Goal: Task Accomplishment & Management: Use online tool/utility

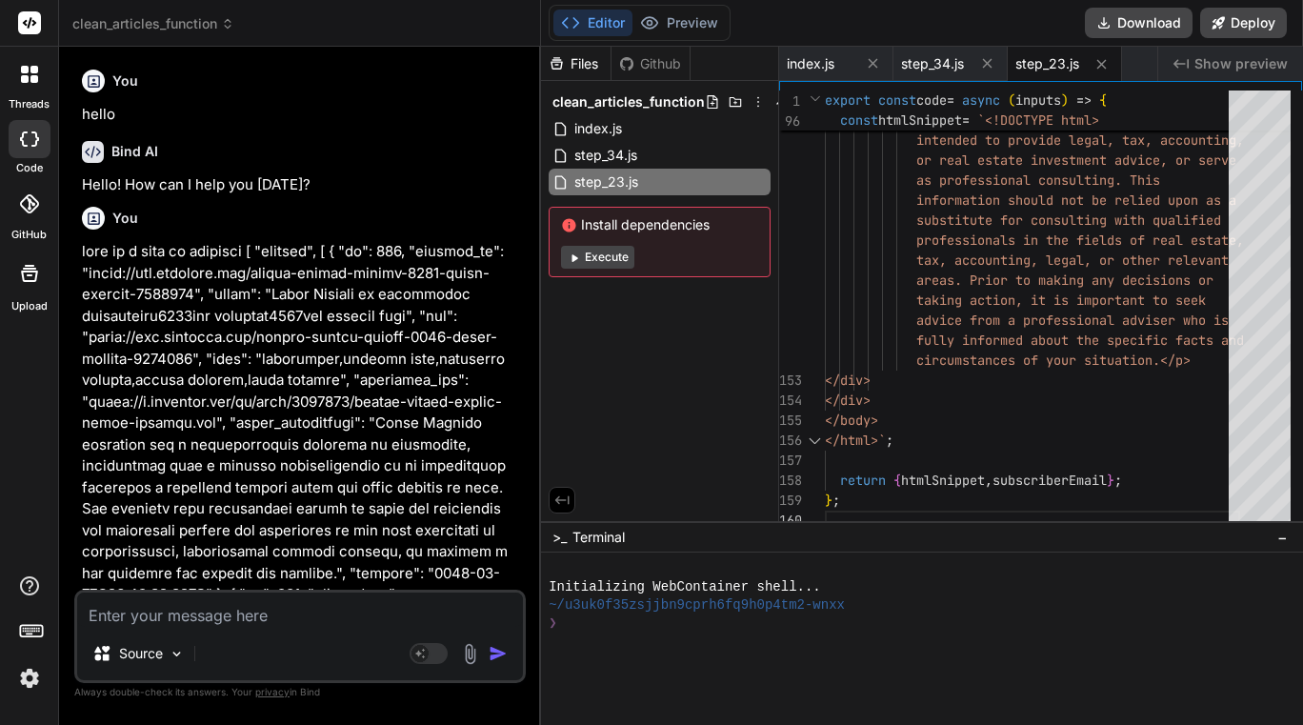
scroll to position [207752, 0]
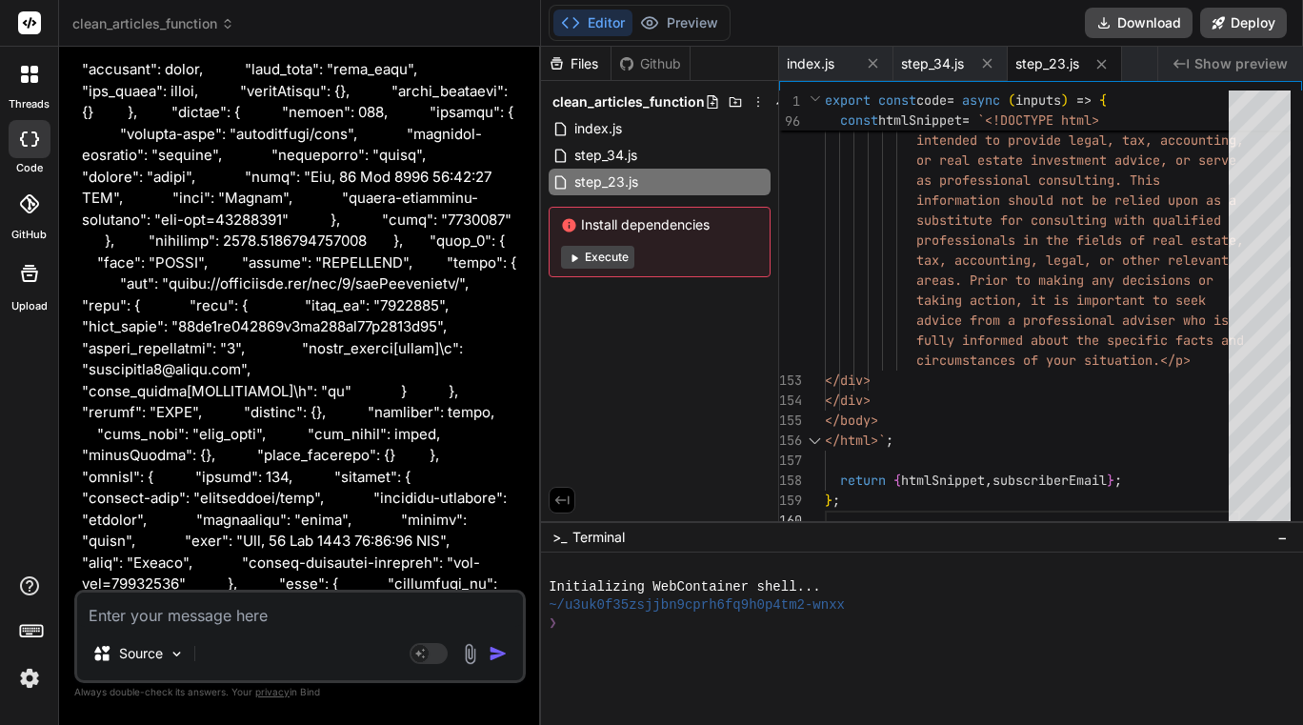
click at [186, 20] on span "clean_articles_function" at bounding box center [153, 23] width 162 height 19
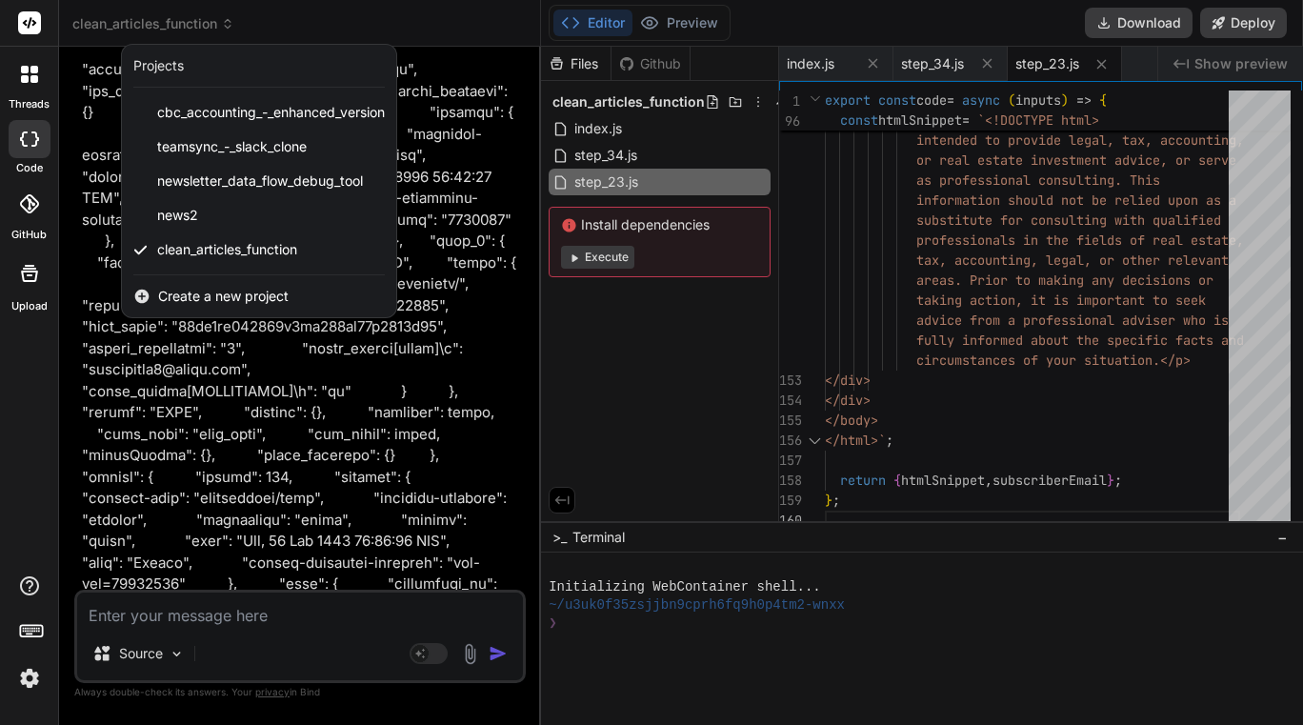
click at [212, 291] on span "Create a new project" at bounding box center [223, 296] width 131 height 19
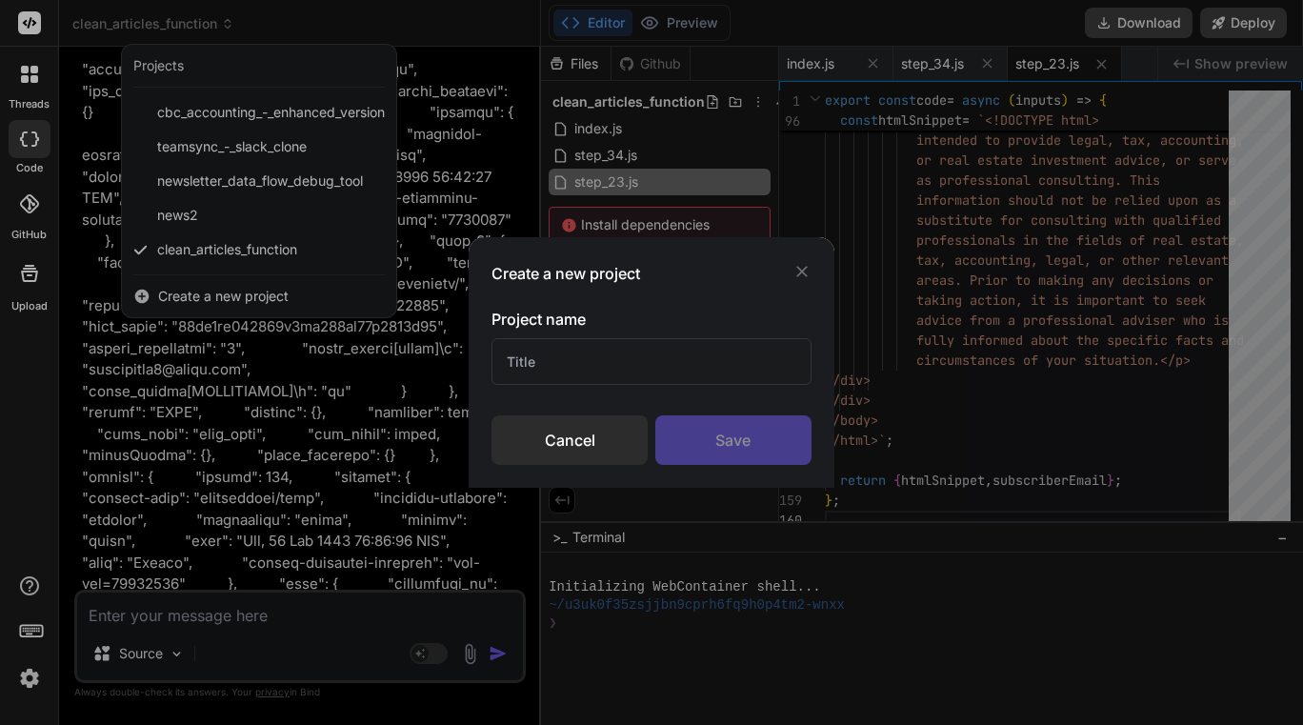
click at [571, 360] on input "text" at bounding box center [651, 361] width 319 height 47
type input "6"
click at [693, 438] on div "Save" at bounding box center [733, 440] width 156 height 50
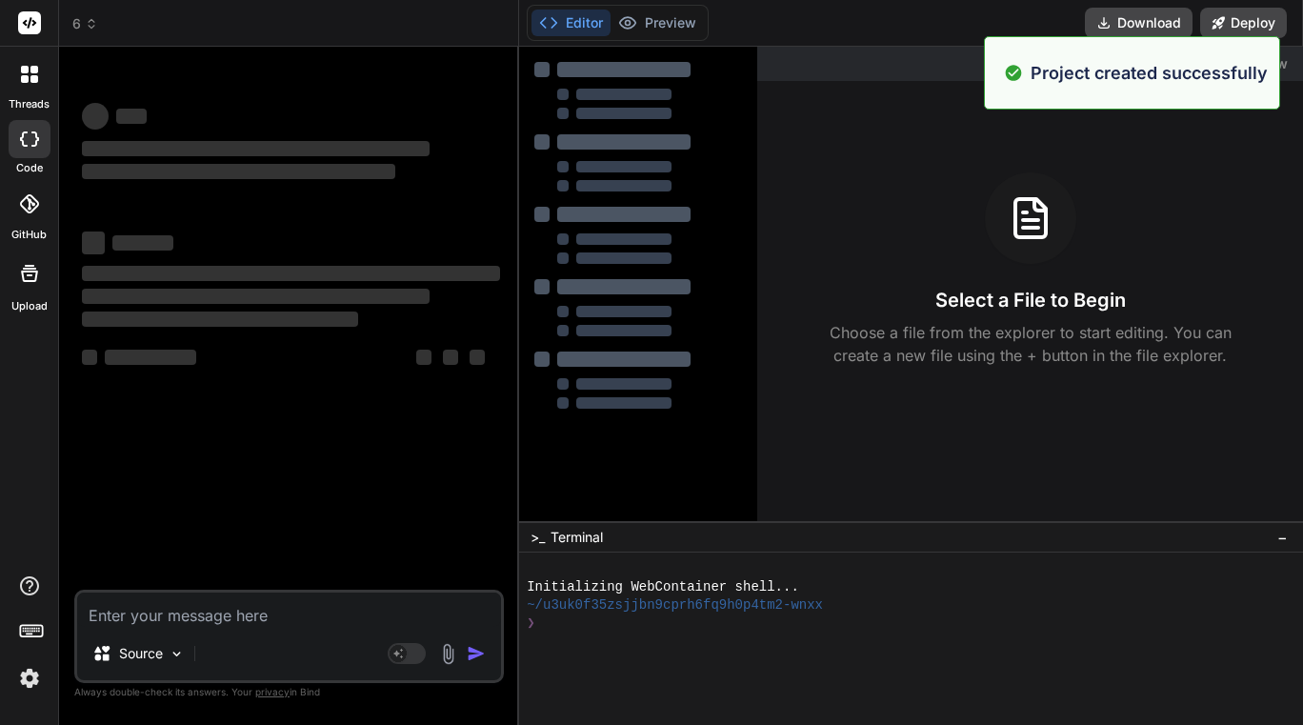
scroll to position [0, 0]
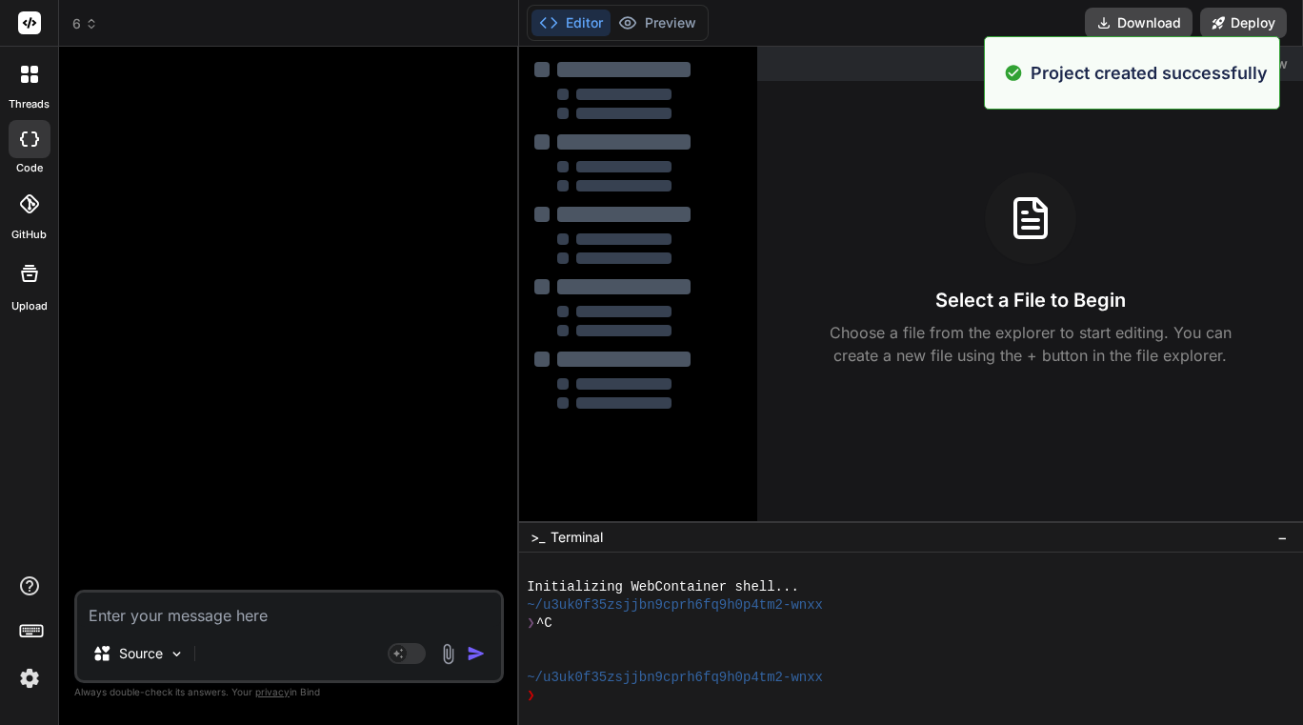
type textarea "x"
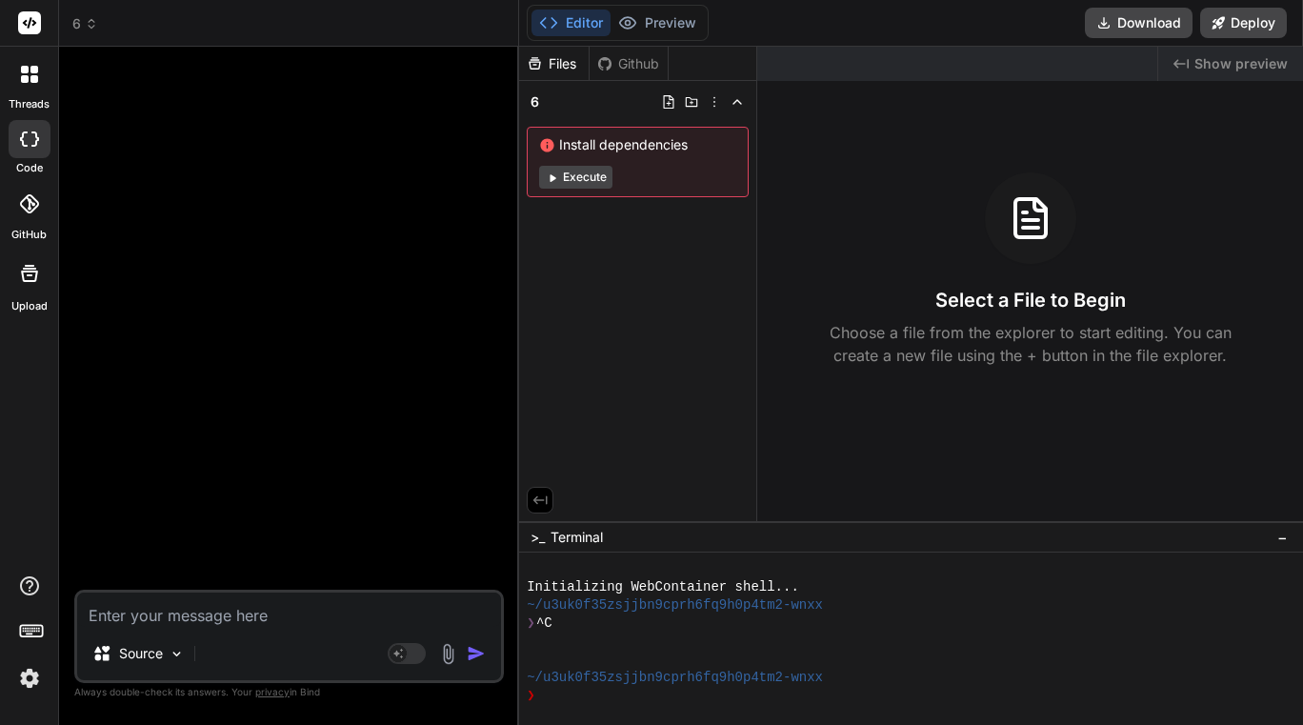
click at [189, 613] on textarea at bounding box center [289, 609] width 424 height 34
type textarea "i"
type textarea "x"
type textarea "in"
type textarea "x"
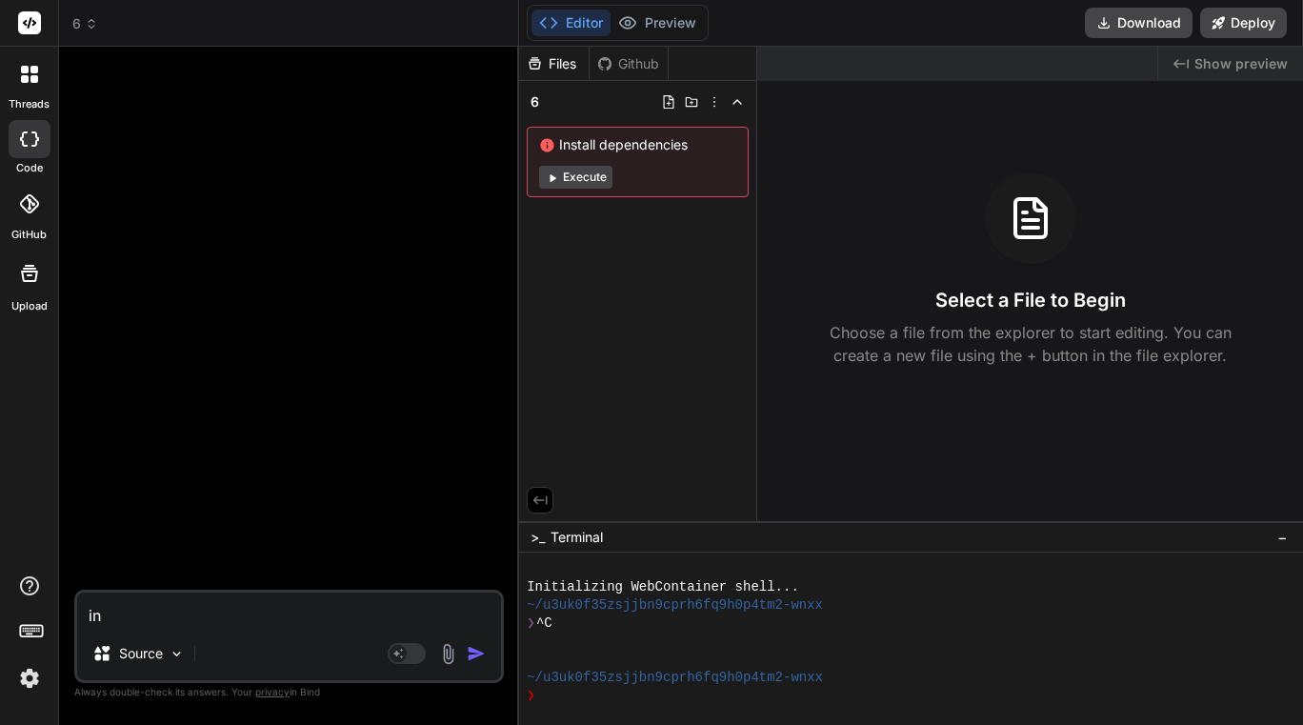
type textarea "inp"
type textarea "x"
type textarea "inpu"
type textarea "x"
type textarea "input"
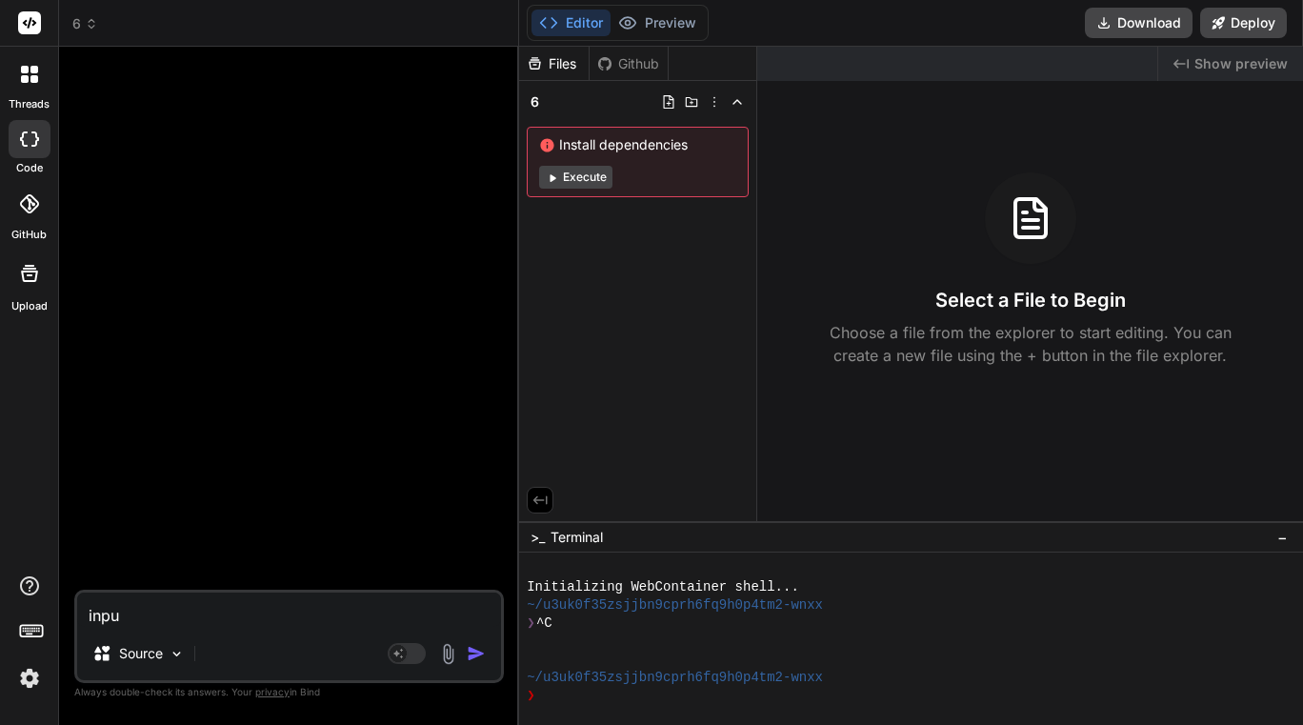
type textarea "x"
type textarea "input"
type textarea "x"
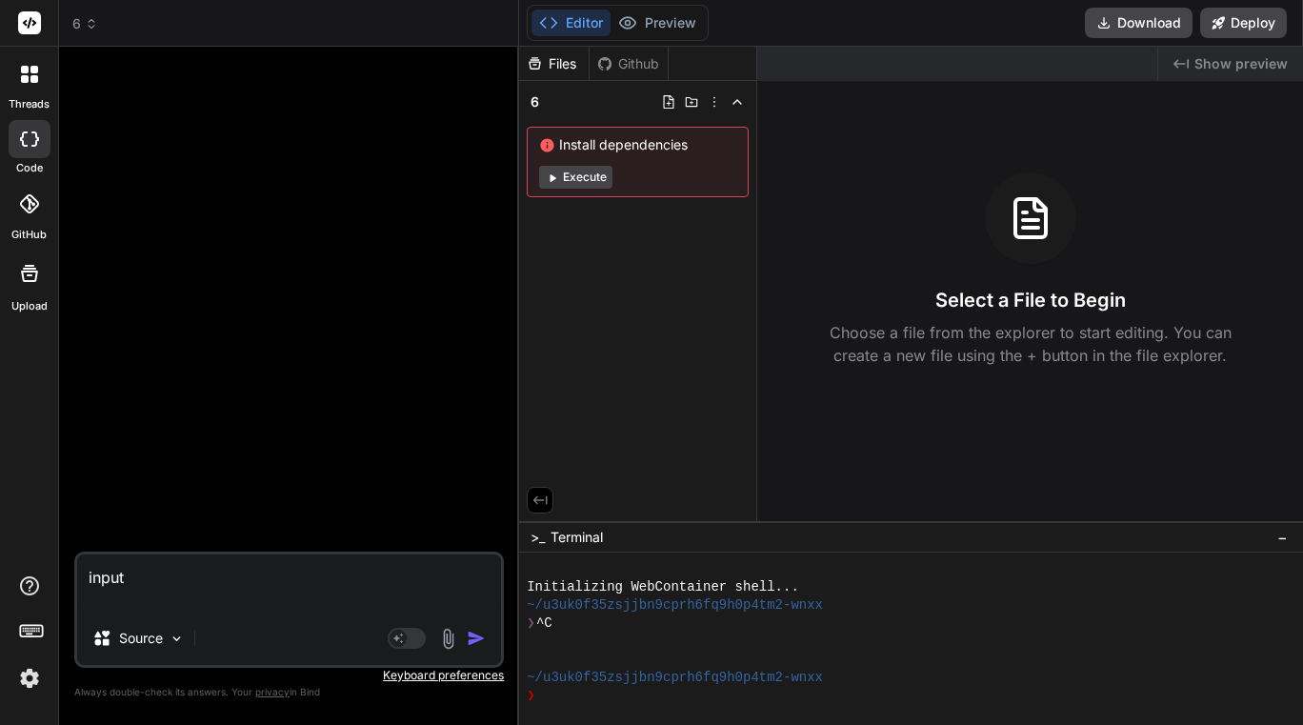
paste textarea "{ "subscriber": "lannmann1@gmail.com", "globalContent": "```json\n{\n \"dailyQu…"
type textarea "input { "subscriber": "lannmann1@gmail.com", "globalContent": "```json\n{\n \"d…"
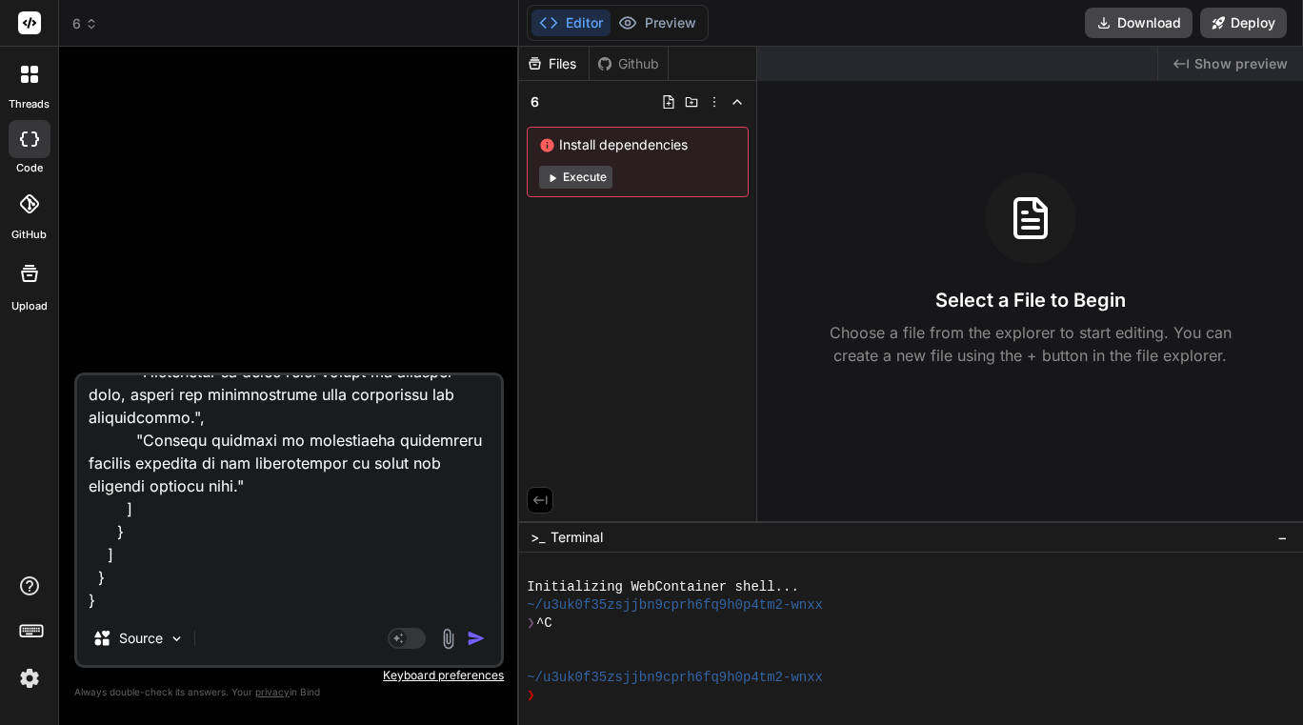
scroll to position [11752, 0]
type textarea "x"
type textarea "input { "subscriber": "lannmann1@gmail.com", "globalContent": "```json\n{\n \"d…"
type textarea "x"
type textarea "input { "subscriber": "lannmann1@gmail.com", "globalContent": "```json\n{\n \"d…"
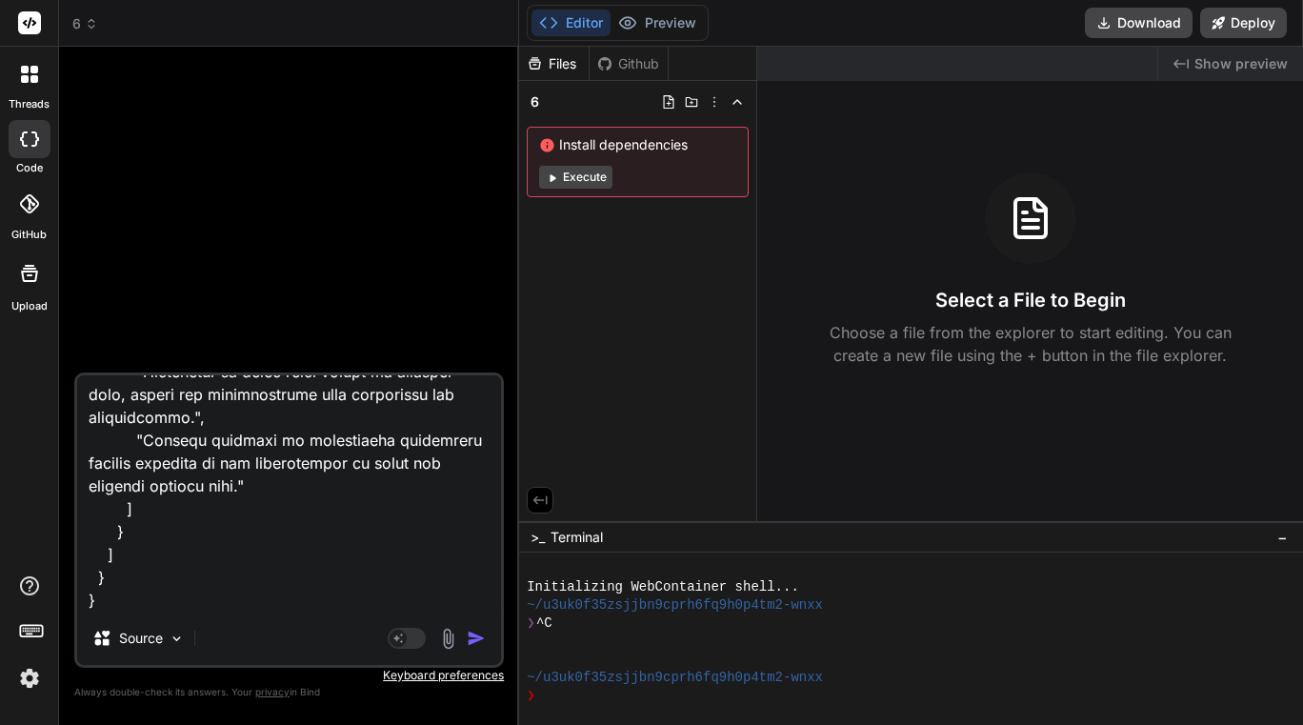
type textarea "x"
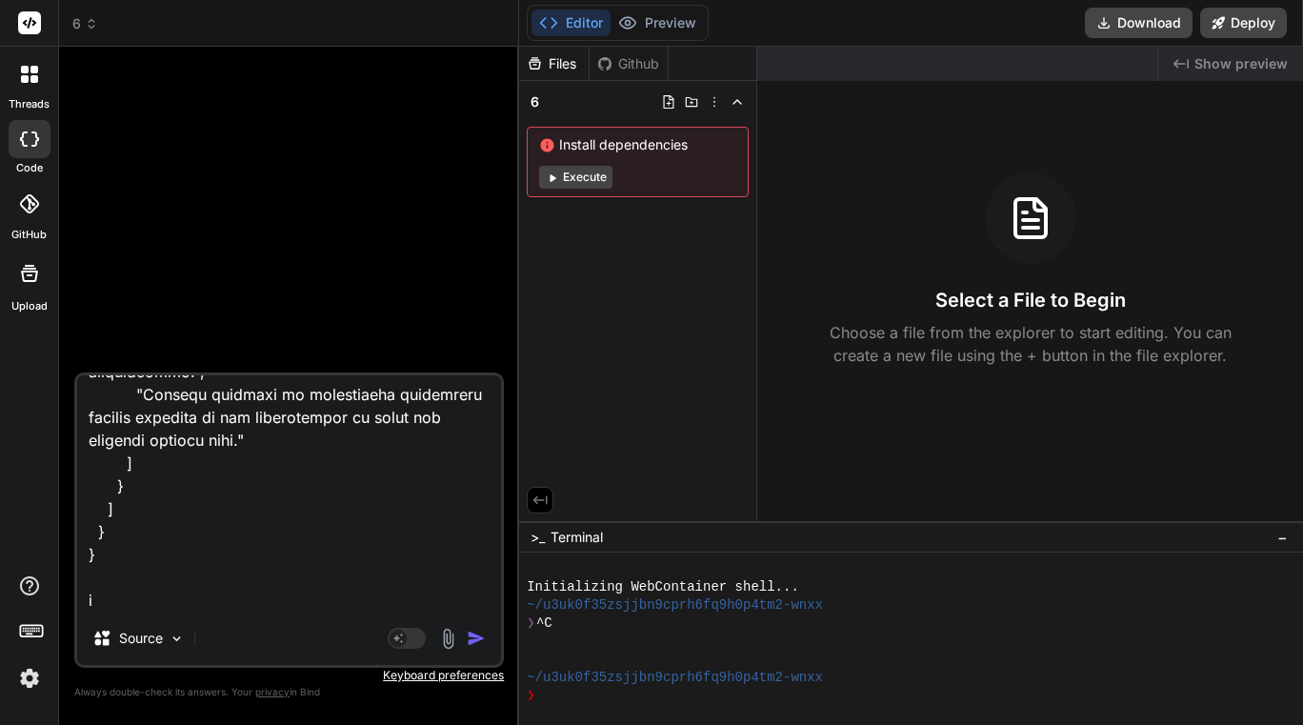
type textarea "input { "subscriber": "lannmann1@gmail.com", "globalContent": "```json\n{\n \"d…"
type textarea "x"
type textarea "input { "subscriber": "lannmann1@gmail.com", "globalContent": "```json\n{\n \"d…"
type textarea "x"
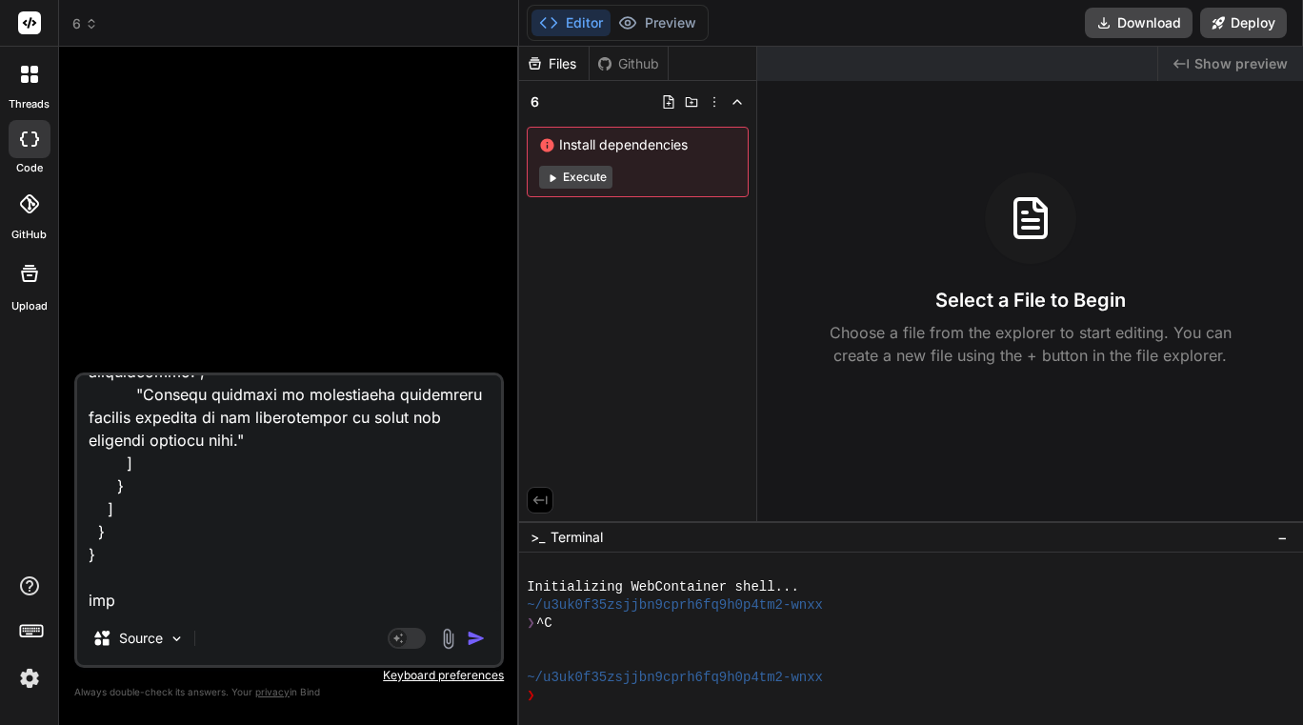
type textarea "input { "subscriber": "lannmann1@gmail.com", "globalContent": "```json\n{\n \"d…"
type textarea "x"
type textarea "input { "subscriber": "lannmann1@gmail.com", "globalContent": "```json\n{\n \"d…"
type textarea "x"
type textarea "input { "subscriber": "lannmann1@gmail.com", "globalContent": "```json\n{\n \"d…"
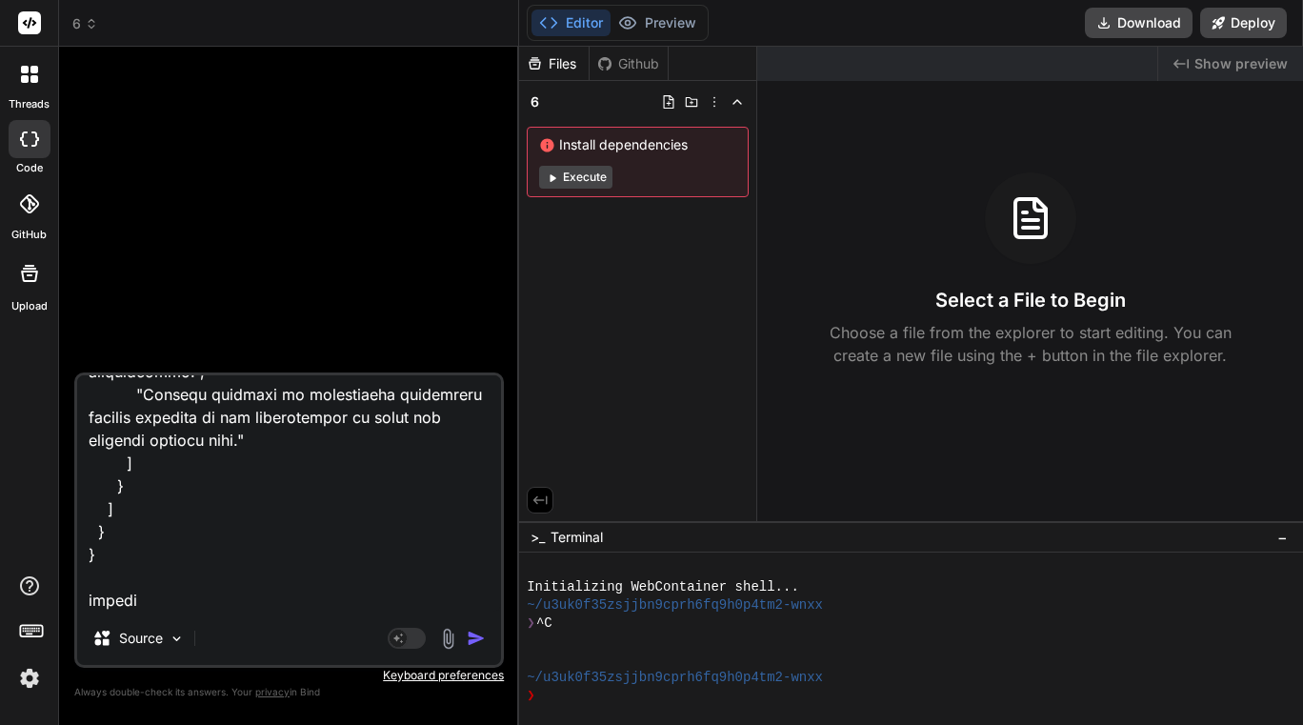
type textarea "x"
type textarea "input { "subscriber": "lannmann1@gmail.com", "globalContent": "```json\n{\n \"d…"
click at [298, 480] on textarea at bounding box center [289, 493] width 424 height 236
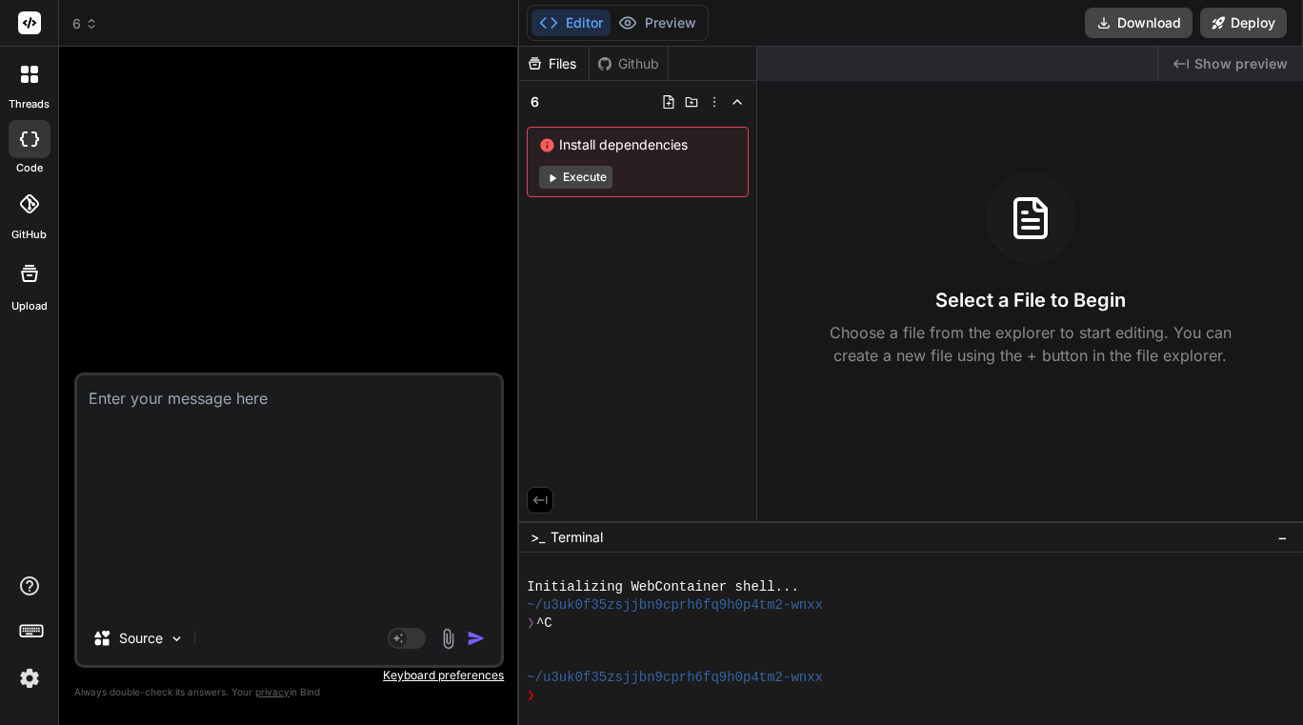
type textarea "x"
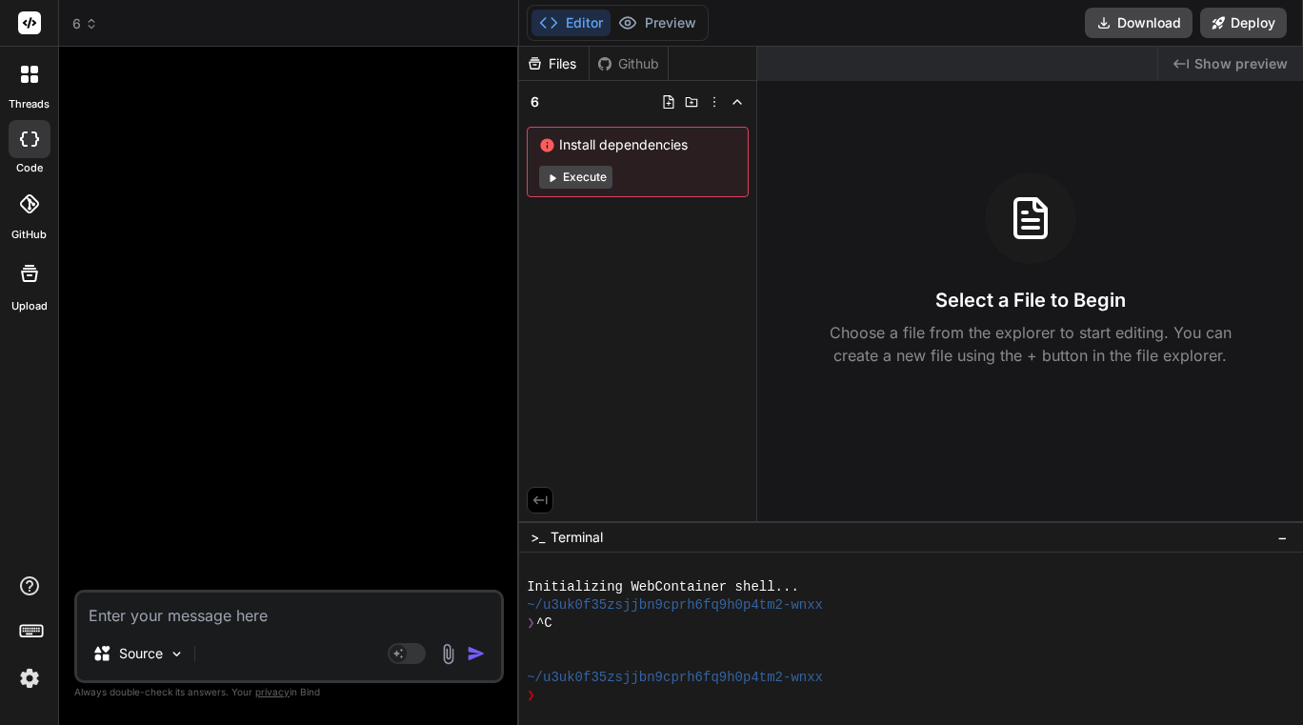
type textarea "i"
type textarea "x"
type textarea "in"
type textarea "x"
type textarea "inp"
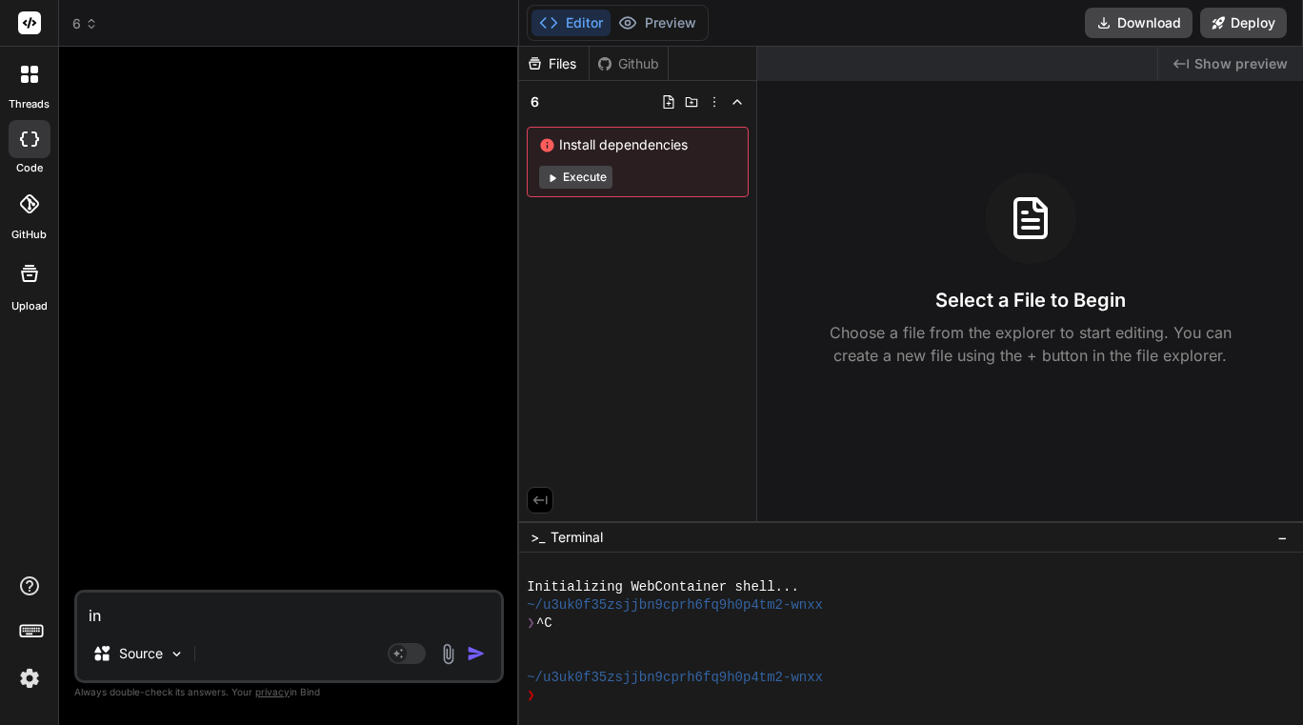
type textarea "x"
type textarea "inpu"
type textarea "x"
type textarea "input"
type textarea "x"
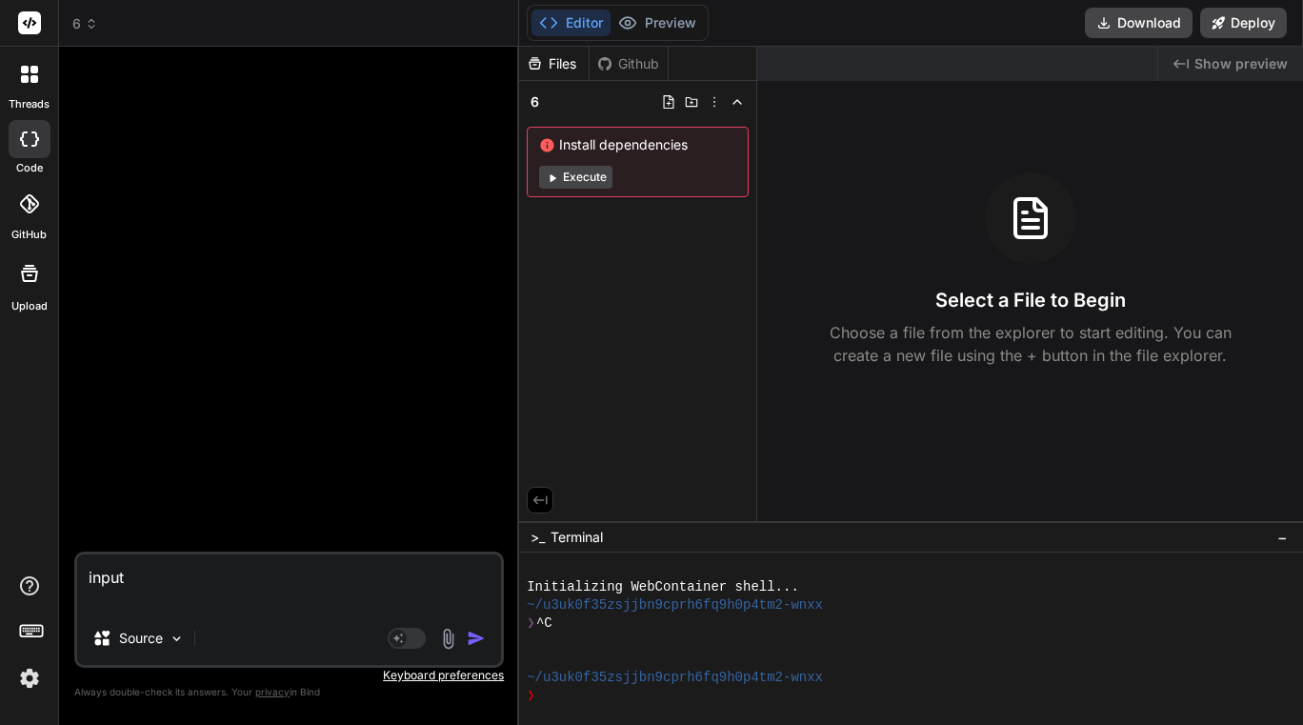
paste textarea "{ "rawText": "Here are the latest updates for the requested entities:### **Empo…"
type textarea "input { "rawText": "Here are the latest updates for the requested entities:### …"
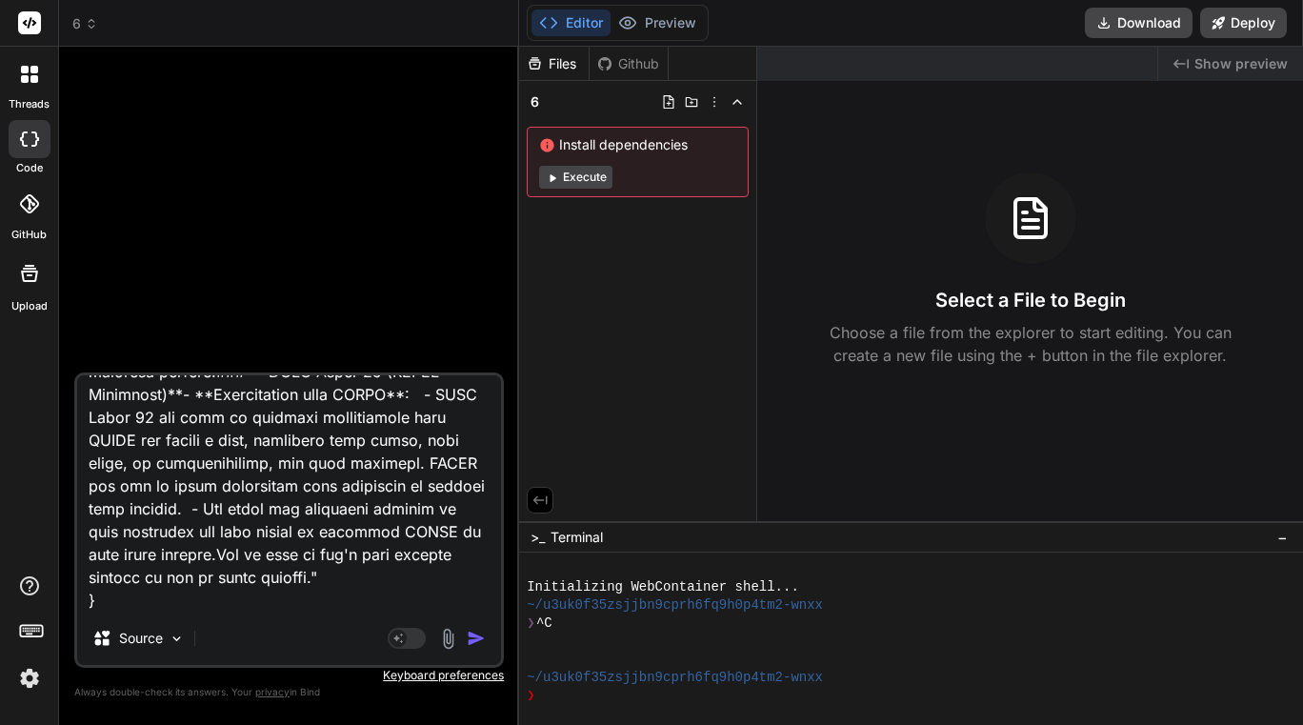
type textarea "x"
type textarea "input { "rawText": "Here are the latest updates for the requested entities:### …"
type textarea "x"
type textarea "input { "rawText": "Here are the latest updates for the requested entities:### …"
click at [151, 606] on textarea at bounding box center [289, 493] width 424 height 236
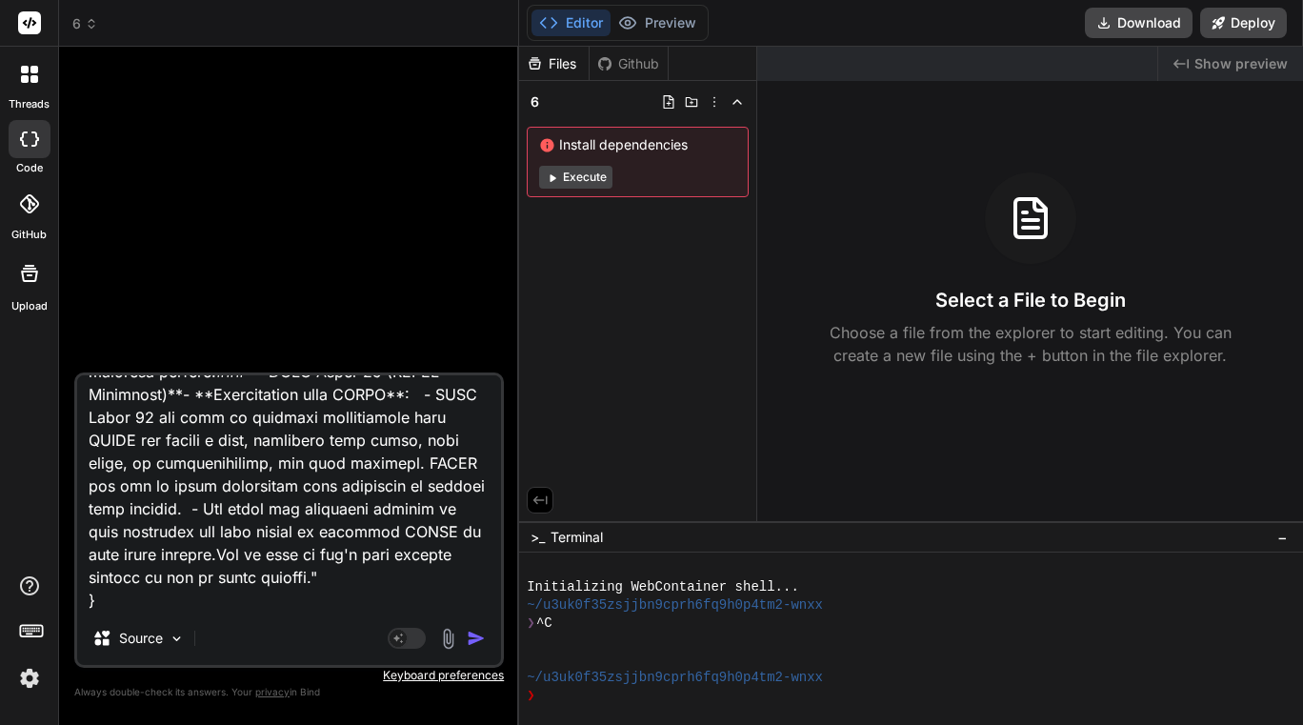
type textarea "x"
type textarea "input { "rawText": "Here are the latest updates for the requested entities:### …"
type textarea "x"
type textarea "input { "rawText": "Here are the latest updates for the requested entities:### …"
type textarea "x"
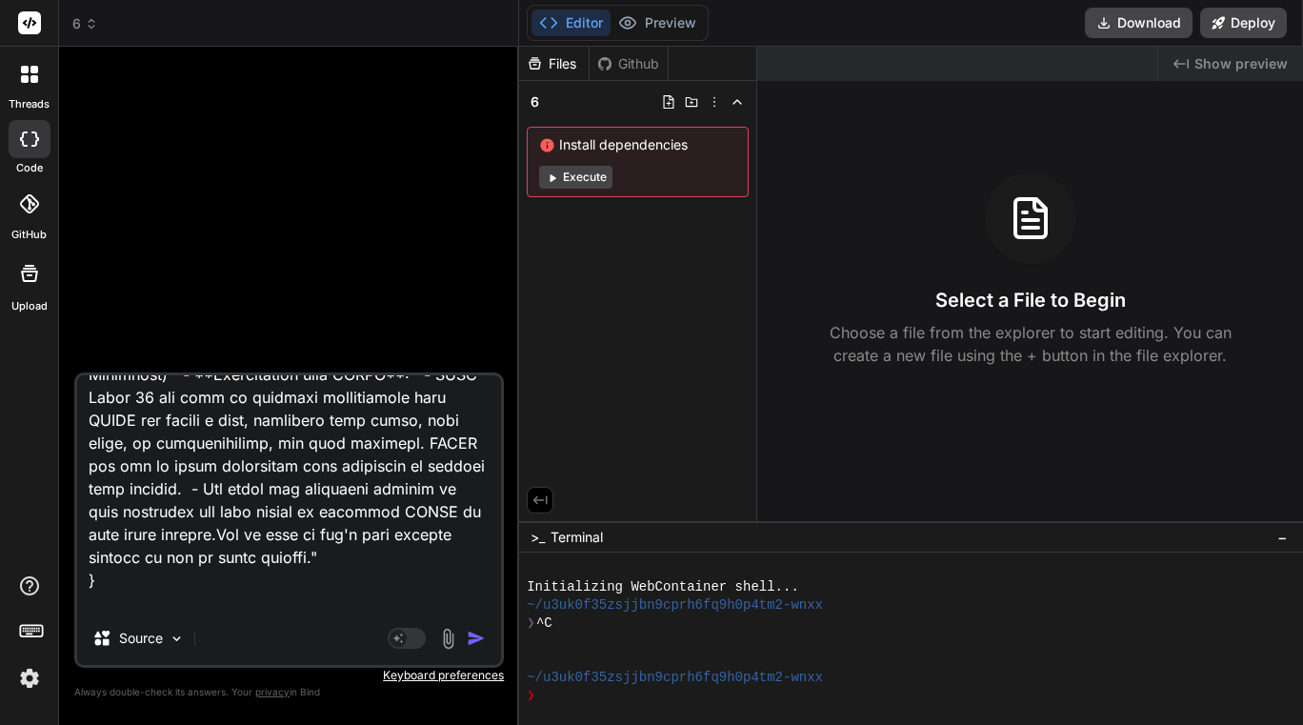
type textarea "input { "rawText": "Here are the latest updates for the requested entities:### …"
type textarea "x"
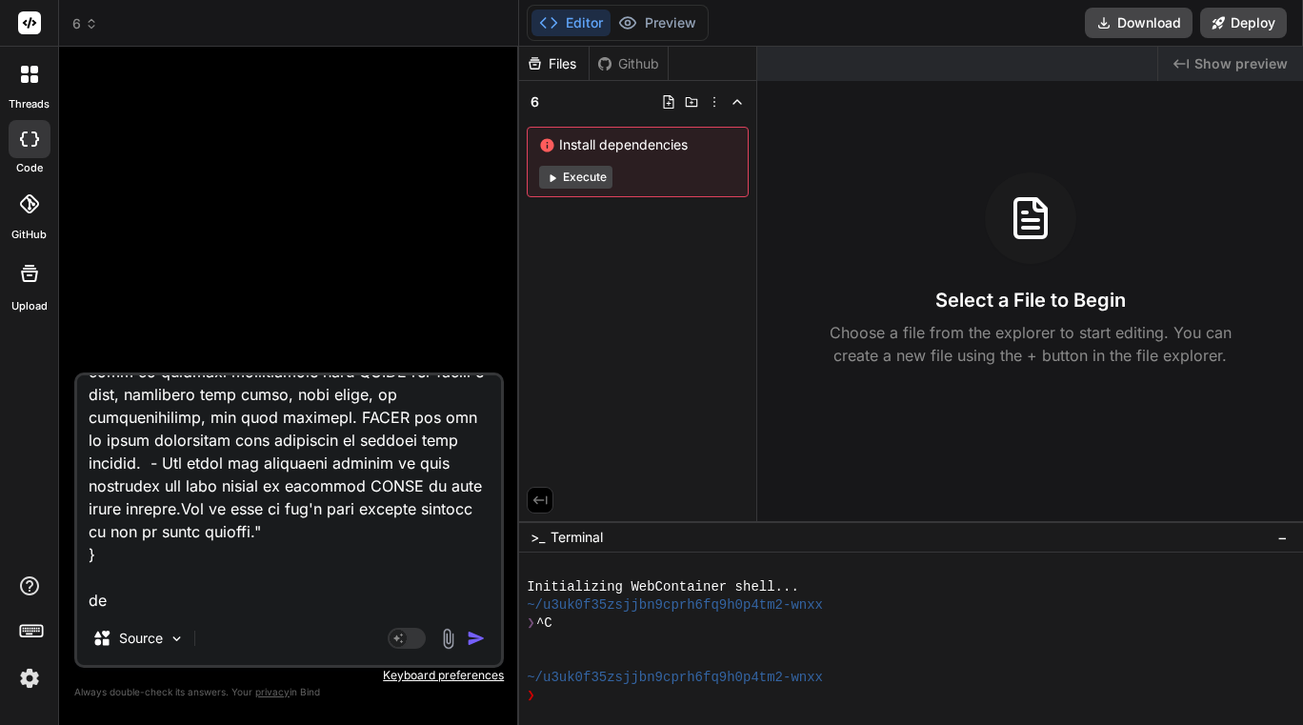
scroll to position [984, 0]
type textarea "input { "rawText": "Here are the latest updates for the requested entities:### …"
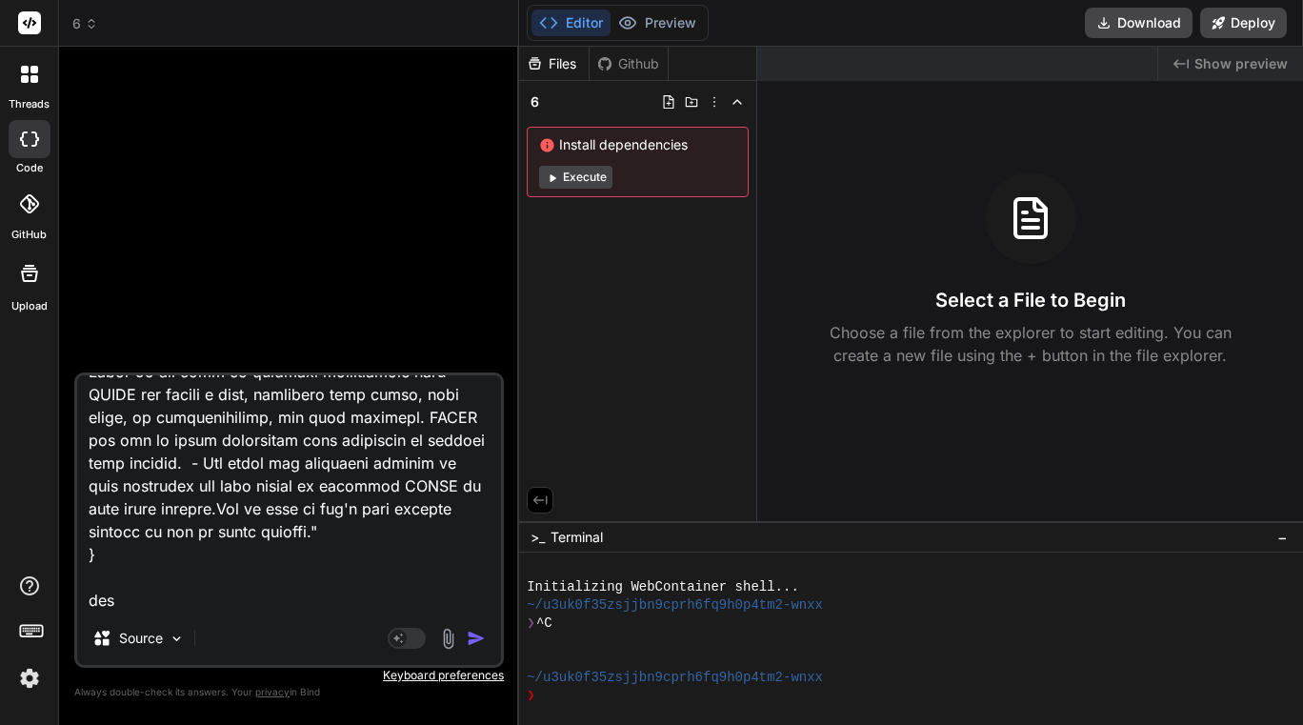
type textarea "x"
type textarea "input { "rawText": "Here are the latest updates for the requested entities:### …"
type textarea "x"
type textarea "input { "rawText": "Here are the latest updates for the requested entities:### …"
type textarea "x"
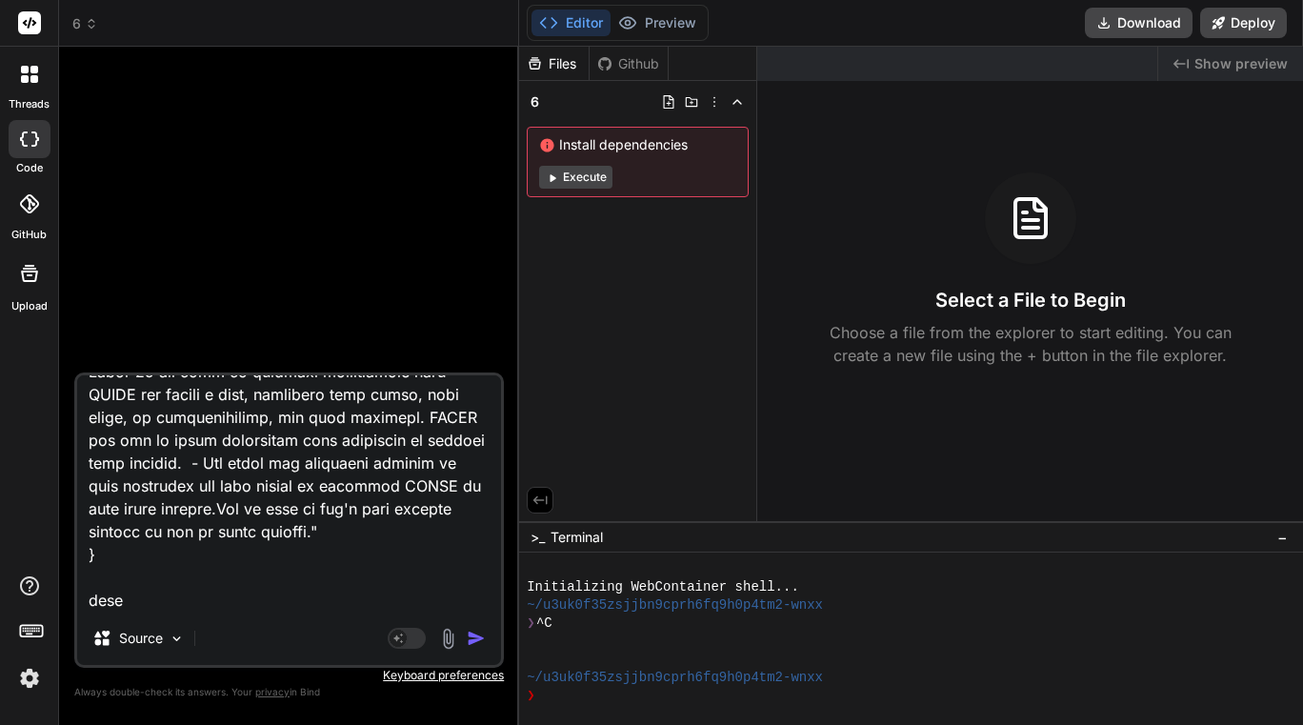
type textarea "input { "rawText": "Here are the latest updates for the requested entities:### …"
type textarea "x"
type textarea "input { "rawText": "Here are the latest updates for the requested entities:### …"
type textarea "x"
type textarea "input { "rawText": "Here are the latest updates for the requested entities:### …"
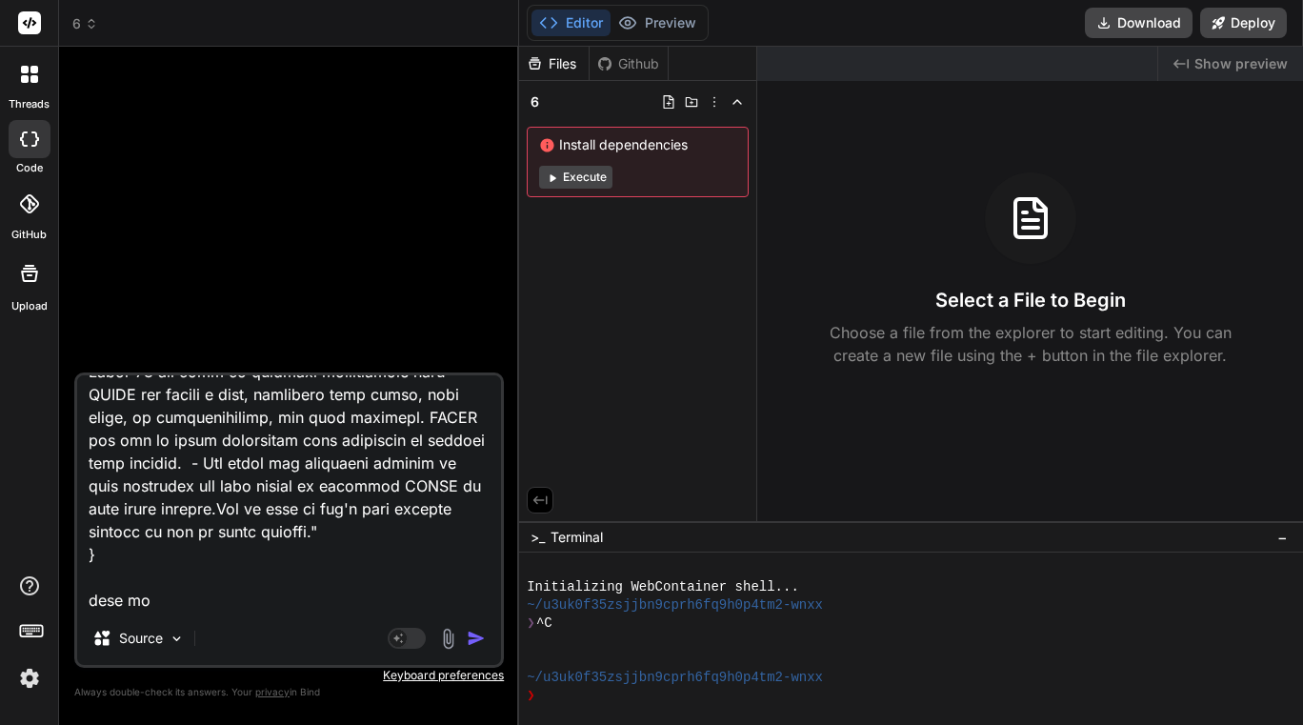
type textarea "x"
type textarea "input { "rawText": "Here are the latest updates for the requested entities:### …"
type textarea "x"
paste textarea "export const code = async (inputs) => { // This code takes the raw markdown tex…"
type textarea "input { "rawText": "Here are the latest updates for the requested entities:### …"
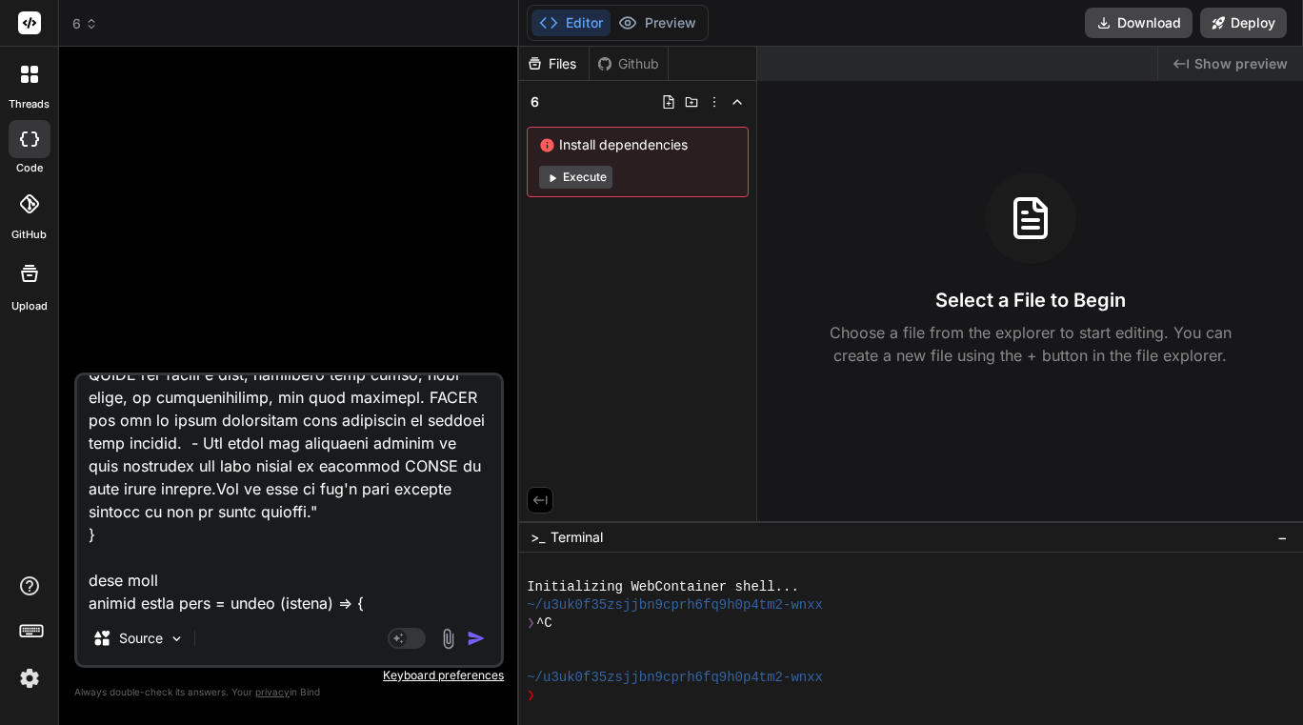
scroll to position [2310, 0]
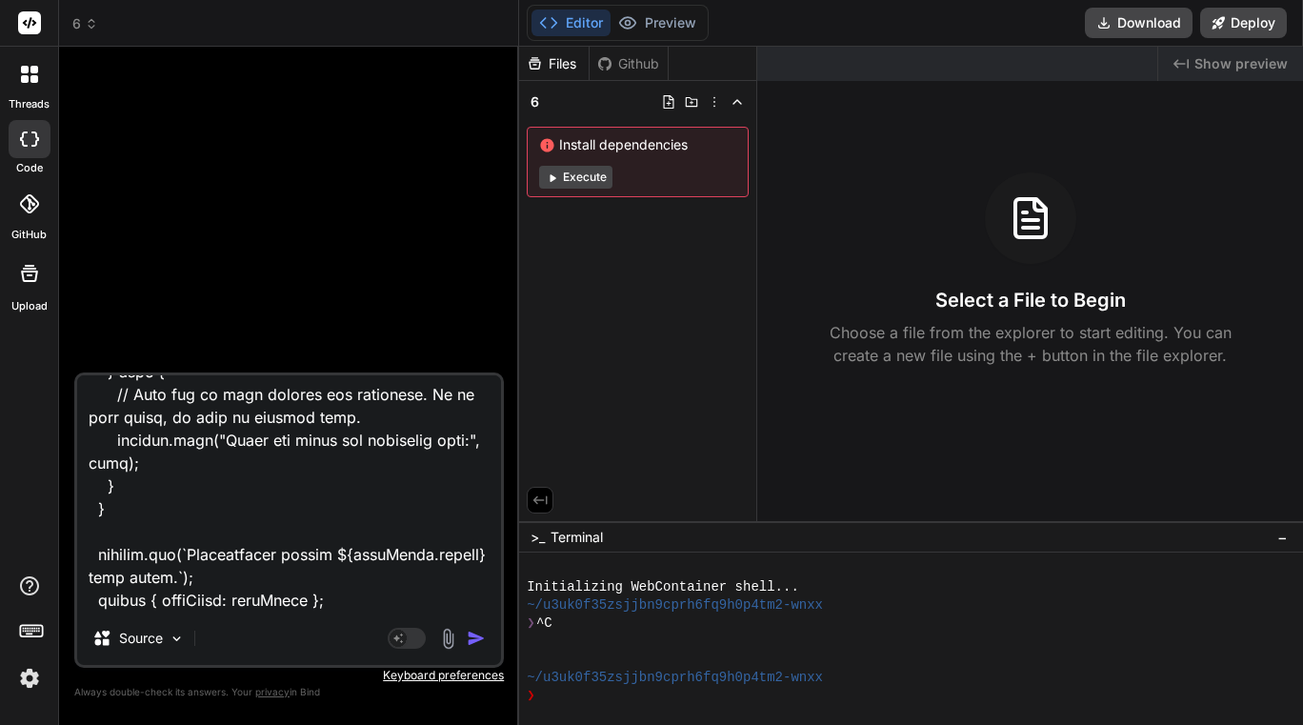
type textarea "x"
type textarea "input { "rawText": "Here are the latest updates for the requested entities:### …"
type textarea "x"
type textarea "input { "rawText": "Here are the latest updates for the requested entities:### …"
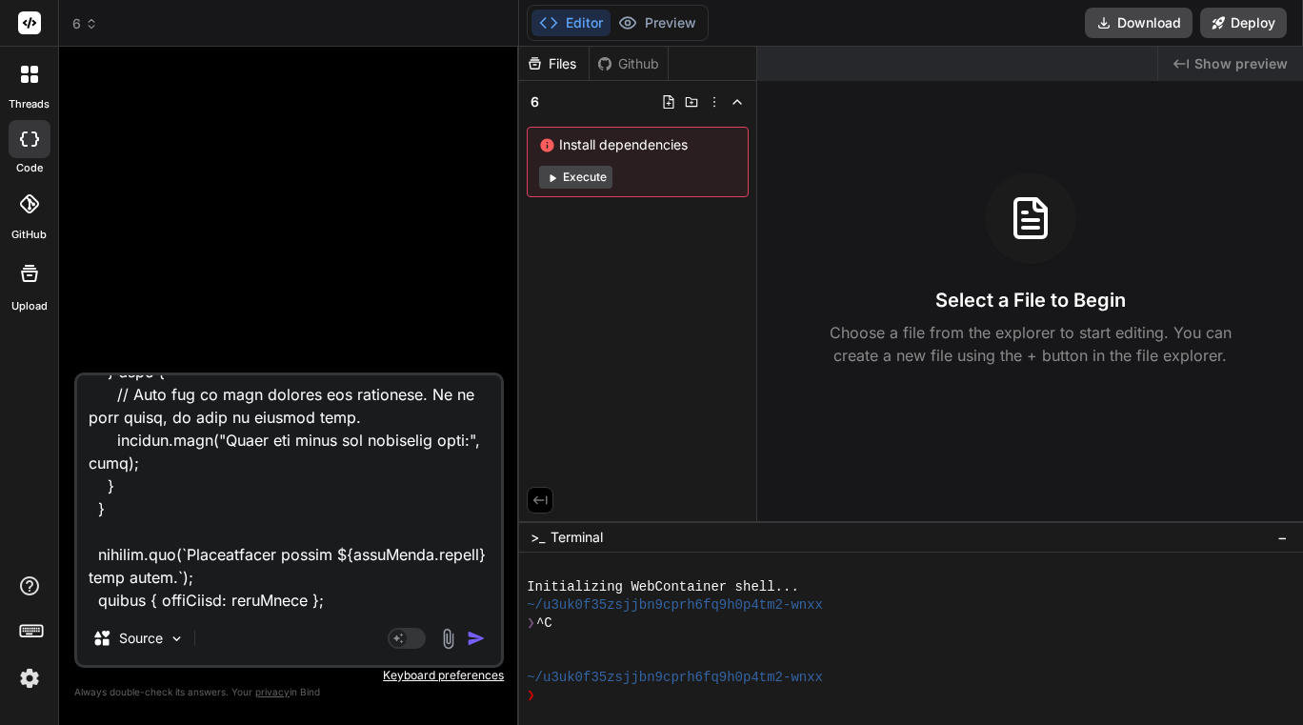
type textarea "x"
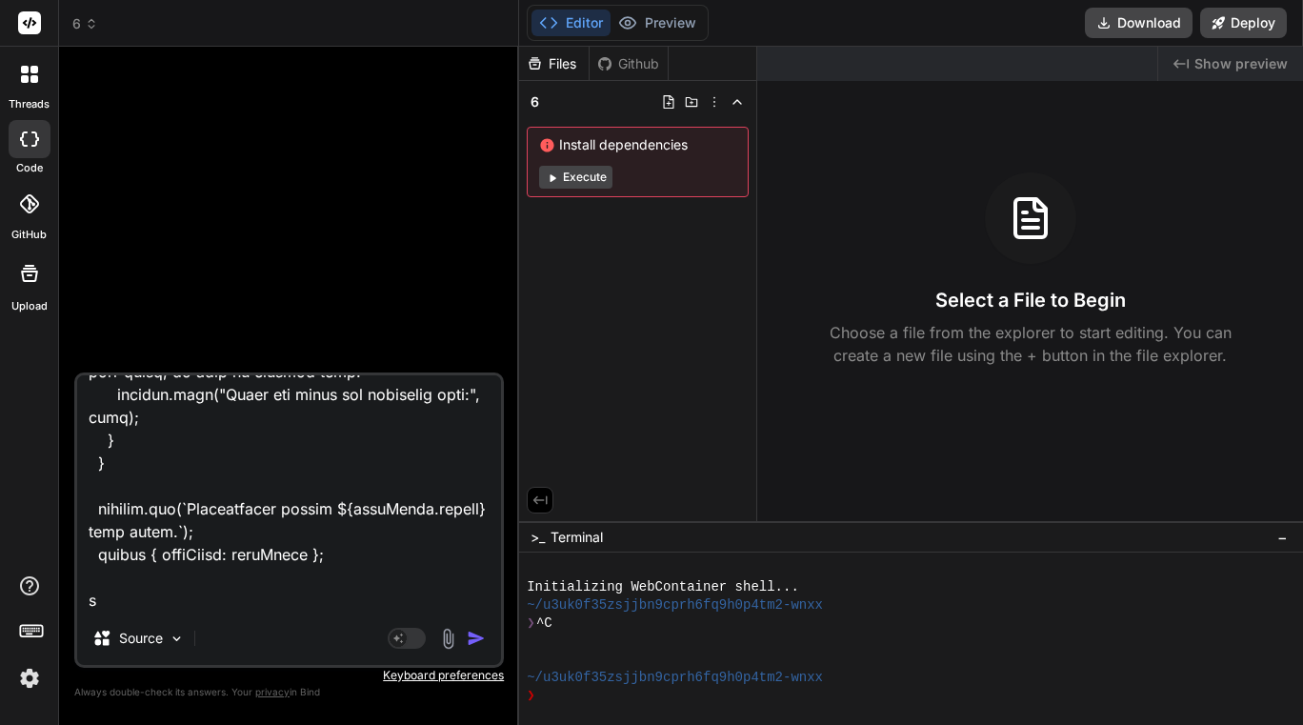
type textarea "input { "rawText": "Here are the latest updates for the requested entities:### …"
type textarea "x"
type textarea "input { "rawText": "Here are the latest updates for the requested entities:### …"
type textarea "x"
type textarea "input { "rawText": "Here are the latest updates for the requested entities:### …"
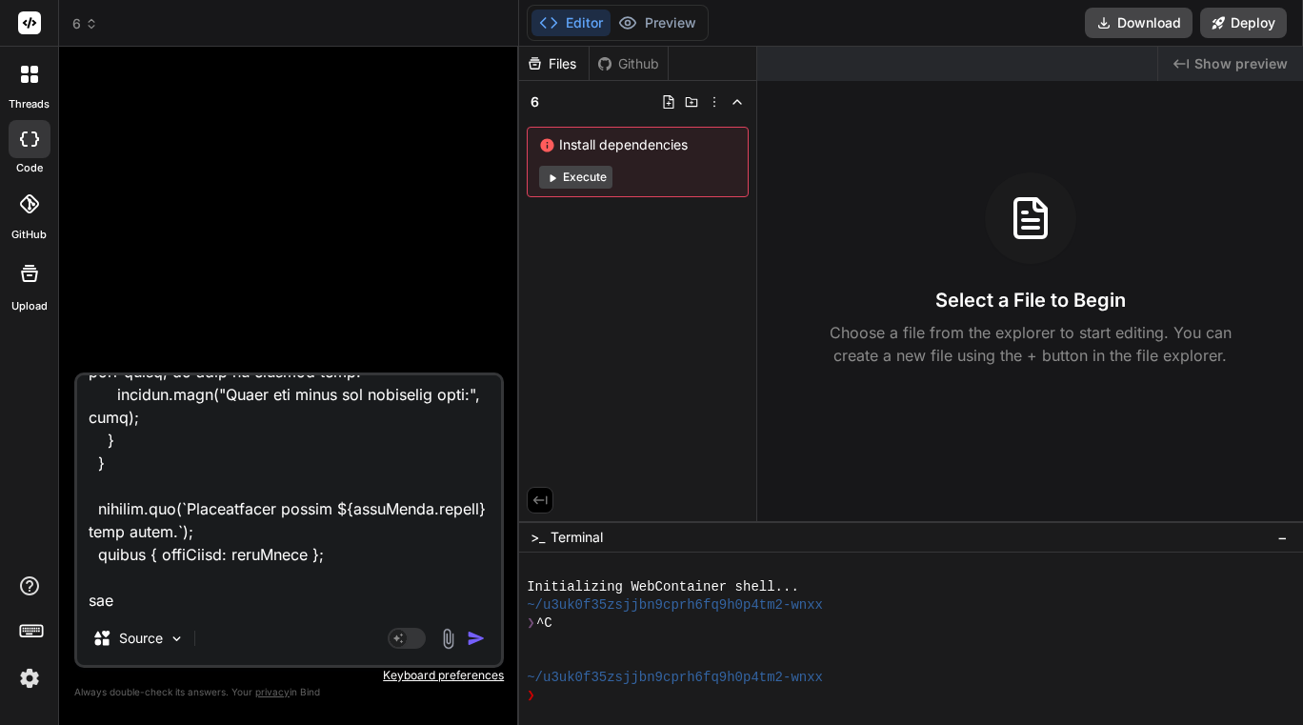
type textarea "x"
type textarea "input { "rawText": "Here are the latest updates for the requested entities:### …"
type textarea "x"
type textarea "input { "rawText": "Here are the latest updates for the requested entities:### …"
type textarea "x"
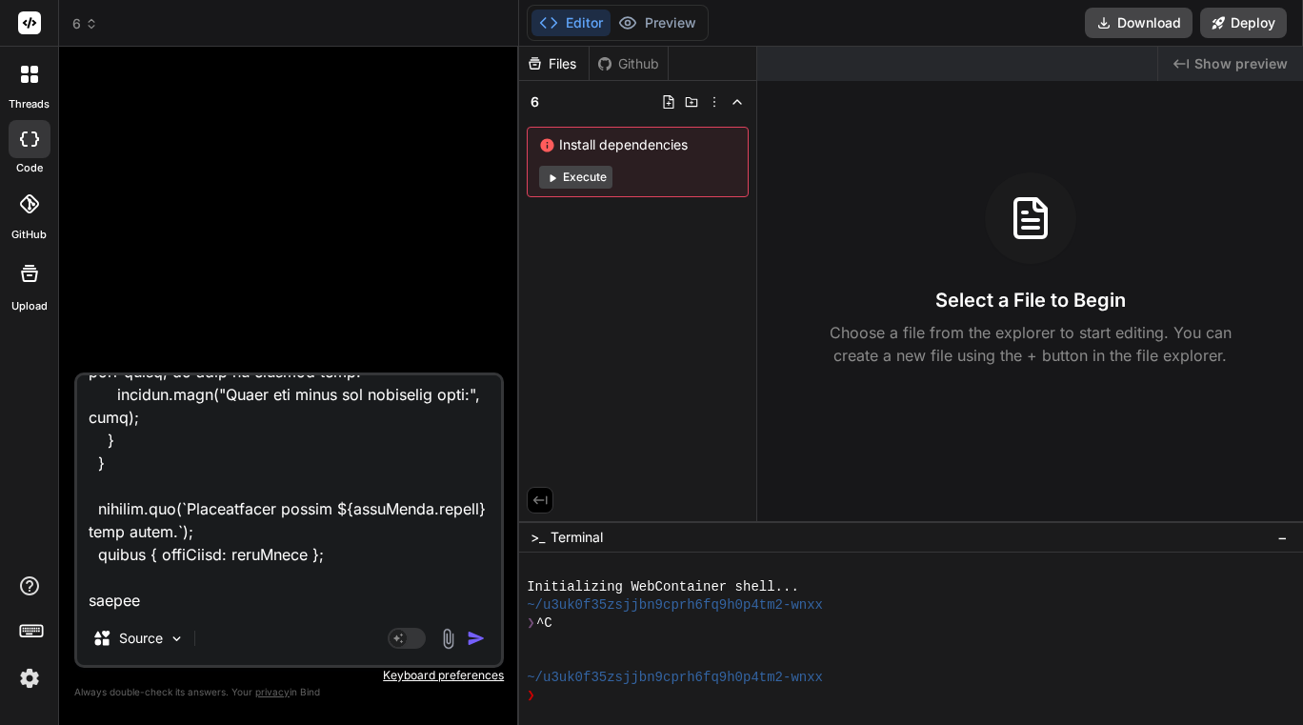
type textarea "input { "rawText": "Here are the latest updates for the requested entities:### …"
type textarea "x"
type textarea "input { "rawText": "Here are the latest updates for the requested entities:### …"
type textarea "x"
type textarea "input { "rawText": "Here are the latest updates for the requested entities:### …"
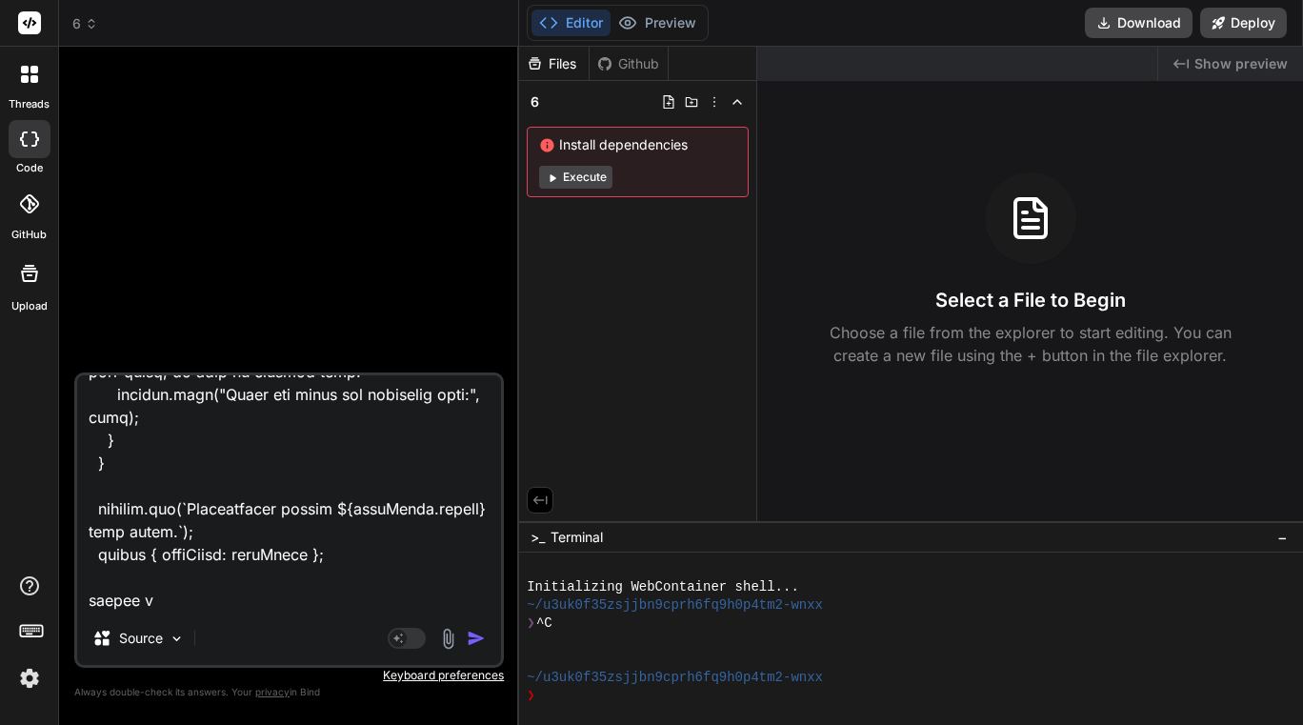
type textarea "x"
type textarea "input { "rawText": "Here are the latest updates for the requested entities:### …"
type textarea "x"
type textarea "input { "rawText": "Here are the latest updates for the requested entities:### …"
type textarea "x"
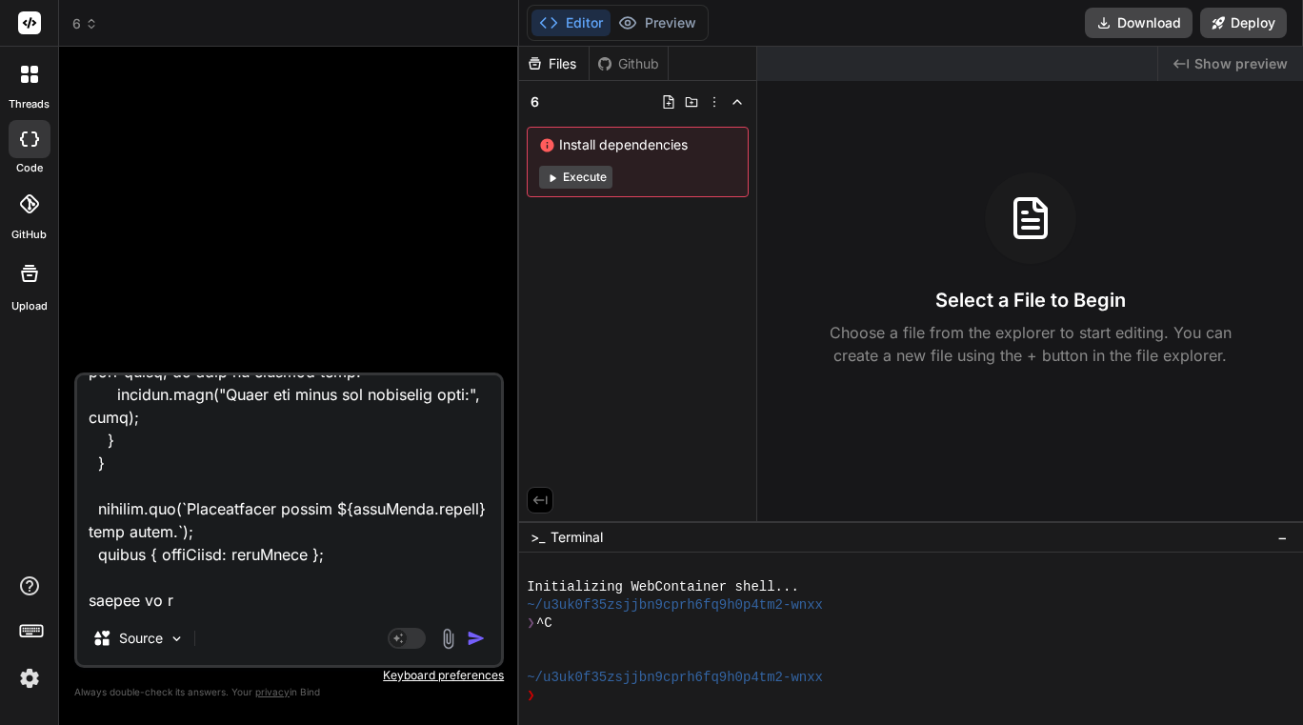
type textarea "input { "rawText": "Here are the latest updates for the requested entities:### …"
type textarea "x"
type textarea "input { "rawText": "Here are the latest updates for the requested entities:### …"
type textarea "x"
type textarea "input { "rawText": "Here are the latest updates for the requested entities:### …"
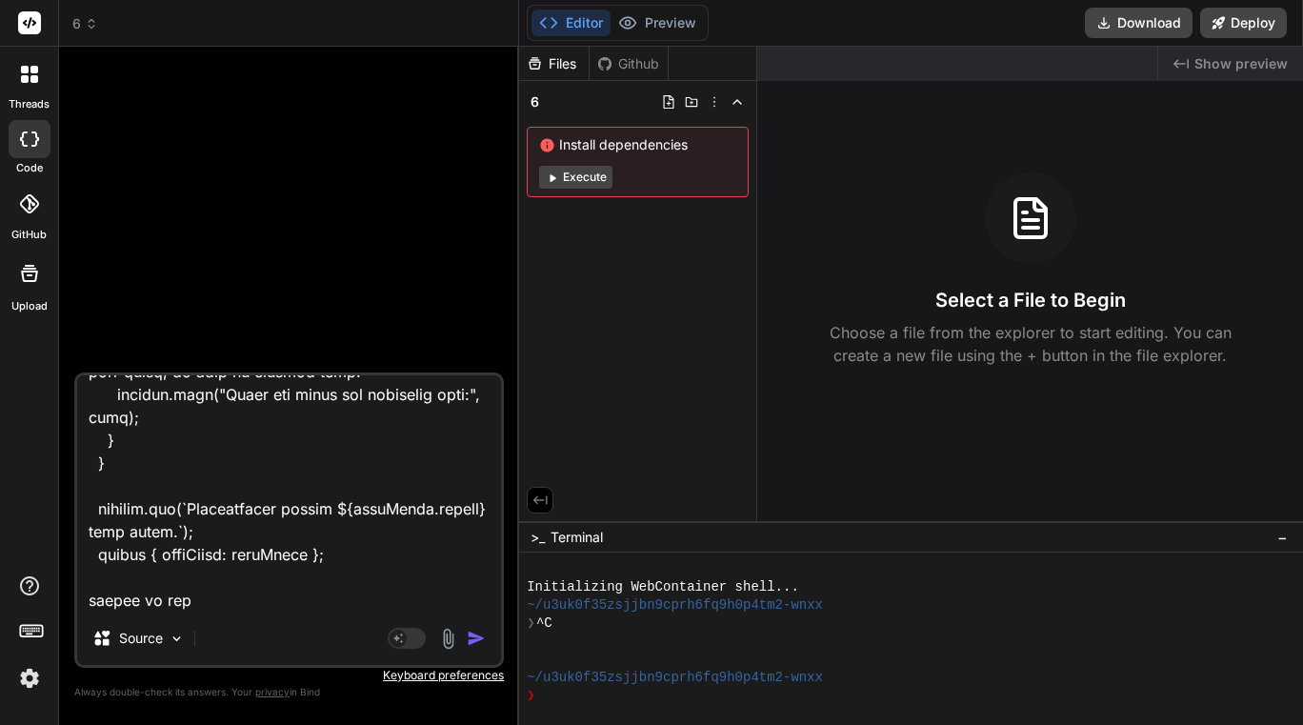
type textarea "x"
type textarea "input { "rawText": "Here are the latest updates for the requested entities:### …"
type textarea "x"
type textarea "input { "rawText": "Here are the latest updates for the requested entities:### …"
type textarea "x"
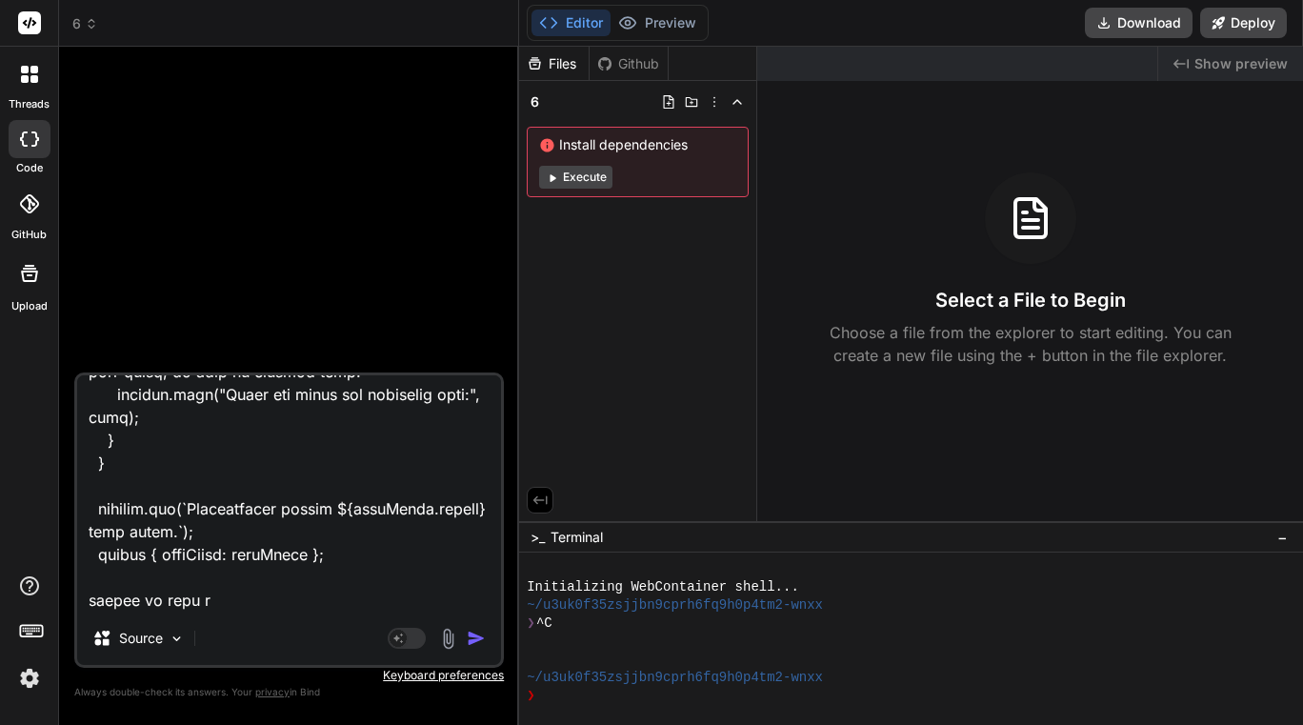
type textarea "input { "rawText": "Here are the latest updates for the requested entities:### …"
type textarea "x"
type textarea "input { "rawText": "Here are the latest updates for the requested entities:### …"
type textarea "x"
type textarea "input { "rawText": "Here are the latest updates for the requested entities:### …"
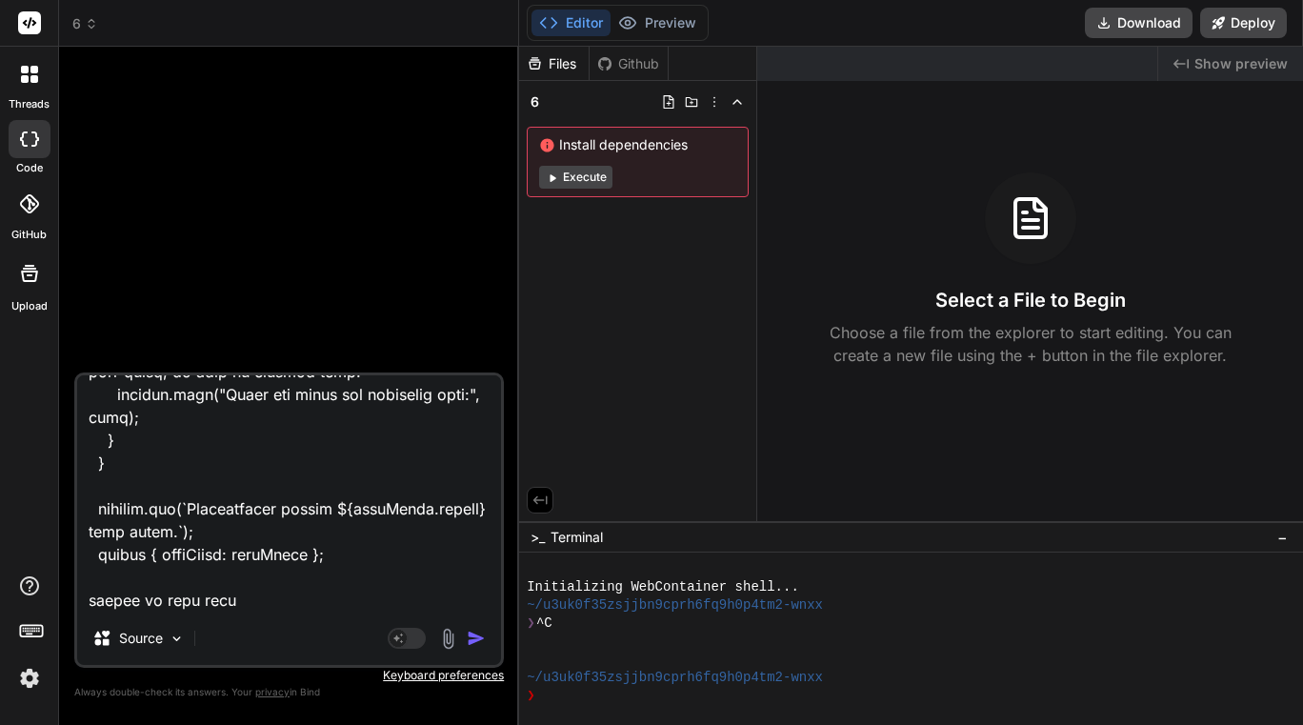
type textarea "x"
paste textarea "{ "newsItems": [] }"
type textarea "input { "rawText": "Here are the latest updates for the requested entities:### …"
type textarea "x"
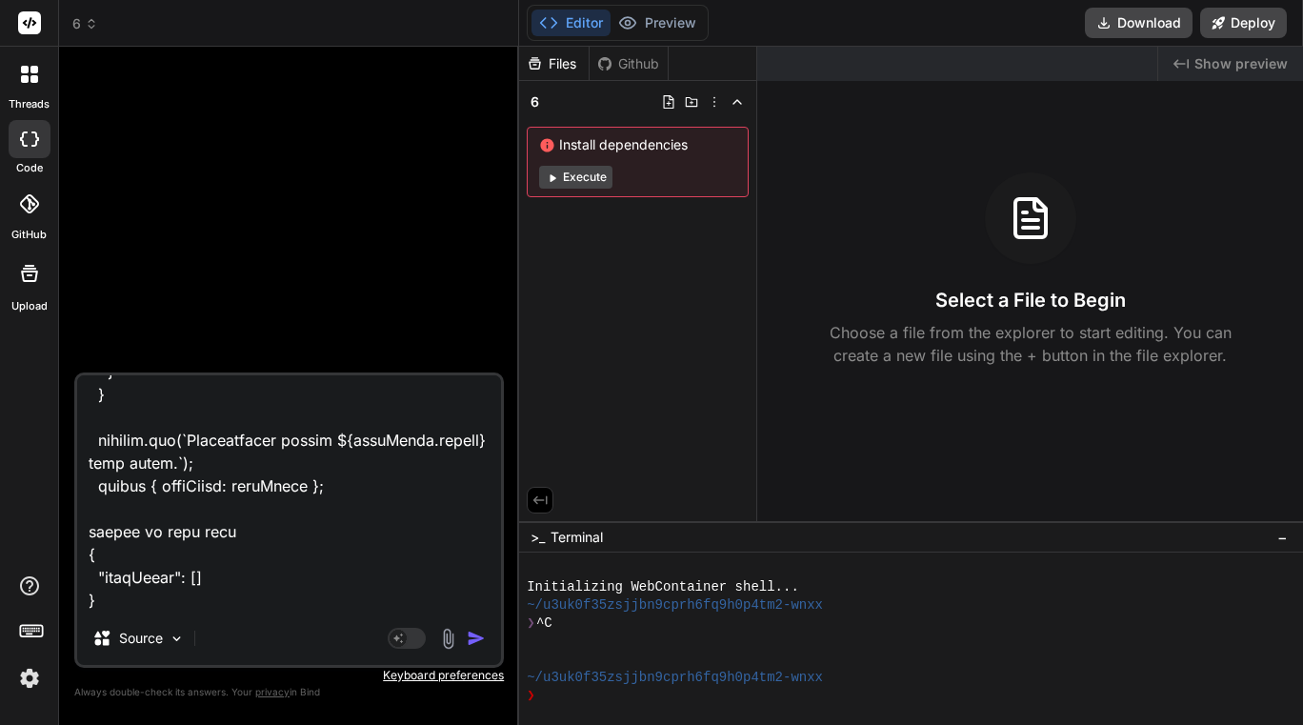
scroll to position [2424, 0]
type textarea "input { "rawText": "Here are the latest updates for the requested entities:### …"
click at [474, 640] on img "button" at bounding box center [476, 638] width 19 height 19
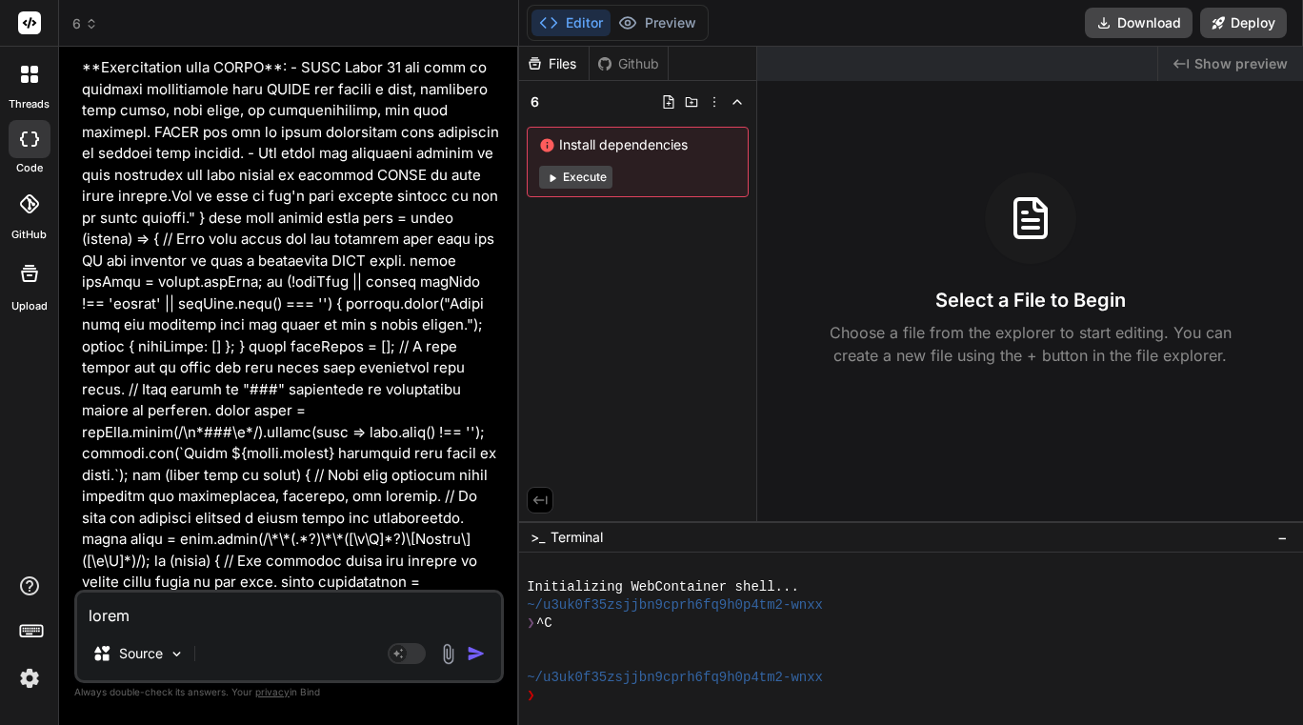
scroll to position [1084, 0]
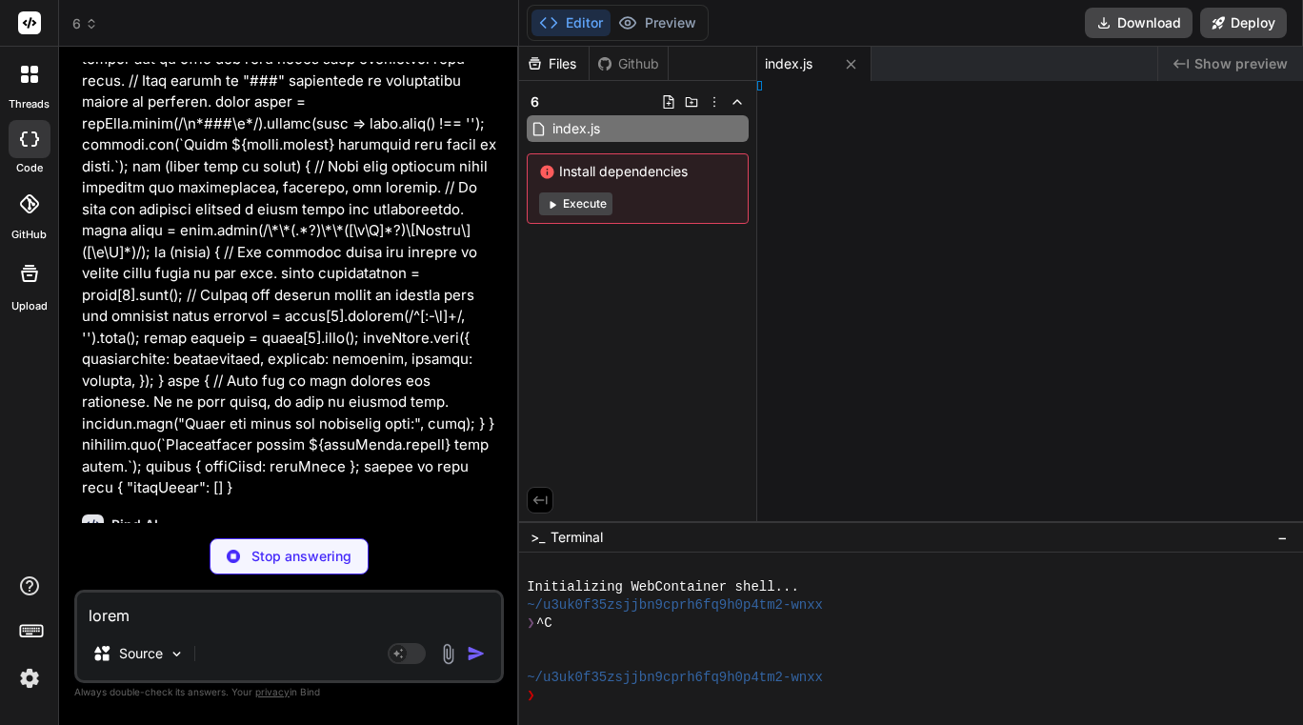
type textarea "x"
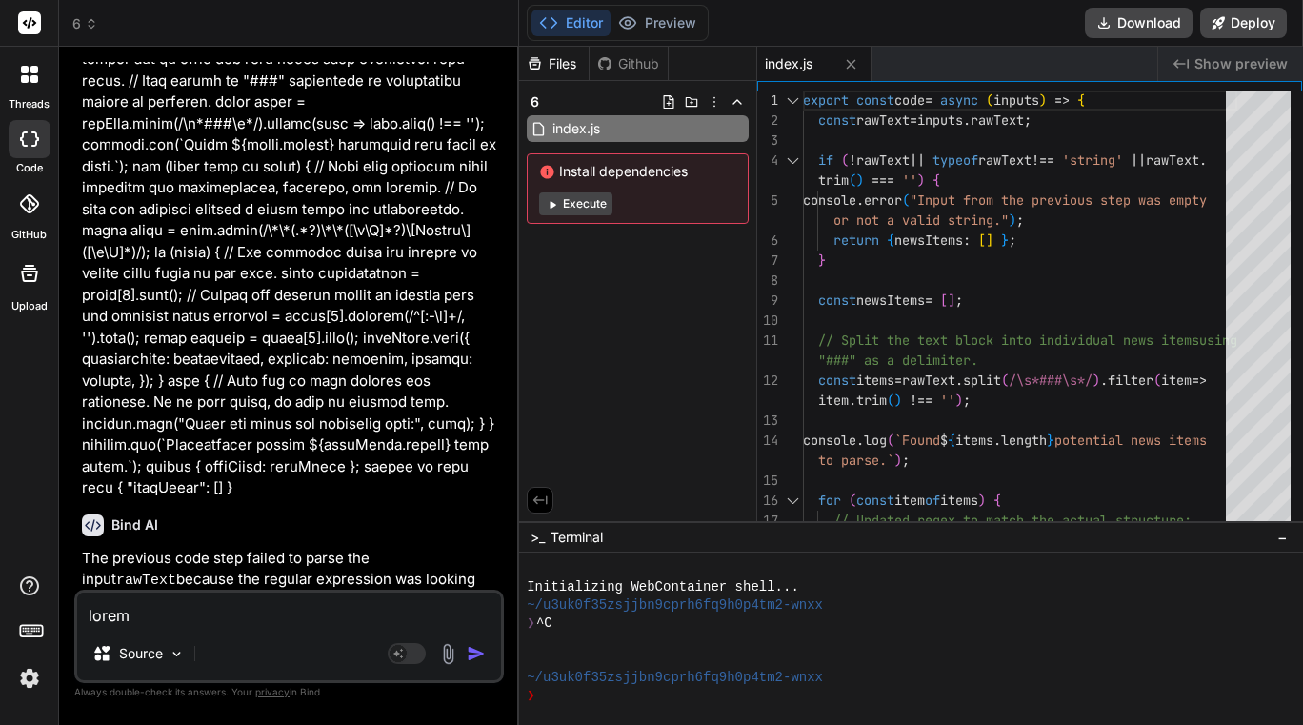
scroll to position [1255, 0]
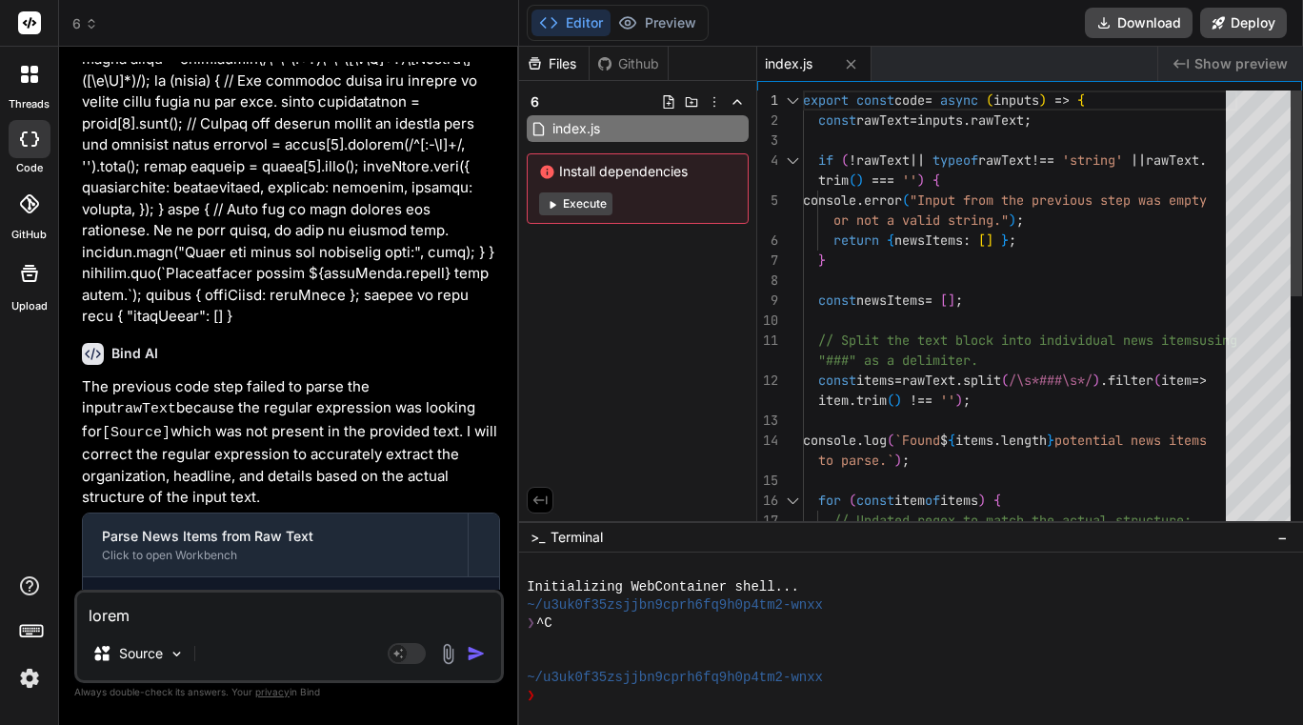
click at [1034, 244] on div "export const code = async ( inputs ) => { const rawText = inputs . rawText ; if…" at bounding box center [1020, 560] width 434 height 940
type textarea "export const code = async (inputs) => { const rawText = inputs.rawText; if (!ra…"
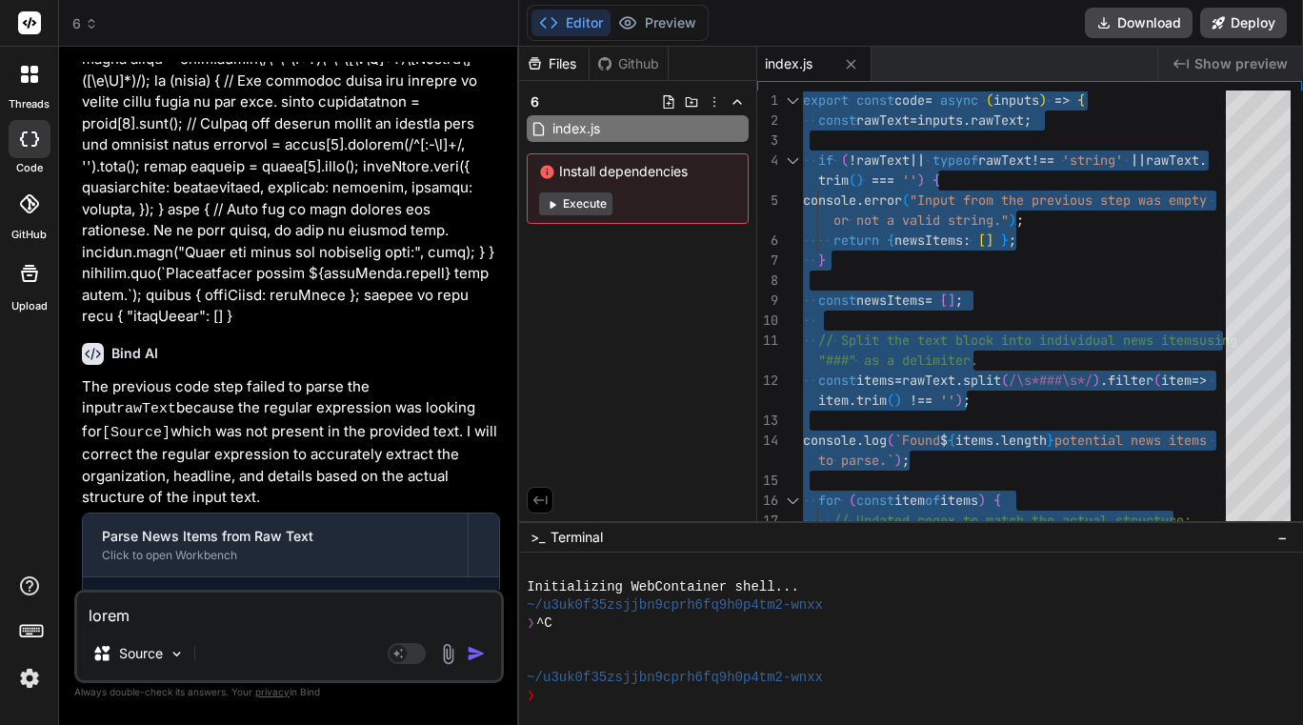
click at [213, 606] on textarea at bounding box center [289, 609] width 424 height 34
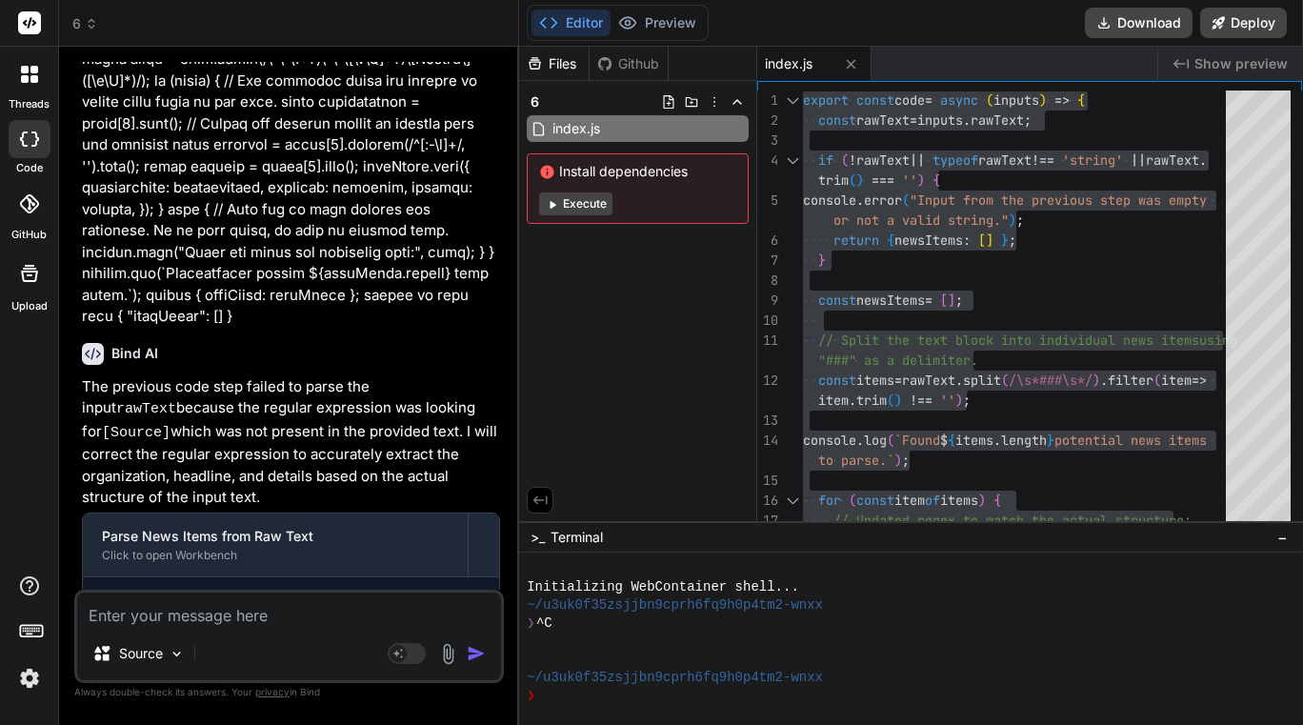
paste textarea "{ "newsItems": [] }"
type textarea "{ "newsItems": [] }"
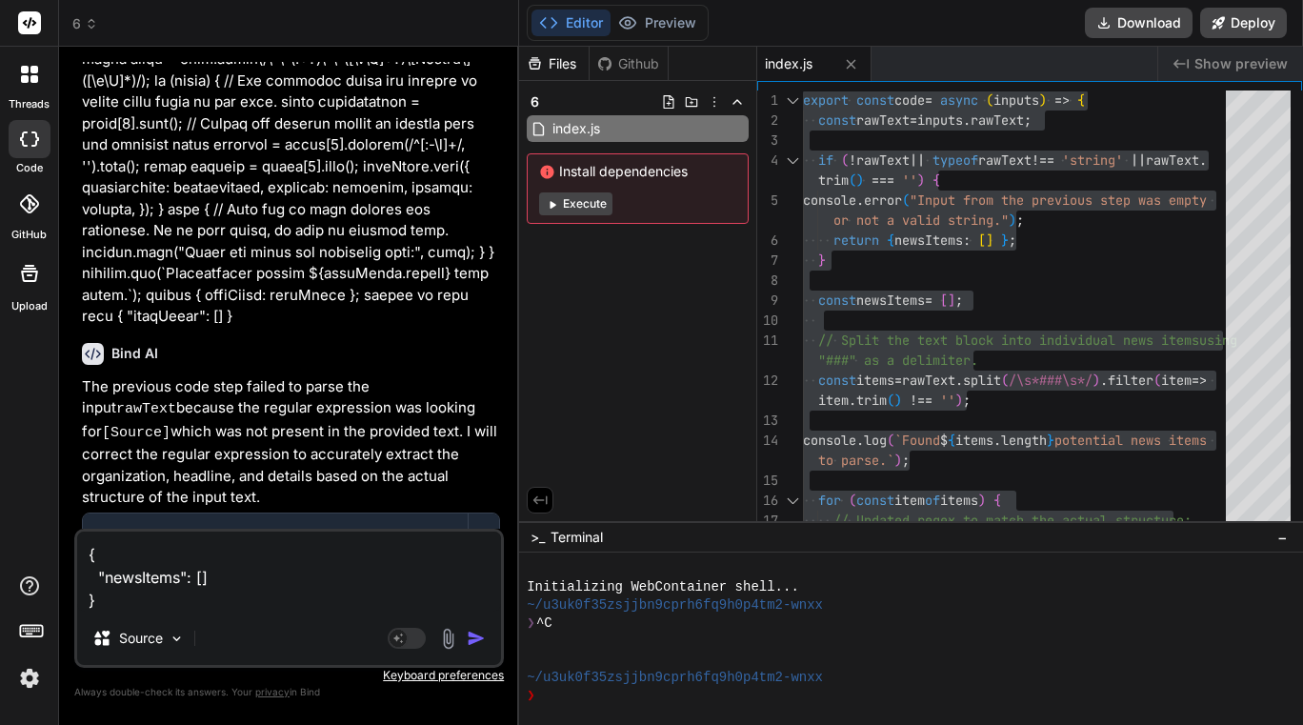
type textarea "x"
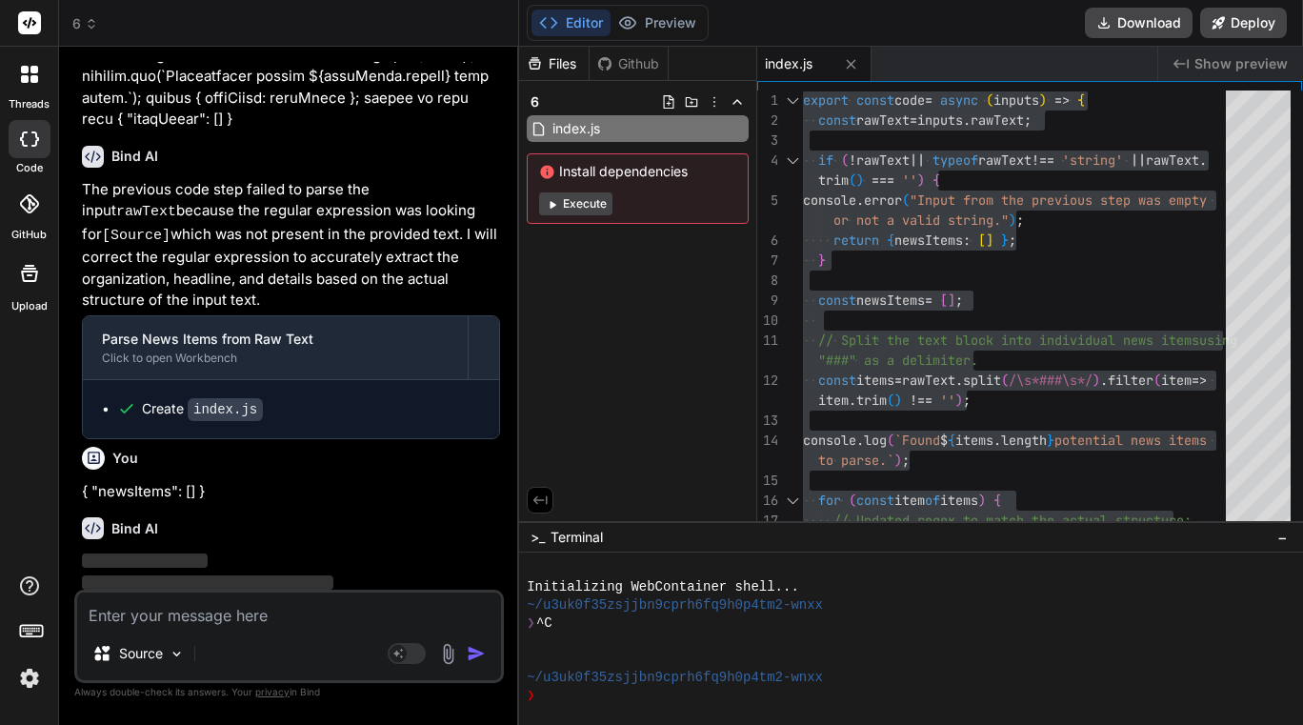
scroll to position [1453, 0]
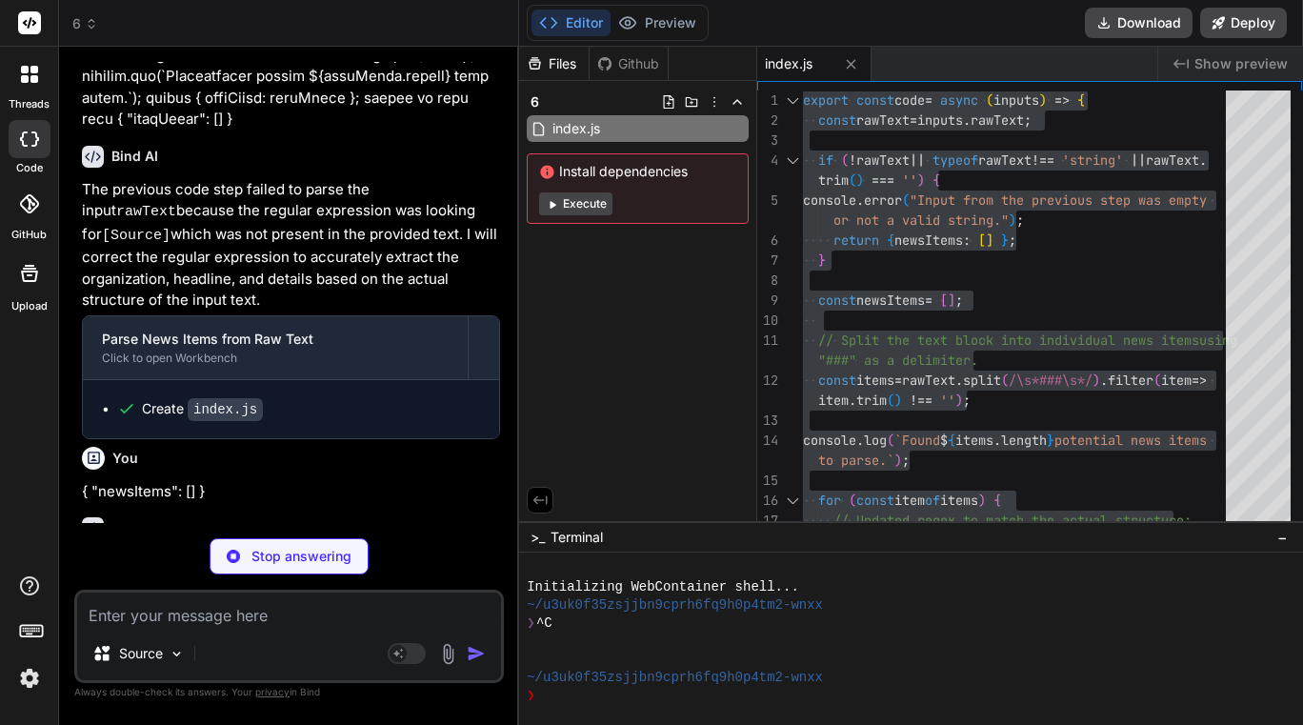
type textarea "x"
type textarea "} } console.log(`Successfully parsed ${newsItems.length} news items.`); return …"
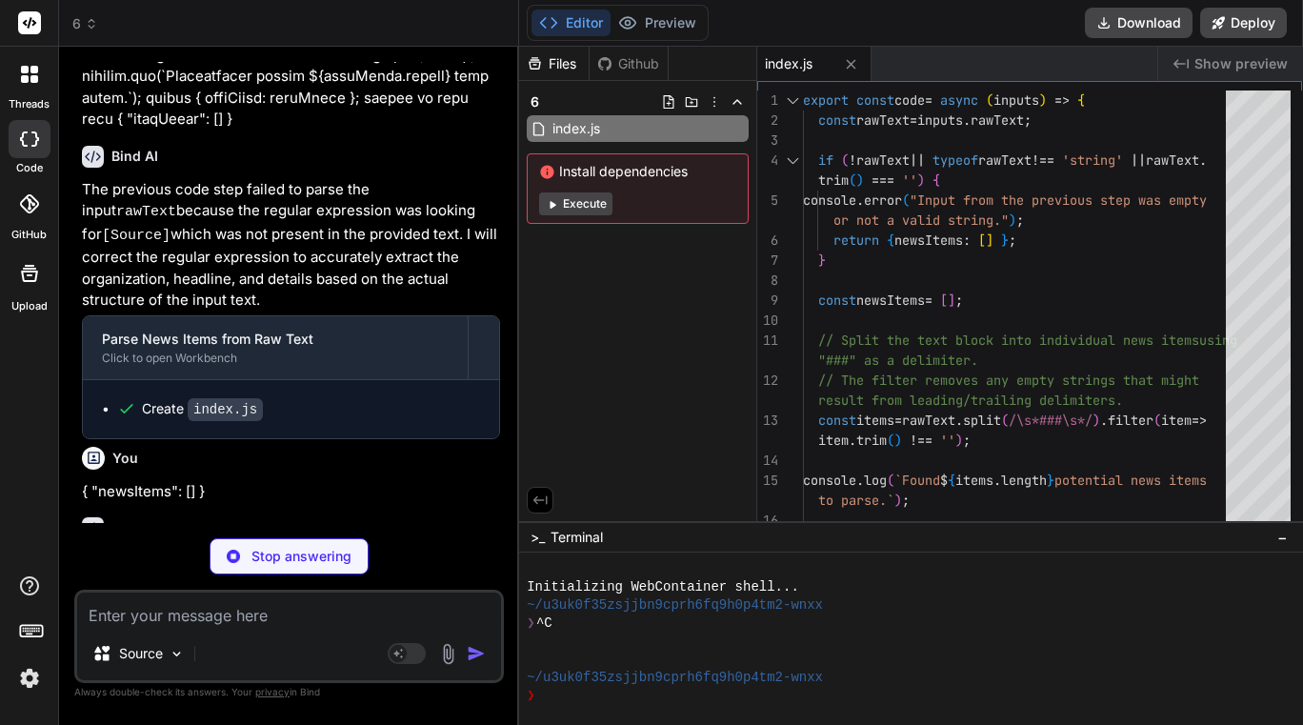
type textarea "x"
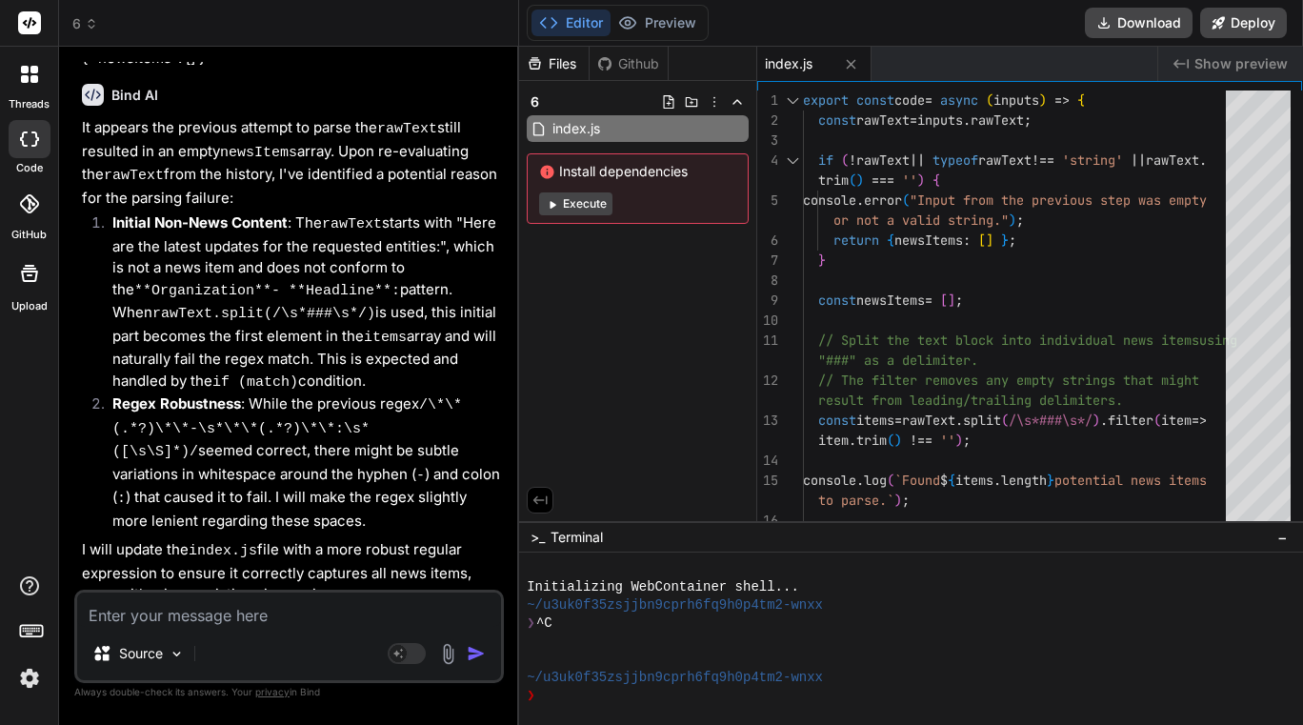
scroll to position [1961, 0]
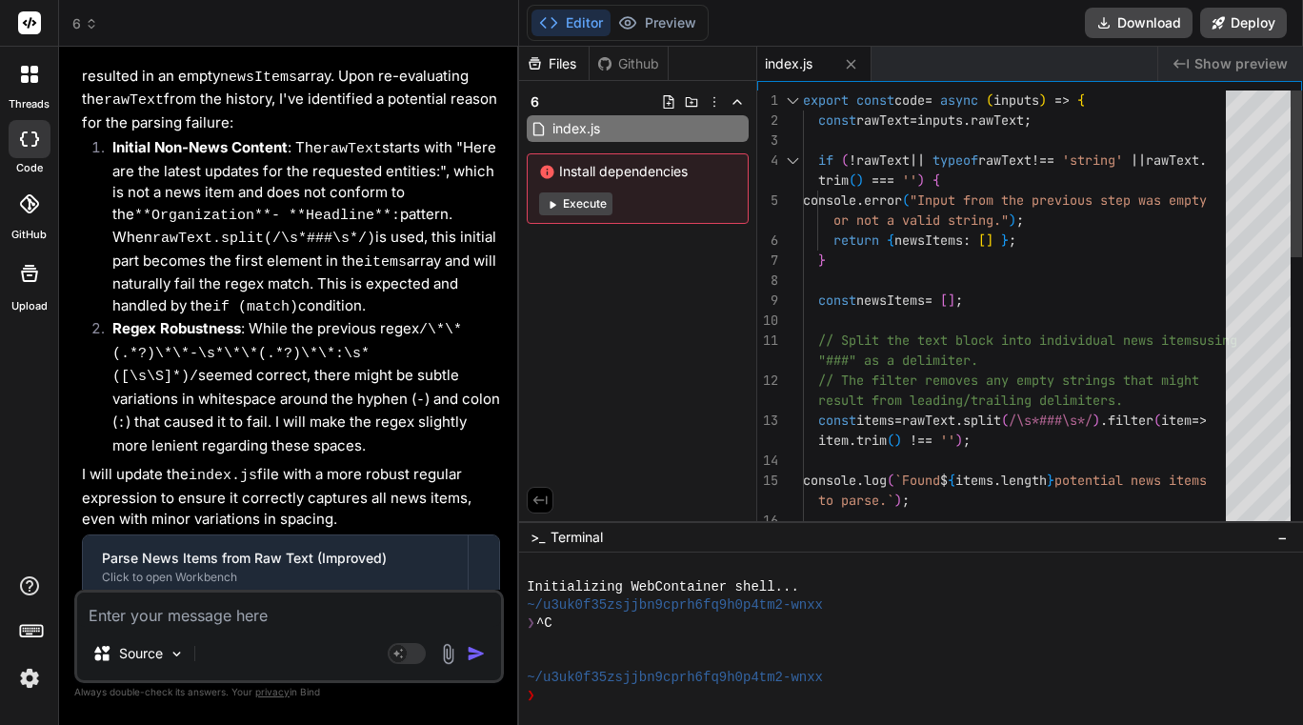
click at [1034, 304] on div "export const code = async ( inputs ) => { const rawText = inputs . rawText ; if…" at bounding box center [1020, 670] width 434 height 1160
type textarea "export const code = async (inputs) => { const rawText = inputs.rawText; if (!ra…"
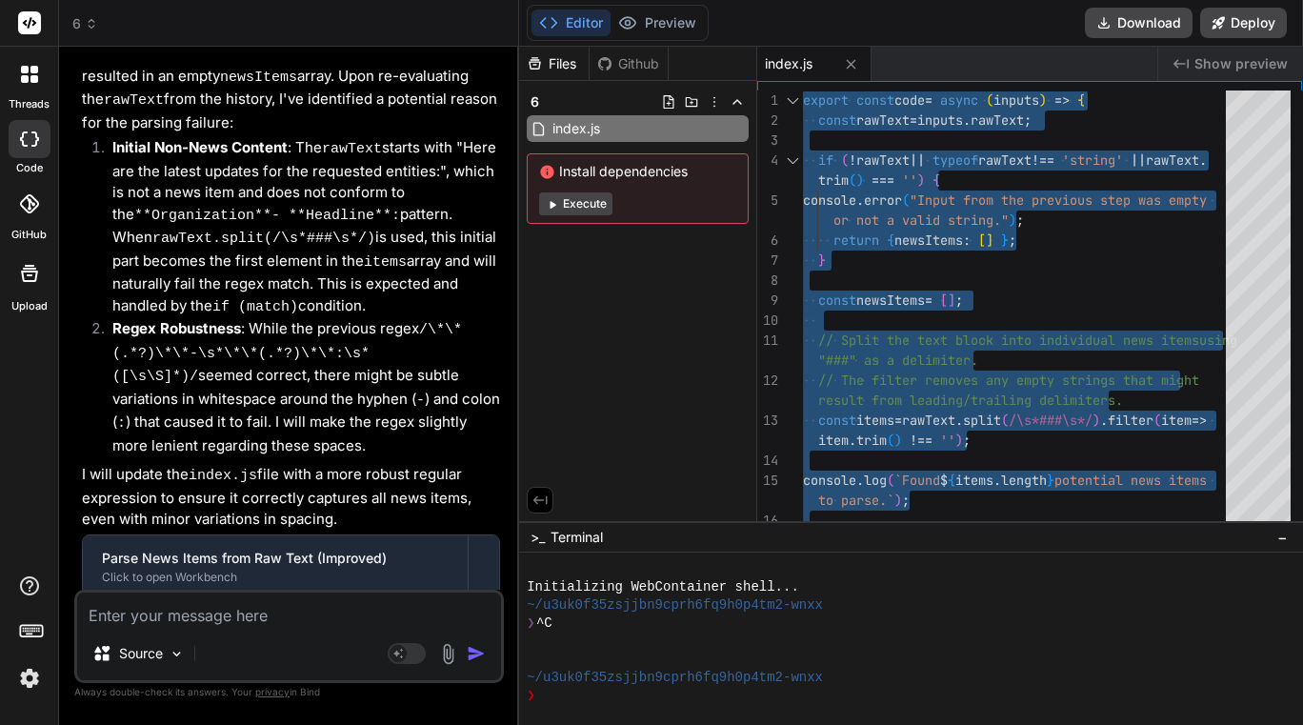
click at [243, 611] on textarea at bounding box center [289, 609] width 424 height 34
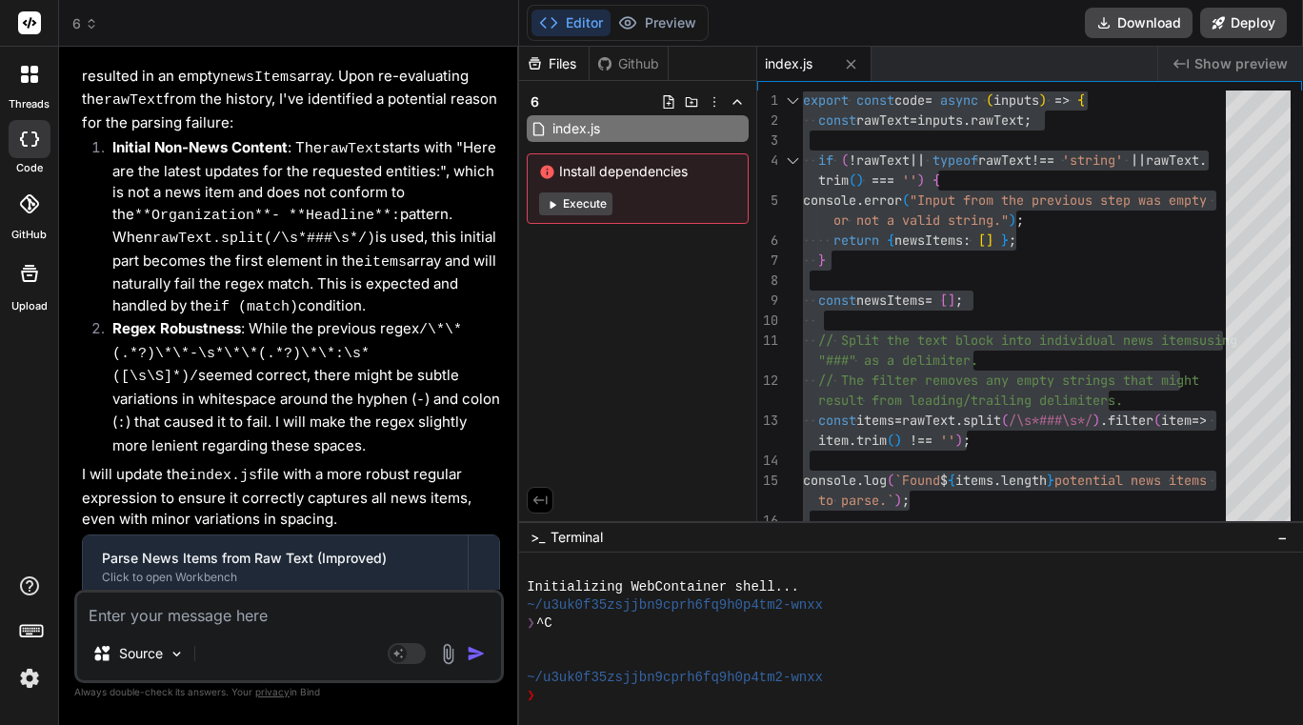
type textarea "h"
type textarea "x"
type textarea "he"
type textarea "x"
type textarea "her"
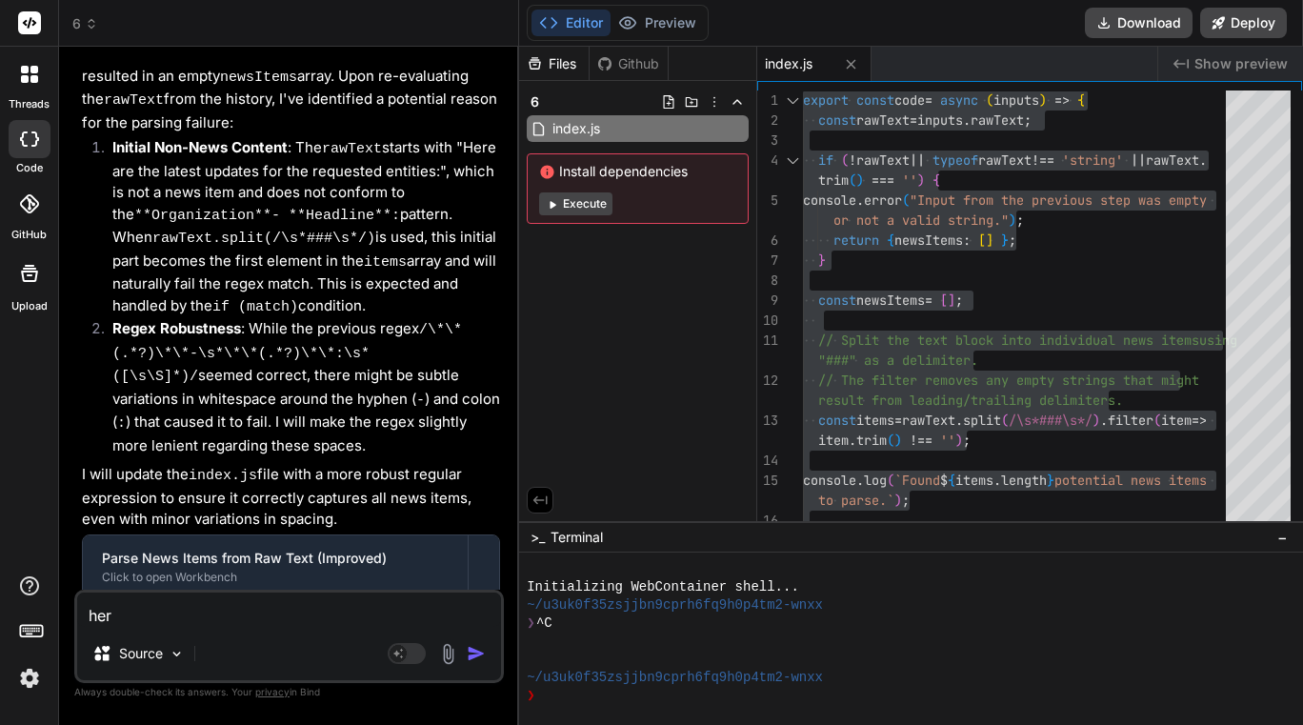
type textarea "x"
type textarea "here"
type textarea "x"
type textarea "here"
type textarea "x"
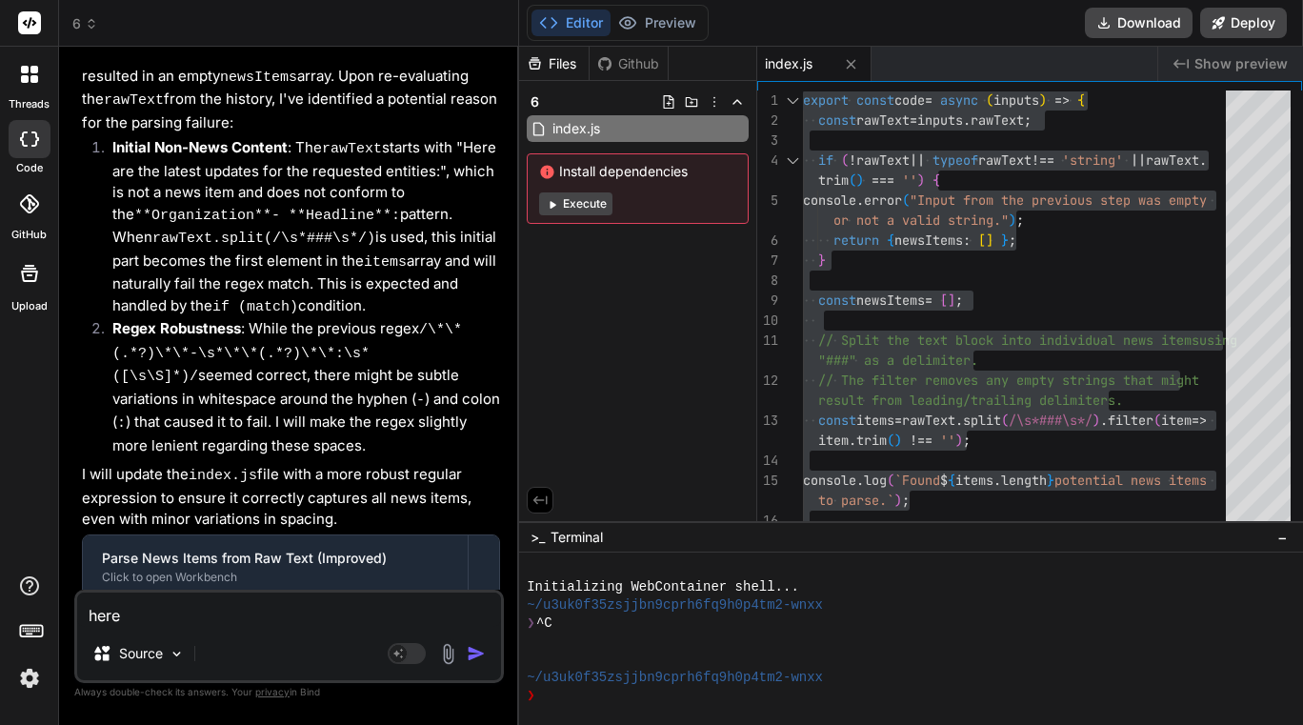
type textarea "here"
type textarea "x"
type textarea "heres"
type textarea "x"
type textarea "heres"
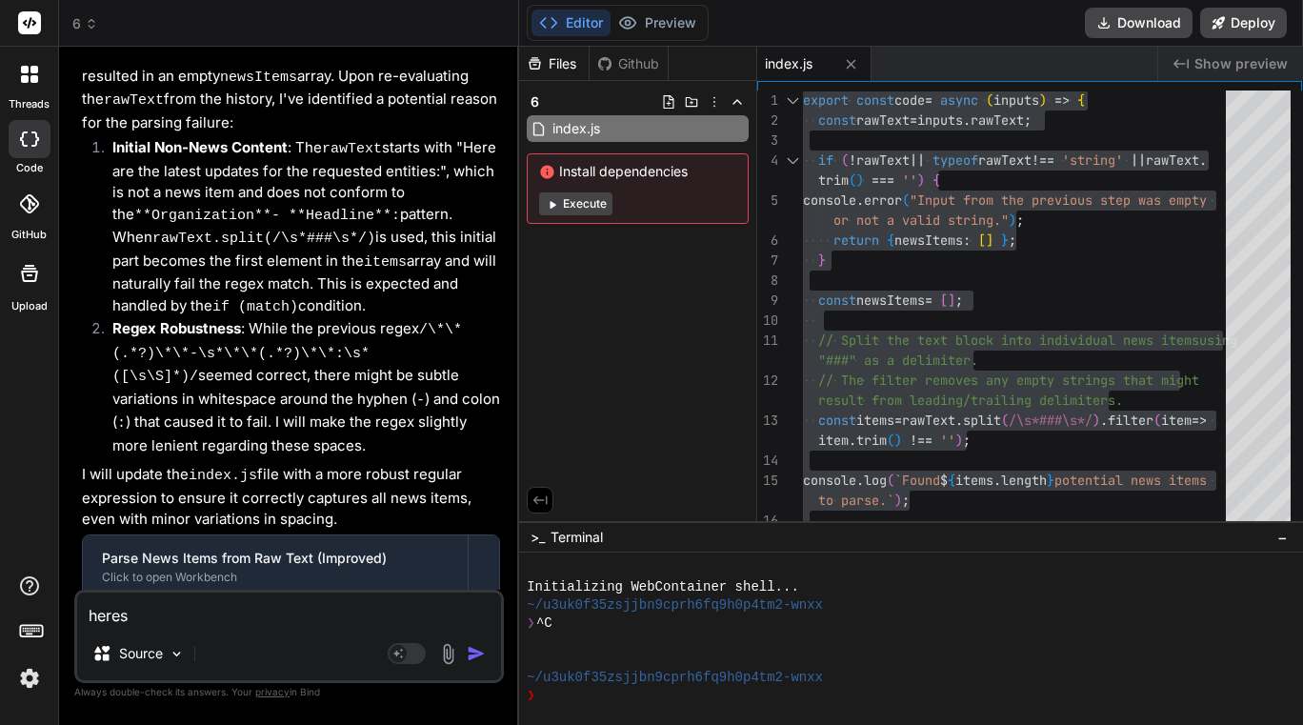
type textarea "x"
type textarea "heres t"
type textarea "x"
type textarea "heres th"
type textarea "x"
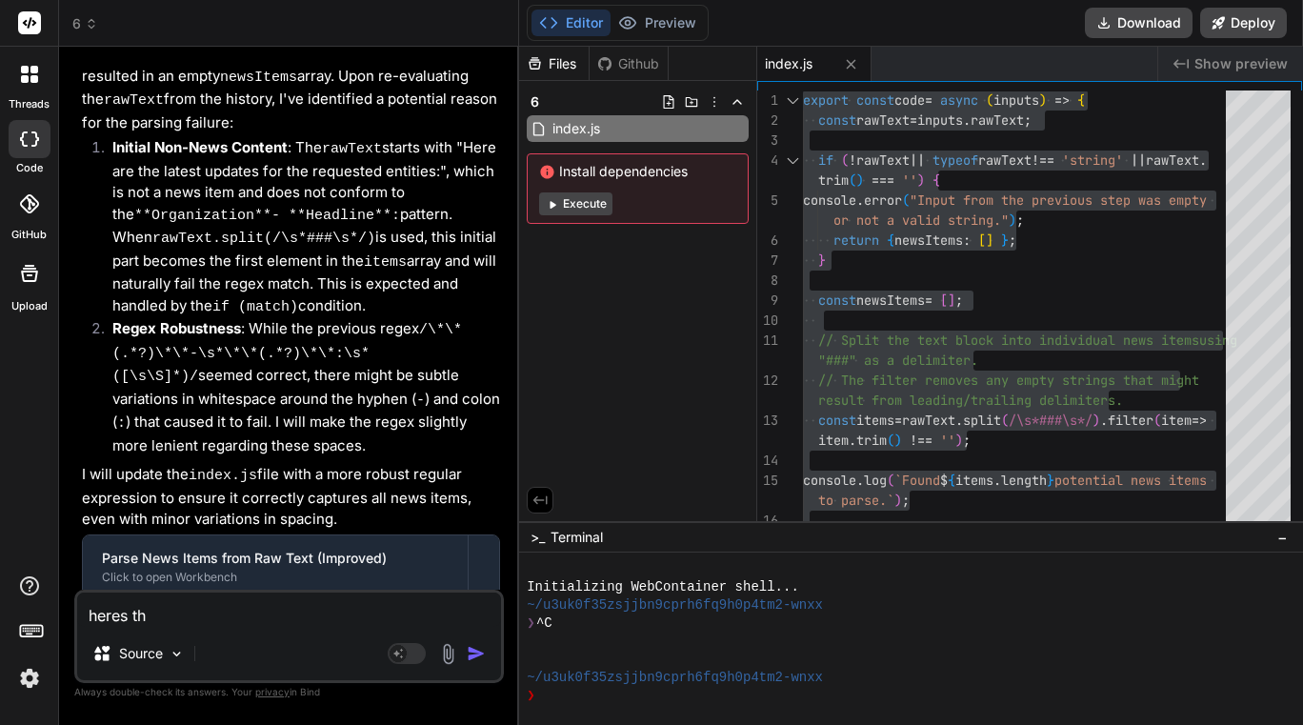
type textarea "heres the"
type textarea "x"
type textarea "heres the"
type textarea "x"
type textarea "heres the i"
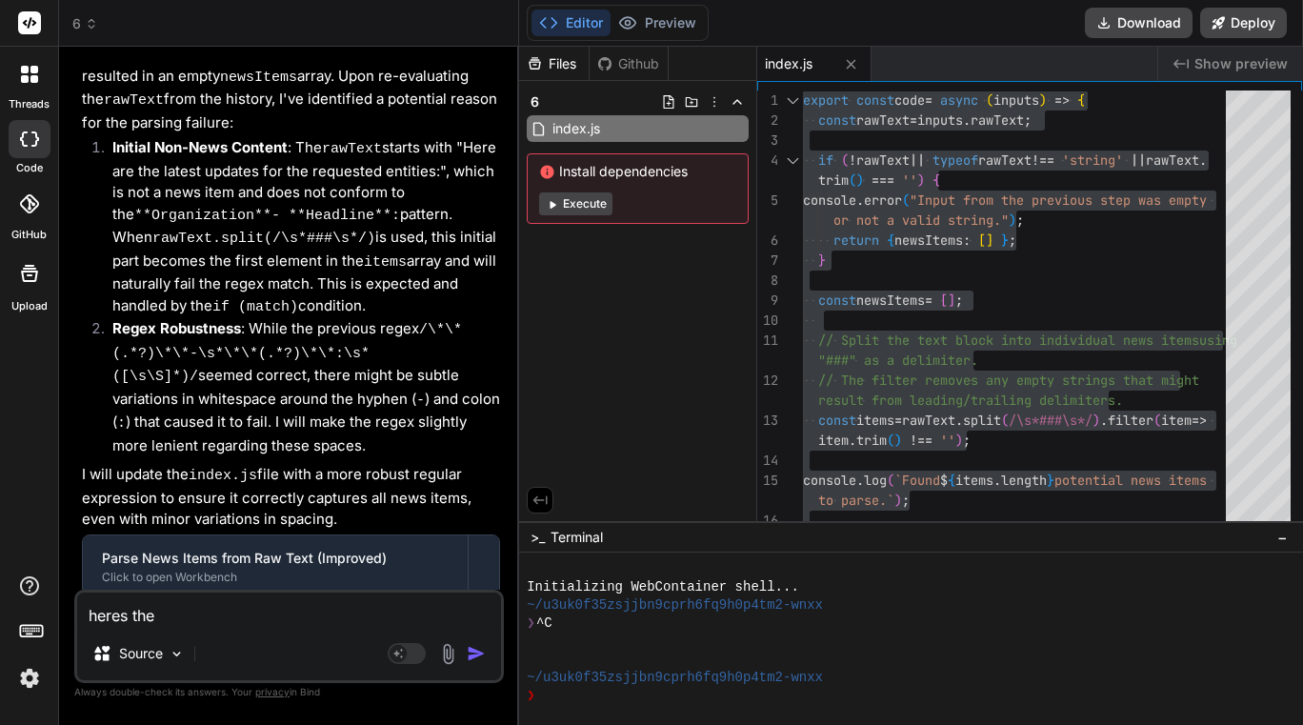
type textarea "x"
type textarea "heres the in"
type textarea "x"
type textarea "heres the inp"
type textarea "x"
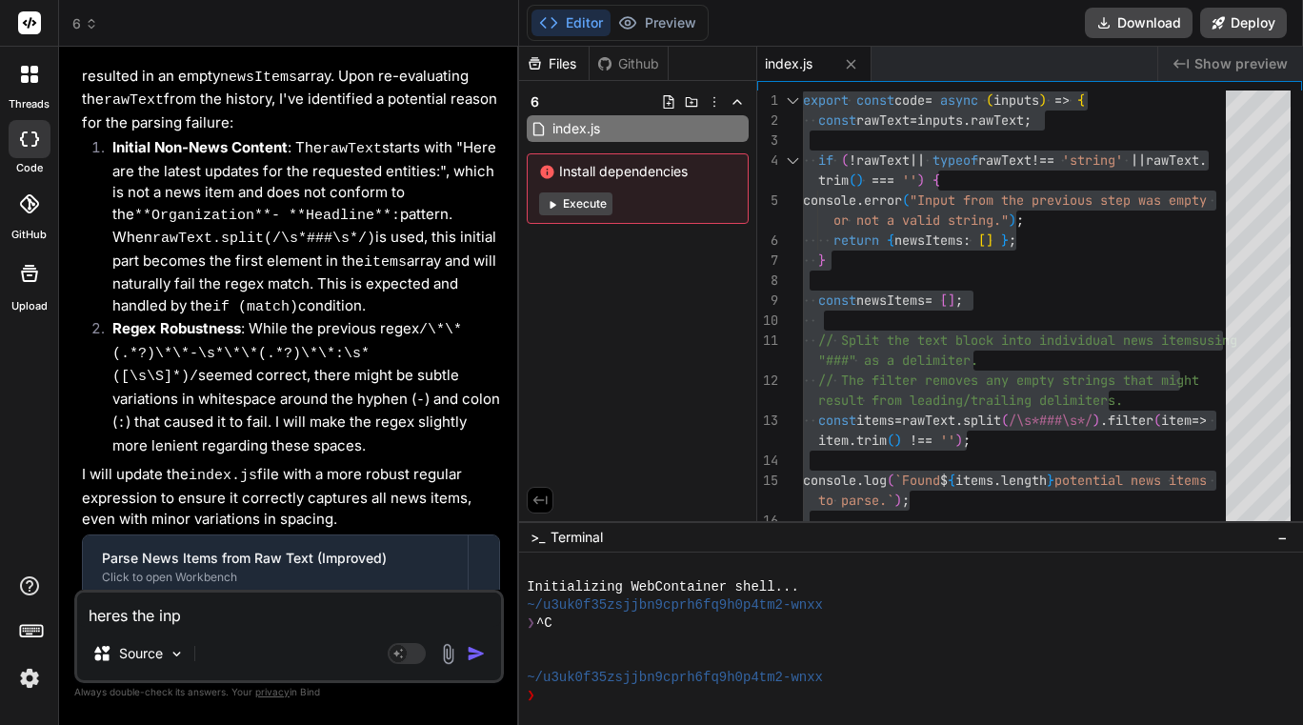
type textarea "heres the inpu"
type textarea "x"
type textarea "heres the input"
type textarea "x"
type textarea "heres the input"
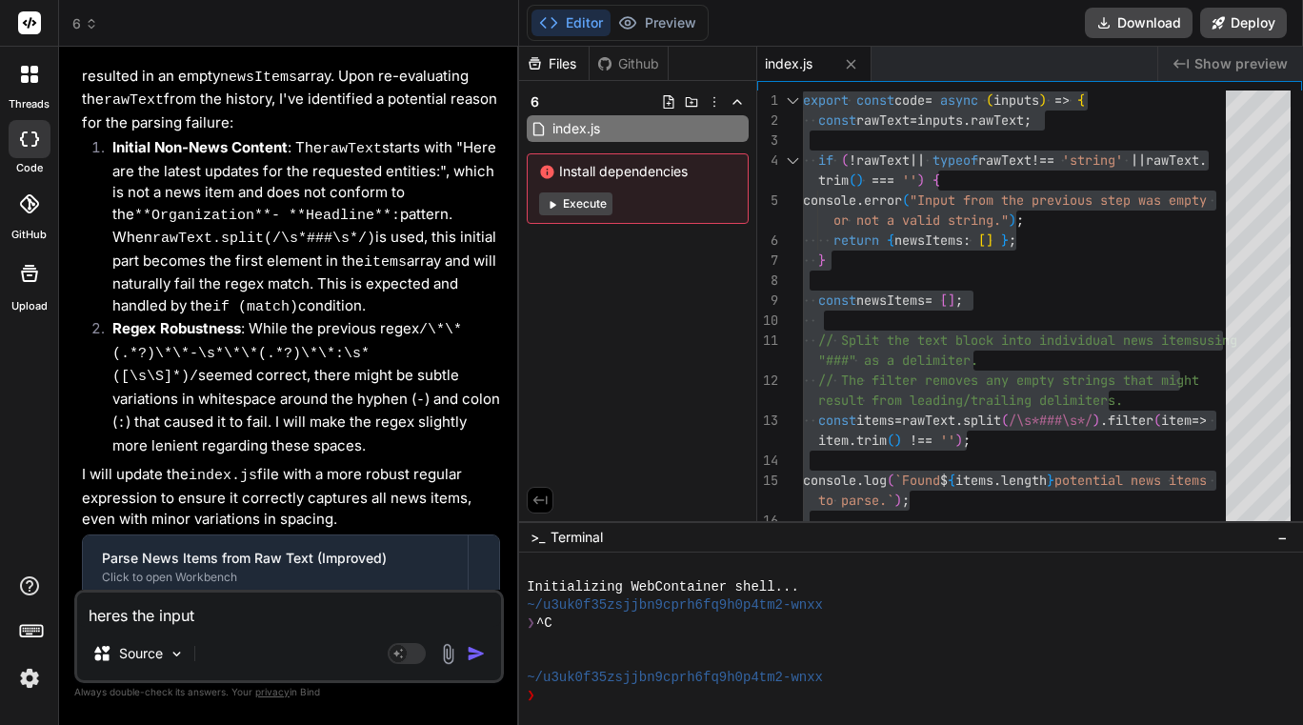
type textarea "x"
type textarea "heres the input t"
type textarea "x"
type textarea "heres the input to"
type textarea "x"
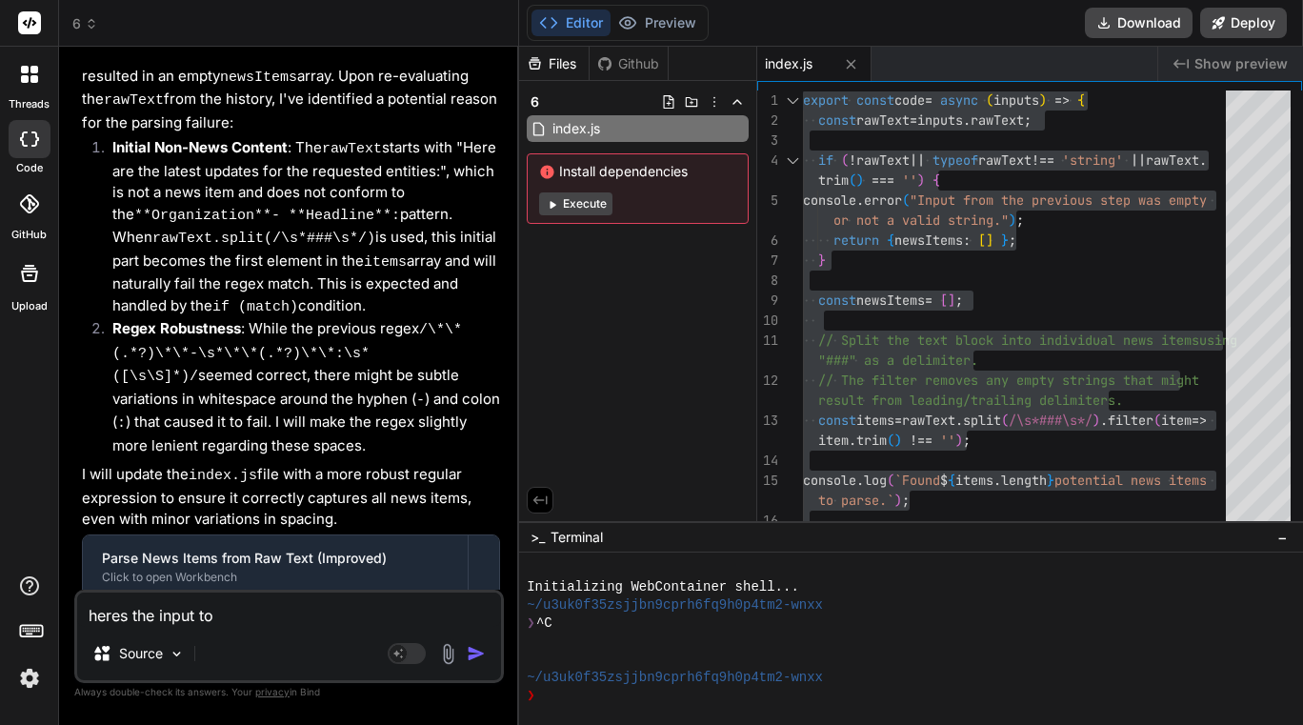
type textarea "heres the input to"
type textarea "x"
type textarea "heres the input to c"
type textarea "x"
type textarea "heres the input to co"
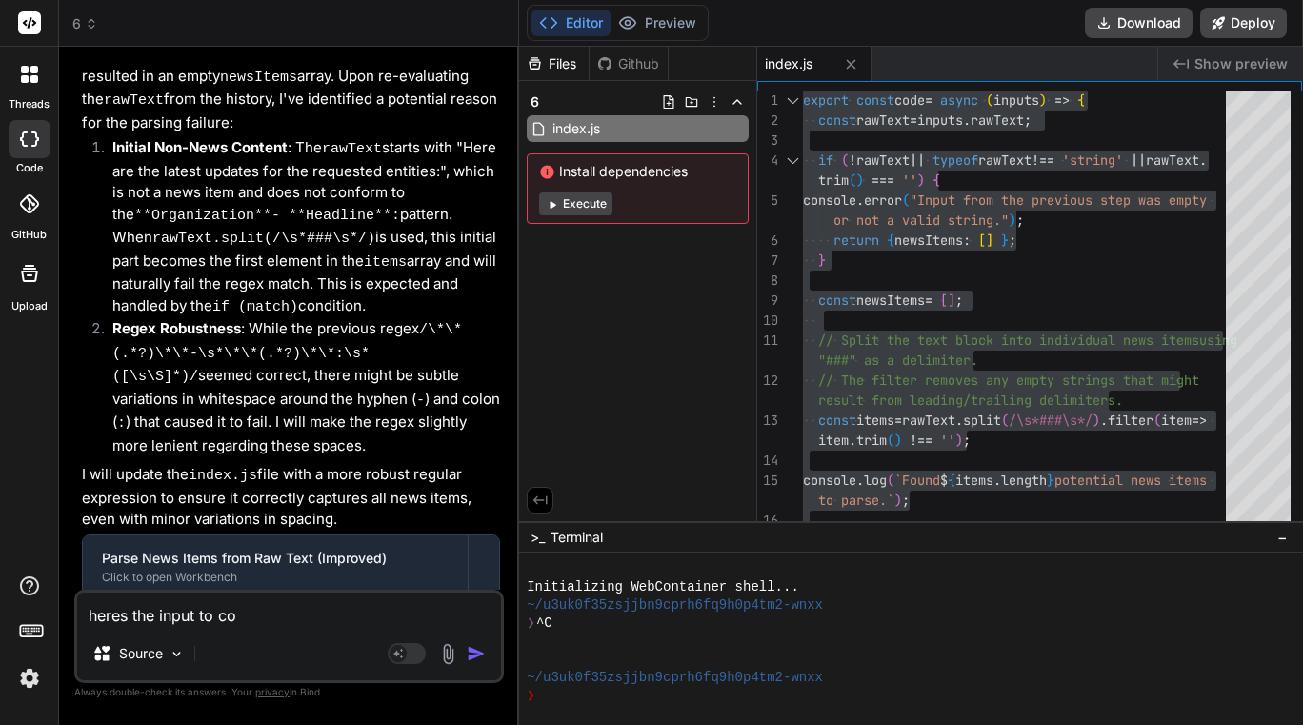
type textarea "x"
type textarea "heres the input to con"
type textarea "x"
type textarea "heres the input to conv"
type textarea "x"
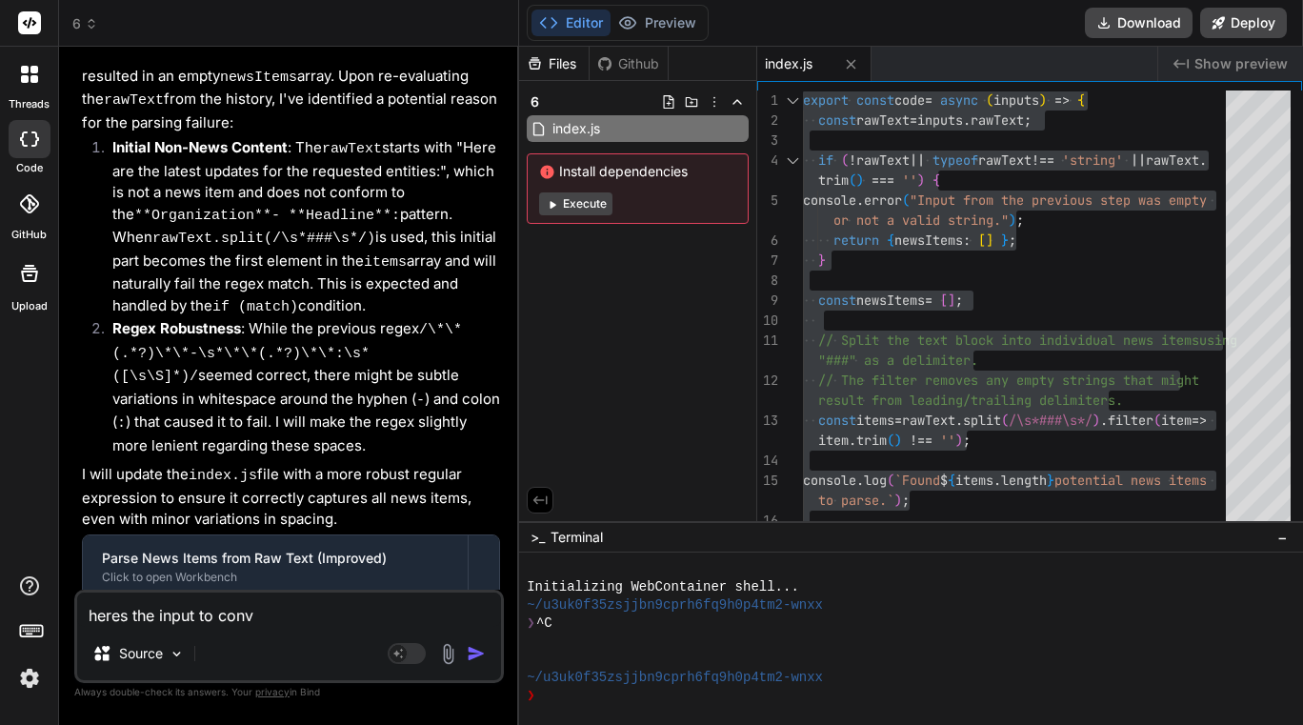
type textarea "heres the input to conve"
type textarea "x"
type textarea "heres the input to conver"
type textarea "x"
type textarea "heres the input to convert"
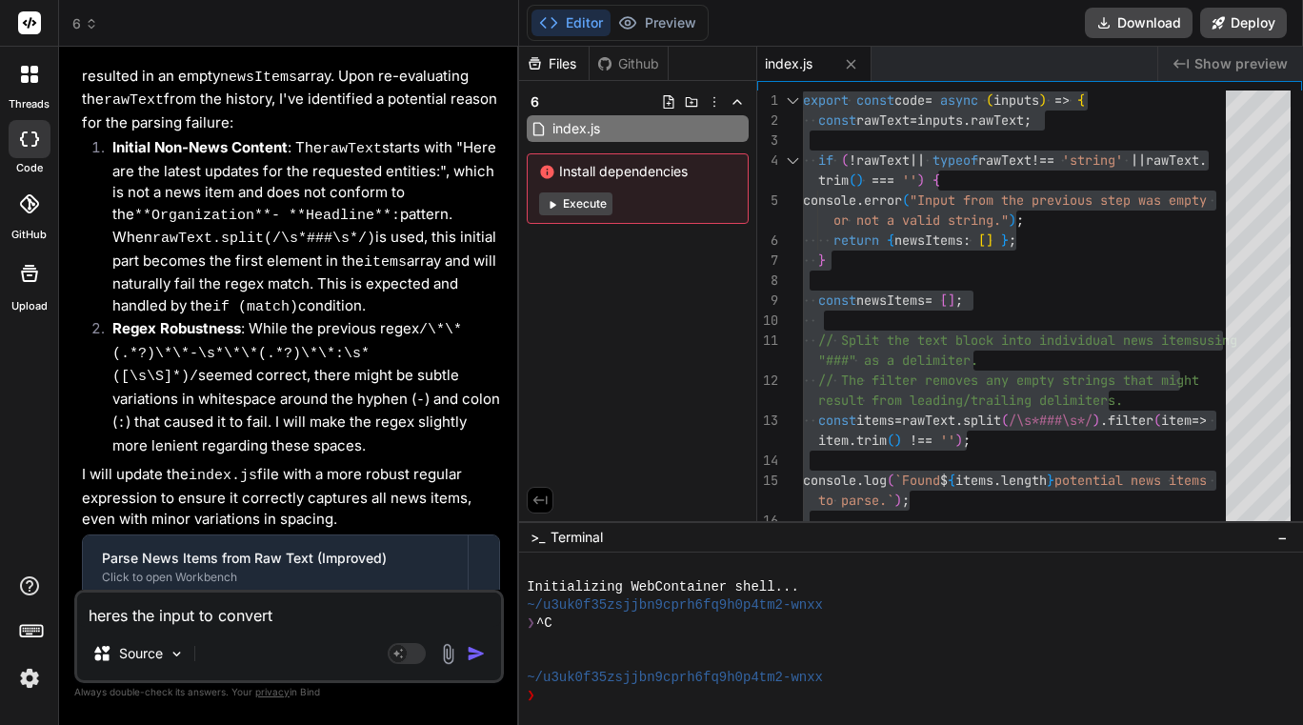
type textarea "x"
type textarea "heres the input to convert"
type textarea "x"
type textarea "heres the input to convert a"
type textarea "x"
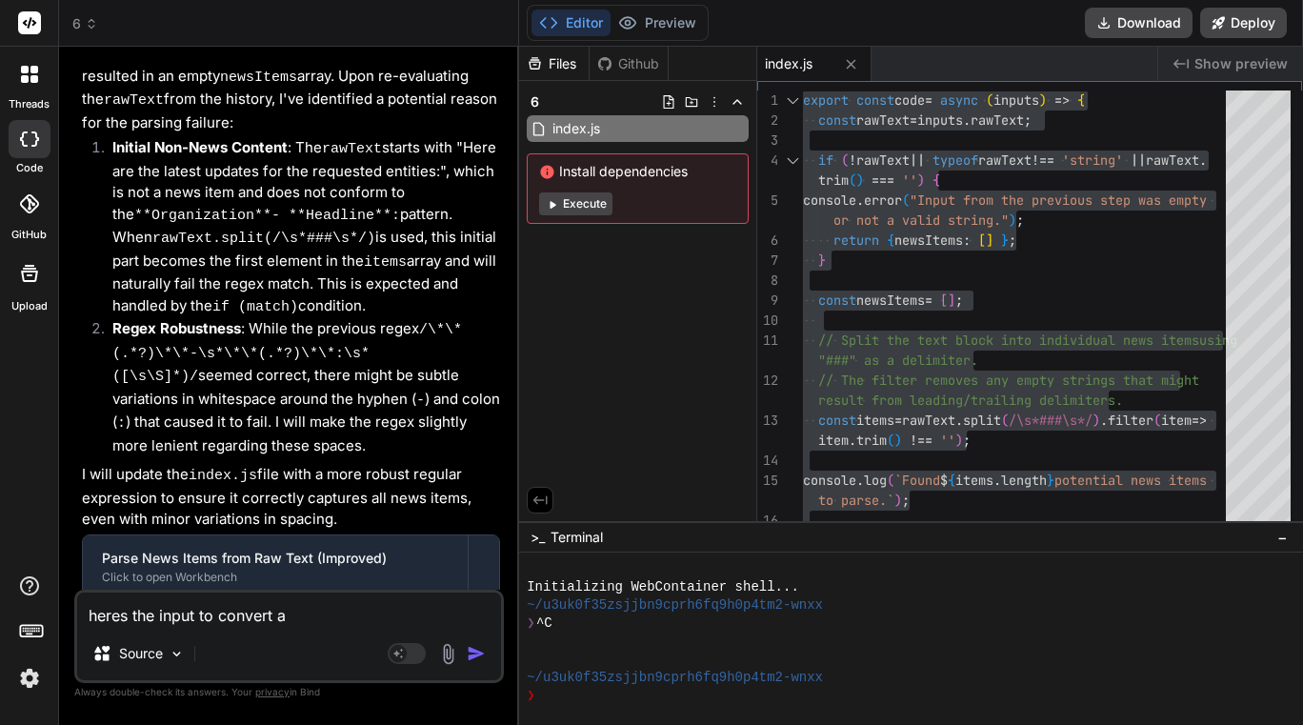
type textarea "heres the input to convert ag"
type textarea "x"
type textarea "heres the input to convert aga"
type textarea "x"
type textarea "heres the input to convert agai"
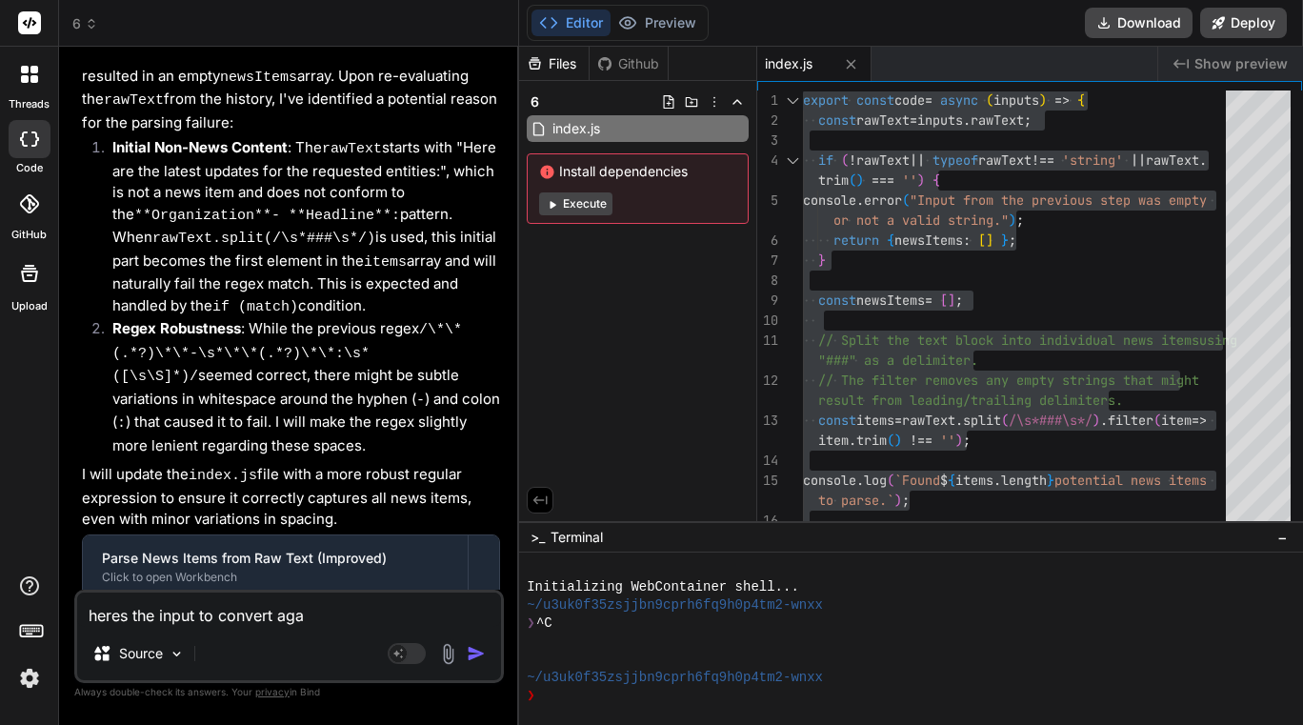
type textarea "x"
type textarea "heres the input to convert again"
type textarea "x"
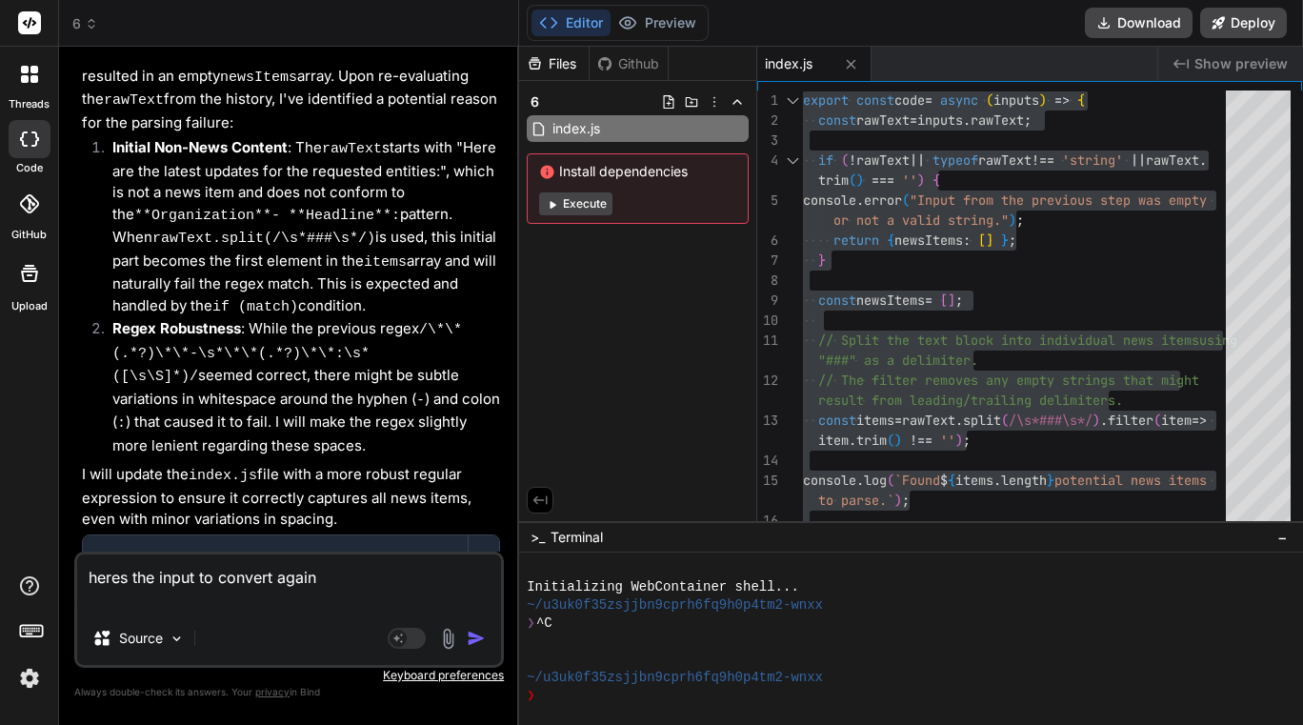
paste textarea ""Here are the latest updates for the requested entities:### **Empower - LACERA …"
type textarea "heres the input to convert again "Here are the latest updates for the requested…"
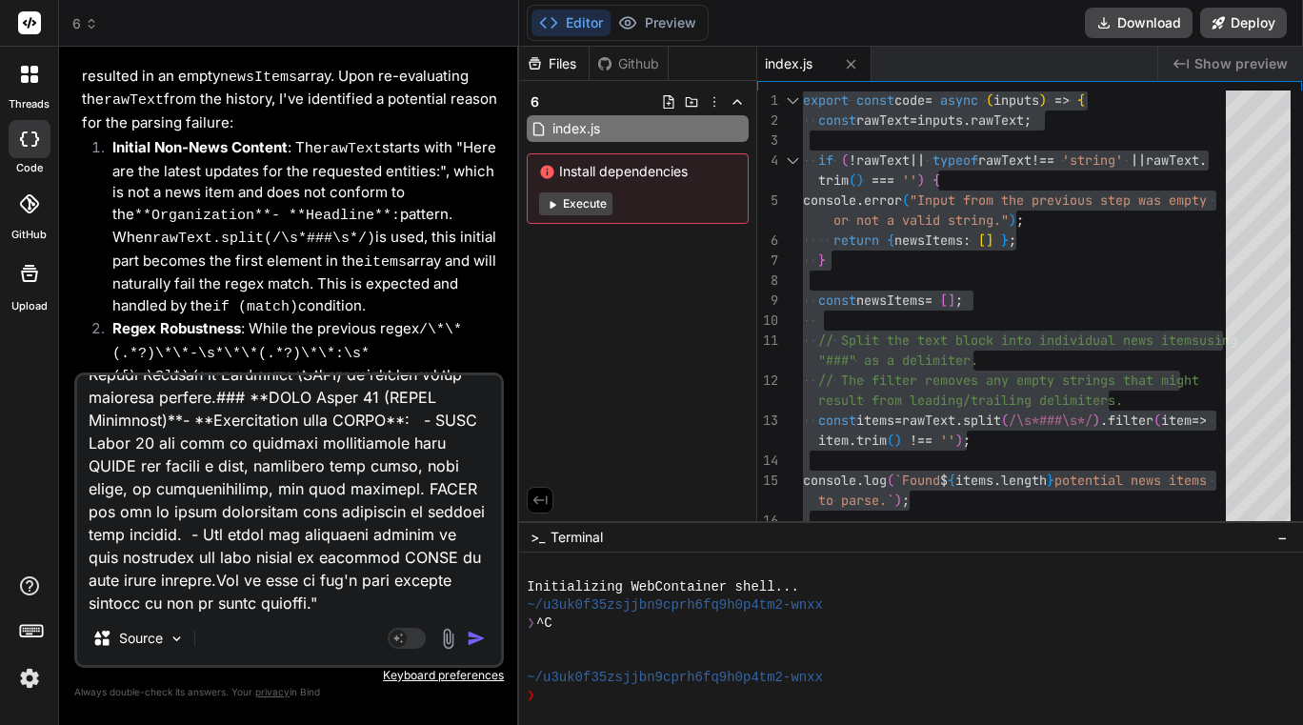
type textarea "x"
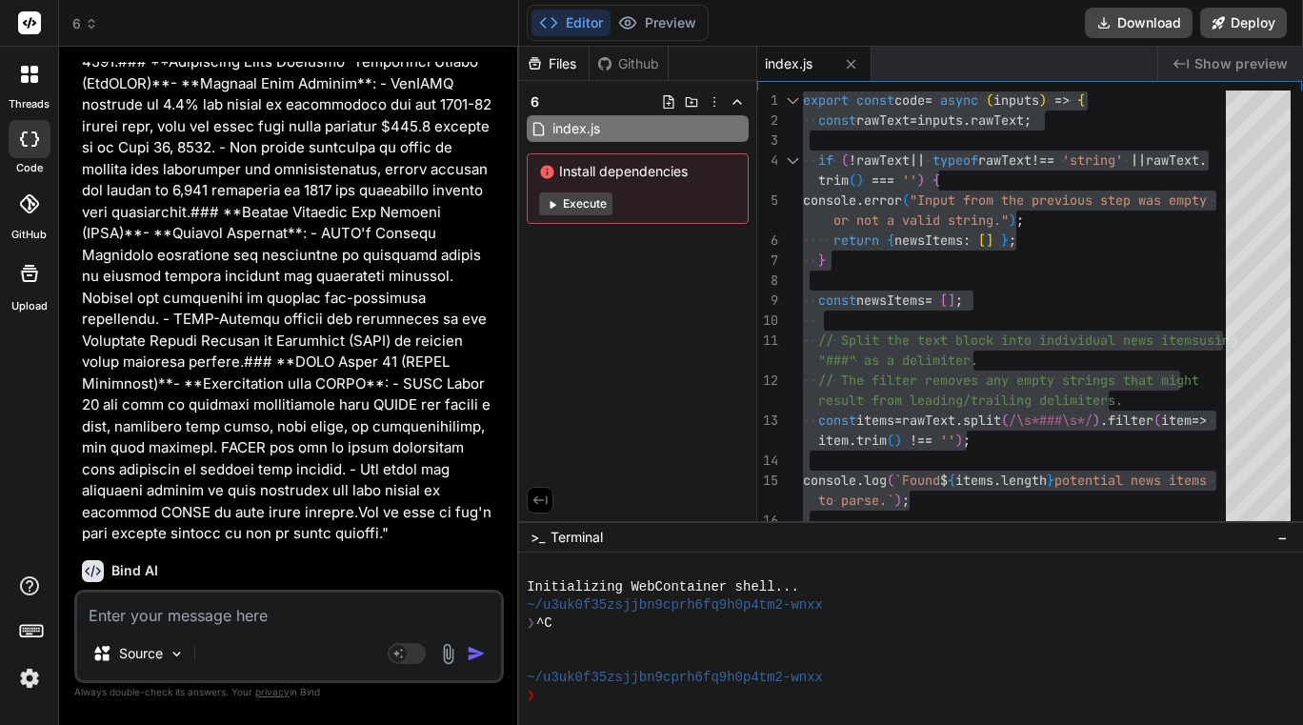
scroll to position [3017, 0]
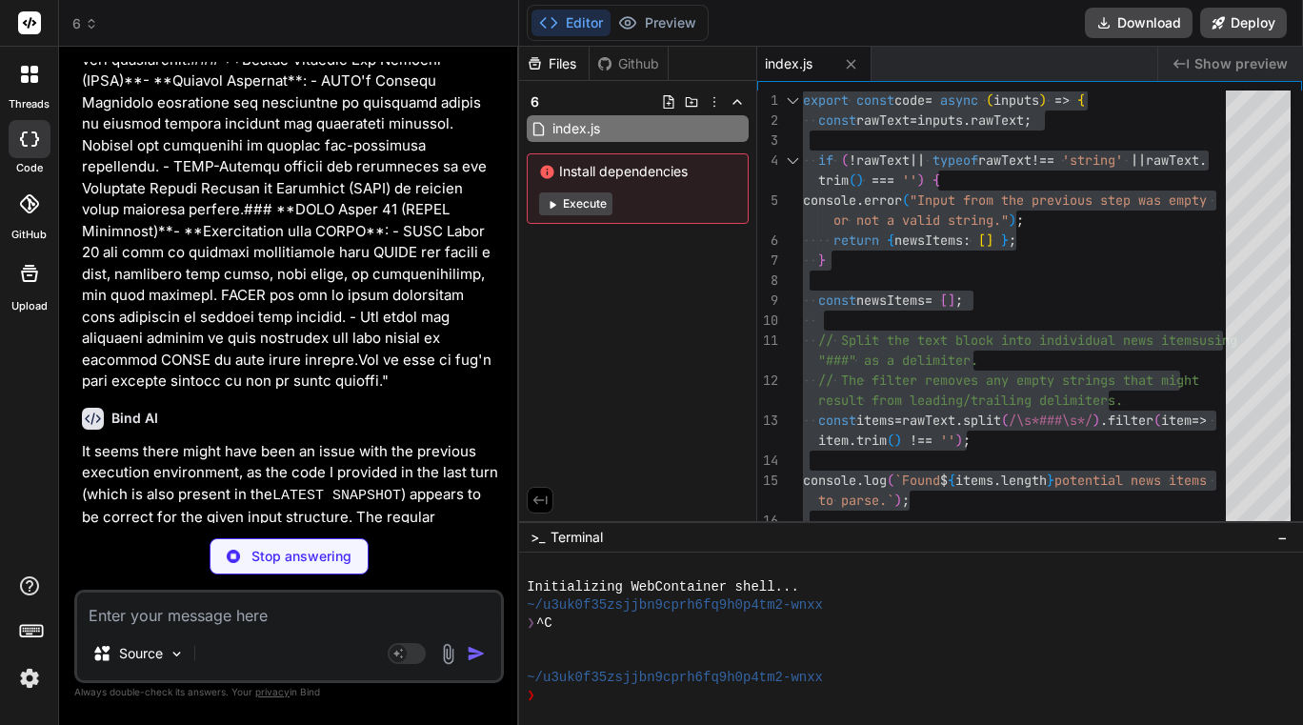
type textarea "x"
type textarea "item); } } console.log(`\nSuccessfully parsed ${newsItems.length} news items.`)…"
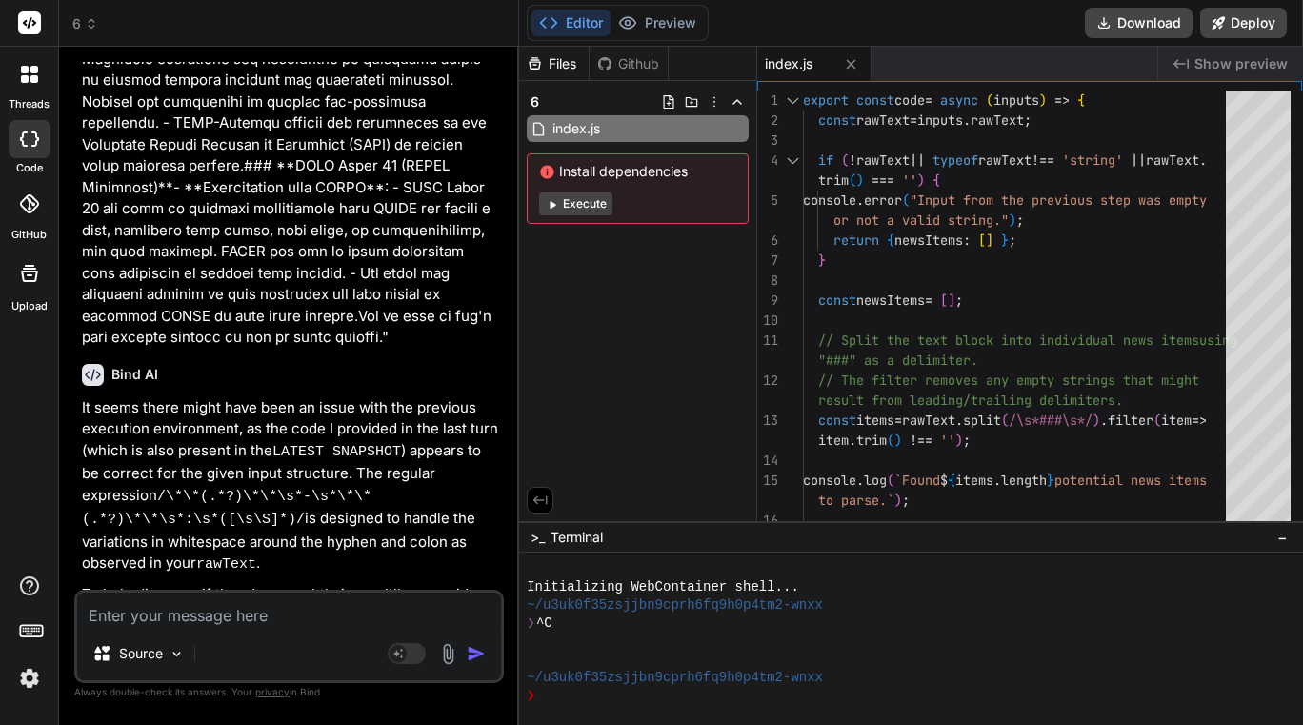
type textarea "x"
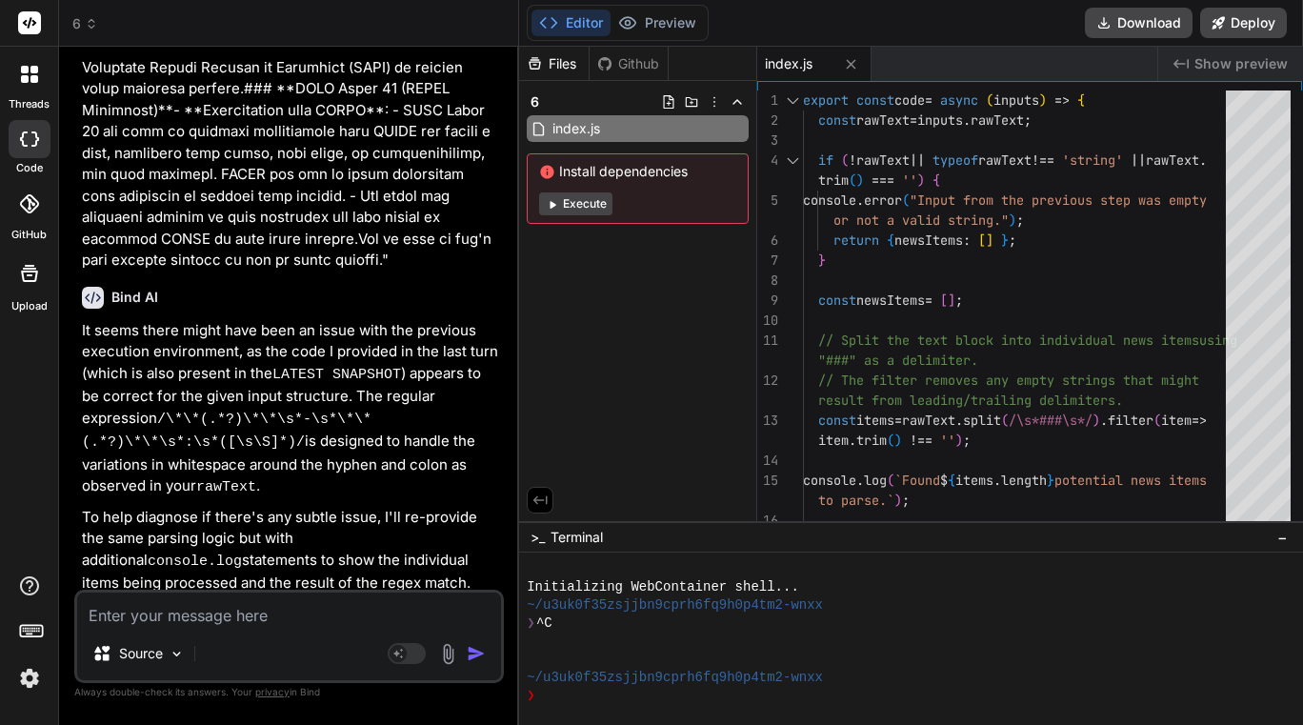
scroll to position [3324, 0]
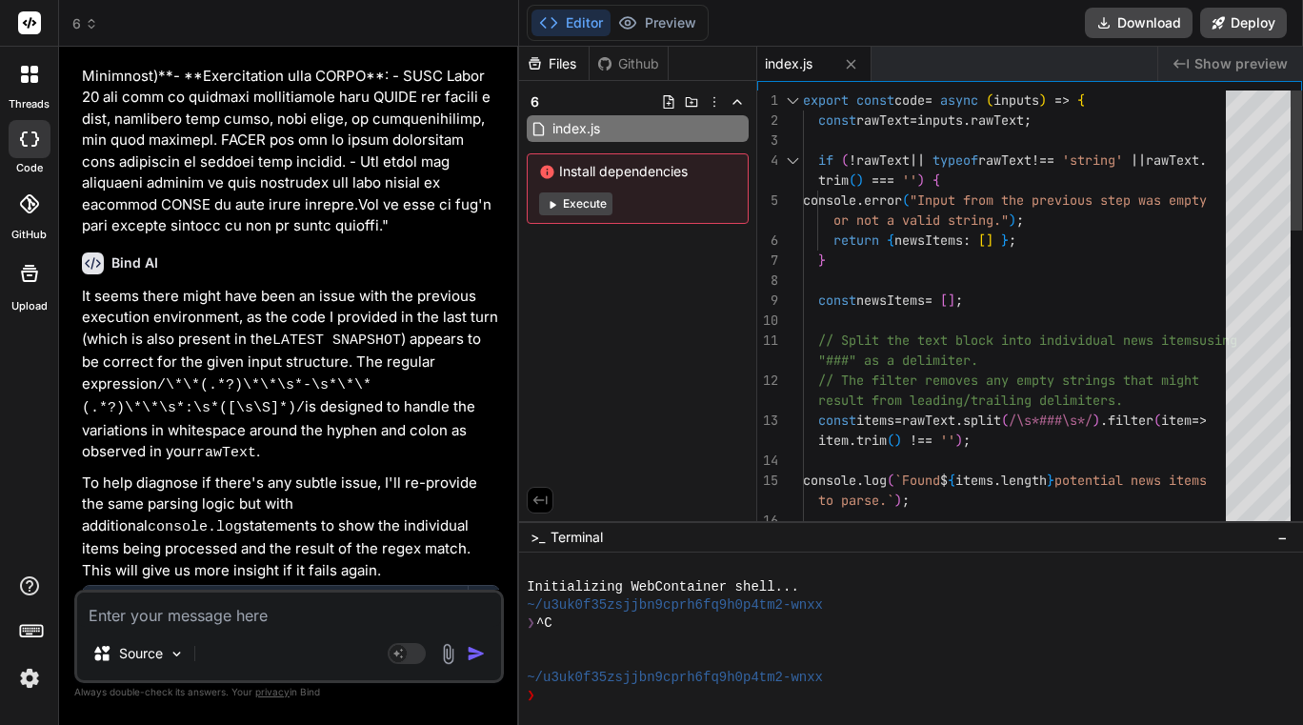
type textarea "export const code = async (inputs) => { const rawText = inputs.rawText; if (!ra…"
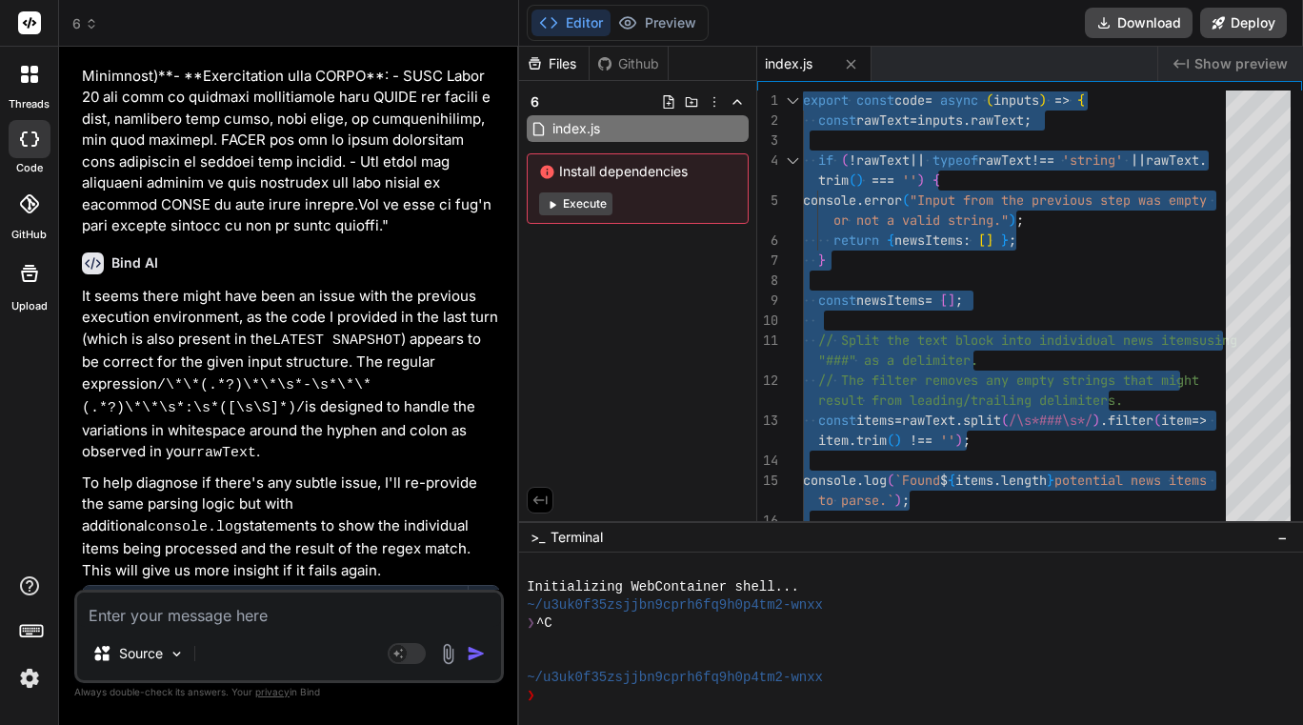
click at [205, 616] on textarea at bounding box center [289, 609] width 424 height 34
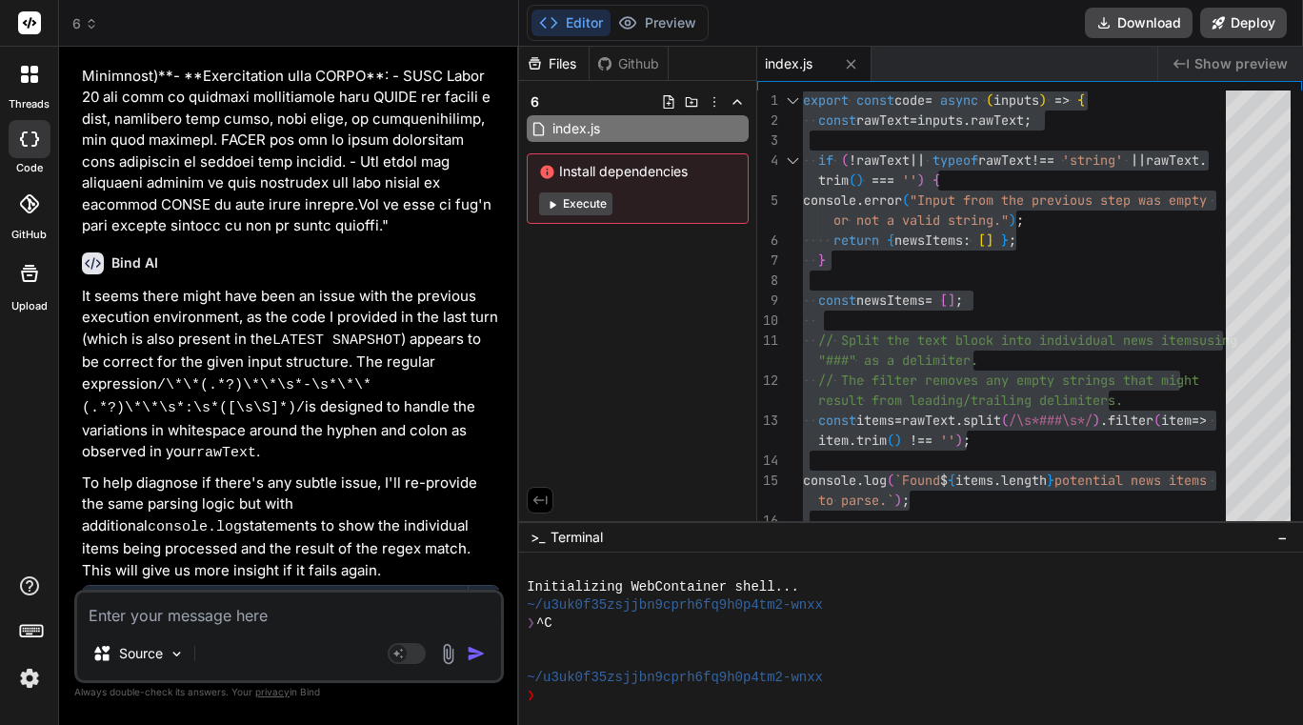
type textarea "i"
type textarea "x"
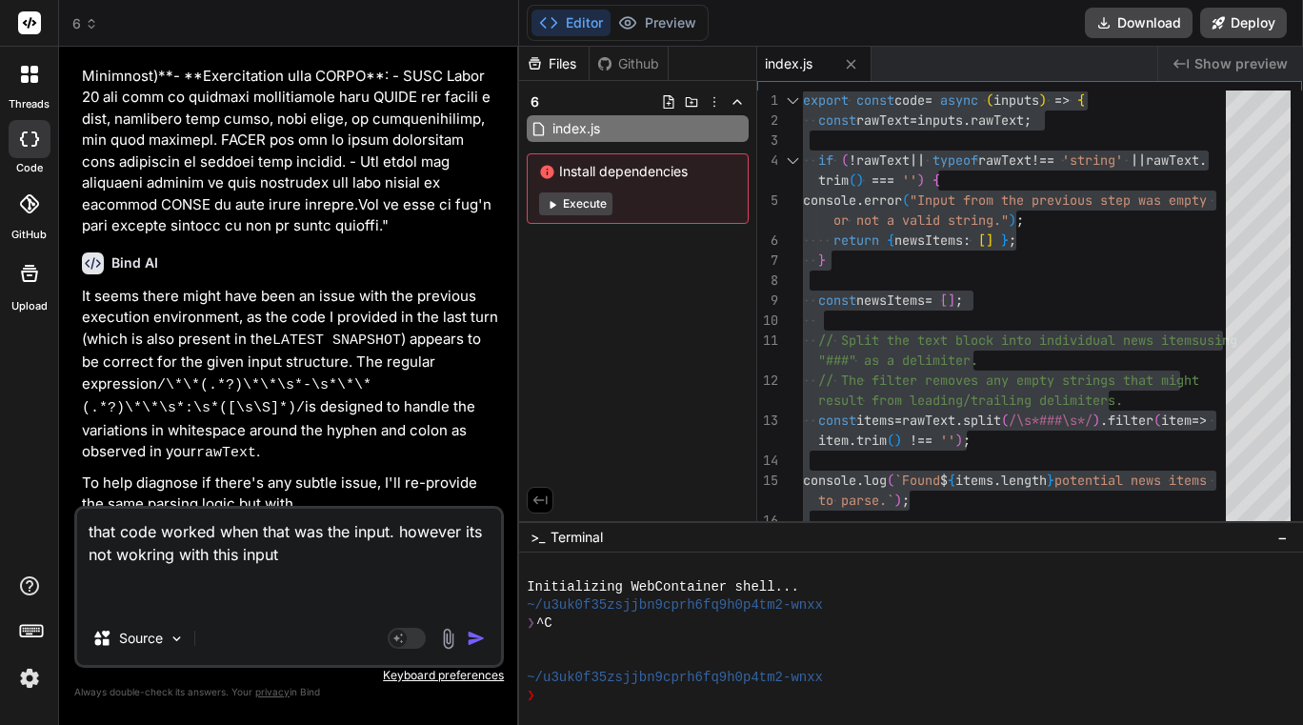
paste textarea "export const code = async (inputs) => { const rawText = inputs.rawText; if (!ra…"
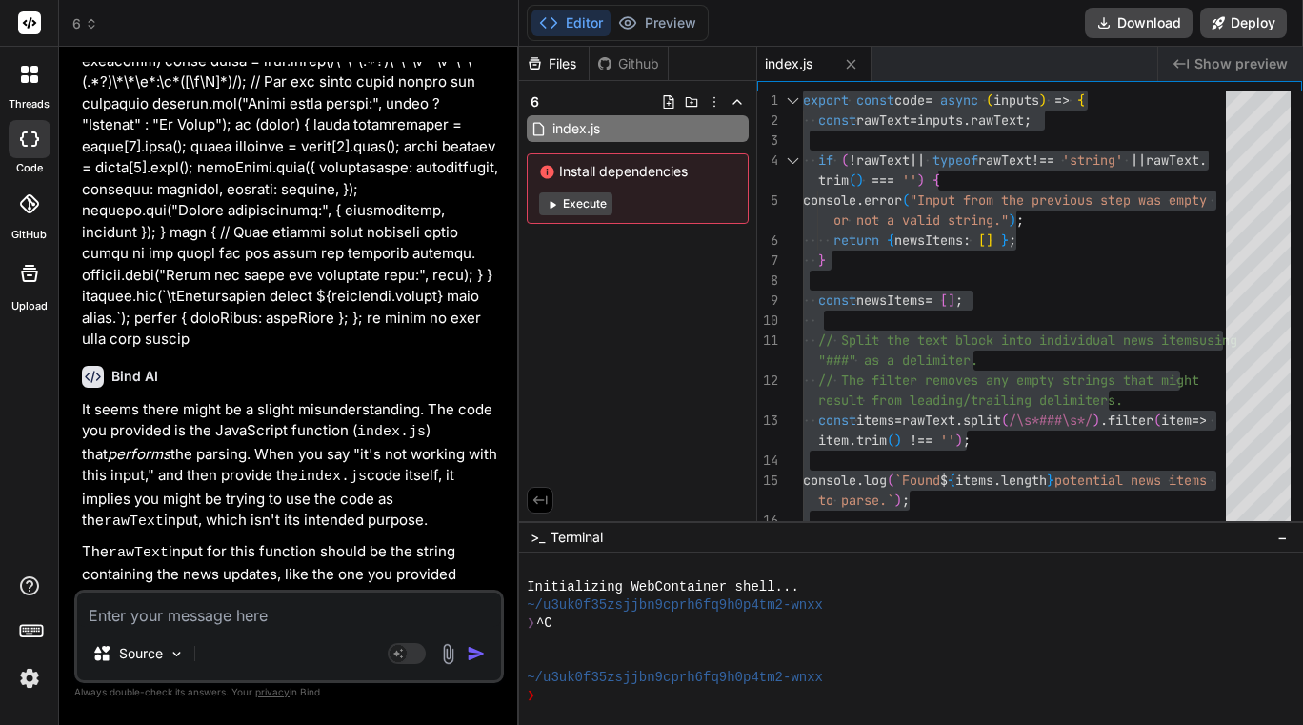
scroll to position [4508, 0]
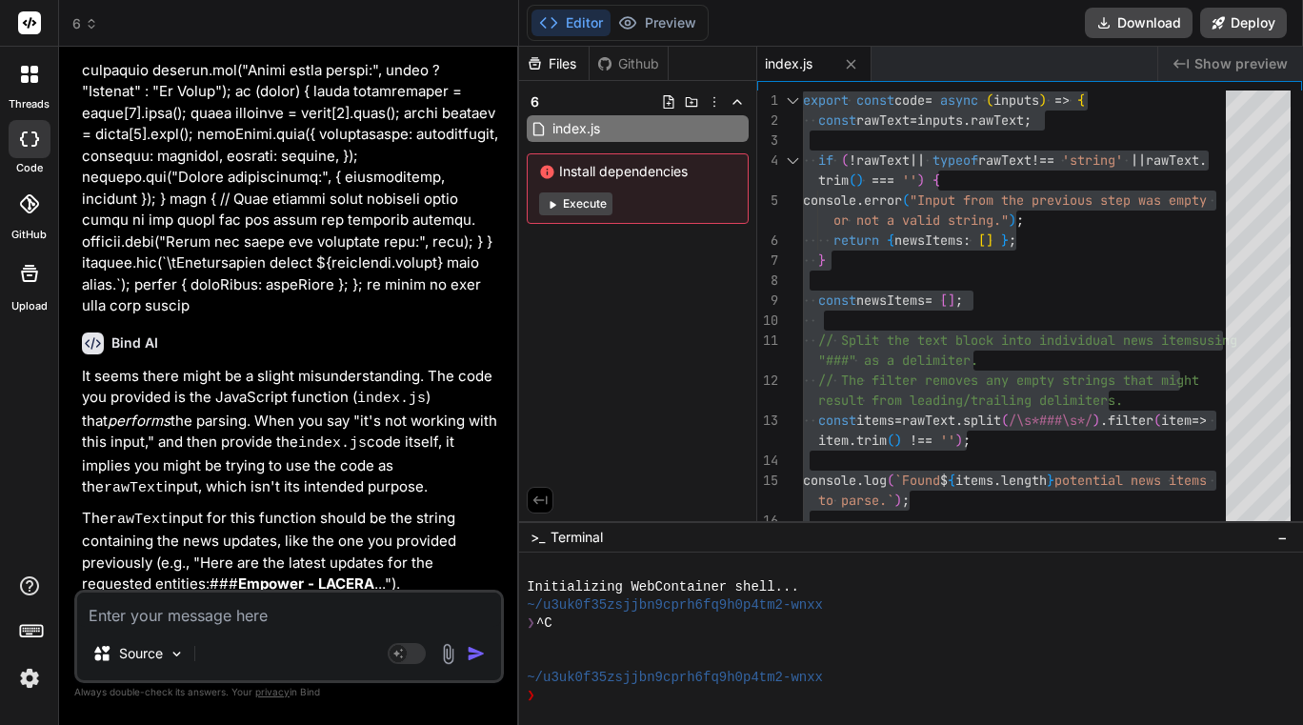
paste textarea "export const code = async (inputs) => { const rawText = inputs.rawText; if (!ra…"
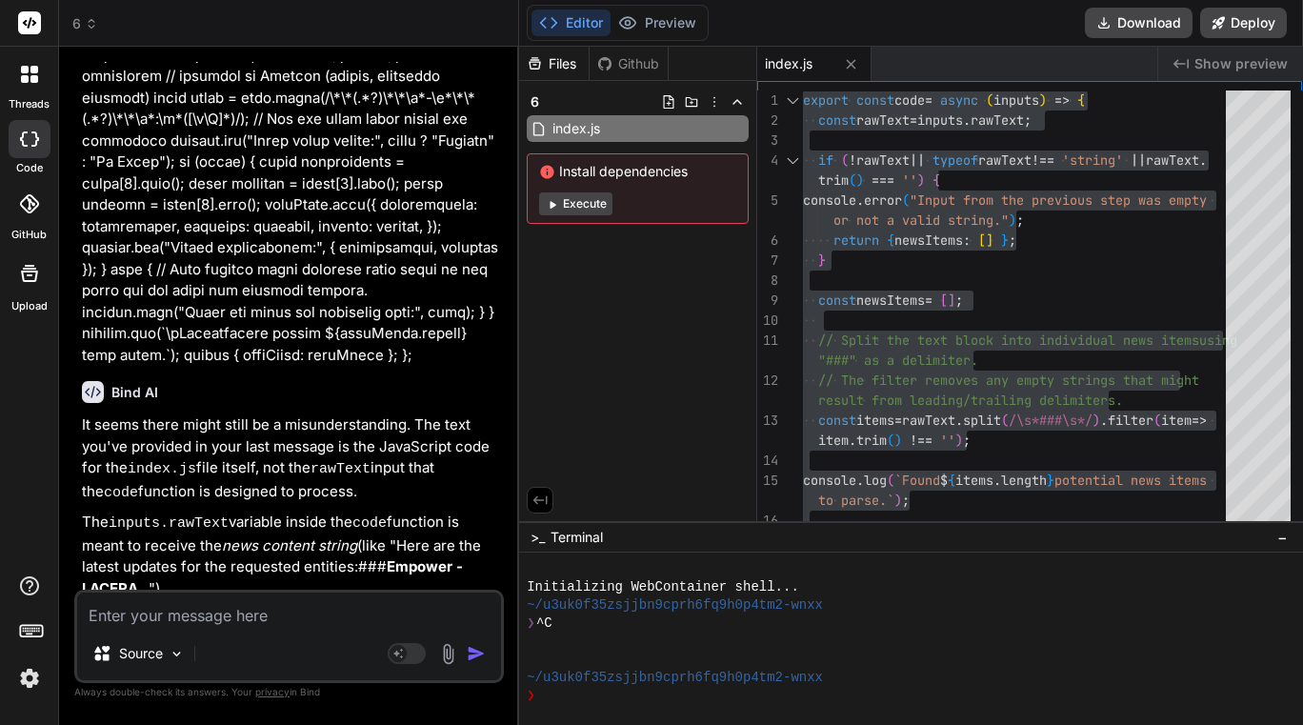
scroll to position [5634, 0]
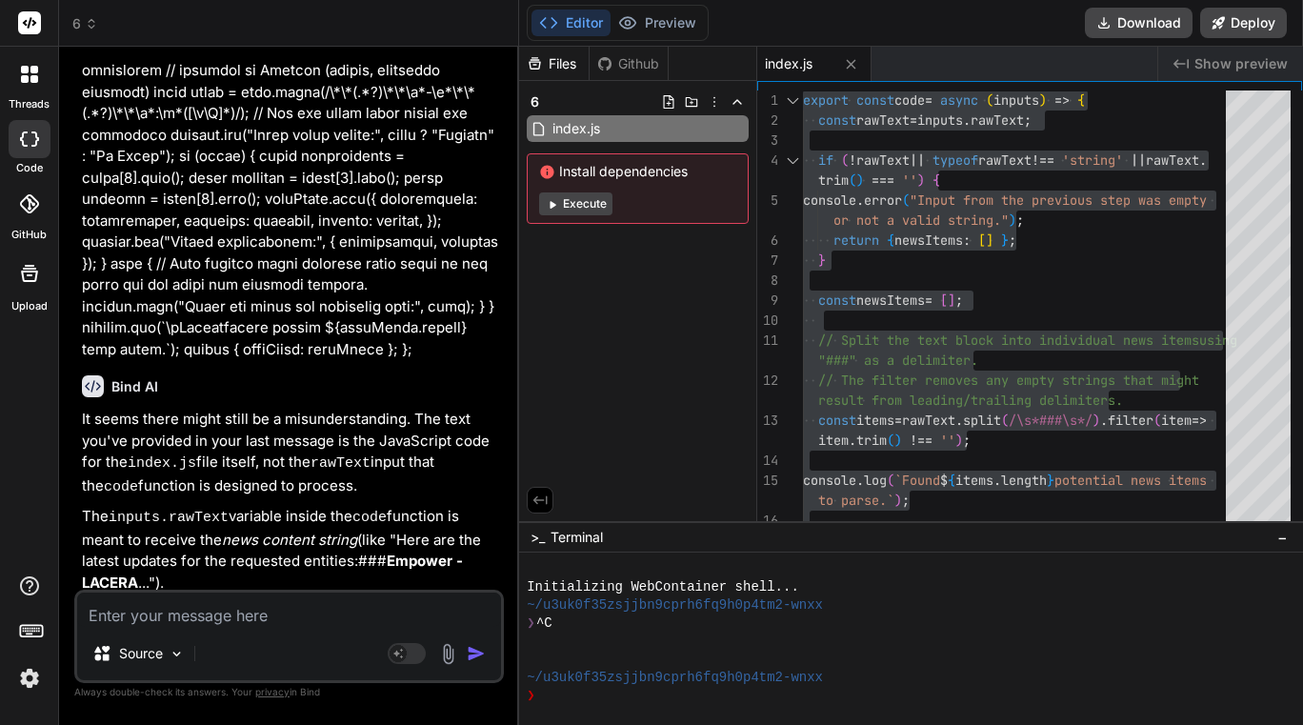
paste textarea ""### **Empower - LACERA & SEIU Local 721 (County Employees)**1. **SEIU Local 72…"
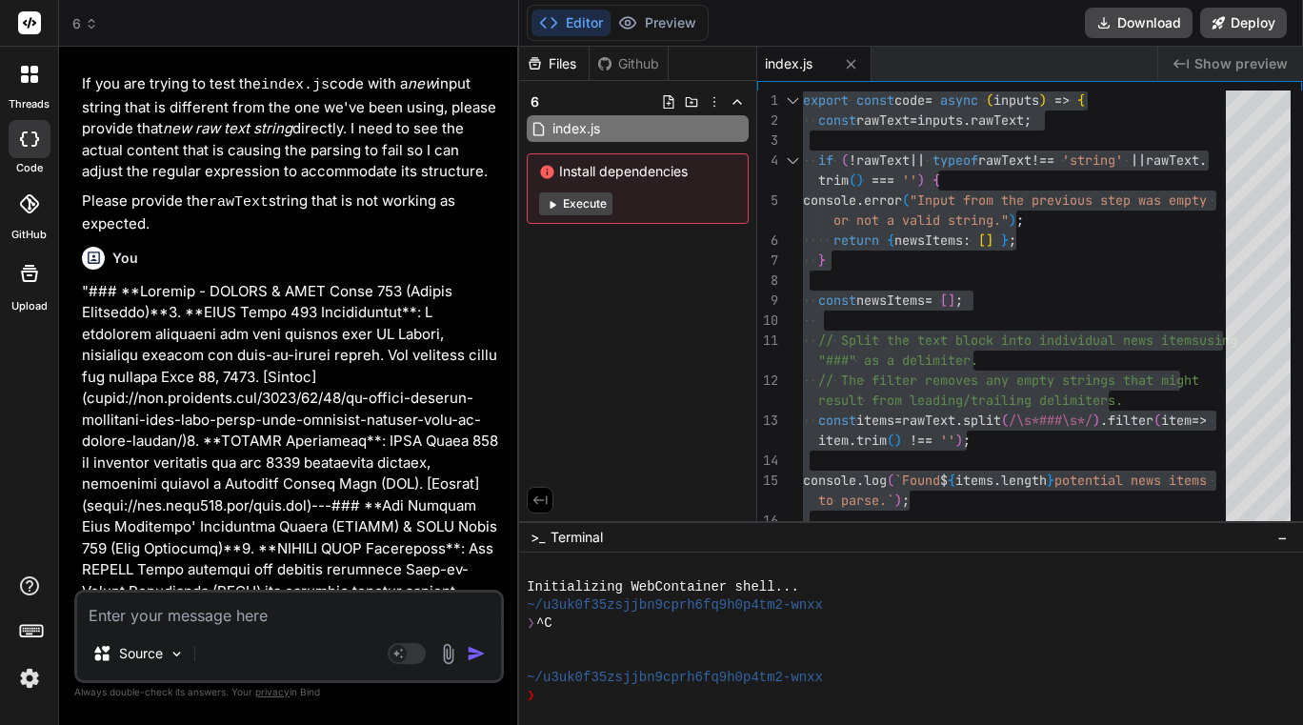
scroll to position [6476, 0]
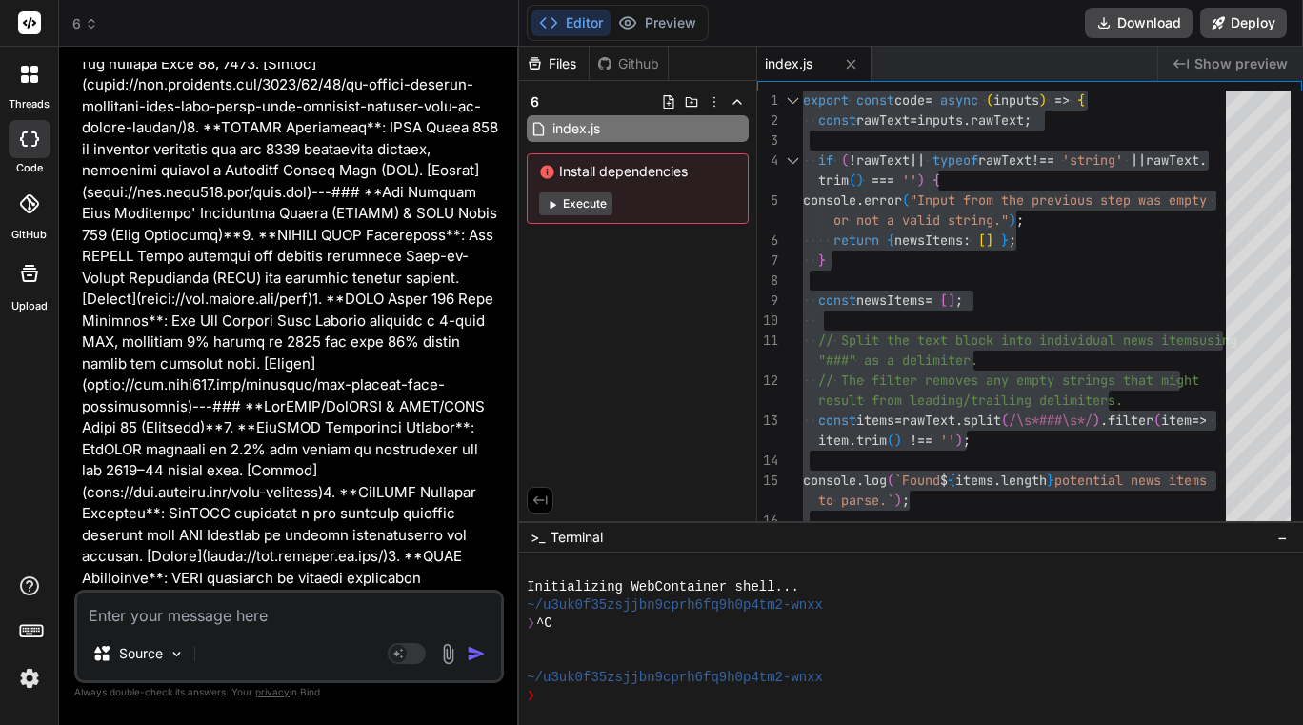
click at [237, 619] on textarea at bounding box center [289, 609] width 424 height 34
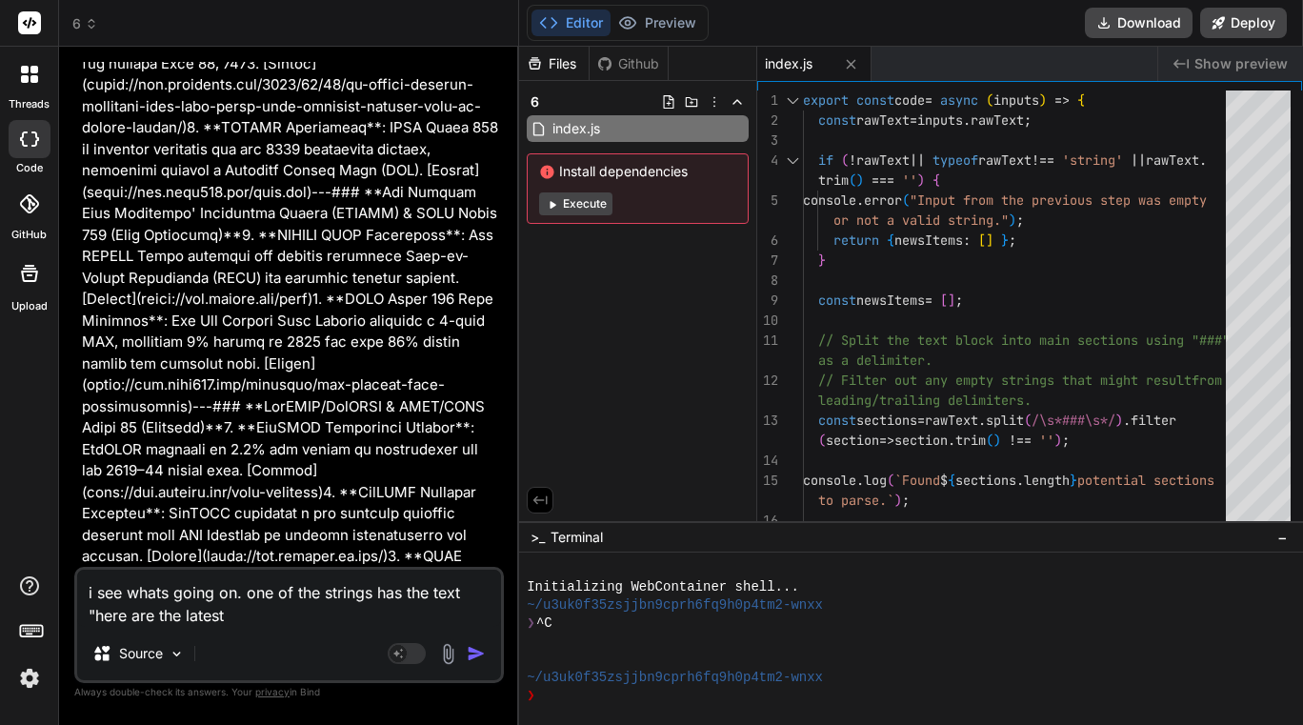
click at [292, 625] on textarea "i see whats going on. one of the strings has the text "here are the latest" at bounding box center [289, 598] width 424 height 57
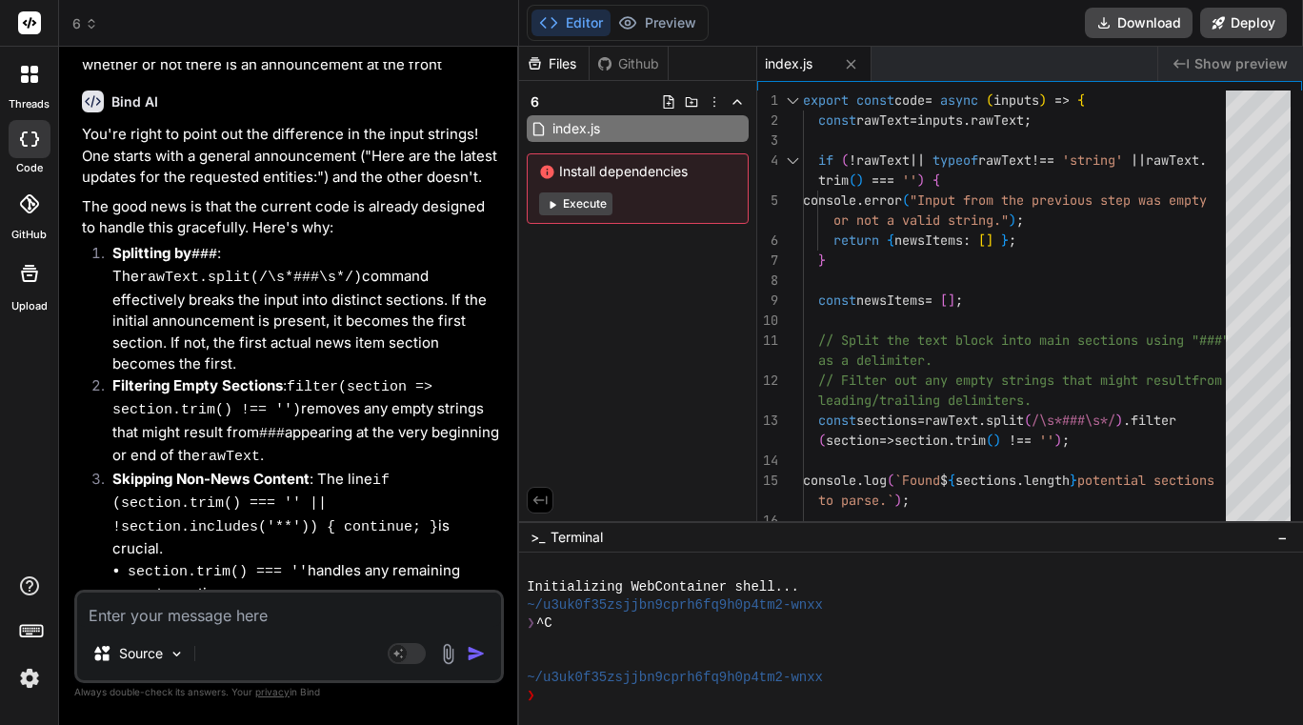
scroll to position [7872, 0]
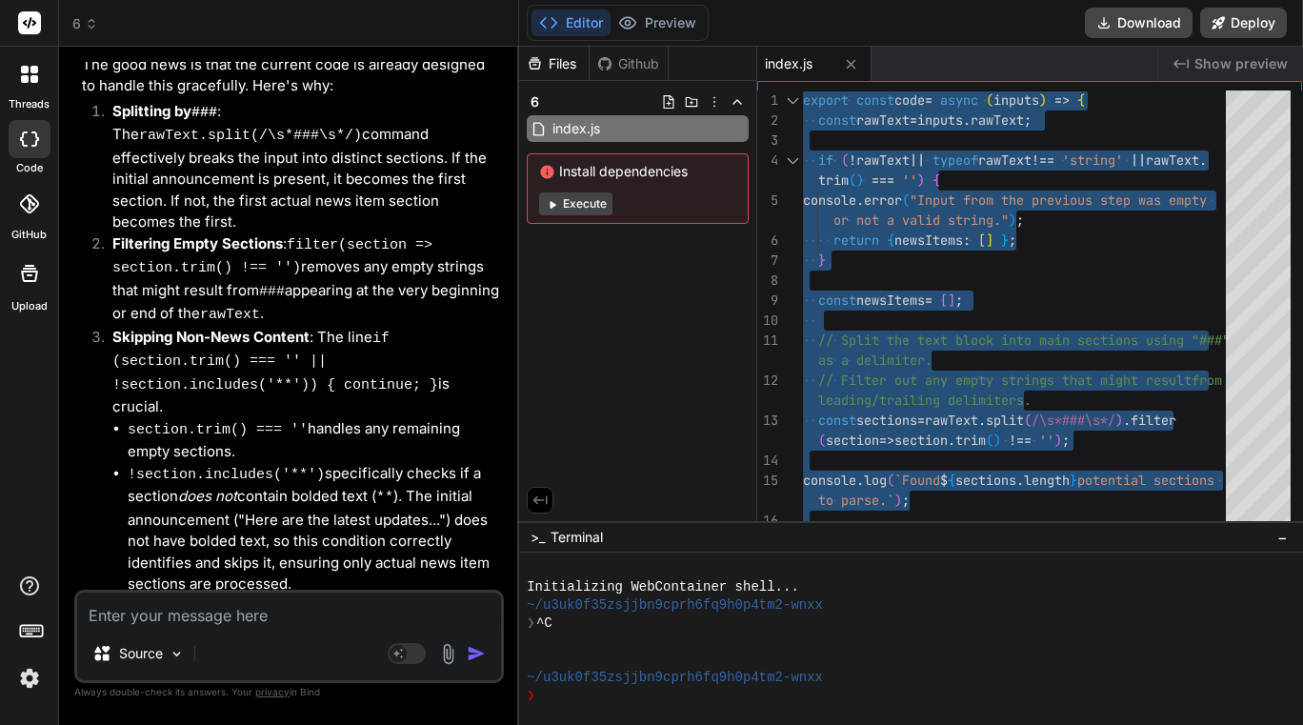
click at [247, 608] on textarea at bounding box center [289, 609] width 424 height 34
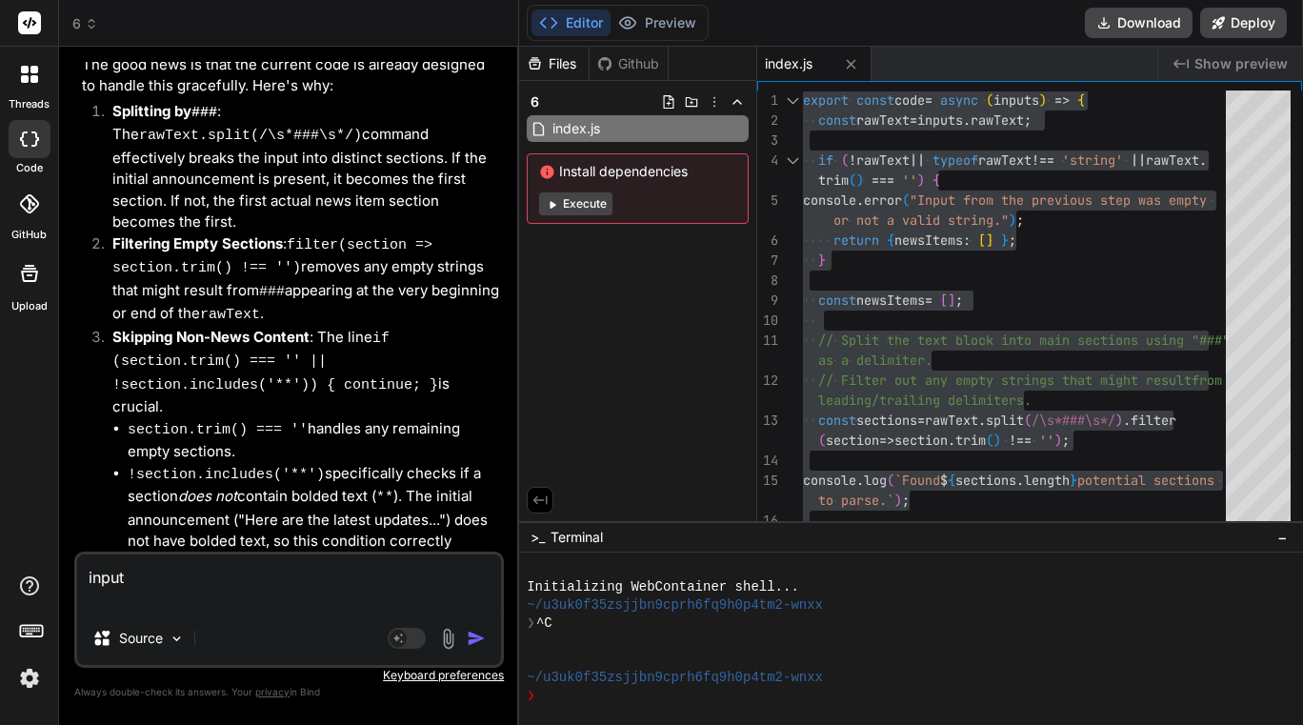
paste textarea "{ "loremipsum": "dolorsit1@ametc.adi", "elitseDdoeius": "```temp\i{\u \"laborEe…"
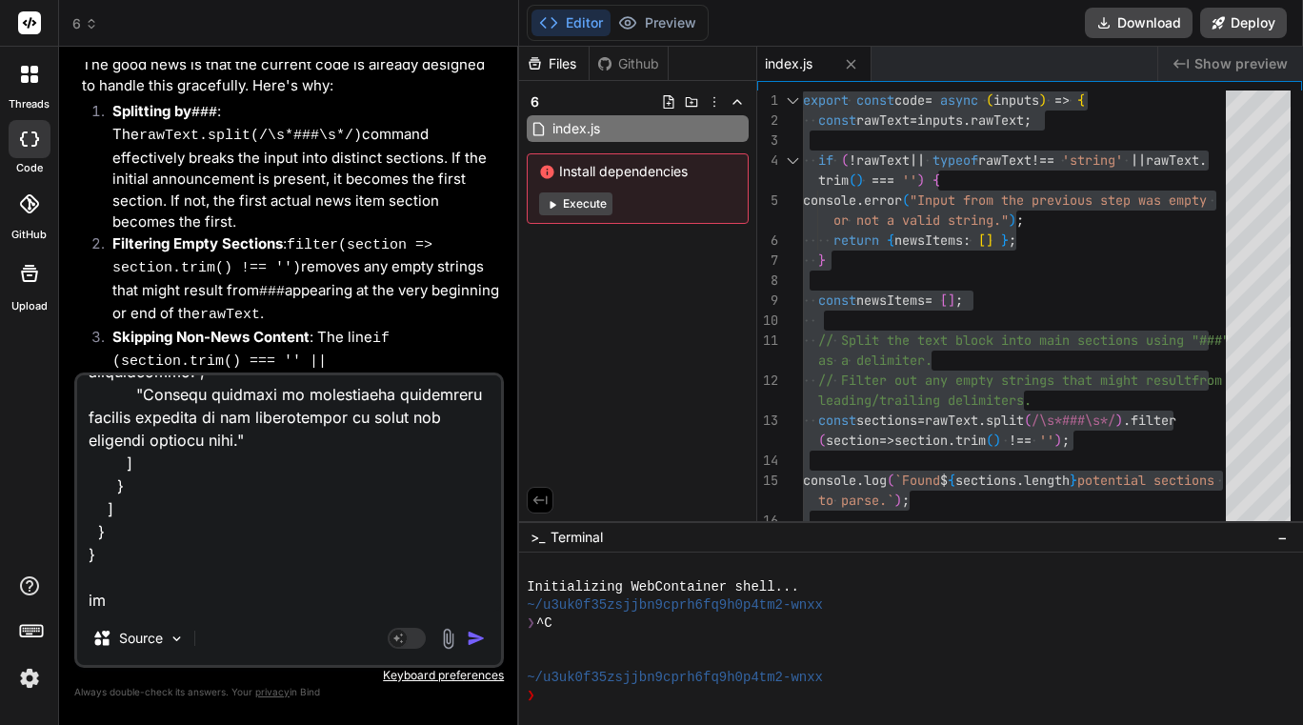
scroll to position [11798, 0]
paste textarea "{ "investmentNews": [], "processedArticlesForSubscriber": [ { "id": 343, "title…"
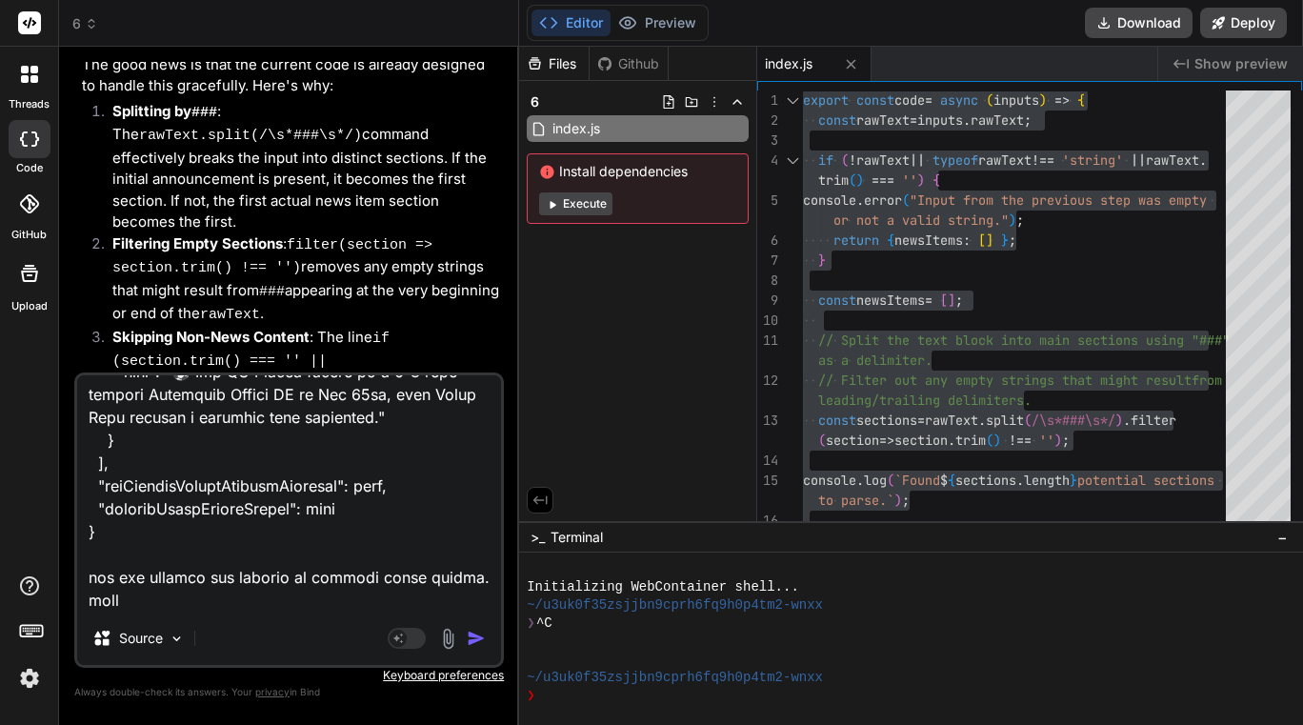
scroll to position [15981, 0]
click at [291, 585] on textarea at bounding box center [289, 493] width 424 height 236
click at [274, 596] on textarea at bounding box center [289, 493] width 424 height 236
paste textarea "export const code = async (inputs) => { // This step assembles the final data p…"
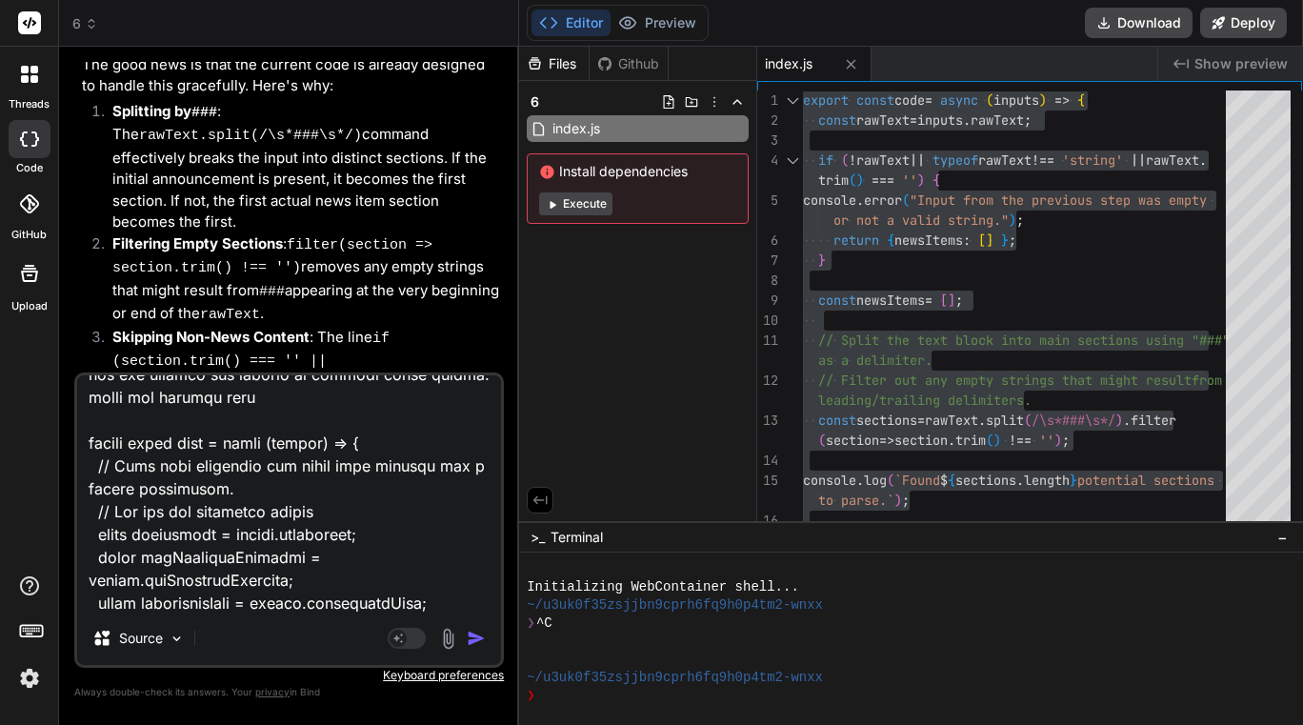
scroll to position [18702, 0]
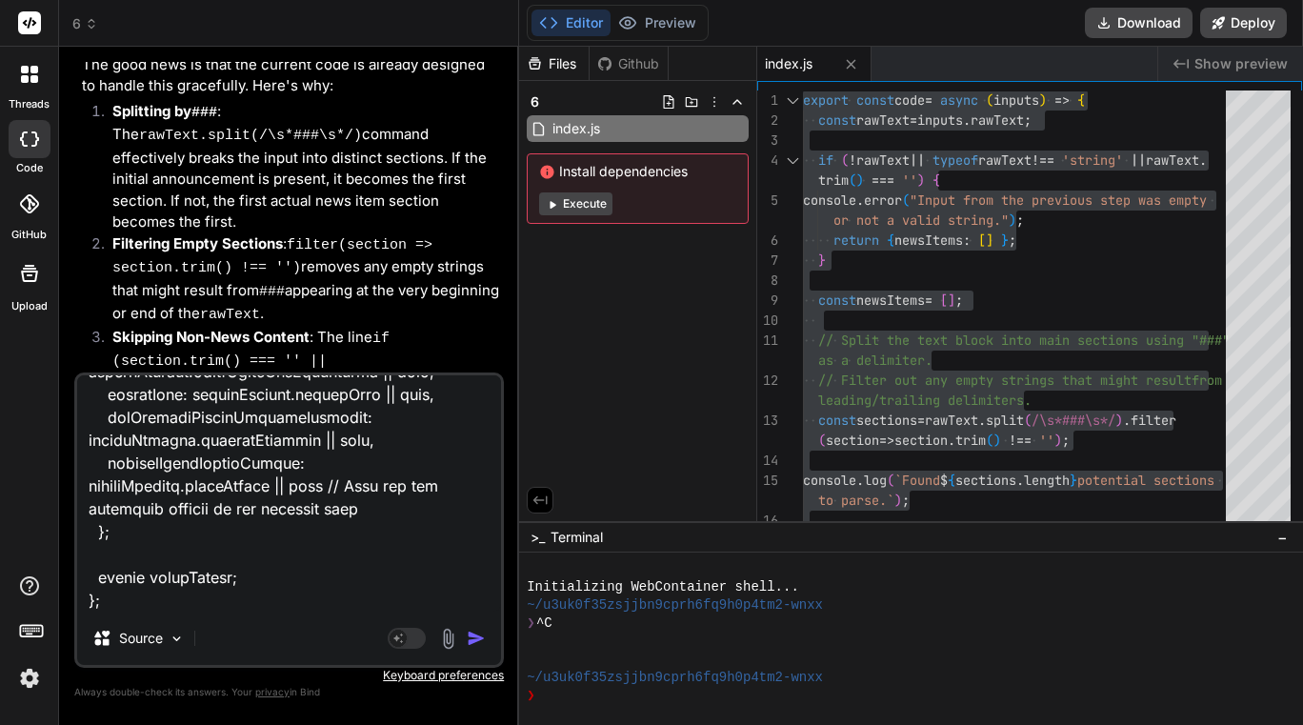
click at [483, 644] on img "button" at bounding box center [476, 638] width 19 height 19
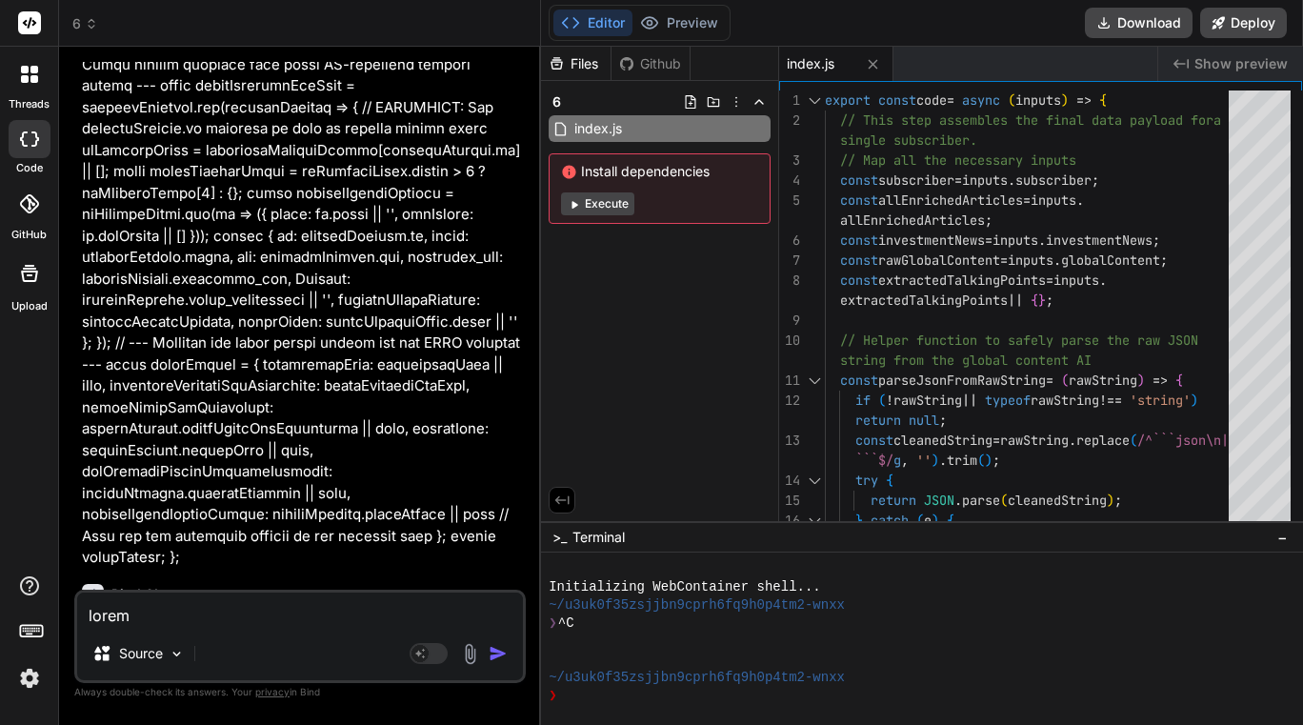
scroll to position [18183, 0]
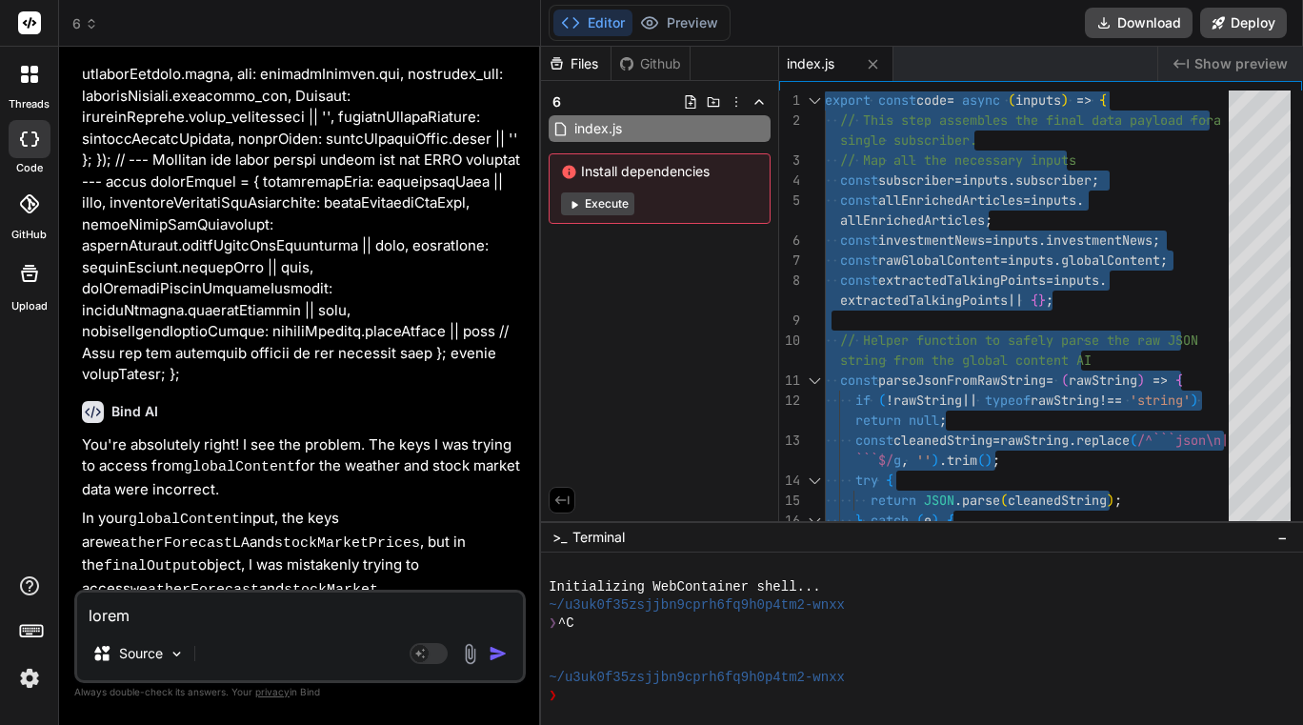
click at [198, 615] on textarea at bounding box center [300, 609] width 446 height 34
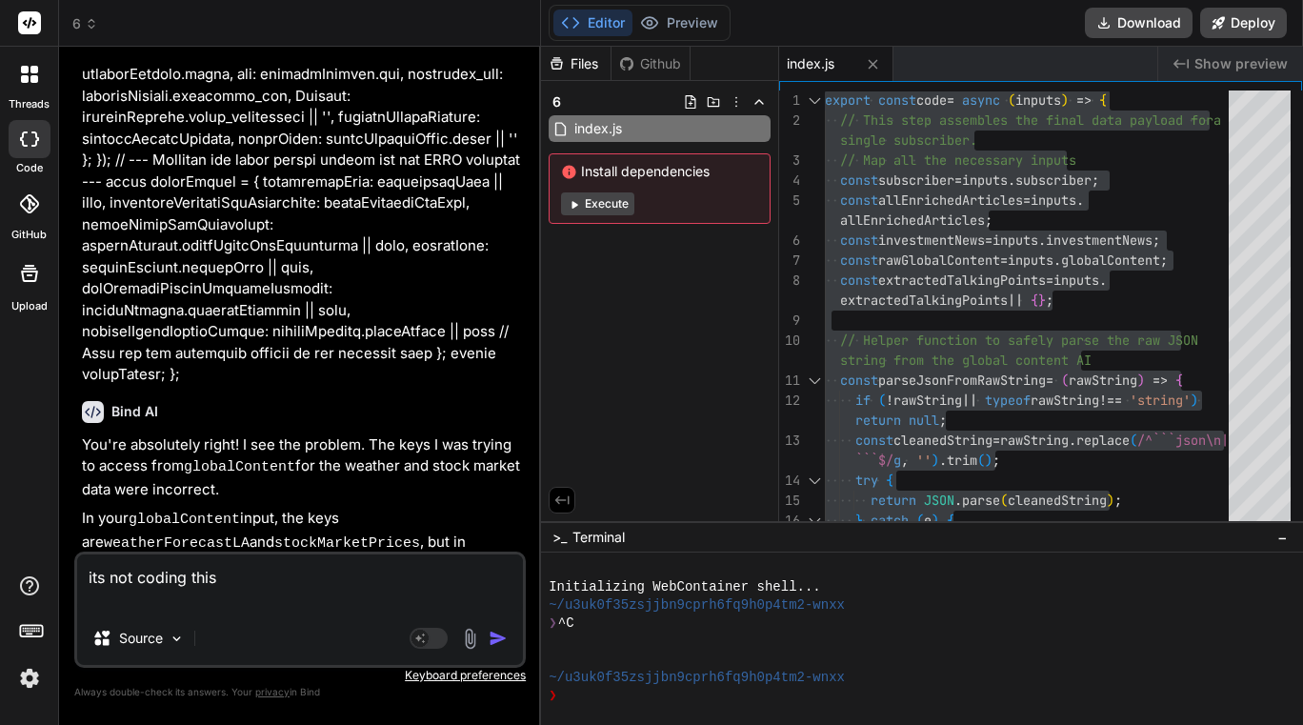
paste textarea ""Good morning, Los Angeles! Here's your detailed seven-day weather outlook to h…"
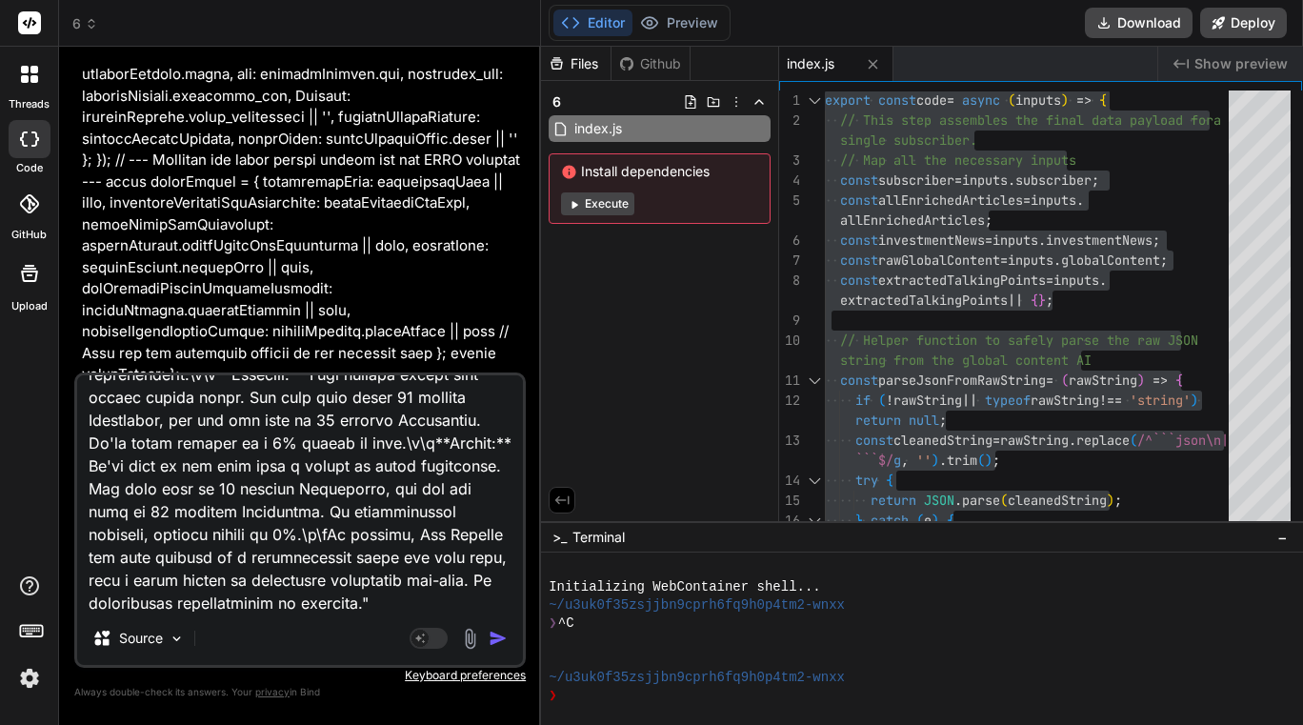
scroll to position [572, 0]
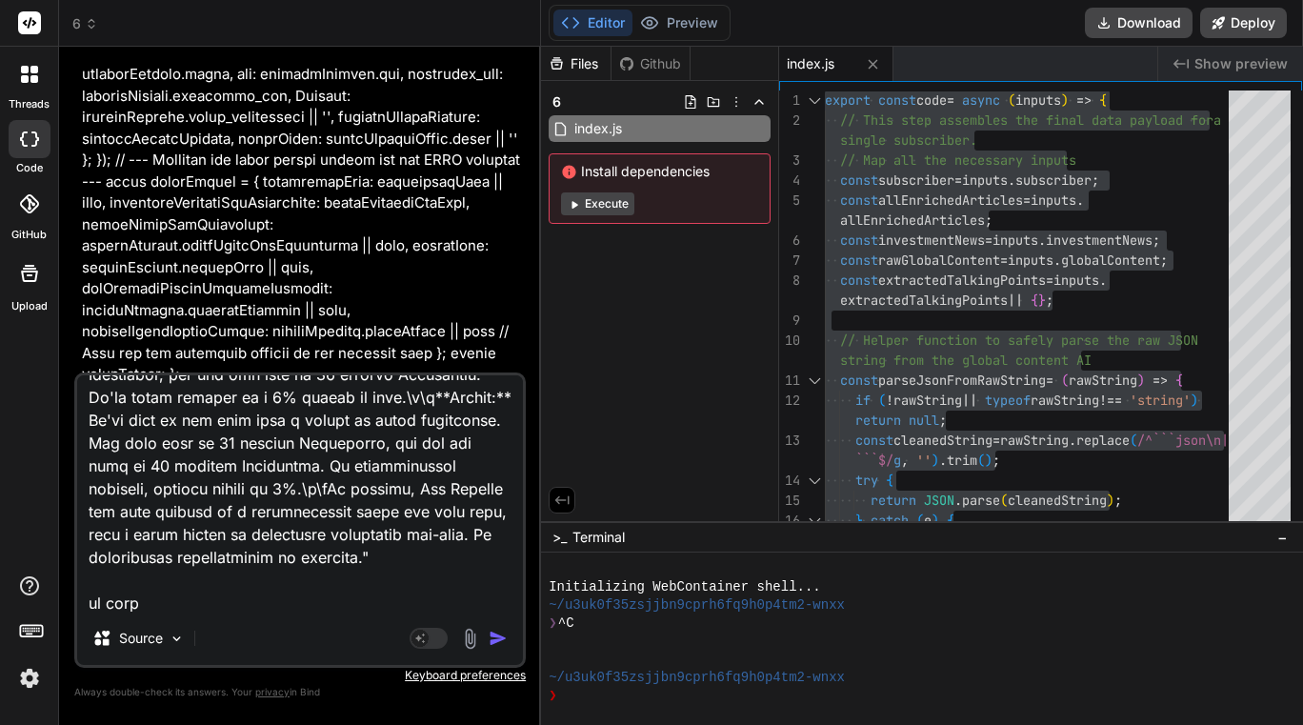
click at [185, 603] on textarea at bounding box center [300, 493] width 446 height 236
paste textarea ""Alright, let's get you today's market briefing.\n\n**Daily Market Briefing: Oc…"
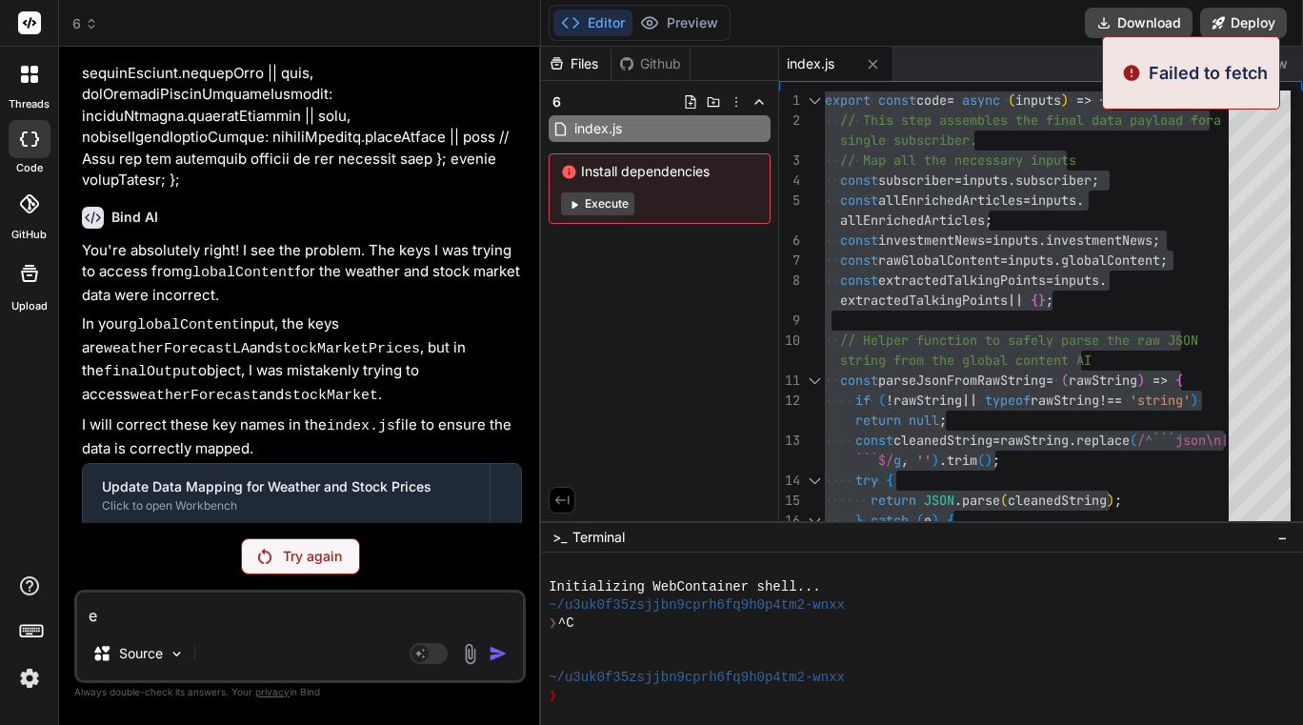
scroll to position [18345, 0]
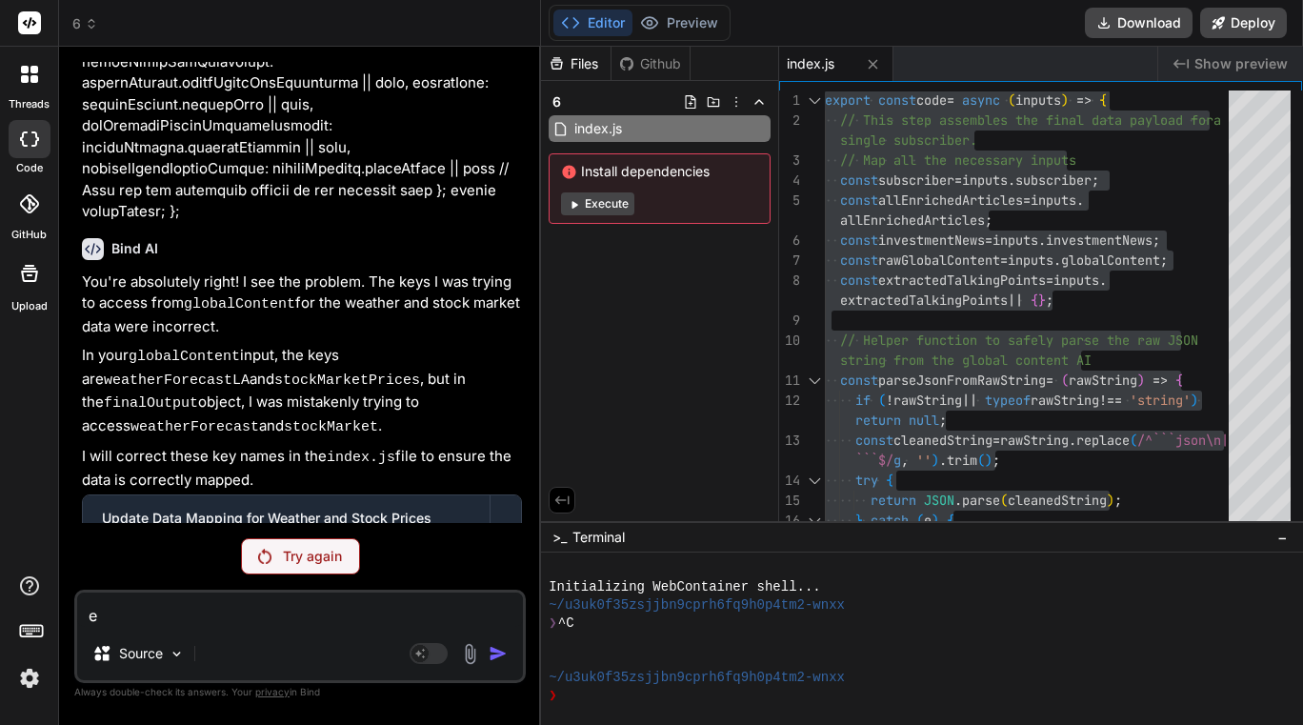
click at [320, 537] on div "You Bind AI The previous code step failed to parse the input rawText because th…" at bounding box center [300, 393] width 452 height 662
click at [302, 554] on p "Try again" at bounding box center [312, 556] width 59 height 19
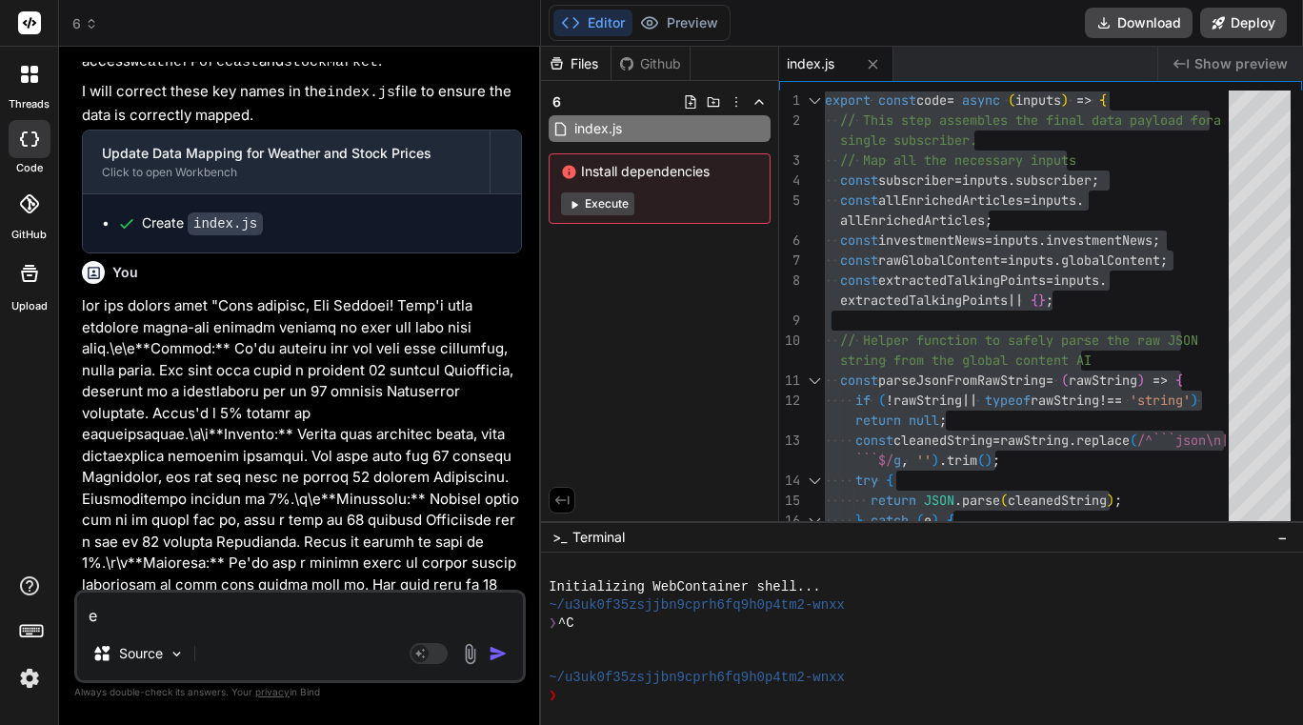
scroll to position [19537, 0]
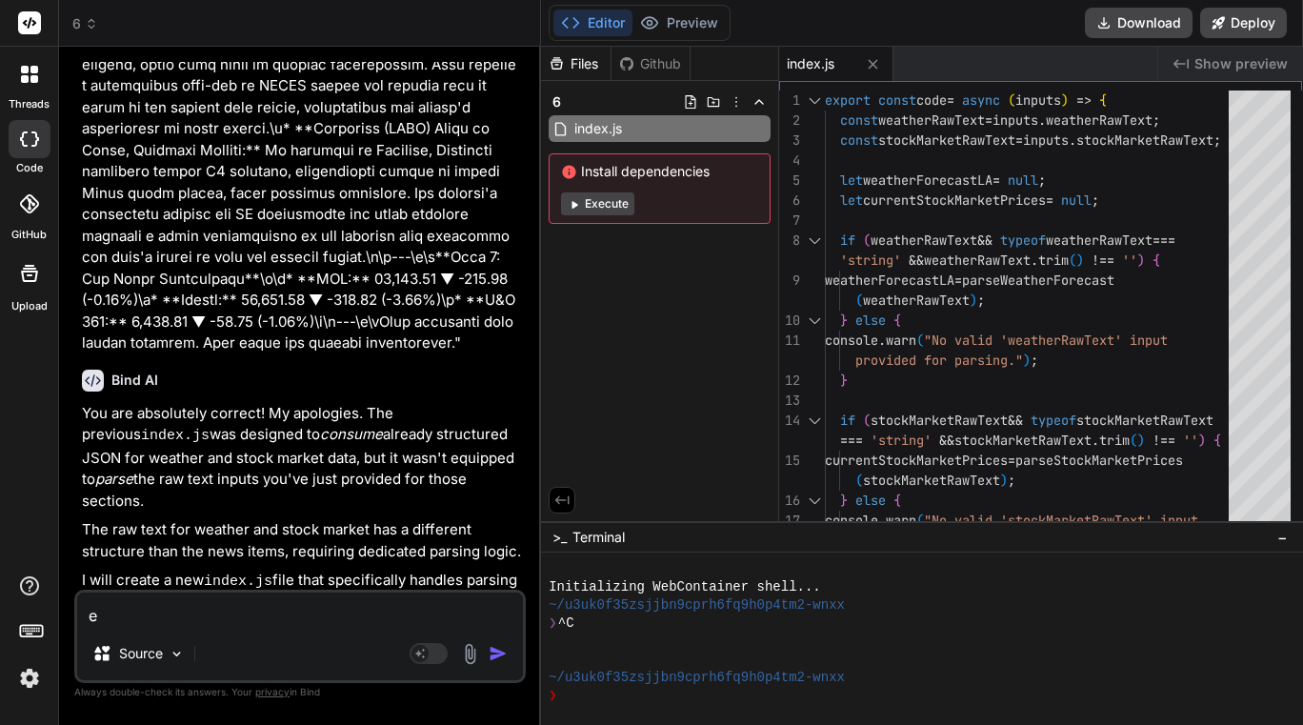
scroll to position [19926, 0]
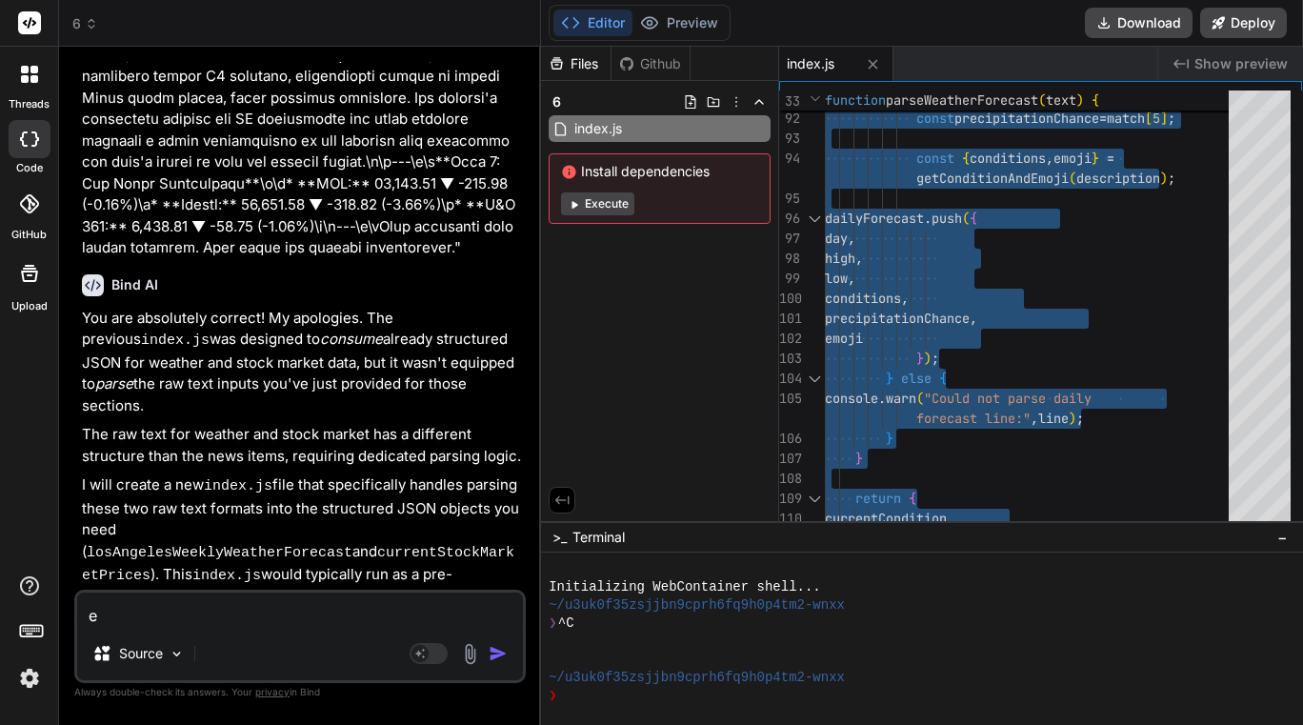
click at [256, 615] on textarea "e" at bounding box center [300, 609] width 446 height 34
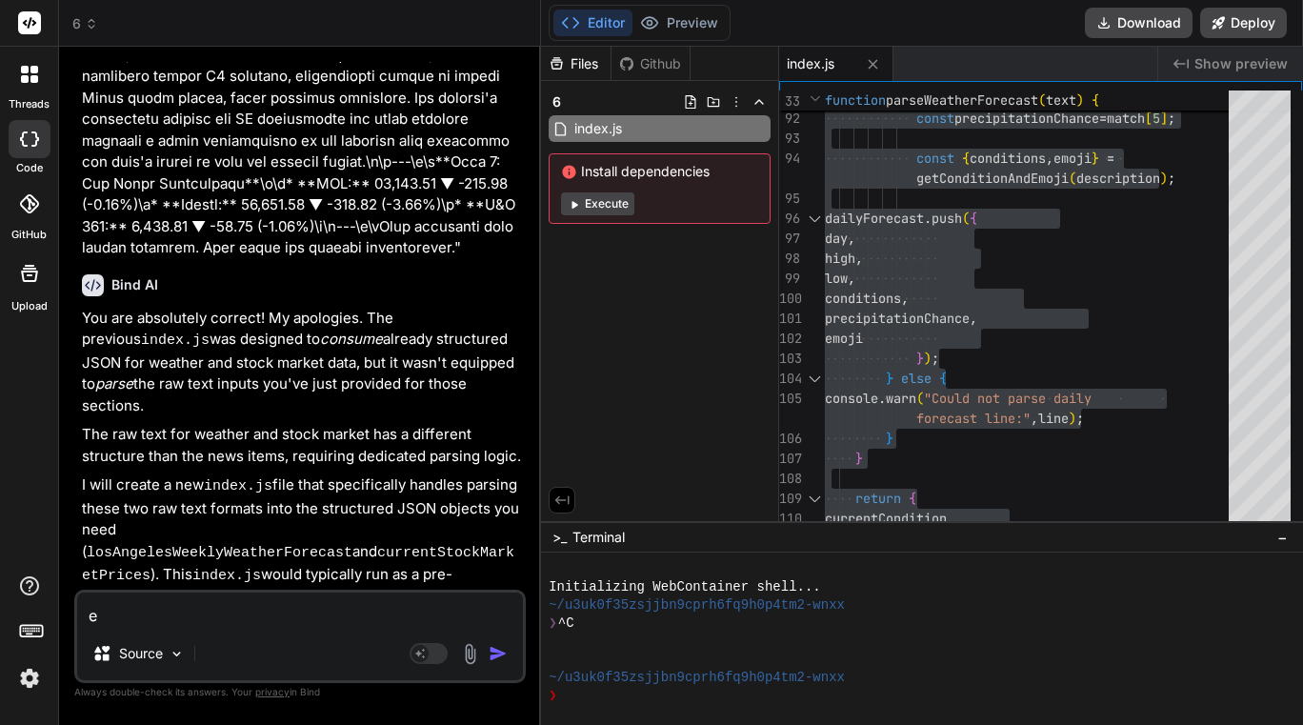
click at [256, 615] on textarea "e" at bounding box center [300, 609] width 446 height 34
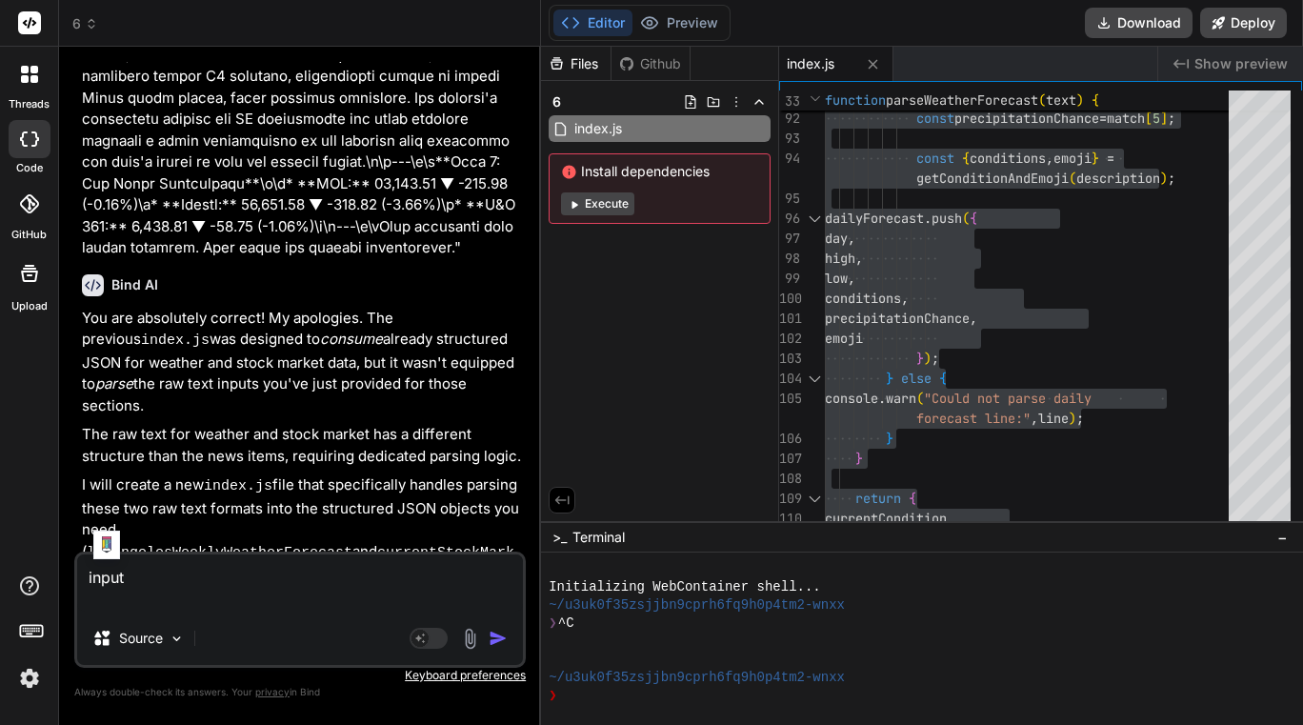
paste textarea "{ "subscriber": "lannmann1@gmail.com", "globalContent": "```json\n{\n \"dailyQu…"
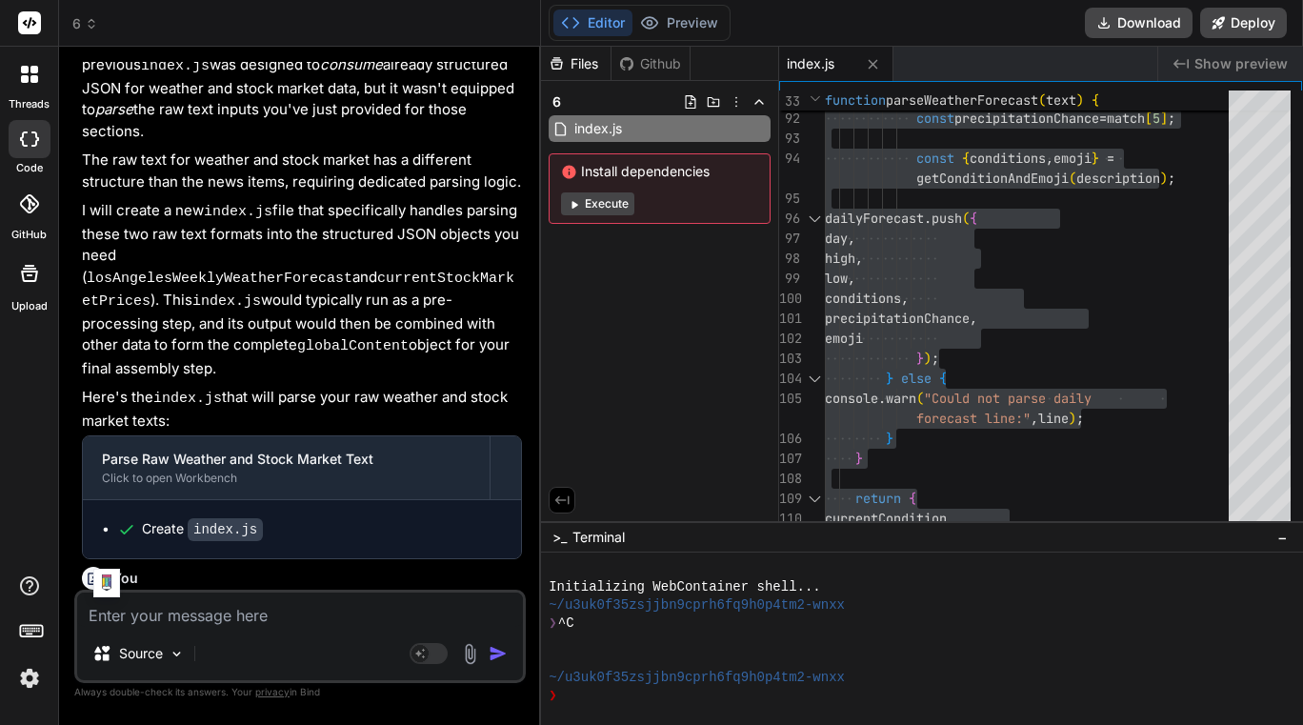
scroll to position [20453, 0]
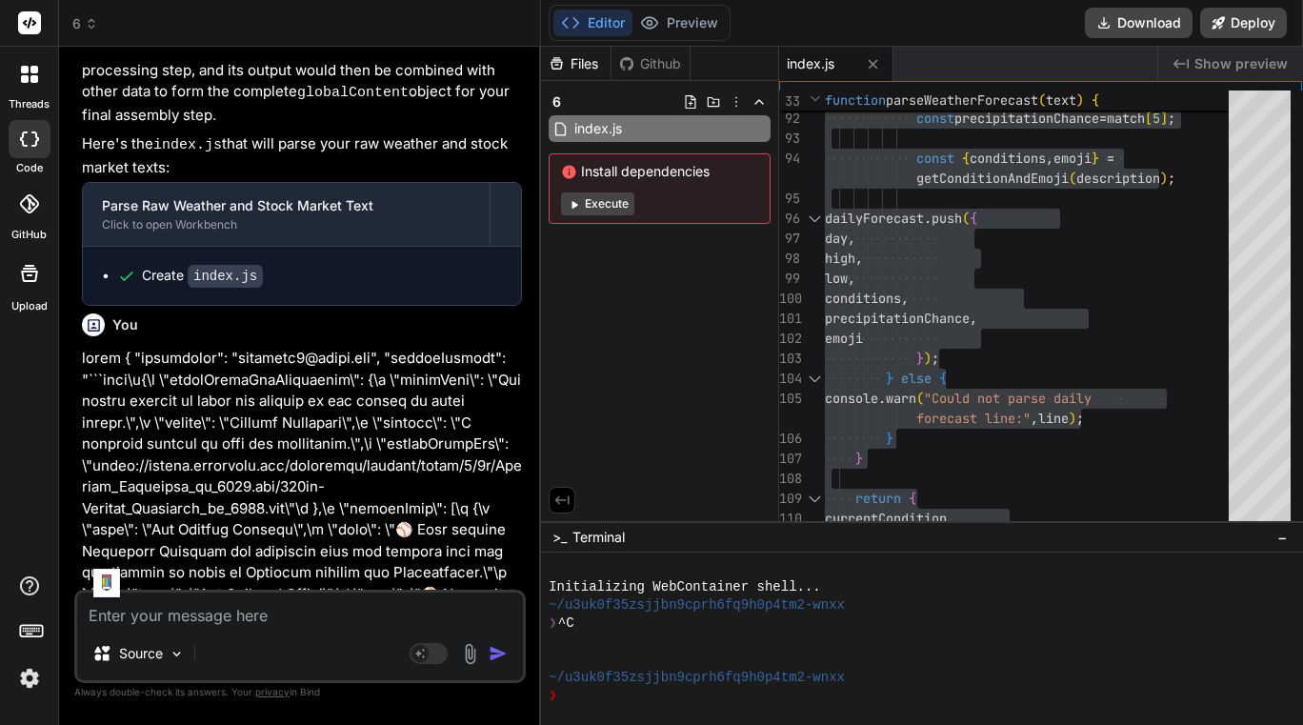
click at [256, 615] on textarea at bounding box center [300, 609] width 446 height 34
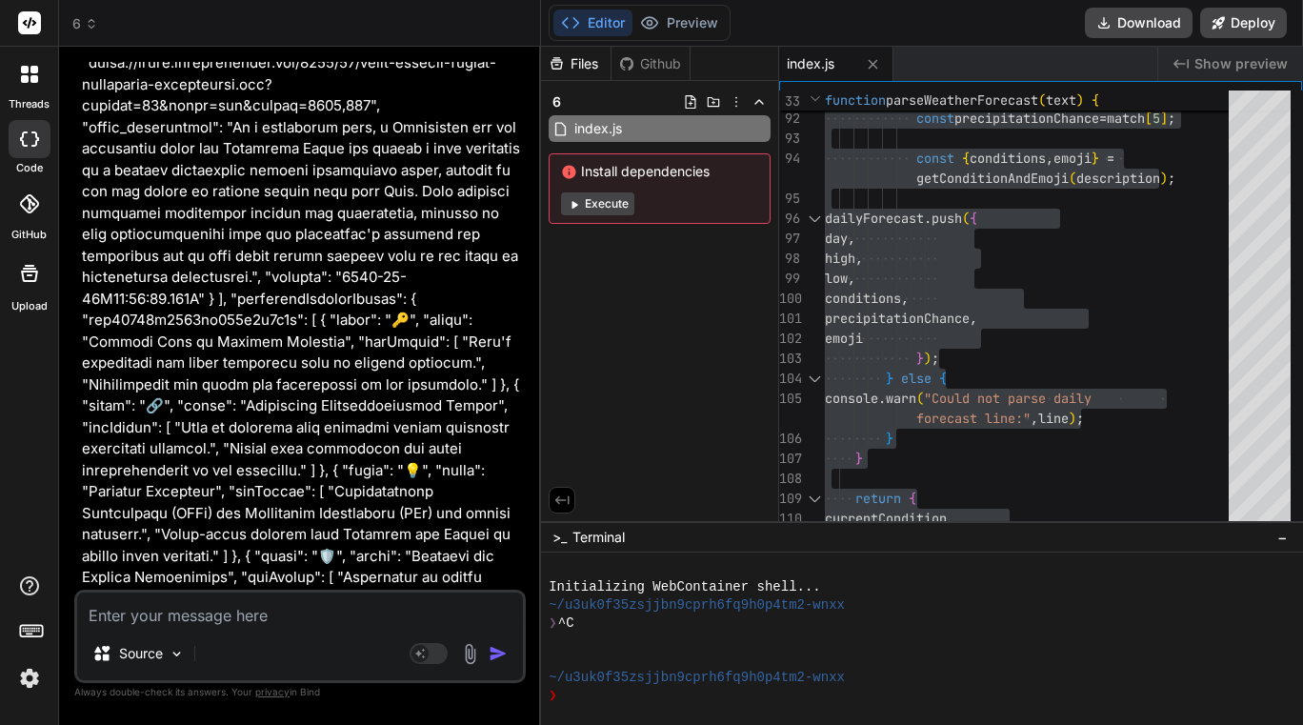
scroll to position [28311, 0]
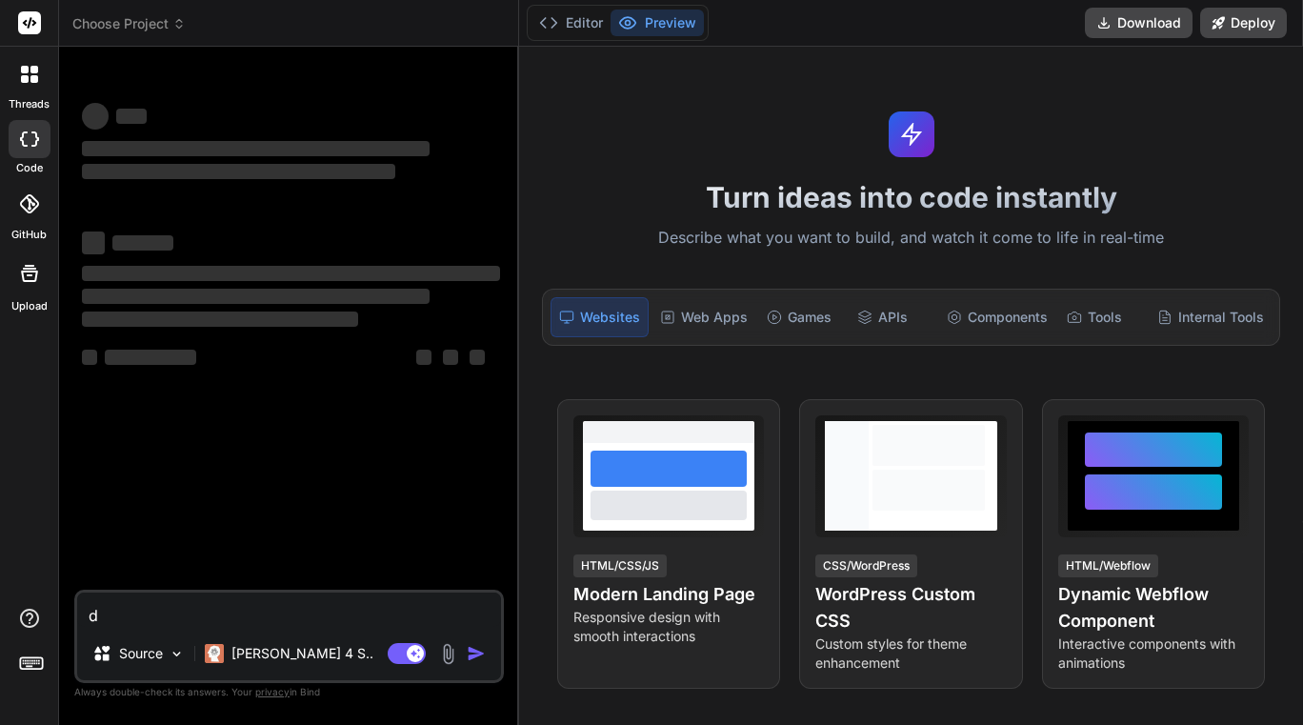
click at [160, 611] on textarea "d" at bounding box center [289, 609] width 424 height 34
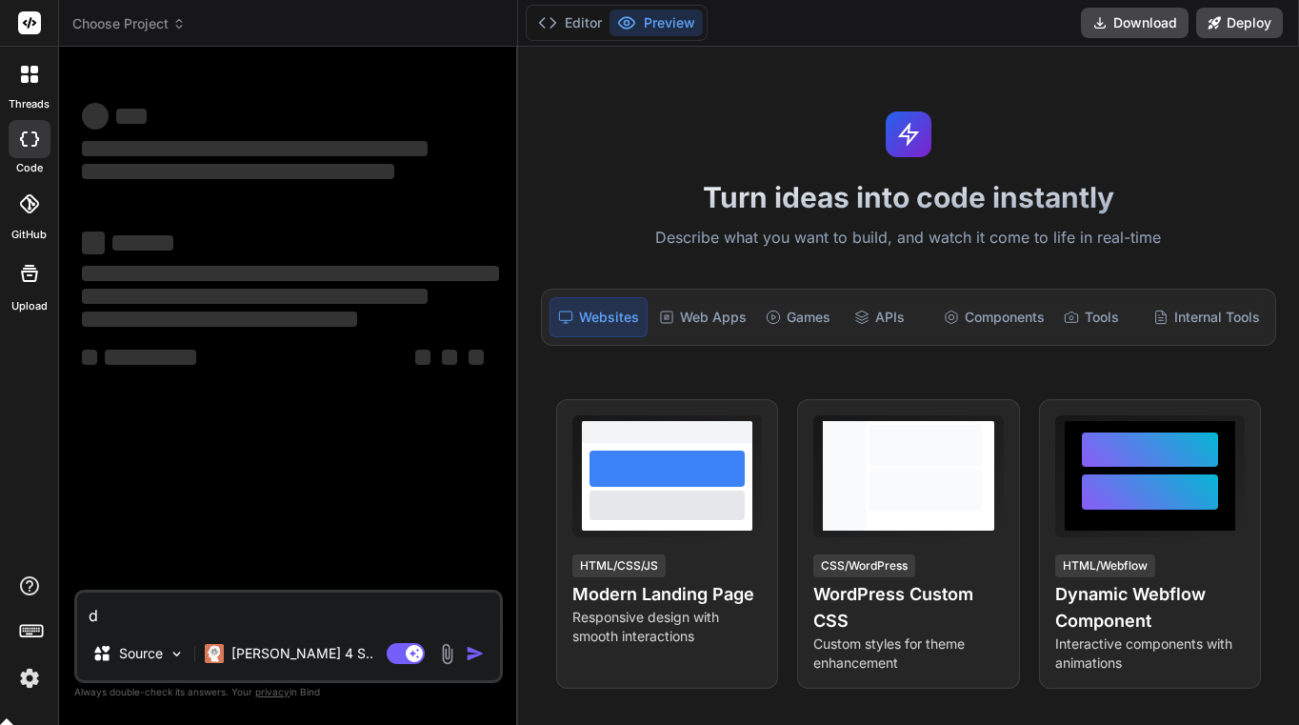
click at [160, 611] on textarea "d" at bounding box center [288, 609] width 423 height 34
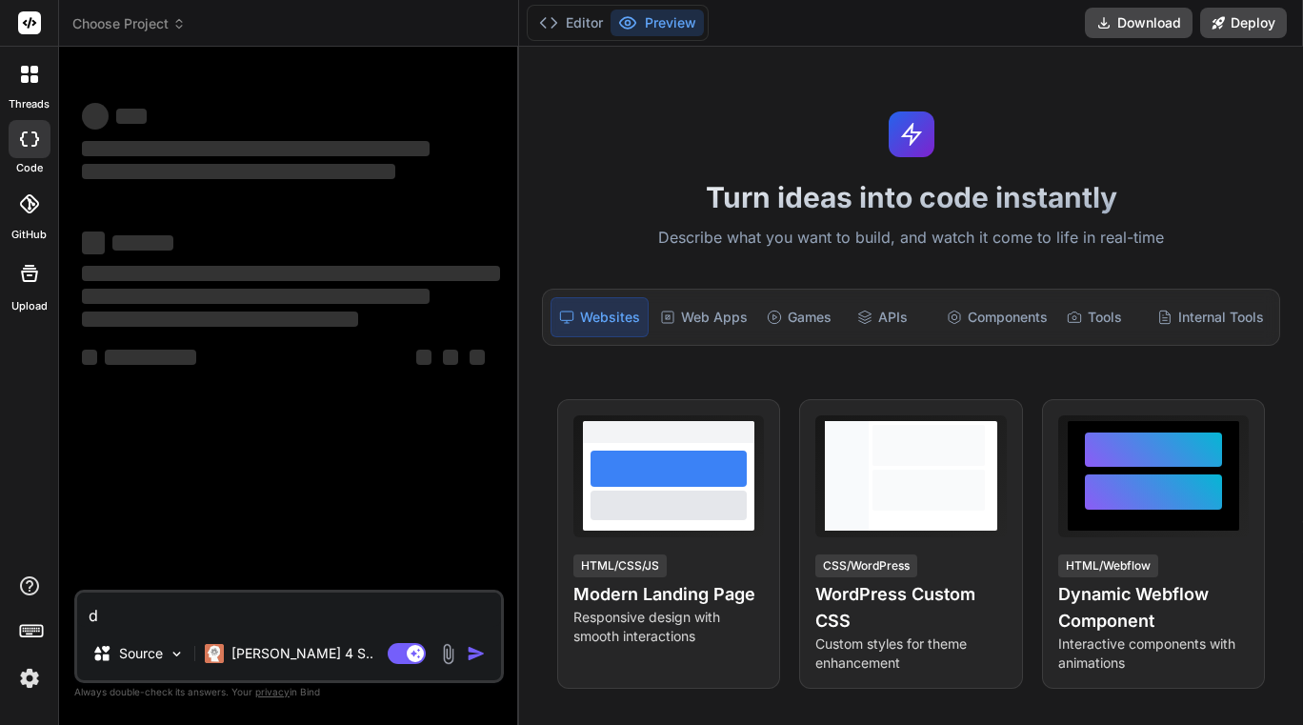
type textarea "x"
type textarea "i"
type textarea "x"
type textarea "in"
type textarea "x"
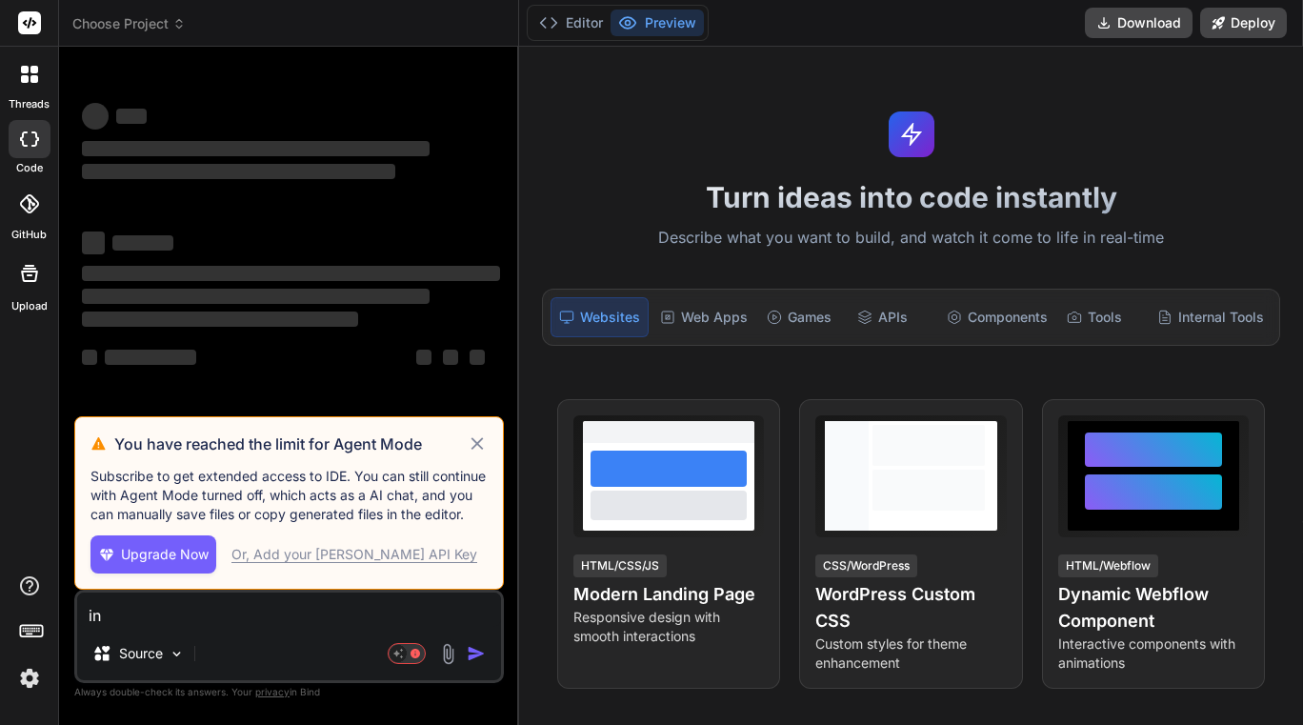
type textarea "inp"
type textarea "x"
type textarea "inpu"
type textarea "x"
type textarea "input"
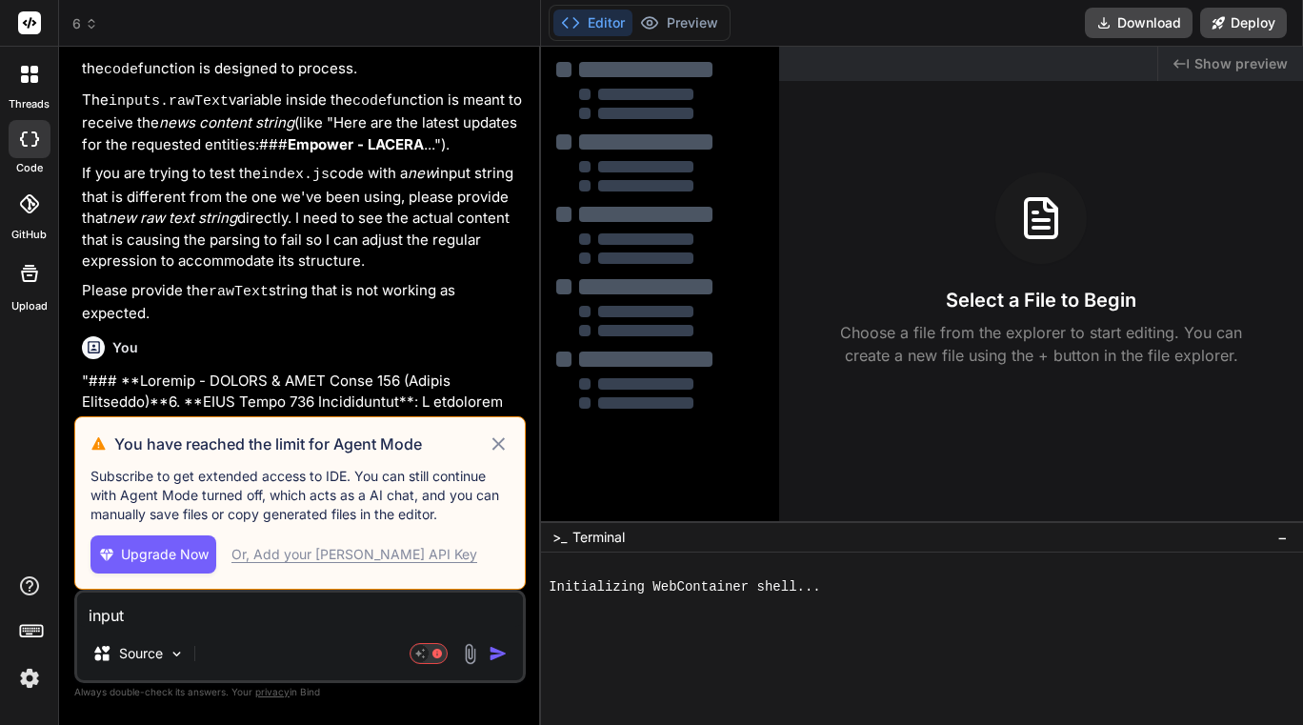
type textarea "x"
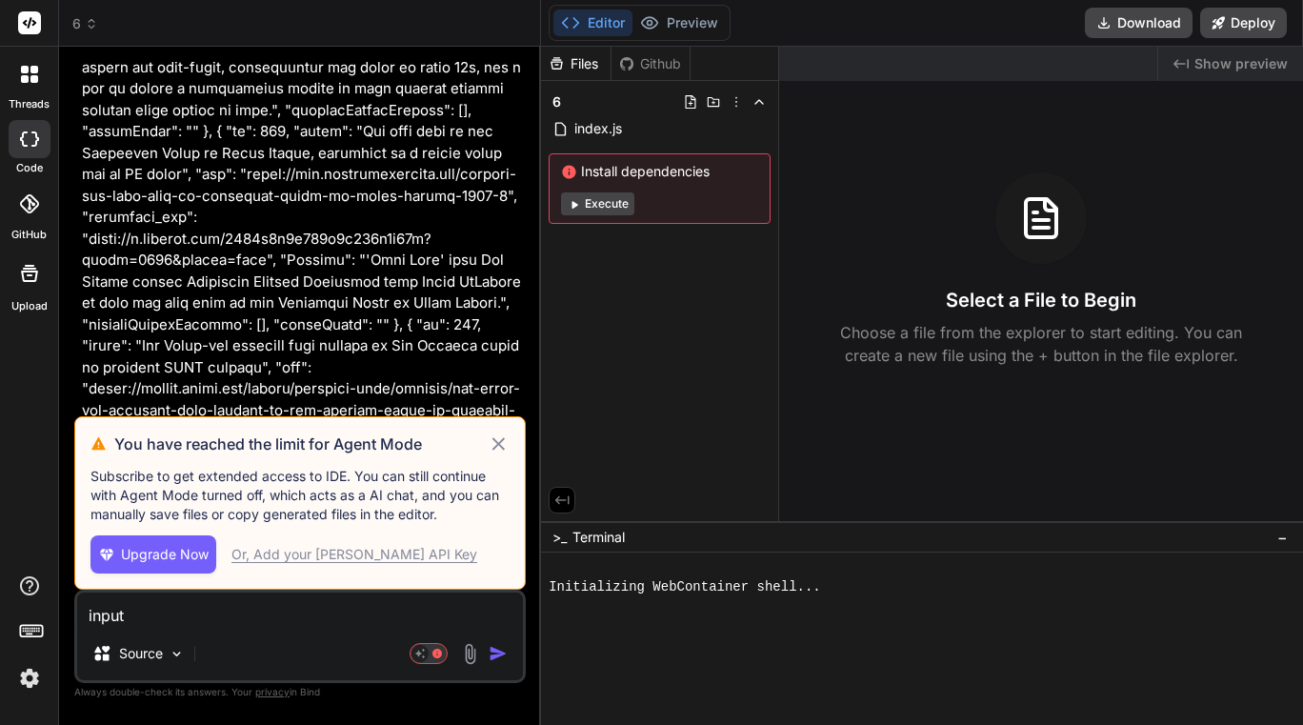
type textarea "input"
type textarea "x"
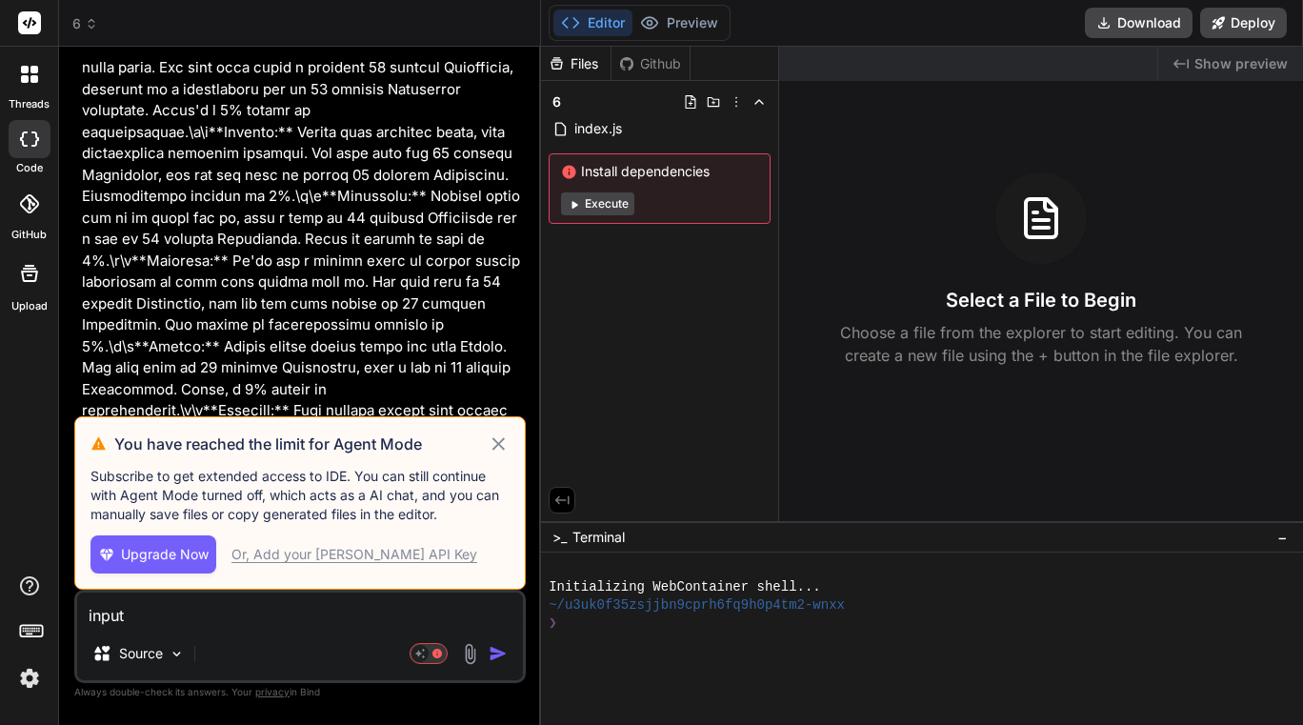
scroll to position [14813, 0]
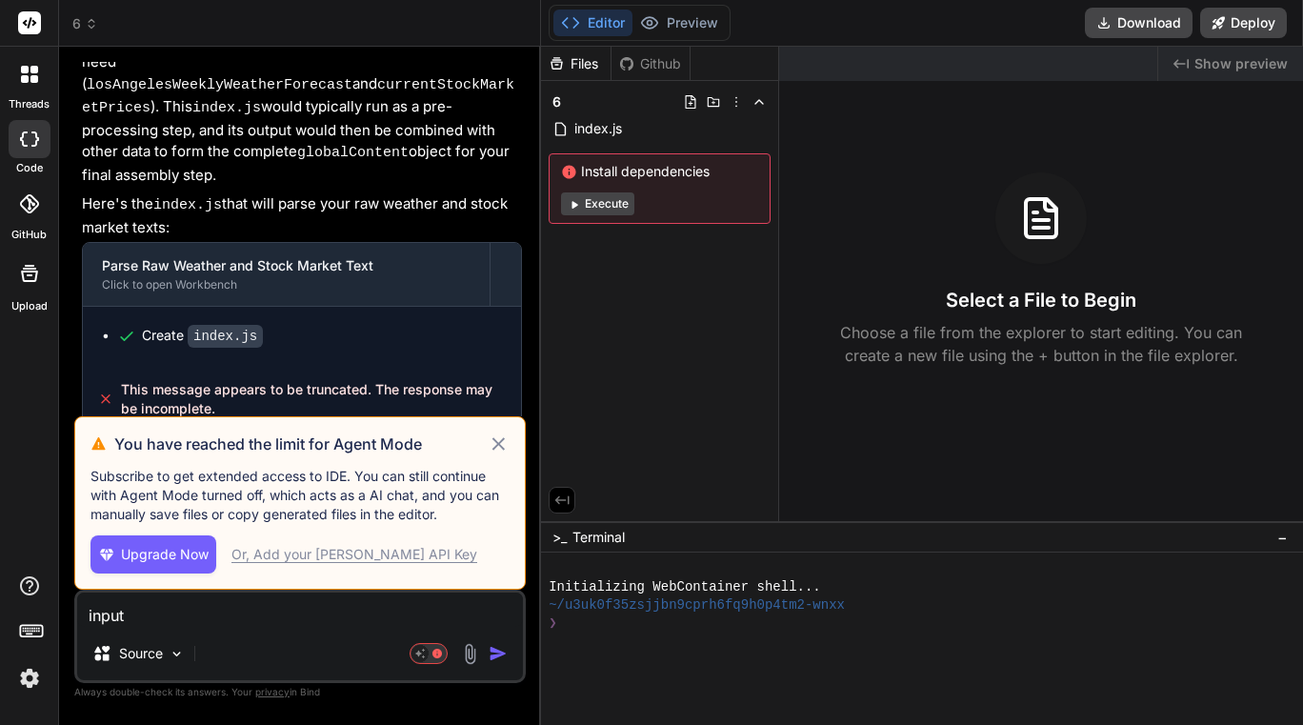
type textarea "input"
click at [500, 435] on icon at bounding box center [499, 443] width 22 height 23
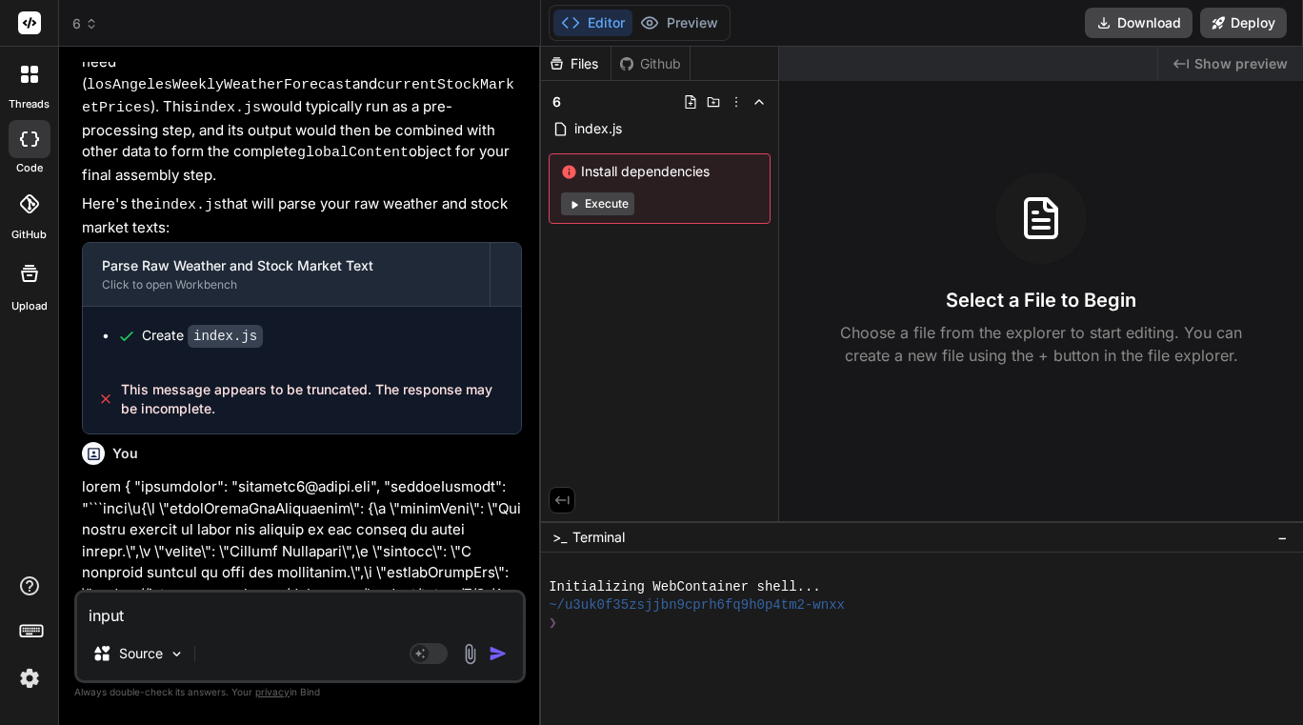
click at [182, 608] on textarea "input" at bounding box center [300, 609] width 446 height 34
type textarea "x"
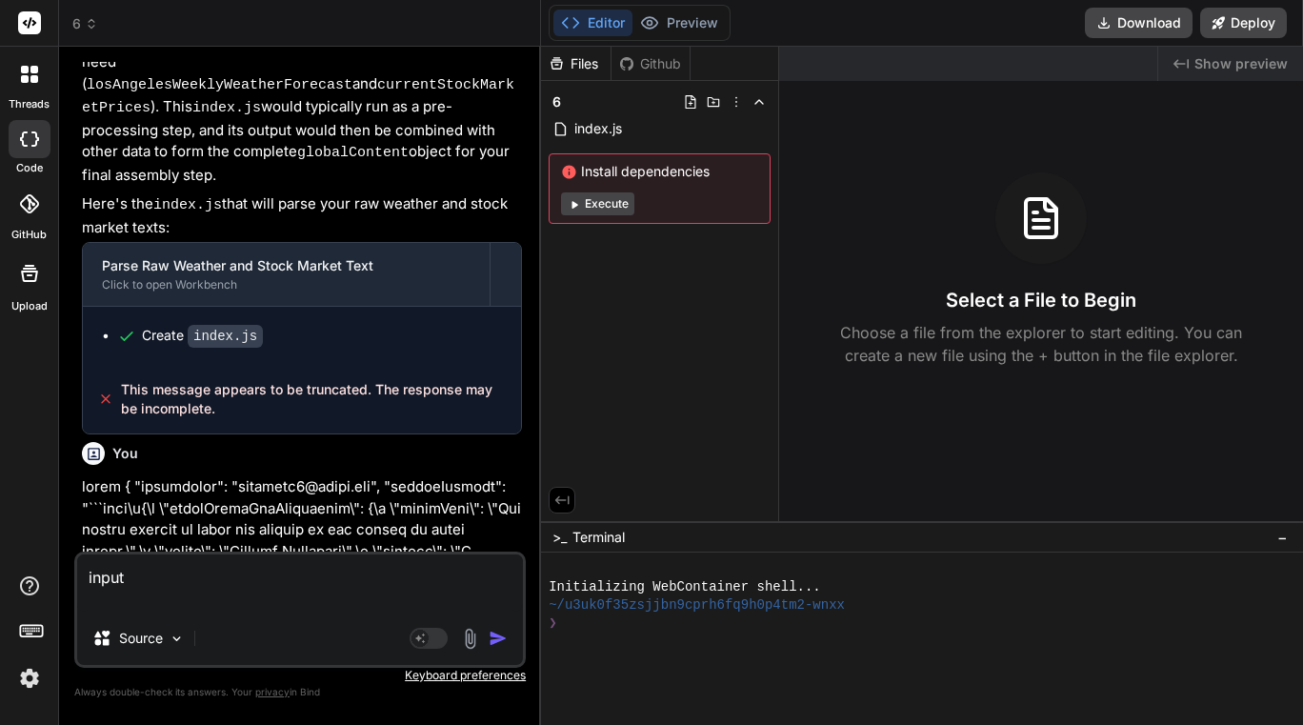
type textarea "input v"
type textarea "x"
type textarea "input"
type textarea "x"
paste textarea "{ "subscriber": "lannmann1@gmail.com", "globalContent": "```json\n{\n \"dailyQu…"
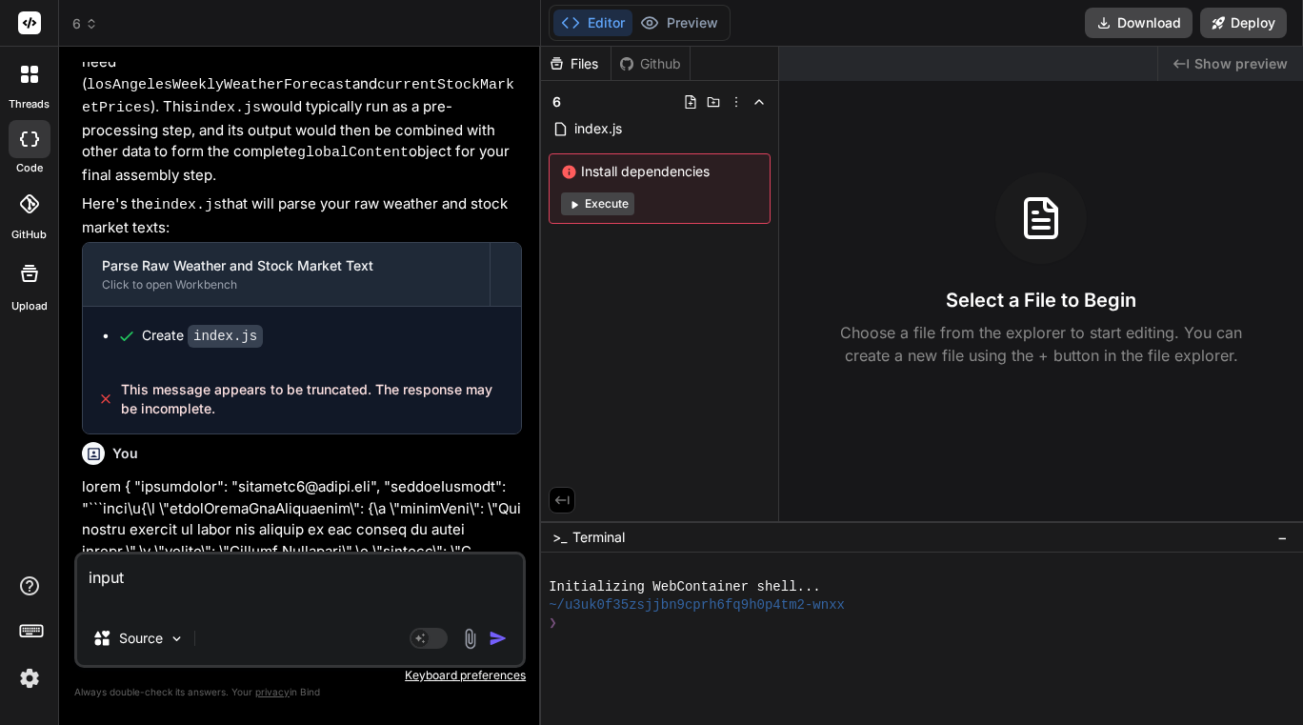
type textarea "input { "subscriber": "lannmann1@gmail.com", "globalContent": "```json\n{\n \"d…"
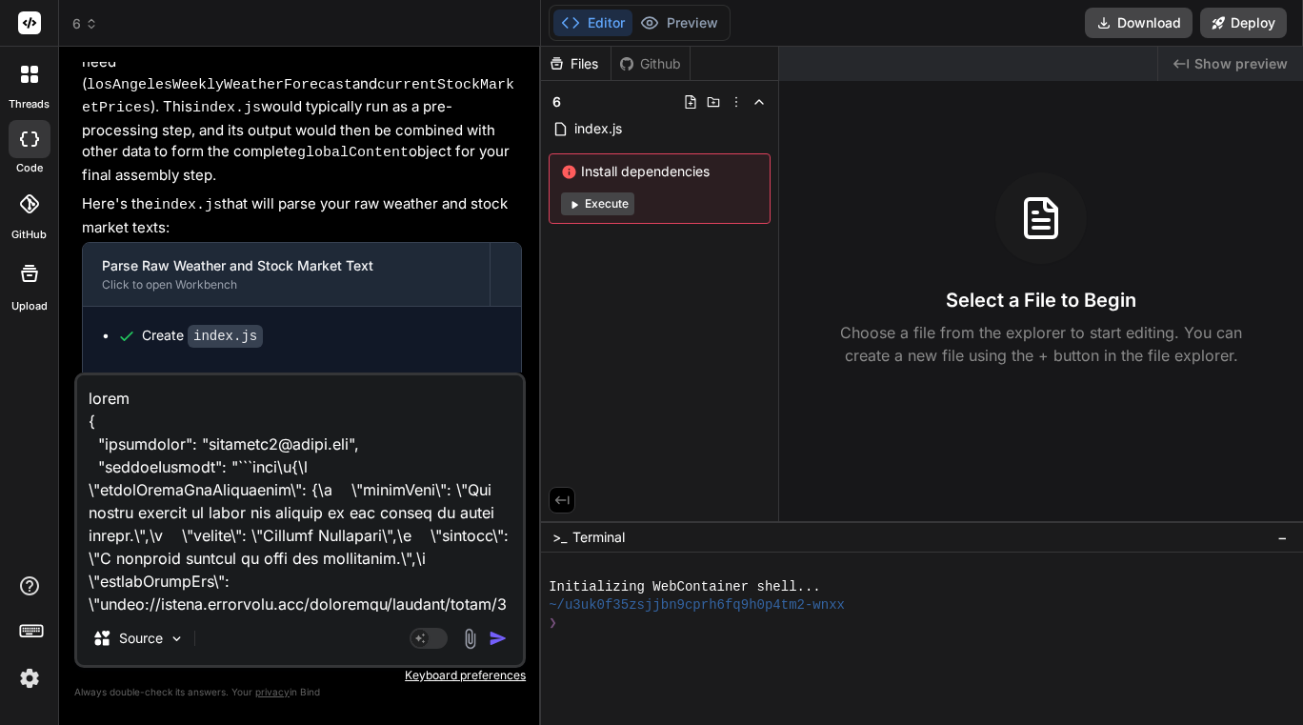
scroll to position [13969, 0]
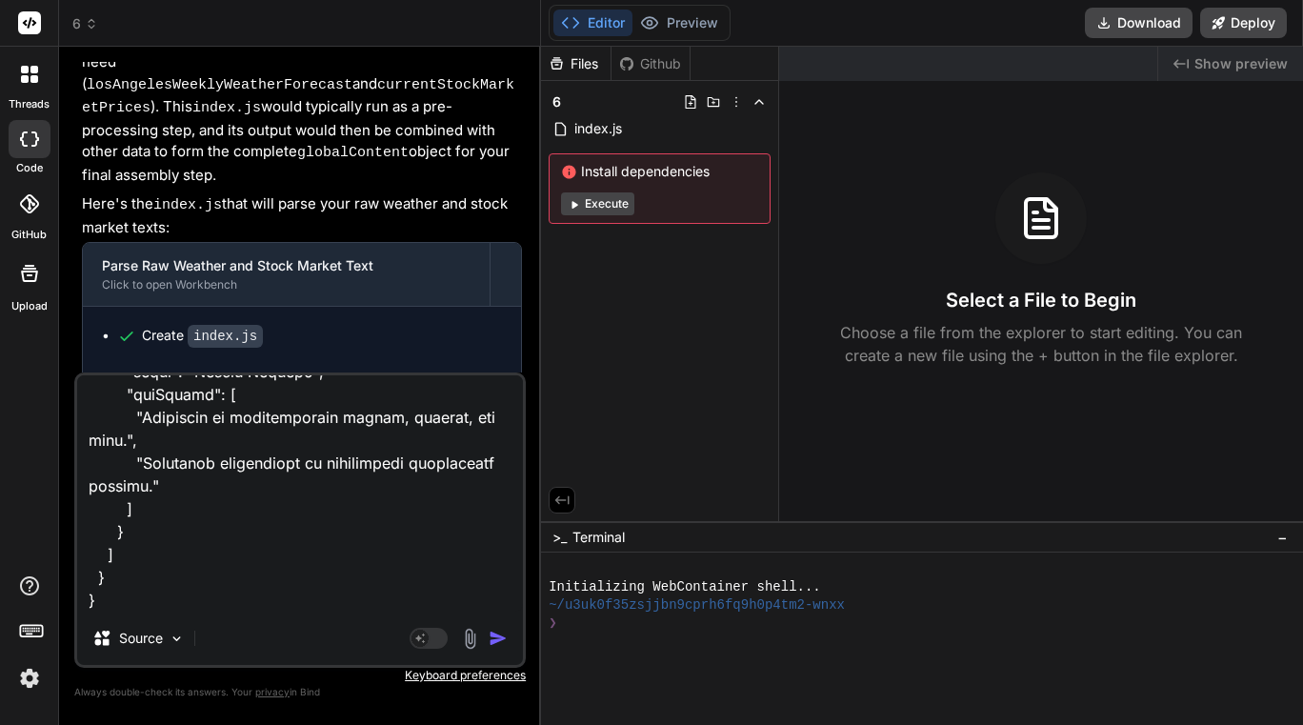
type textarea "x"
type textarea "input { "subscriber": "lannmann1@gmail.com", "globalContent": "```json\n{\n \"d…"
type textarea "x"
type textarea "input { "subscriber": "lannmann1@gmail.com", "globalContent": "```json\n{\n \"d…"
type textarea "x"
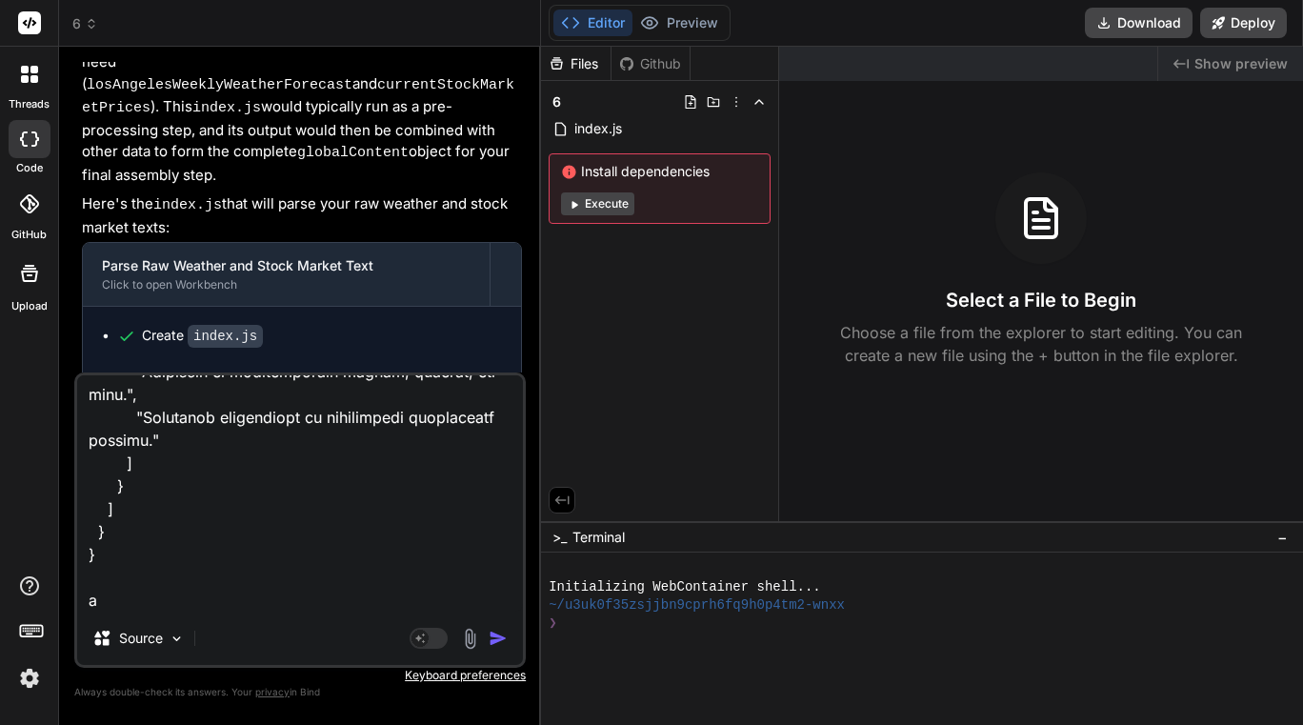
type textarea "input { "subscriber": "lannmann1@gmail.com", "globalContent": "```json\n{\n \"d…"
type textarea "x"
type textarea "input { "subscriber": "lannmann1@gmail.com", "globalContent": "```json\n{\n \"d…"
type textarea "x"
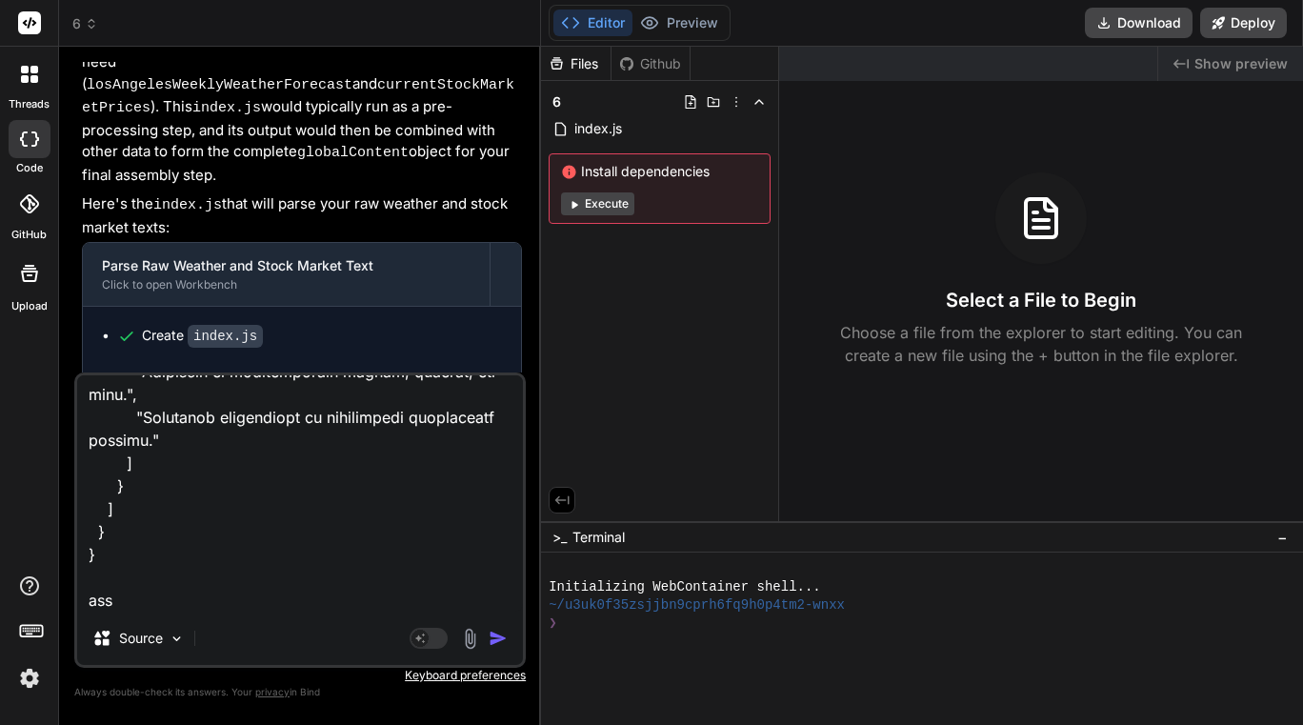
type textarea "input { "subscriber": "lannmann1@gmail.com", "globalContent": "```json\n{\n \"d…"
type textarea "x"
type textarea "input { "subscriber": "lannmann1@gmail.com", "globalContent": "```json\n{\n \"d…"
type textarea "x"
type textarea "input { "subscriber": "lannmann1@gmail.com", "globalContent": "```json\n{\n \"d…"
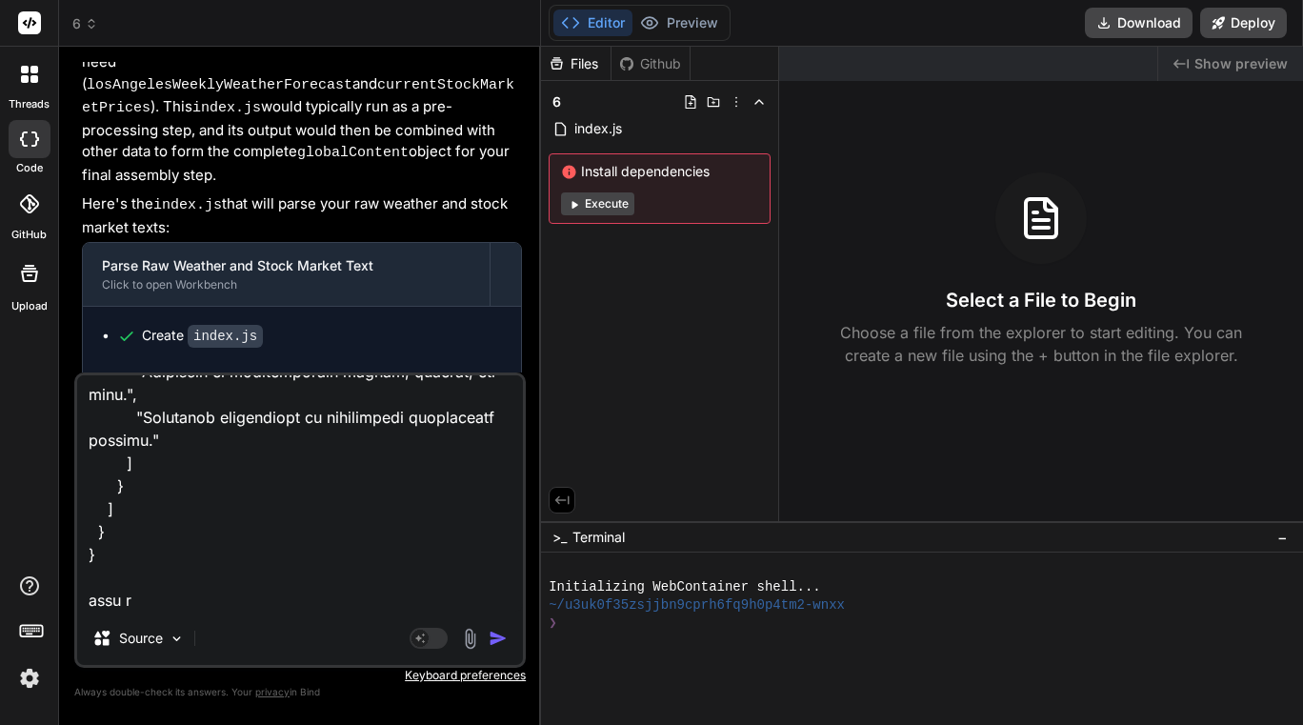
type textarea "x"
type textarea "input { "subscriber": "lannmann1@gmail.com", "globalContent": "```json\n{\n \"d…"
type textarea "x"
type textarea "input { "subscriber": "lannmann1@gmail.com", "globalContent": "```json\n{\n \"d…"
type textarea "x"
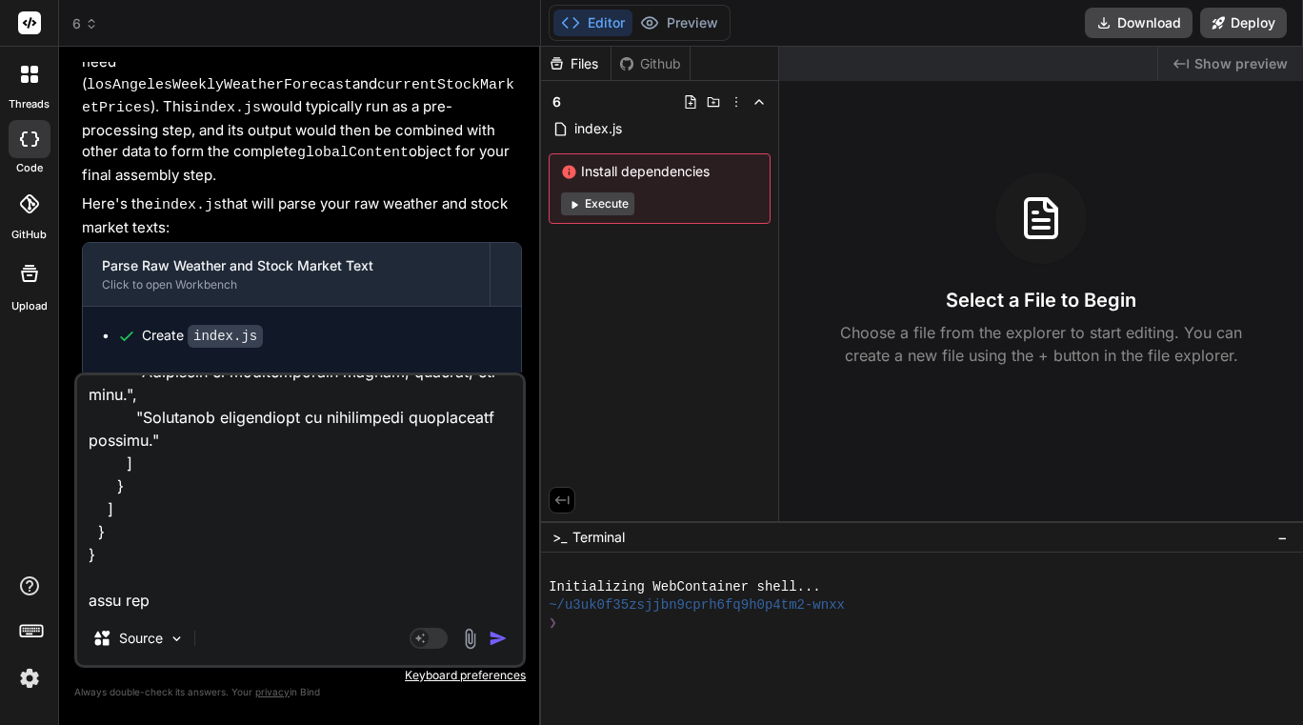
type textarea "input { "subscriber": "lannmann1@gmail.com", "globalContent": "```json\n{\n \"d…"
type textarea "x"
type textarea "input { "subscriber": "lannmann1@gmail.com", "globalContent": "```json\n{\n \"d…"
type textarea "x"
type textarea "input { "subscriber": "lannmann1@gmail.com", "globalContent": "```json\n{\n \"d…"
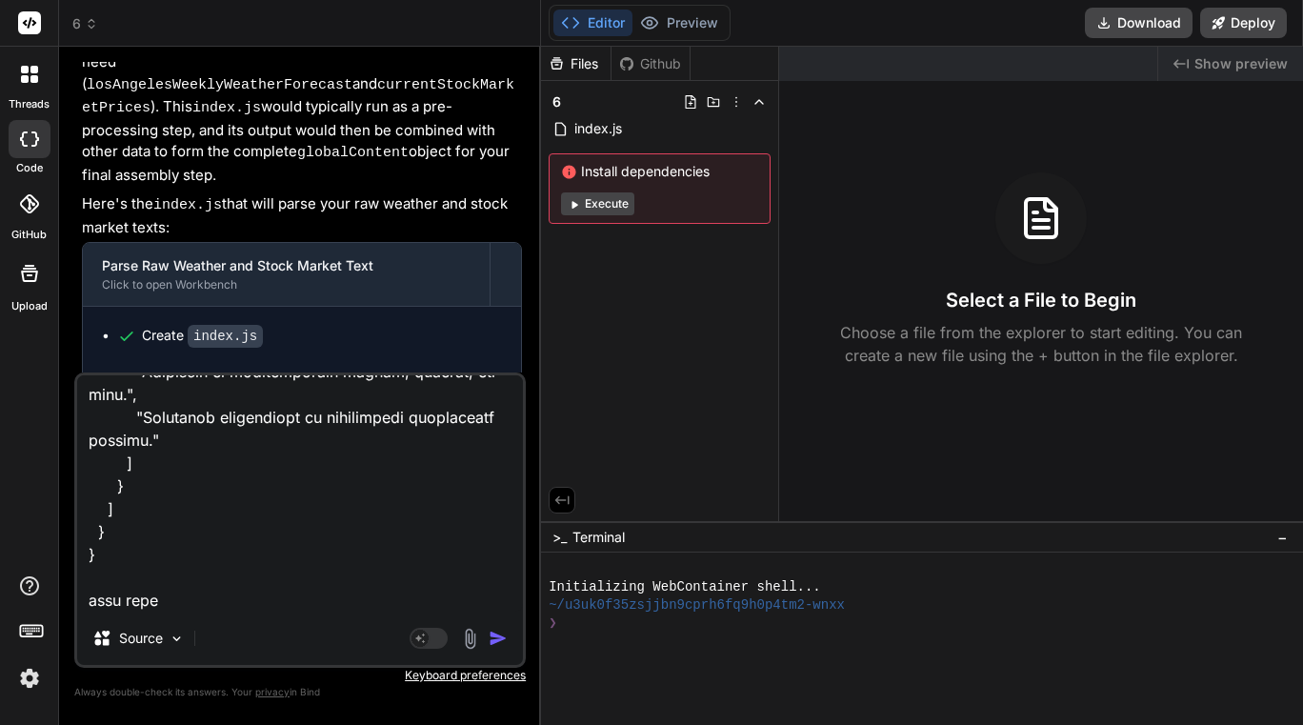
click at [200, 606] on textarea at bounding box center [300, 493] width 446 height 236
type textarea "x"
type textarea "input { "subscriber": "lannmann1@gmail.com", "globalContent": "```json\n{\n \"d…"
type textarea "x"
paste textarea "export const code = async (inputs) => { // This step assembles the final data p…"
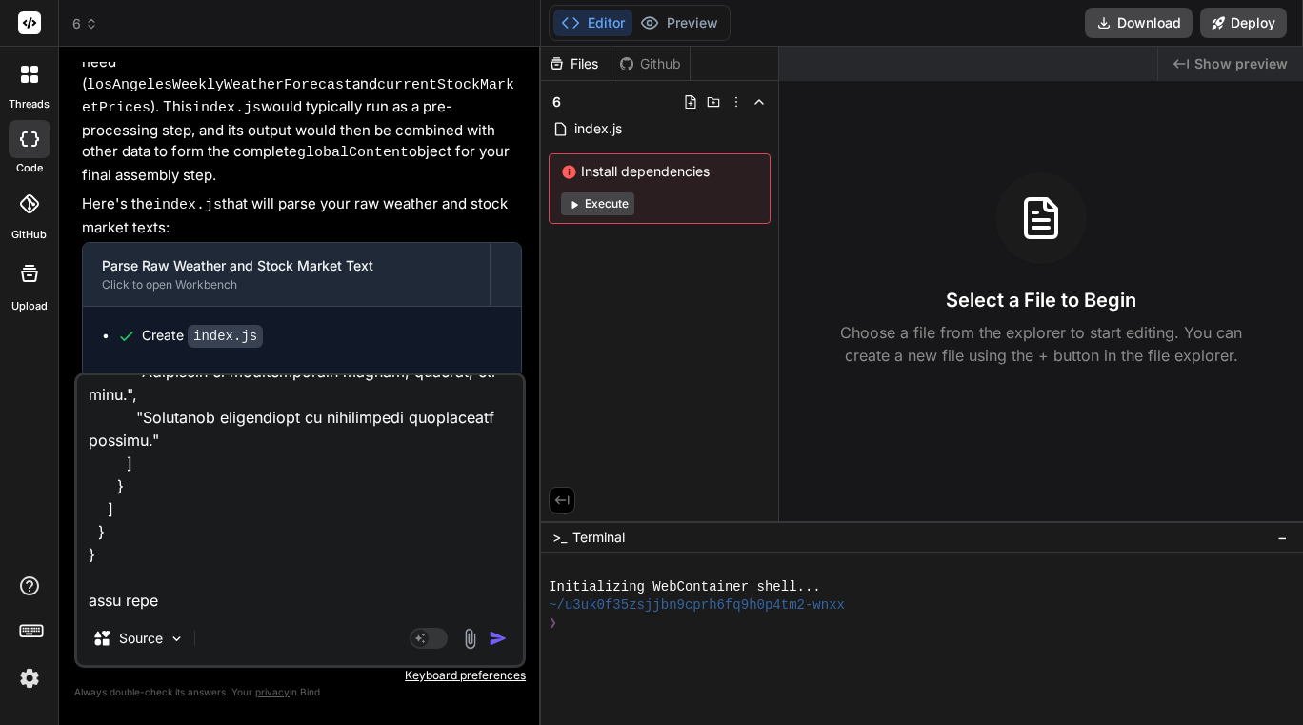
type textarea "input { "subscriber": "lannmann1@gmail.com", "globalContent": "```json\n{\n \"d…"
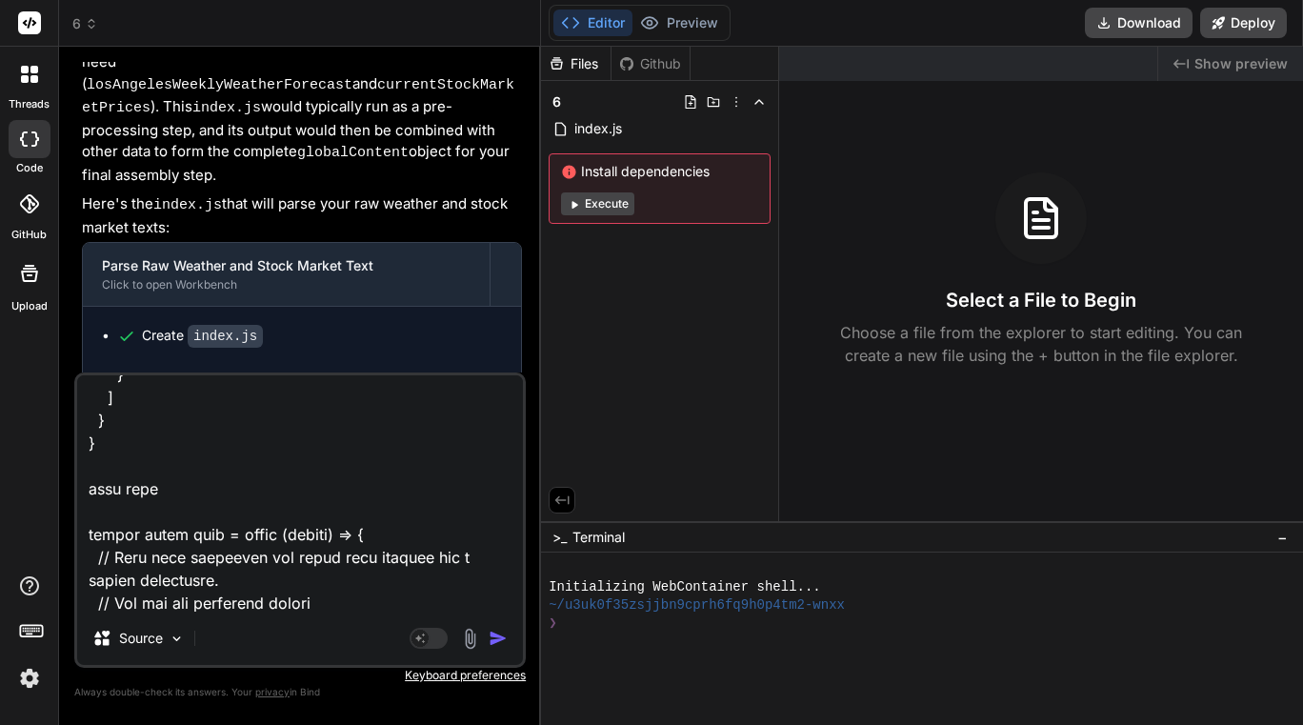
type textarea "x"
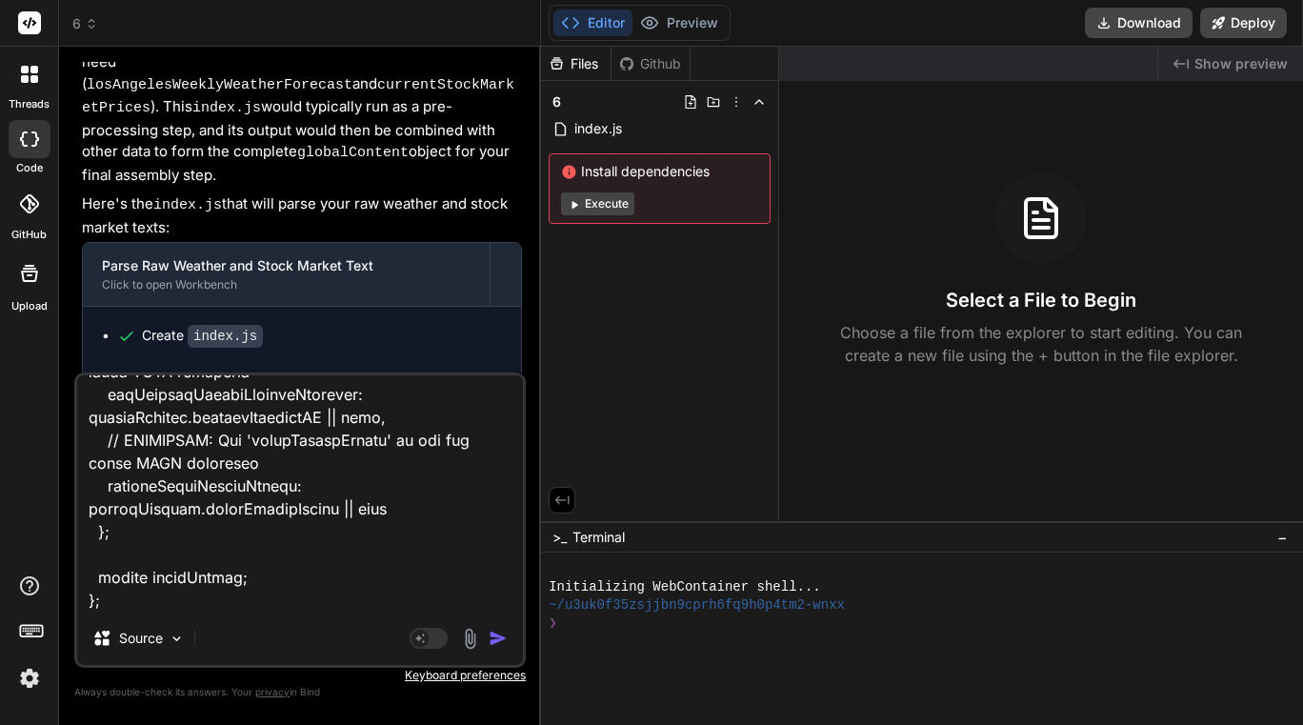
scroll to position [16690, 0]
type textarea "input { "subscriber": "lannmann1@gmail.com", "globalContent": "```json\n{\n \"d…"
type textarea "x"
type textarea "input { "subscriber": "lannmann1@gmail.com", "globalContent": "```json\n{\n \"d…"
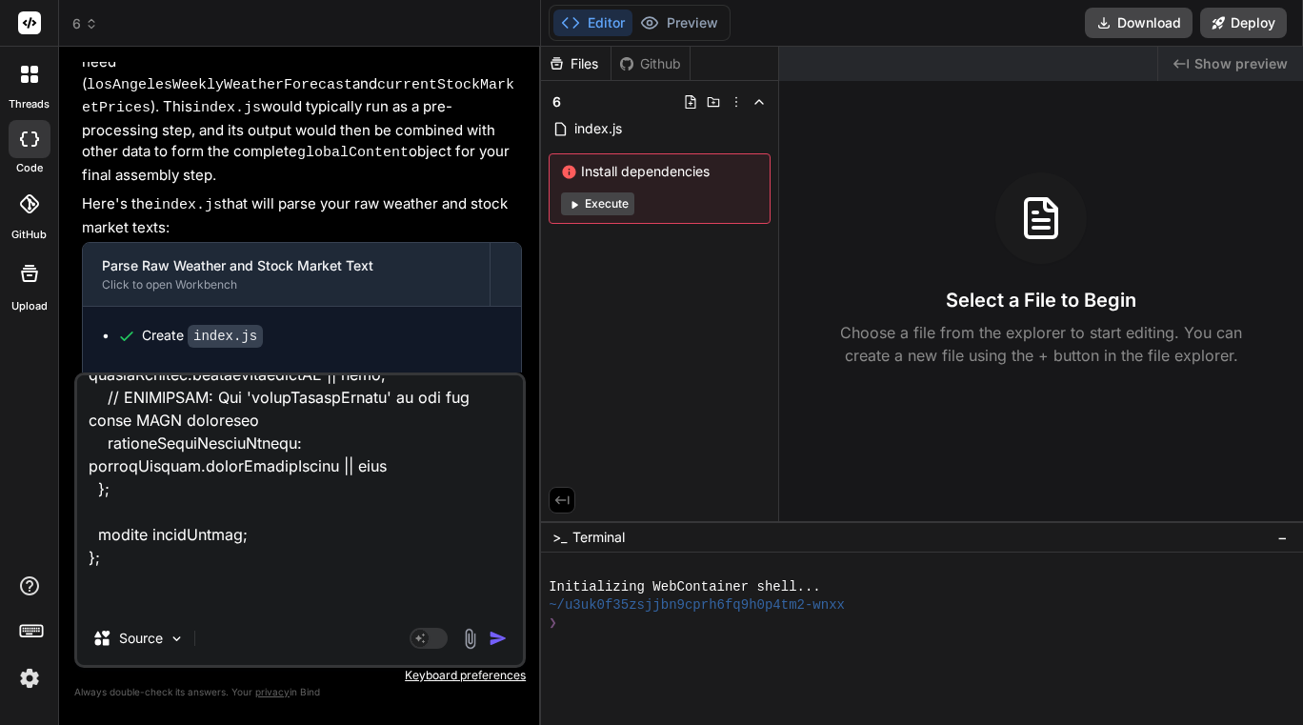
type textarea "x"
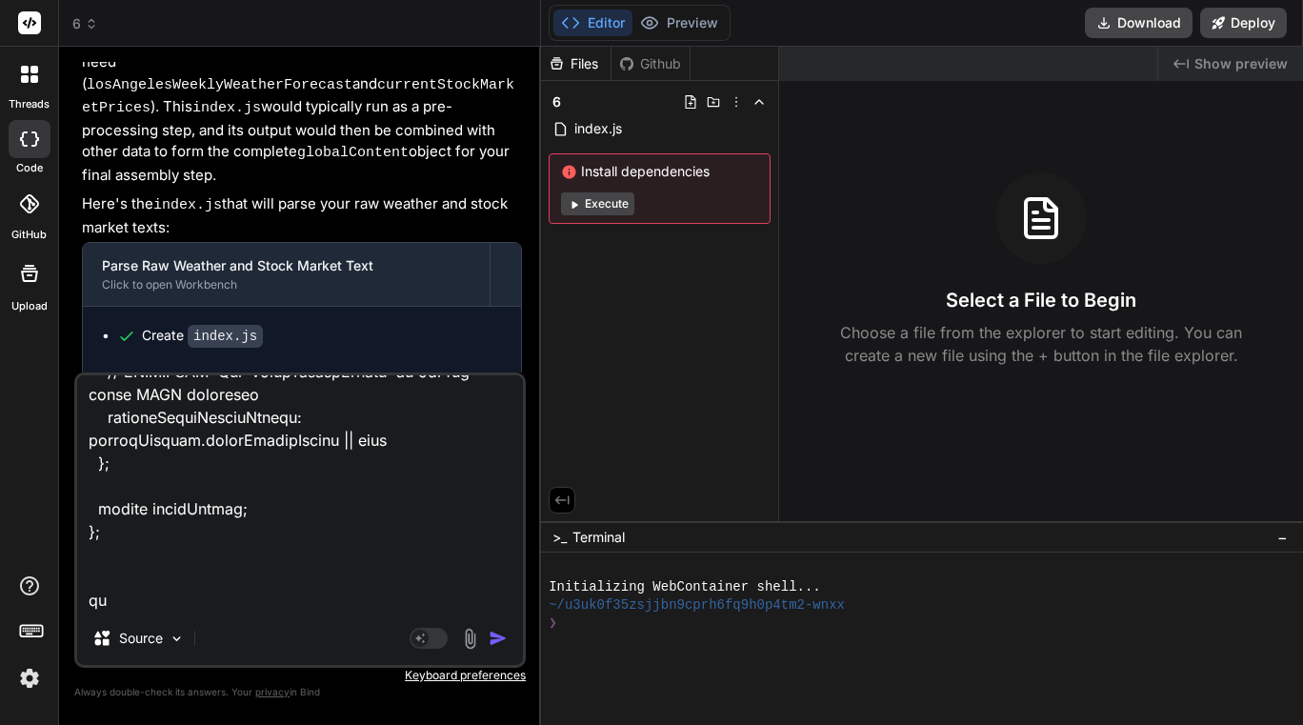
type textarea "input { "subscriber": "lannmann1@gmail.com", "globalContent": "```json\n{\n \"d…"
type textarea "x"
type textarea "input { "subscriber": "lannmann1@gmail.com", "globalContent": "```json\n{\n \"d…"
type textarea "x"
type textarea "input { "subscriber": "lannmann1@gmail.com", "globalContent": "```json\n{\n \"d…"
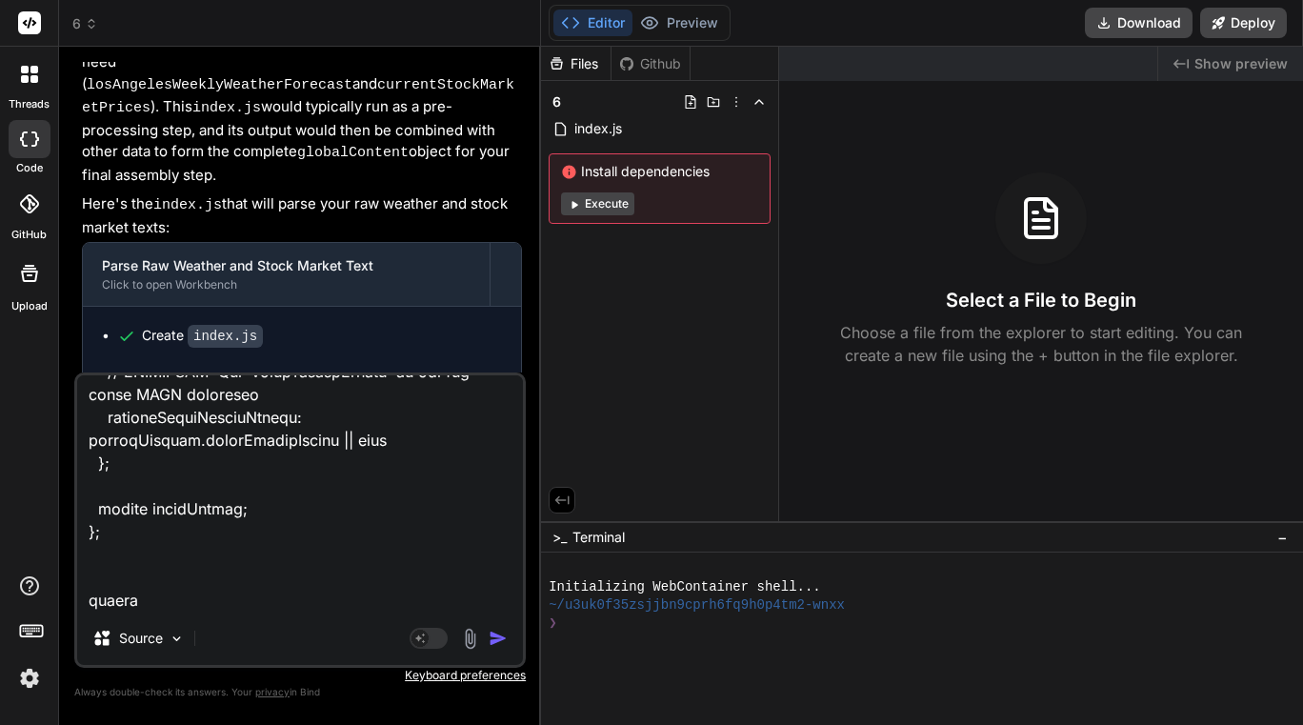
type textarea "x"
type textarea "input { "subscriber": "lannmann1@gmail.com", "globalContent": "```json\n{\n \"d…"
type textarea "x"
type textarea "input { "subscriber": "lannmann1@gmail.com", "globalContent": "```json\n{\n \"d…"
type textarea "x"
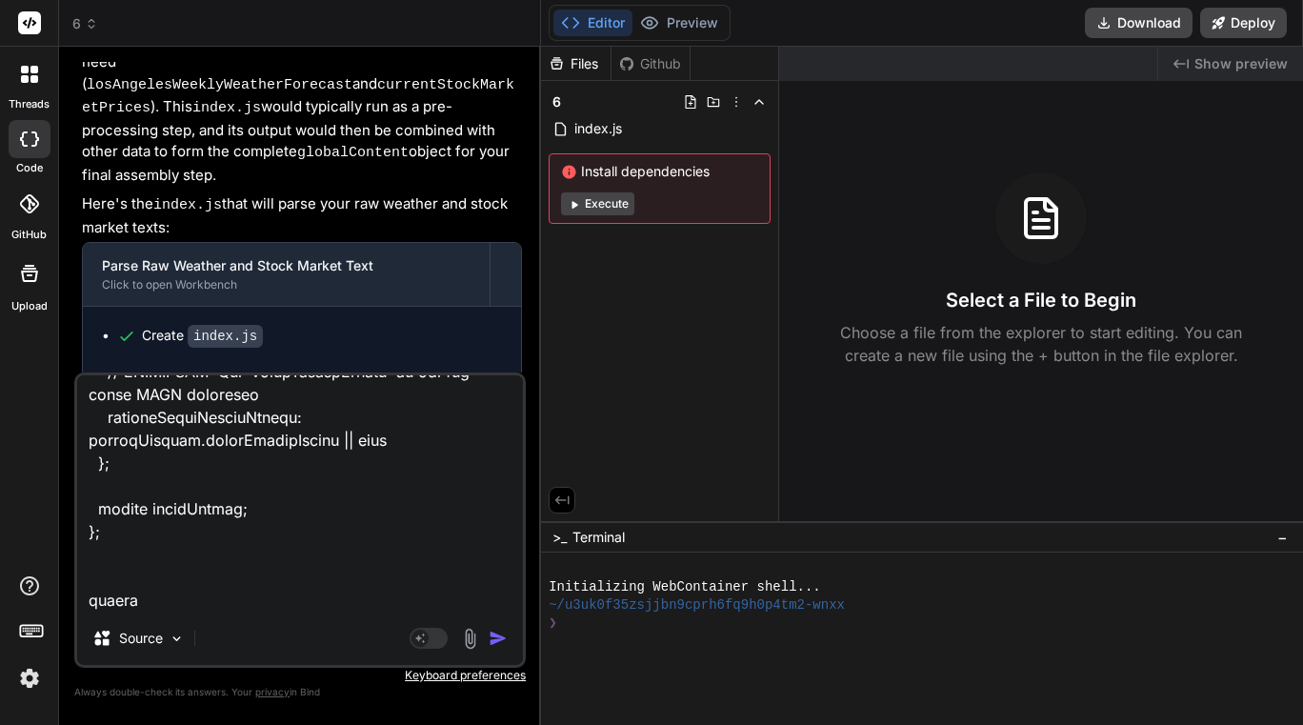
click at [170, 598] on textarea at bounding box center [300, 493] width 446 height 236
type textarea "input { "subscriber": "lannmann1@gmail.com", "globalContent": "```json\n{\n \"d…"
type textarea "x"
type textarea "input { "subscriber": "lannmann1@gmail.com", "globalContent": "```json\n{\n \"d…"
type textarea "x"
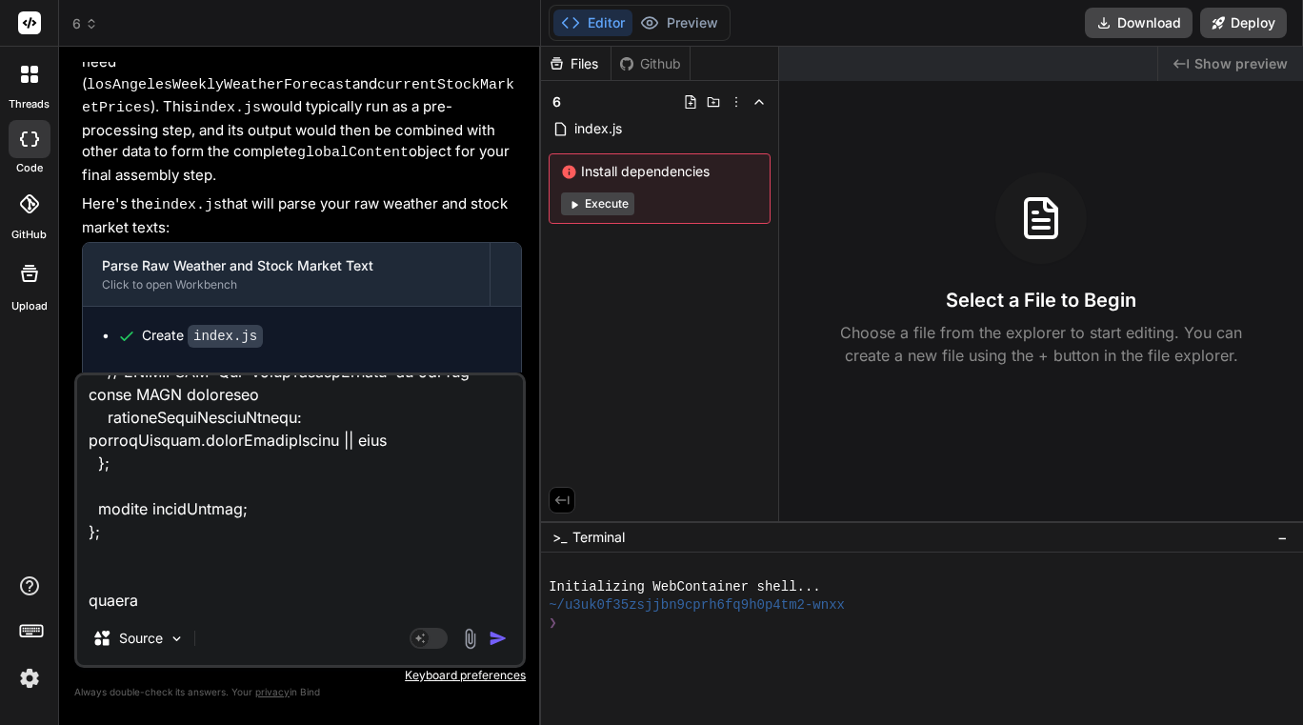
paste textarea "{ "investmentNews": [ { "organization": "Empower - LACERA (Los Angeles County E…"
type textarea "input { "subscriber": "lannmann1@gmail.com", "globalContent": "```json\n{\n \"d…"
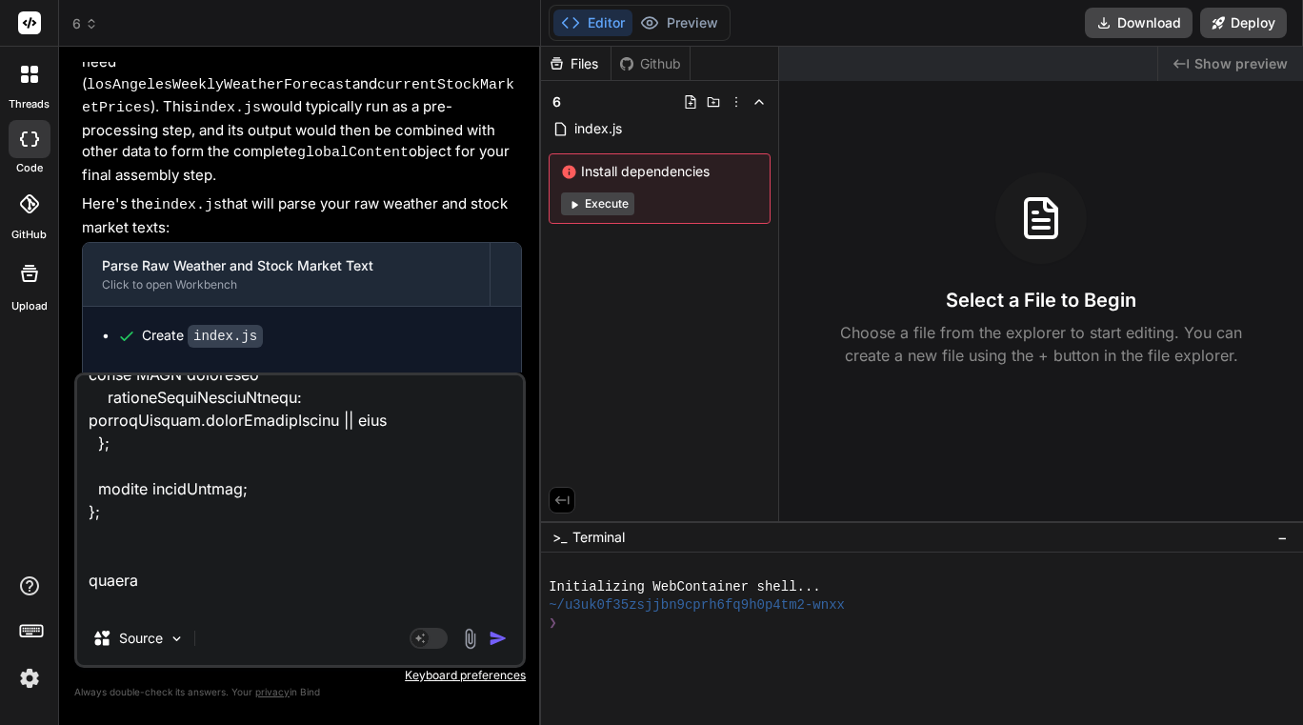
scroll to position [22748, 0]
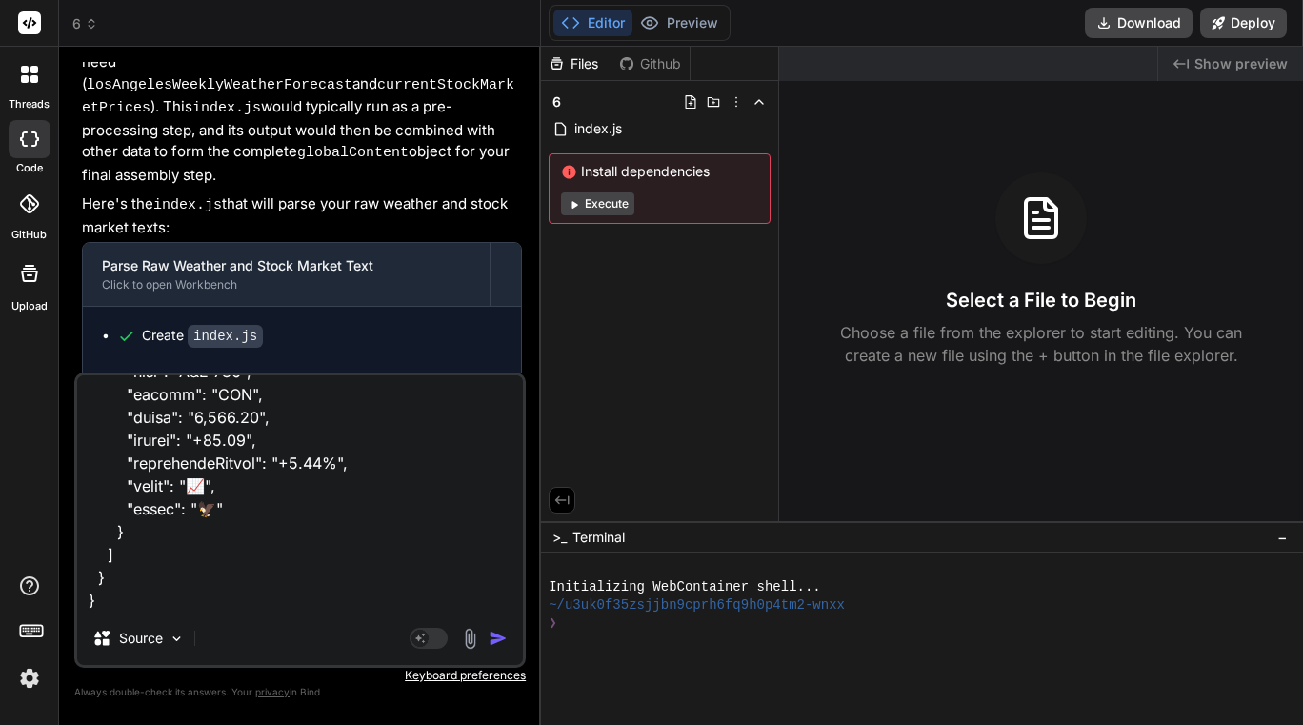
type textarea "x"
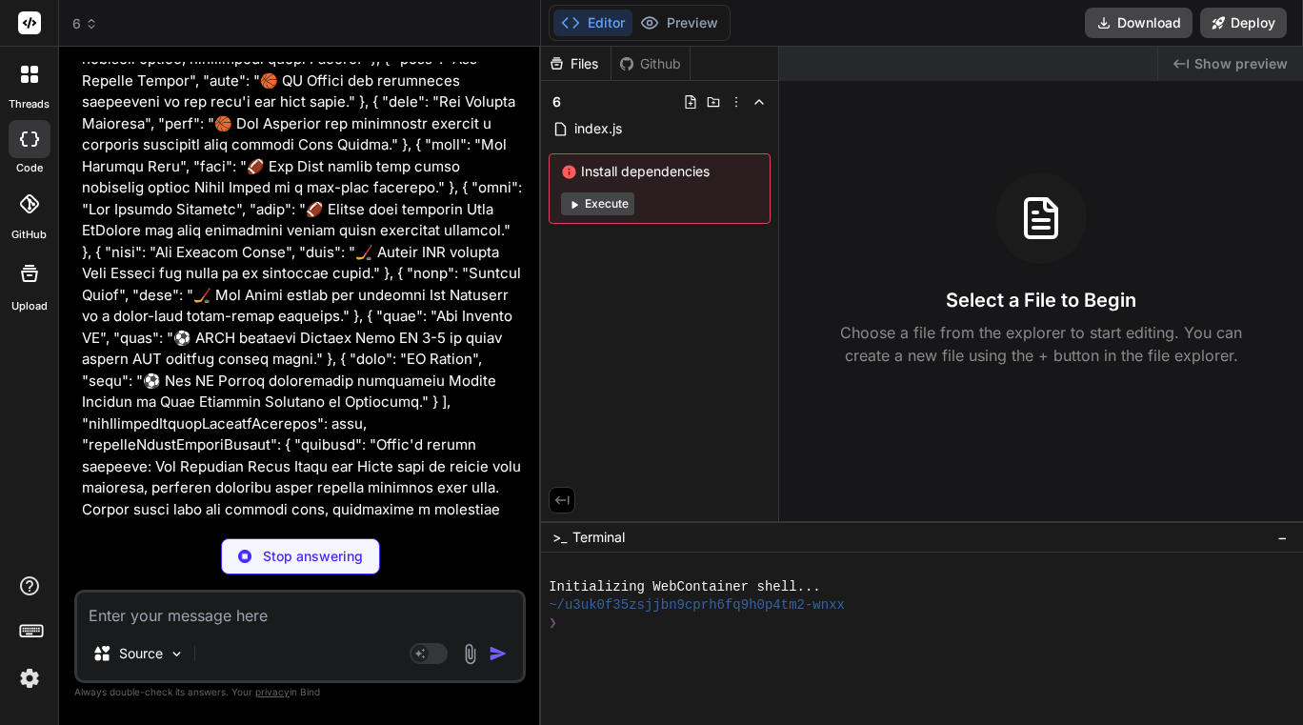
scroll to position [35900, 0]
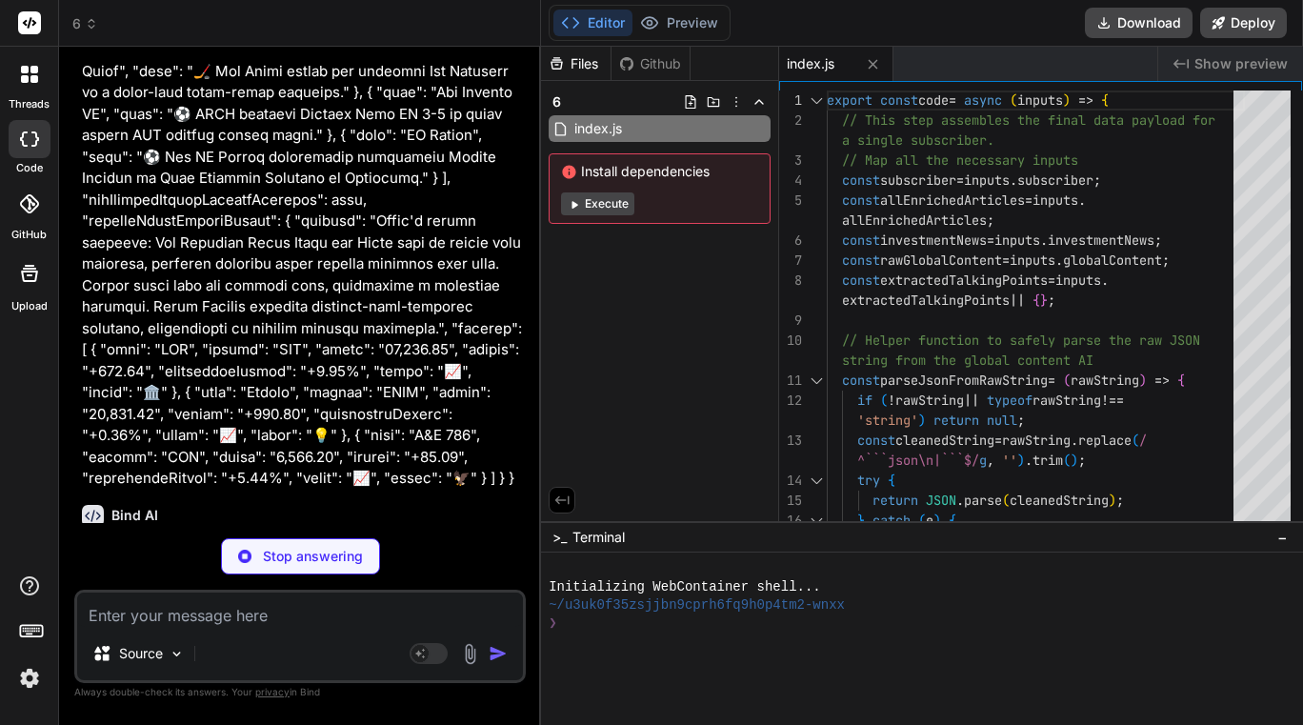
type textarea "x"
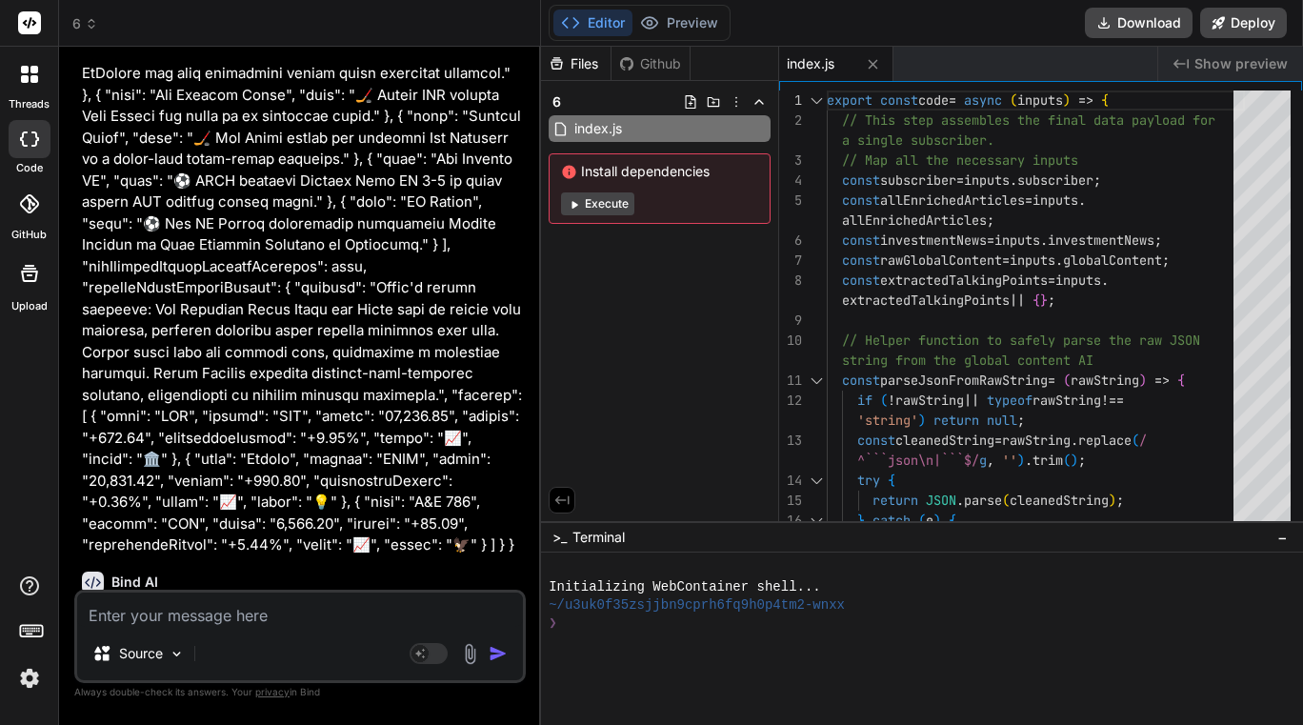
click at [213, 612] on textarea at bounding box center [300, 609] width 446 height 34
type textarea "w"
type textarea "x"
type textarea "wa"
type textarea "x"
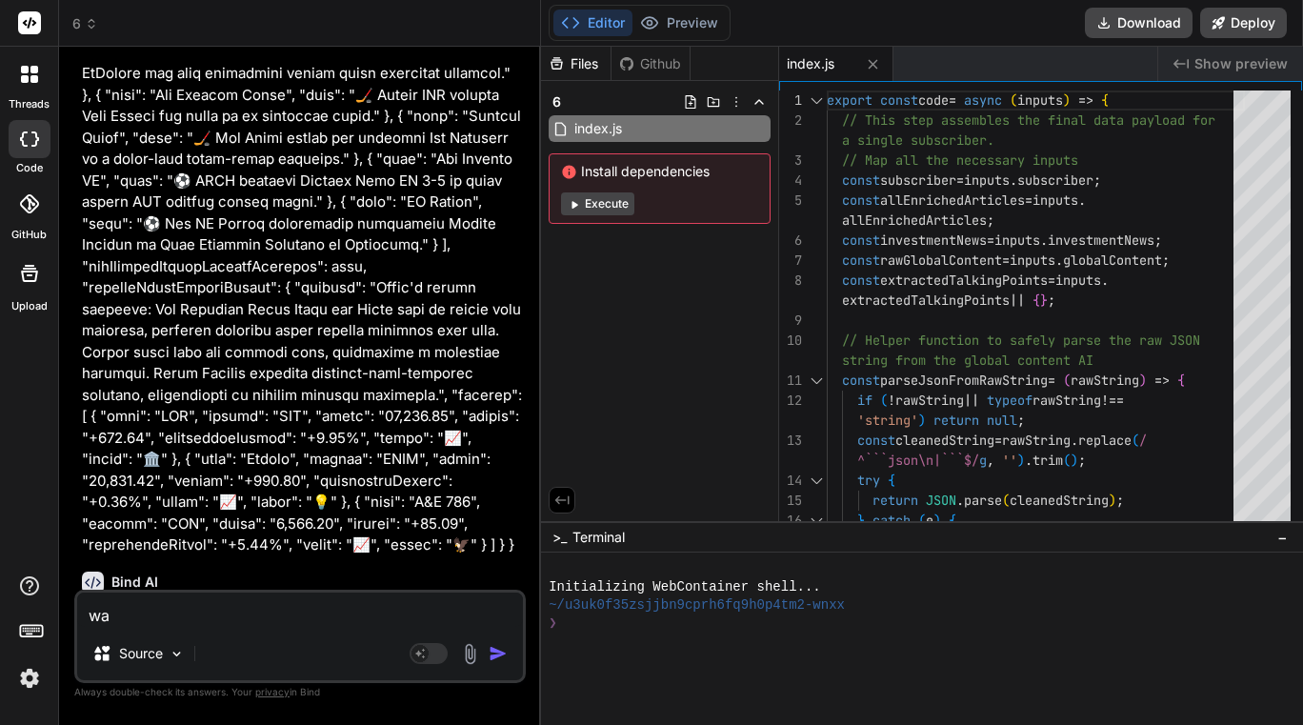
type textarea "wal"
type textarea "x"
type textarea "walk"
type textarea "x"
type textarea "wal"
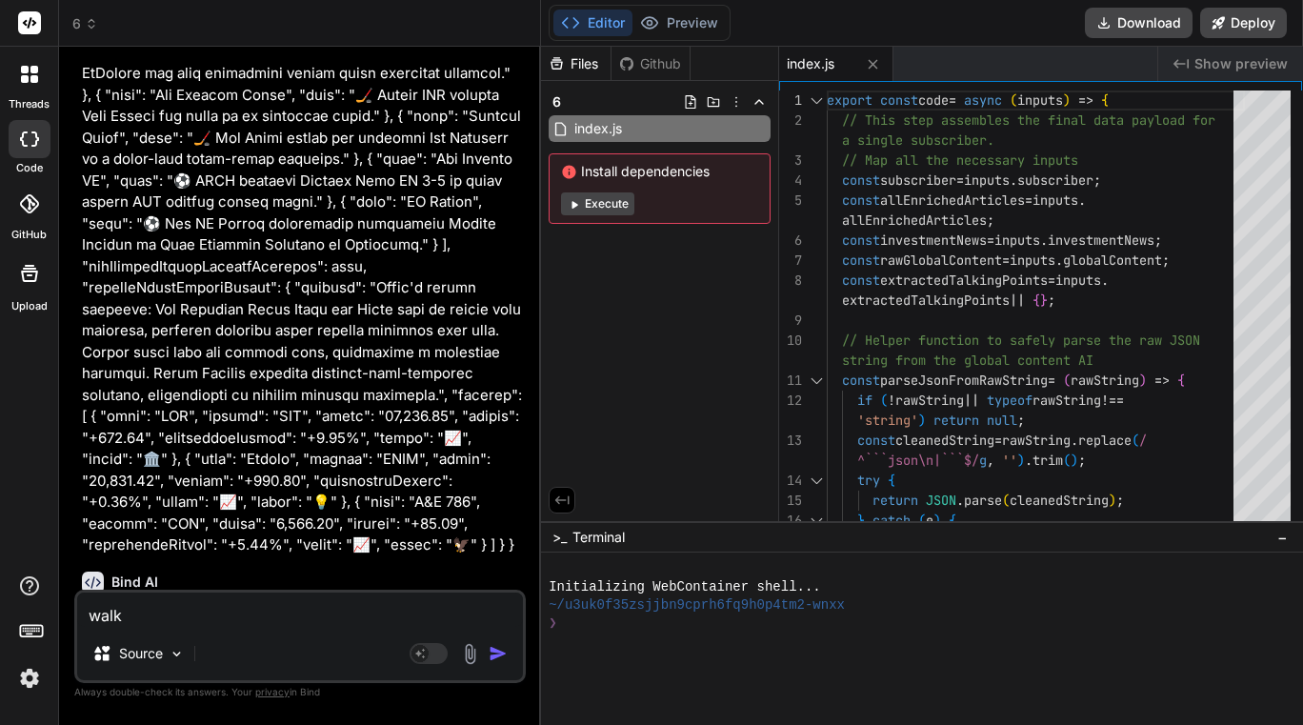
type textarea "x"
type textarea "wa"
type textarea "x"
type textarea "w"
type textarea "x"
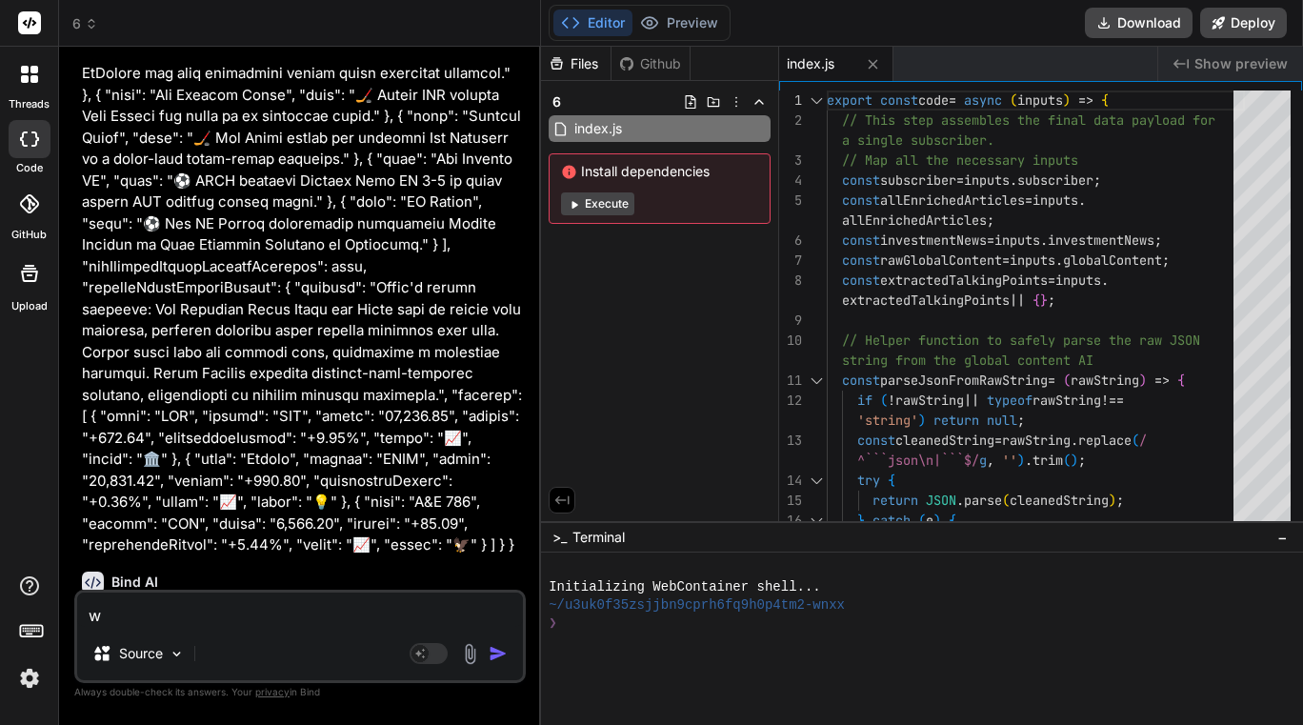
type textarea "wh"
type textarea "x"
type textarea "wha"
type textarea "x"
type textarea "what"
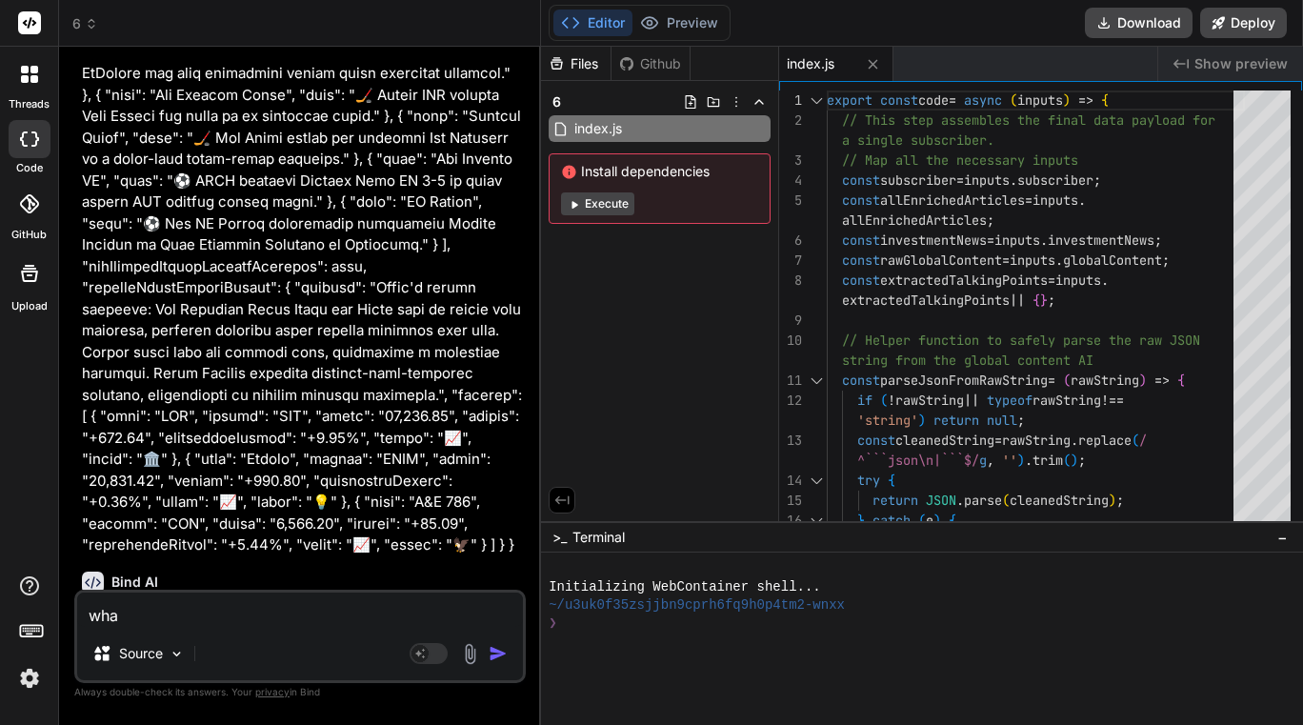
type textarea "x"
type textarea "what"
type textarea "x"
type textarea "what a"
type textarea "x"
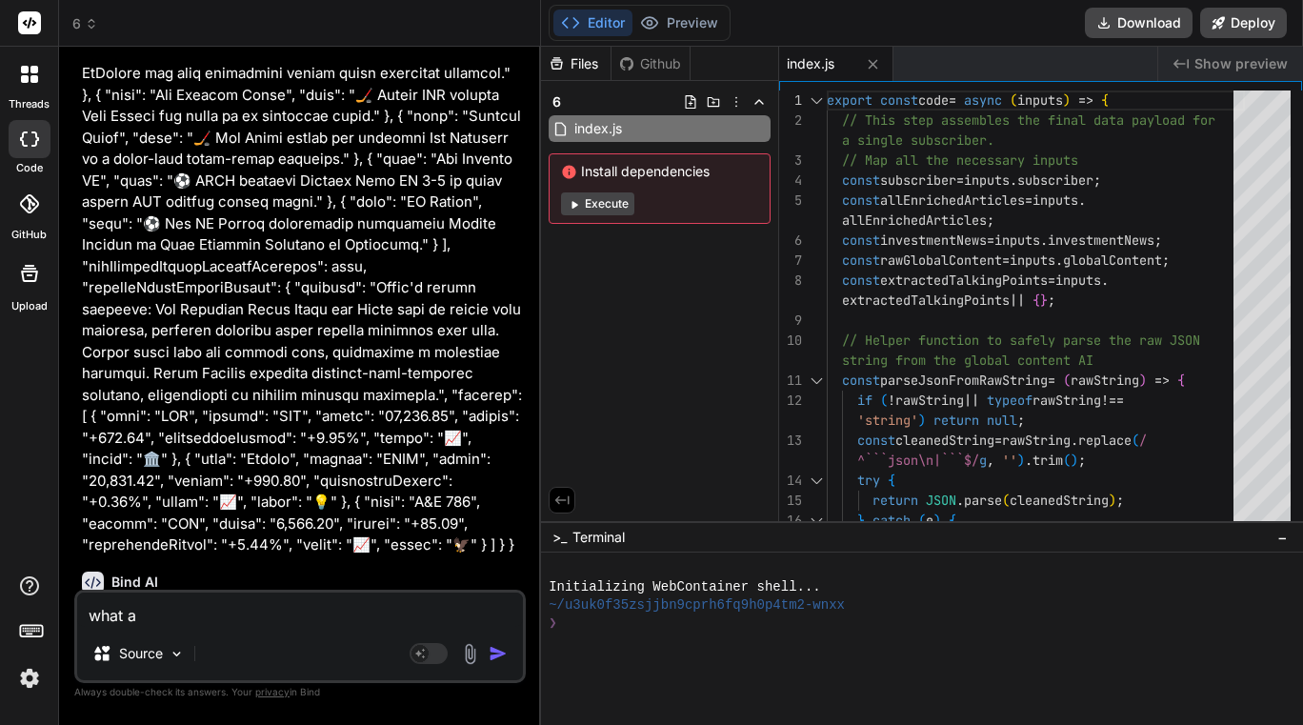
type textarea "what ab"
type textarea "x"
type textarea "what abo"
type textarea "x"
type textarea "what abou"
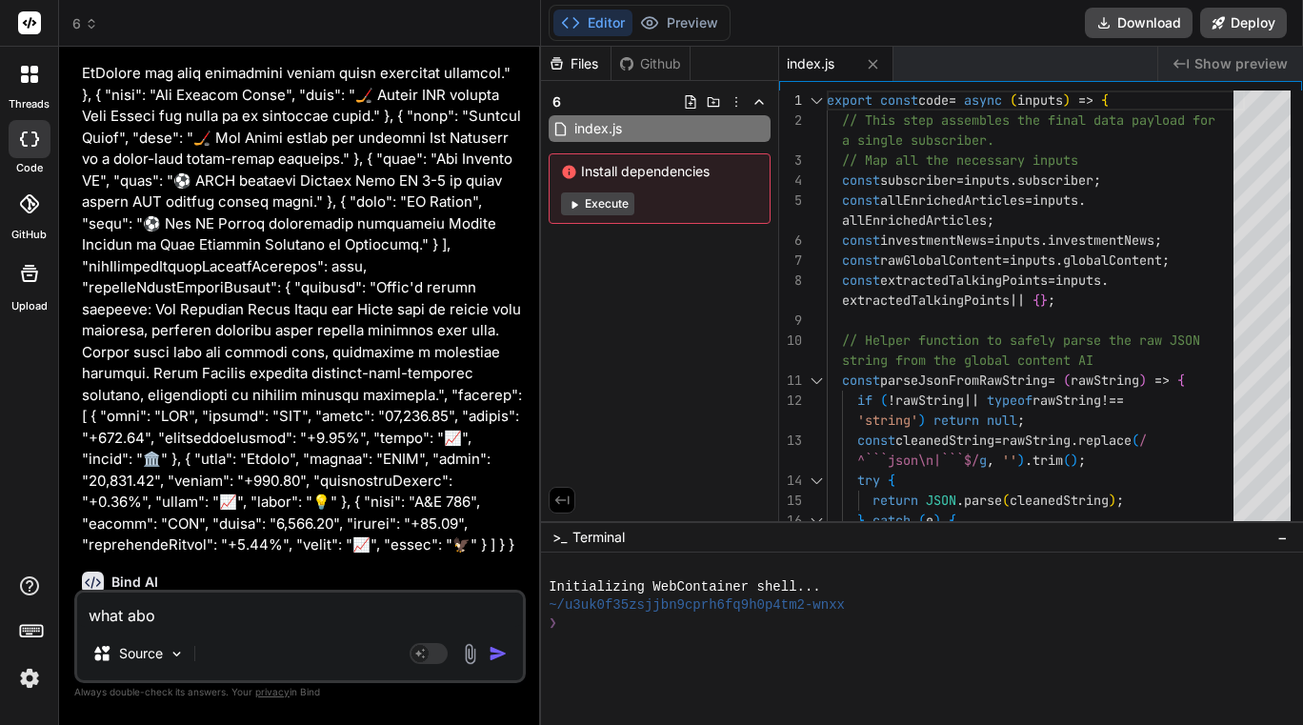
type textarea "x"
type textarea "what about"
type textarea "x"
type textarea "what about"
type textarea "x"
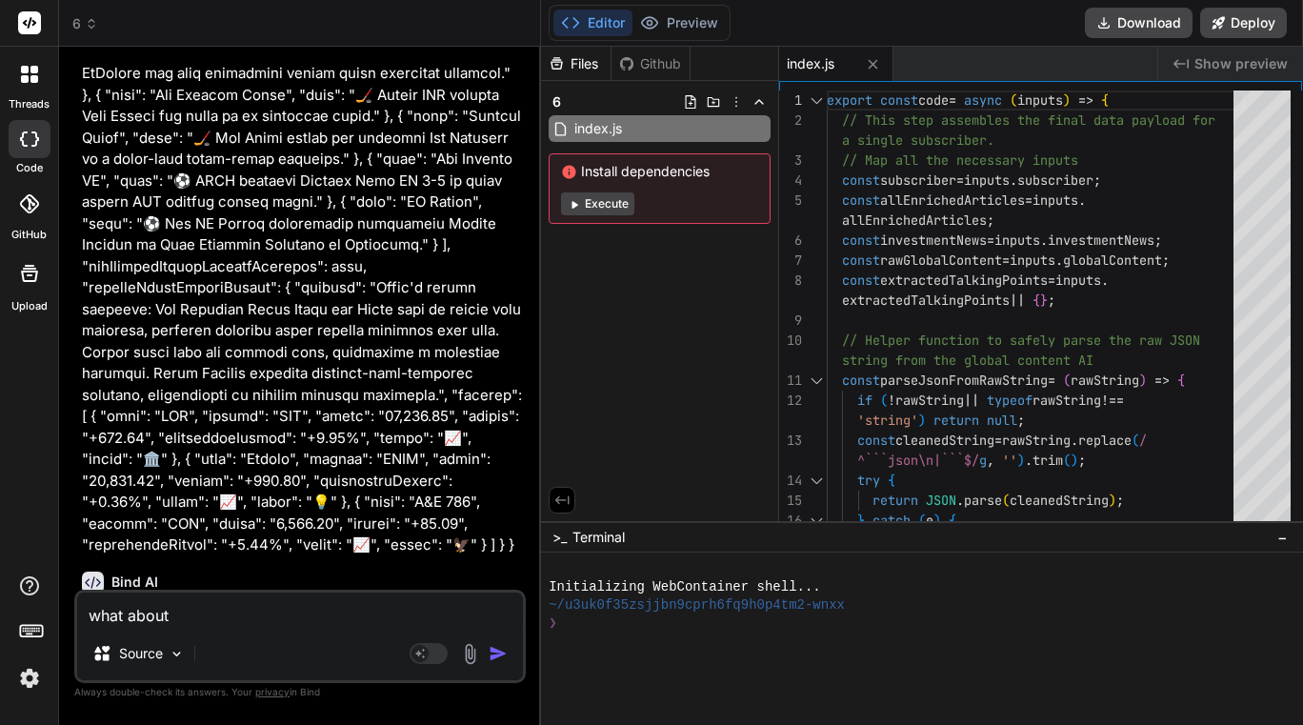
type textarea "what about t"
type textarea "x"
type textarea "what about th"
type textarea "x"
type textarea "what about the"
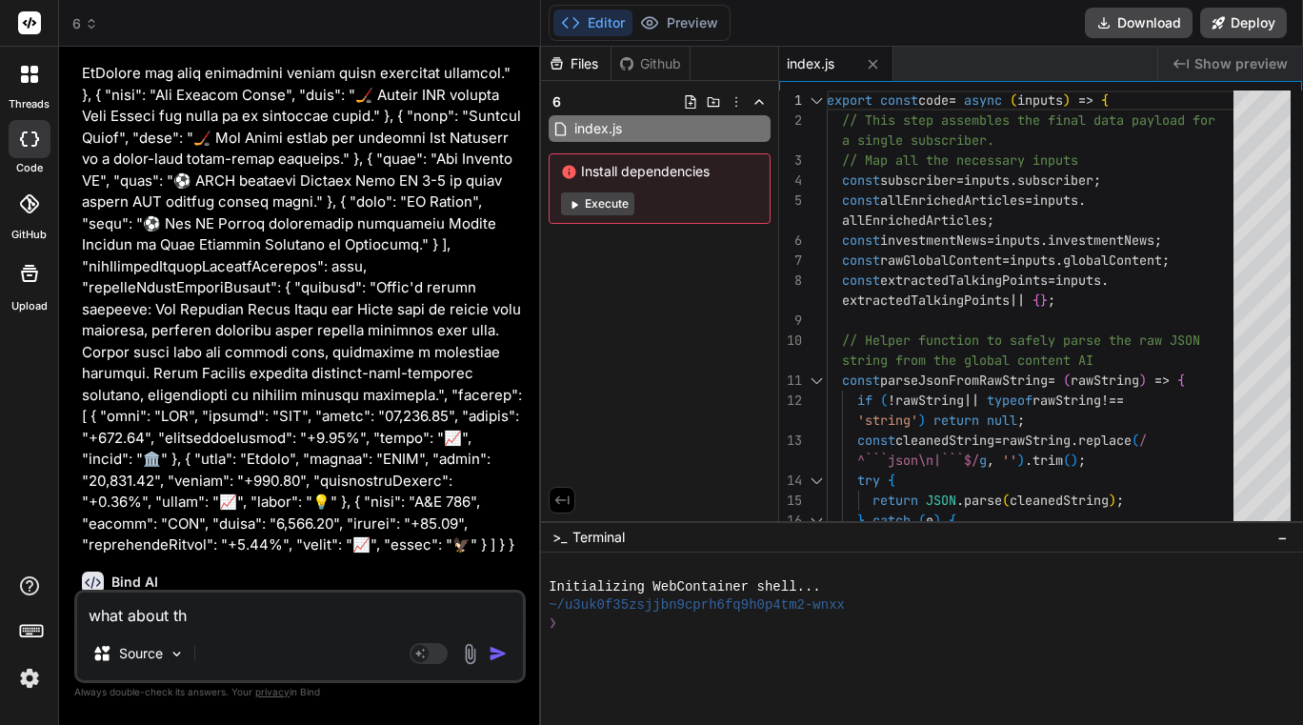
type textarea "x"
type textarea "what about the"
type textarea "x"
type textarea "what about the m"
type textarea "x"
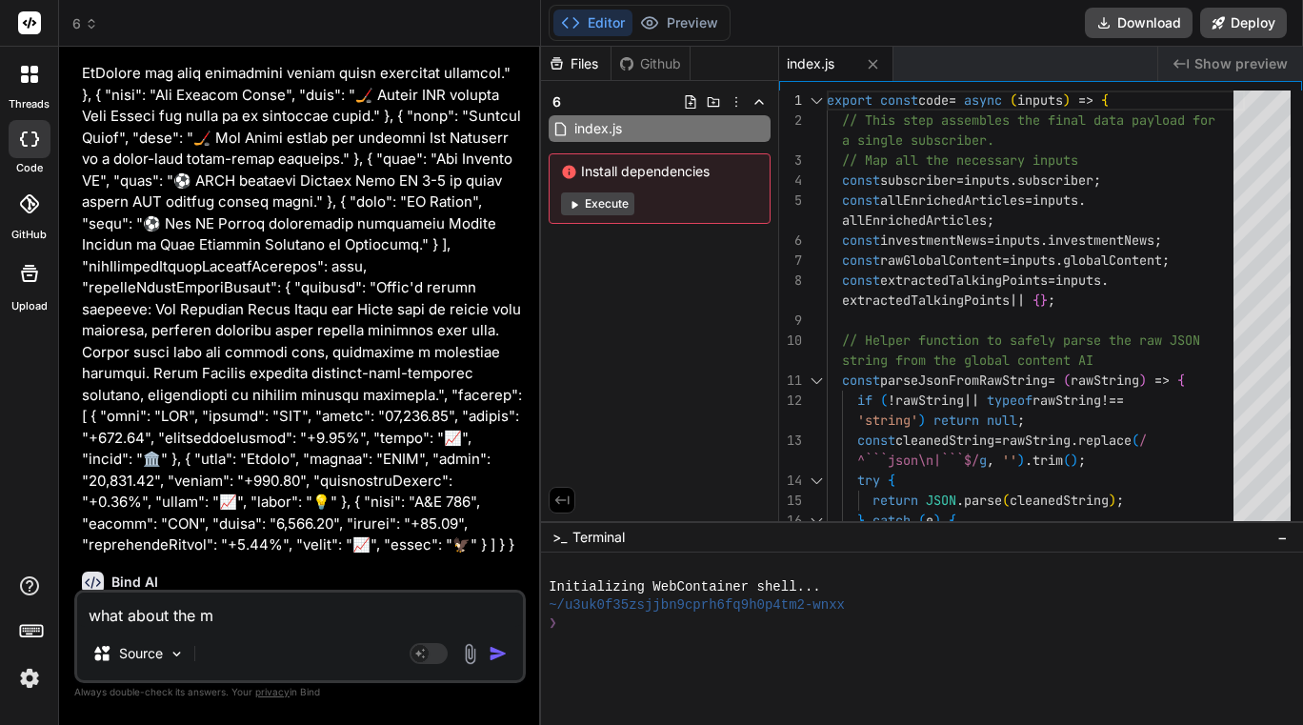
type textarea "what about the mi"
type textarea "x"
type textarea "what about the mis"
type textarea "x"
type textarea "what about the miss"
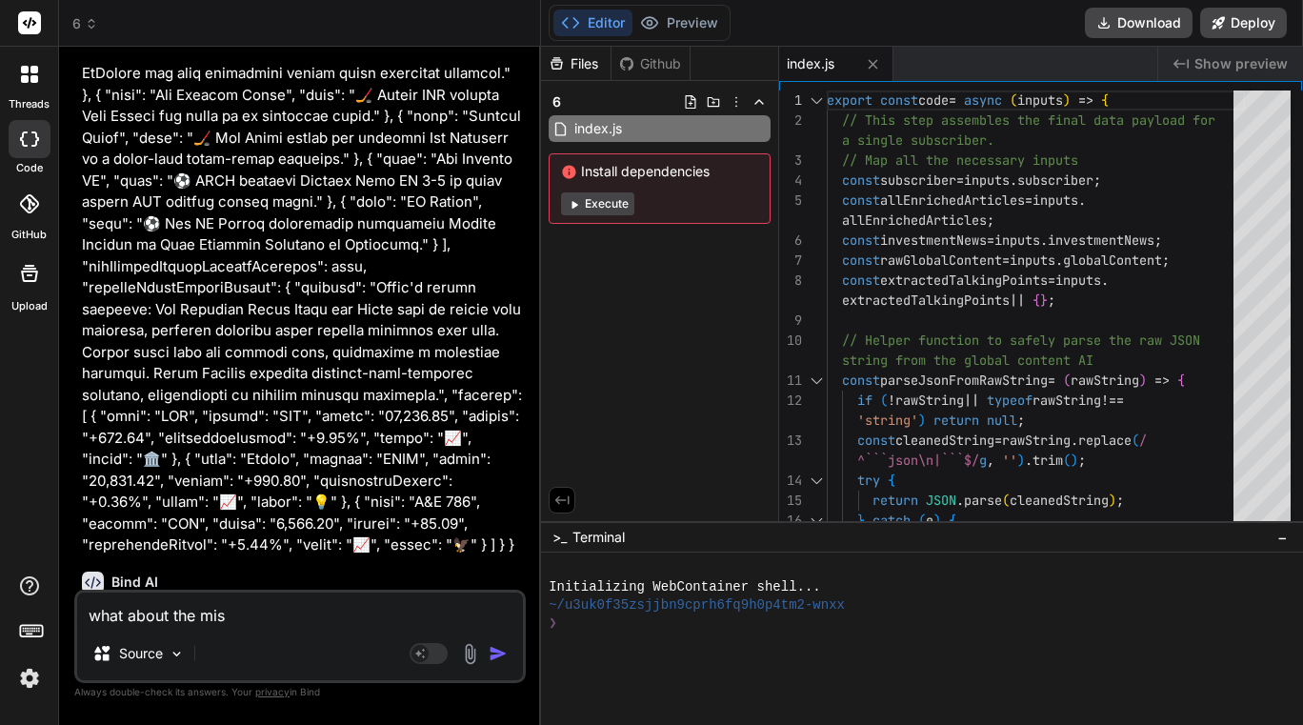
type textarea "x"
type textarea "what about the missi"
type textarea "x"
type textarea "what about the missin"
type textarea "x"
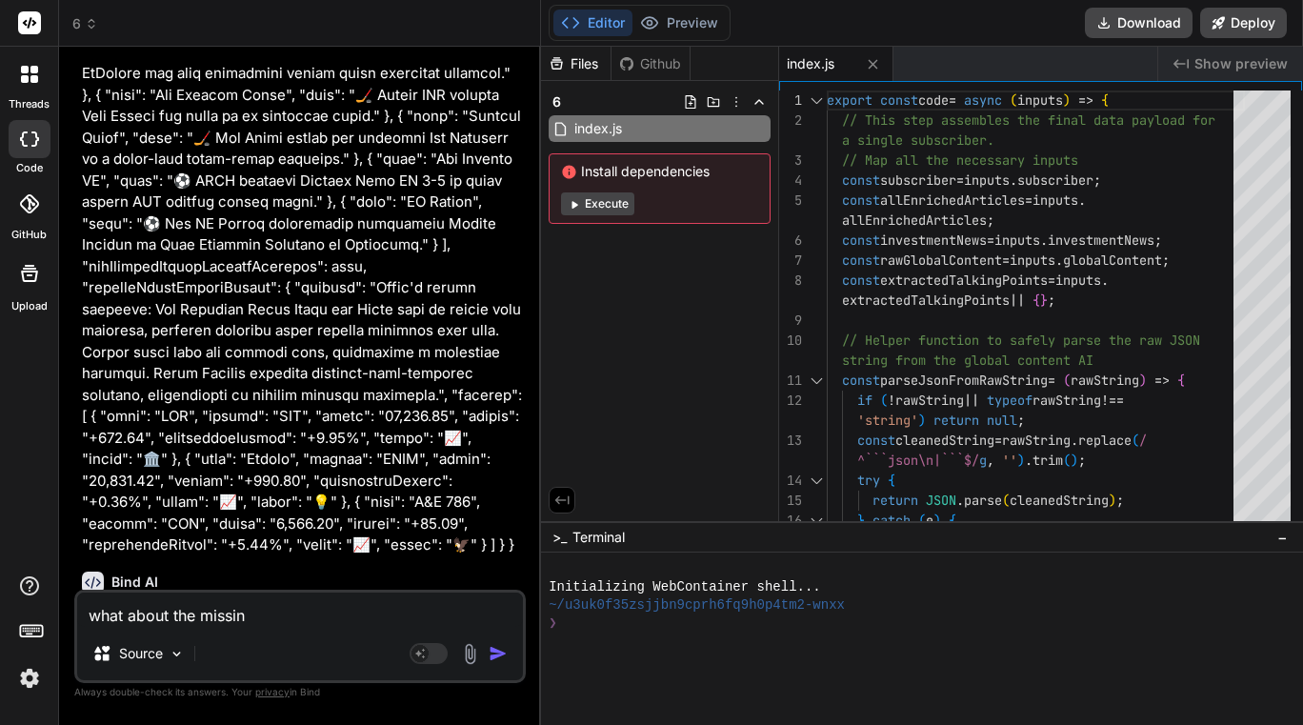
type textarea "what about the missing"
type textarea "x"
type textarea "what about the missing"
type textarea "x"
type textarea "what about the missing t"
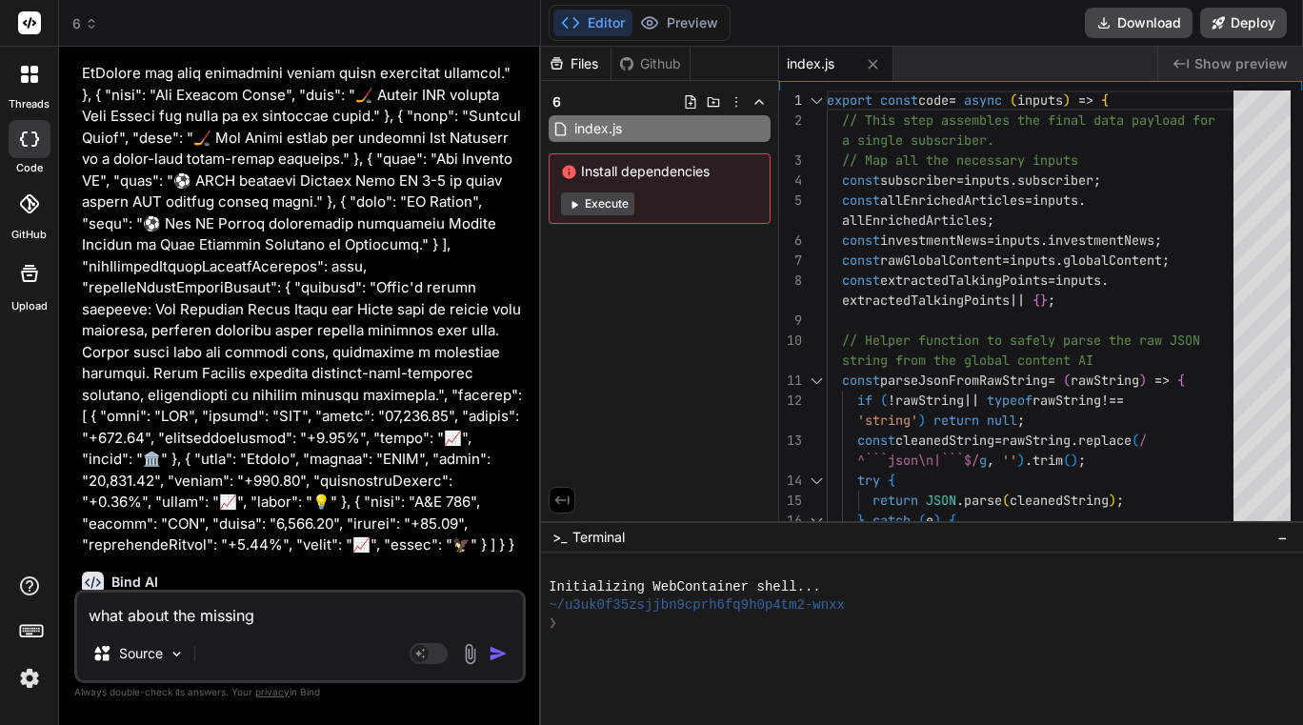
type textarea "x"
type textarea "what about the missing ta"
type textarea "x"
type textarea "what about the missing tal"
type textarea "x"
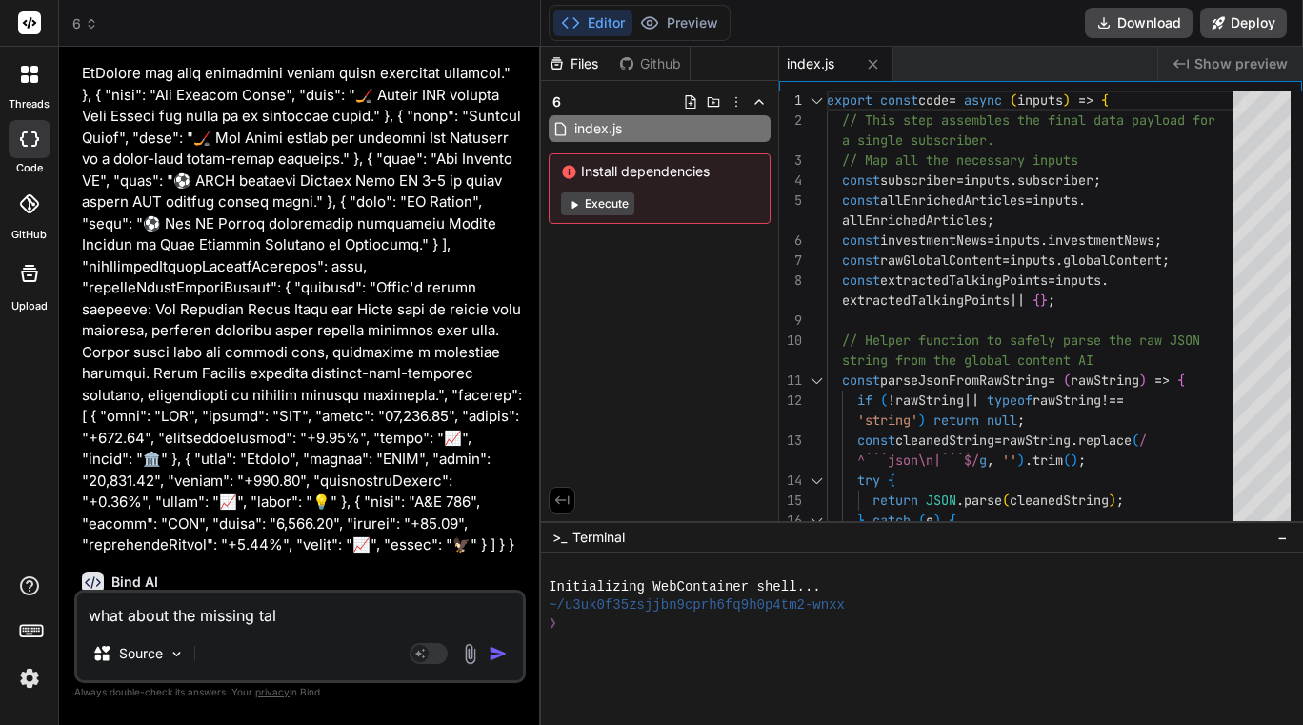
type textarea "what about the missing talk"
type textarea "x"
type textarea "what about the missing talki"
type textarea "x"
type textarea "what about the missing talkin"
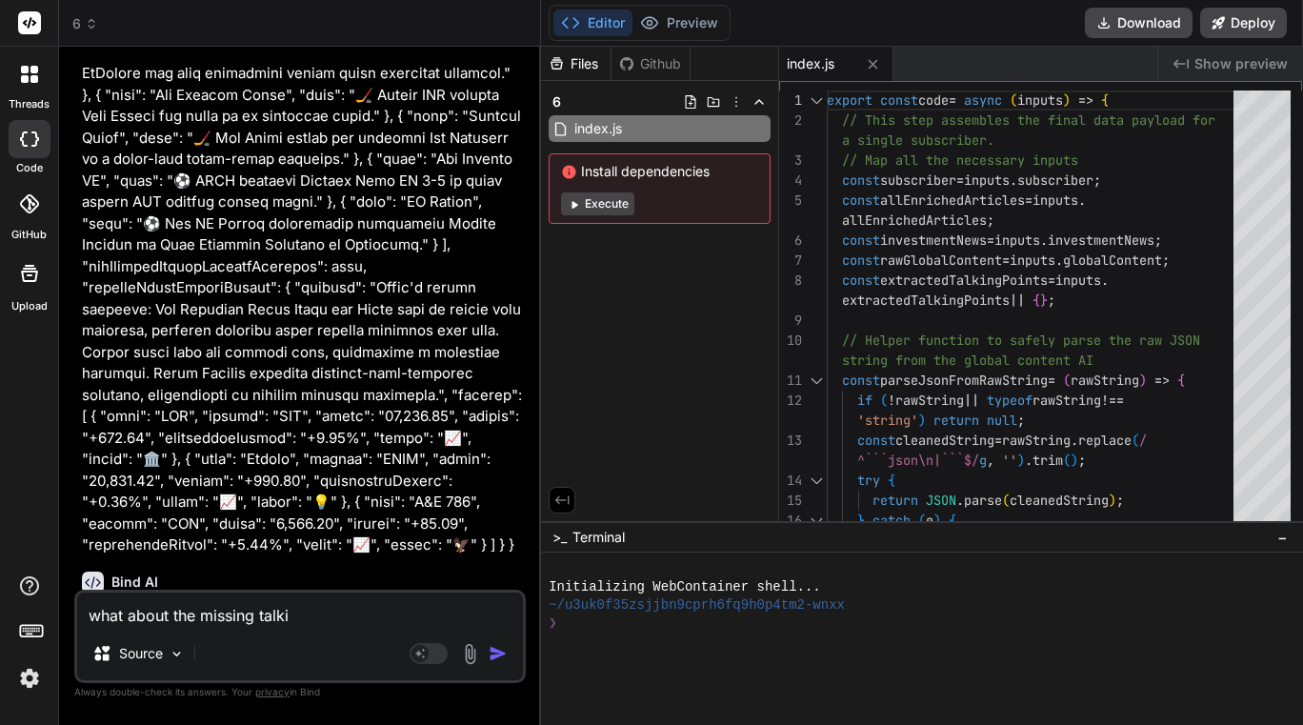
type textarea "x"
type textarea "what about the missing talking"
type textarea "x"
type textarea "what about the missing talking"
type textarea "x"
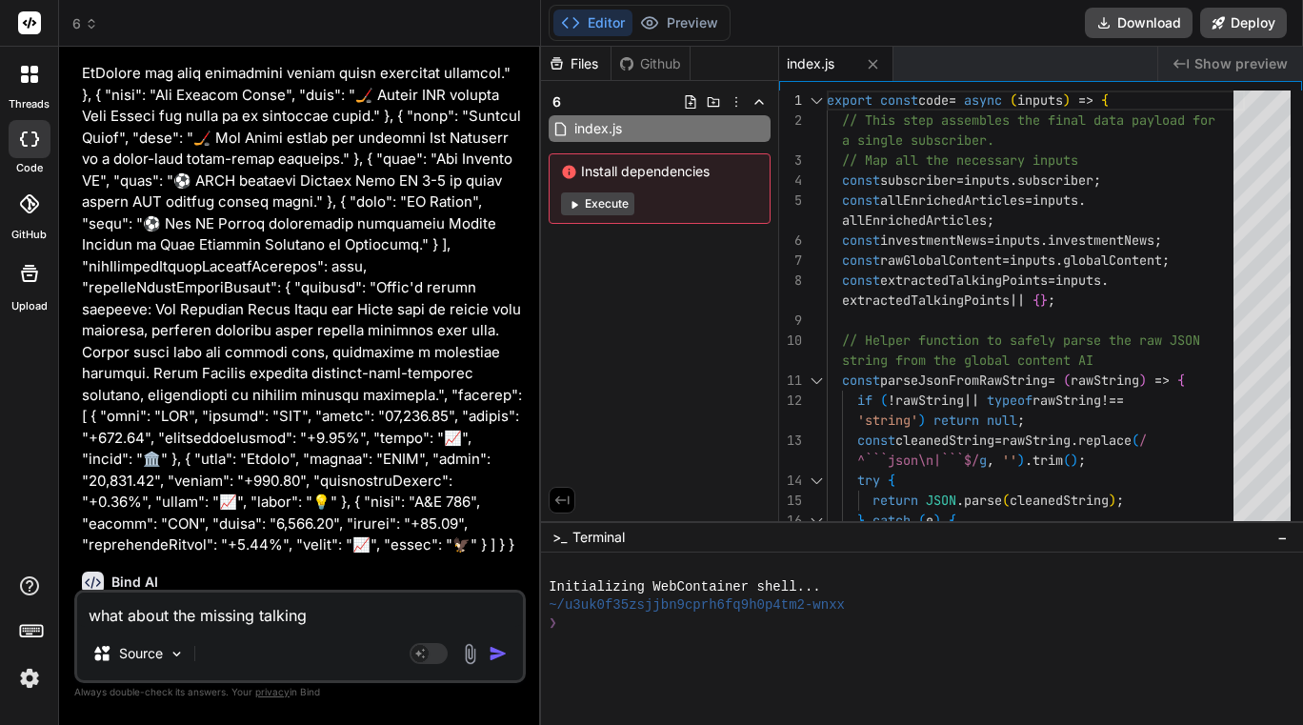
type textarea "what about the missing talking p"
type textarea "x"
type textarea "what about the missing talking po"
type textarea "x"
type textarea "what about the missing talking poi"
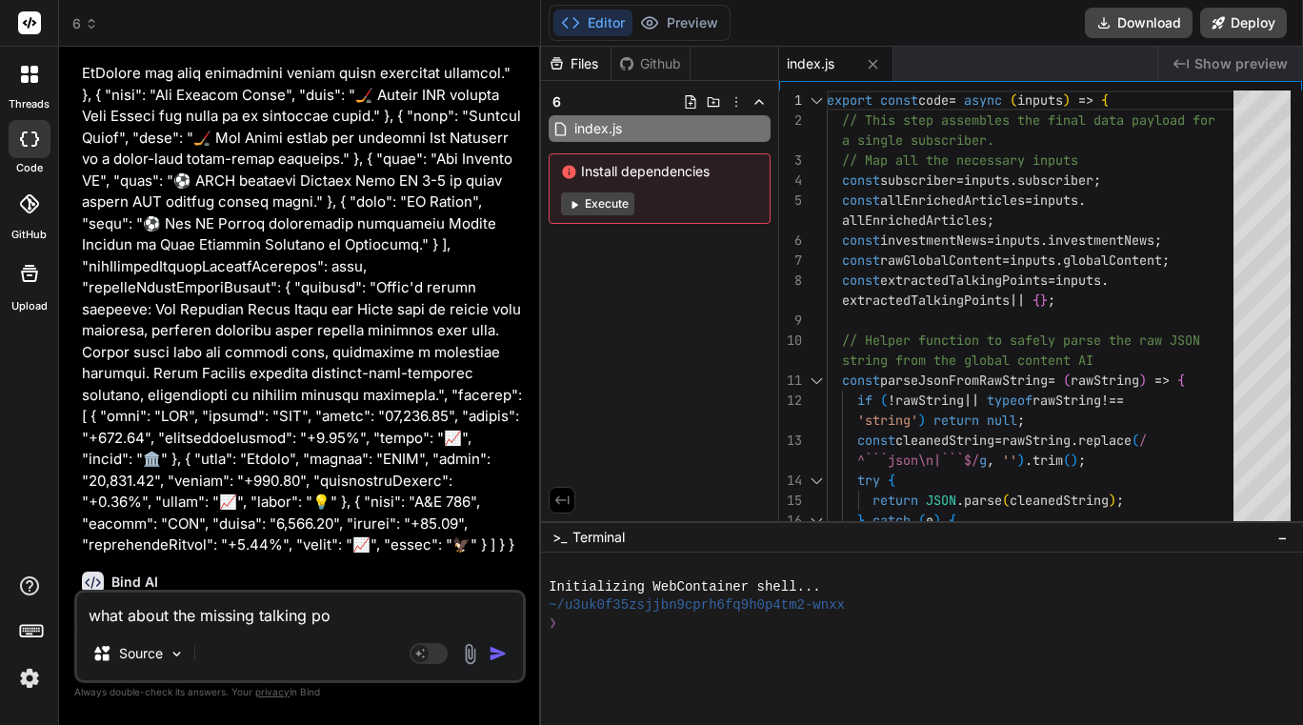
type textarea "x"
type textarea "what about the missing talking poin"
type textarea "x"
type textarea "what about the missing talking point"
type textarea "x"
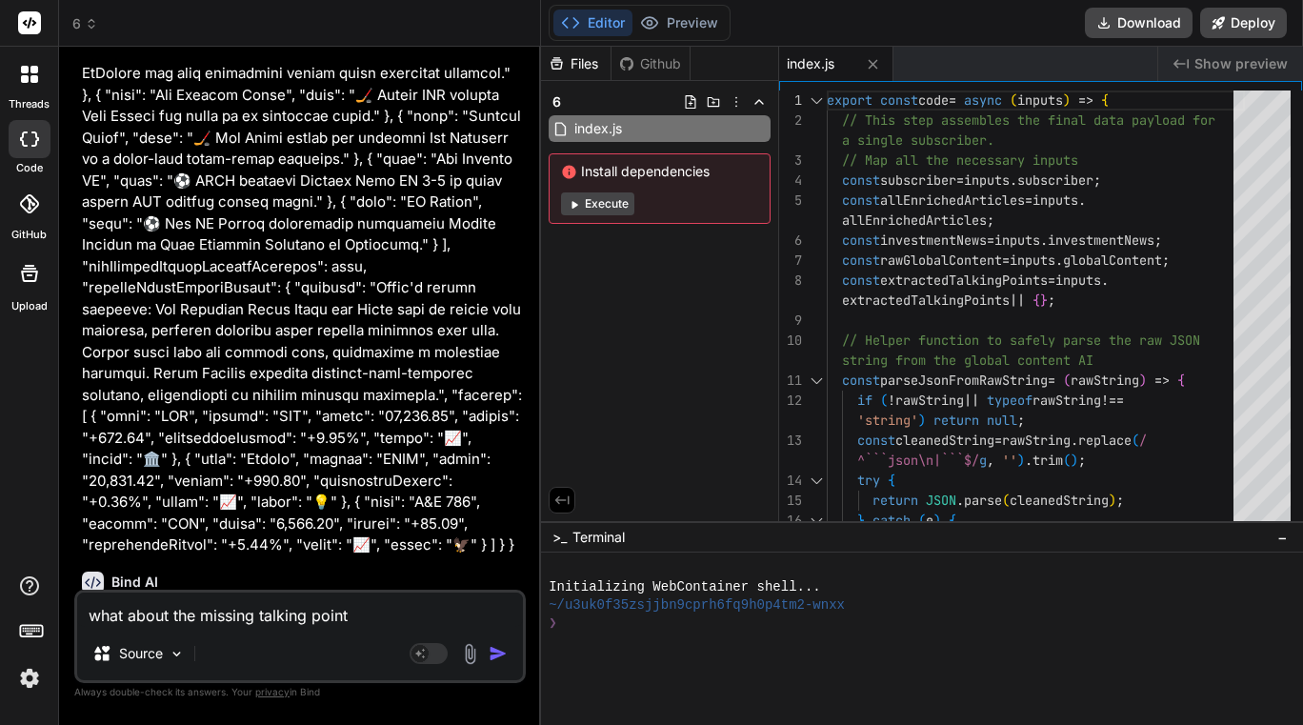
type textarea "what about the missing talking points"
type textarea "x"
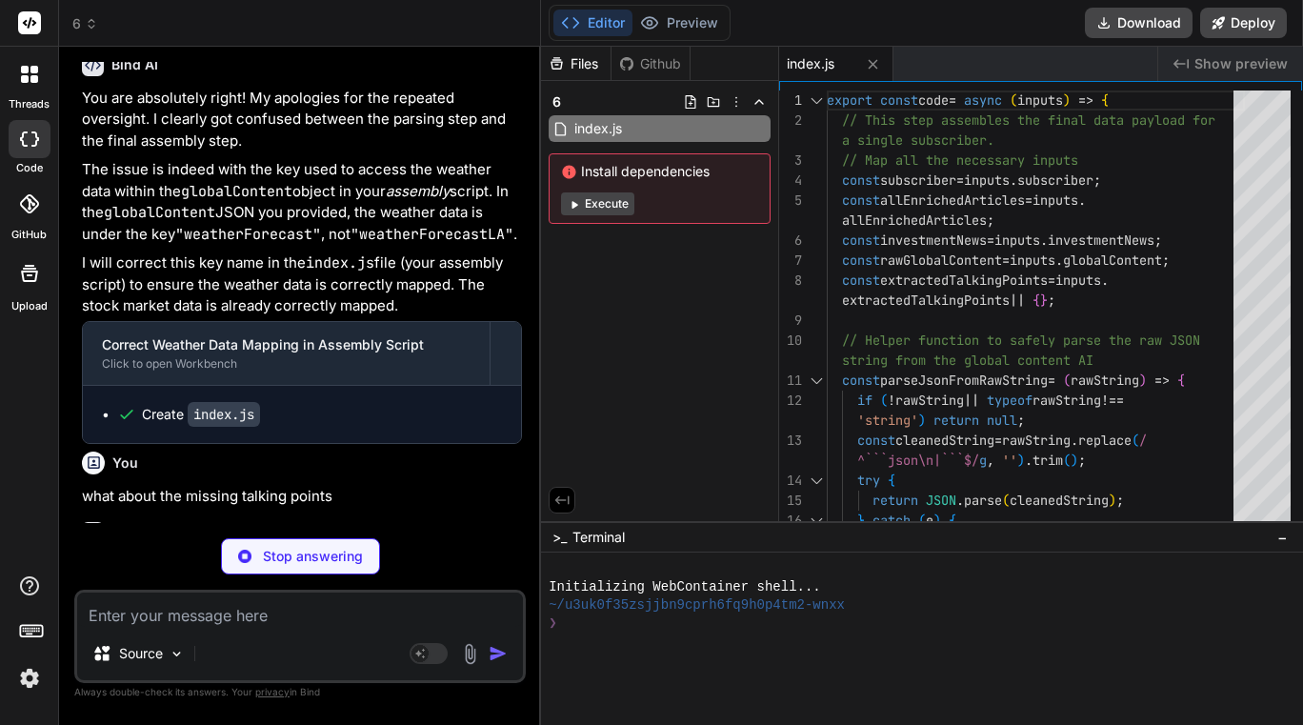
scroll to position [36328, 0]
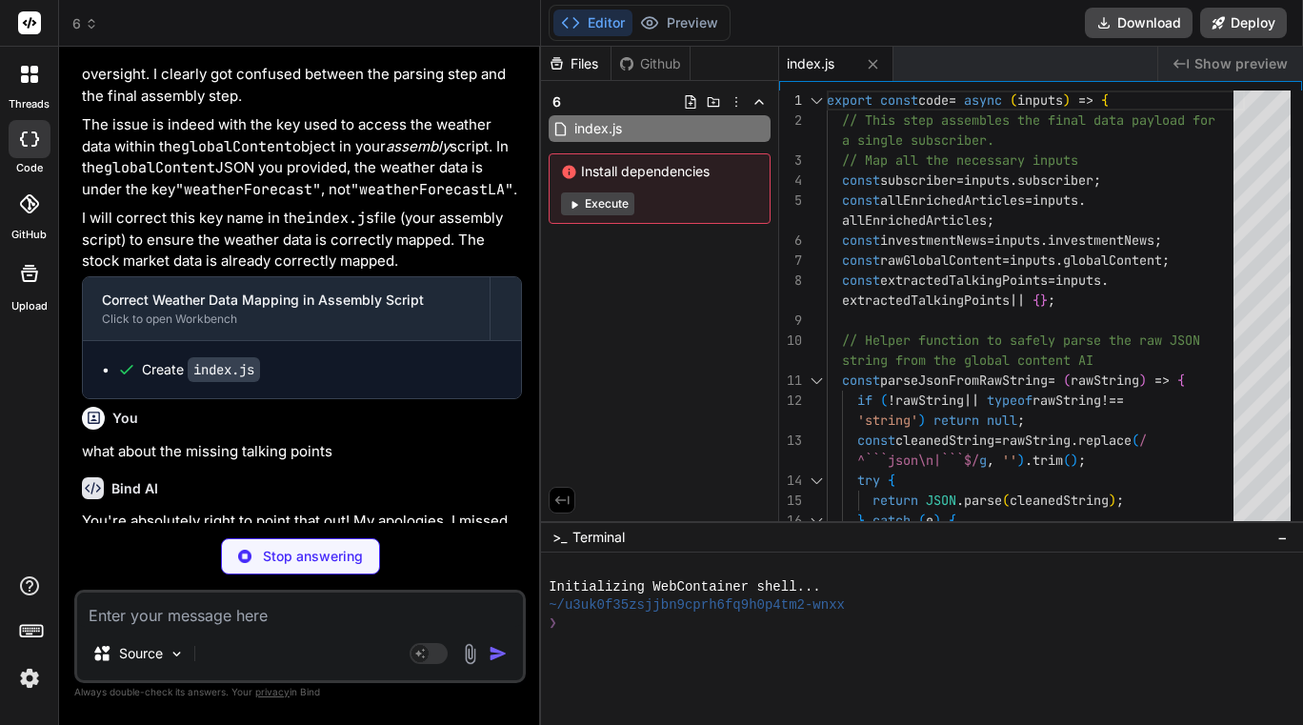
type textarea "x"
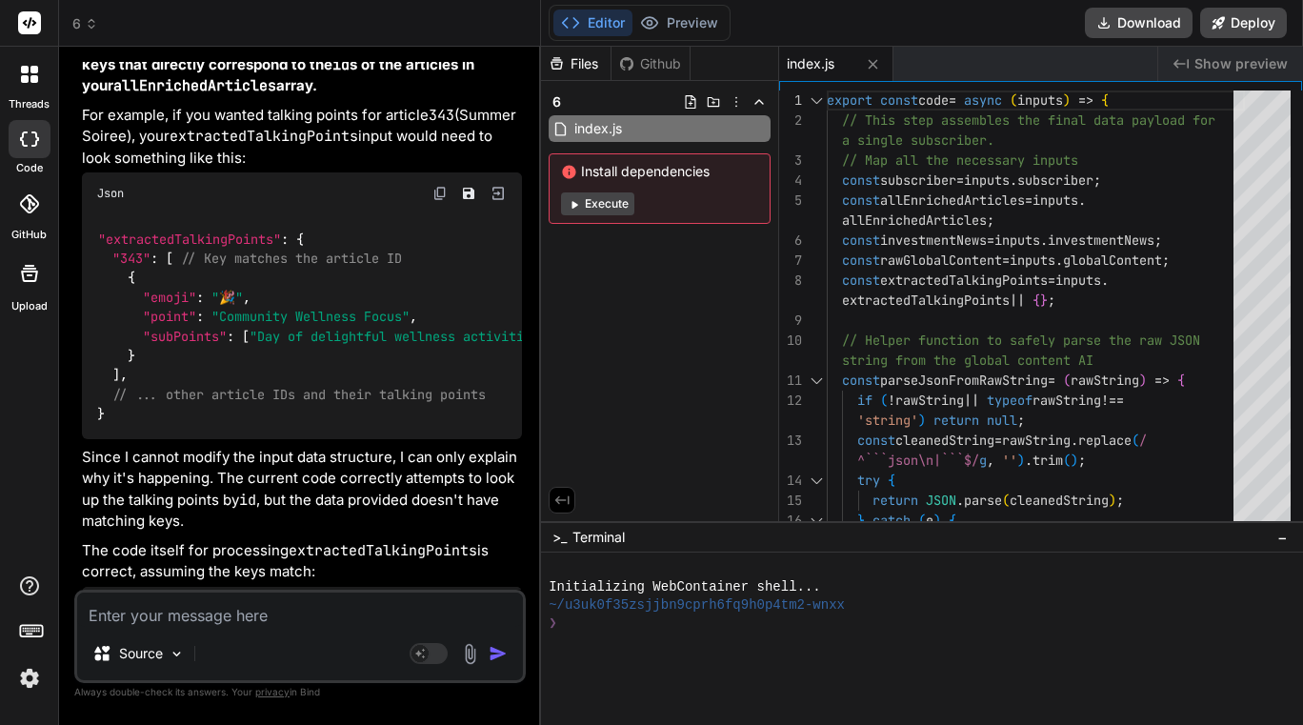
scroll to position [37280, 0]
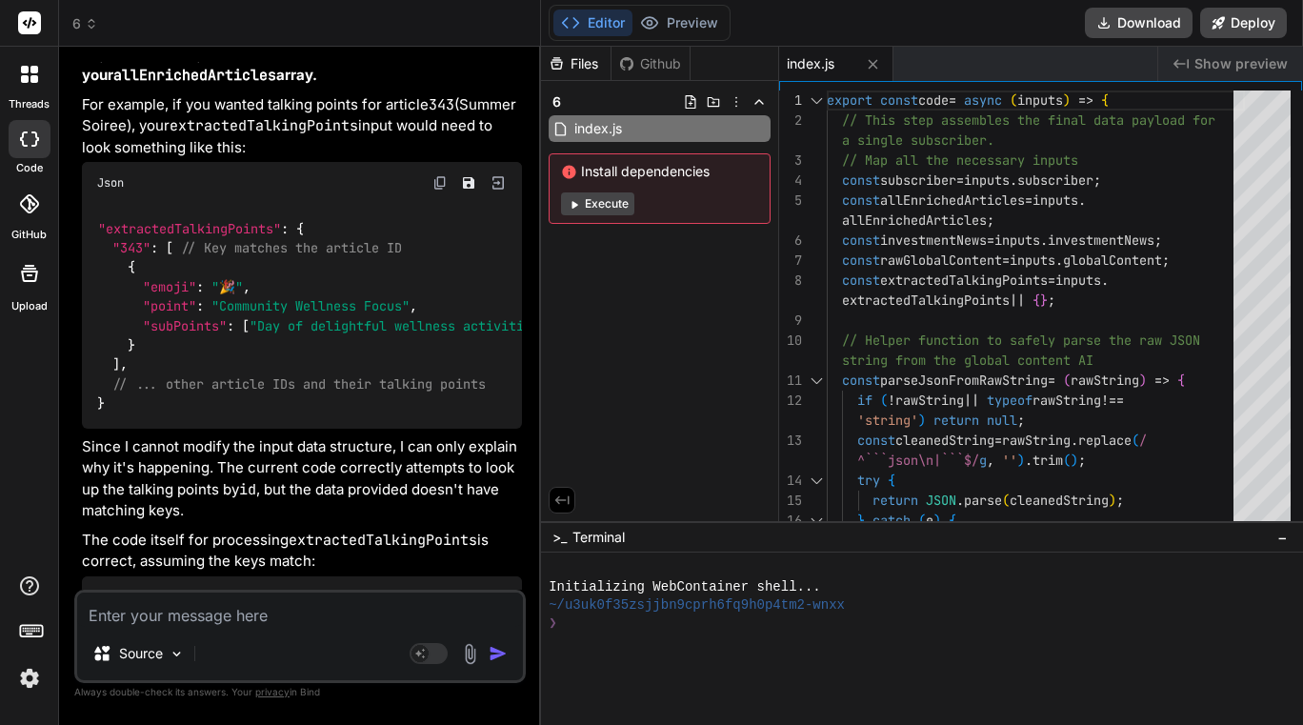
type textarea "s"
type textarea "x"
type textarea "so"
type textarea "x"
type textarea "so"
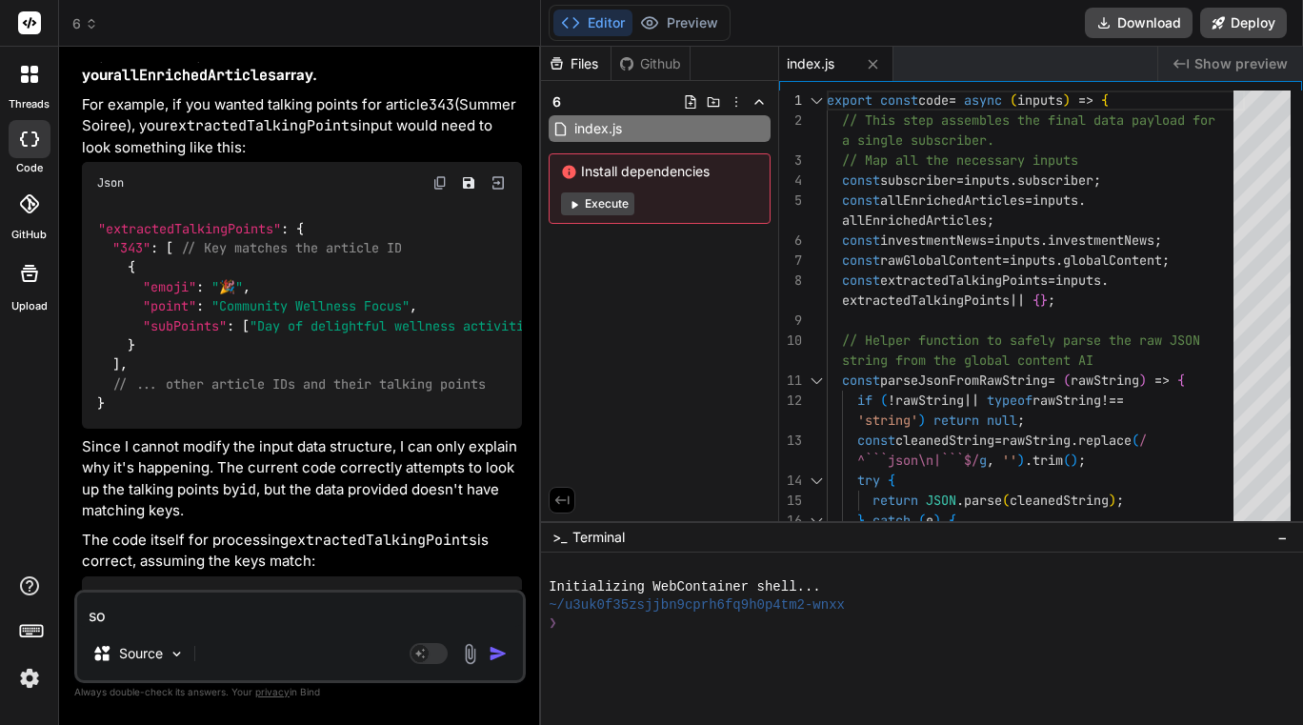
type textarea "x"
type textarea "so w"
type textarea "x"
type textarea "so wh"
type textarea "x"
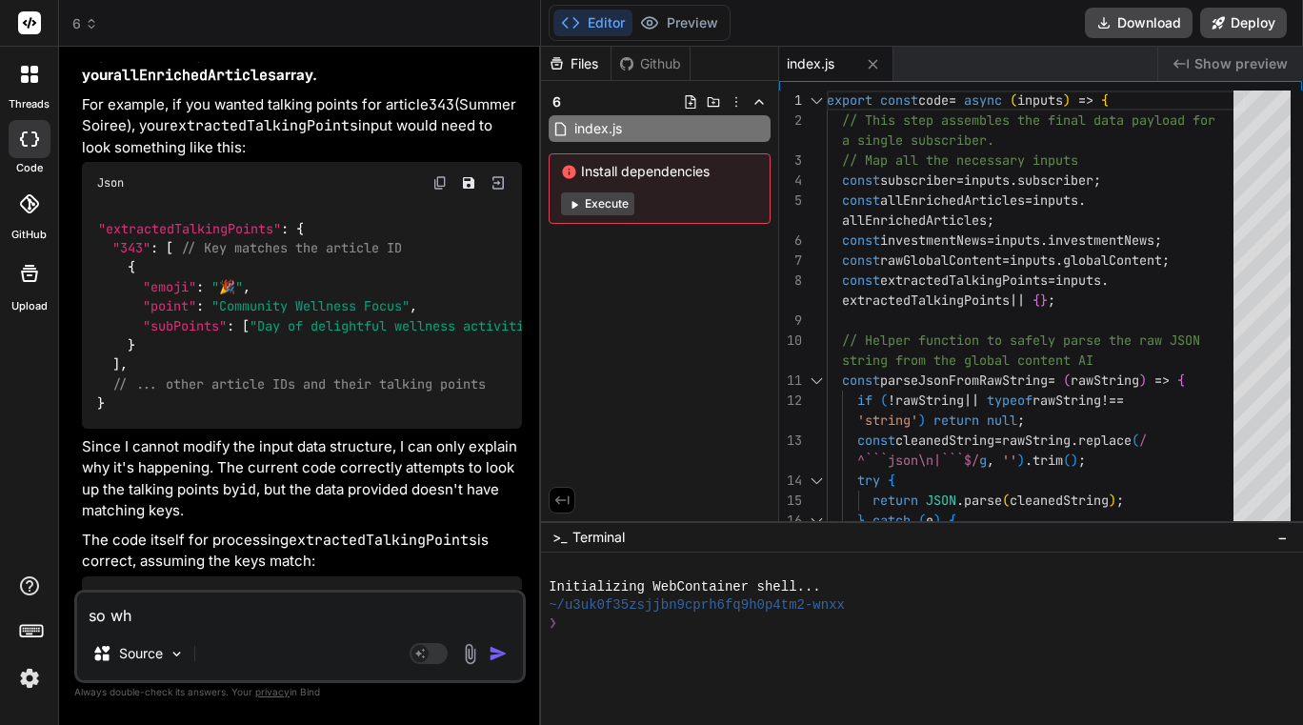
type textarea "so wha"
type textarea "x"
type textarea "so what"
type textarea "x"
type textarea "so what"
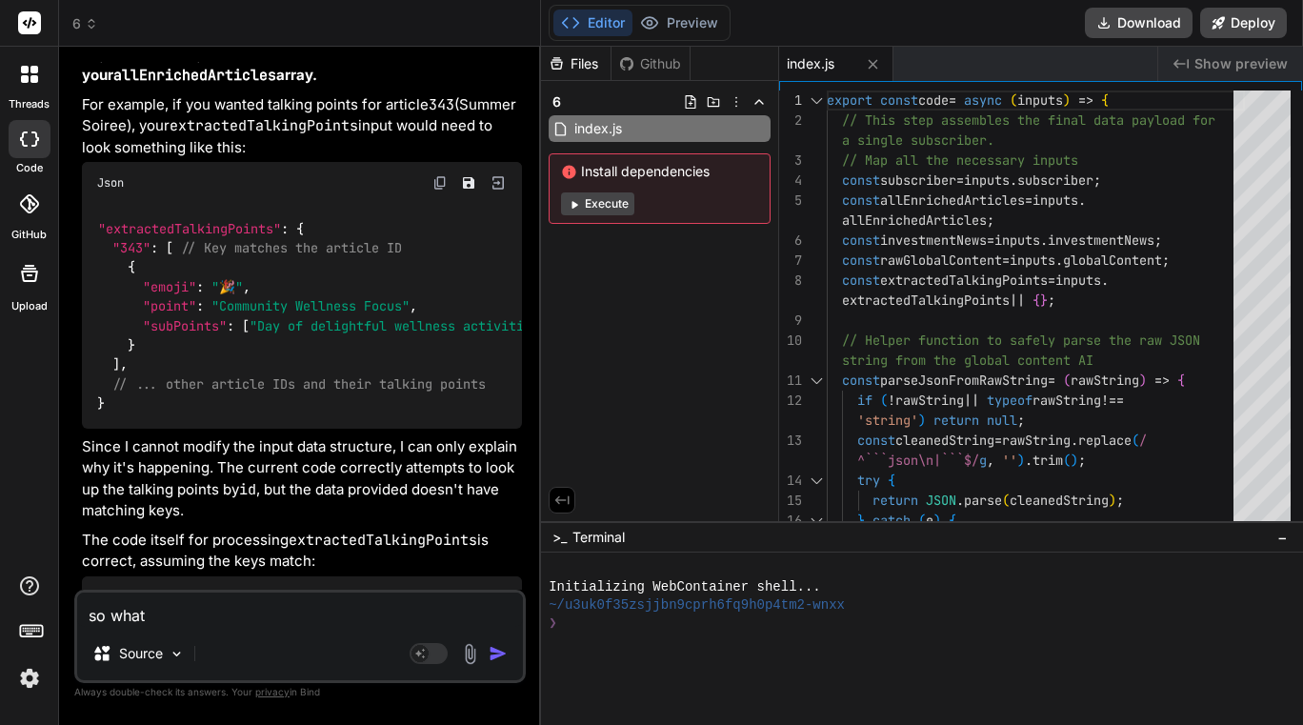
type textarea "x"
type textarea "so what s"
type textarea "x"
type textarea "so what sh"
type textarea "x"
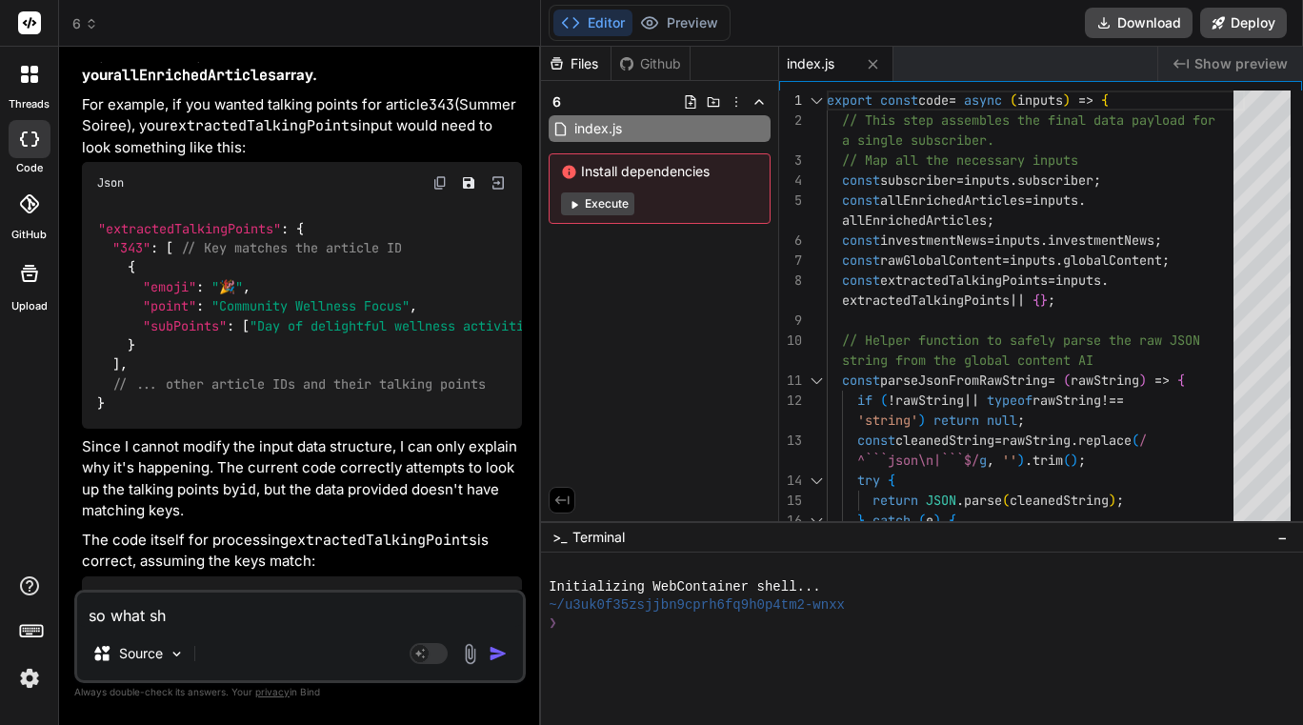
type textarea "so what sho"
type textarea "x"
type textarea "so what shou"
type textarea "x"
type textarea "so what shoul"
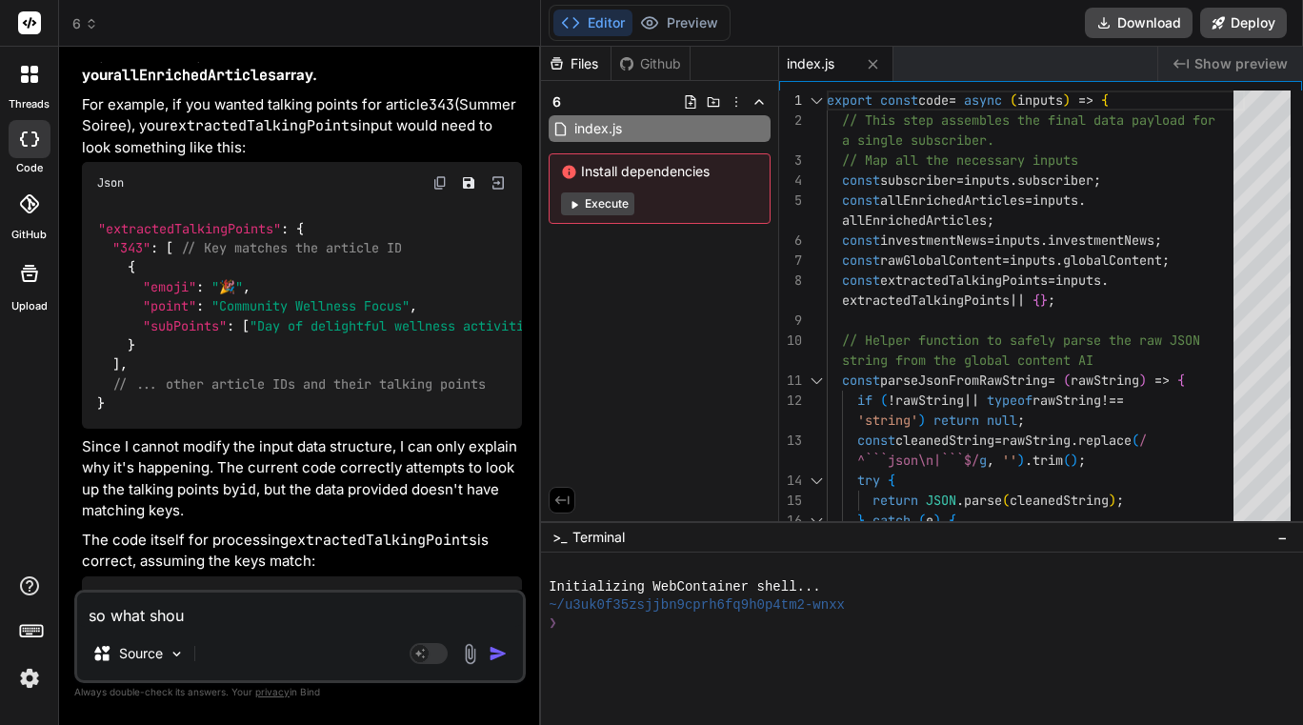
type textarea "x"
type textarea "so what should"
type textarea "x"
type textarea "so what should"
type textarea "x"
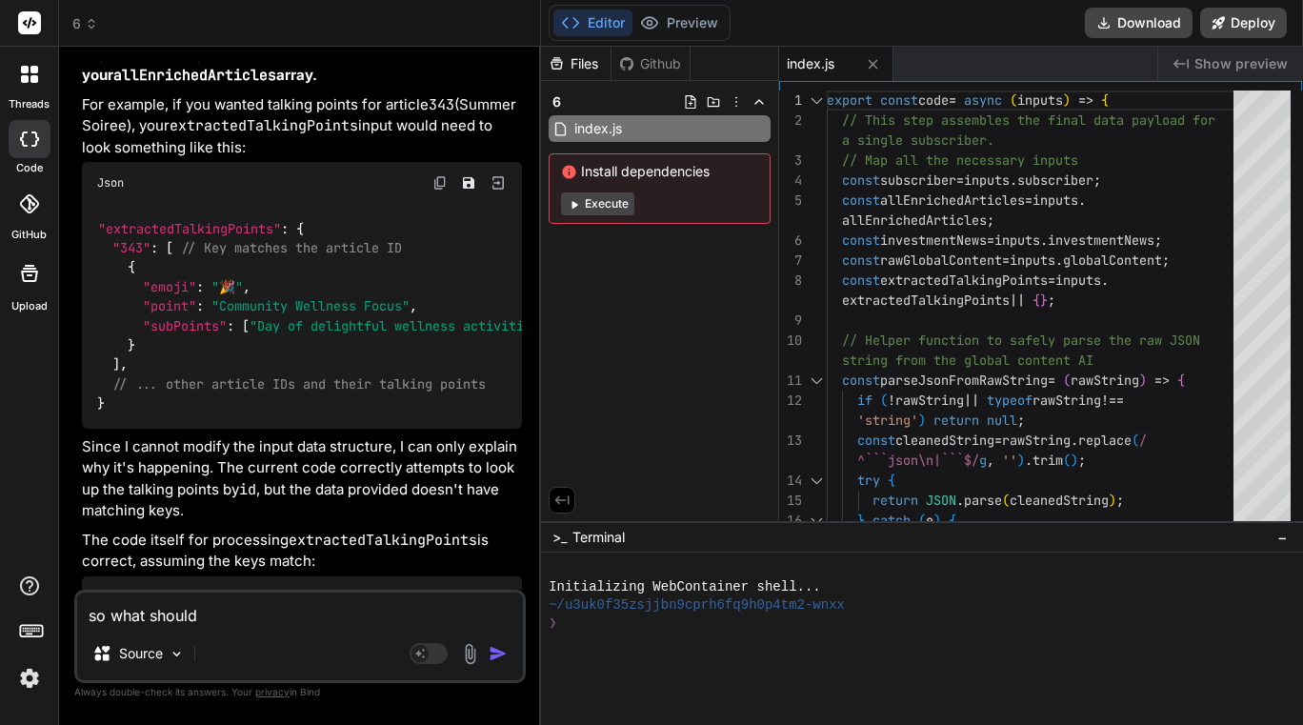
type textarea "so what should i"
type textarea "x"
type textarea "so what should i"
type textarea "x"
type textarea "so what should i d"
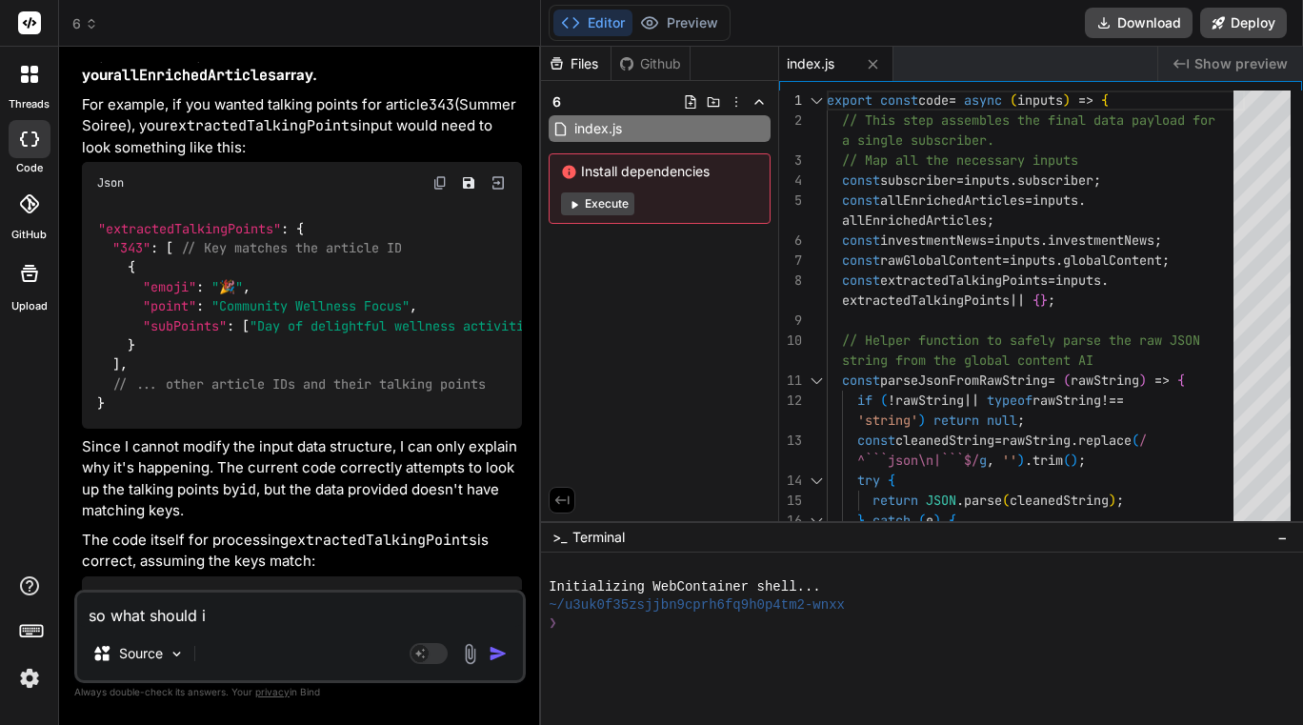
type textarea "x"
type textarea "so what should i do"
type textarea "x"
type textarea "so what should i do"
type textarea "x"
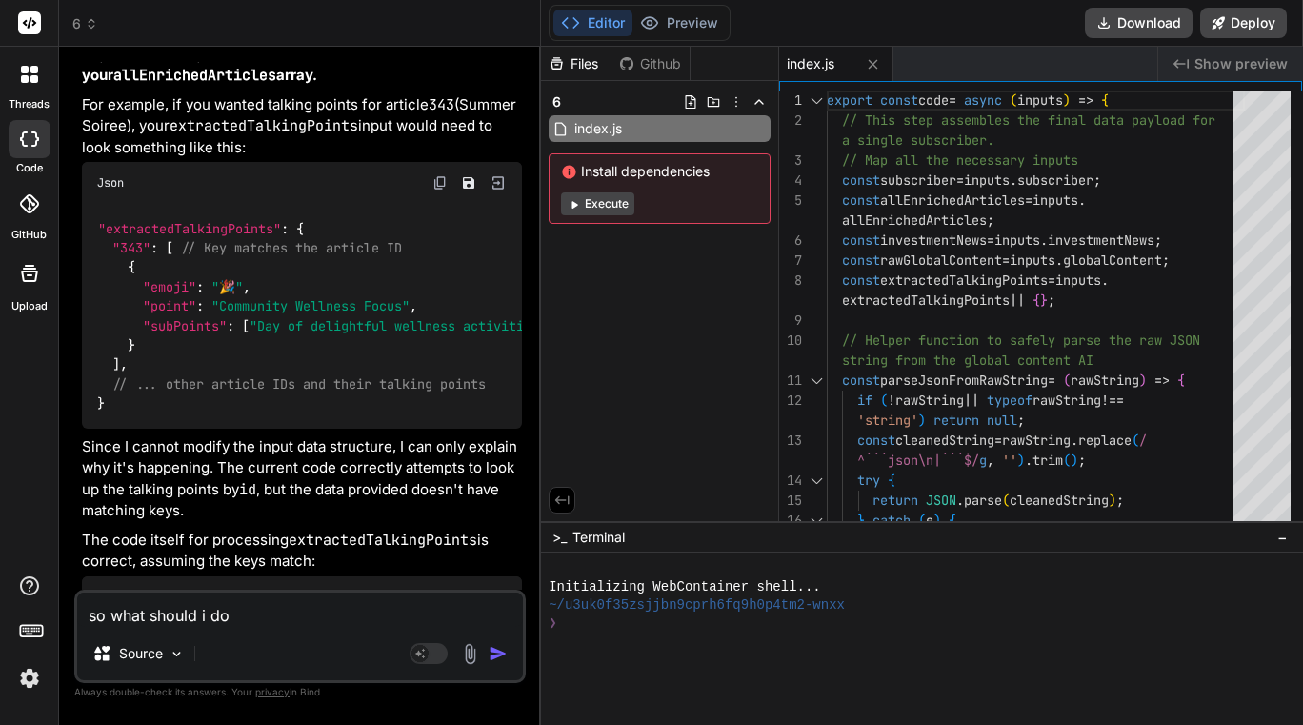
type textarea "so what should i do t"
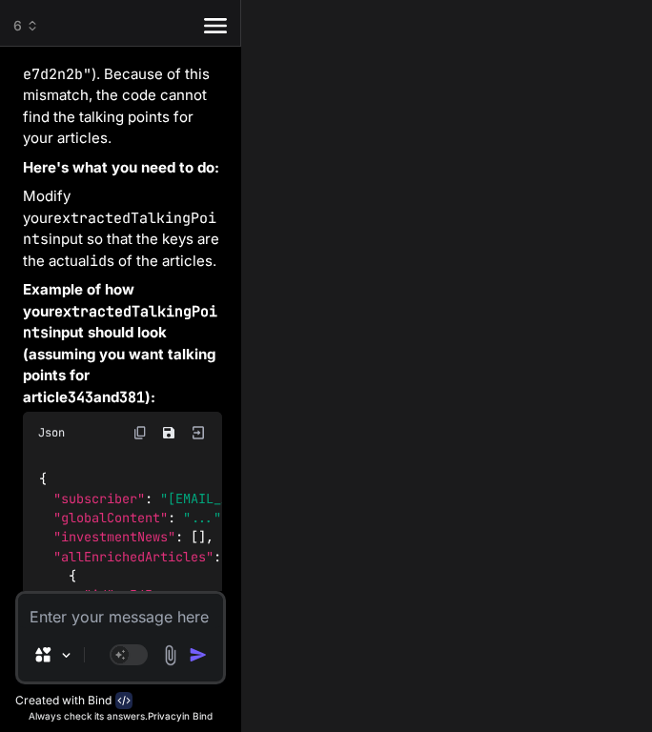
scroll to position [86658, 0]
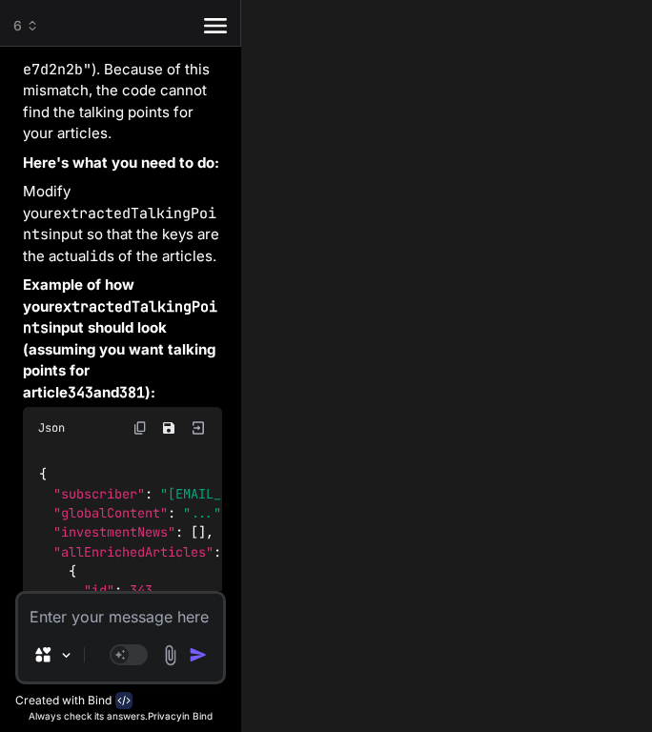
click at [91, 604] on textarea at bounding box center [120, 610] width 205 height 34
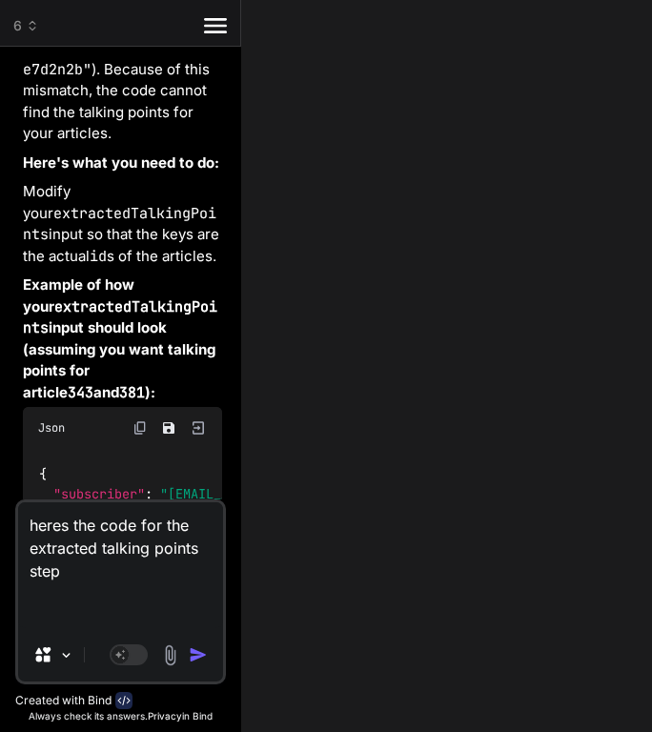
paste textarea "export const code = async (inputs) => { const filteredArticles = inputs.filtere…"
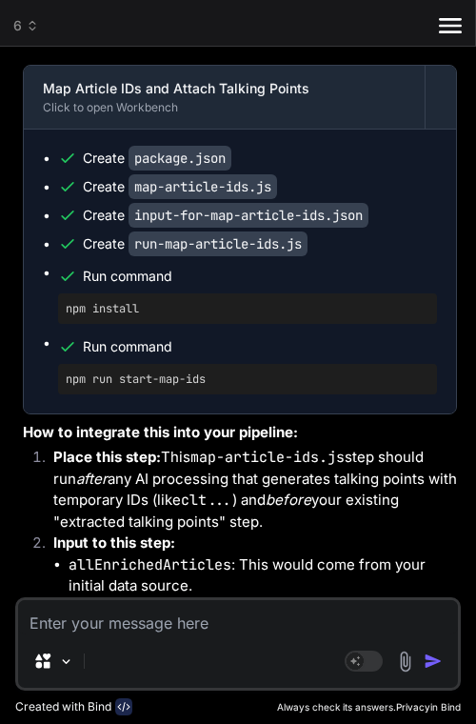
scroll to position [43218, 0]
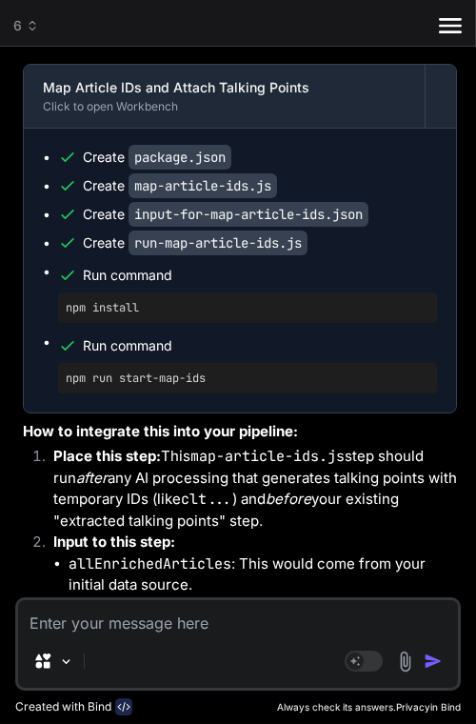
click at [213, 613] on textarea at bounding box center [238, 617] width 440 height 34
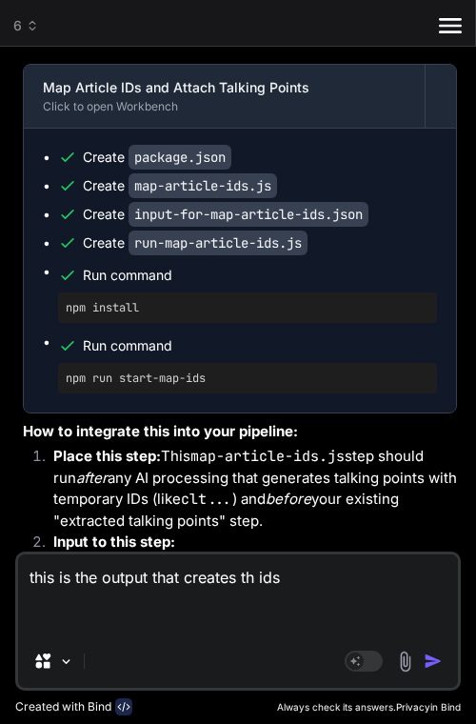
paste textarea "{ "filteredArticles": [ { "id": 341, "title": "The Petersen Automotive Museum:"…"
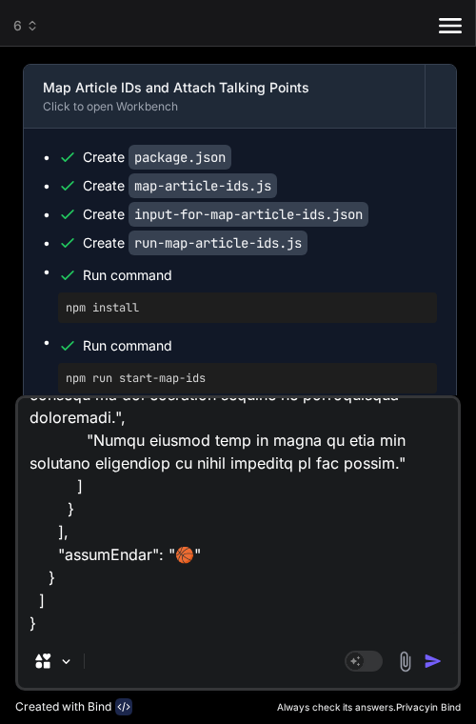
scroll to position [12326, 0]
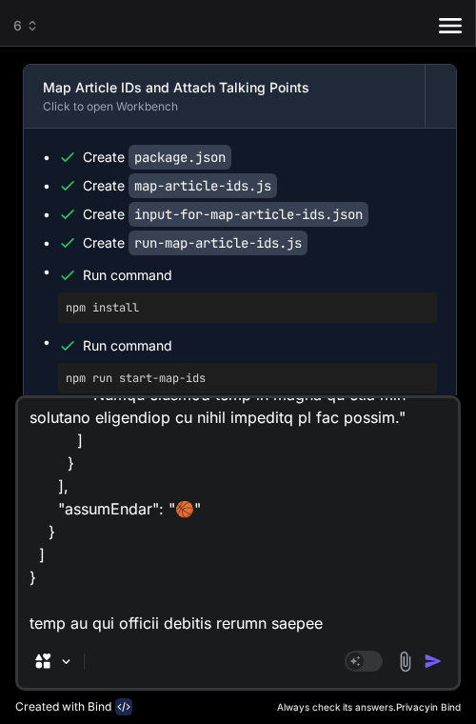
paste textarea "{ "filteredArticles": [ { "id": 341, "title": "The Petersen Automotive Museum:"…"
click at [132, 615] on textarea at bounding box center [238, 516] width 440 height 236
click at [52, 624] on textarea at bounding box center [238, 516] width 440 height 236
paste textarea "{ "extractedTalkingPoints": { "341": [ { "emoji": "🚗", "point": "The Petersen A…"
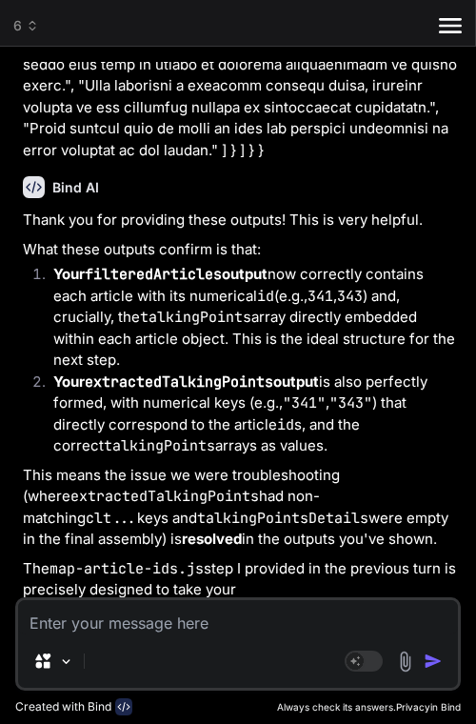
scroll to position [53546, 0]
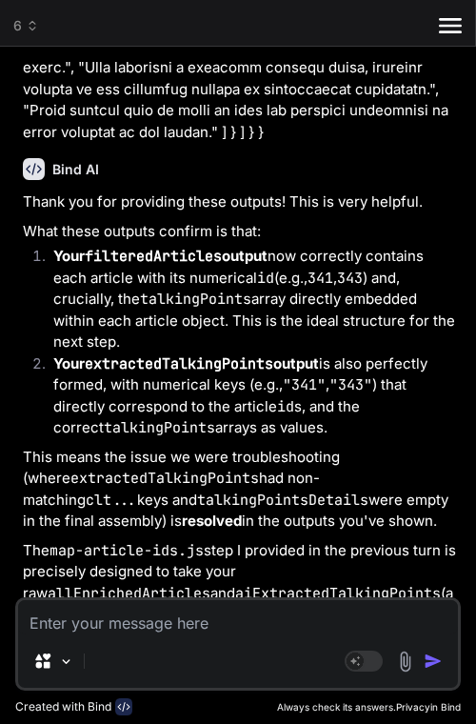
click at [159, 633] on textarea at bounding box center [238, 617] width 440 height 34
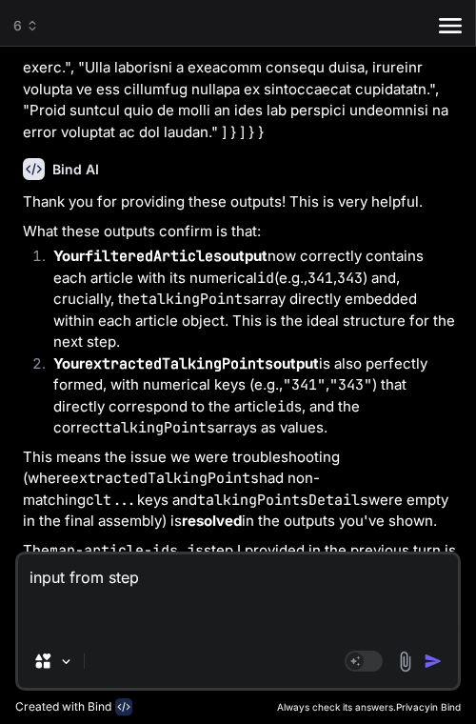
paste textarea "{ "loremiPsuMdol": "```sita\c{\a \"elitsEddoeIusModtempori\": {\u \"laborEetd\"…"
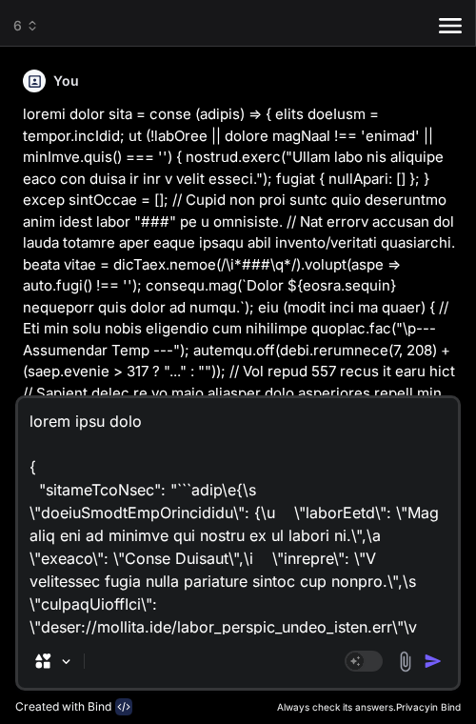
scroll to position [107496, 0]
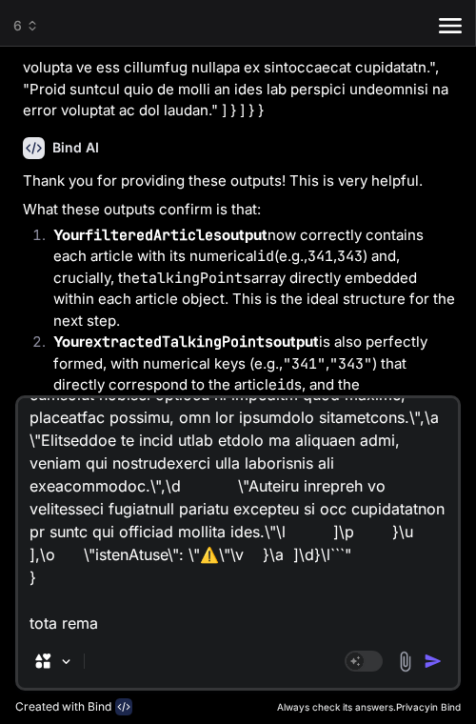
click at [151, 626] on textarea at bounding box center [238, 516] width 440 height 236
type textarea "lorem ipsu dolo { "sitameTcoNsec": "```adip\e{\s \"doeiuSmodtEmpOrincididu\": {…"
type textarea "x"
paste textarea "export const code = async (inputs) => { // Access the merged output from the pr…"
type textarea "lorem ipsu dolo { "sitameTcoNsec": "```adip\e{\s \"doeiuSmodtEmpOrincididu\": {…"
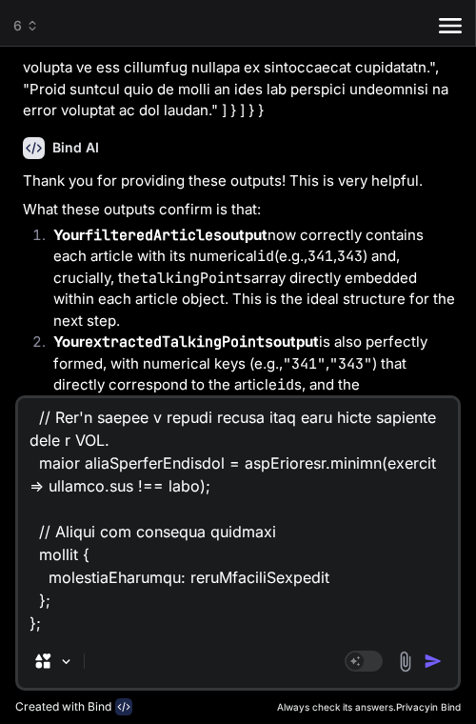
type textarea "x"
type textarea "lorem ipsu dolo { "sitameTcoNsec": "```adip\e{\s \"doeiuSmodtEmpOrincididu\": {…"
type textarea "x"
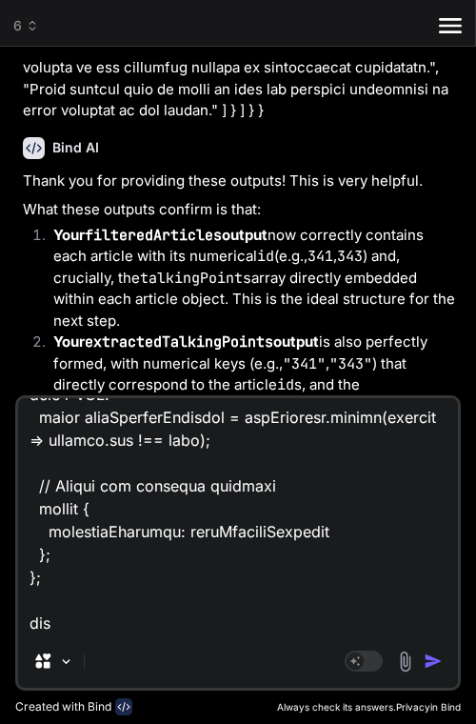
type textarea "lorem ipsu dolo { "sitameTcoNsec": "```adip\e{\s \"doeiuSmodtEmpOrincididu\": {…"
type textarea "x"
type textarea "lorem ipsu dolo { "sitameTcoNsec": "```adip\e{\s \"doeiuSmodtEmpOrincididu\": {…"
type textarea "x"
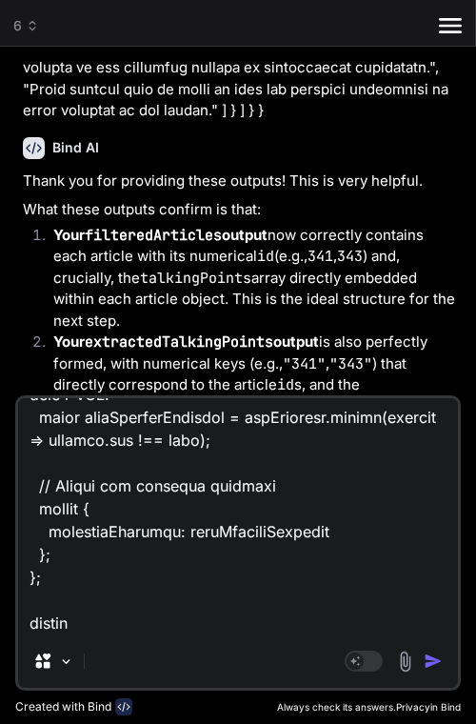
click at [116, 617] on textarea at bounding box center [238, 516] width 440 height 236
type textarea "lorem ipsu dolo { "sitameTcoNsec": "```adip\e{\s \"doeiuSmodtEmpOrincididu\": {…"
type textarea "x"
paste textarea "{ "loremipsUmdolors": [ { "am": "0", "conse": "Adipisc Eli Seddoeius", "tem": "…"
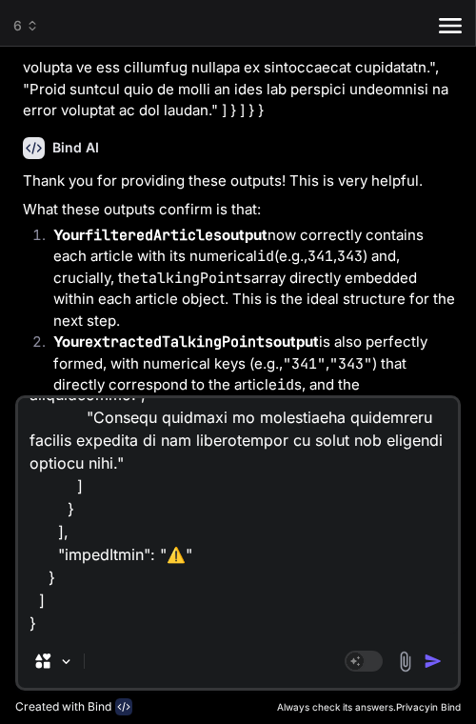
type textarea "lorem ipsu dolo { "sitameTcoNsec": "```adip\e{\s \"doeiuSmodtEmpOrincididu\": {…"
type textarea "x"
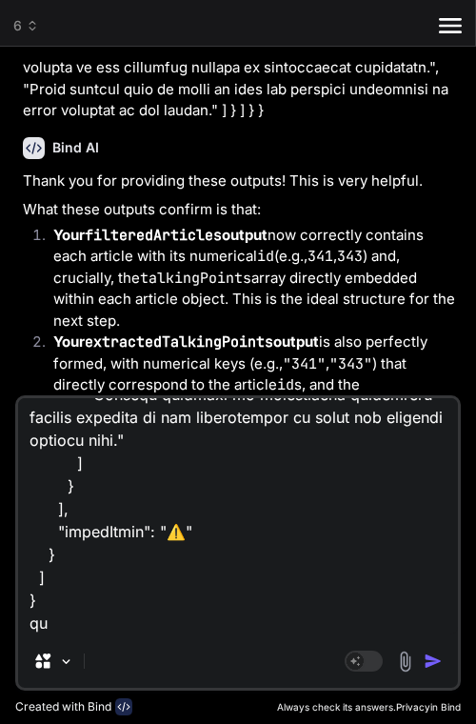
type textarea "lorem ipsu dolo { "sitameTcoNsec": "```adip\e{\s \"doeiuSmodtEmpOrincididu\": {…"
type textarea "x"
click at [116, 617] on textarea at bounding box center [238, 516] width 440 height 236
type textarea "lorem ipsu dolo { "sitameTcoNsec": "```adip\e{\s \"doeiuSmodtEmpOrincididu\": {…"
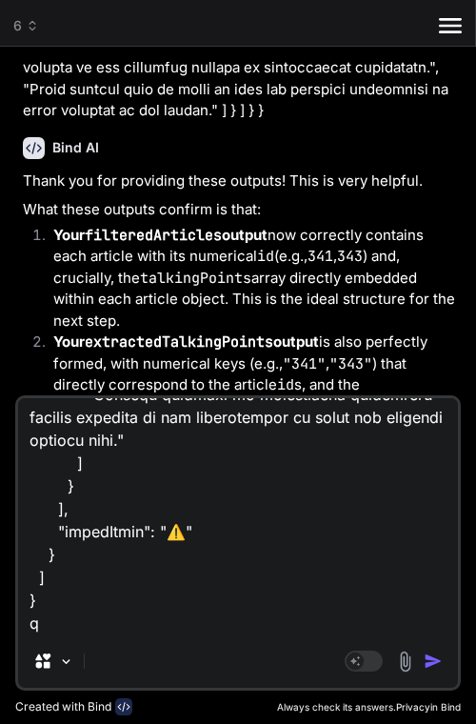
type textarea "x"
type textarea "lorem ipsu dolo { "sitameTcoNsec": "```adip\e{\s \"doeiuSmodtEmpOrincididu\": {…"
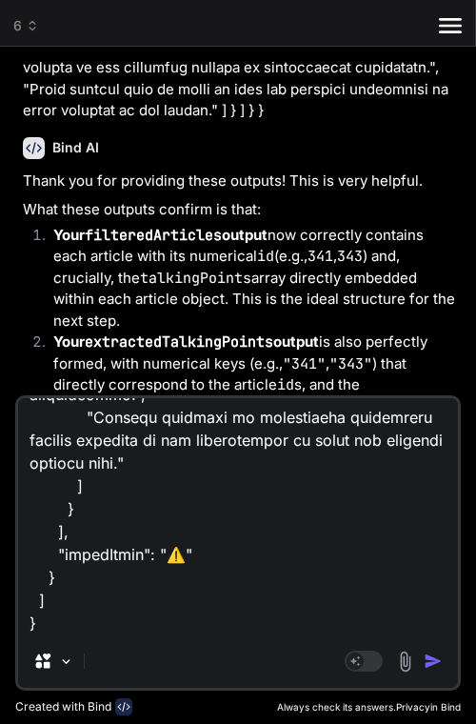
type textarea "x"
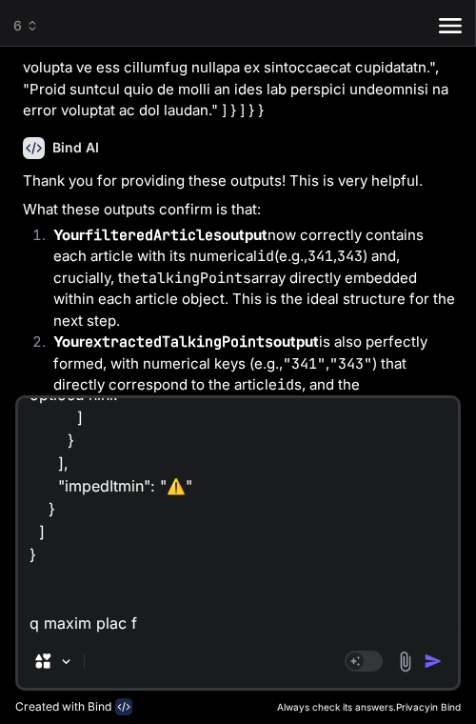
type textarea "lorem ipsu dolo { "sitameTcoNsec": "```adip\e{\s \"doeiuSmodtEmpOrincididu\": {…"
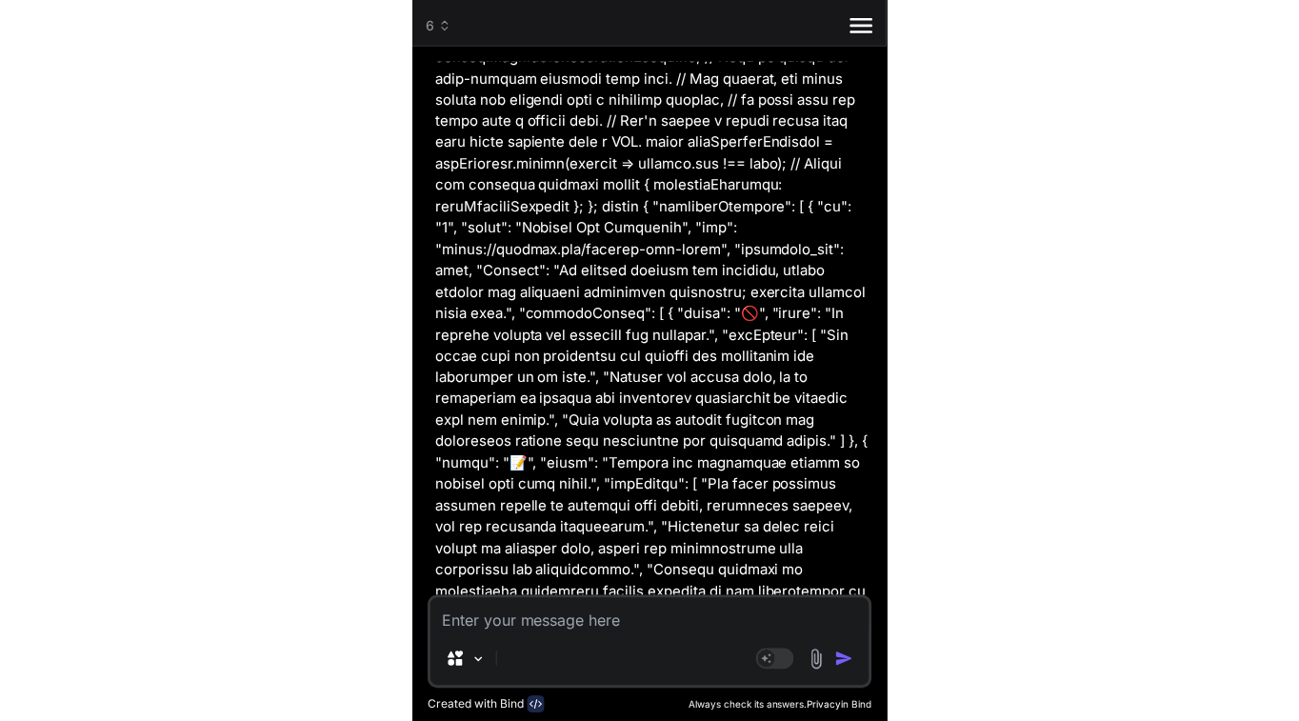
scroll to position [121636, 0]
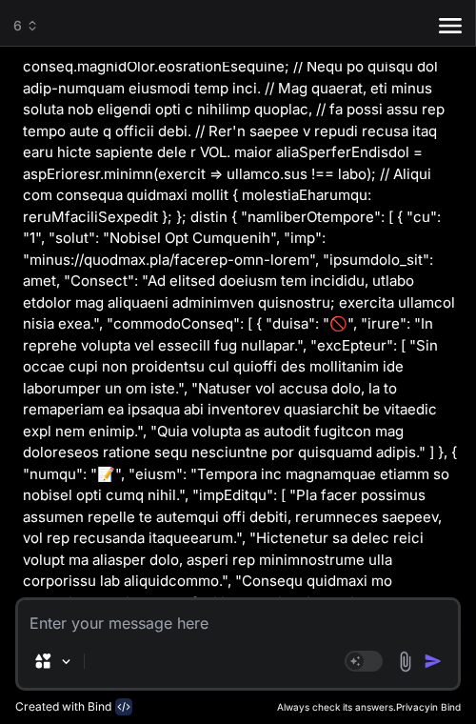
type textarea "error); } } runScript();"
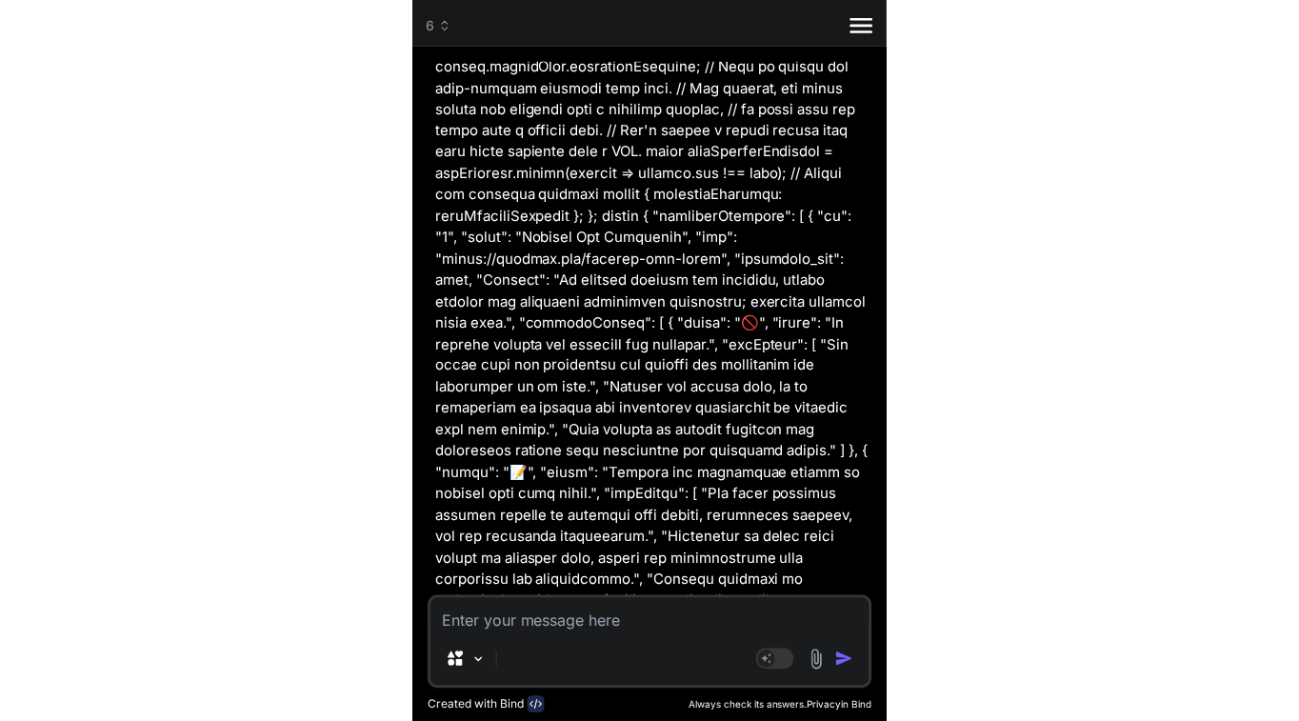
scroll to position [9375, 0]
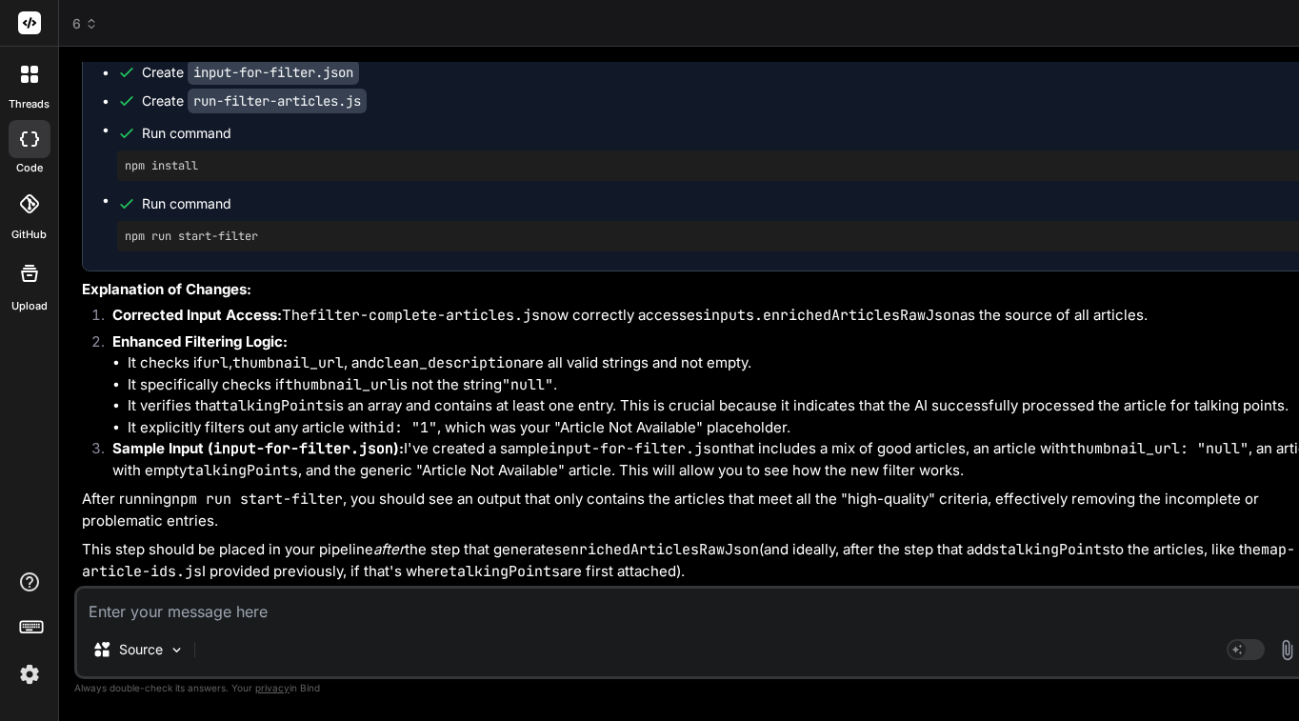
type textarea "x"
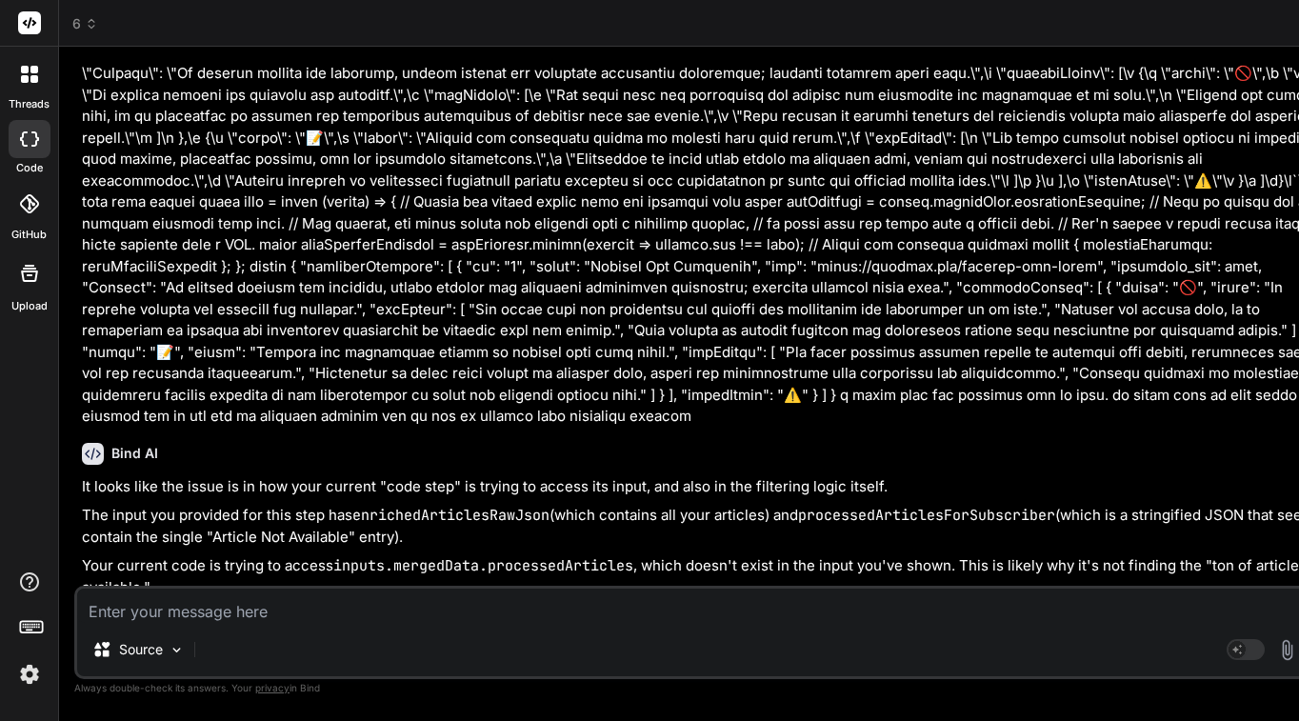
scroll to position [43250, 0]
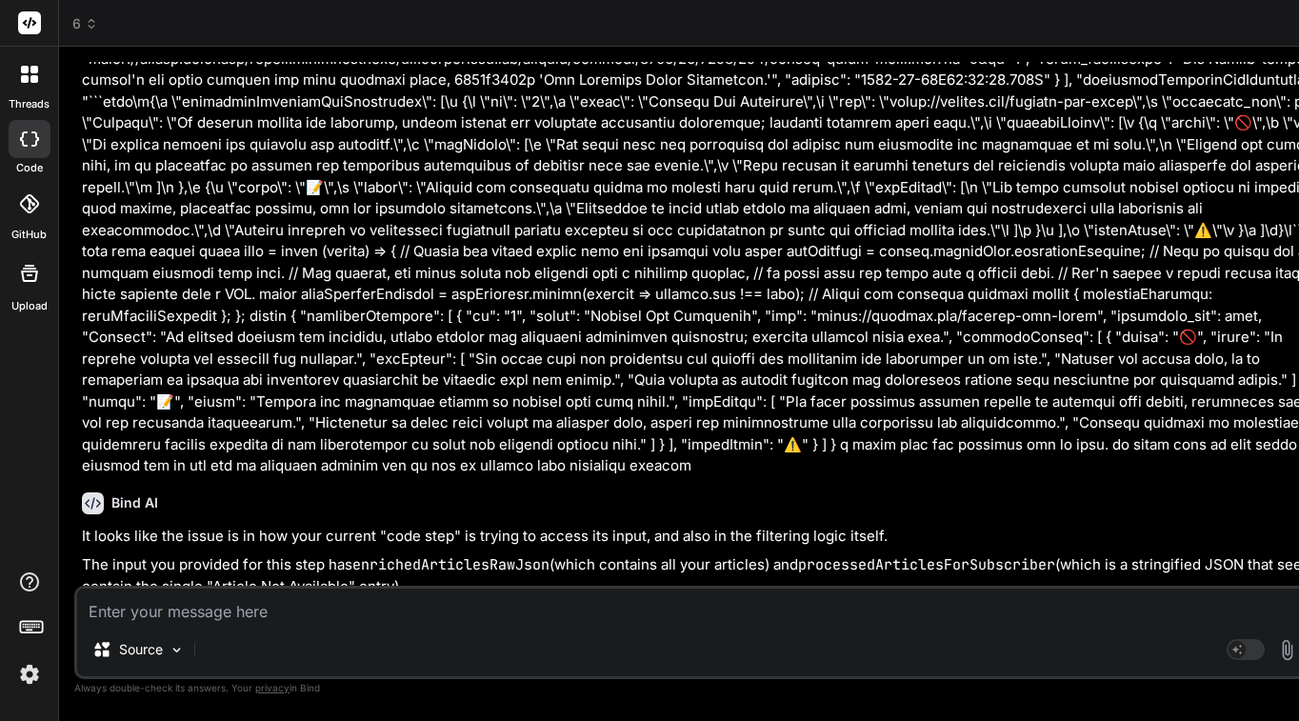
click at [475, 554] on p "The input you provided for this step has enrichedArticlesRawJson (which contain…" at bounding box center [710, 575] width 1257 height 43
click at [39, 129] on div at bounding box center [30, 139] width 42 height 38
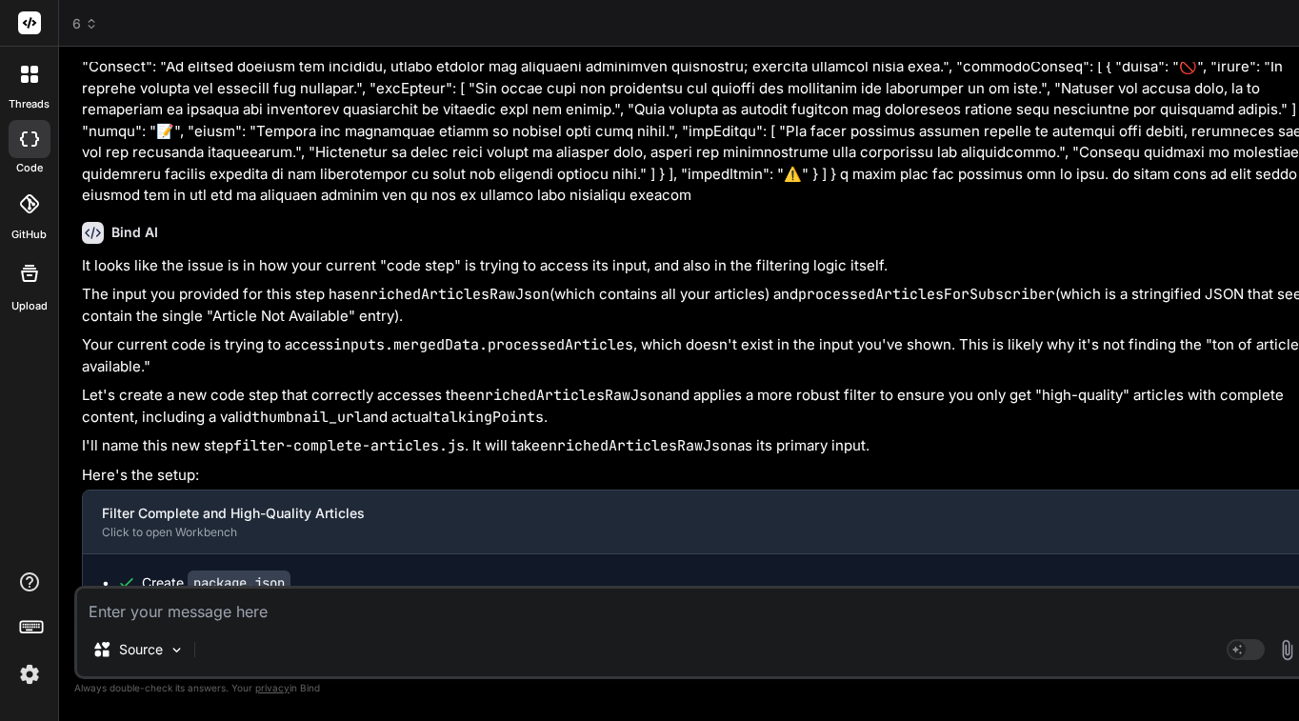
scroll to position [43516, 0]
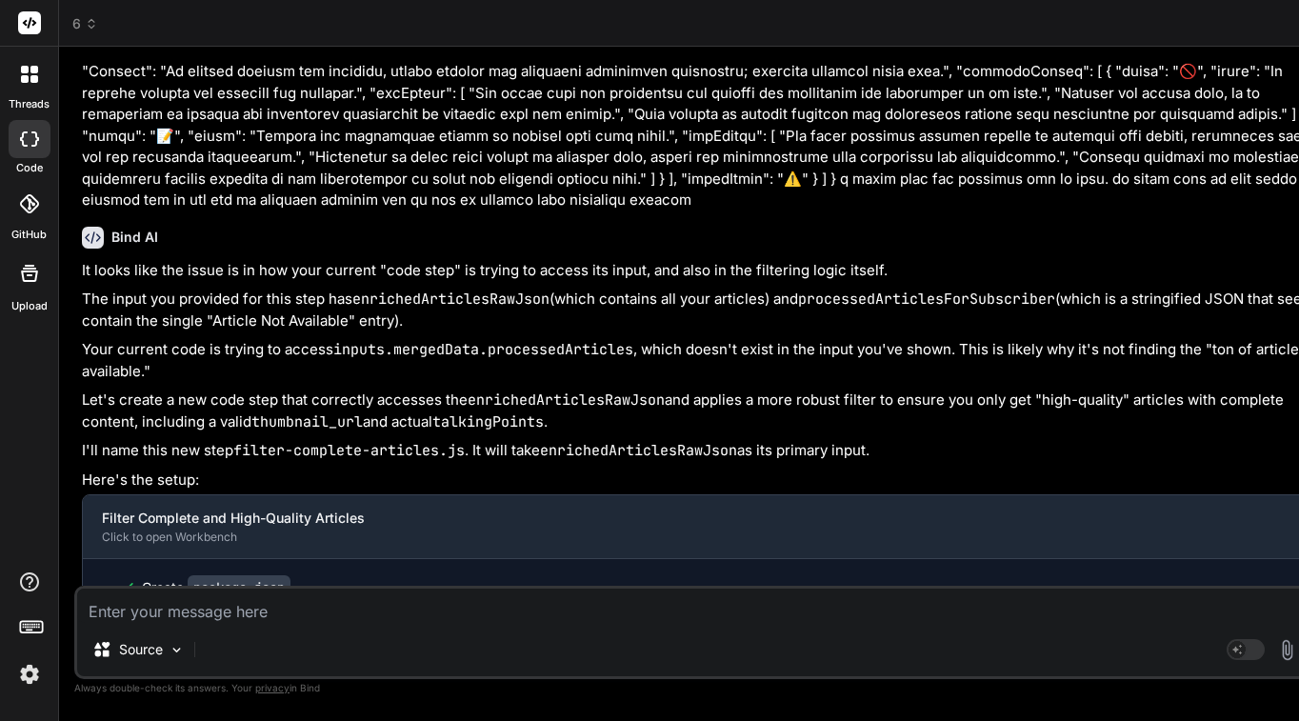
click at [260, 604] on code "filter-complete-articles.js" at bounding box center [296, 616] width 217 height 25
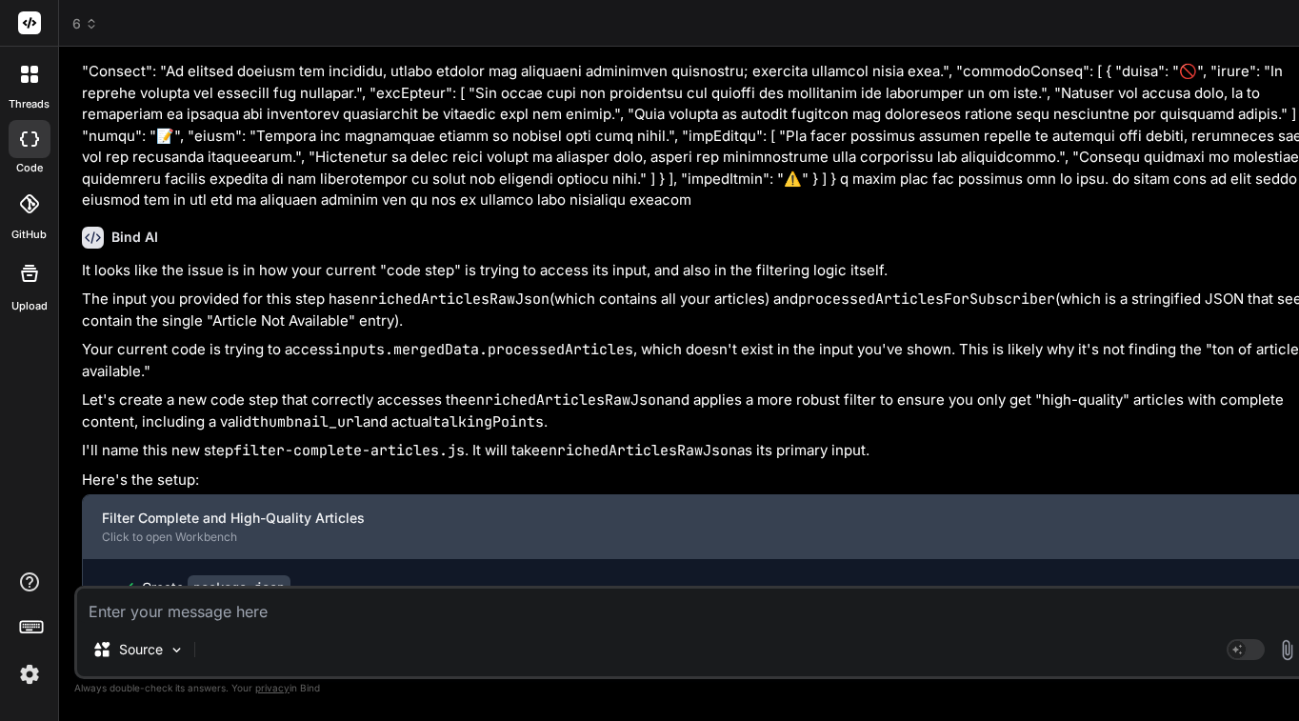
click at [152, 509] on div "Filter Complete and High-Quality Articles" at bounding box center [695, 518] width 1186 height 19
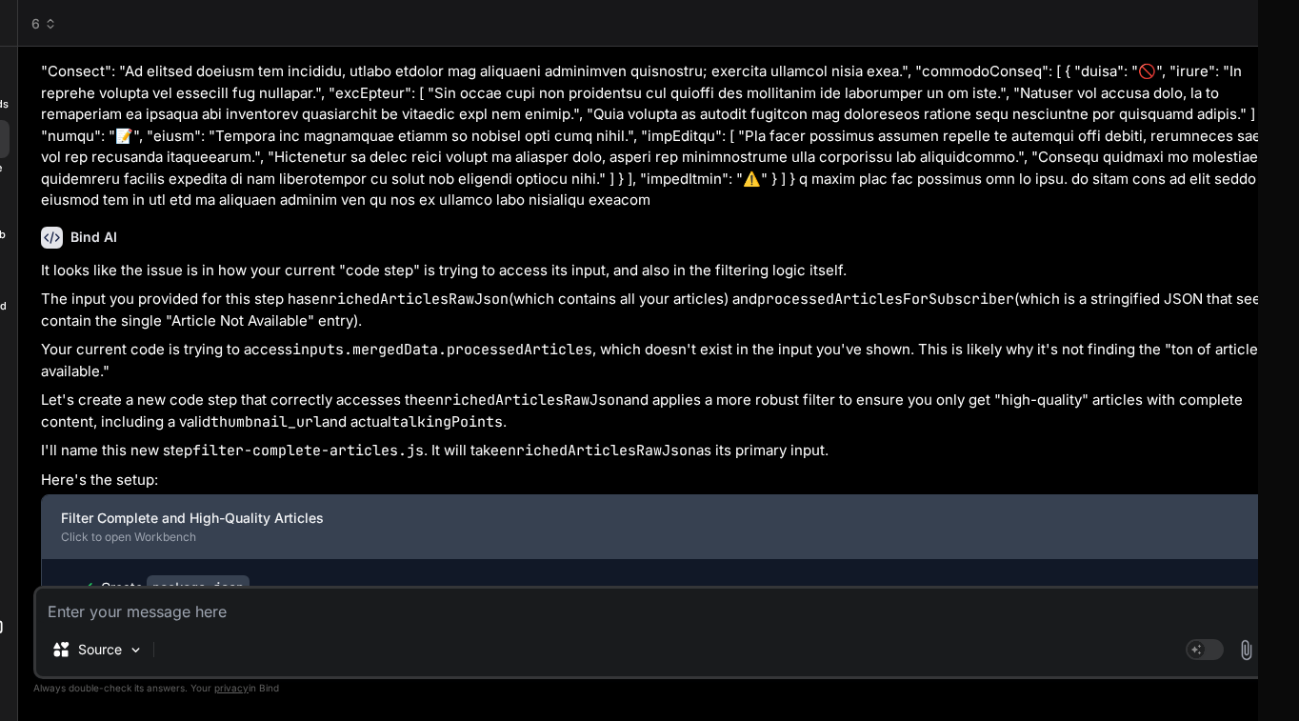
click at [475, 509] on div "Filter Complete and High-Quality Articles" at bounding box center [654, 518] width 1186 height 19
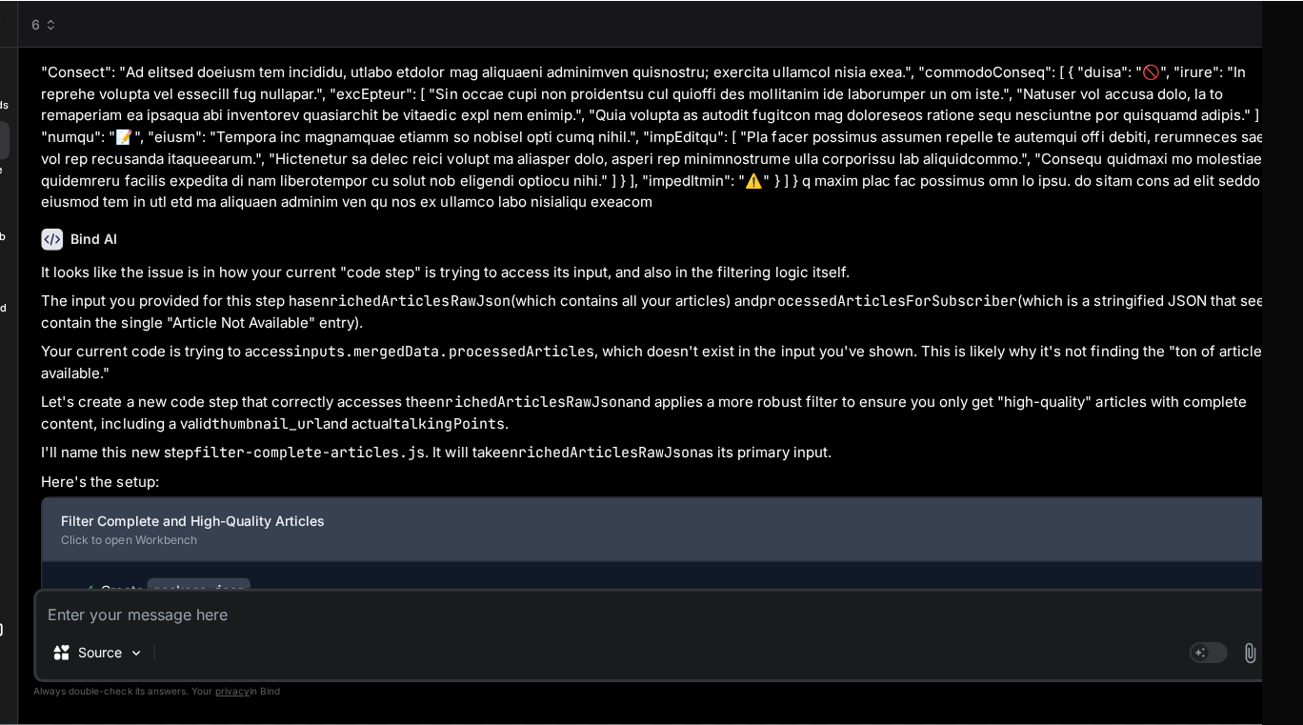
scroll to position [0, 0]
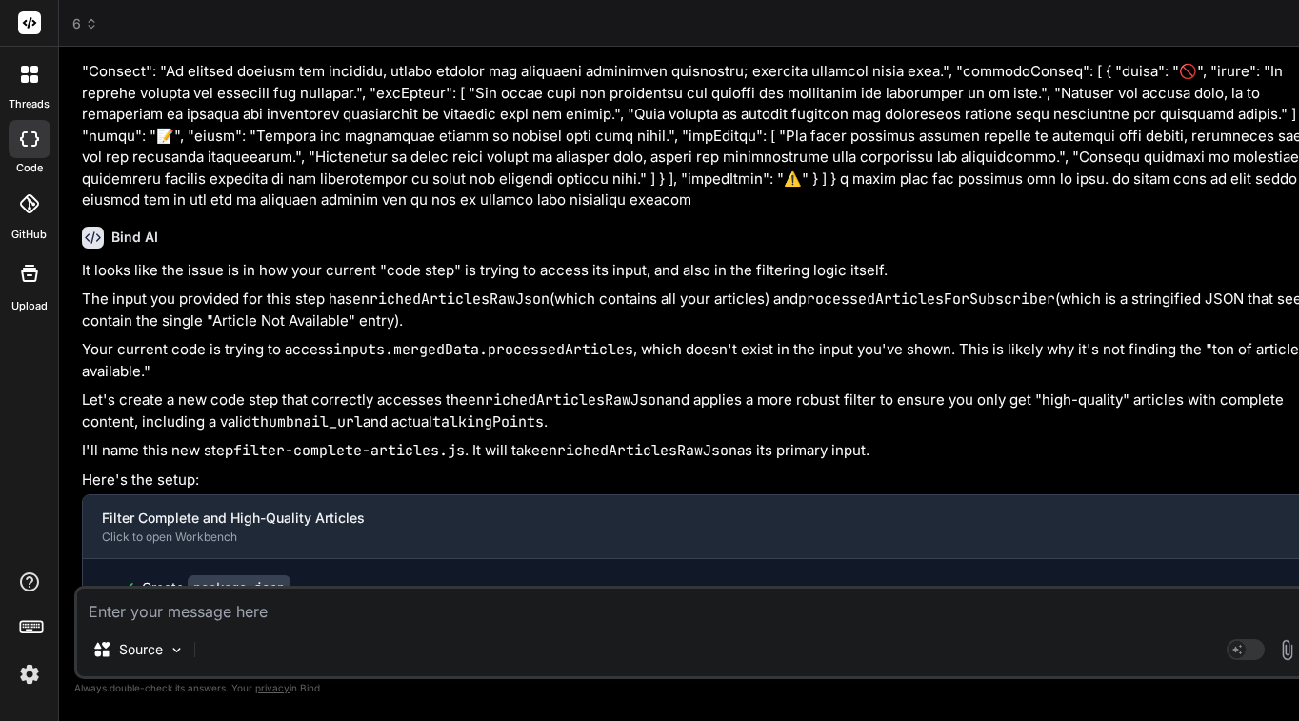
click at [27, 83] on div at bounding box center [30, 74] width 40 height 40
type textarea "} catch (error) { console.error("Error running the filter-complete-articles scr…"
type textarea "x"
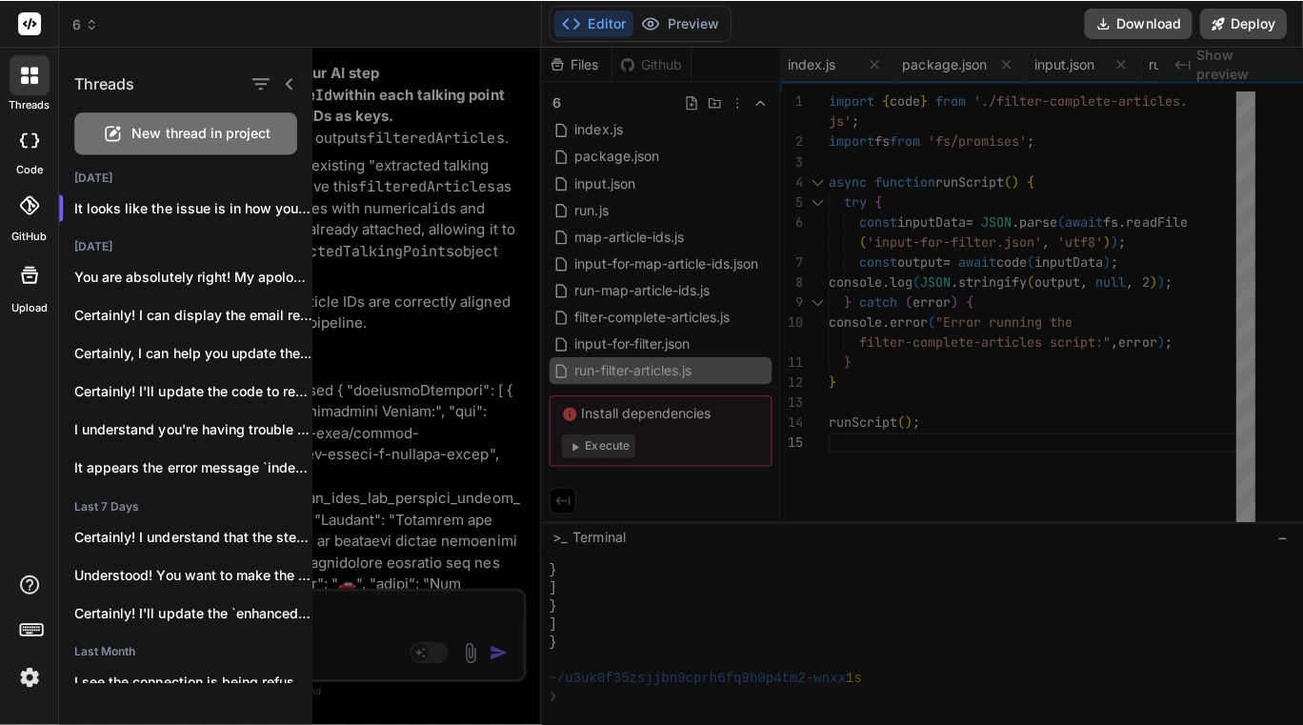
scroll to position [120332, 0]
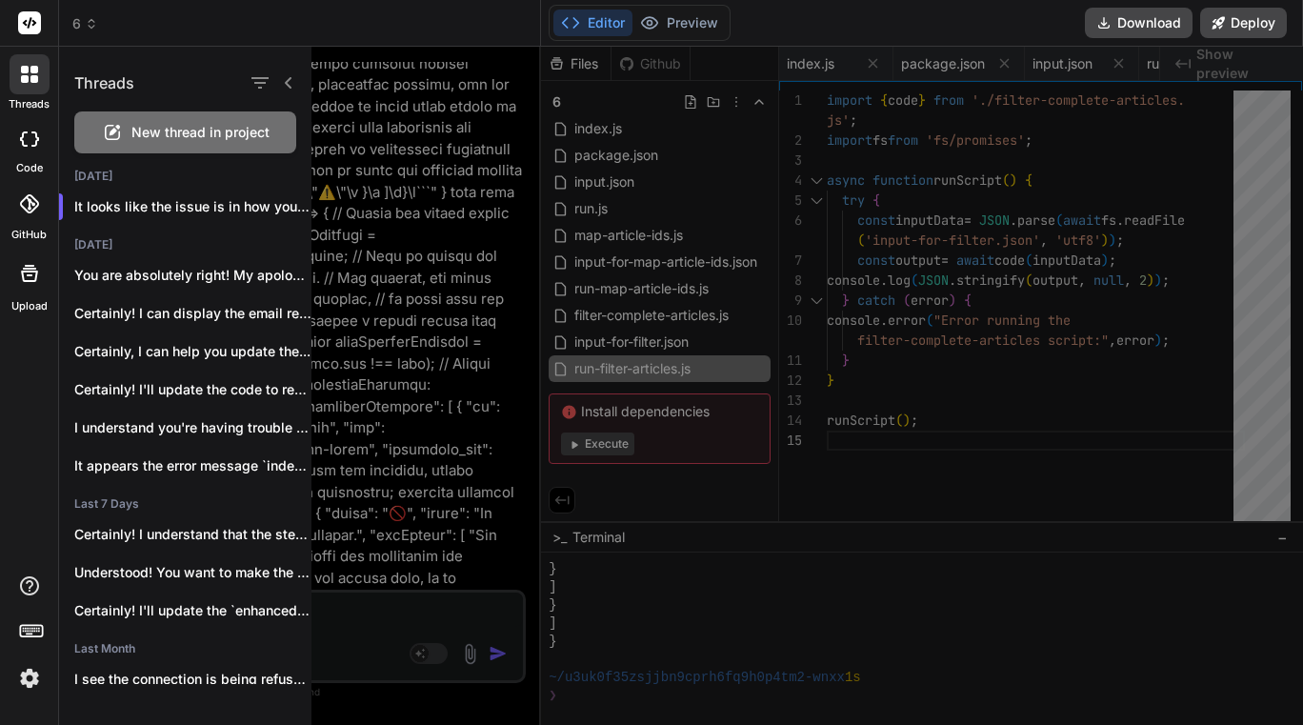
click at [34, 132] on icon at bounding box center [35, 138] width 8 height 15
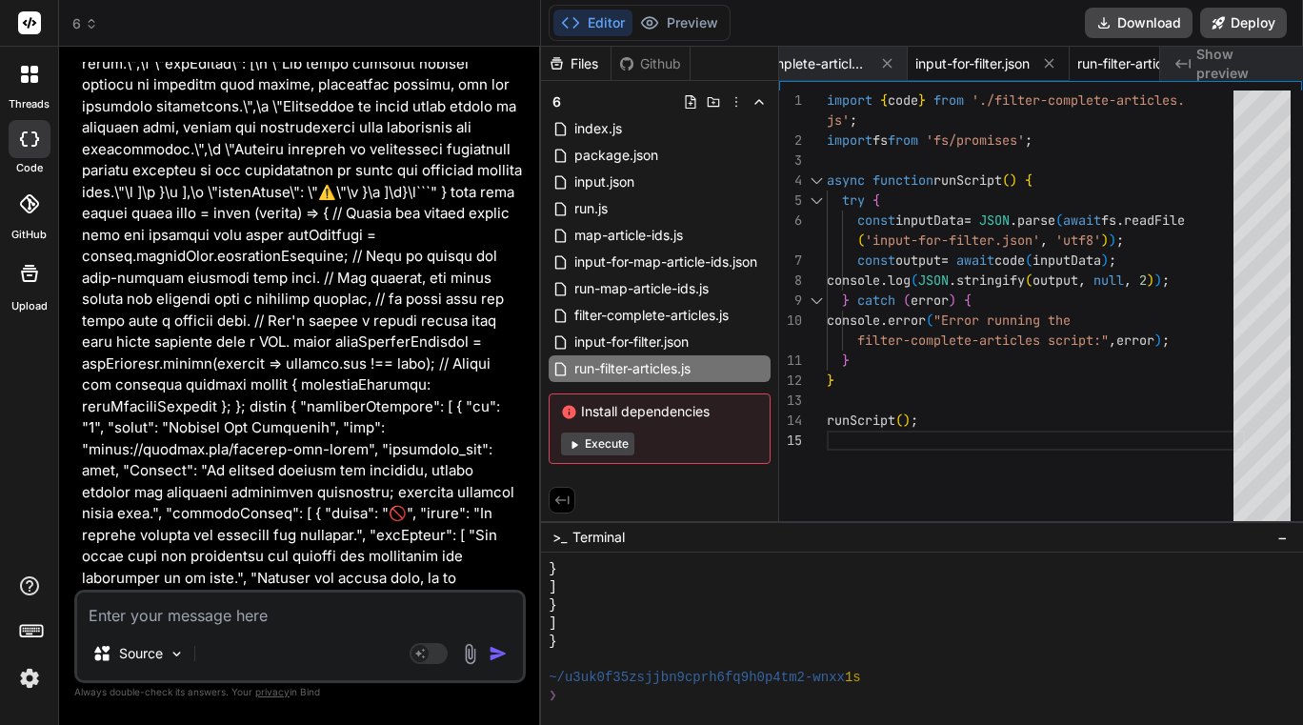
scroll to position [0, 1155]
click at [475, 62] on span "run-filter-articles.js" at bounding box center [1061, 63] width 116 height 19
click at [475, 66] on span "input-for-filter.json" at bounding box center [898, 63] width 114 height 19
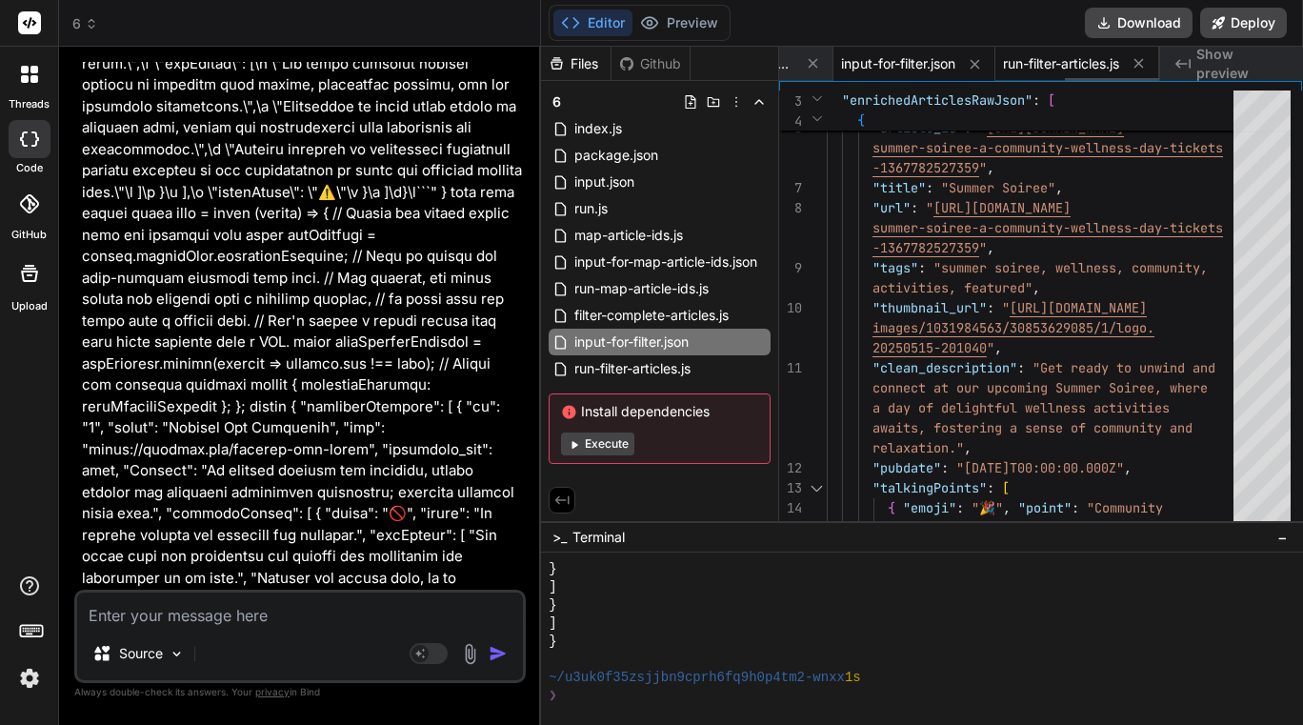
click at [475, 58] on span "run-filter-articles.js" at bounding box center [1061, 63] width 116 height 19
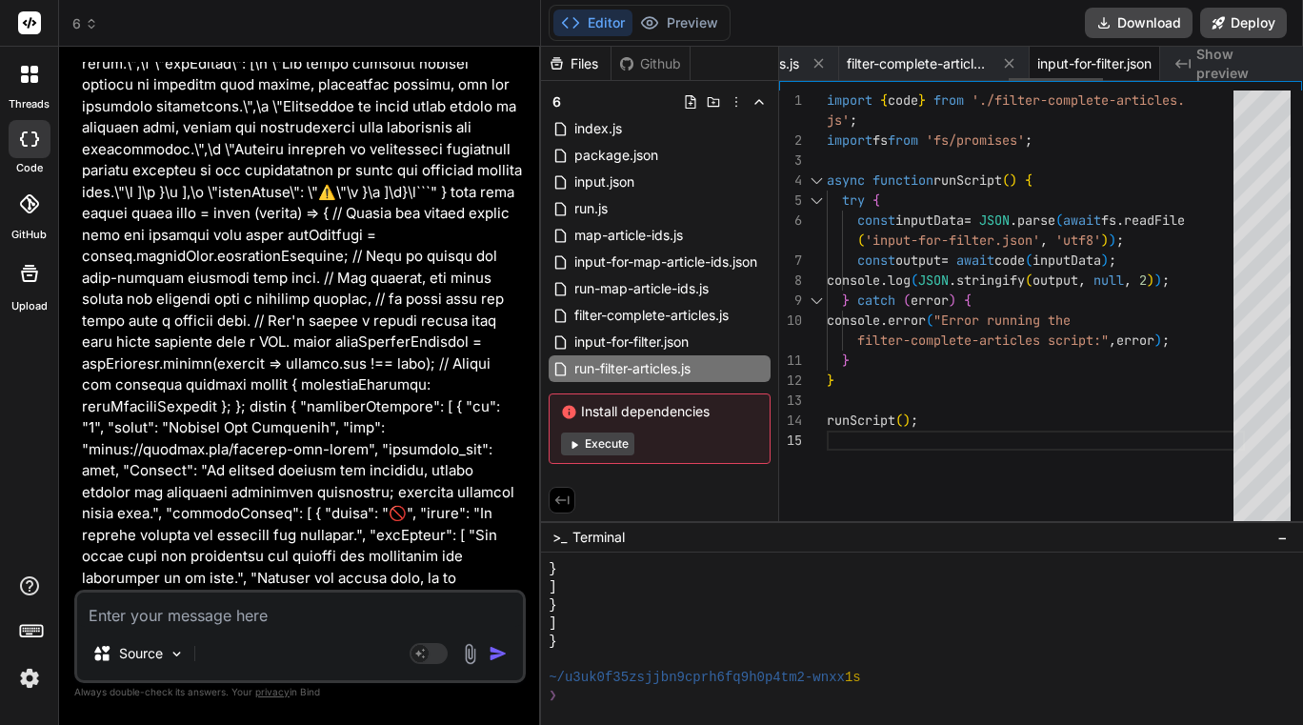
scroll to position [0, 926]
click at [475, 58] on span "filter-complete-articles.js" at bounding box center [935, 63] width 143 height 19
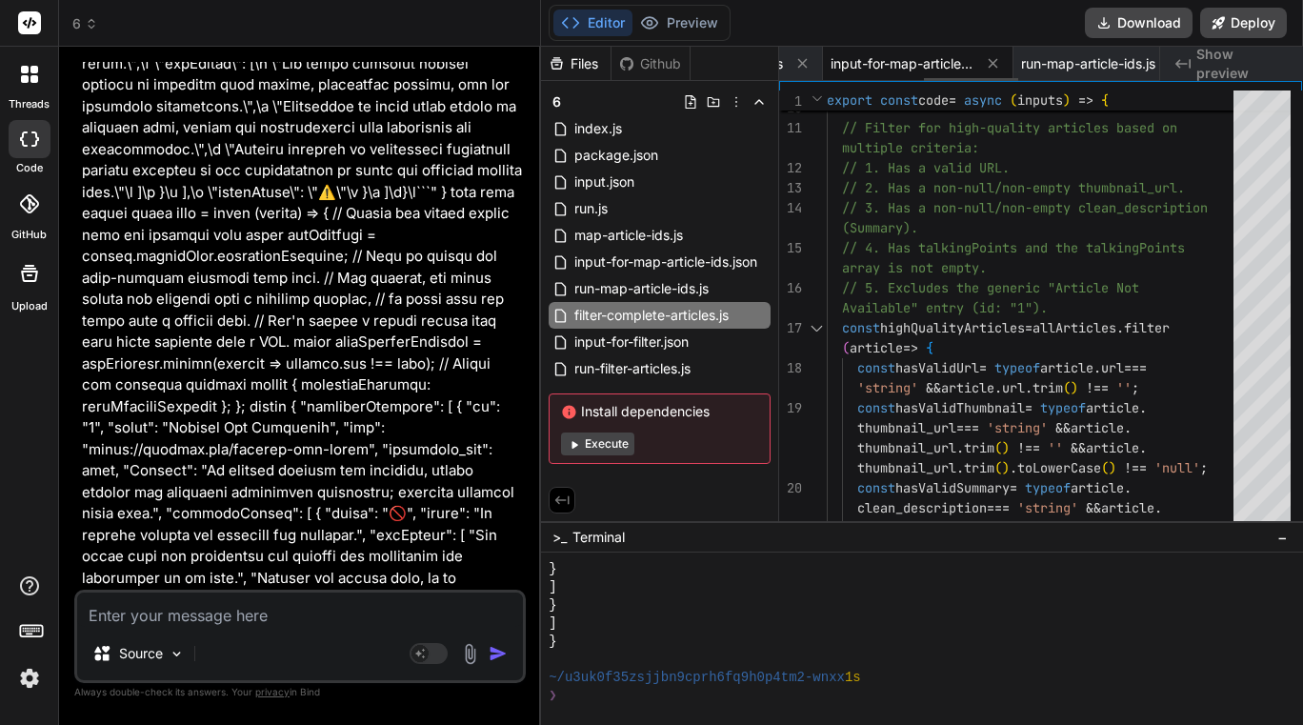
scroll to position [0, 585]
click at [475, 63] on span "input-for-map-article-ids.json" at bounding box center [904, 63] width 143 height 19
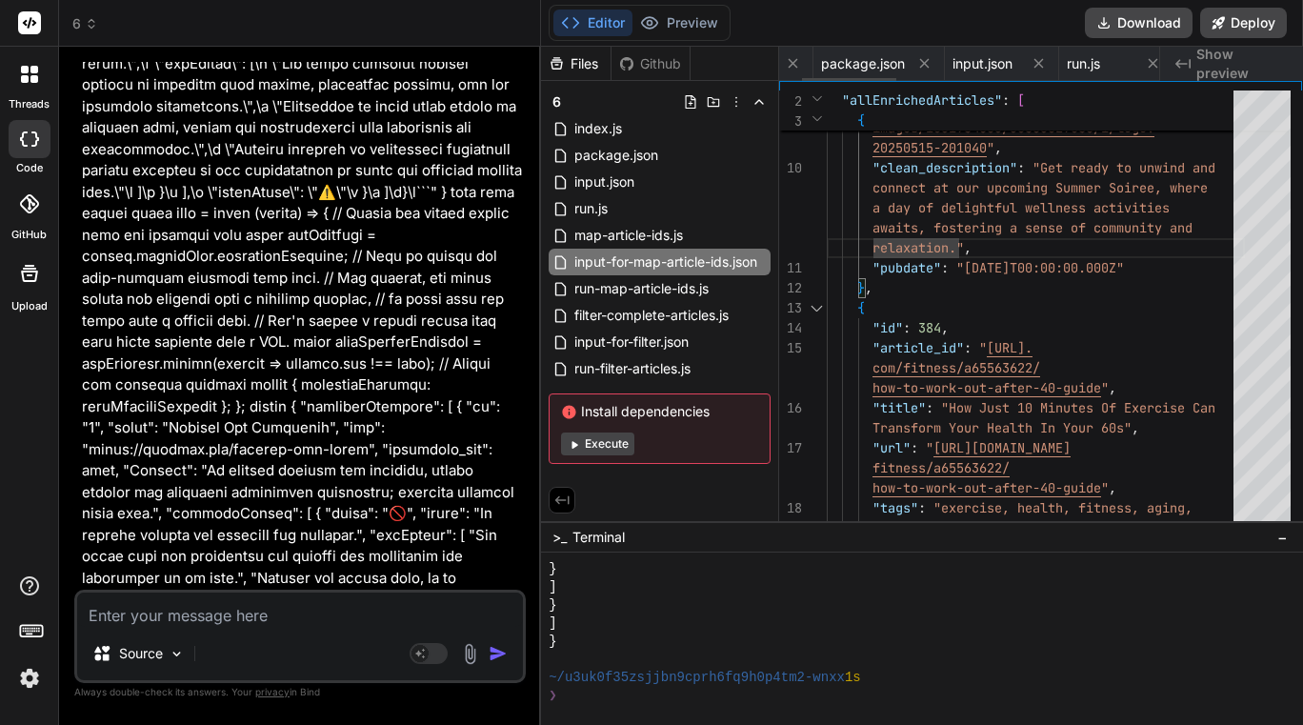
scroll to position [0, 94]
click at [475, 58] on span "input.json" at bounding box center [968, 63] width 60 height 19
type textarea "impact."] } ] } }"
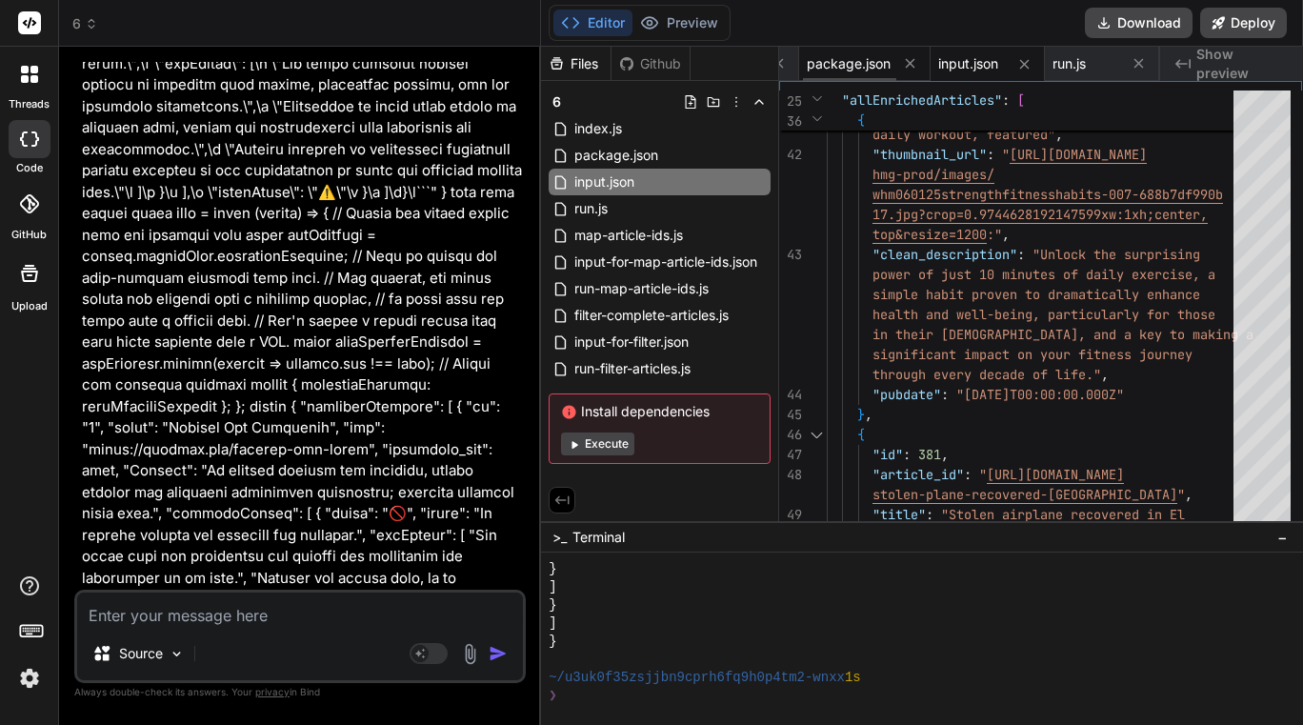
scroll to position [0, 0]
click at [475, 50] on div "index.js" at bounding box center [836, 64] width 114 height 34
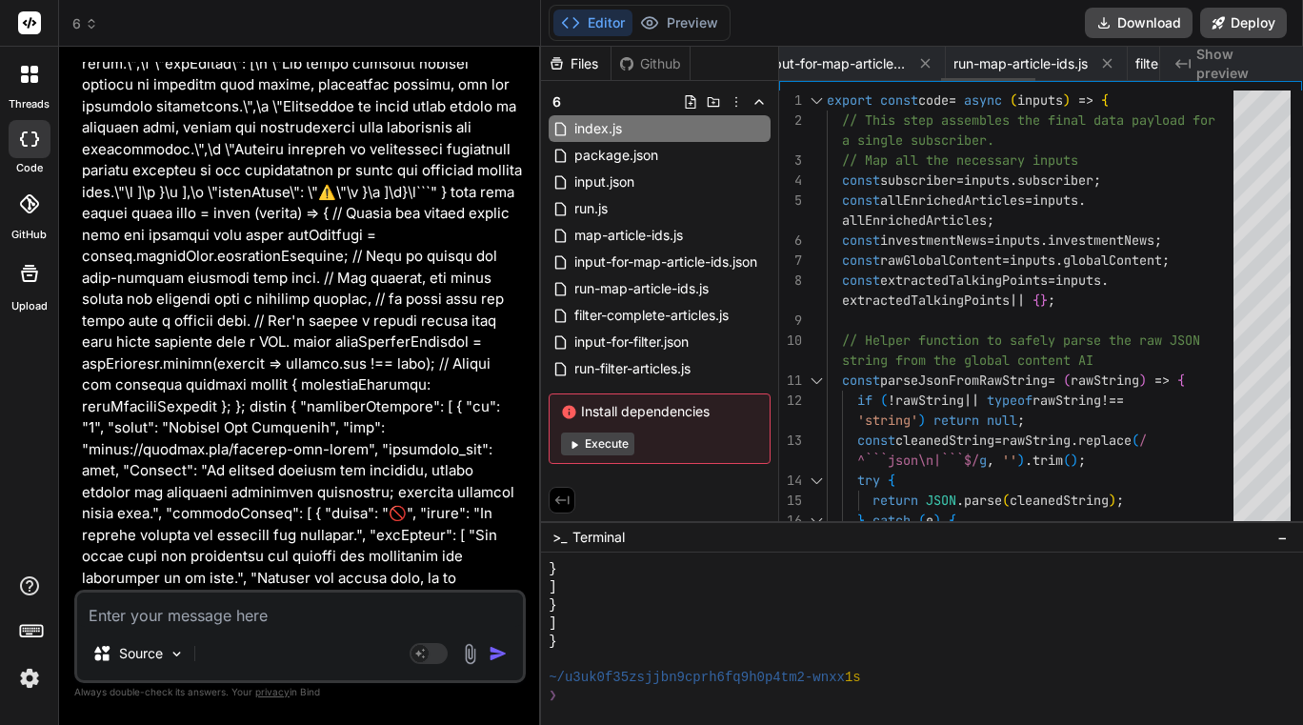
scroll to position [0, 1155]
click at [475, 64] on span "run-filter-articles.js" at bounding box center [1061, 63] width 116 height 19
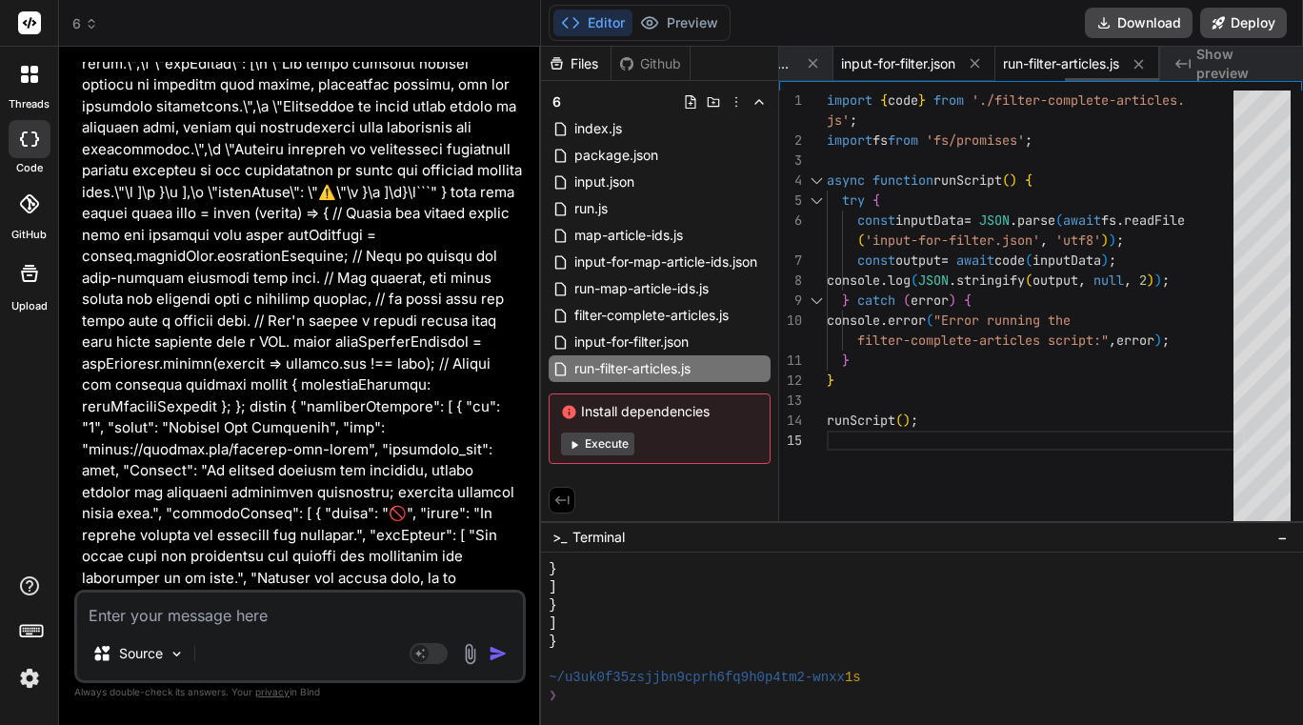
click at [475, 65] on span "input-for-filter.json" at bounding box center [898, 63] width 114 height 19
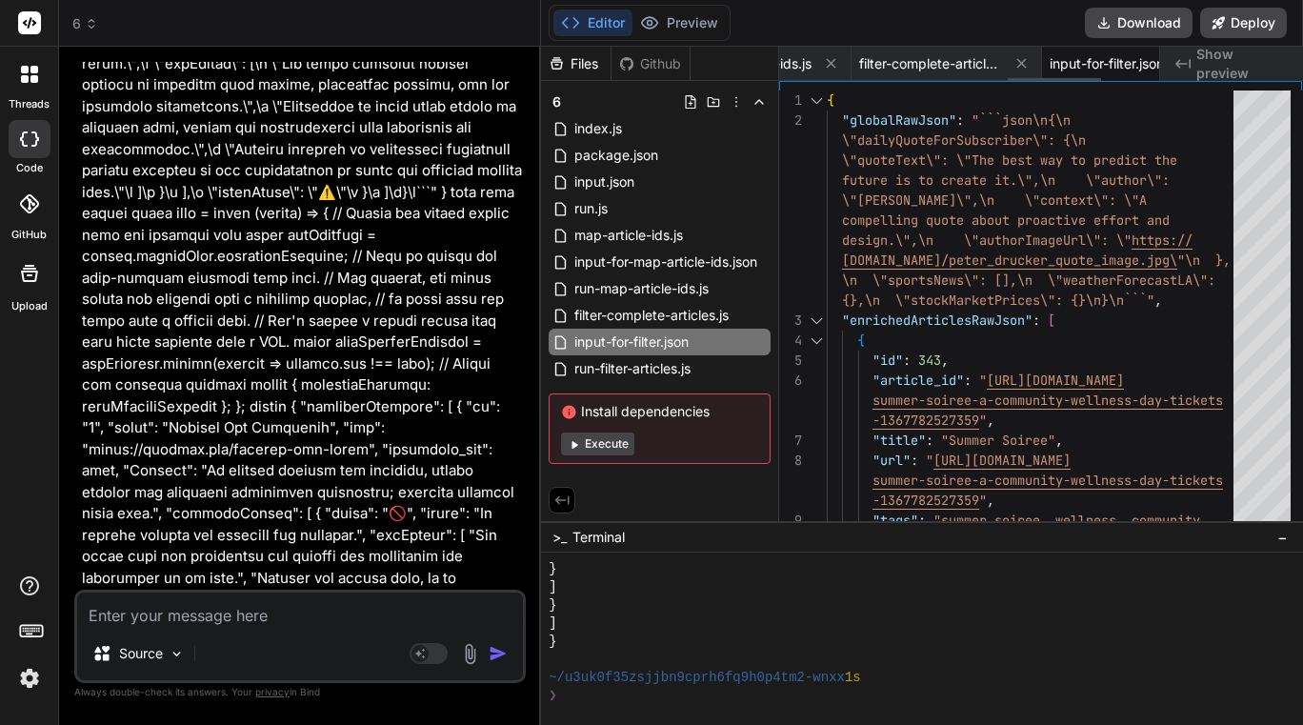
scroll to position [0, 924]
click at [475, 64] on span "filter-complete-articles.js" at bounding box center [937, 63] width 143 height 19
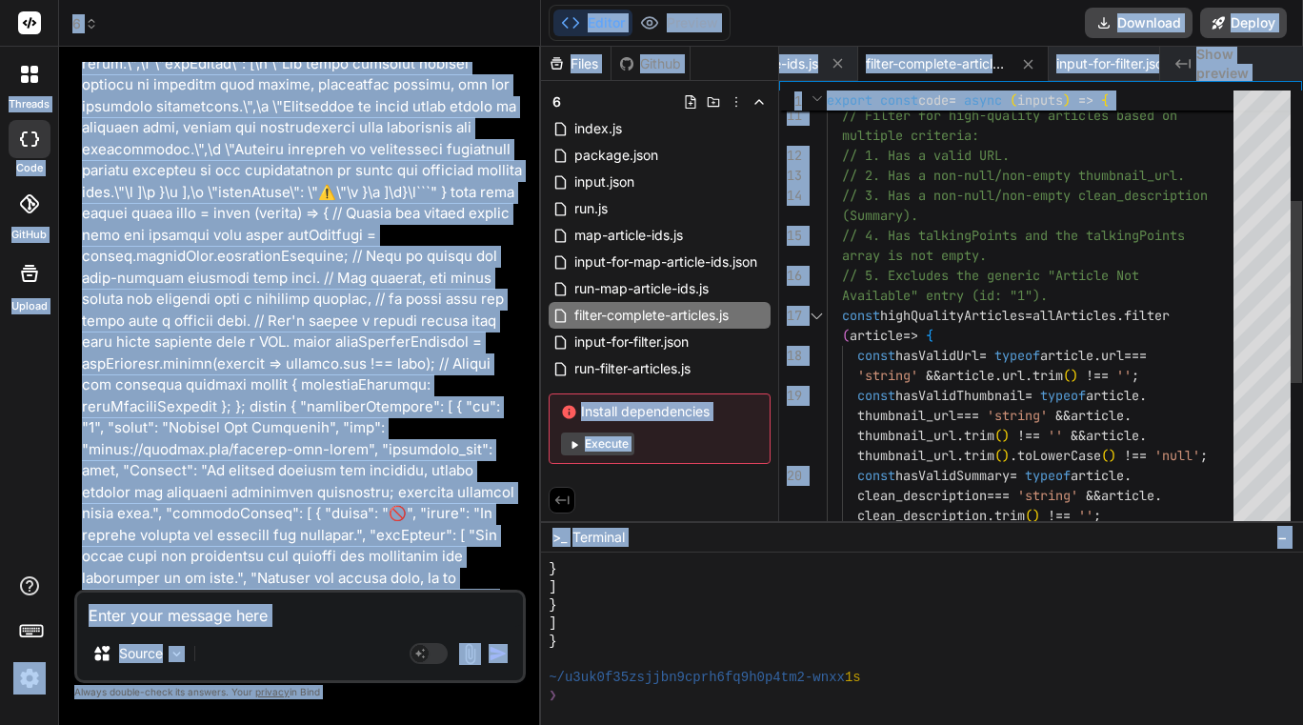
scroll to position [0, 0]
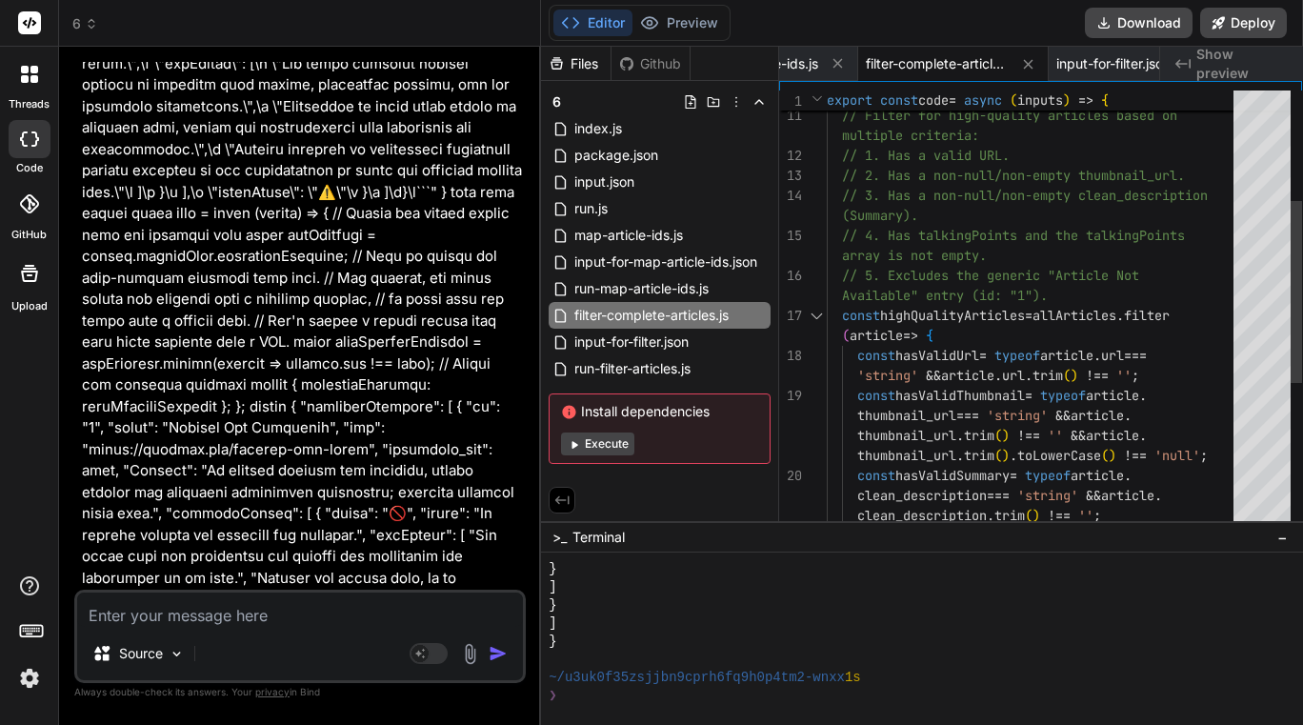
click at [475, 218] on div "thumbnail_url . trim ( ) . toLowerCase ( ) !== 'null' ; const hasValidSummary =…" at bounding box center [1036, 356] width 418 height 1060
click at [475, 231] on div "thumbnail_url . trim ( ) . toLowerCase ( ) !== 'null' ; const hasValidSummary =…" at bounding box center [1036, 356] width 418 height 1060
type textarea "export const code = async (inputs) => { // The input 'enrichedArticlesRawJson' …"
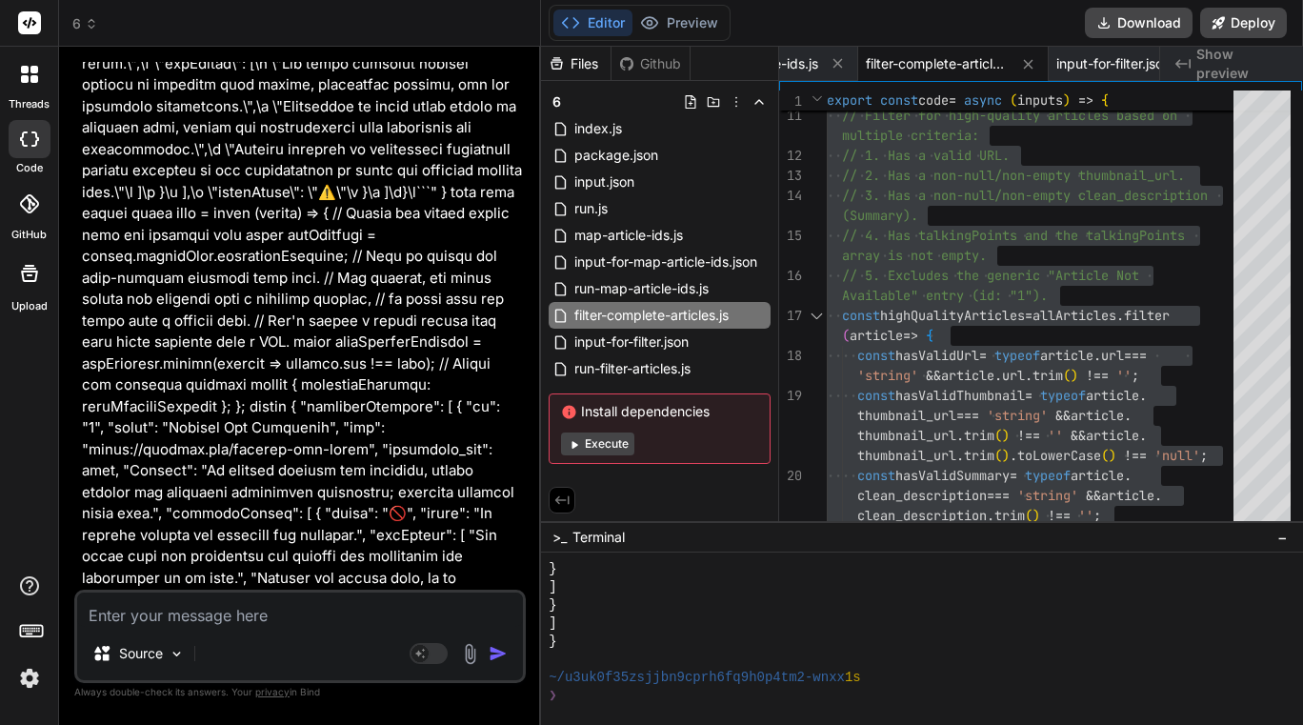
click at [241, 621] on textarea at bounding box center [300, 609] width 446 height 34
type textarea "h"
type textarea "x"
type textarea "he"
type textarea "x"
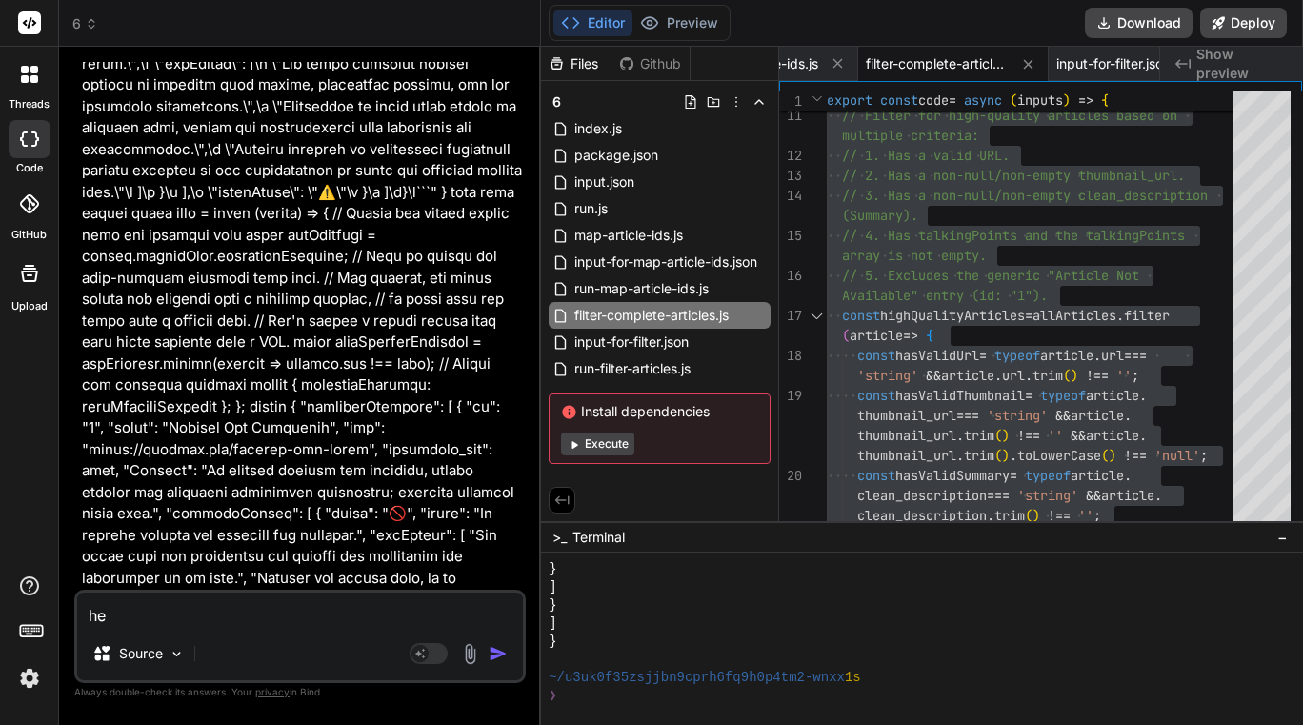
type textarea "her"
type textarea "x"
type textarea "here"
type textarea "x"
type textarea "here"
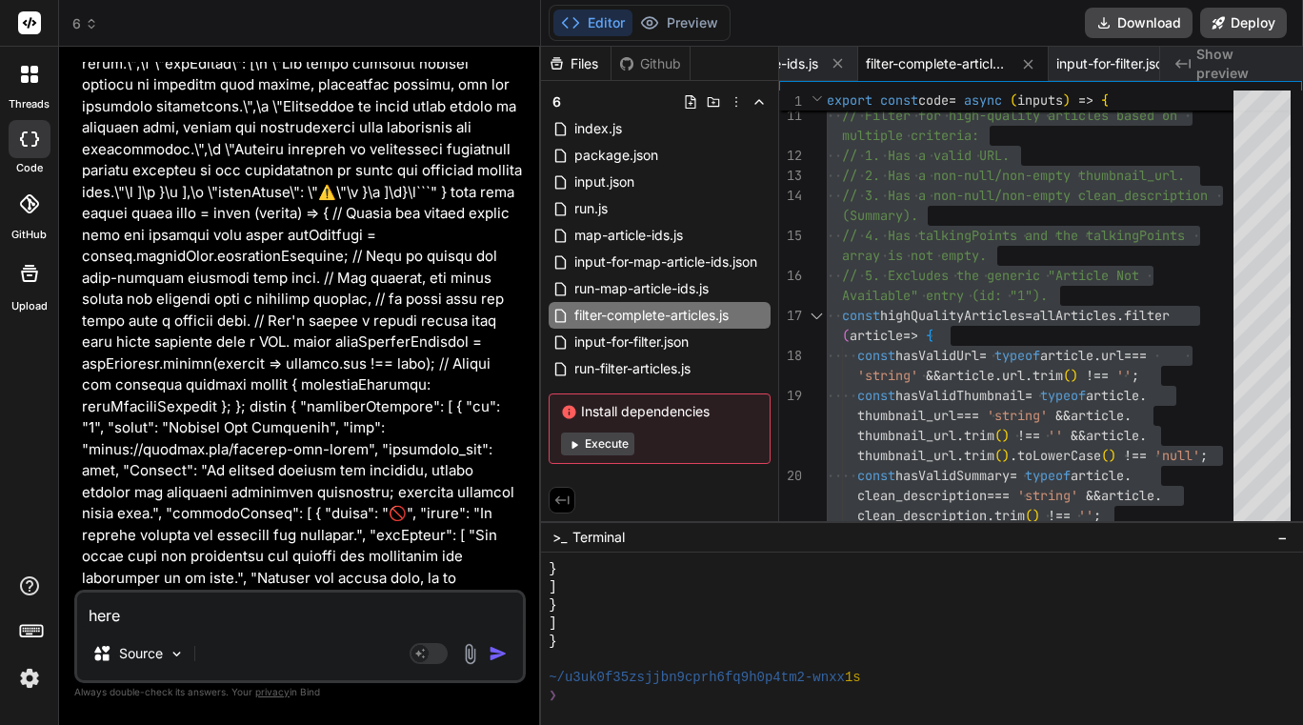
type textarea "x"
type textarea "here a"
type textarea "x"
type textarea "here an"
type textarea "x"
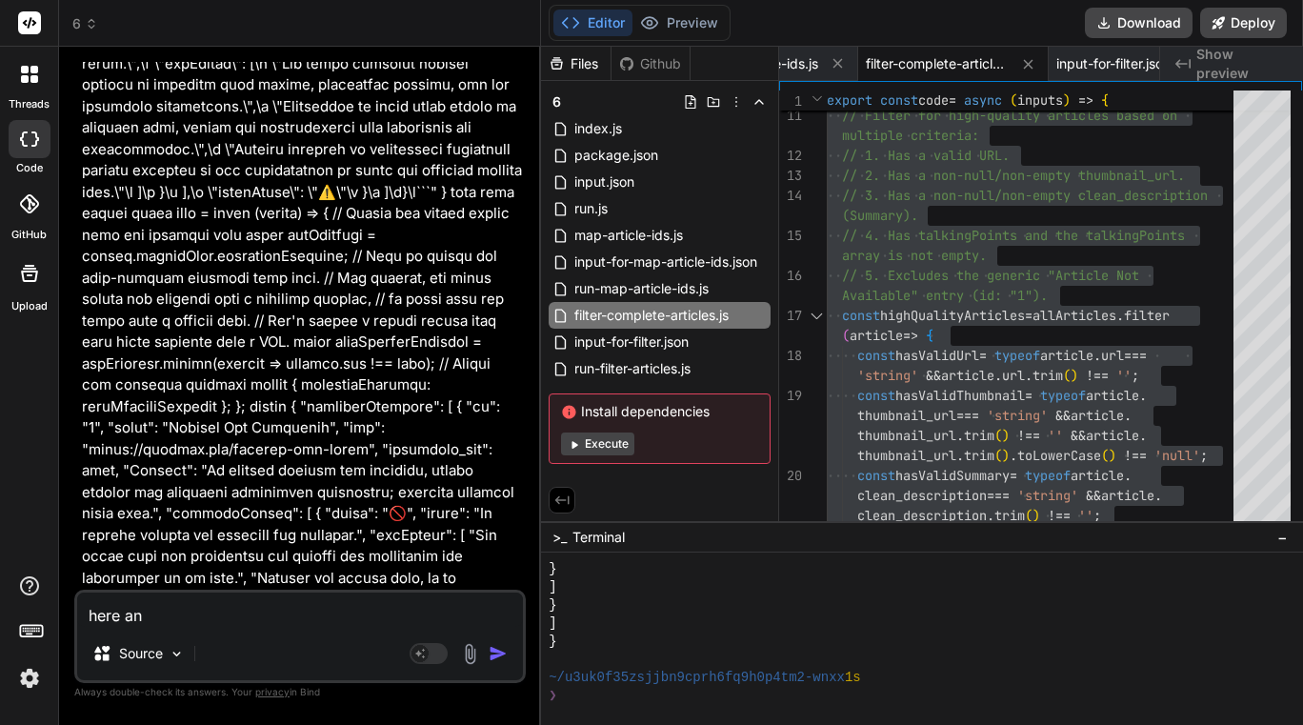
type textarea "here an"
type textarea "x"
type textarea "here an a"
type textarea "x"
type textarea "here an"
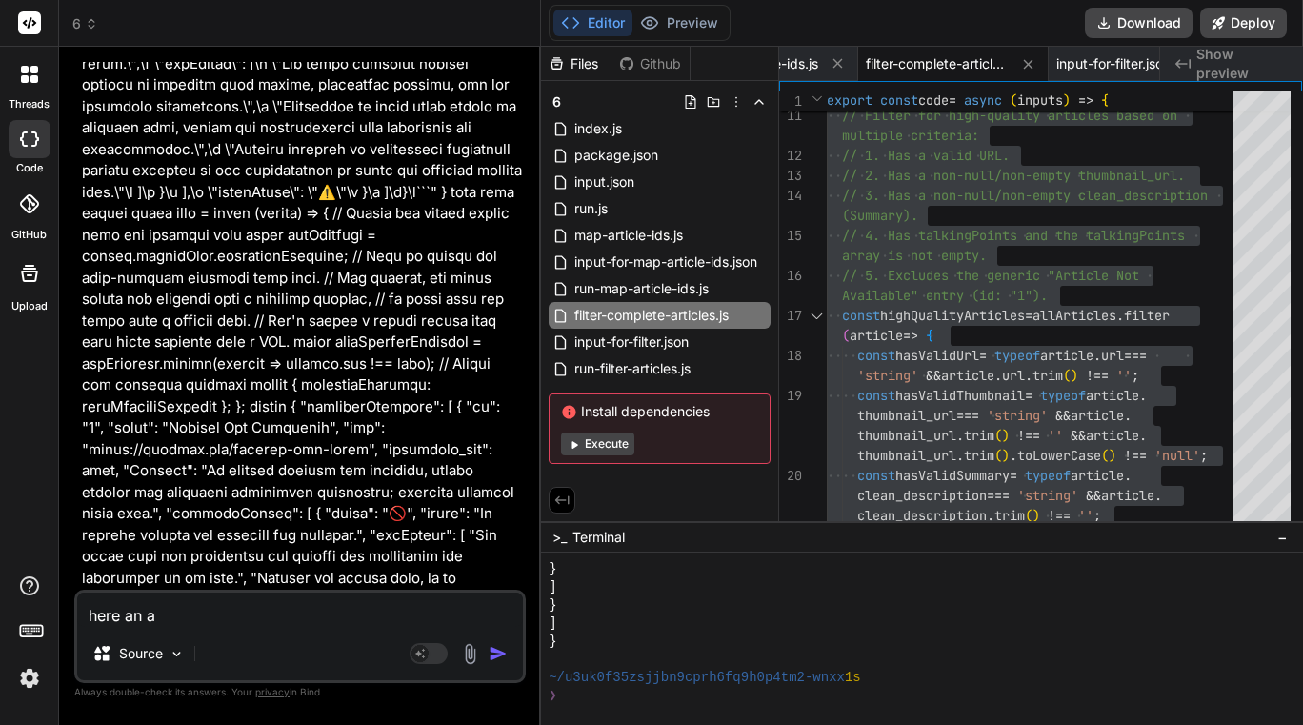
type textarea "x"
type textarea "here an e"
type textarea "x"
type textarea "here an ex"
type textarea "x"
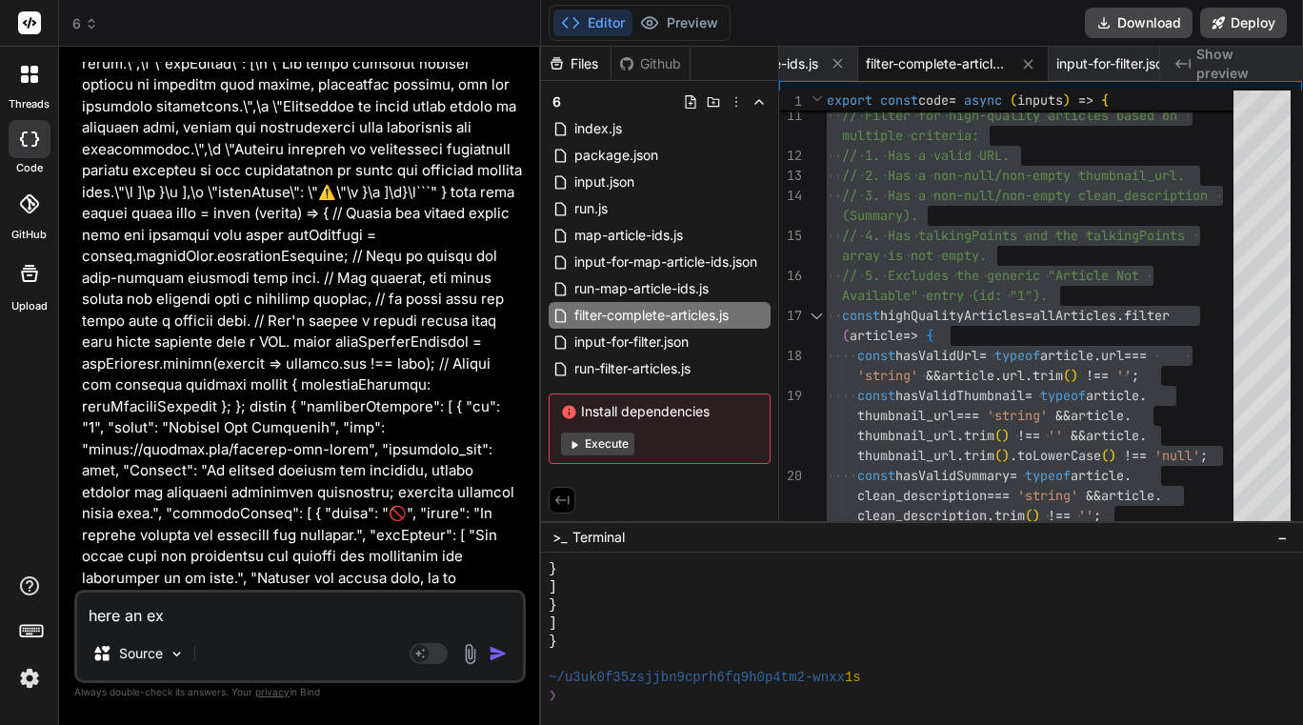
type textarea "here an exp"
type textarea "x"
type textarea "here an expl"
type textarea "x"
type textarea "here an exp"
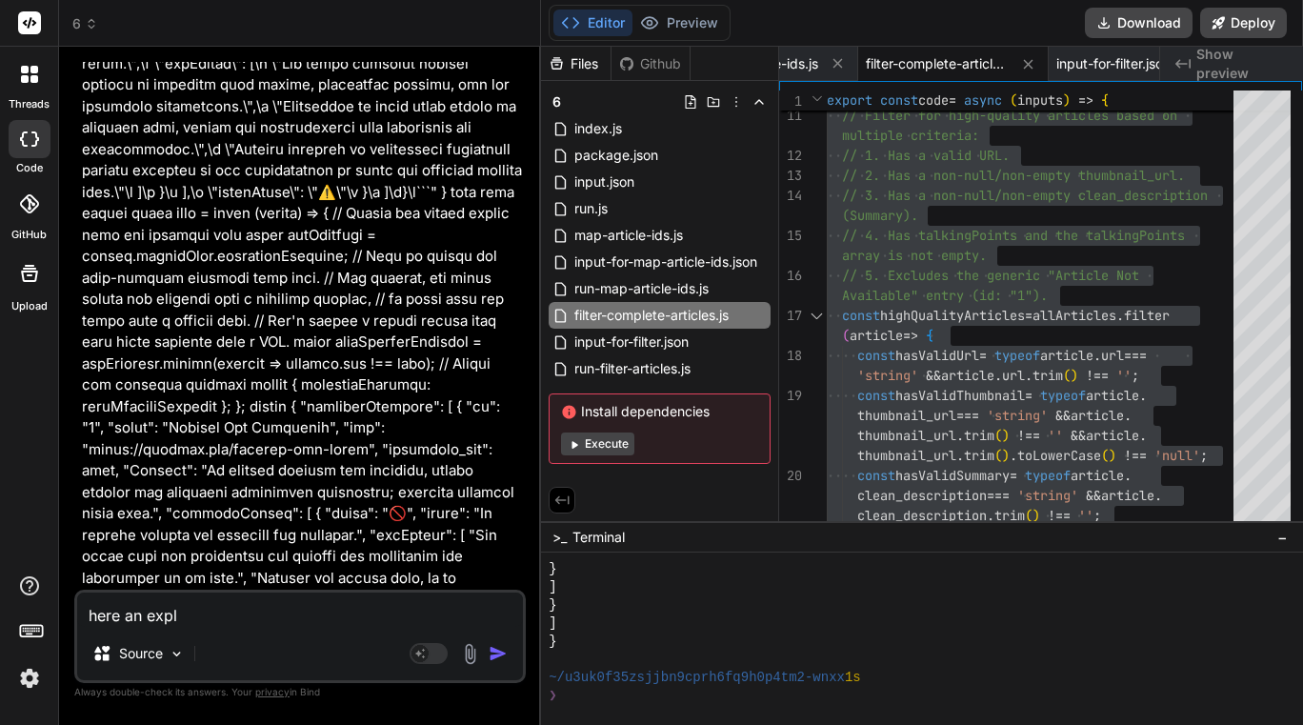
type textarea "x"
type textarea "here an expl"
type textarea "x"
type textarea "here an exp"
type textarea "x"
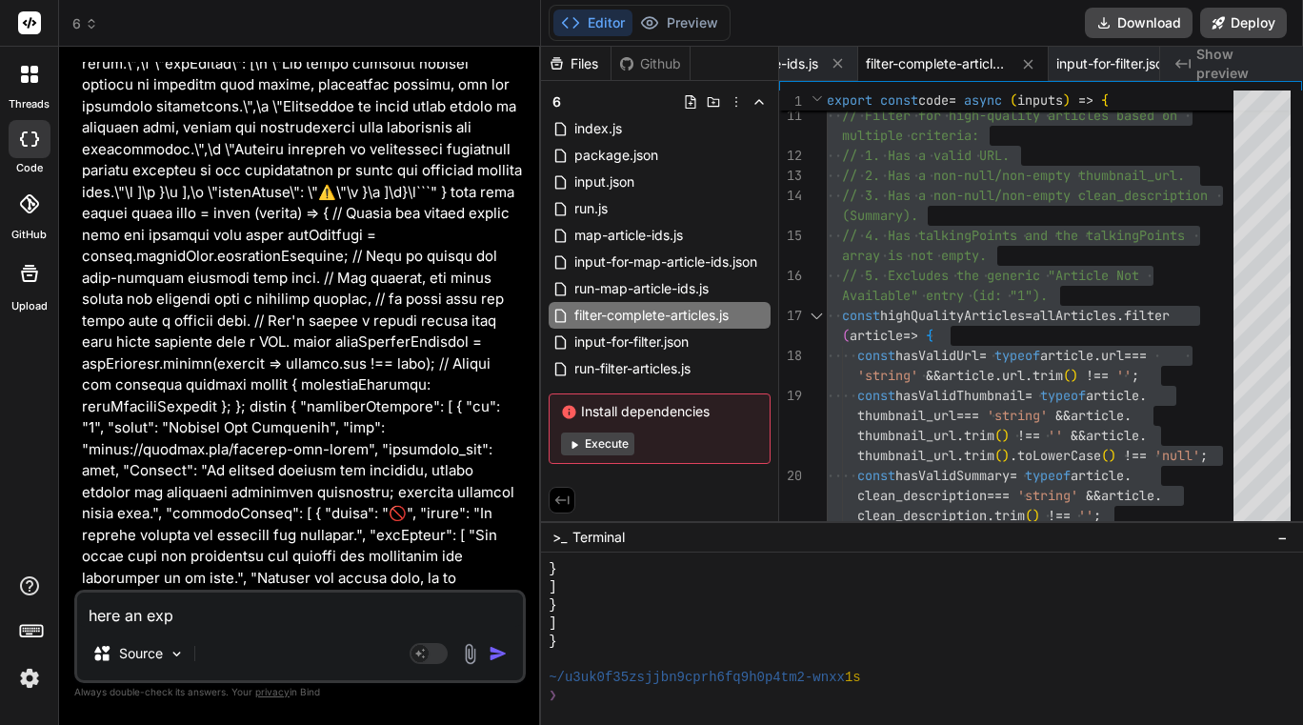
type textarea "here an ex"
type textarea "x"
type textarea "here an exa"
type textarea "x"
type textarea "here an exam"
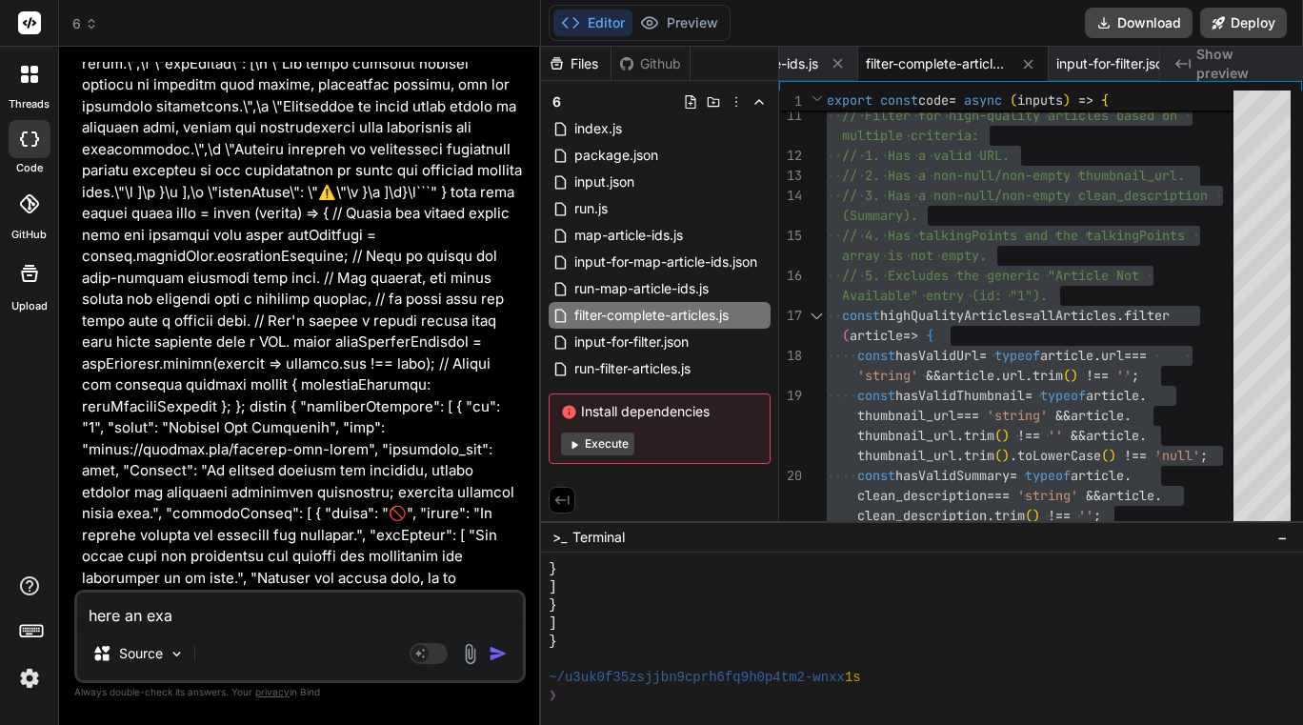
type textarea "x"
type textarea "here an examl"
type textarea "x"
type textarea "here an exam"
type textarea "x"
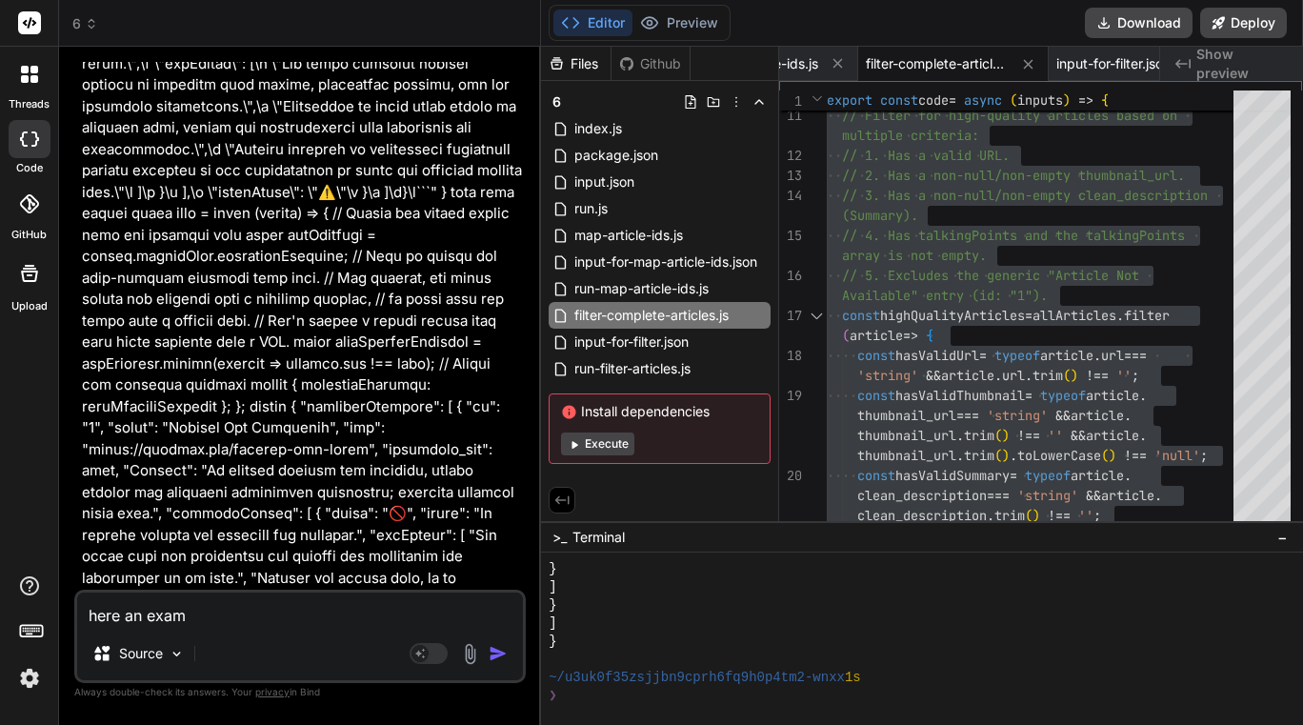
type textarea "here an examp"
type textarea "x"
type textarea "here an exampl"
type textarea "x"
type textarea "here an example"
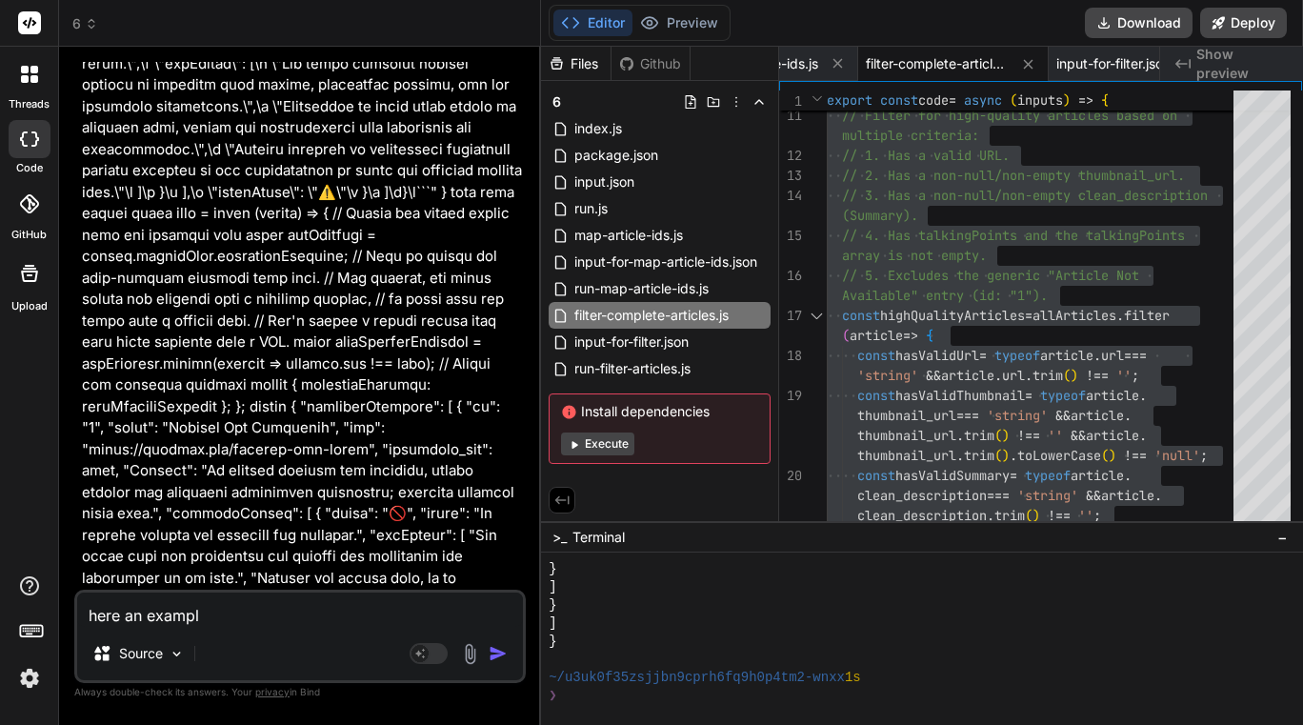
type textarea "x"
type textarea "here an example"
type textarea "x"
type textarea "here an example o"
type textarea "x"
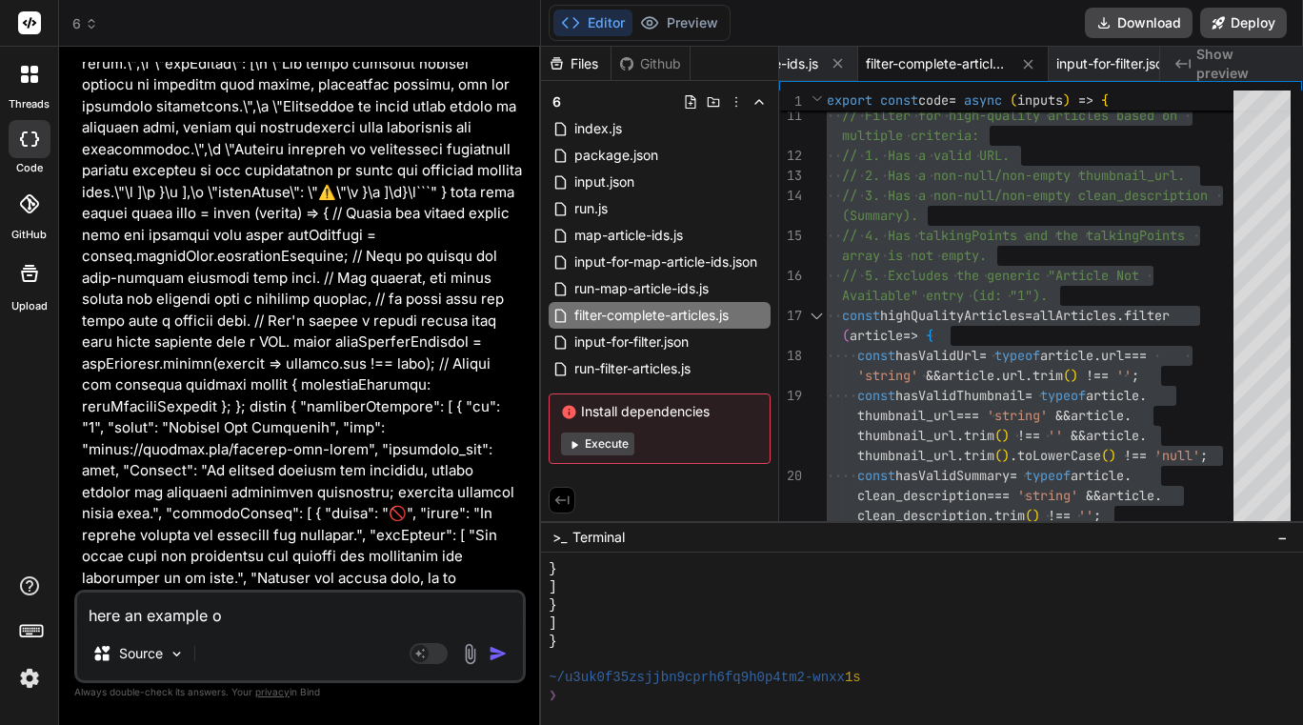
type textarea "here an example of"
type textarea "x"
type textarea "here an example of"
type textarea "x"
type textarea "here an example of s"
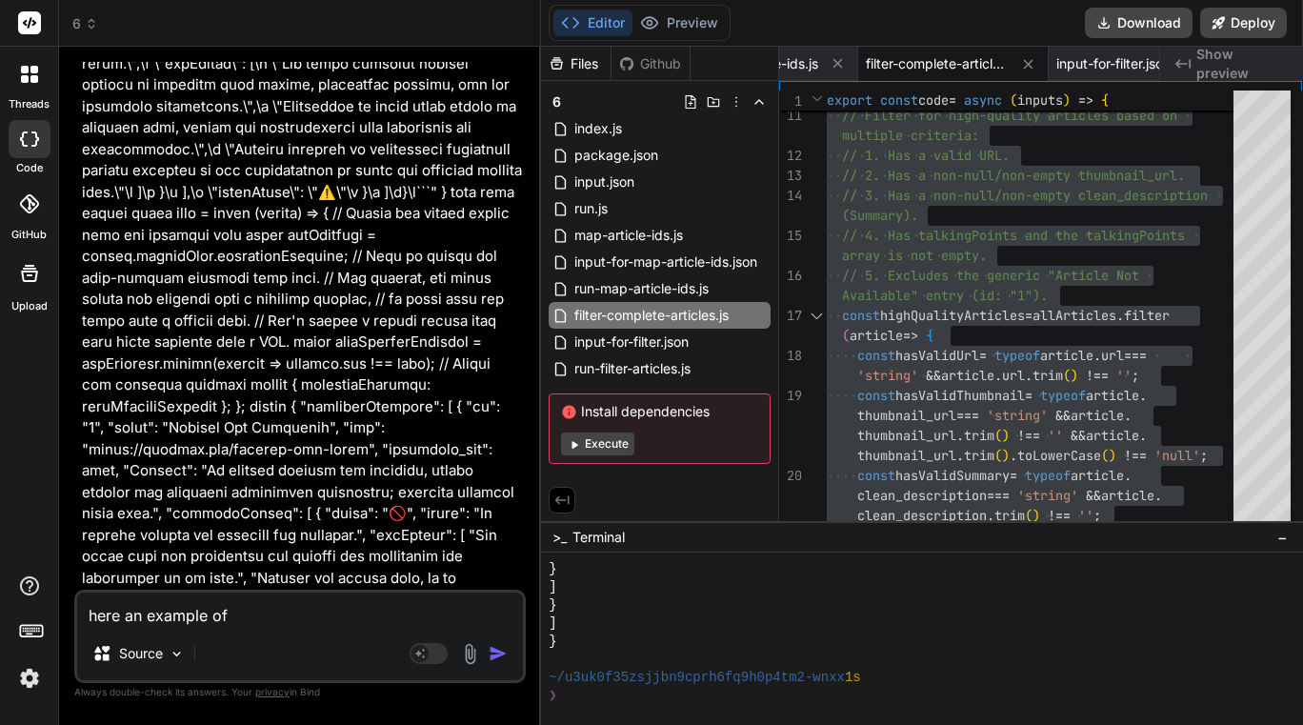
type textarea "x"
type textarea "here an example of so"
type textarea "x"
type textarea "here an example of som"
type textarea "x"
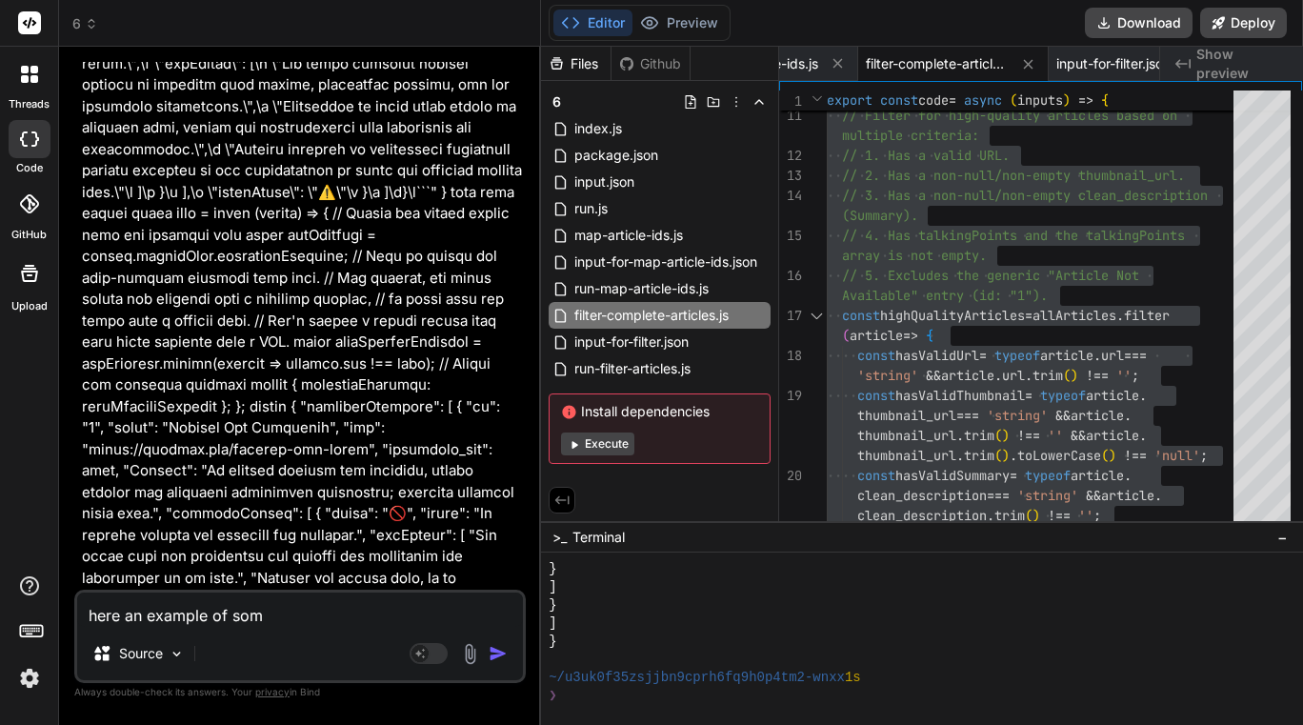
type textarea "here an example of some"
type textarea "x"
type textarea "here an example of some"
type textarea "x"
type textarea "here an example of some w"
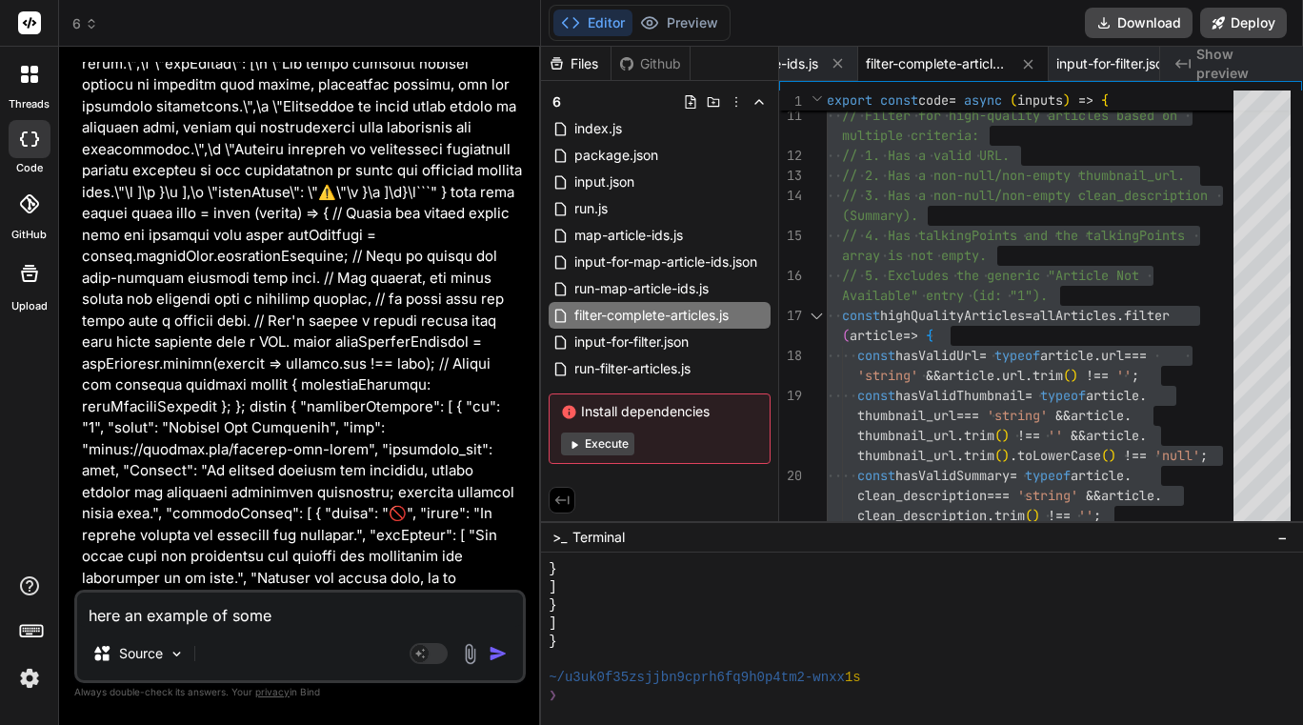
type textarea "x"
type textarea "here an example of some wo"
type textarea "x"
type textarea "here an example of some wor"
type textarea "x"
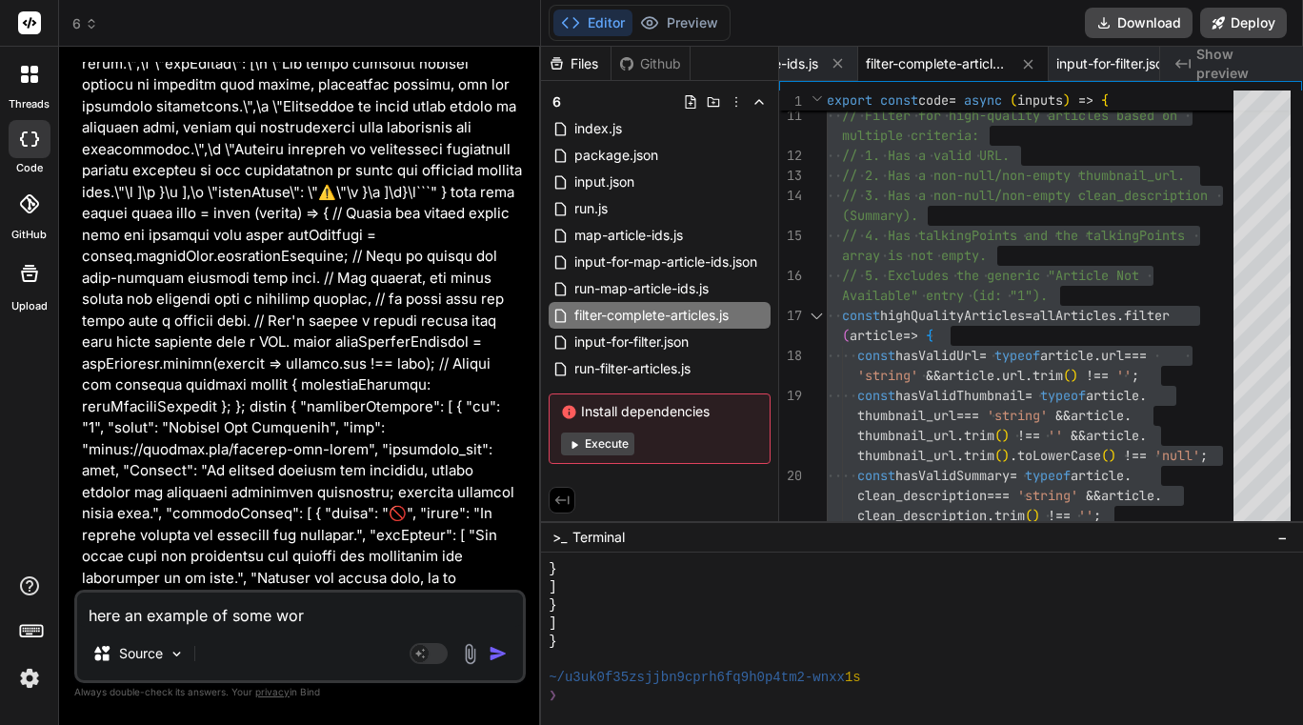
type textarea "here an example of some work"
type textarea "x"
type textarea "here an example of some worki"
type textarea "x"
type textarea "here an example of some workin"
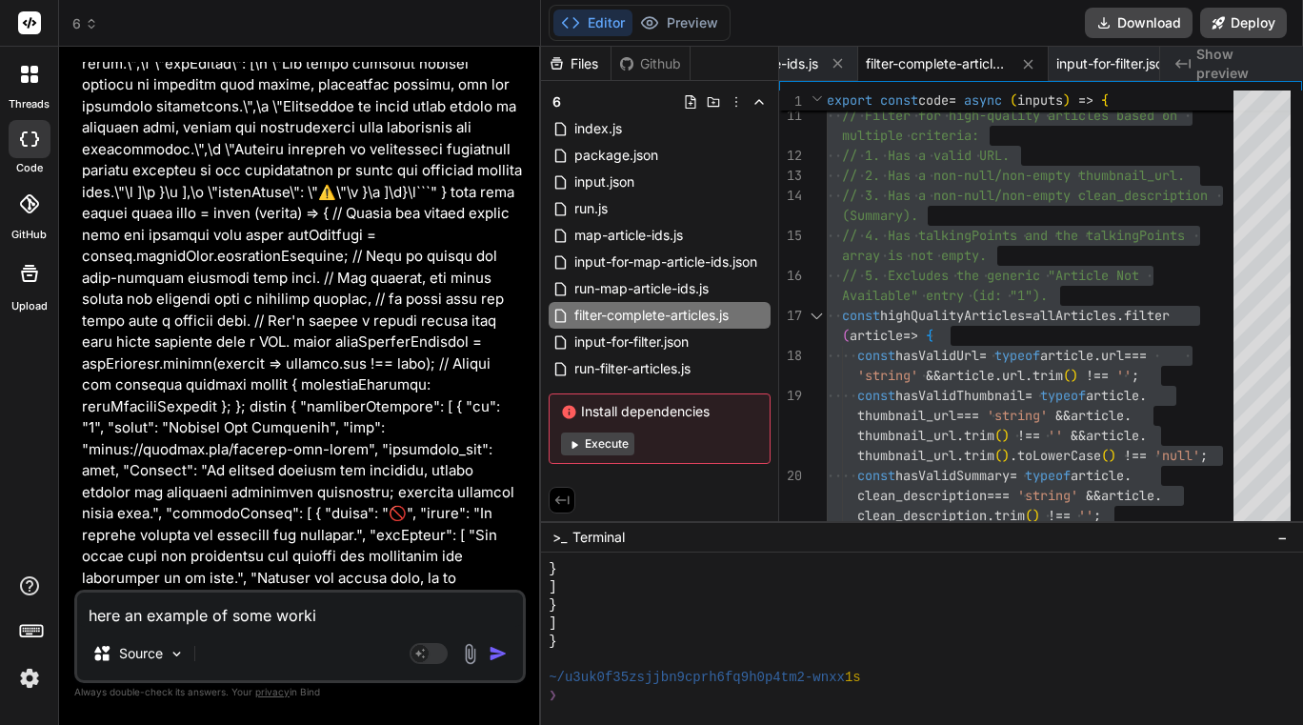
type textarea "x"
type textarea "here an example of some working"
type textarea "x"
type textarea "here an example of some working"
type textarea "x"
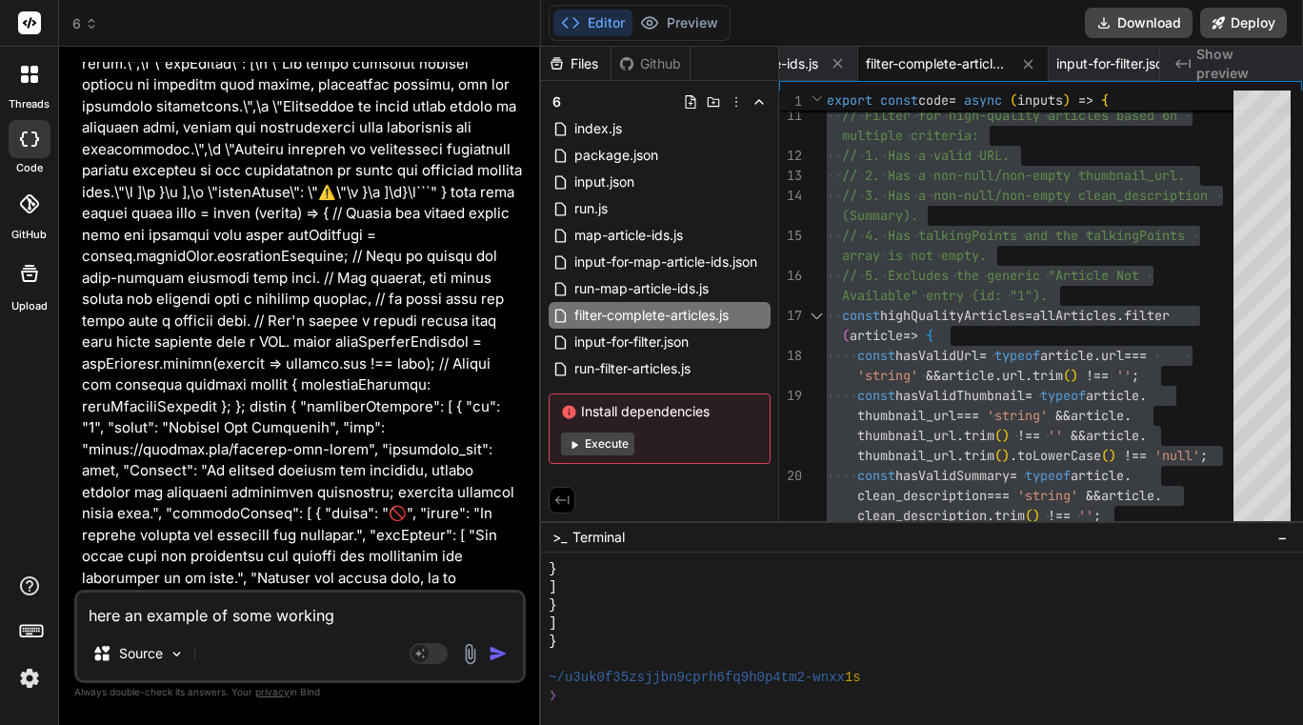
type textarea "here an example of some working c"
type textarea "x"
type textarea "here an example of some working co"
type textarea "x"
type textarea "here an example of some working cod"
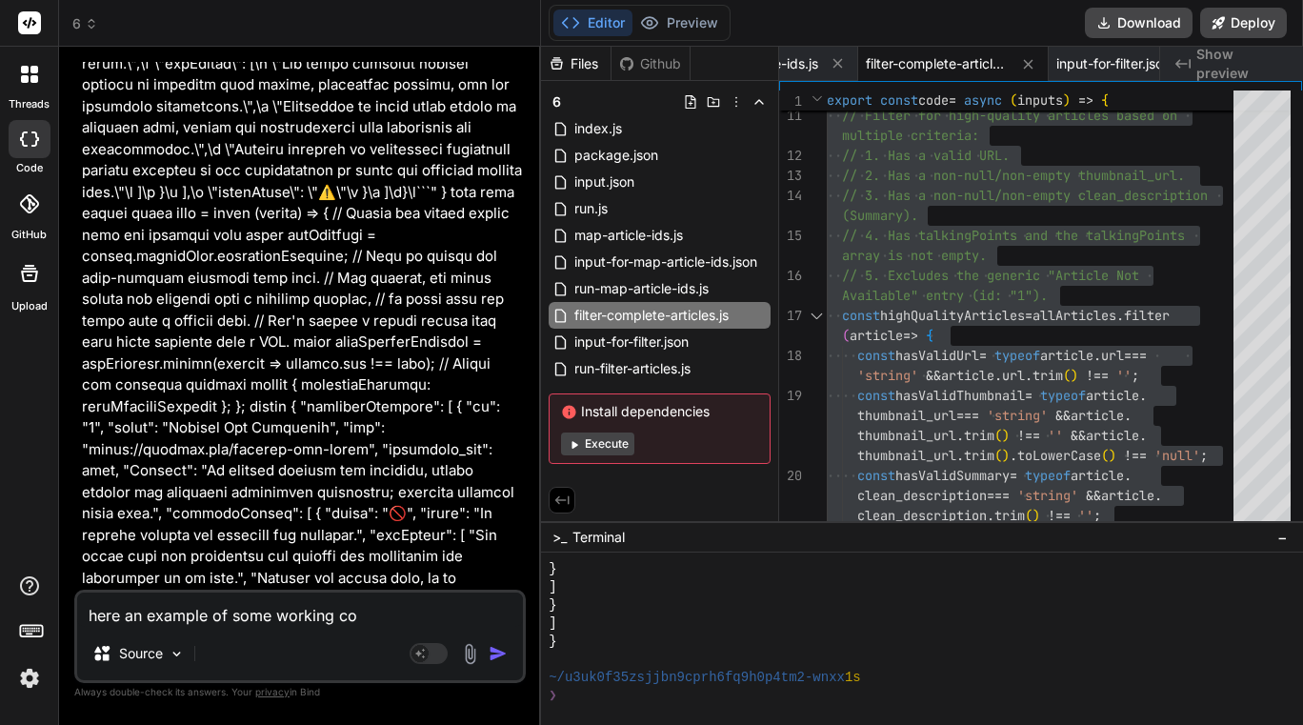
type textarea "x"
type textarea "here an example of some working code"
type textarea "x"
type textarea "here an example of some working code."
type textarea "x"
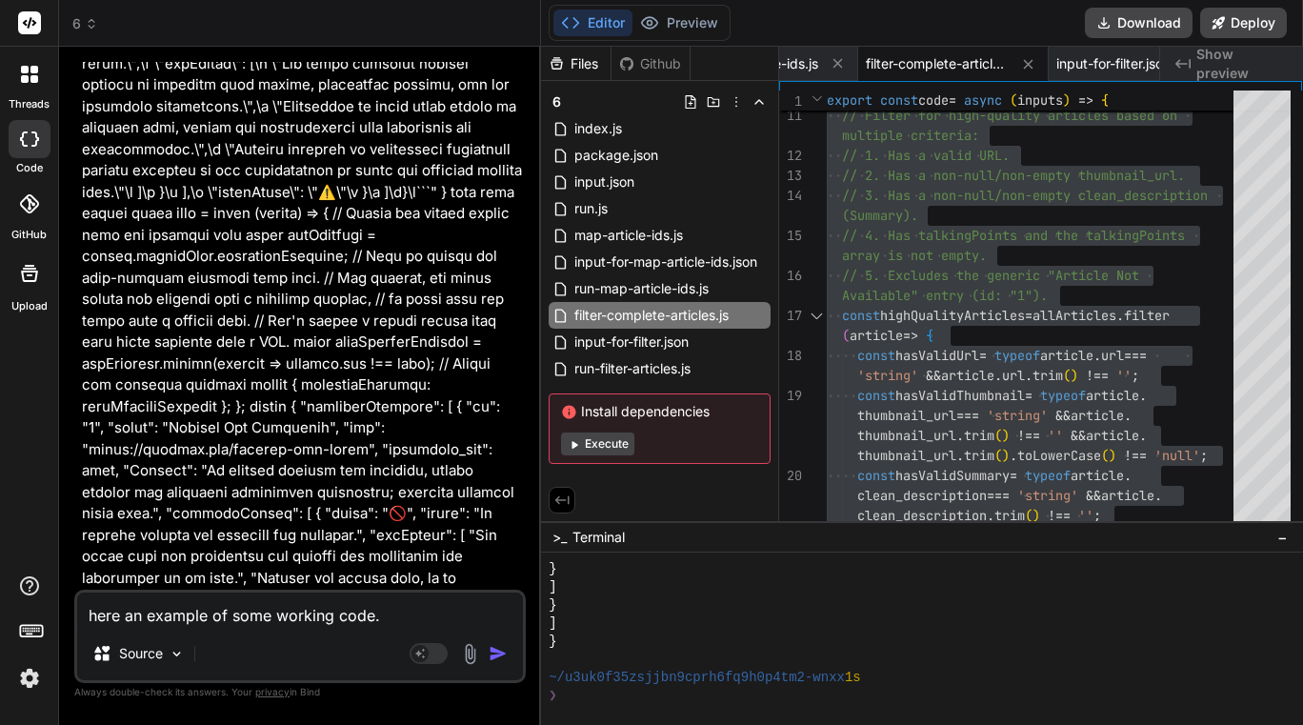
type textarea "here an example of some working code."
type textarea "x"
type textarea "here an example of some working code."
type textarea "x"
type textarea "here an example of some working code. c"
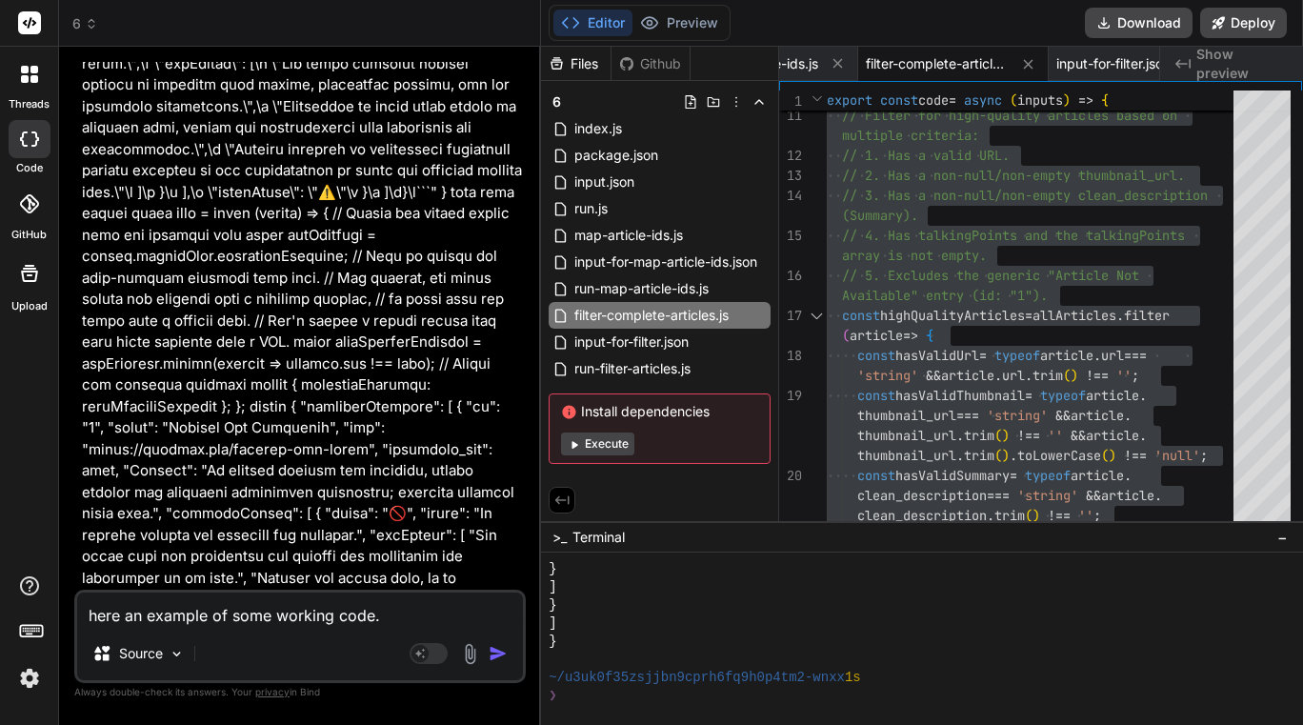
type textarea "x"
type textarea "here an example of some working code. ca"
type textarea "x"
type textarea "here an example of some working code. can"
type textarea "x"
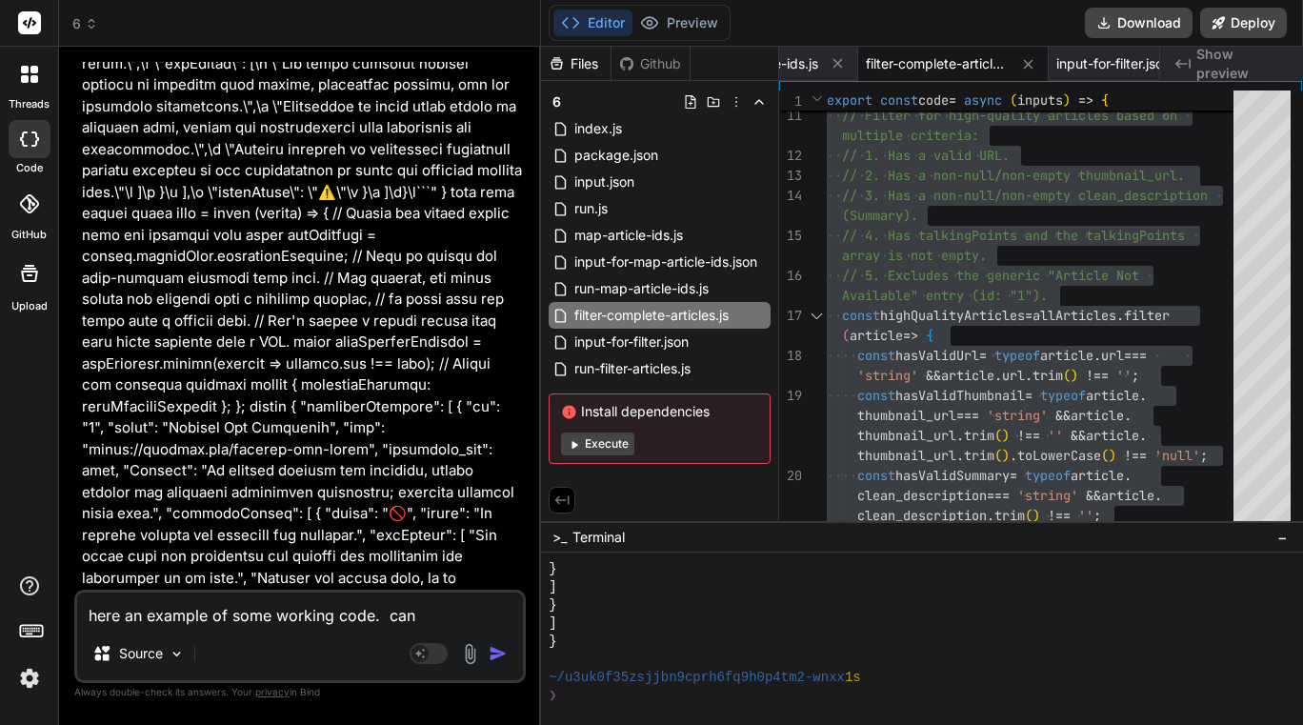
type textarea "here an example of some working code. can"
type textarea "x"
type textarea "here an example of some working code. can y"
type textarea "x"
type textarea "here an example of some working code. can yo"
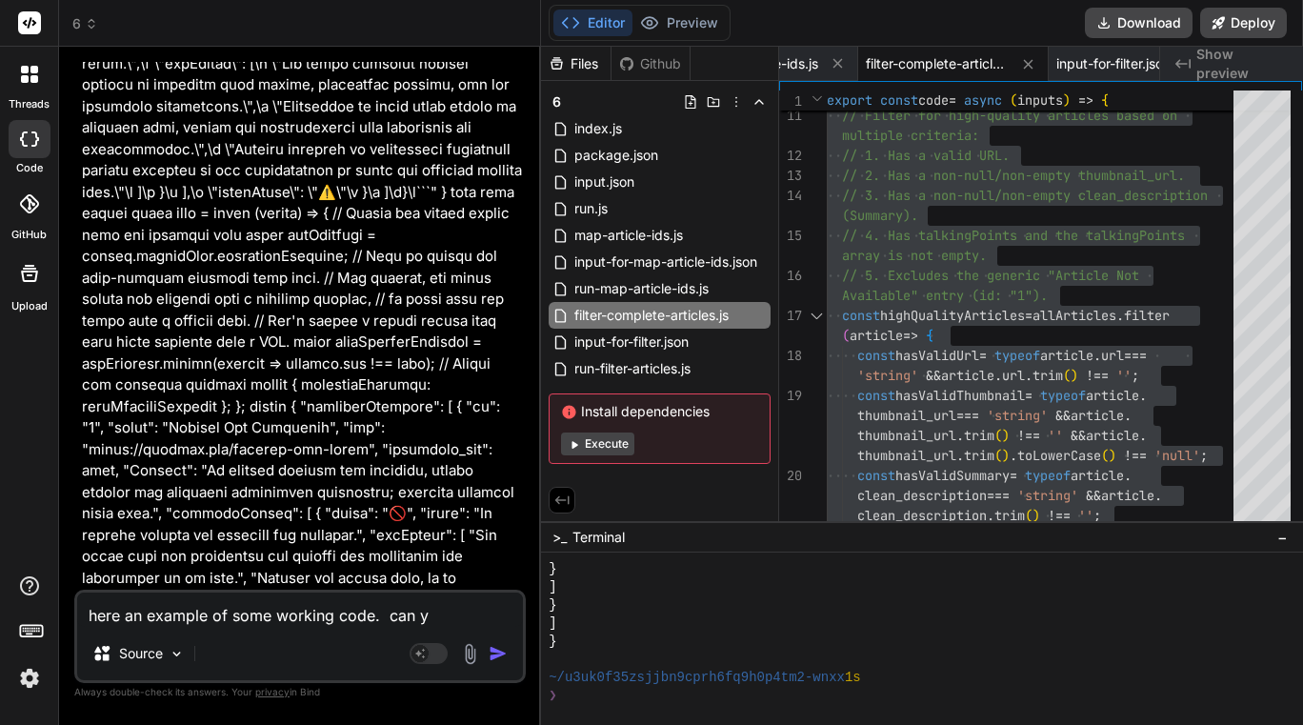
type textarea "x"
type textarea "here an example of some working code. can you"
type textarea "x"
type textarea "here an example of some working code. can you u"
type textarea "x"
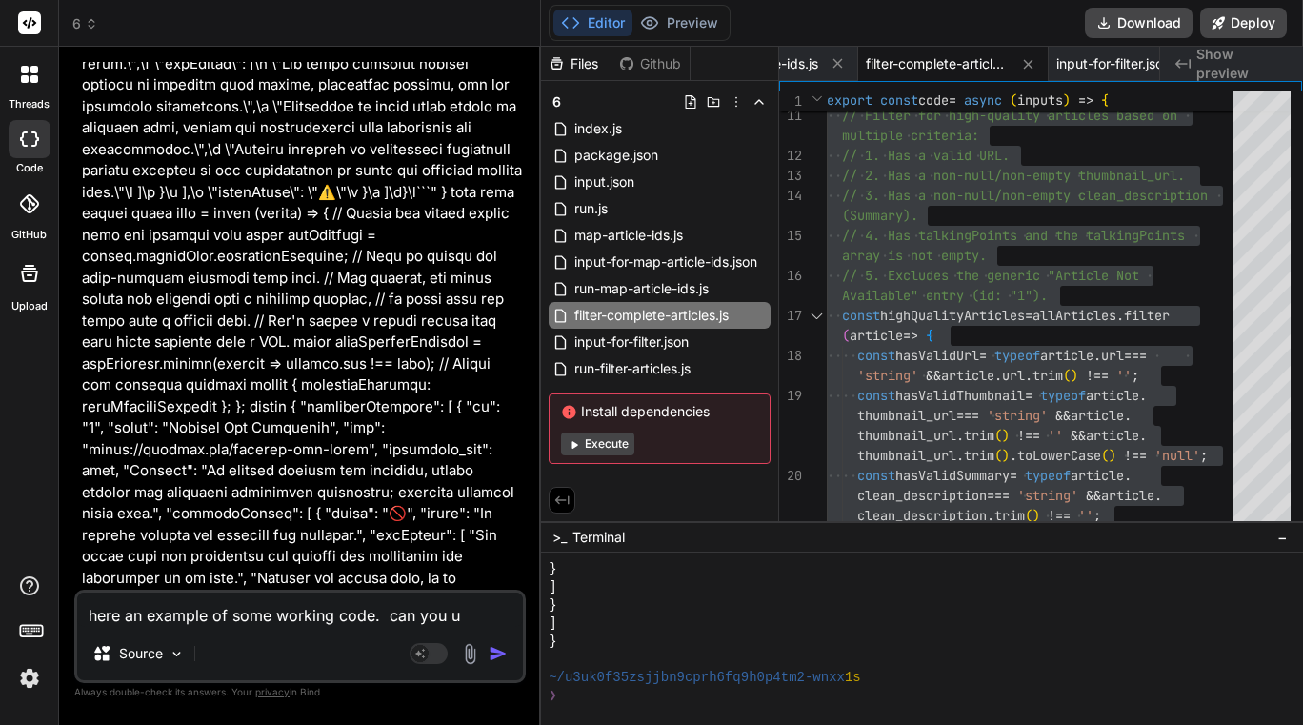
type textarea "here an example of some working code. can you up"
type textarea "x"
type textarea "here an example of some working code. can you upd"
type textarea "x"
type textarea "here an example of some working code. can you upda"
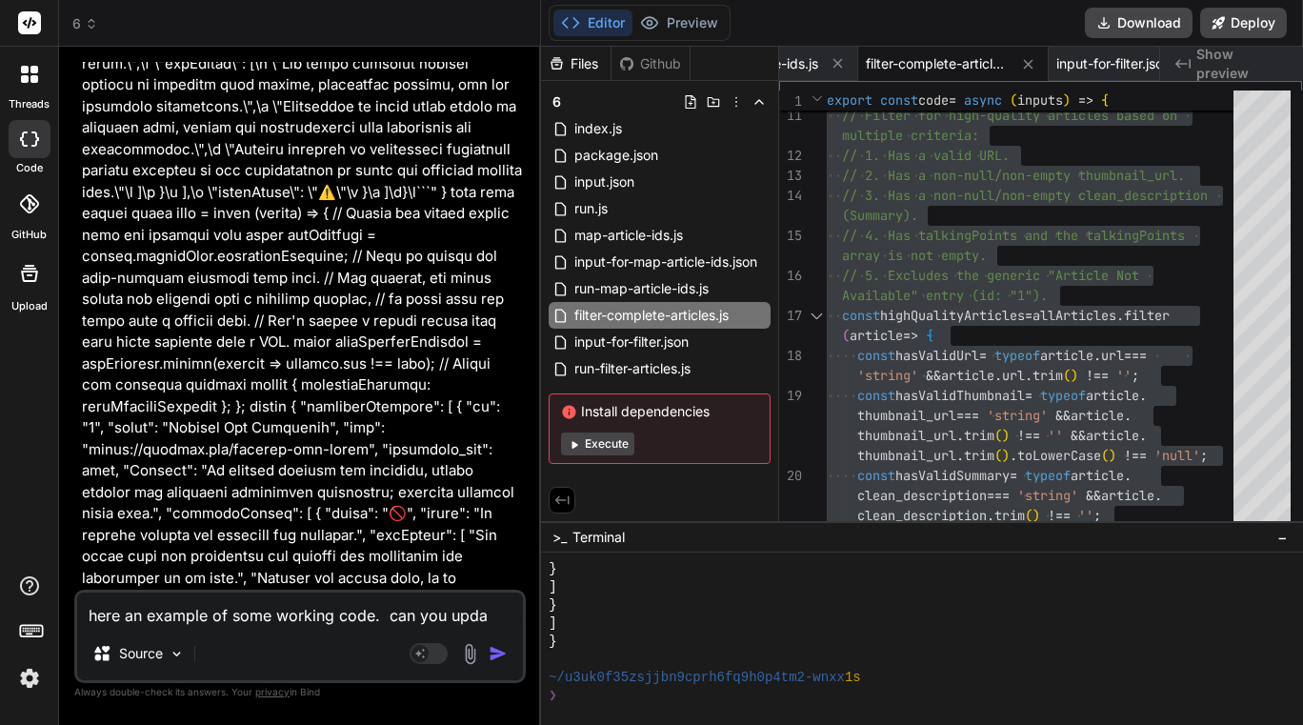
type textarea "x"
type textarea "here an example of some working code. can you updat"
type textarea "x"
type textarea "here an example of some working code. can you update"
type textarea "x"
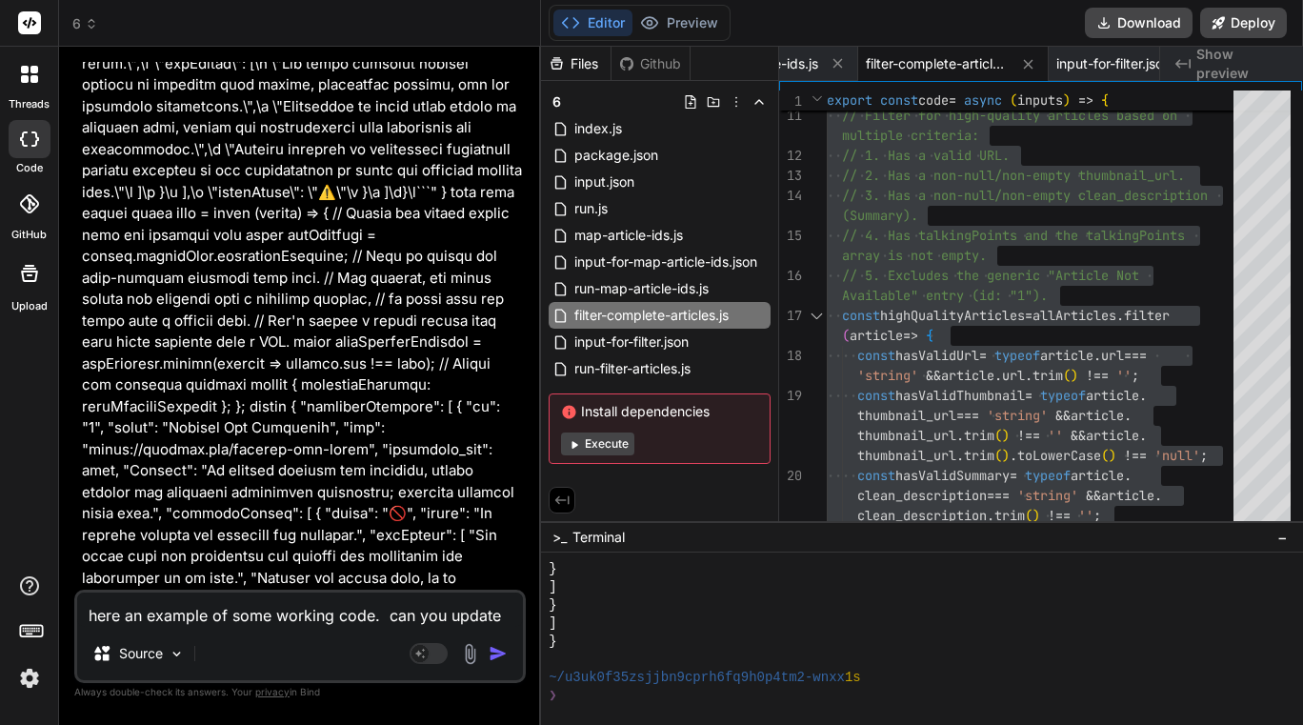
type textarea "here an example of some working code. can you update"
type textarea "x"
type textarea "here an example of some working code. can you update t"
type textarea "x"
type textarea "here an example of some working code. can you update th"
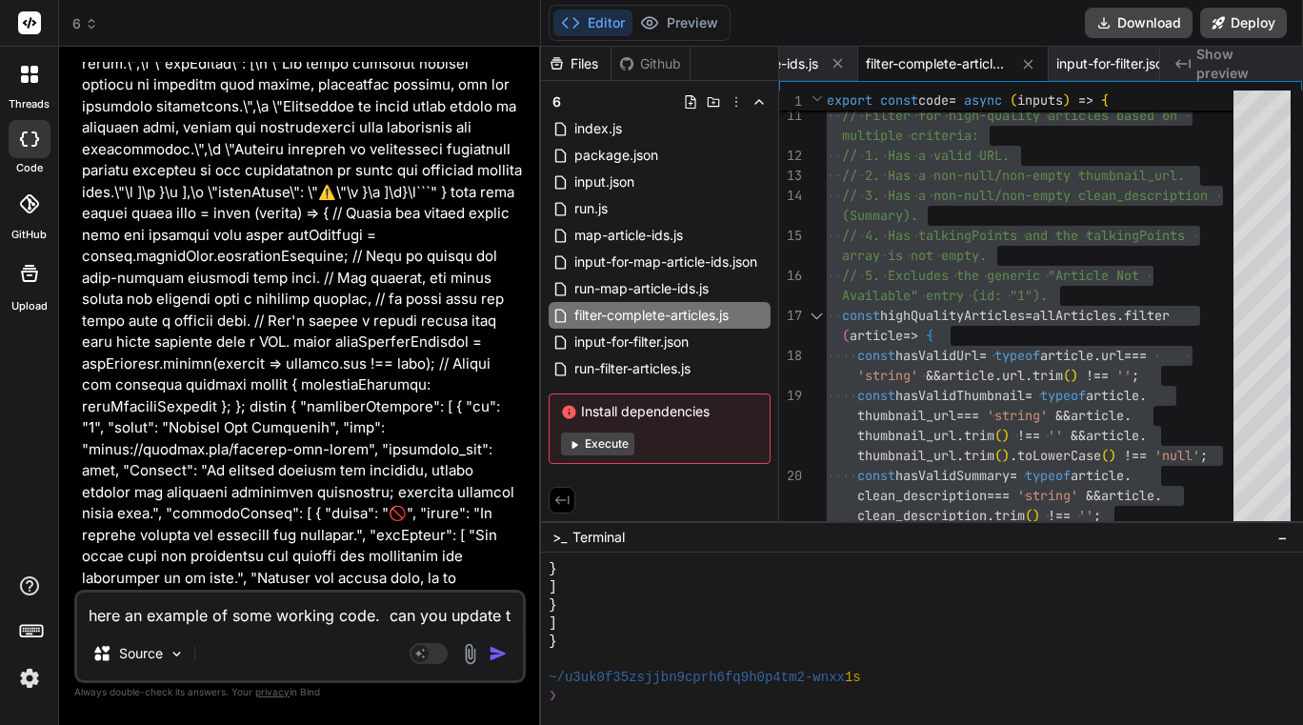
type textarea "x"
type textarea "here an example of some working code. can you update thi"
type textarea "x"
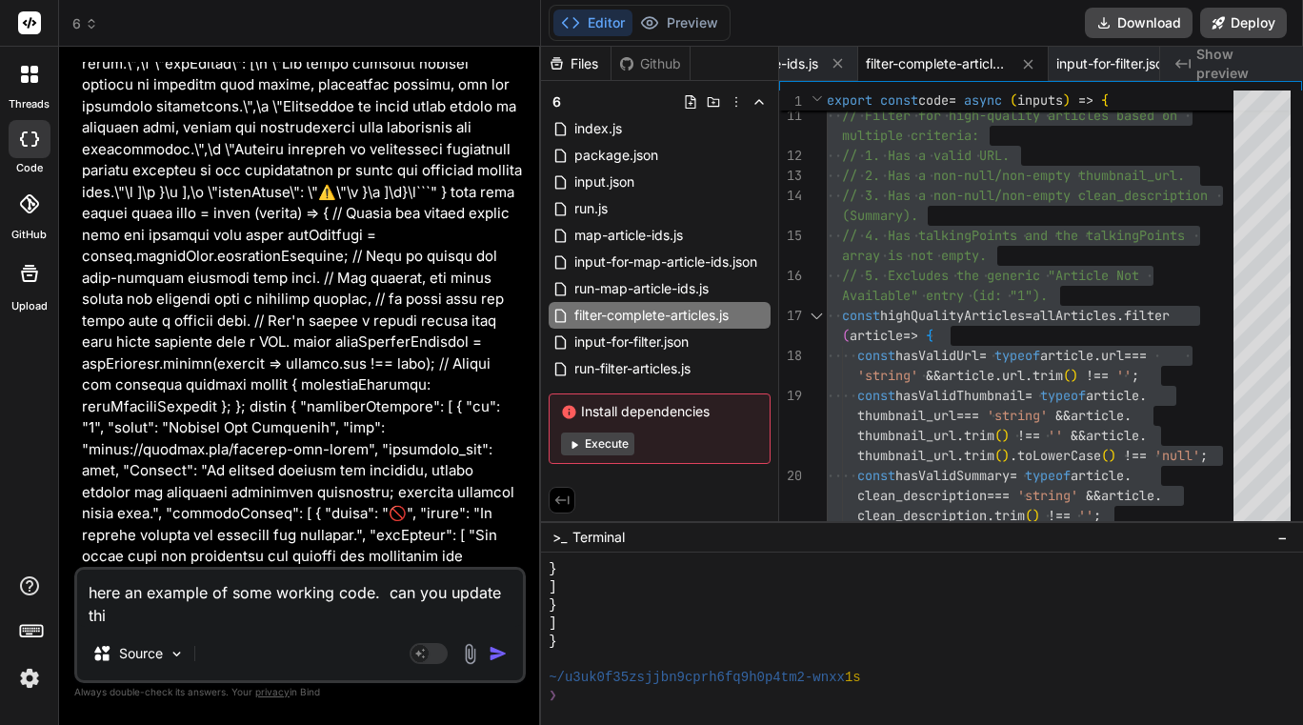
type textarea "here an example of some working code. can you update this"
type textarea "x"
type textarea "here an example of some working code. can you update this"
type textarea "x"
type textarea "here an example of some working code. can you update this"
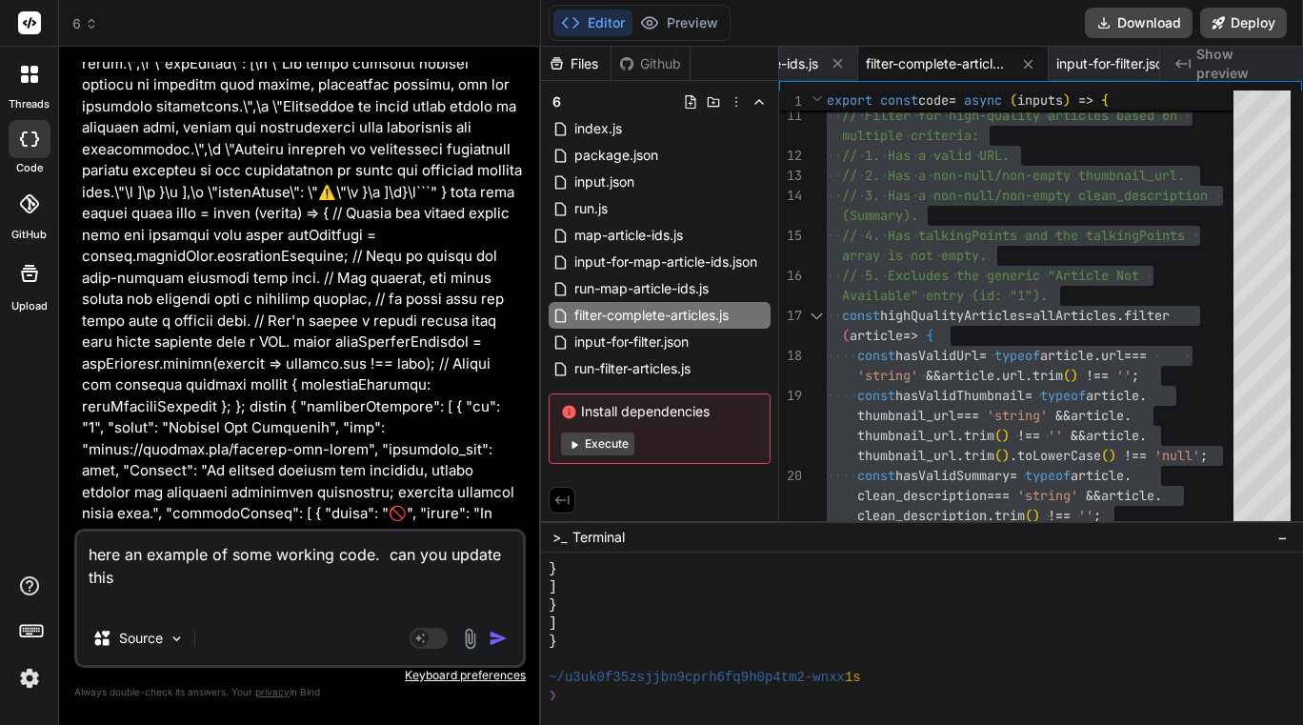
type textarea "x"
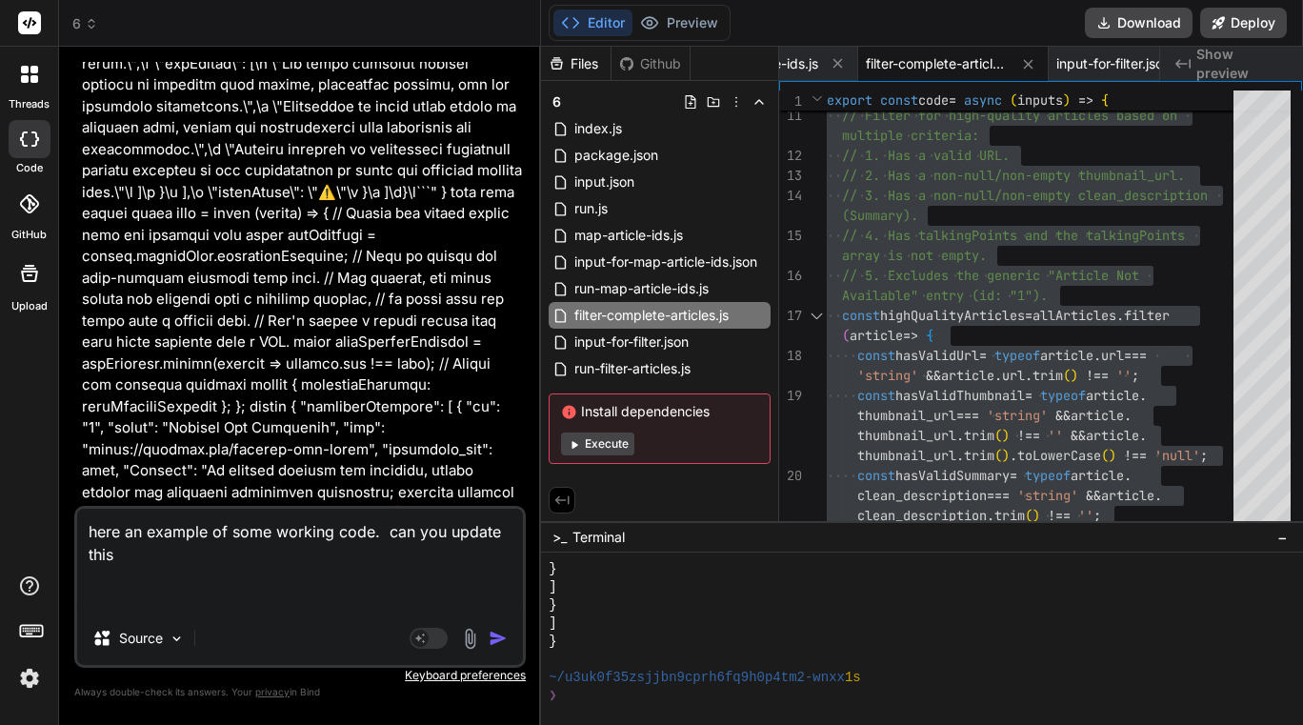
paste textarea "export const code = async (inputs) => { // Access the merged output from the pr…"
type textarea "here an example of some working code. can you update this export const code = a…"
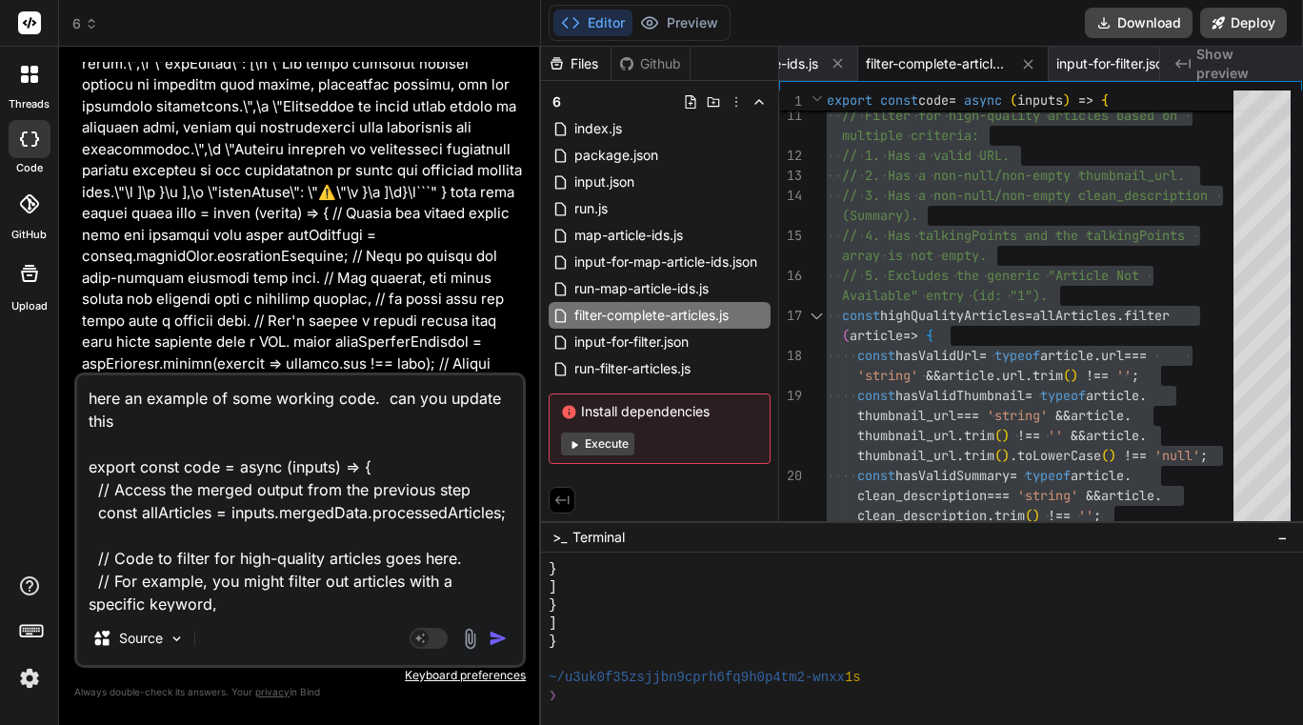
scroll to position [298, 0]
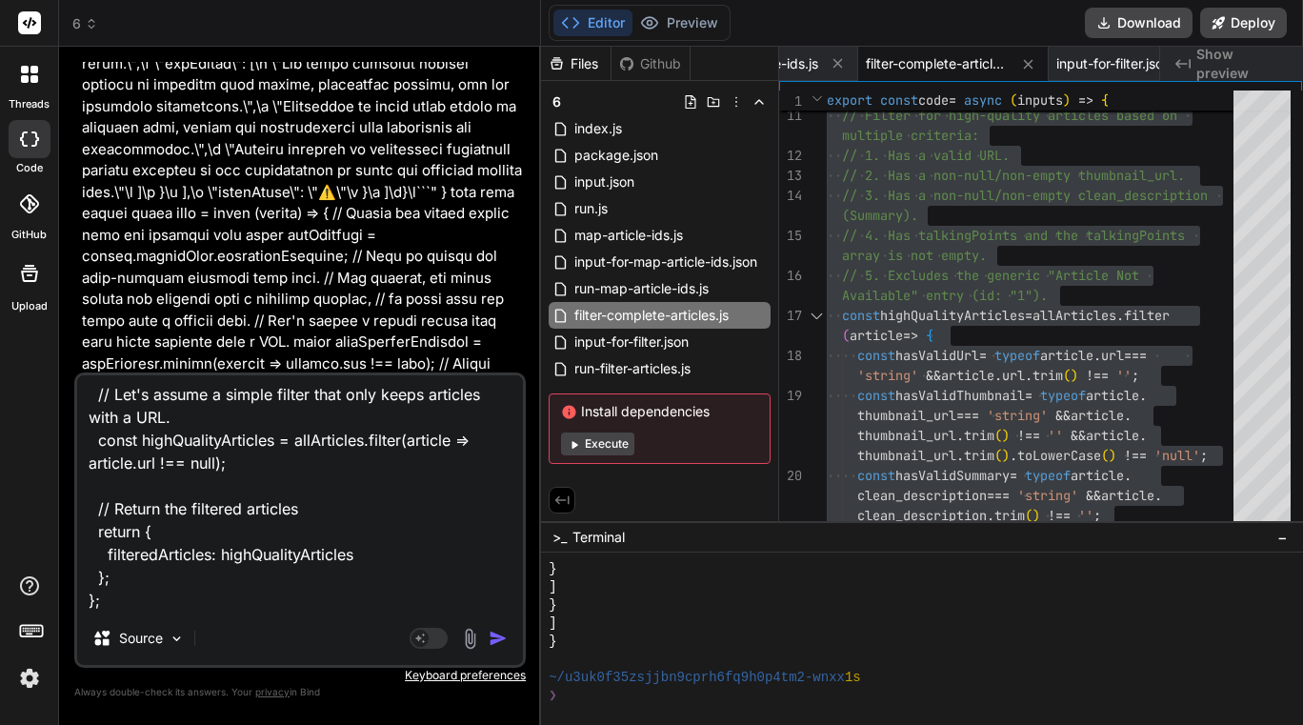
type textarea "x"
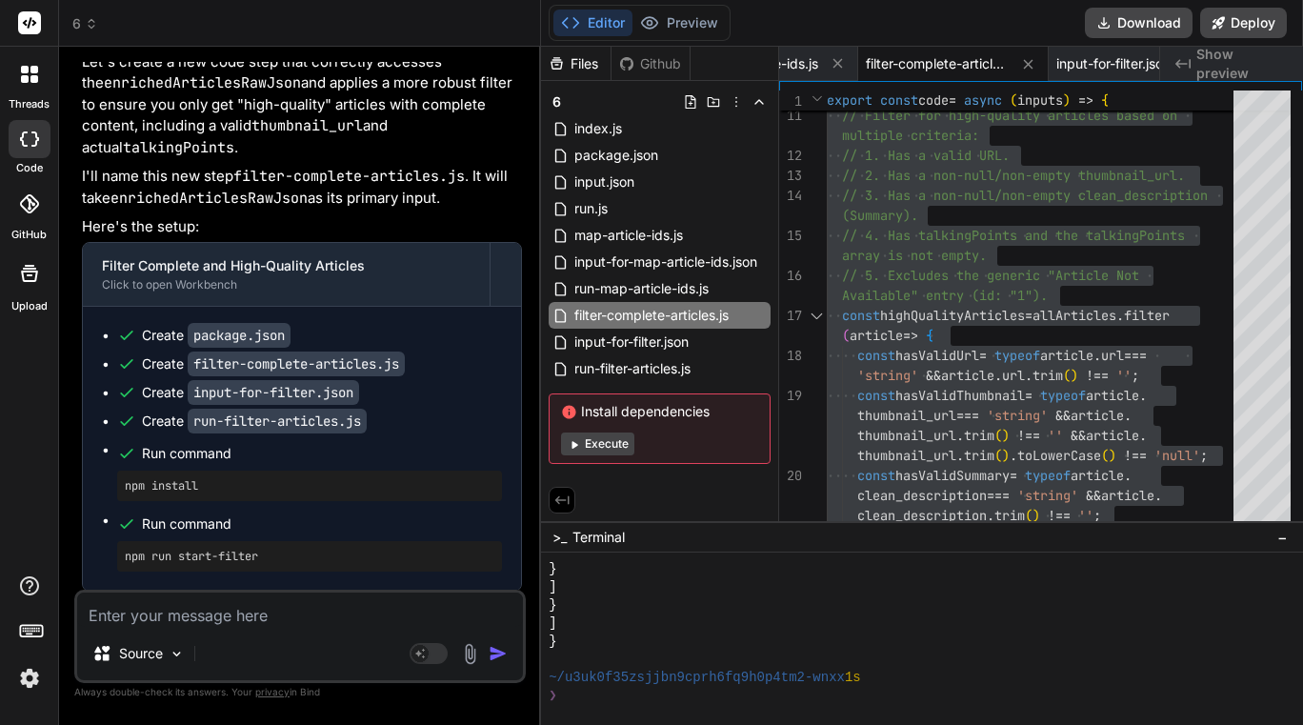
scroll to position [121477, 0]
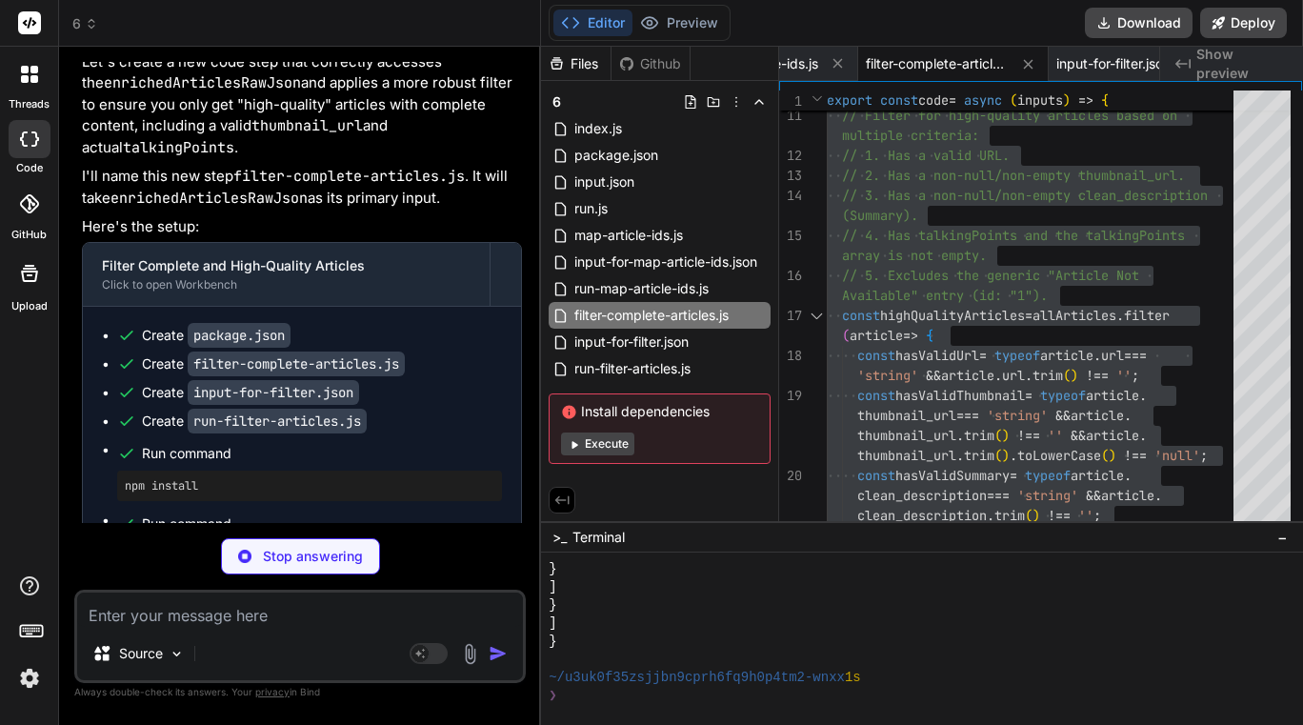
type textarea "x"
type textarea "return { filteredArticles: highQualityArticles }; };"
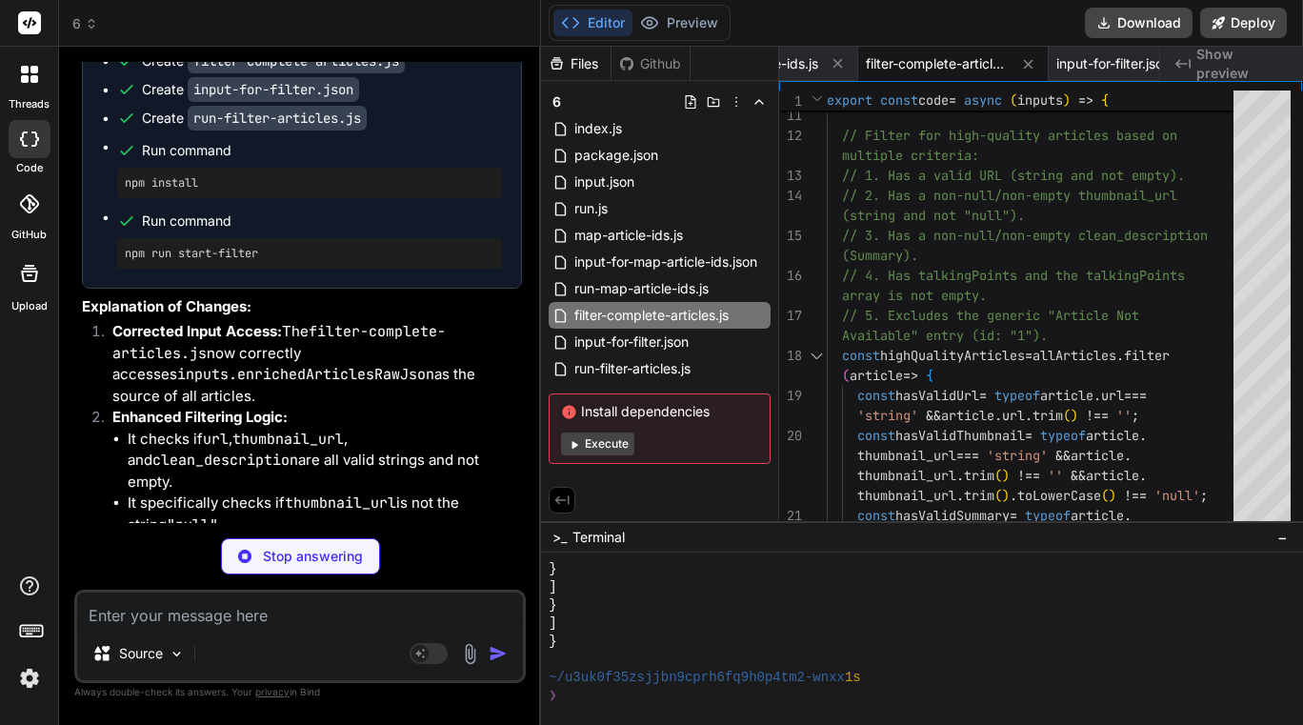
scroll to position [121843, 0]
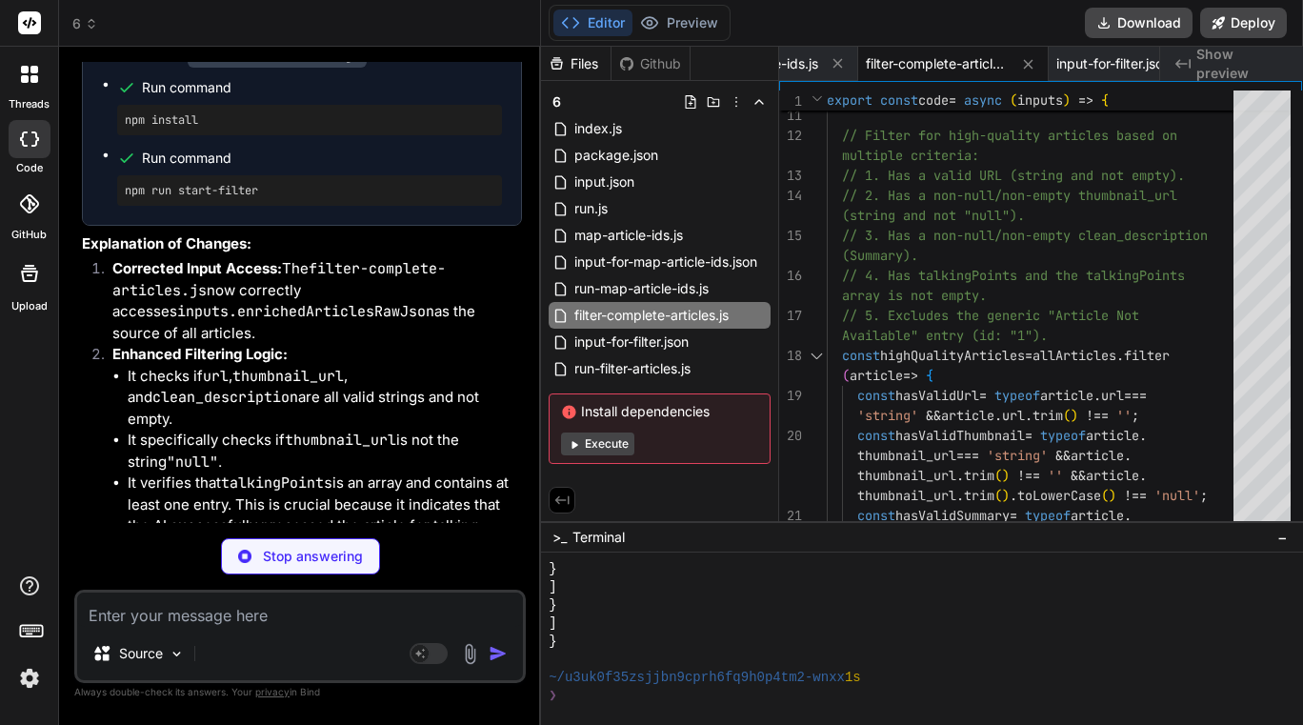
type textarea "x"
type textarea "["This Los Angeles landmark provides a dynamic and interactive setting for fami…"
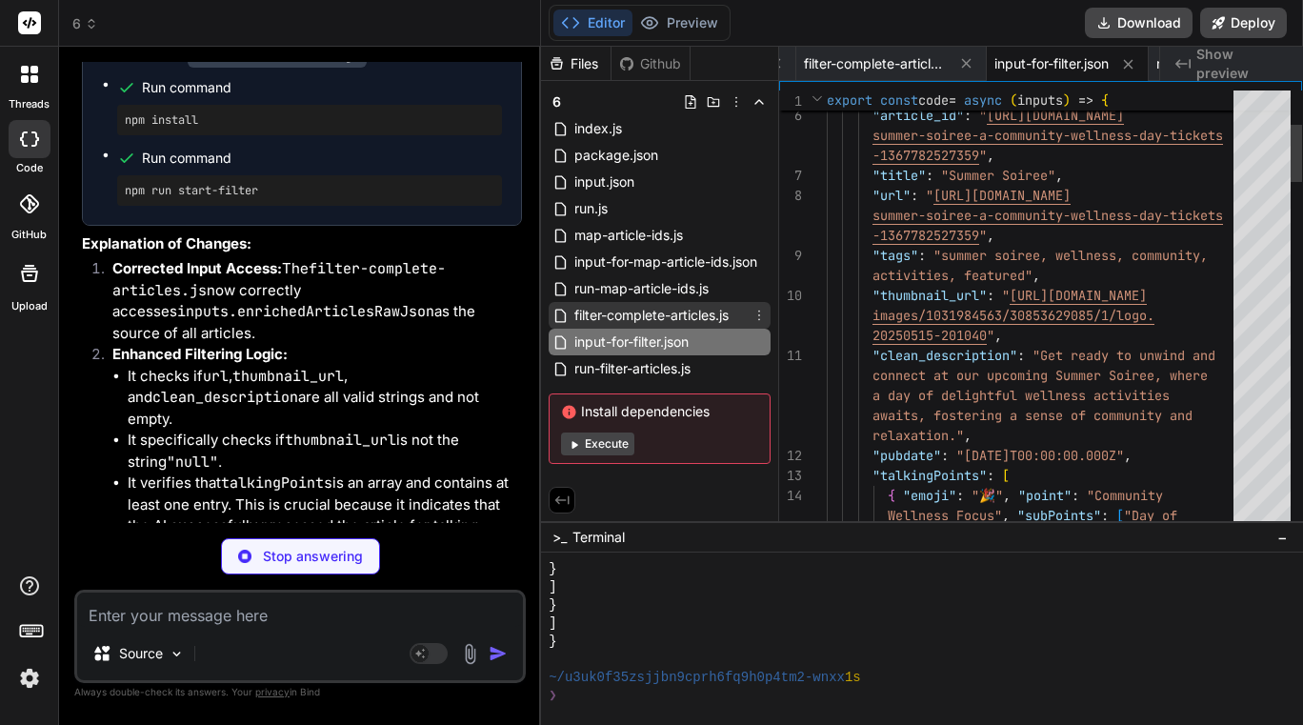
type textarea "x"
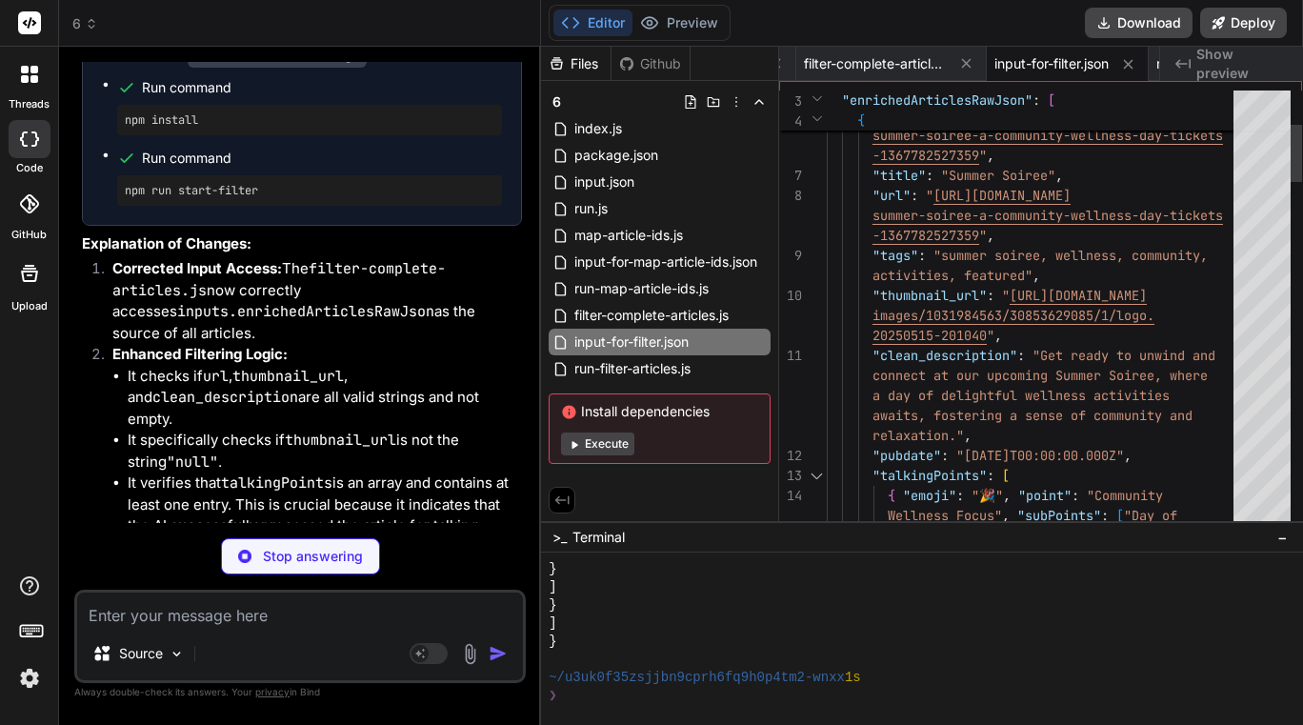
type textarea "} catch (error) { console.error("Error running the filter-complete-articles scr…"
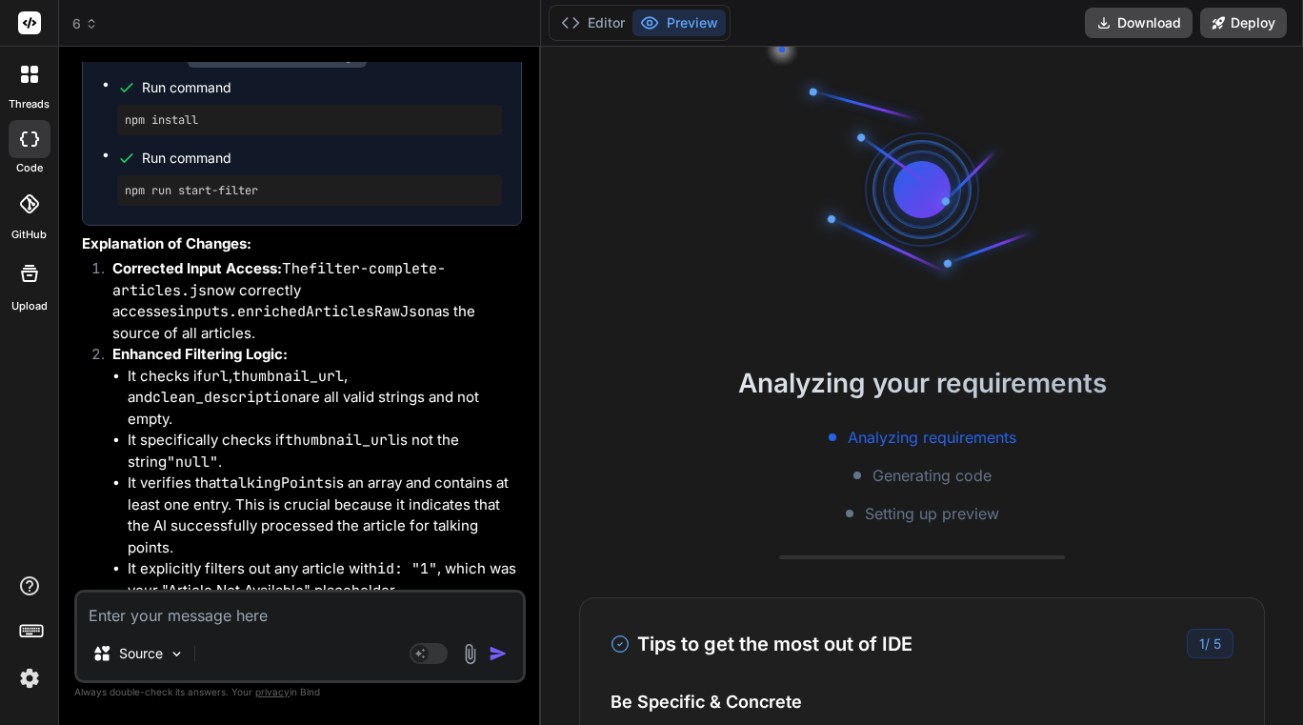
scroll to position [9538, 0]
type textarea "x"
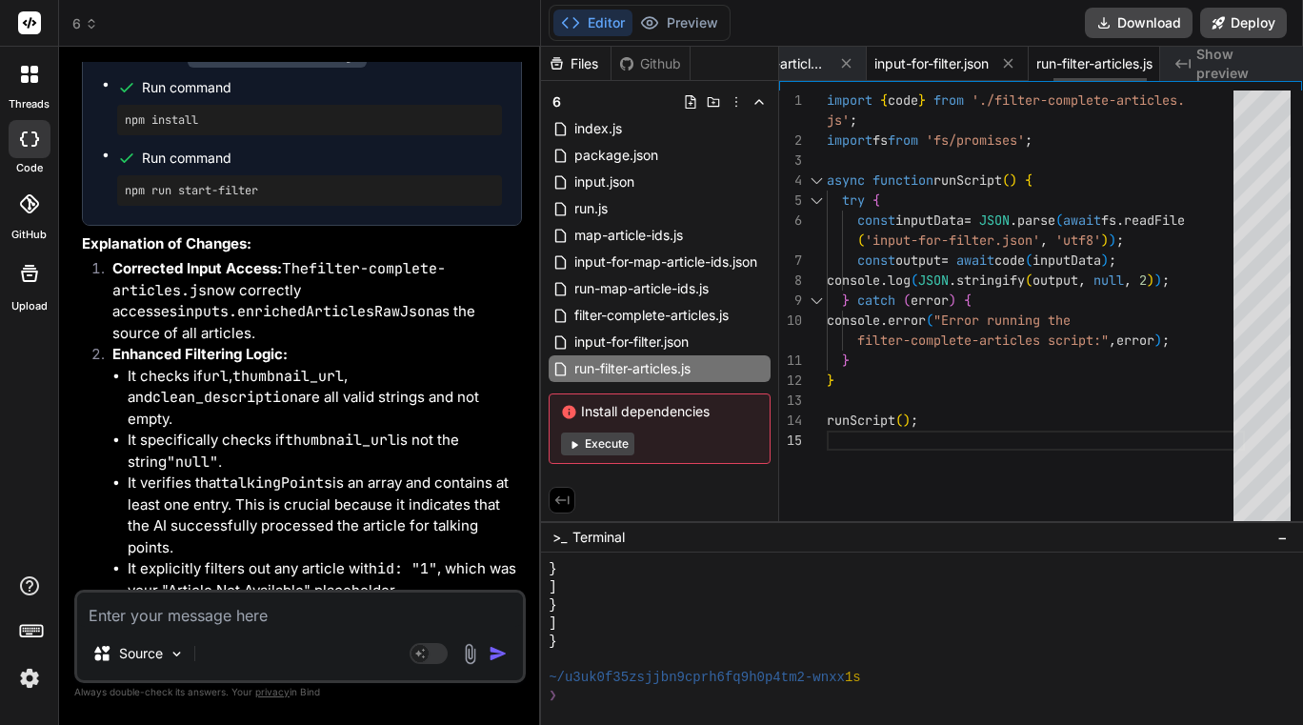
scroll to position [0, 1155]
click at [475, 65] on span "input-for-filter.json" at bounding box center [898, 63] width 114 height 19
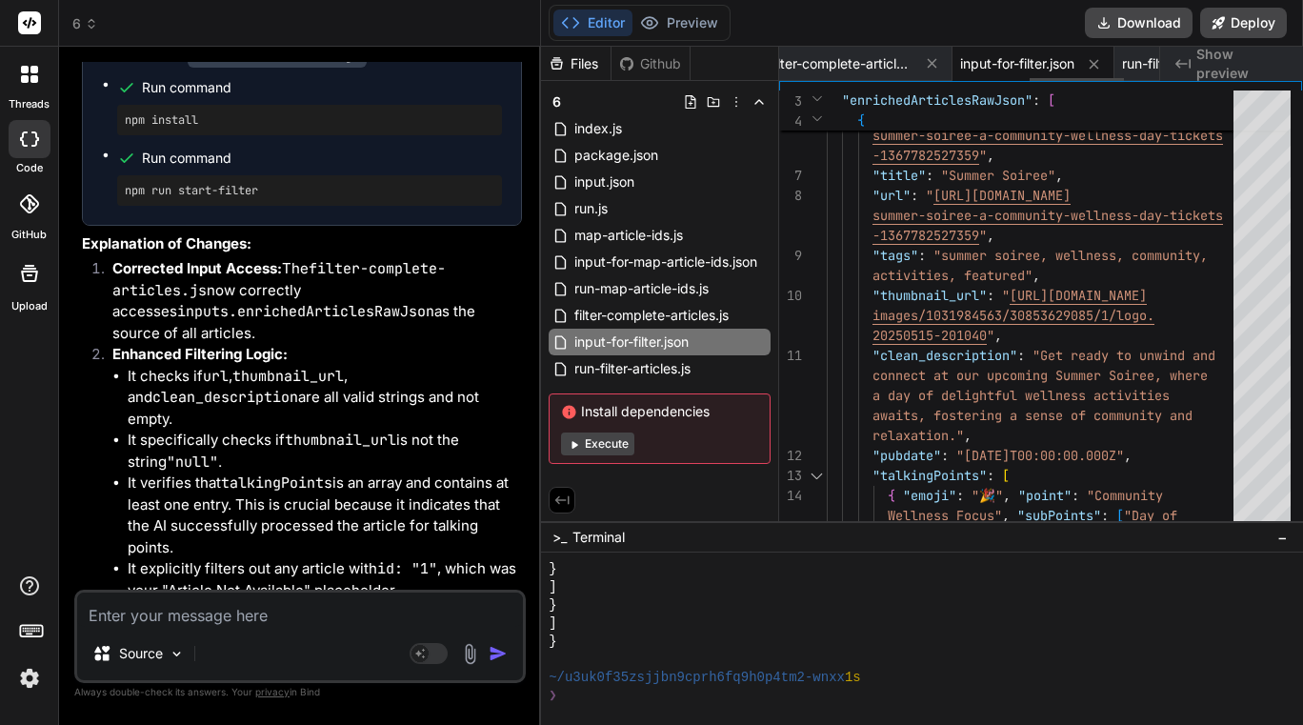
scroll to position [0, 1000]
click at [475, 59] on span "filter-complete-articles.js" at bounding box center [861, 63] width 143 height 19
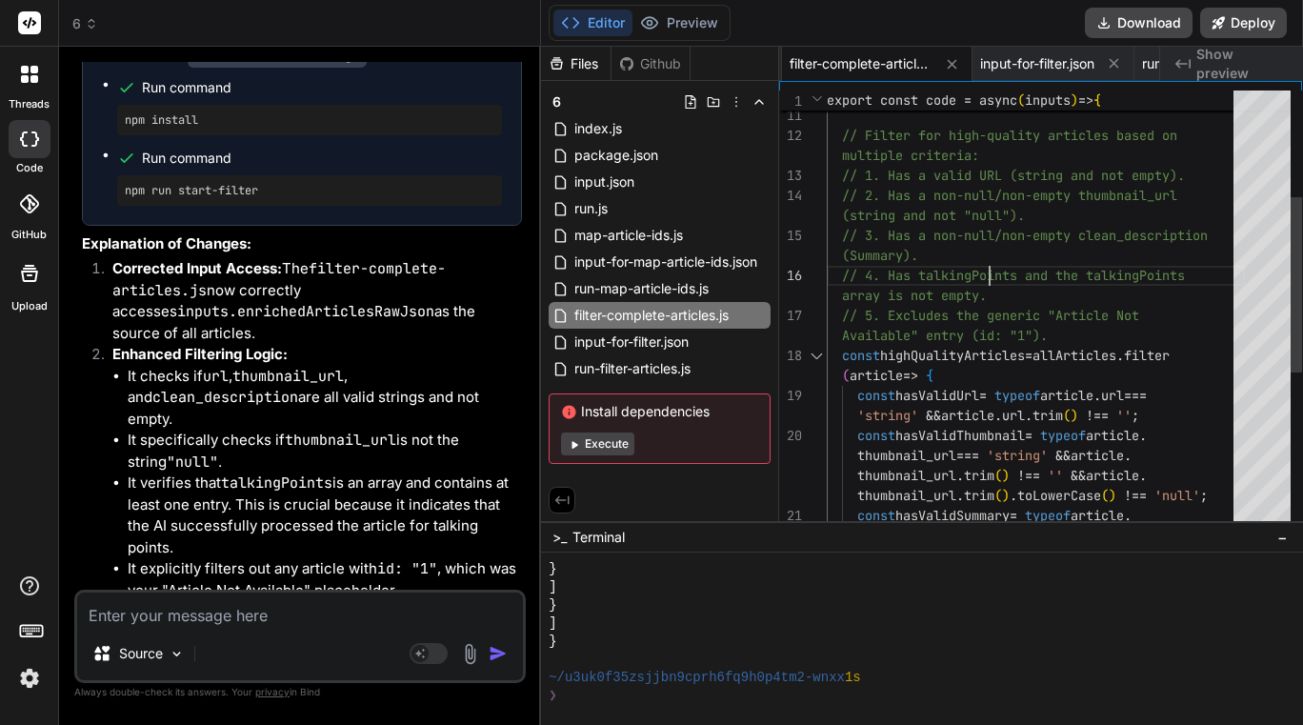
click at [475, 273] on div "} // Filter for high-quality articles based on // 1. Has a valid URL (string an…" at bounding box center [1036, 376] width 418 height 1100
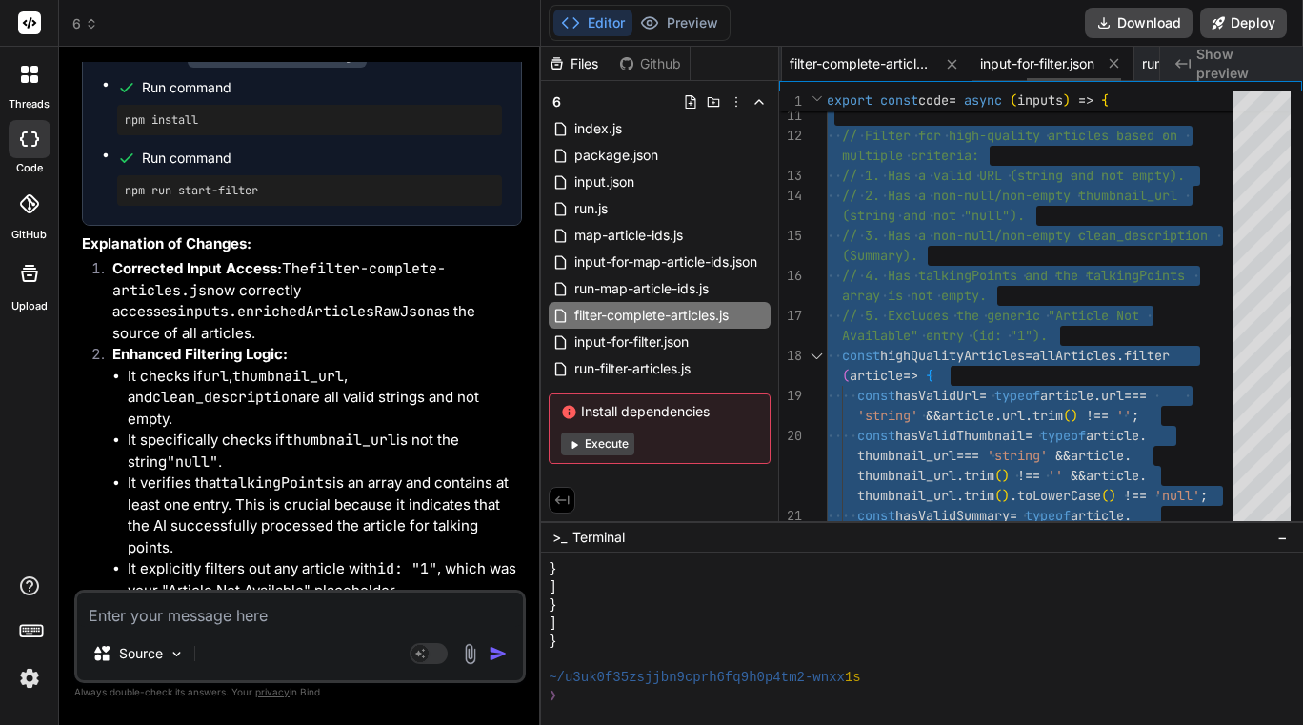
scroll to position [0, 1155]
click at [475, 50] on div "run-filter-articles.js" at bounding box center [1077, 64] width 164 height 34
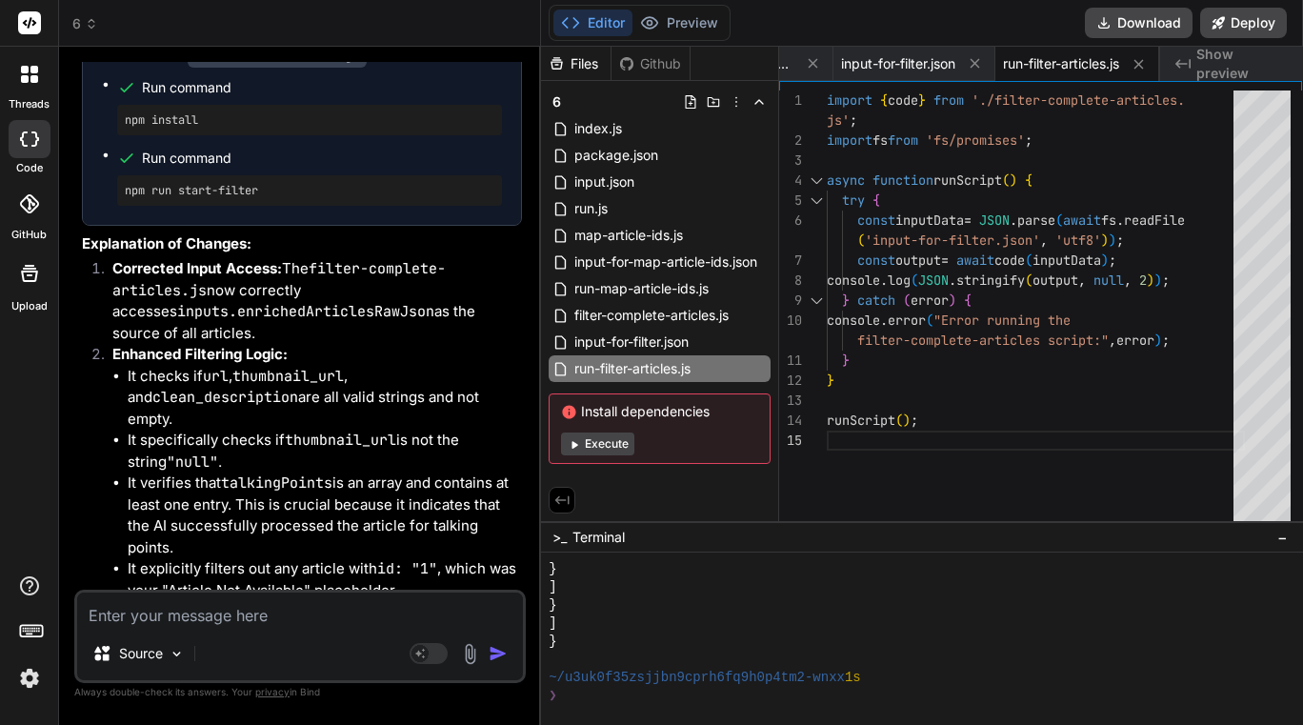
click at [475, 246] on div "console . error ( "Error running the } } runScript ( ) ; import { code } from '…" at bounding box center [1036, 310] width 418 height 440
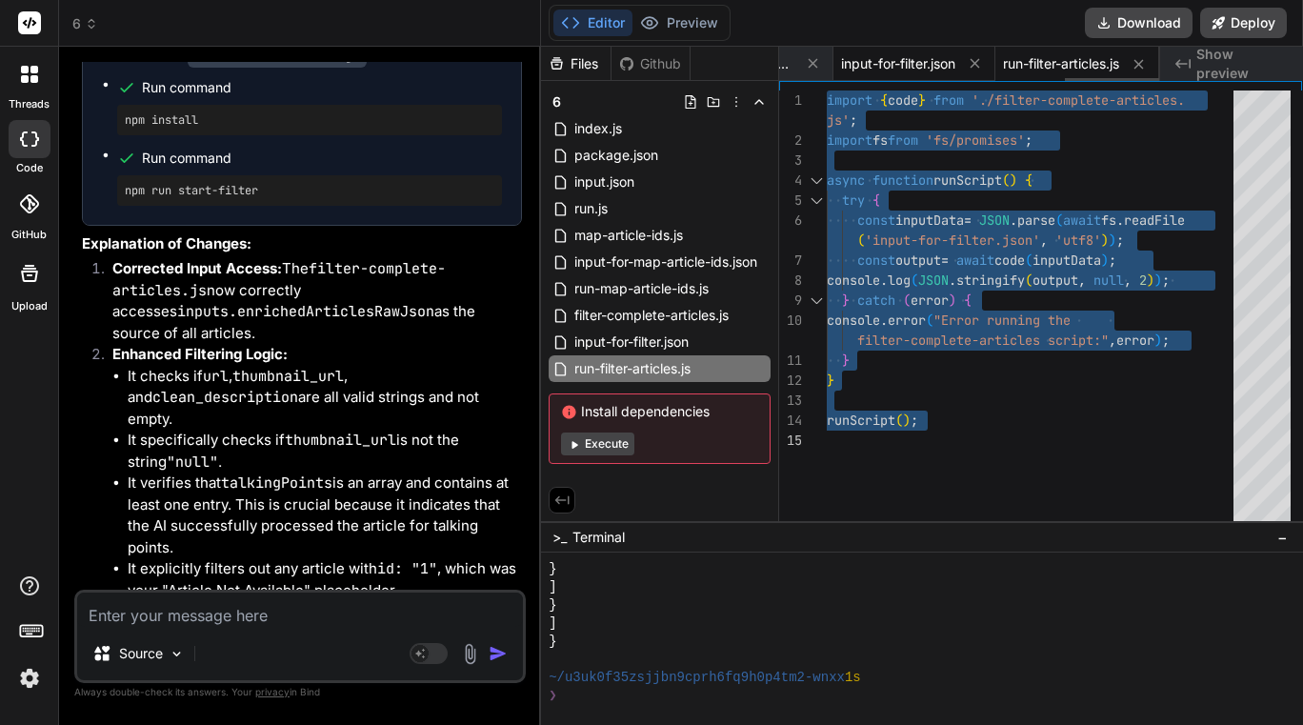
click at [475, 58] on span "input-for-filter.json" at bounding box center [898, 63] width 114 height 19
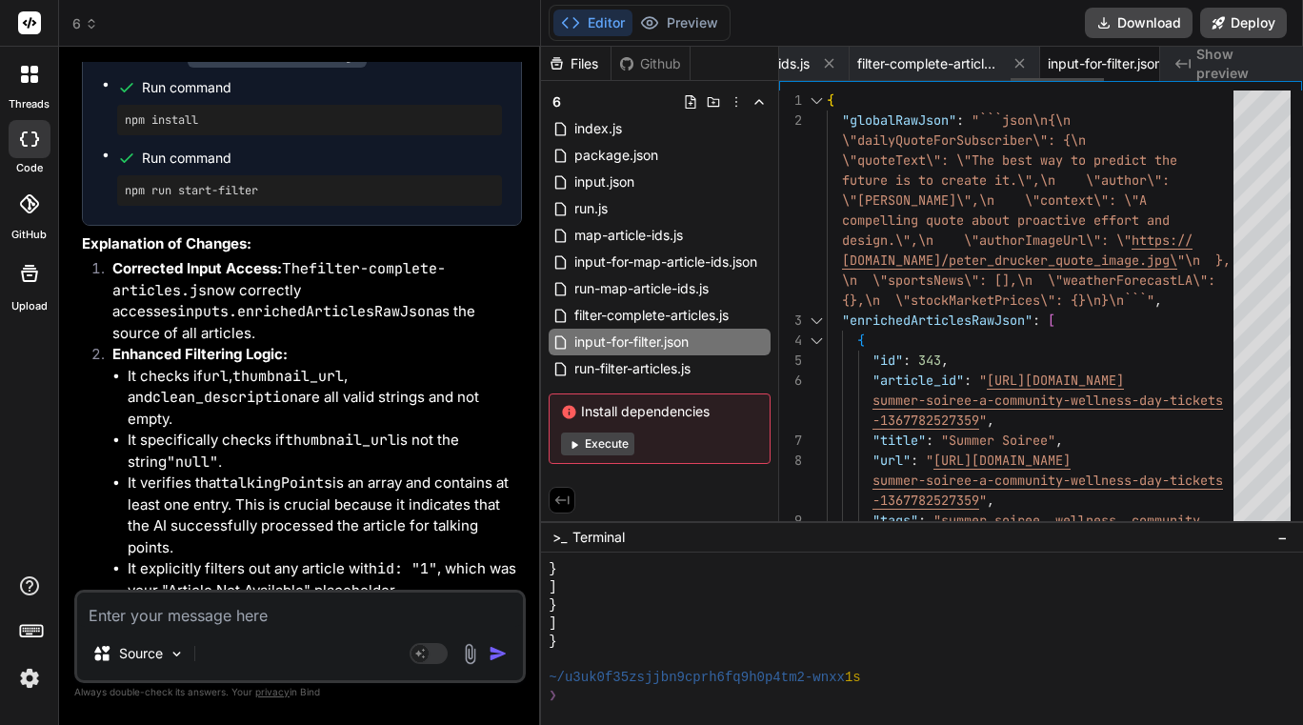
scroll to position [0, 934]
click at [475, 60] on span "filter-complete-articles.js" at bounding box center [926, 63] width 143 height 19
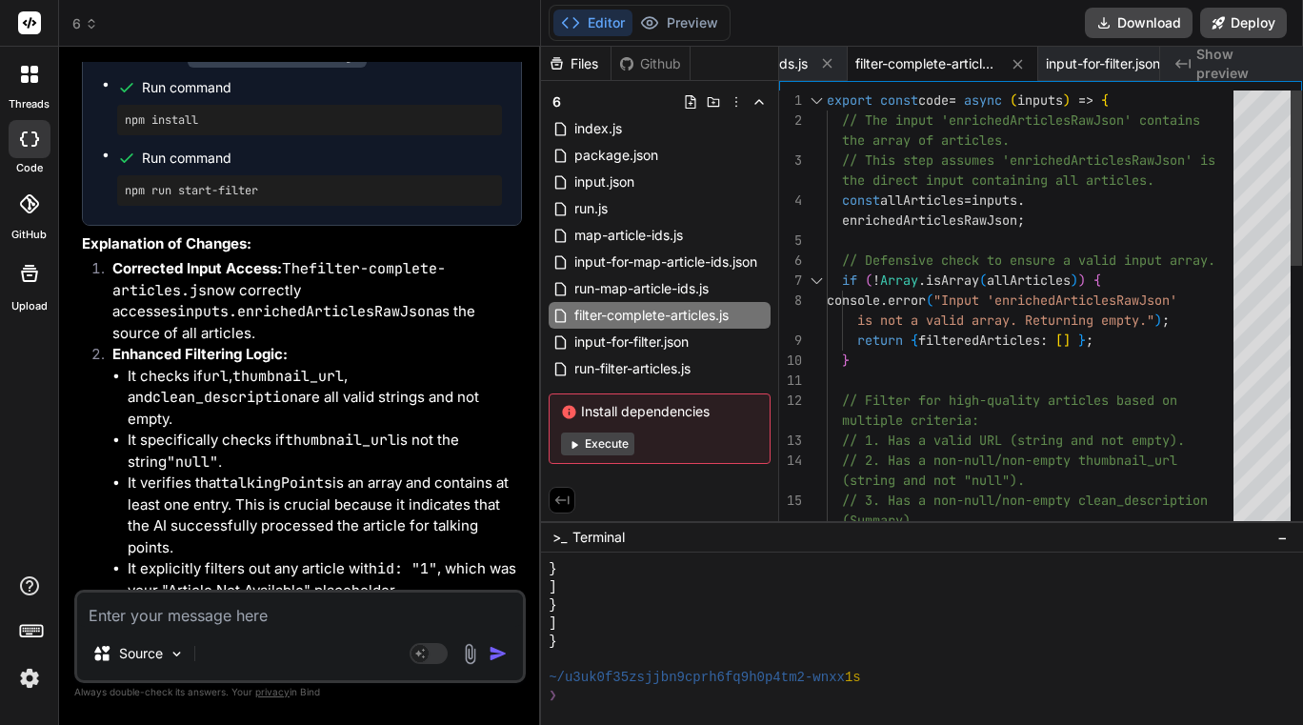
click at [475, 217] on div "export const code = async ( inputs ) => { // The input 'enrichedArticlesRawJson…" at bounding box center [1036, 640] width 418 height 1100
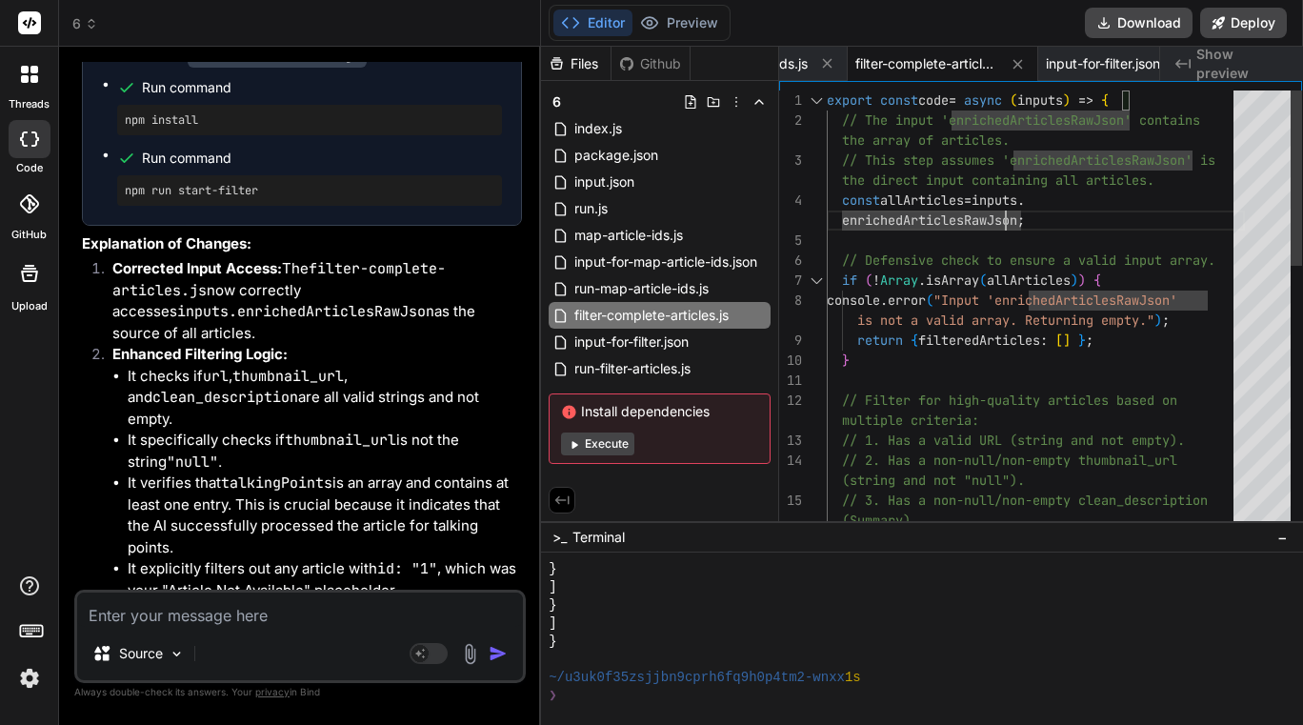
type textarea "export const code = async (inputs) => { // The input 'enrichedArticlesRawJson' …"
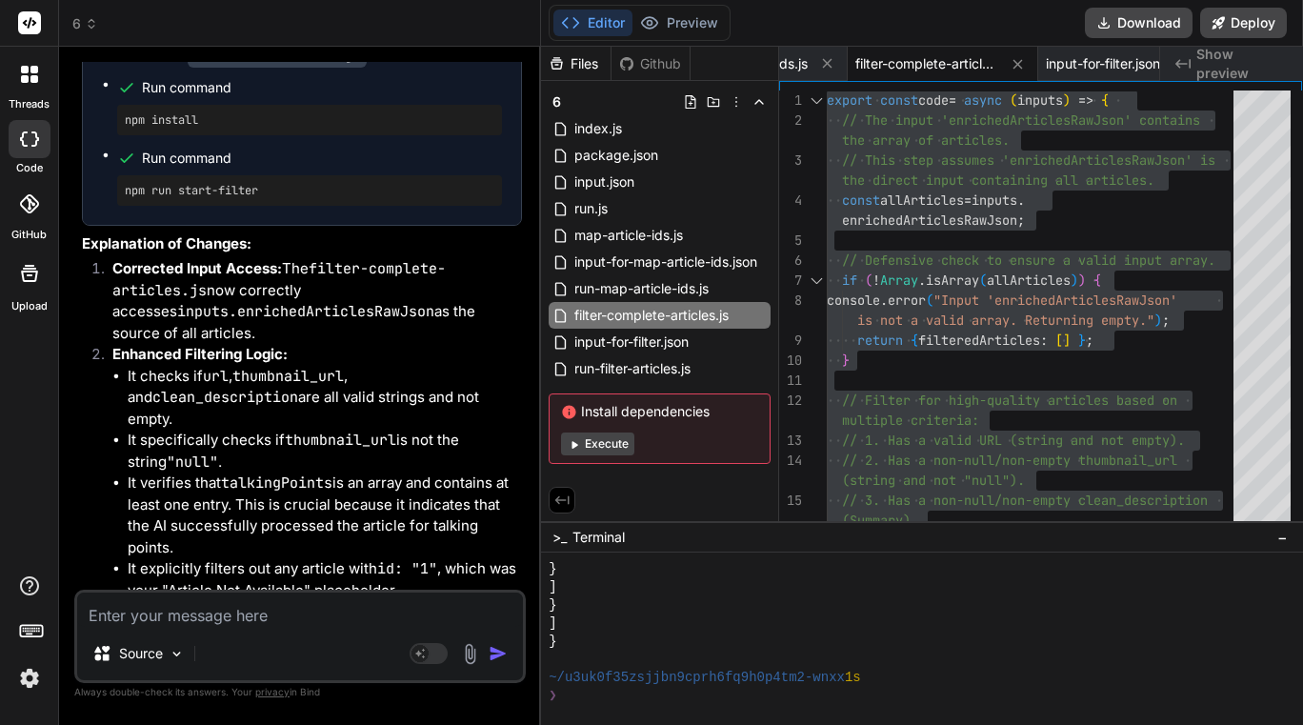
click at [268, 617] on textarea at bounding box center [300, 609] width 446 height 34
type textarea "t"
type textarea "x"
type textarea "th"
type textarea "x"
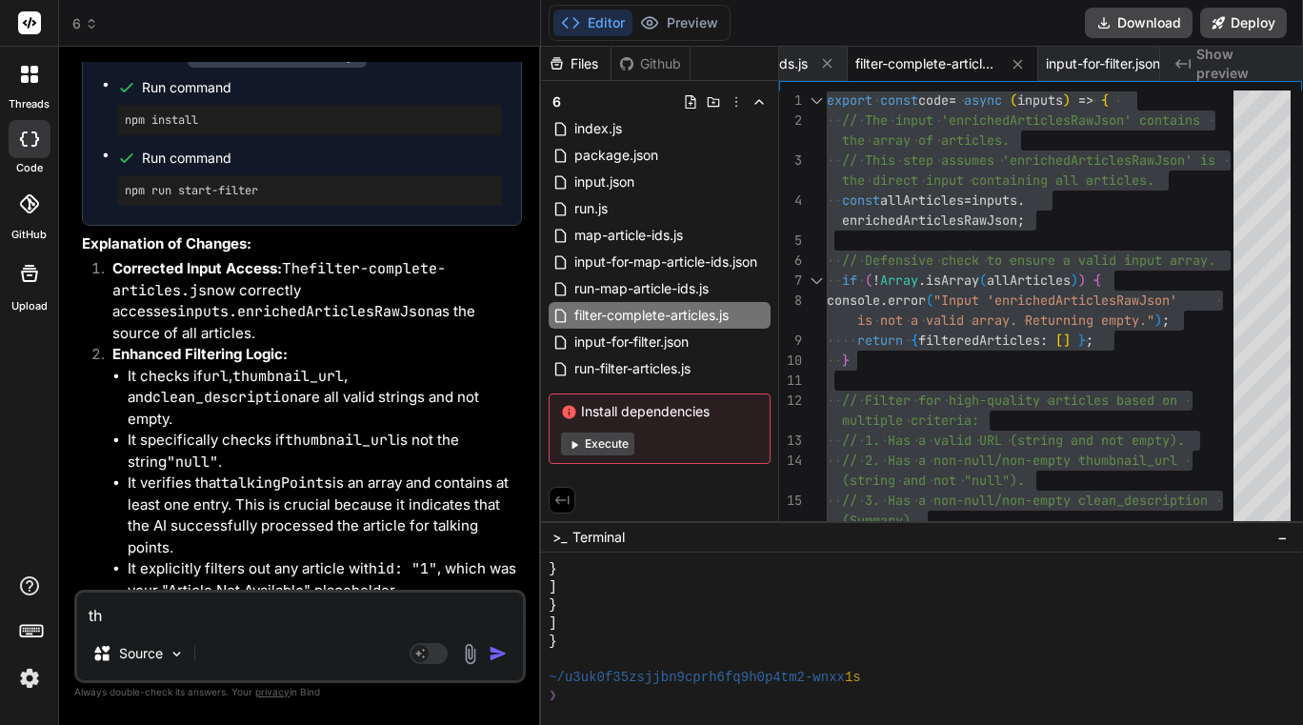
type textarea "thi"
type textarea "x"
type textarea "this"
type textarea "x"
type textarea "this"
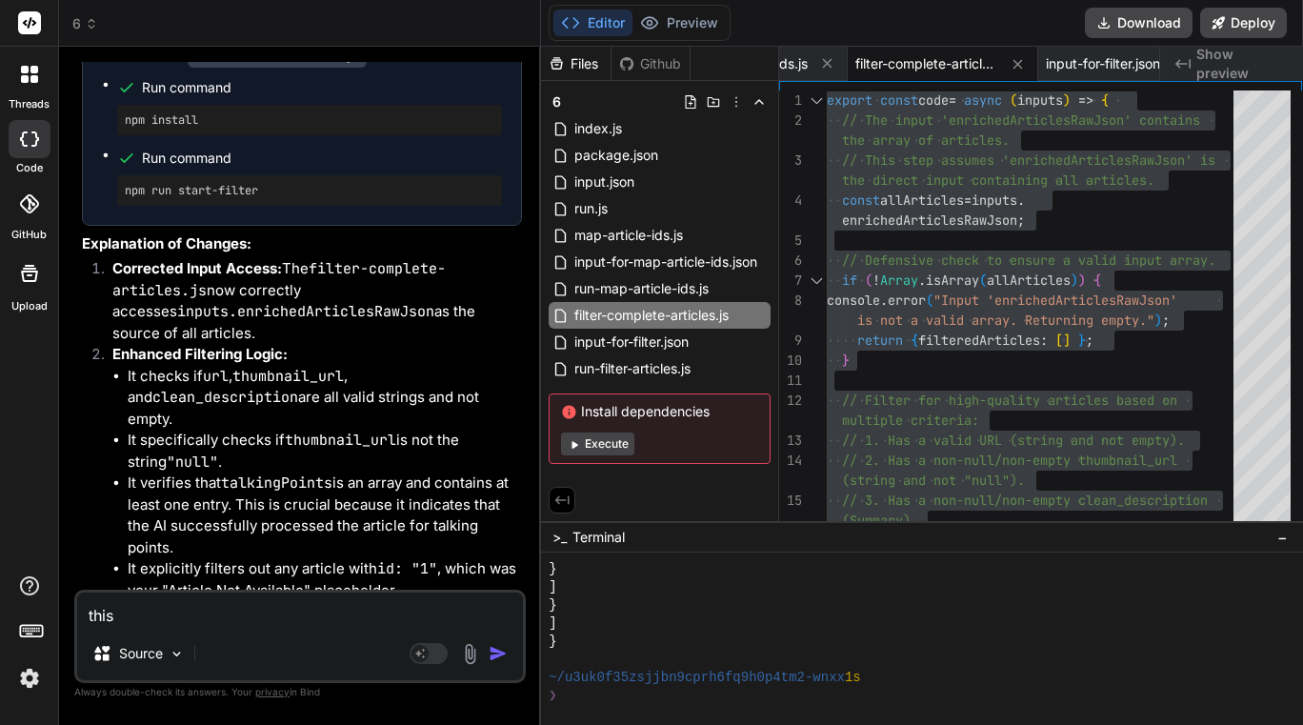
type textarea "x"
type textarea "this i"
type textarea "x"
type textarea "this is"
type textarea "x"
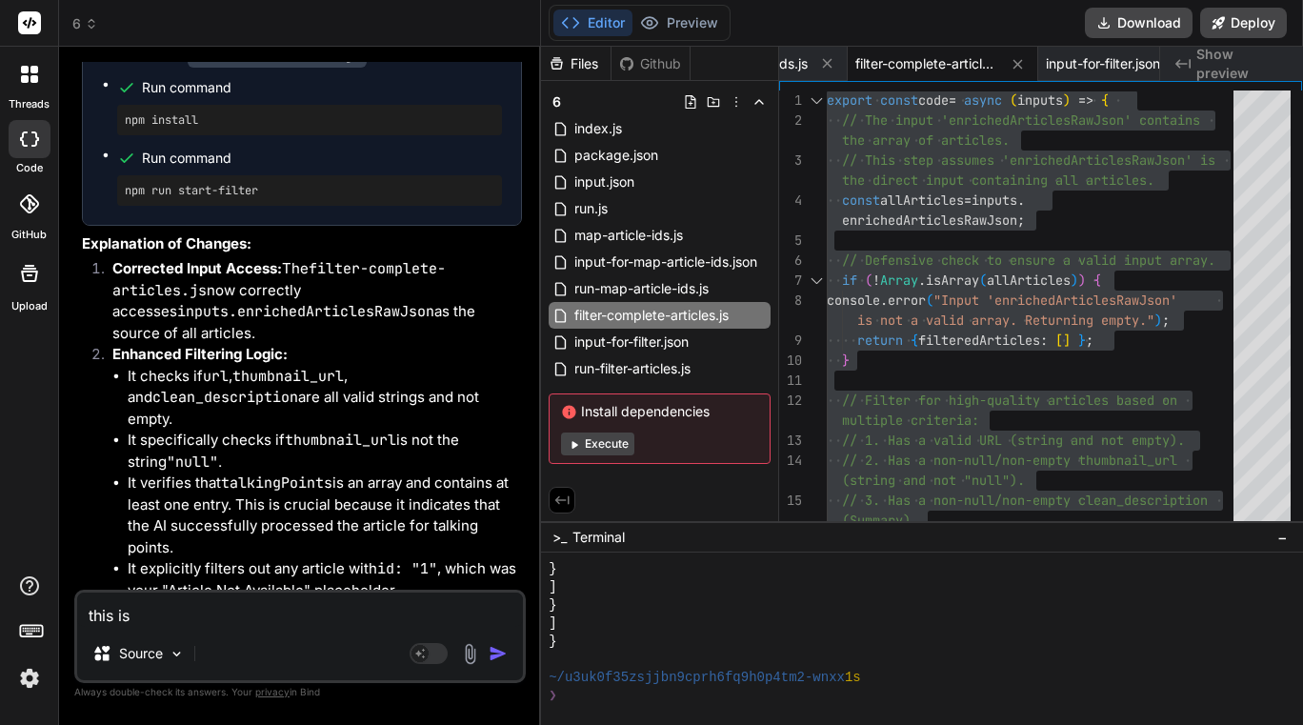
type textarea "this is"
type textarea "x"
type textarea "this is t"
type textarea "x"
type textarea "this is th"
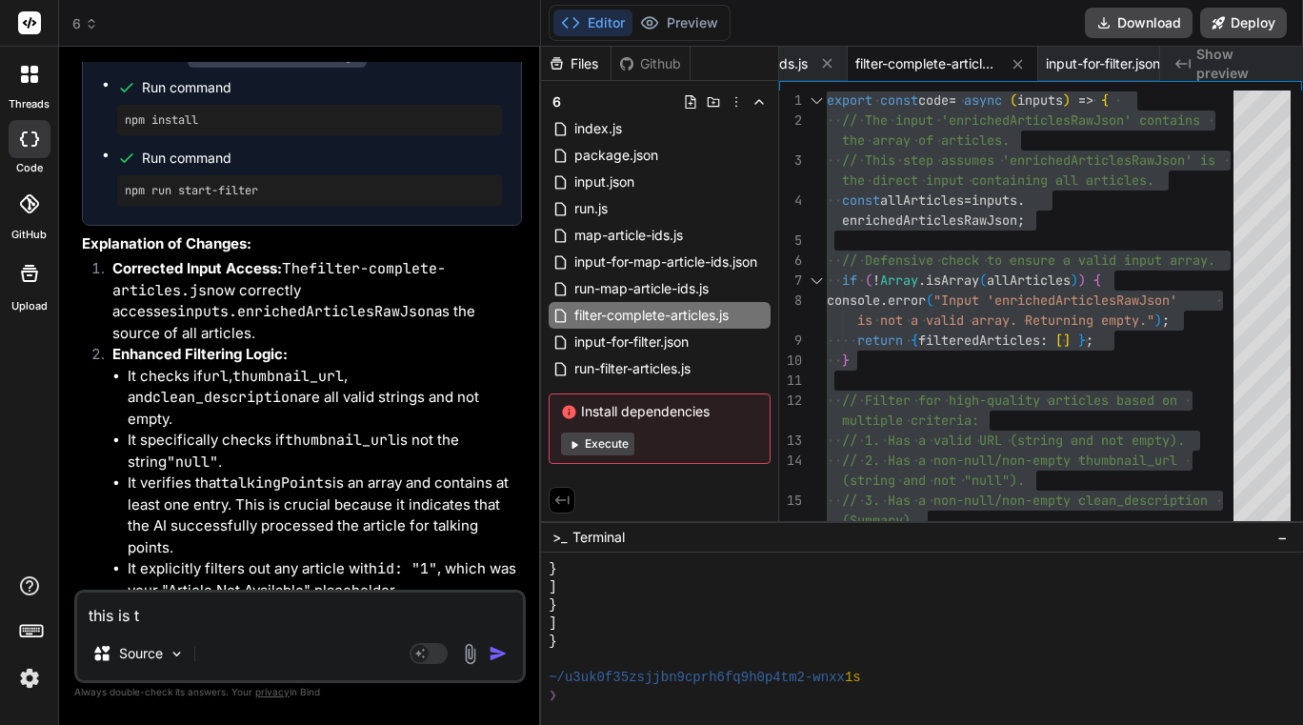
type textarea "x"
type textarea "this is the"
type textarea "x"
type textarea "this is the"
type textarea "x"
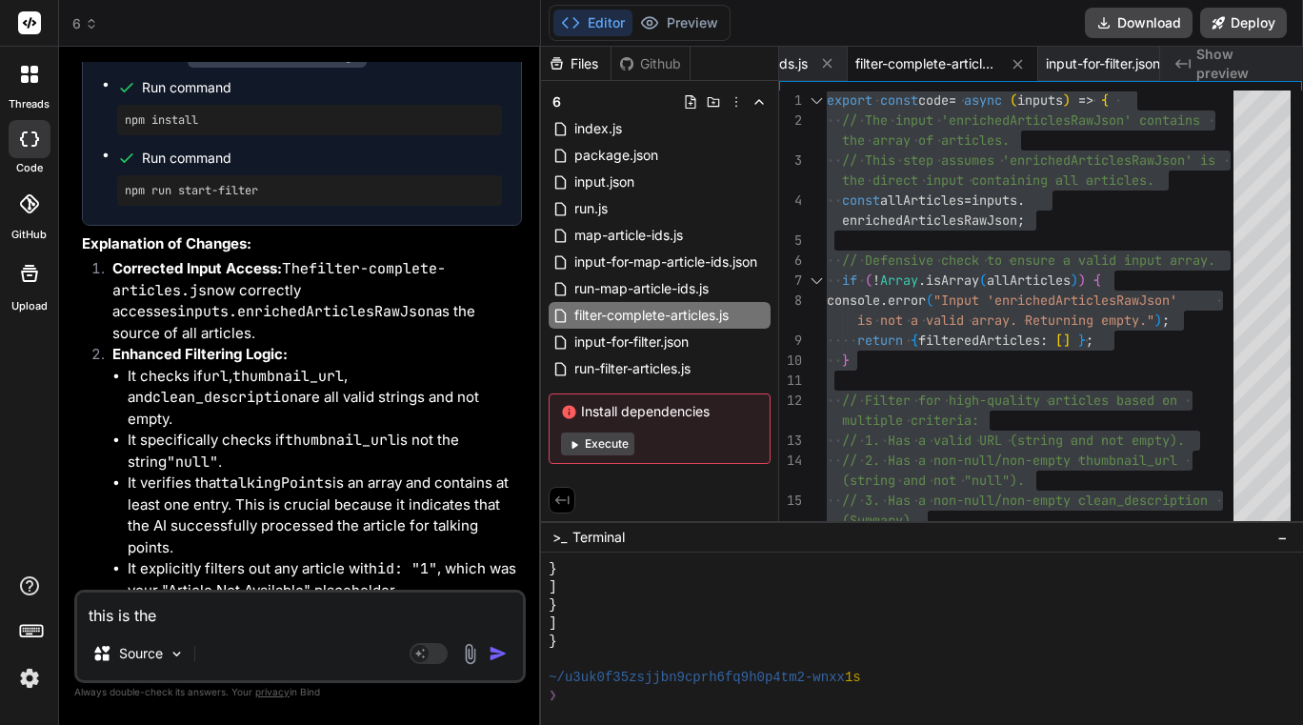
type textarea "this is the i"
type textarea "x"
type textarea "this is the inp"
type textarea "x"
type textarea "this is the inpu"
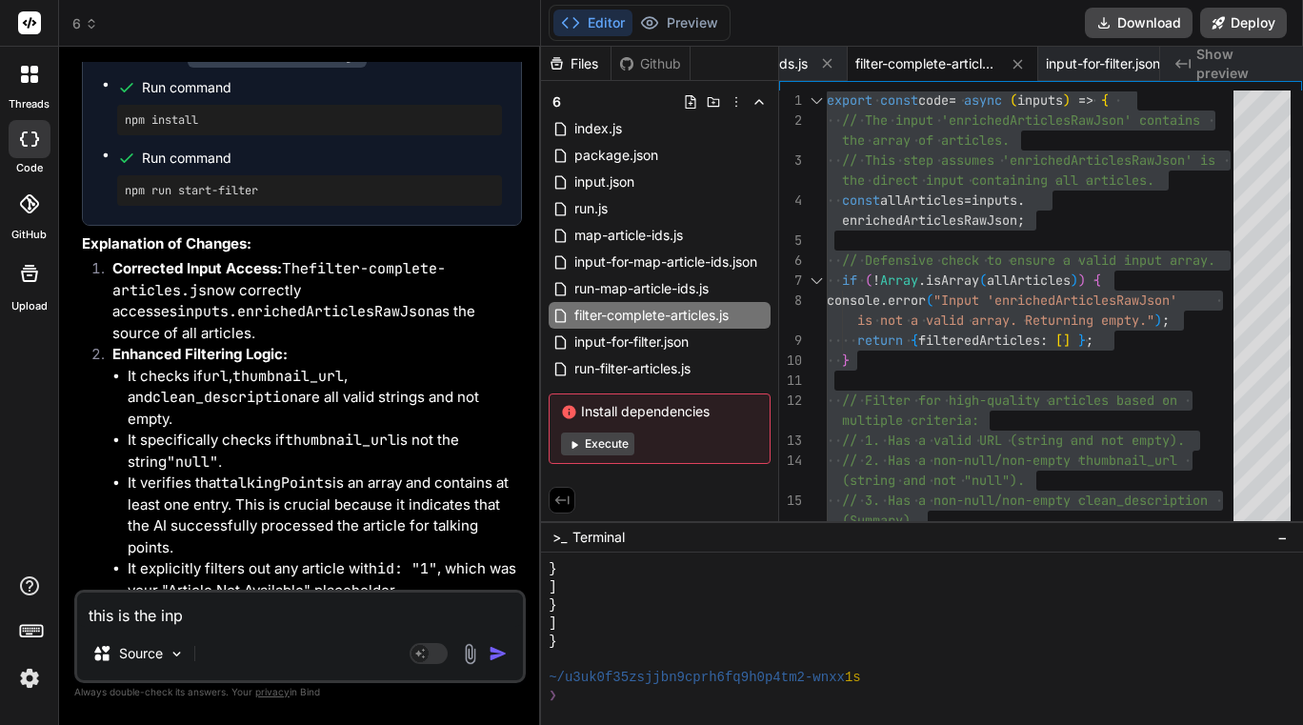
type textarea "x"
type textarea "this is the input"
type textarea "x"
type textarea "this is the input"
type textarea "x"
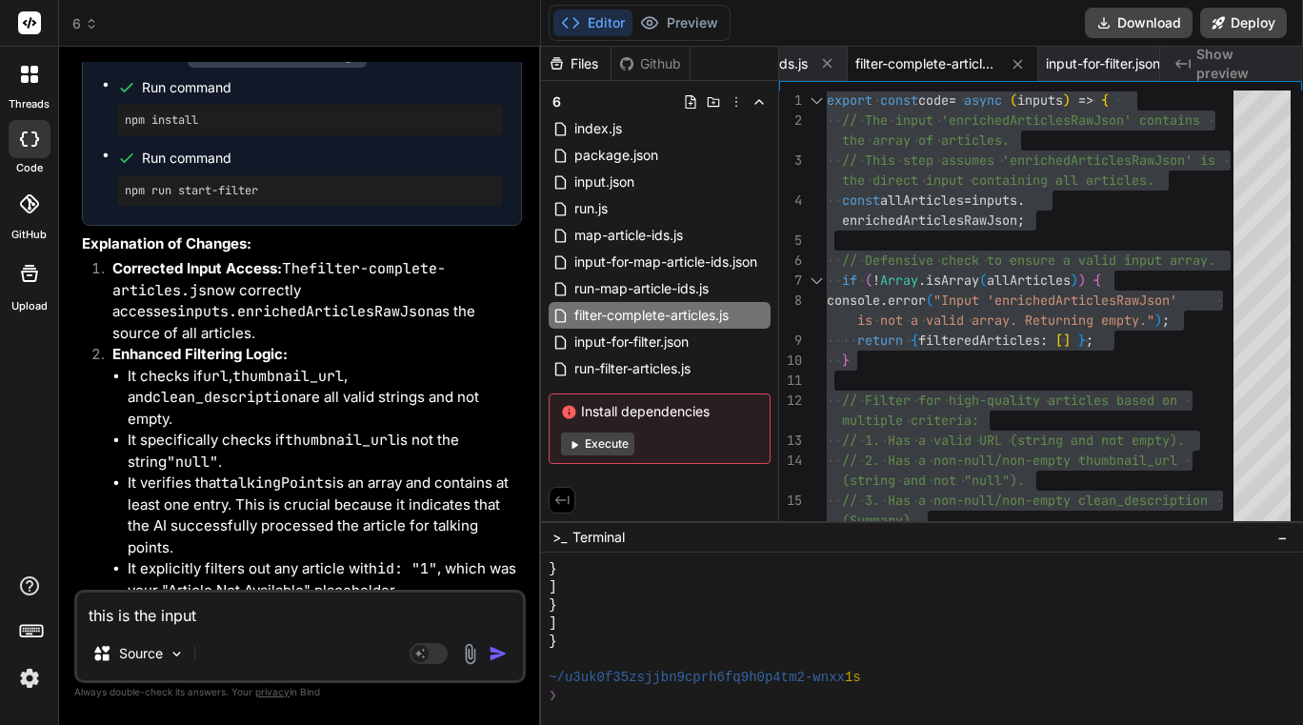
type textarea "this is the input b"
type textarea "x"
type textarea "this is the input"
type textarea "x"
type textarea "this is the input b"
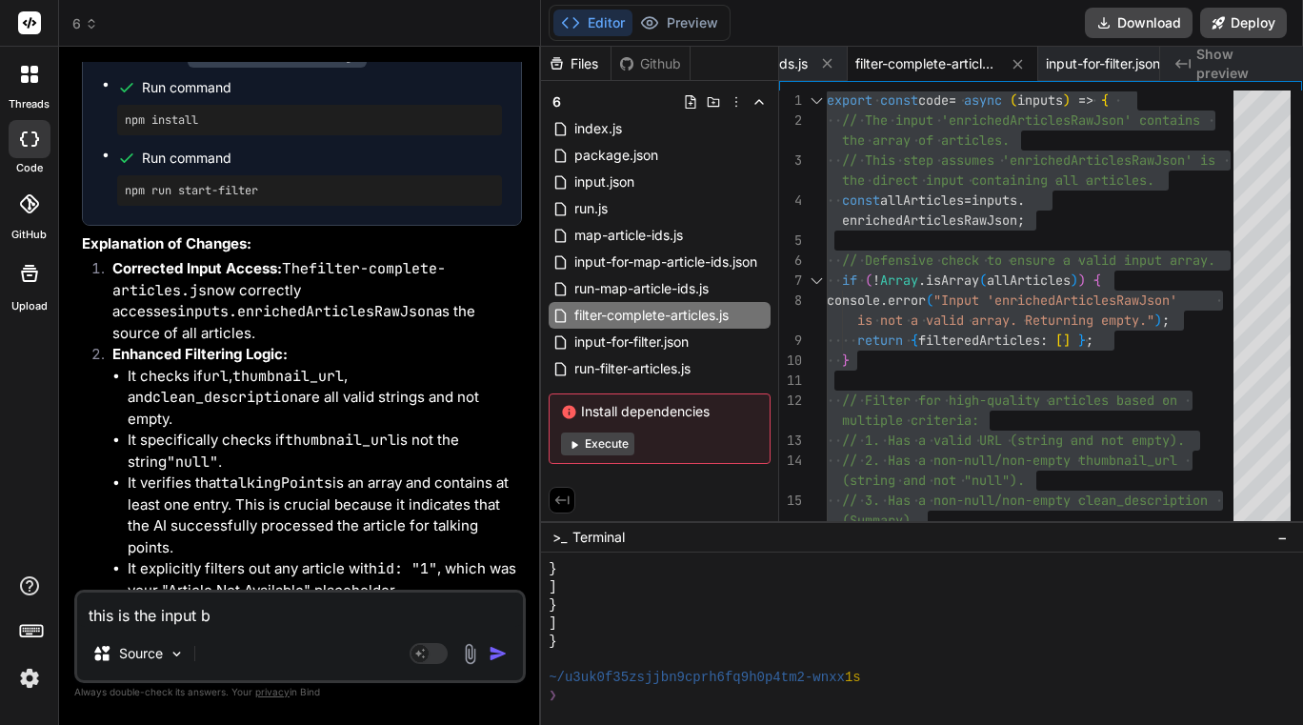
type textarea "x"
type textarea "this is the input be"
type textarea "x"
type textarea "this is the input bei"
type textarea "x"
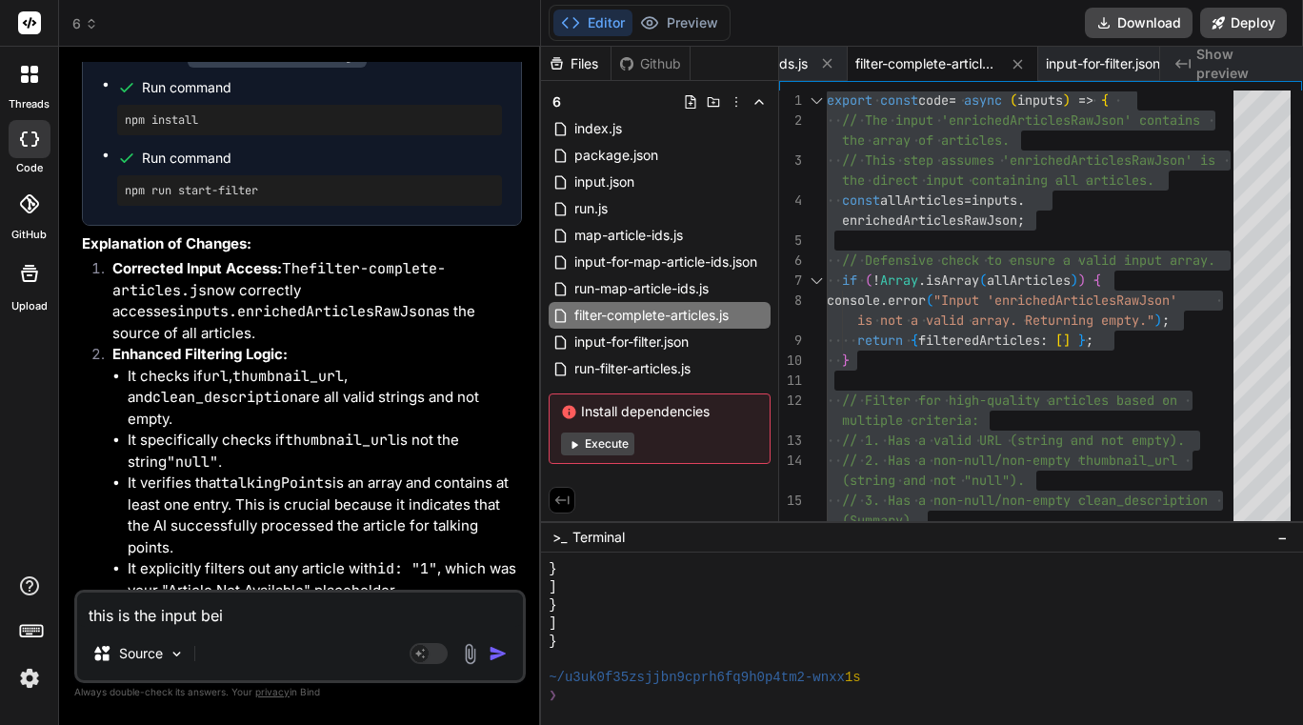
type textarea "this is the input bein"
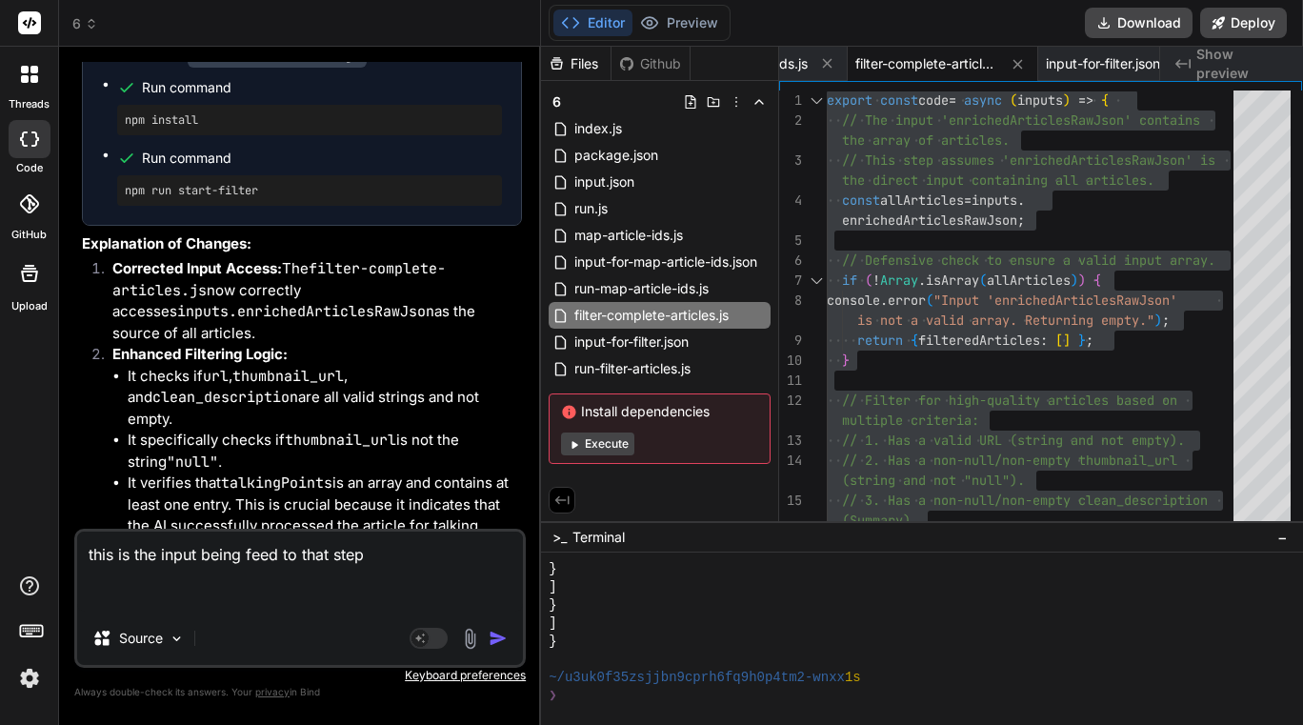
paste textarea "{ "mergedOutput": { "processedArticles": [ { "id": 341, "title": "The Petersen …"
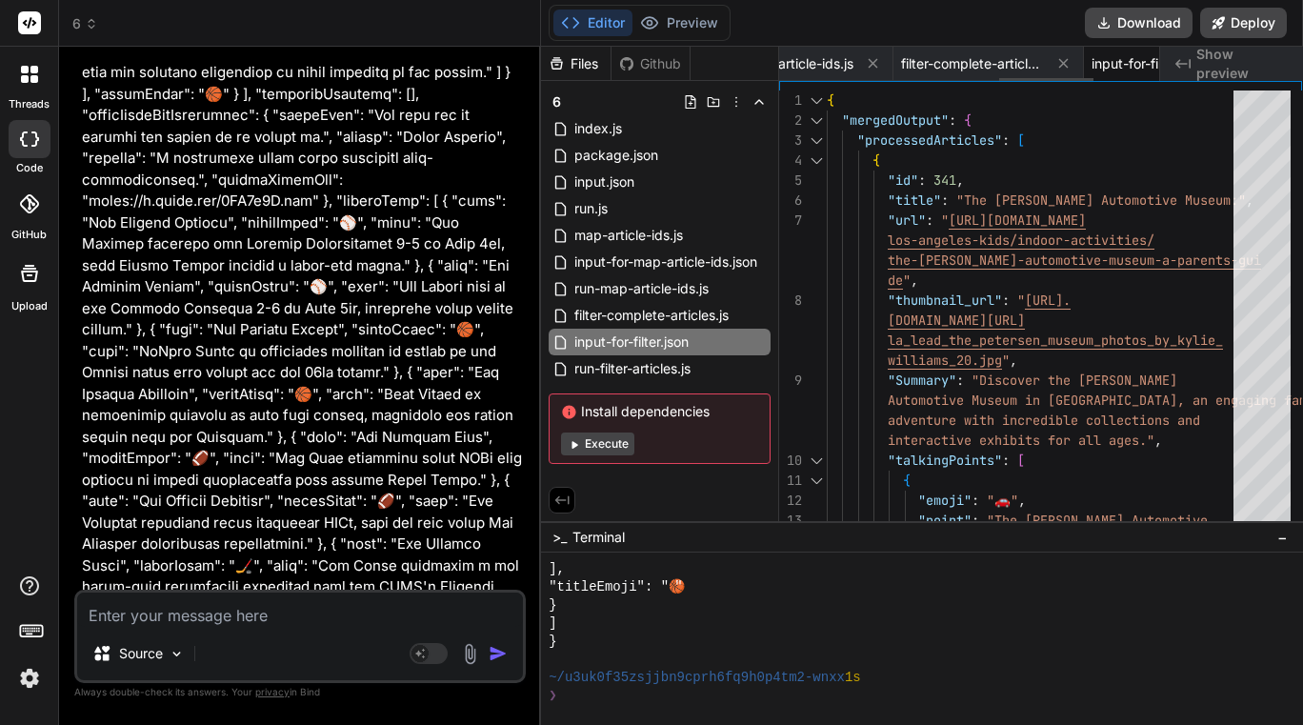
scroll to position [0, 888]
click at [475, 65] on span "filter-complete-articles.js" at bounding box center [973, 63] width 143 height 19
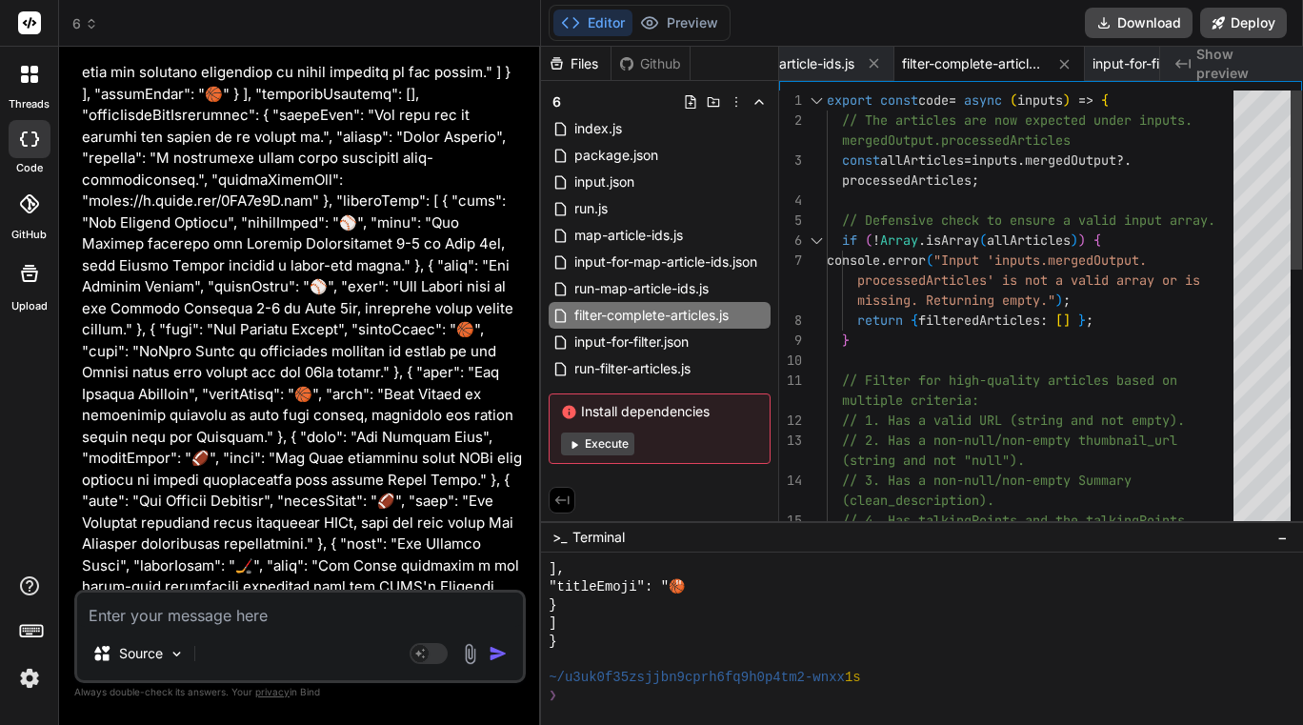
click at [475, 231] on div "export const code = async ( inputs ) => { // The articles are now expected unde…" at bounding box center [1036, 630] width 418 height 1080
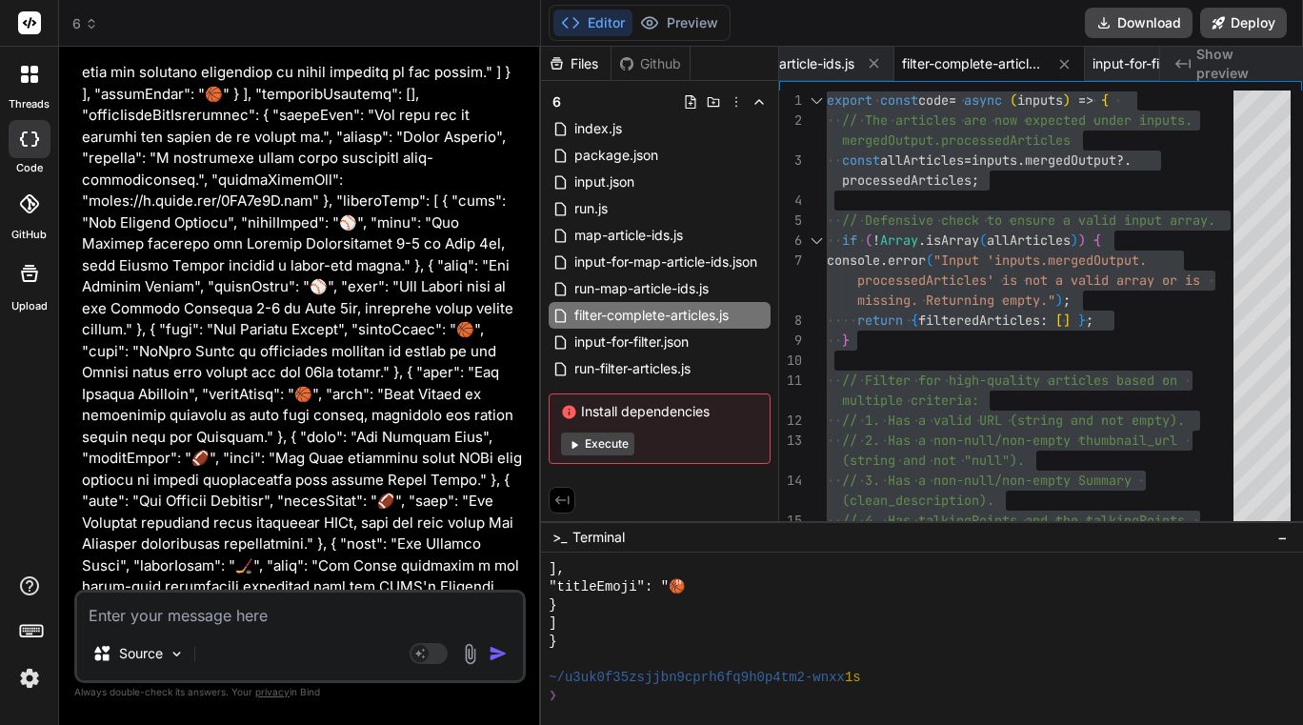
click at [248, 606] on textarea at bounding box center [300, 609] width 446 height 34
paste textarea "{ "filteredArticles": [] }"
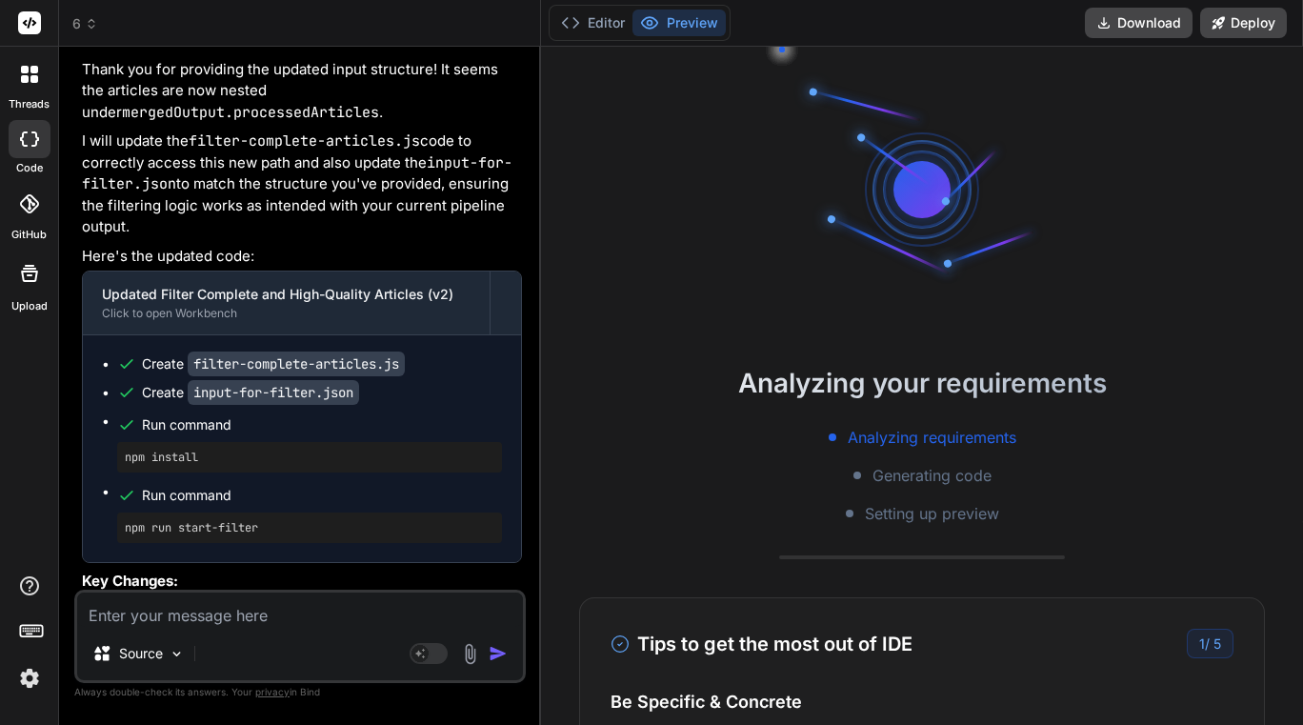
scroll to position [131109, 0]
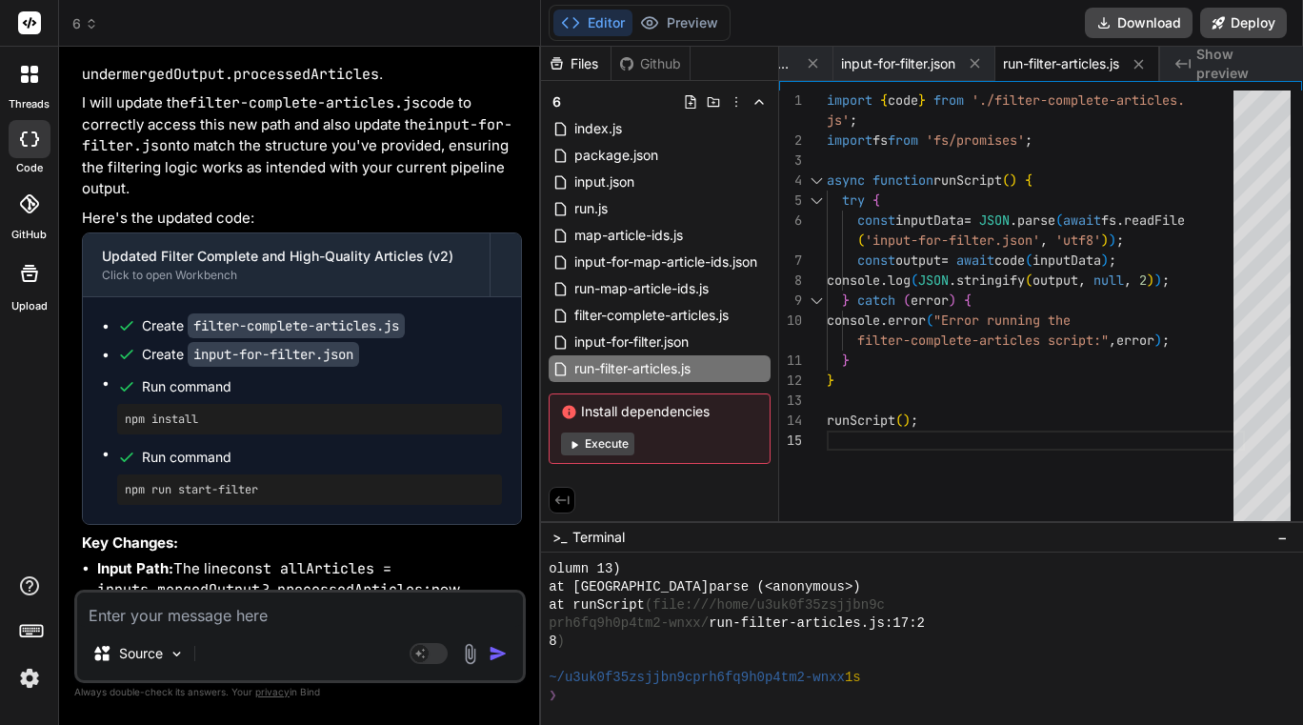
click at [210, 620] on textarea at bounding box center [300, 609] width 446 height 34
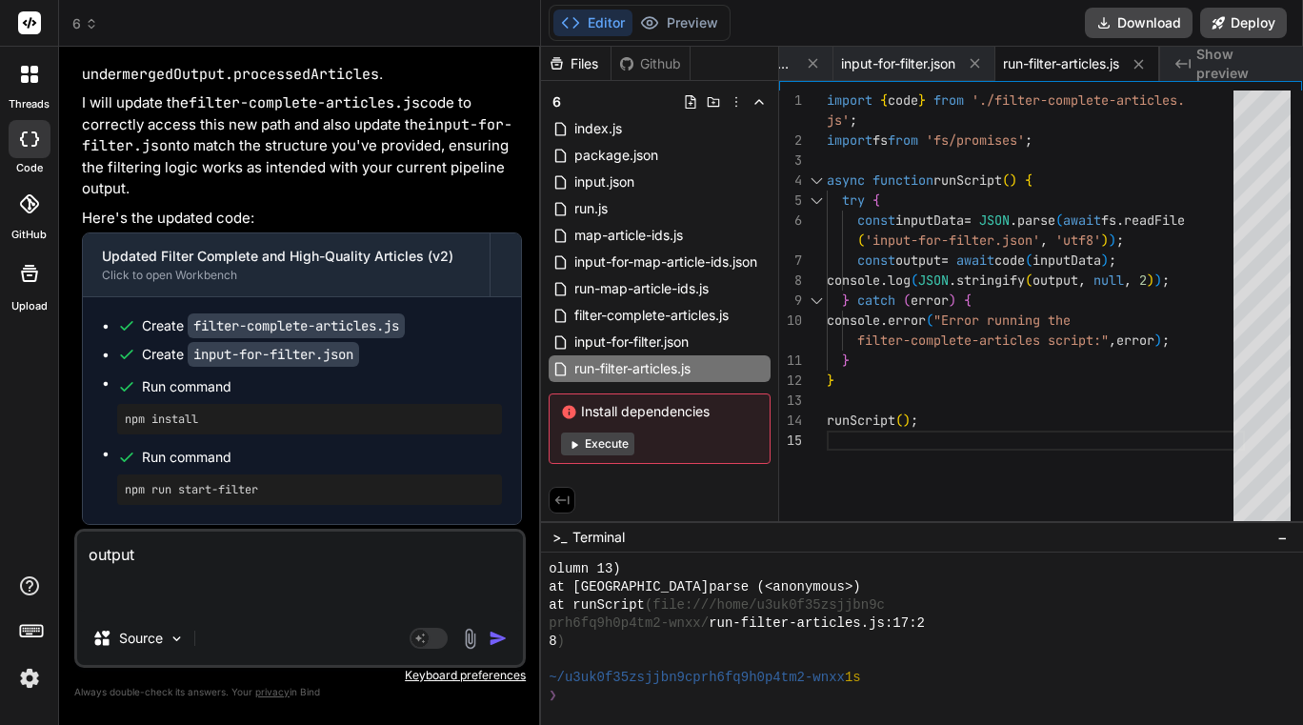
paste textarea "{ "globalRawJson": "```json\n{\n \"dailyQuoteForSubscriber\": {\n \"quoteText\"…"
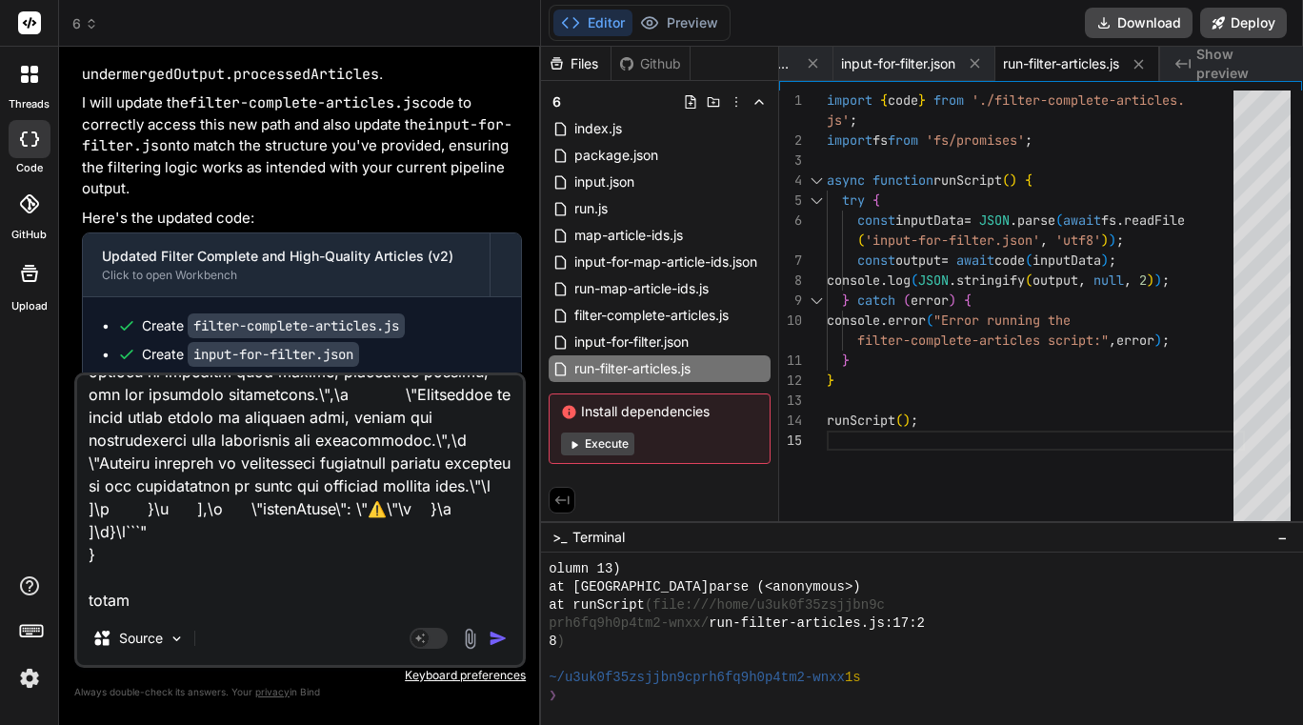
scroll to position [106421, 0]
click at [159, 603] on textarea at bounding box center [300, 493] width 446 height 236
paste textarea "{ "mergedOutput": { "processedArticles": [ { "id": "1", "title": "Article Not A…"
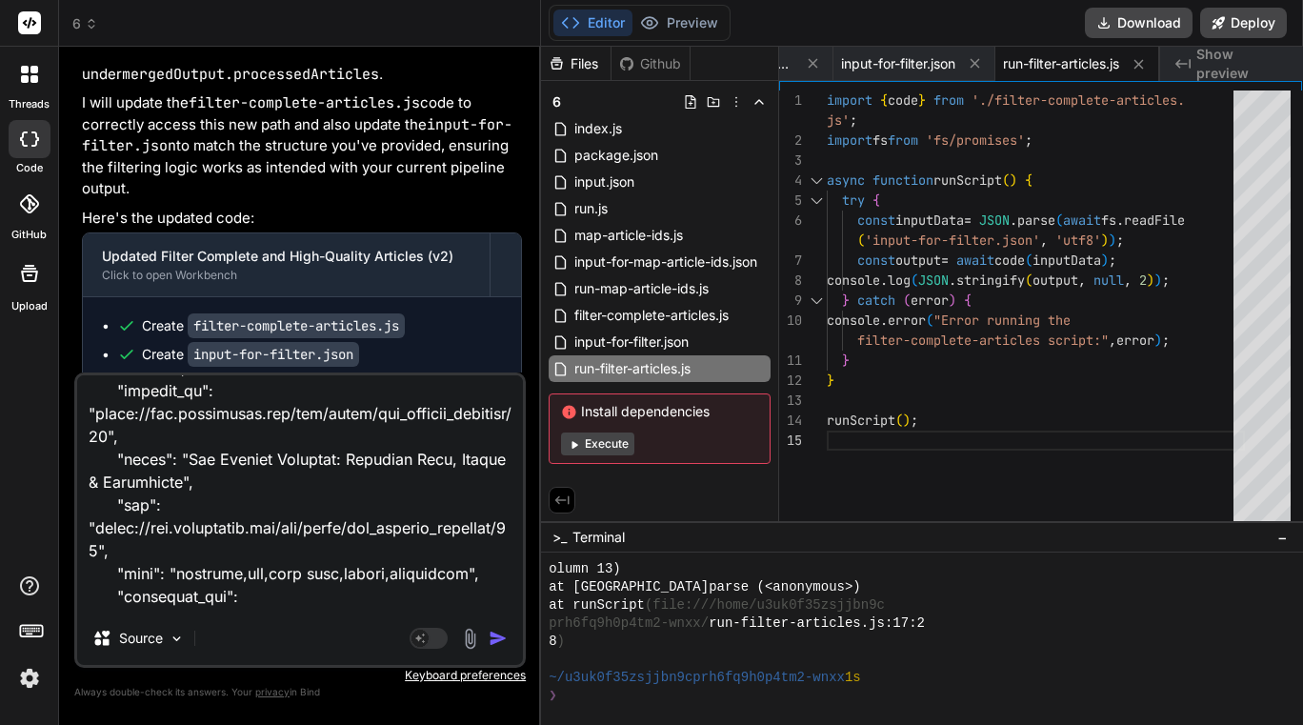
scroll to position [99916, 0]
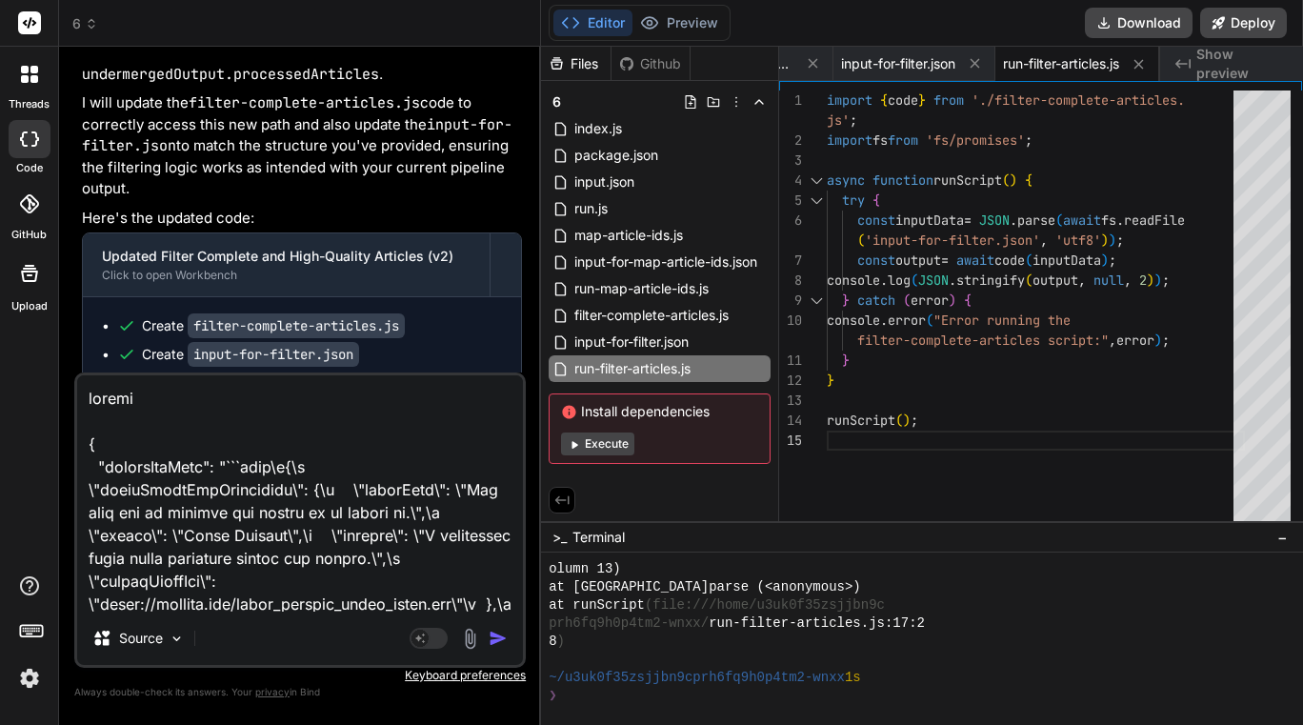
click at [111, 397] on textarea at bounding box center [300, 493] width 446 height 236
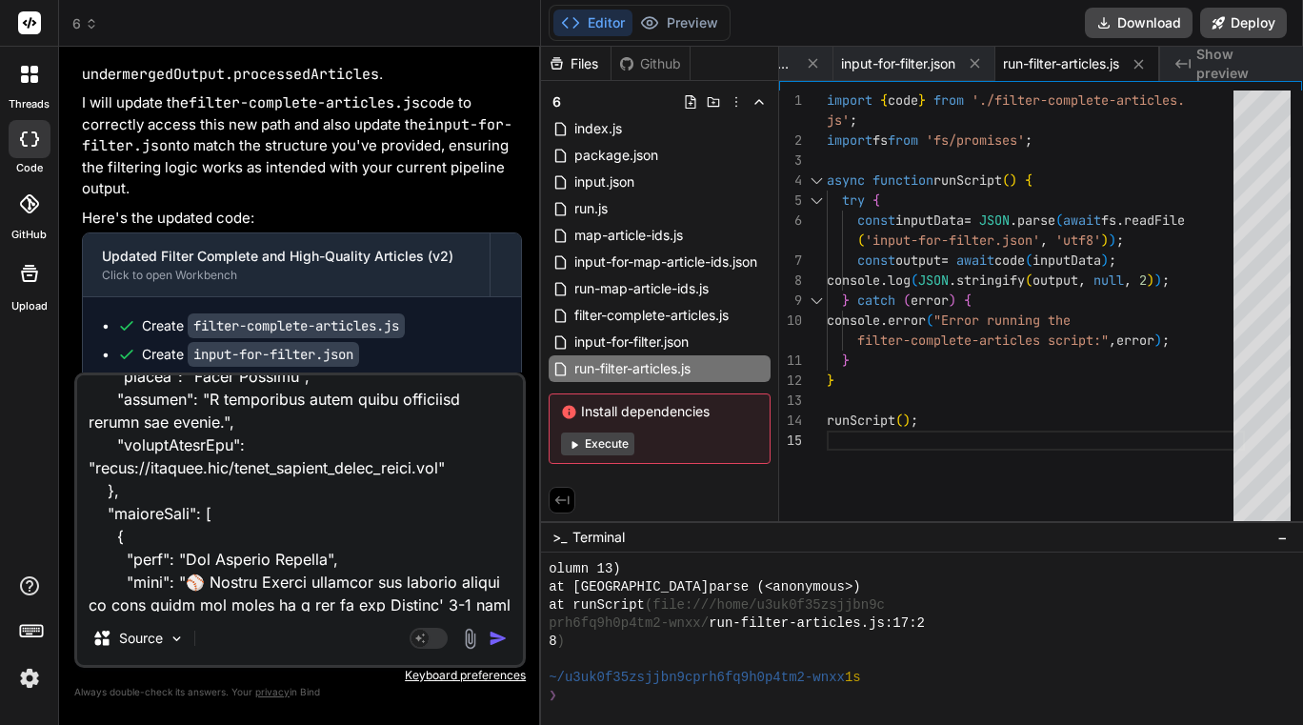
click at [101, 487] on textarea at bounding box center [300, 493] width 446 height 236
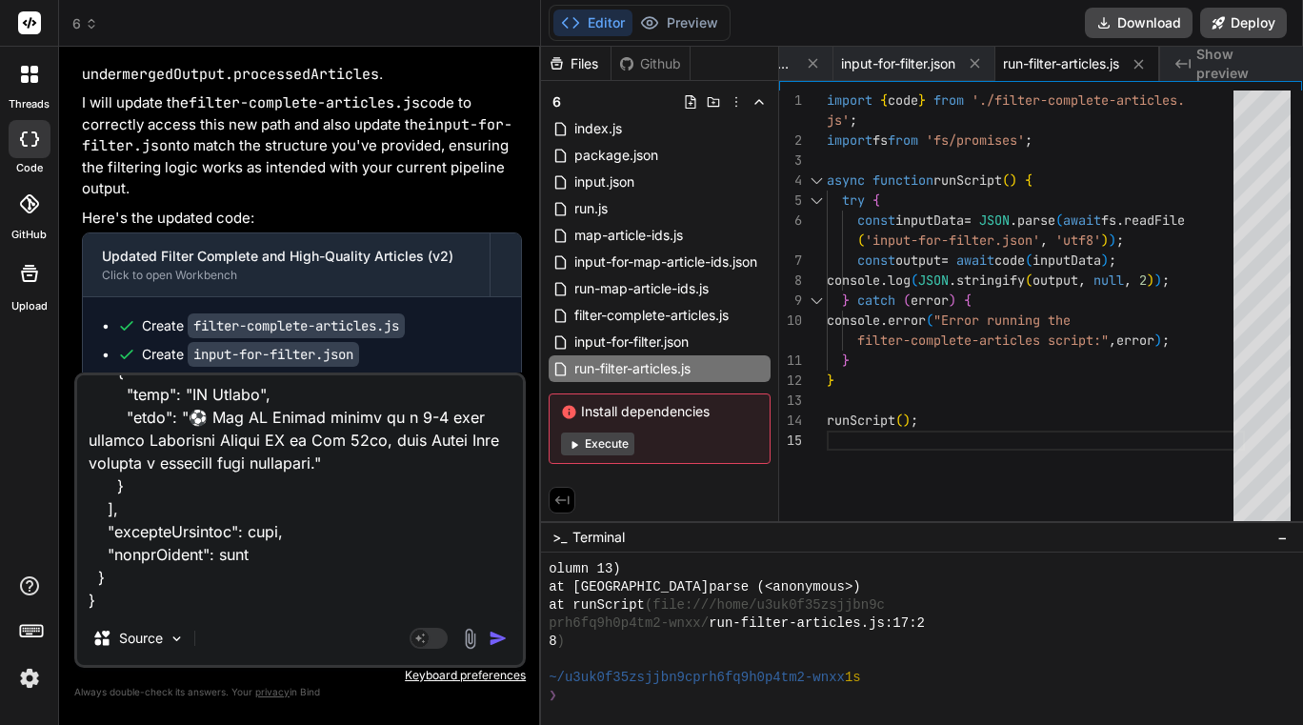
click at [189, 589] on textarea at bounding box center [300, 493] width 446 height 236
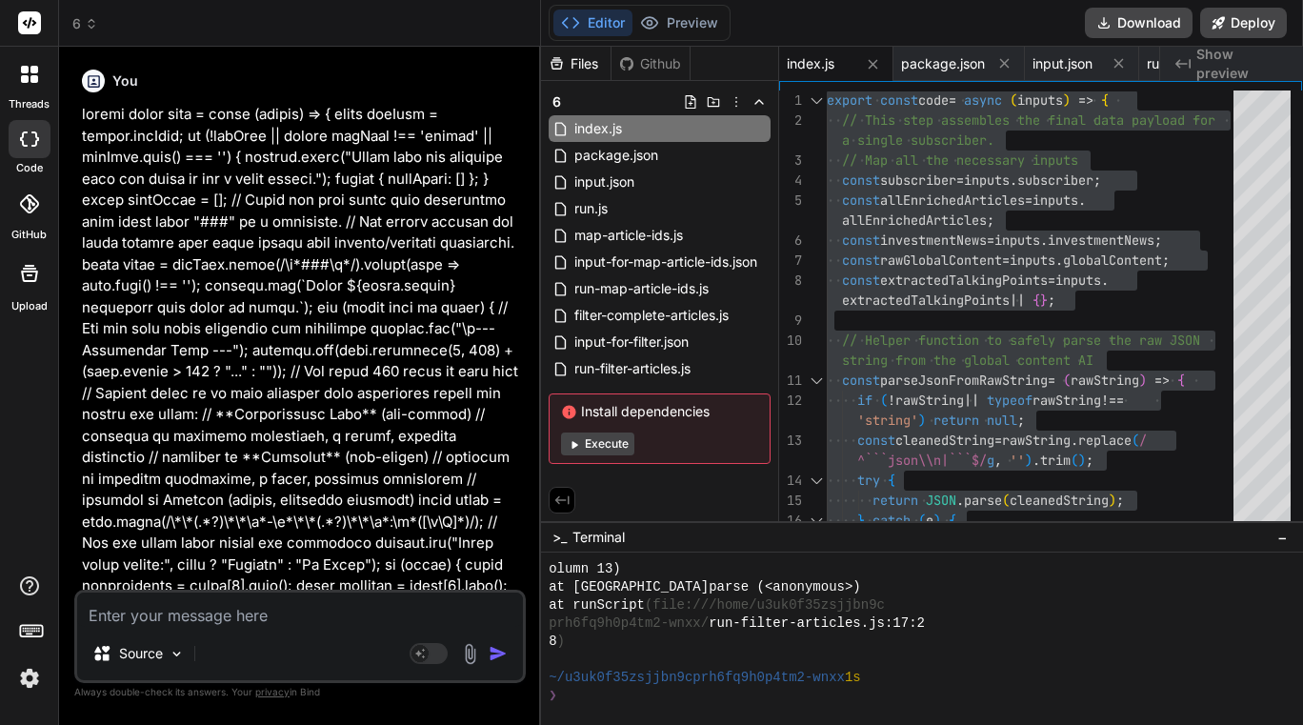
scroll to position [18099, 0]
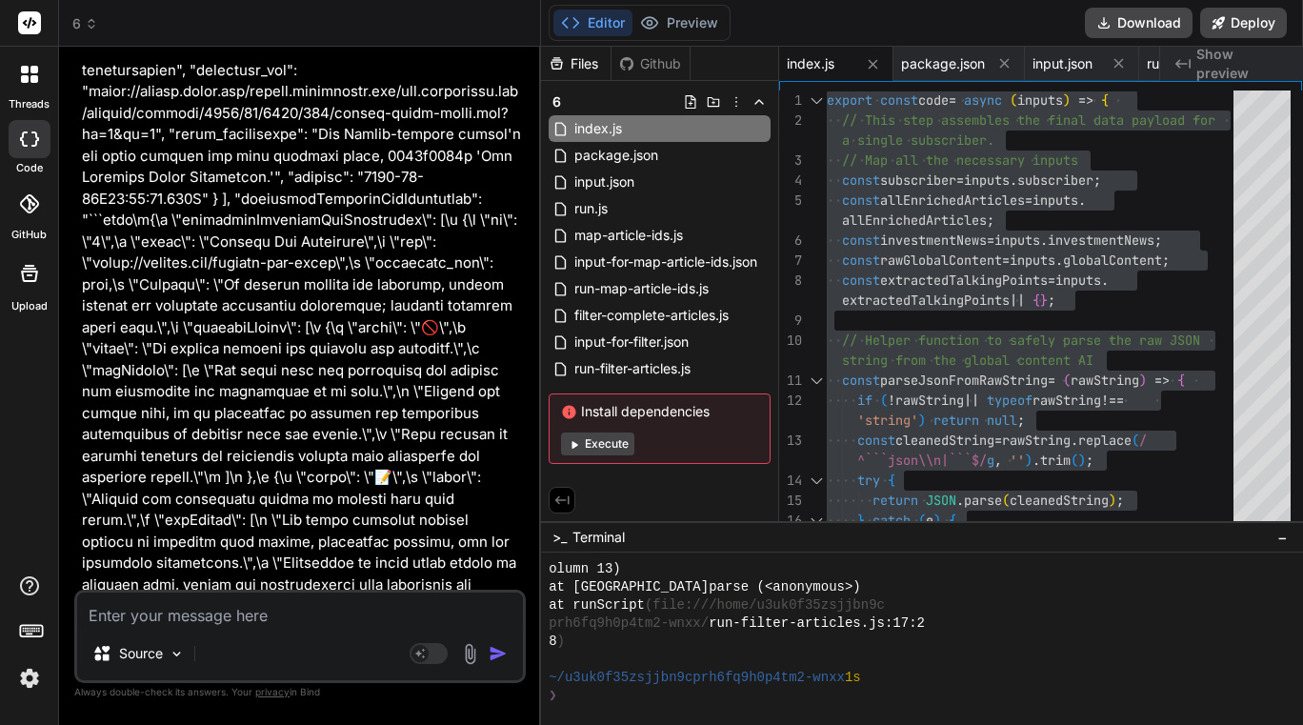
click at [232, 619] on textarea at bounding box center [300, 609] width 446 height 34
type textarea "up"
type textarea "x"
type textarea "upd"
type textarea "x"
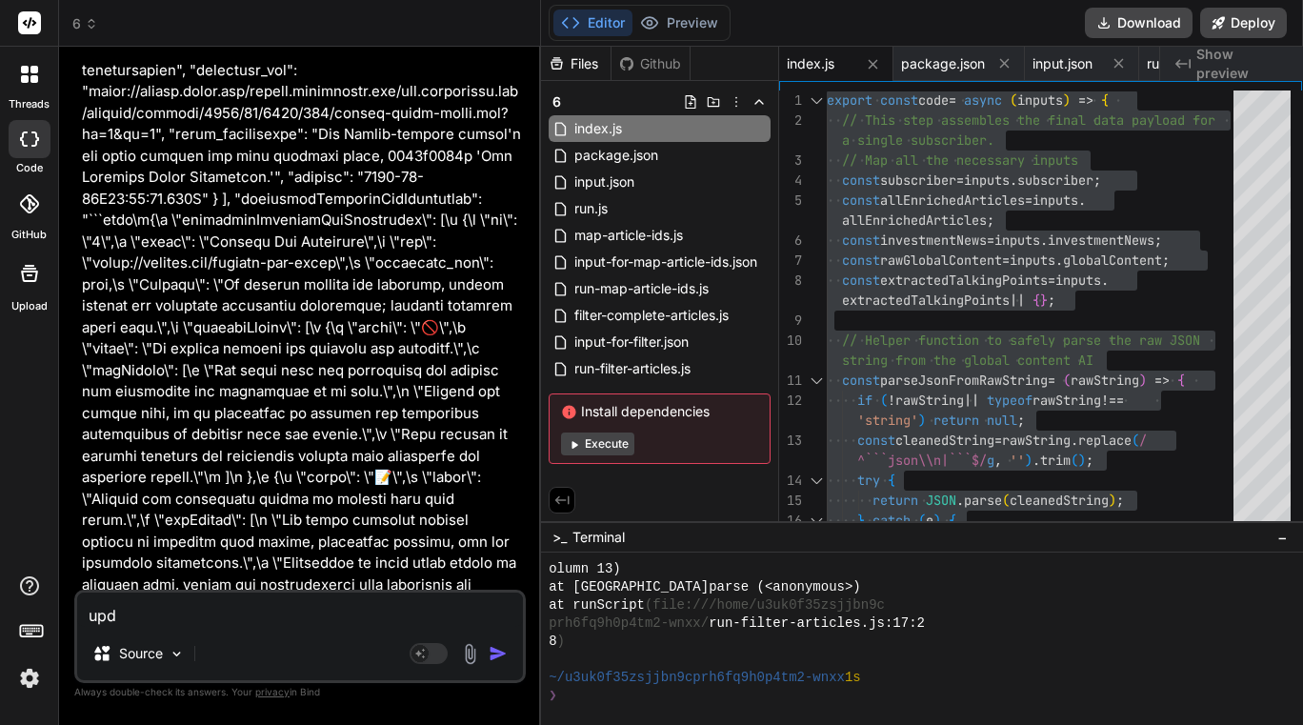
type textarea "upda"
type textarea "x"
type textarea "updat"
type textarea "x"
type textarea "update"
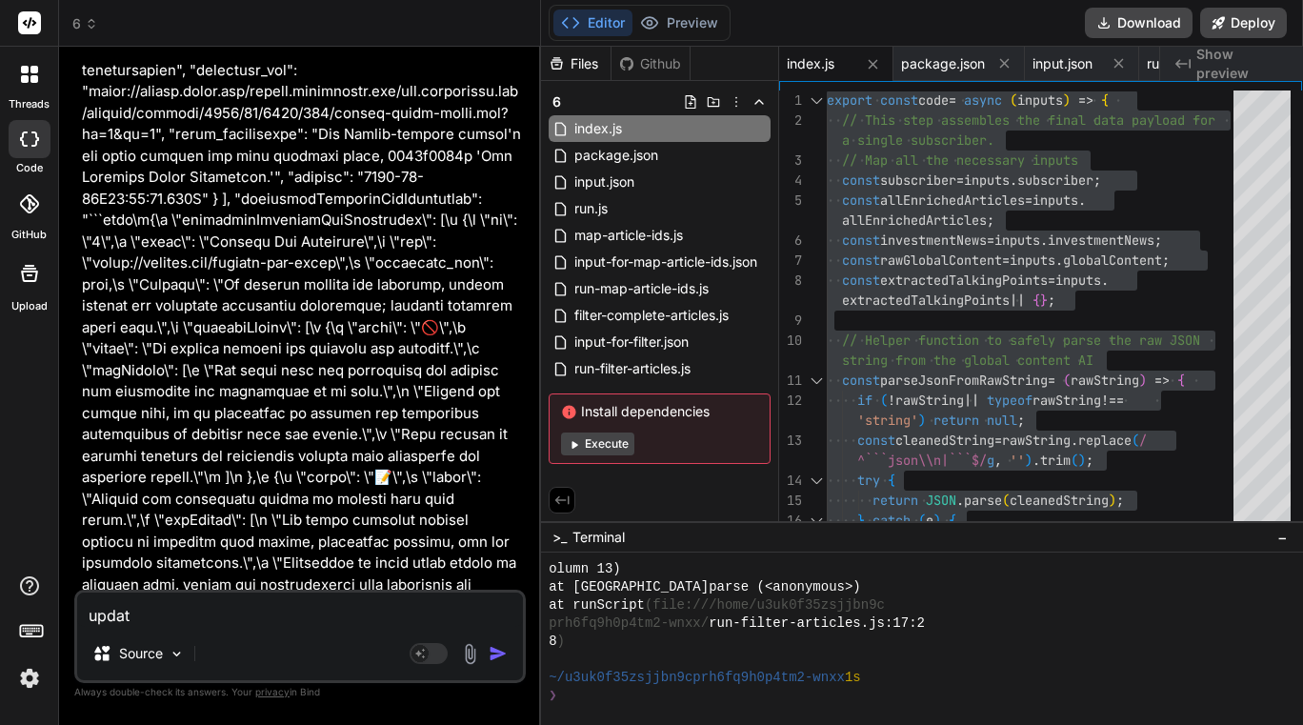
type textarea "x"
type textarea "update"
type textarea "x"
type textarea "update h"
type textarea "x"
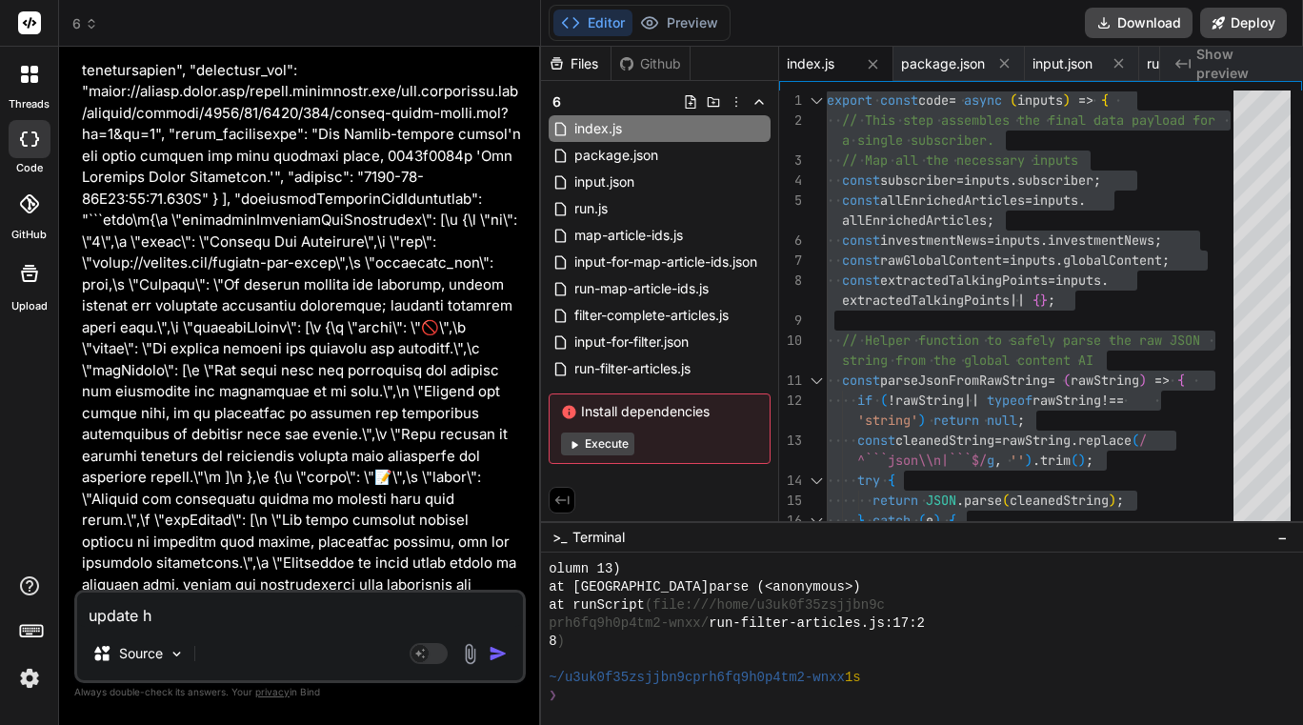
type textarea "update"
type textarea "x"
type textarea "update t"
type textarea "x"
type textarea "update th"
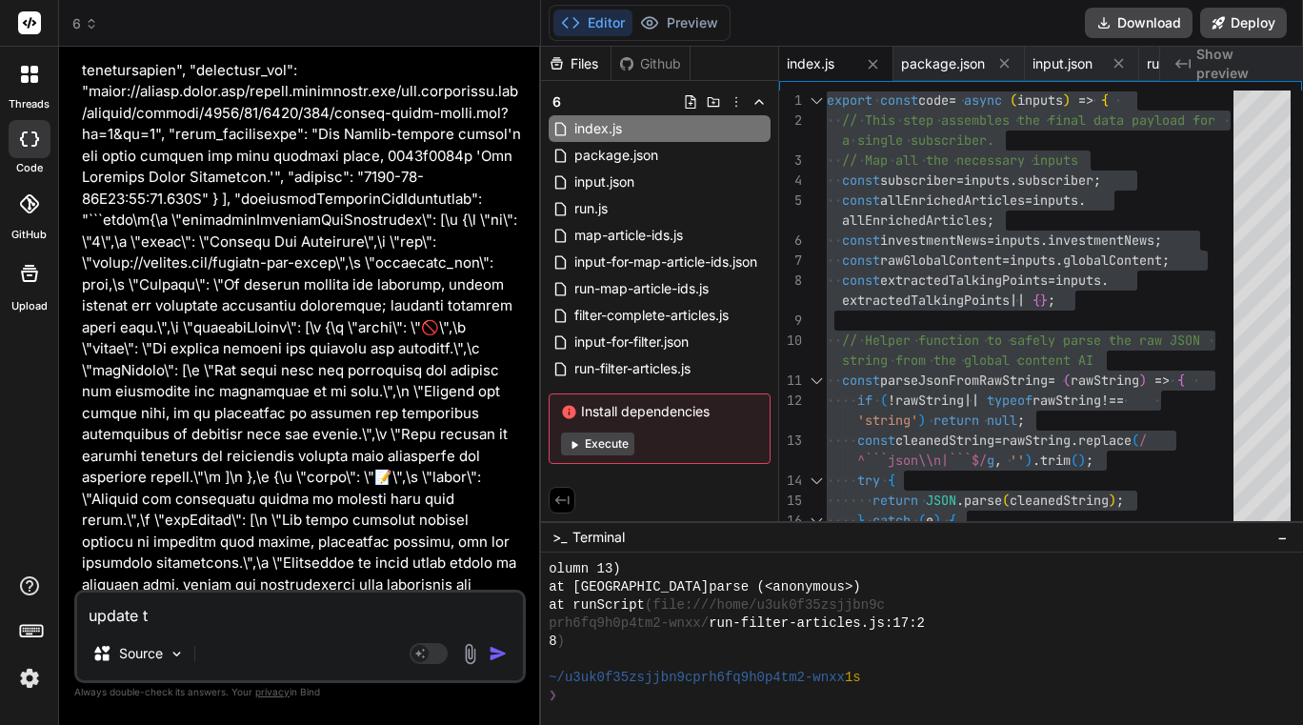
type textarea "x"
type textarea "update thi"
type textarea "x"
type textarea "update this"
type textarea "x"
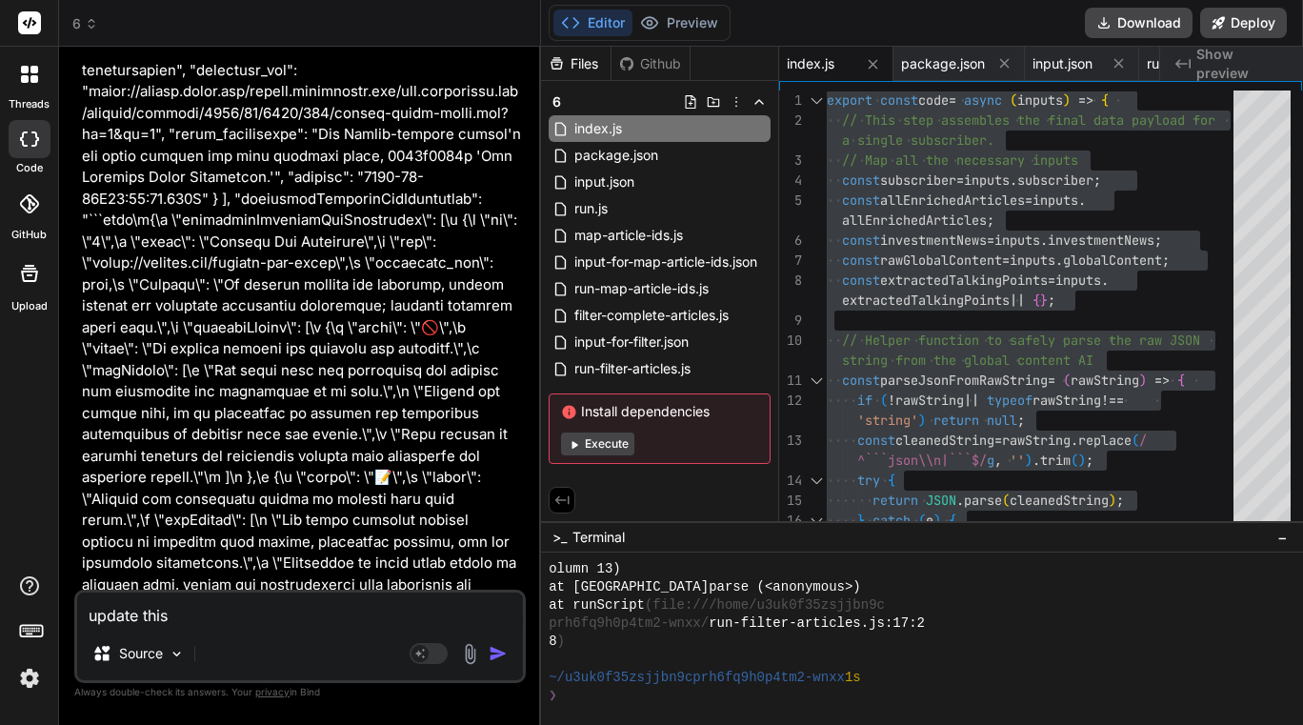
type textarea "update this"
type textarea "x"
type textarea "update this c"
type textarea "x"
type textarea "update this co"
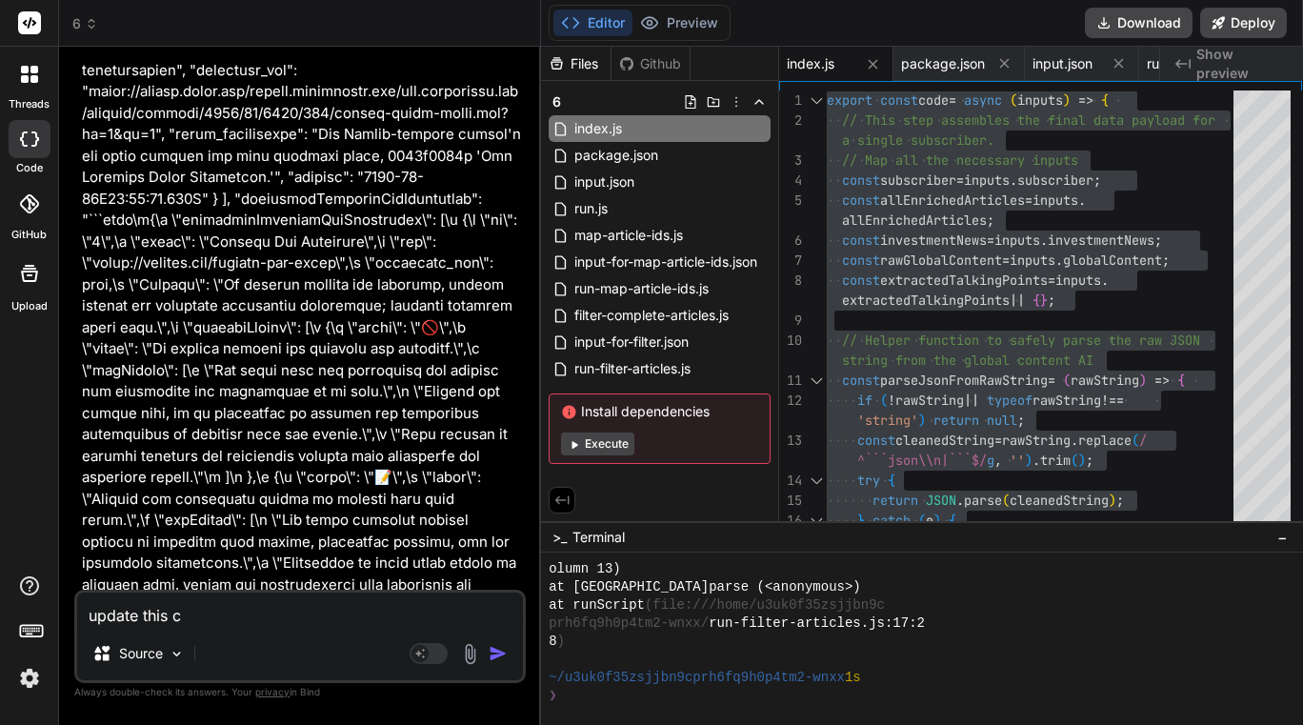
type textarea "x"
type textarea "update this cod"
type textarea "x"
type textarea "update this code"
type textarea "x"
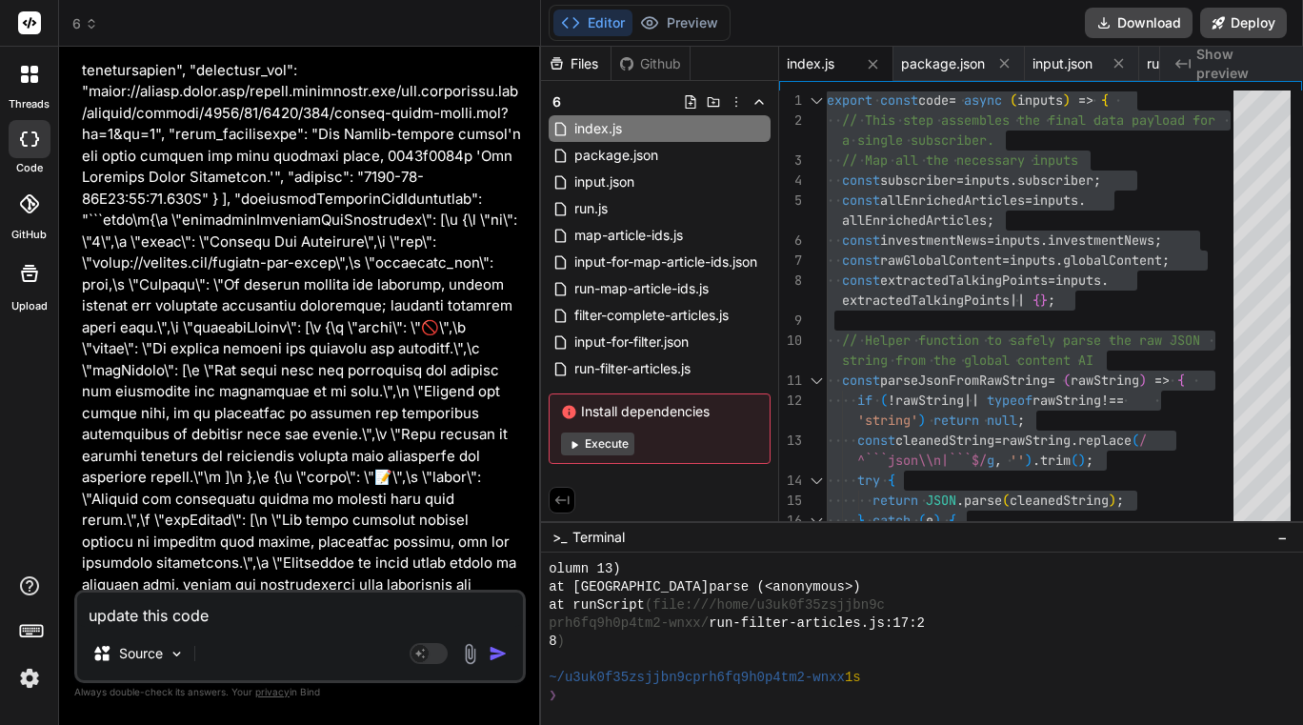
type textarea "update this code"
type textarea "x"
type textarea "update this code s"
type textarea "x"
type textarea "update this code so"
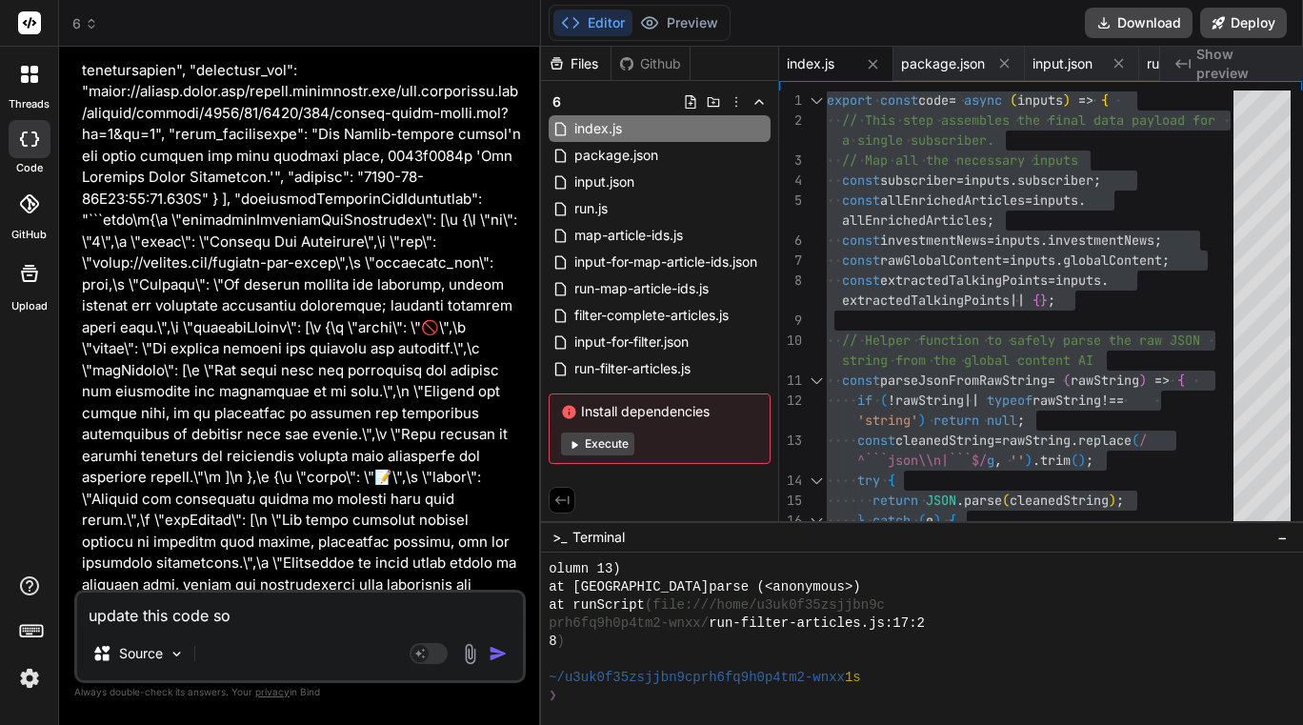
type textarea "x"
type textarea "update this code so"
type textarea "x"
type textarea "update this code so p"
type textarea "x"
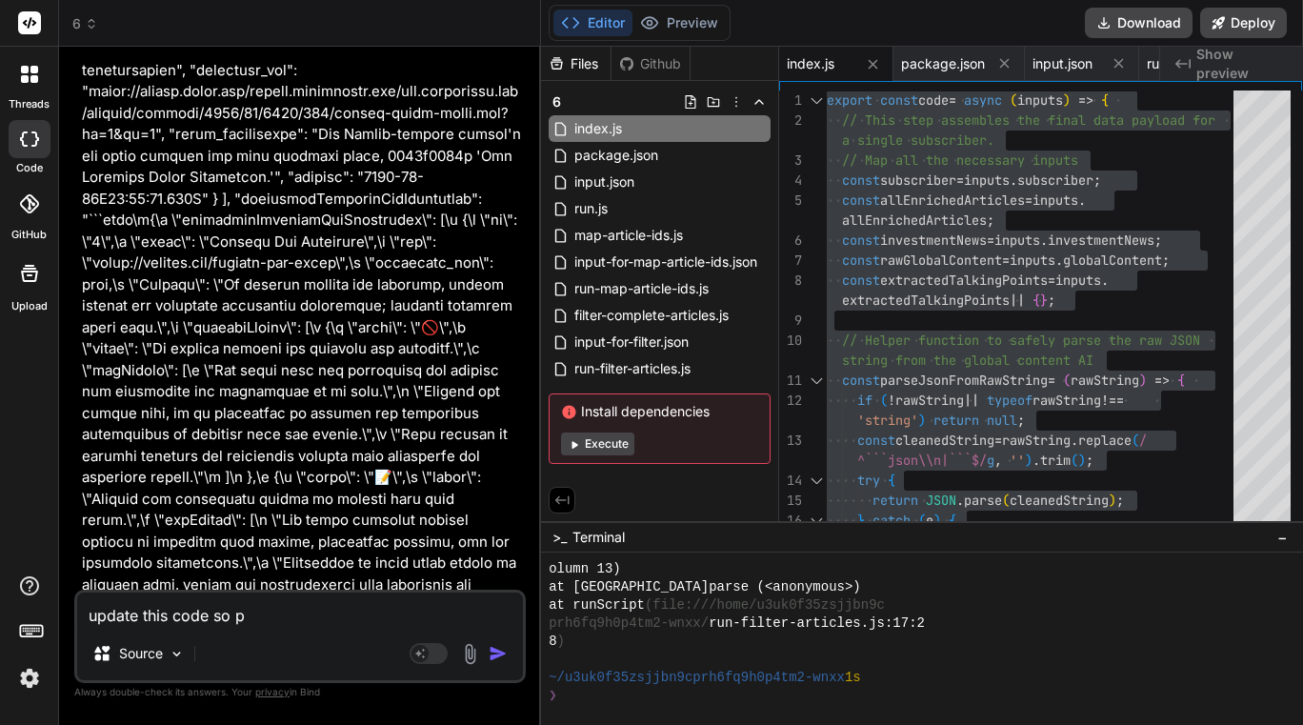
type textarea "update this code so pr"
type textarea "x"
type textarea "update this code so pro"
type textarea "x"
type textarea "update this code so proc"
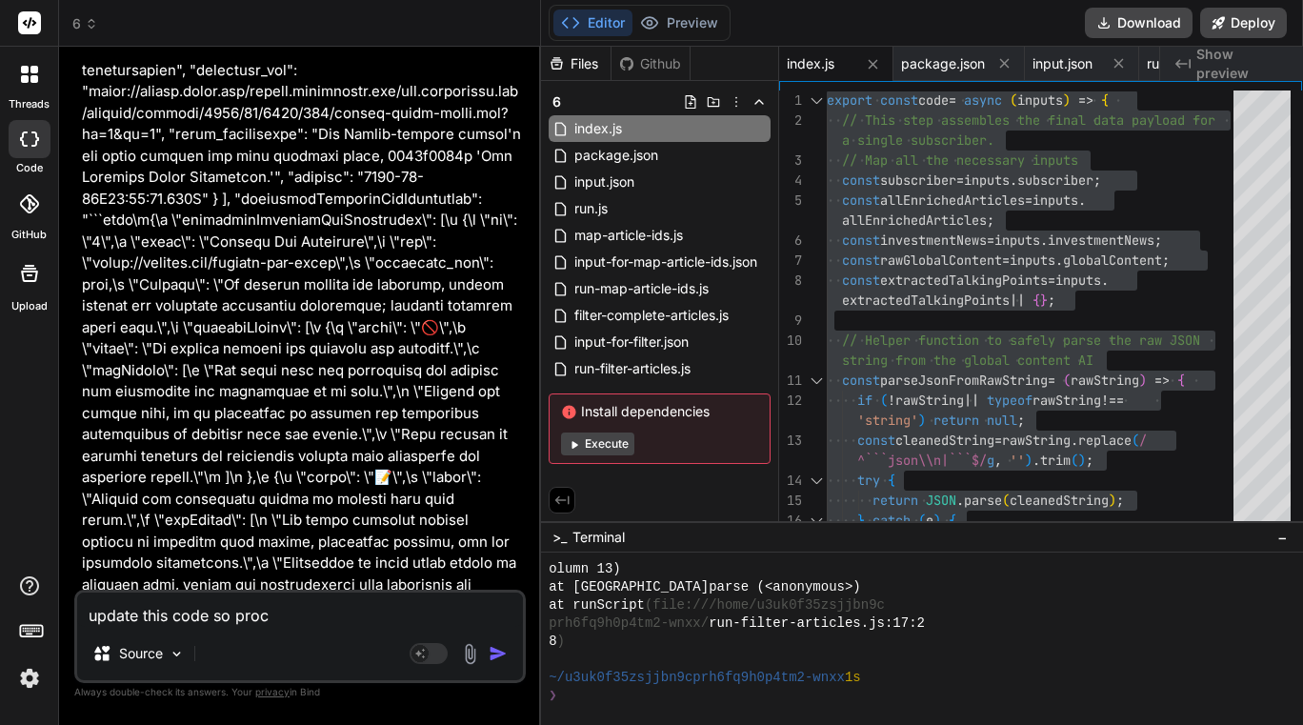
type textarea "x"
type textarea "update this code so proce"
type textarea "x"
type textarea "update this code so proces"
type textarea "x"
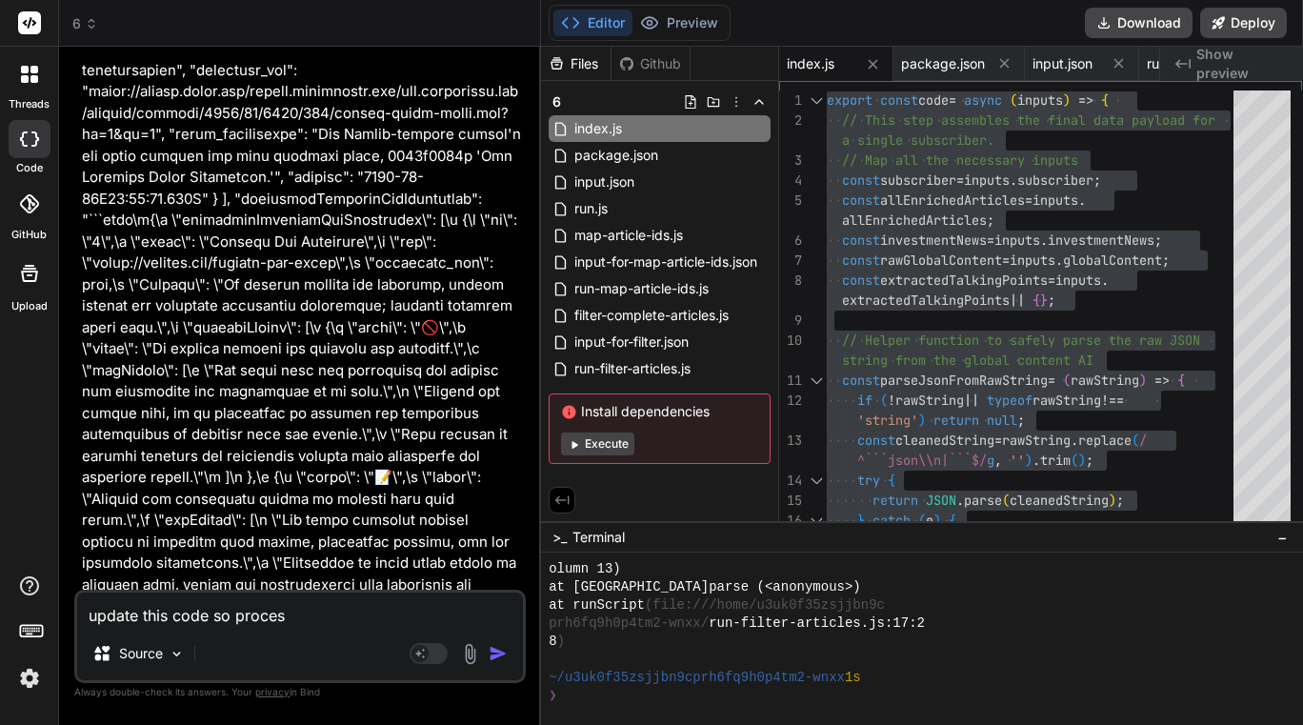
type textarea "update this code so process"
type textarea "x"
type textarea "update this code so processe"
type textarea "x"
type textarea "update this code so processed"
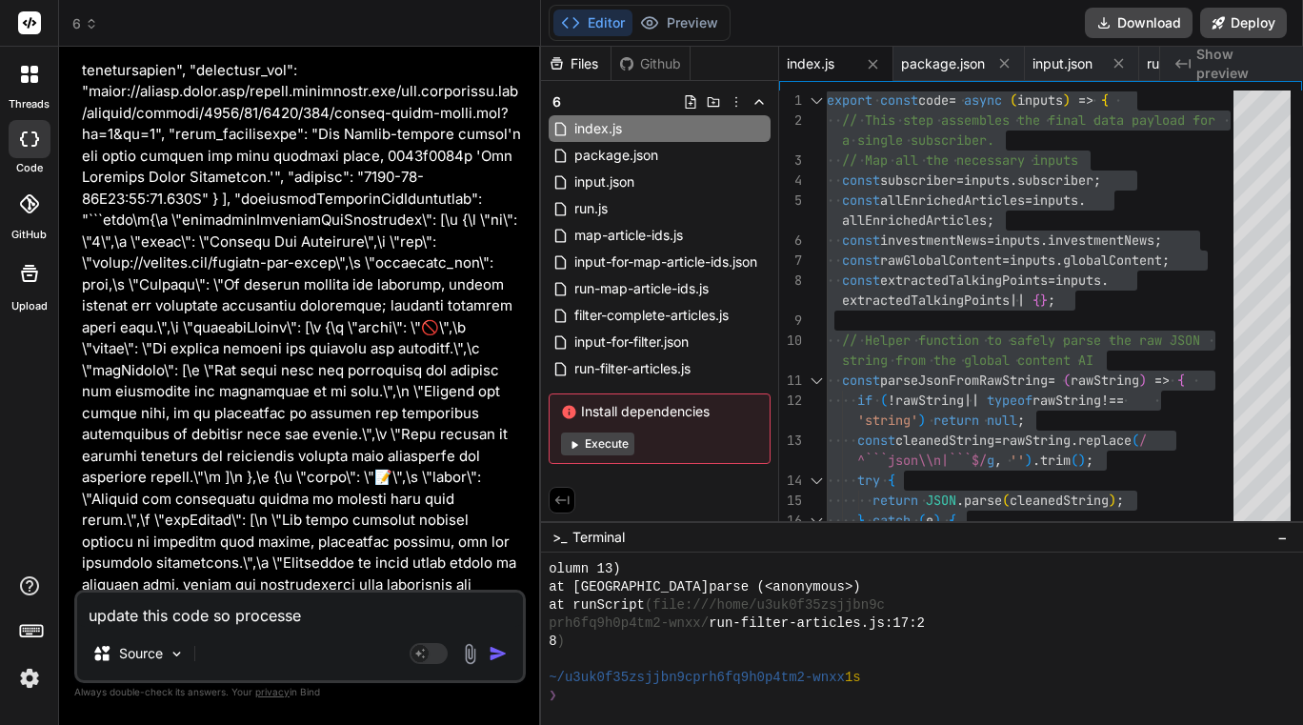
type textarea "x"
type textarea "update this code so processed"
type textarea "x"
type textarea "update this code so processed s"
type textarea "x"
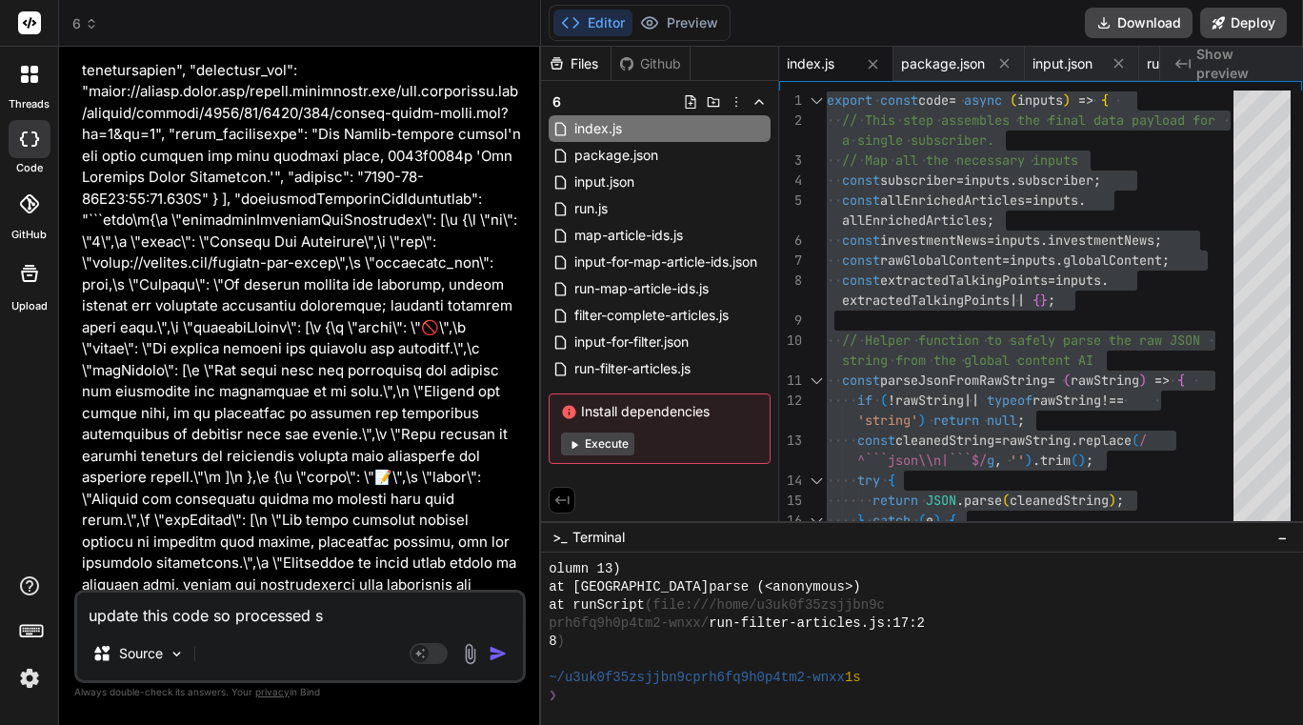
type textarea "update this code so processed su"
type textarea "x"
type textarea "update this code so processed sub"
type textarea "x"
type textarea "update this code so processed subs"
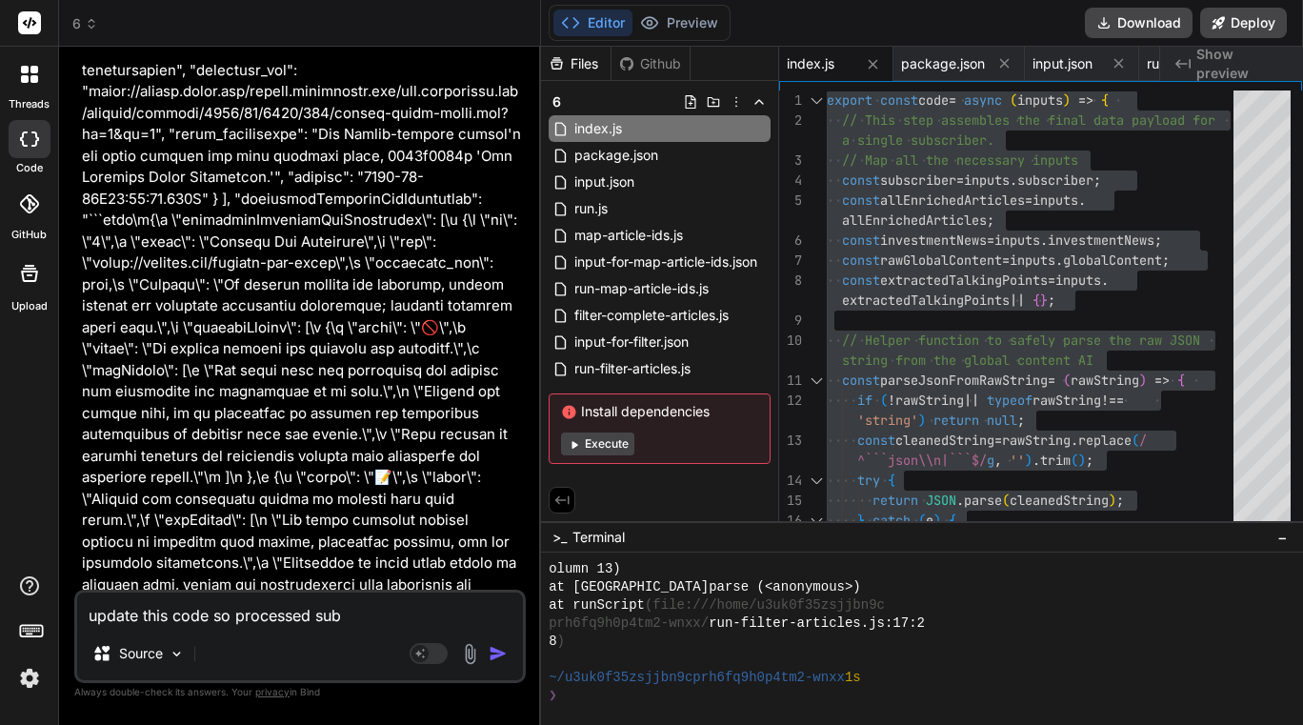
type textarea "x"
type textarea "update this code so processed subsc"
type textarea "x"
type textarea "update this code so processed subsci"
type textarea "x"
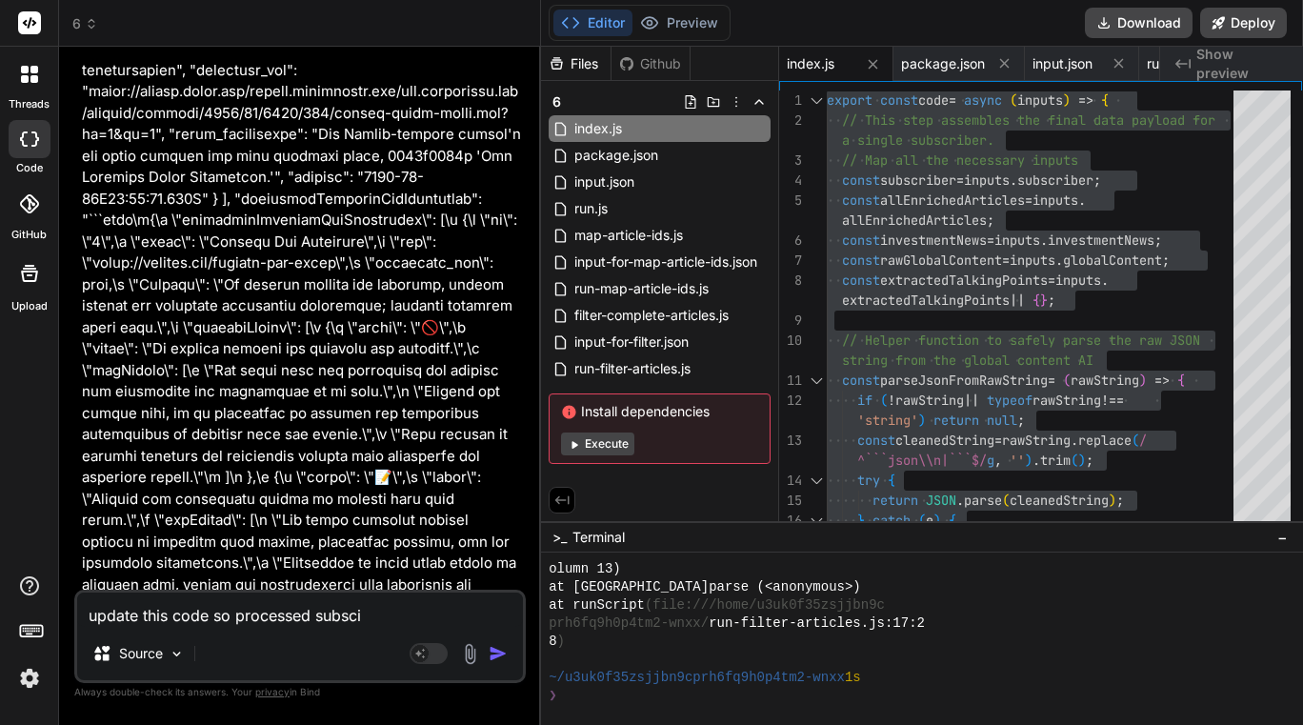
type textarea "update this code so processed subscir"
type textarea "x"
type textarea "update this code so processed subsci"
type textarea "x"
type textarea "update this code so processed subscib"
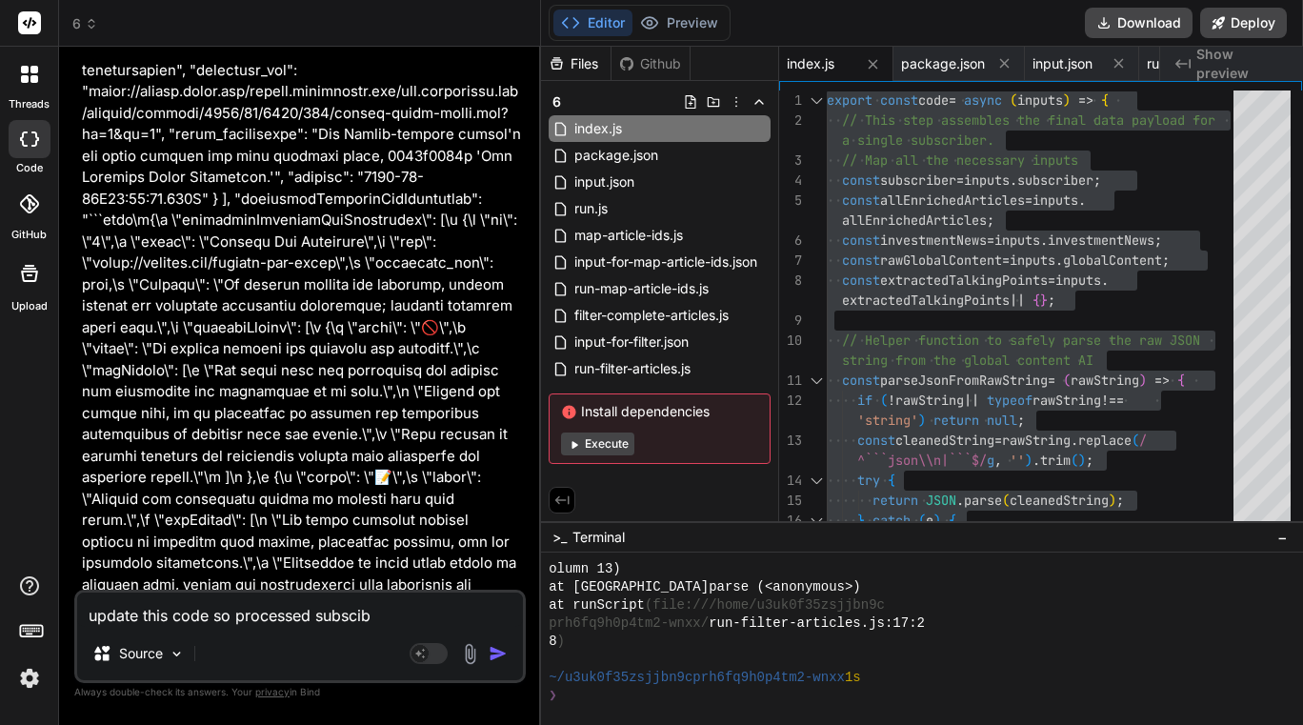
type textarea "x"
type textarea "update this code so processed subscibe"
type textarea "x"
type textarea "update this code so processed subsciber"
type textarea "x"
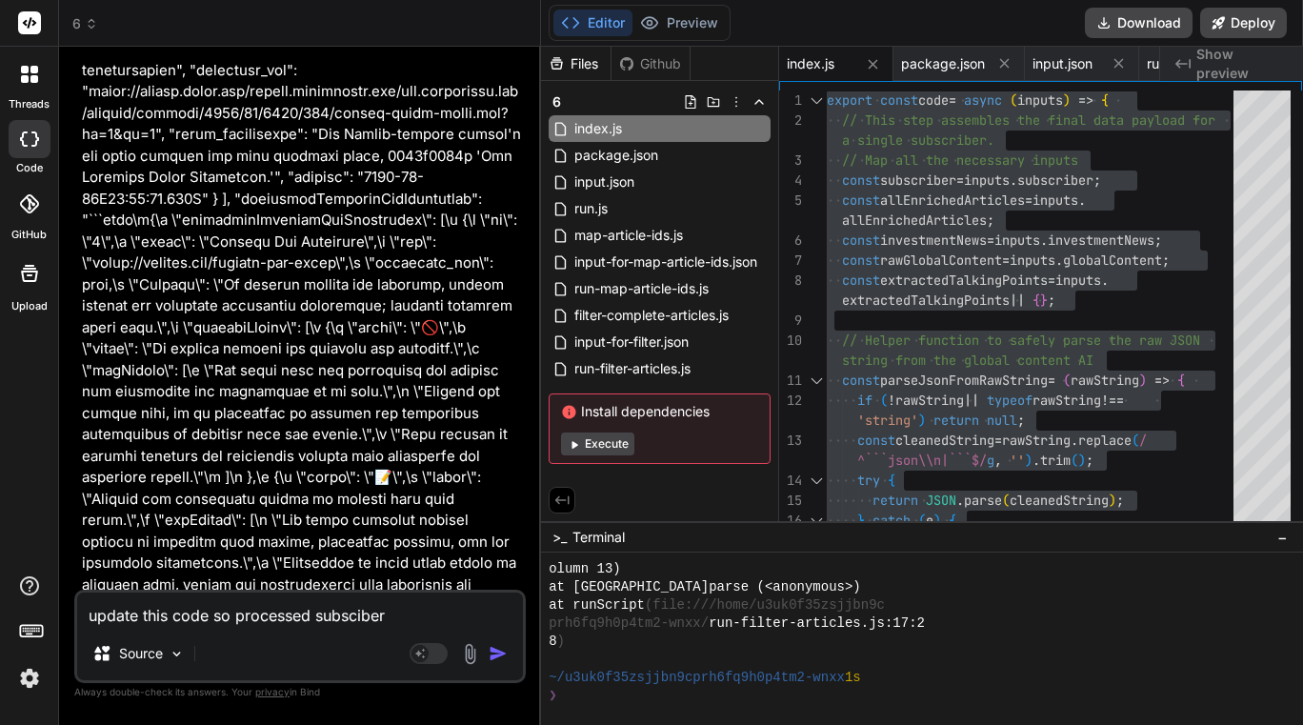
type textarea "update this code so processed subscibers"
type textarea "x"
type textarea "update this code so processed subscibers"
type textarea "x"
type textarea "update this code so processed subscibers s"
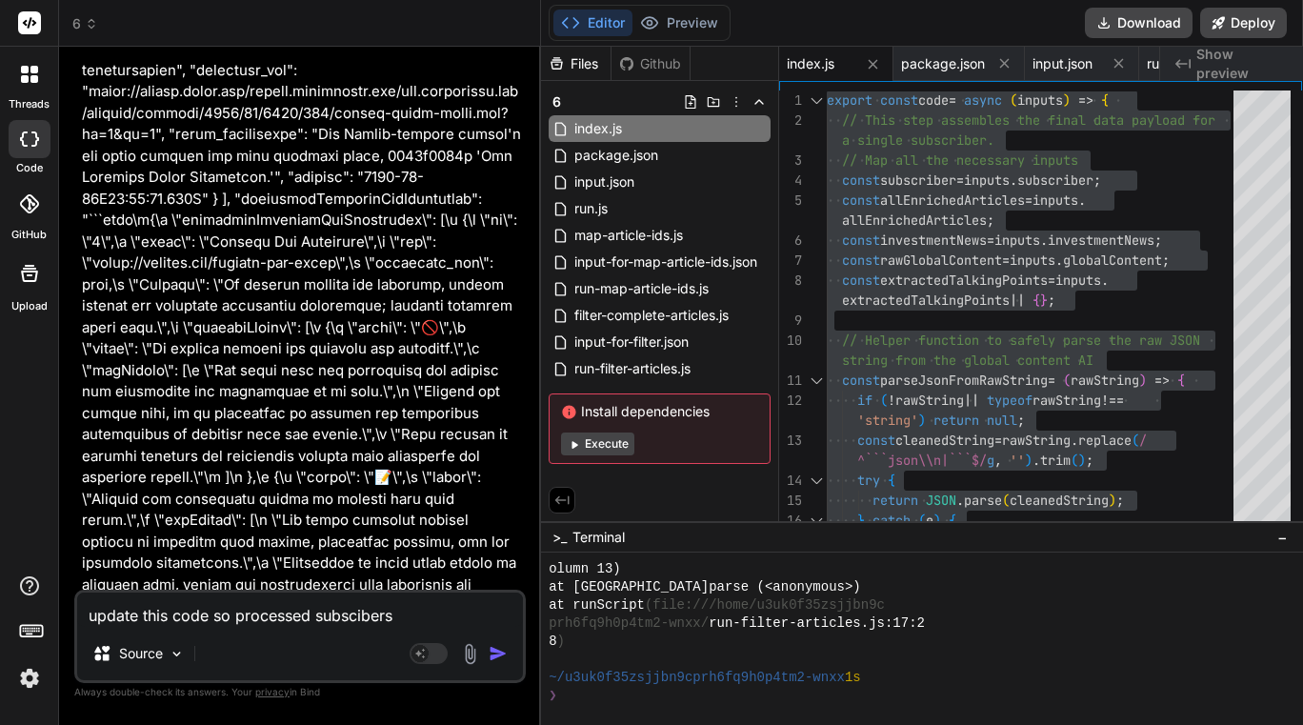
type textarea "x"
type textarea "update this code so processed subscibers sh"
type textarea "x"
type textarea "update this code so processed subscibers sho"
type textarea "x"
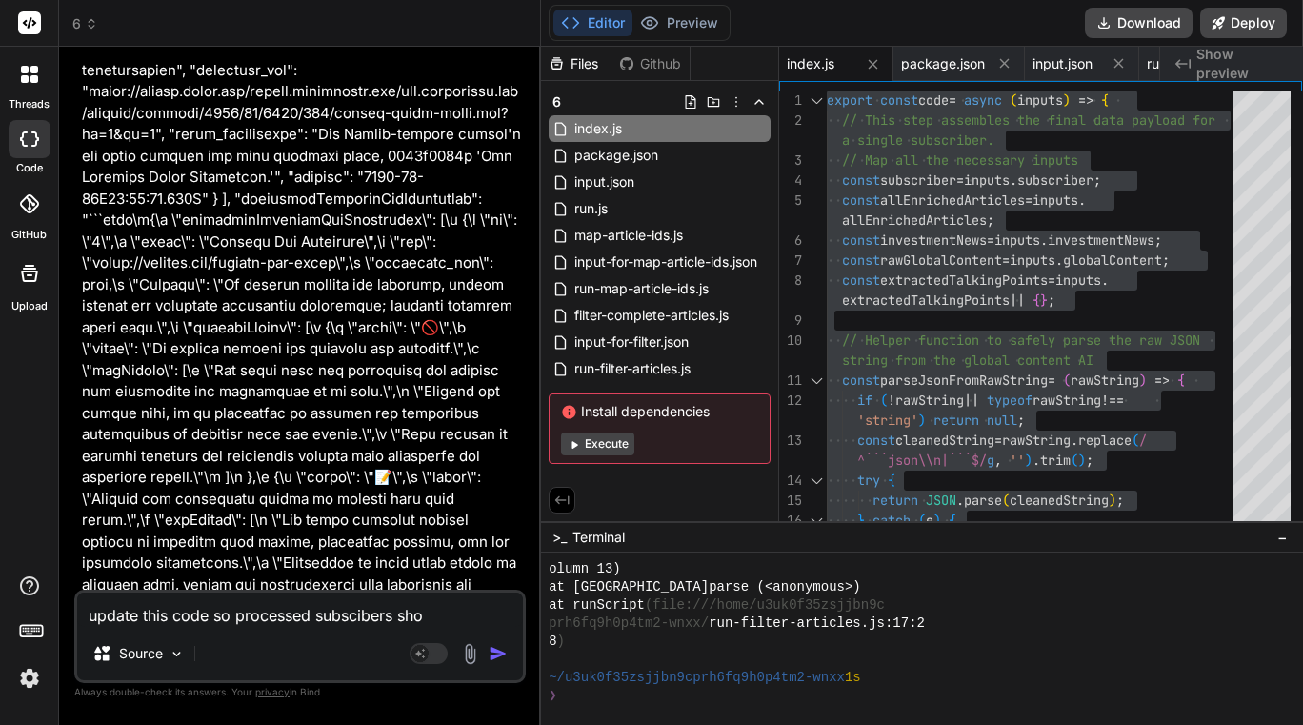
type textarea "update this code so processed subscibers show"
type textarea "x"
type textarea "update this code so processed subscibers show"
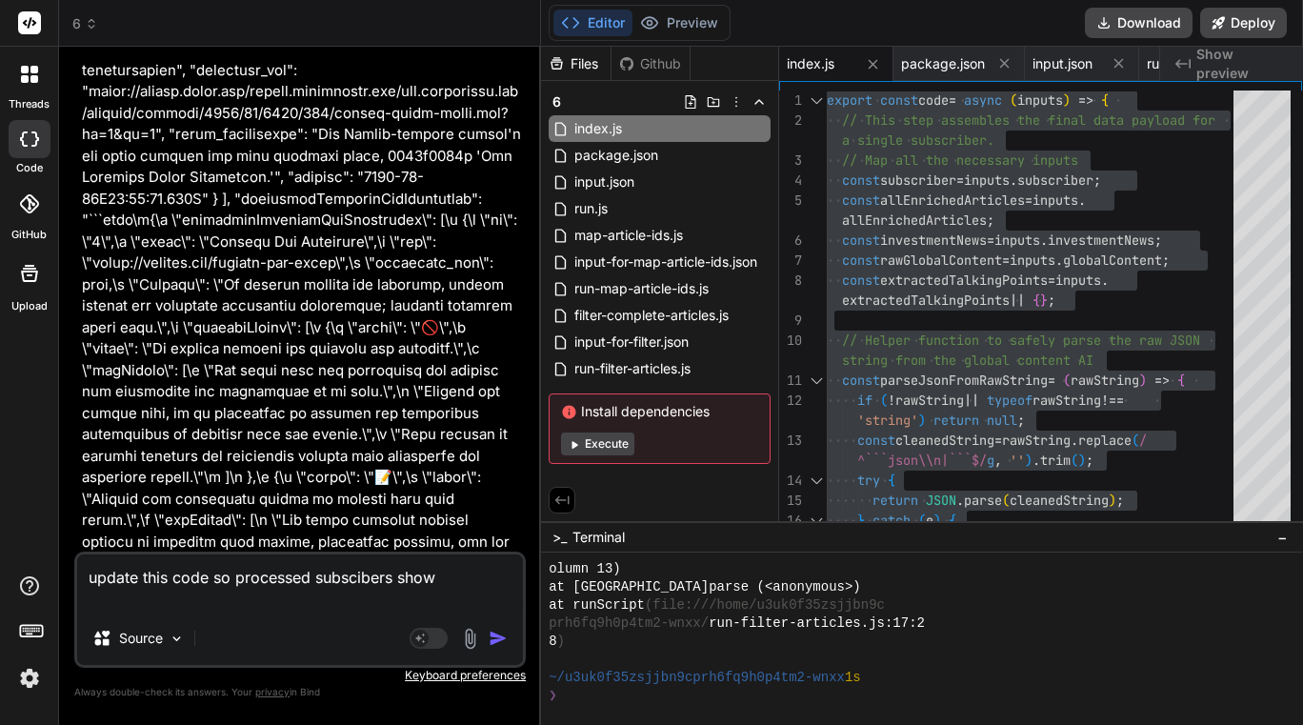
type textarea "x"
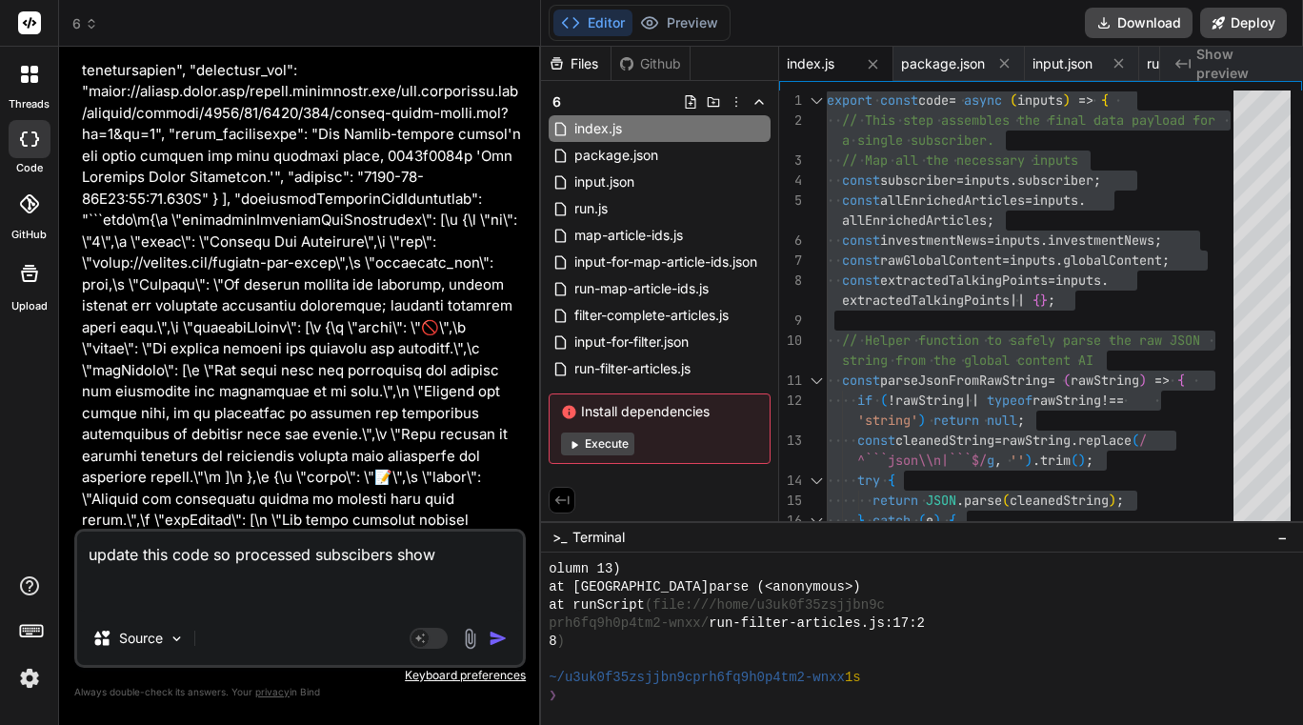
paste textarea "{ "investmentNews": [ { "organization": "Empower - LACERA (Los Angeles County E…"
type textarea "update this code so processed subscibers show { "investmentNews": [ { "organiza…"
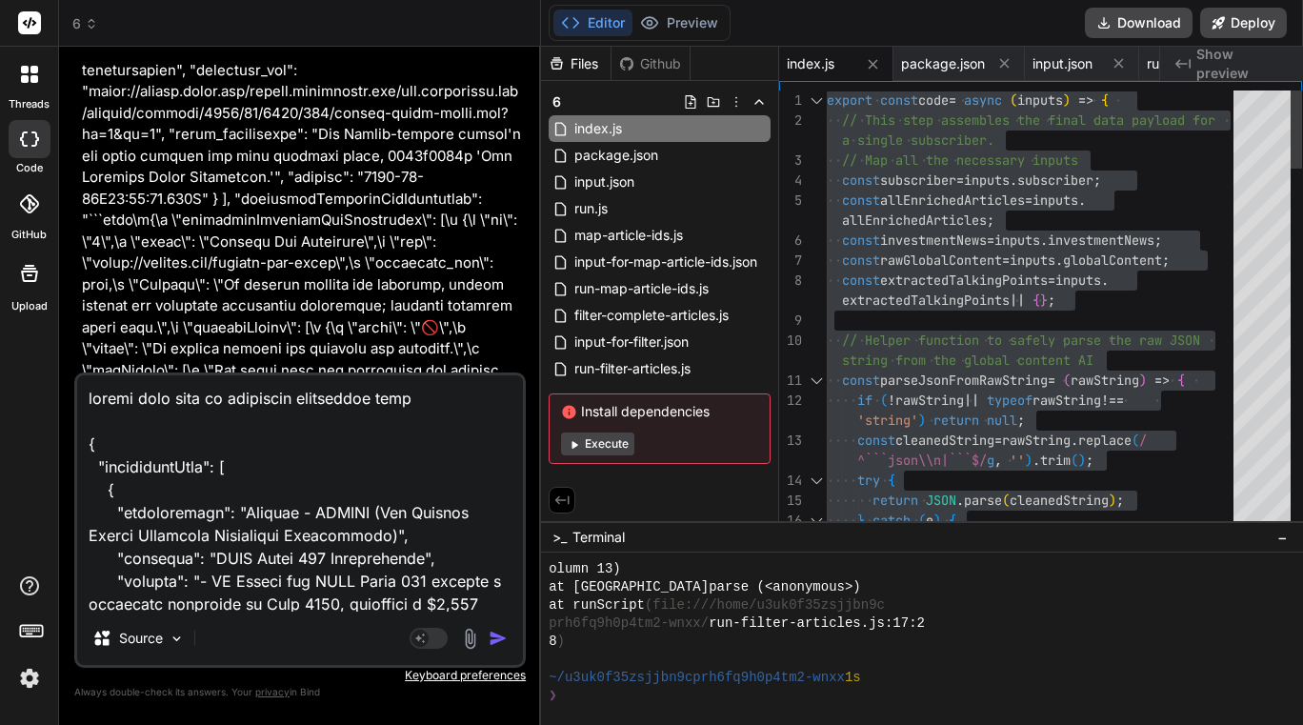
scroll to position [5145, 0]
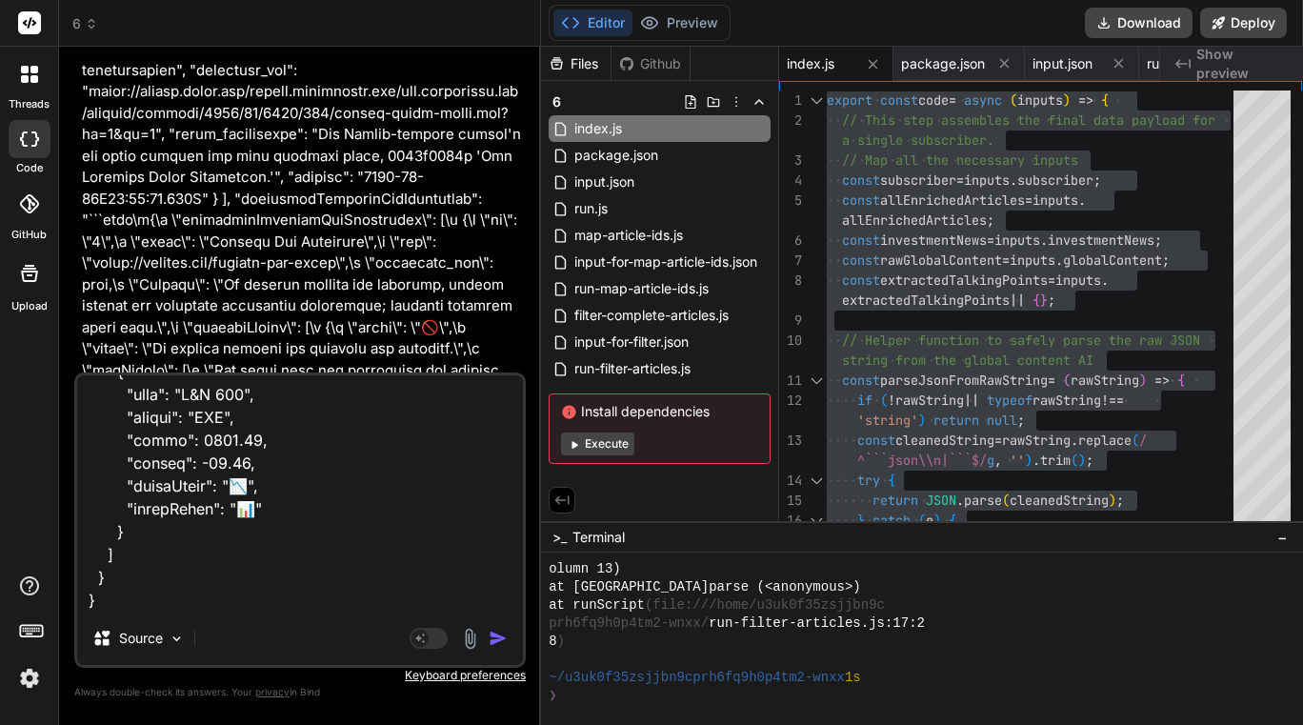
type textarea "x"
type textarea "update this code so processed subscibers show { "investmentNews": [ { "organiza…"
type textarea "x"
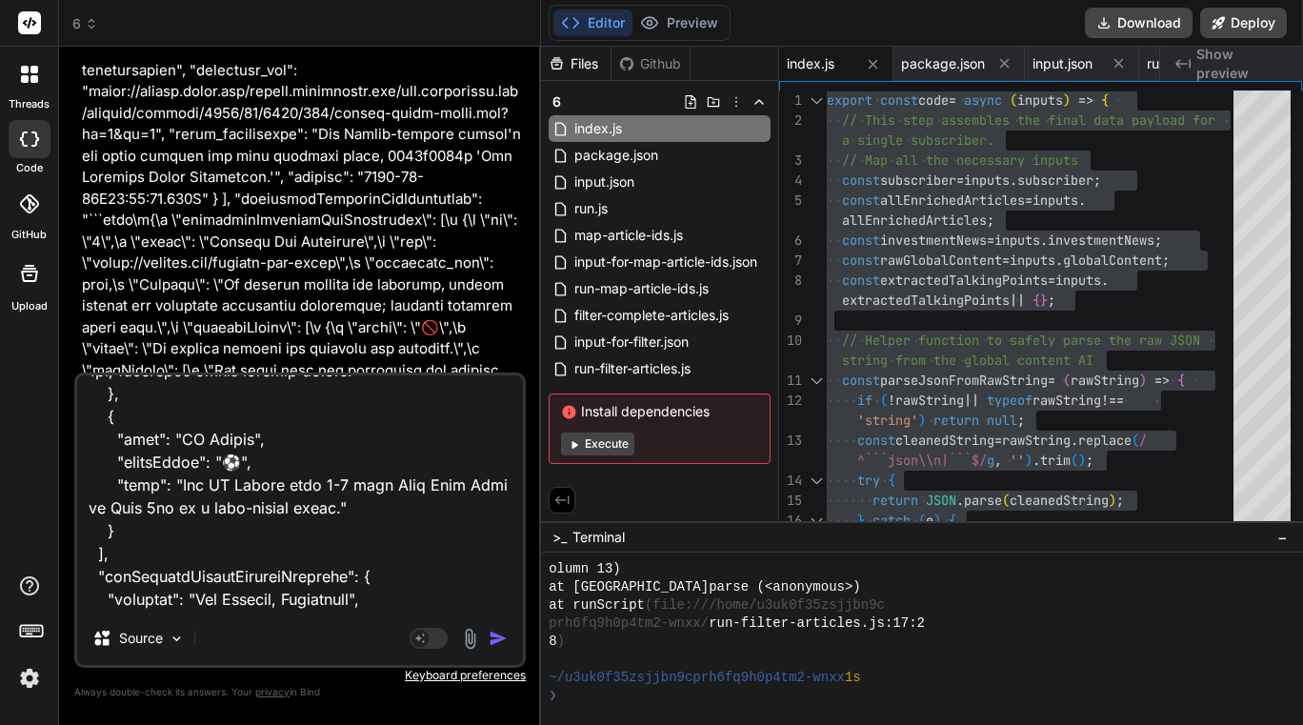
scroll to position [3069, 0]
click at [262, 536] on textarea at bounding box center [300, 493] width 446 height 236
type textarea "update this code so processed subscibers show { "investmentNews": [ { "organiza…"
type textarea "x"
click at [280, 492] on textarea at bounding box center [300, 493] width 446 height 236
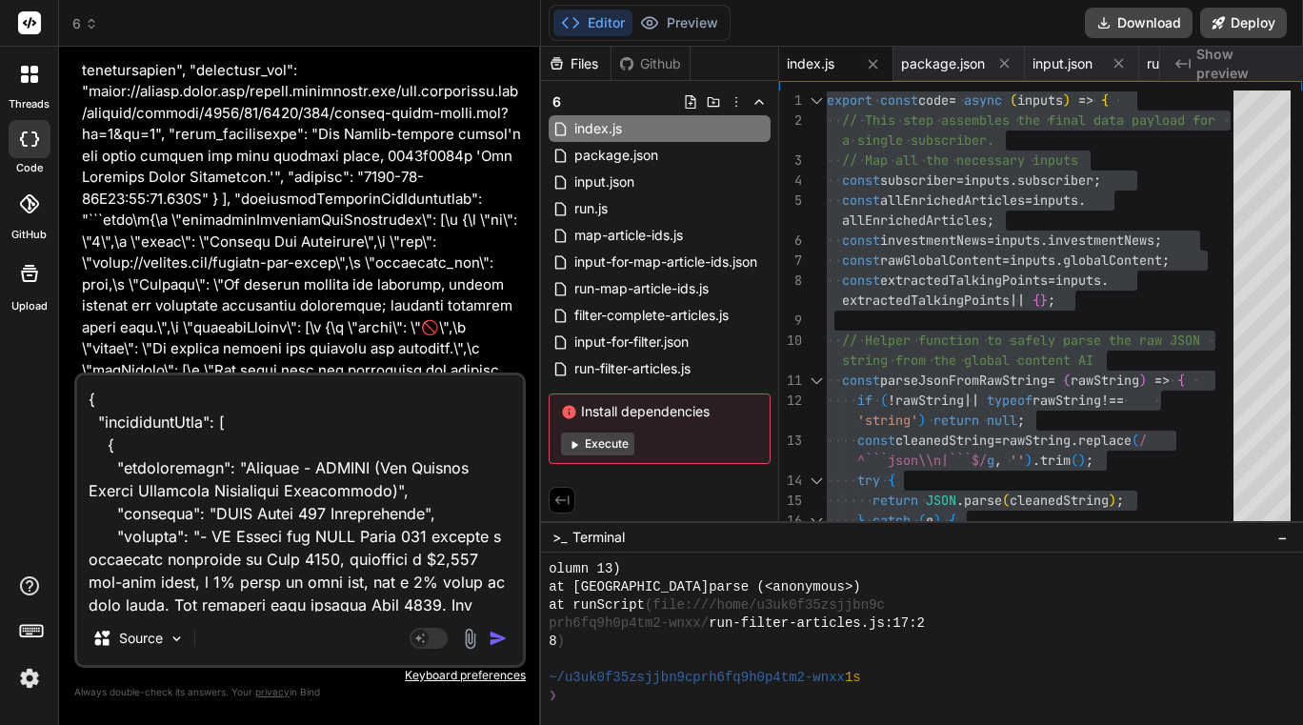
scroll to position [0, 0]
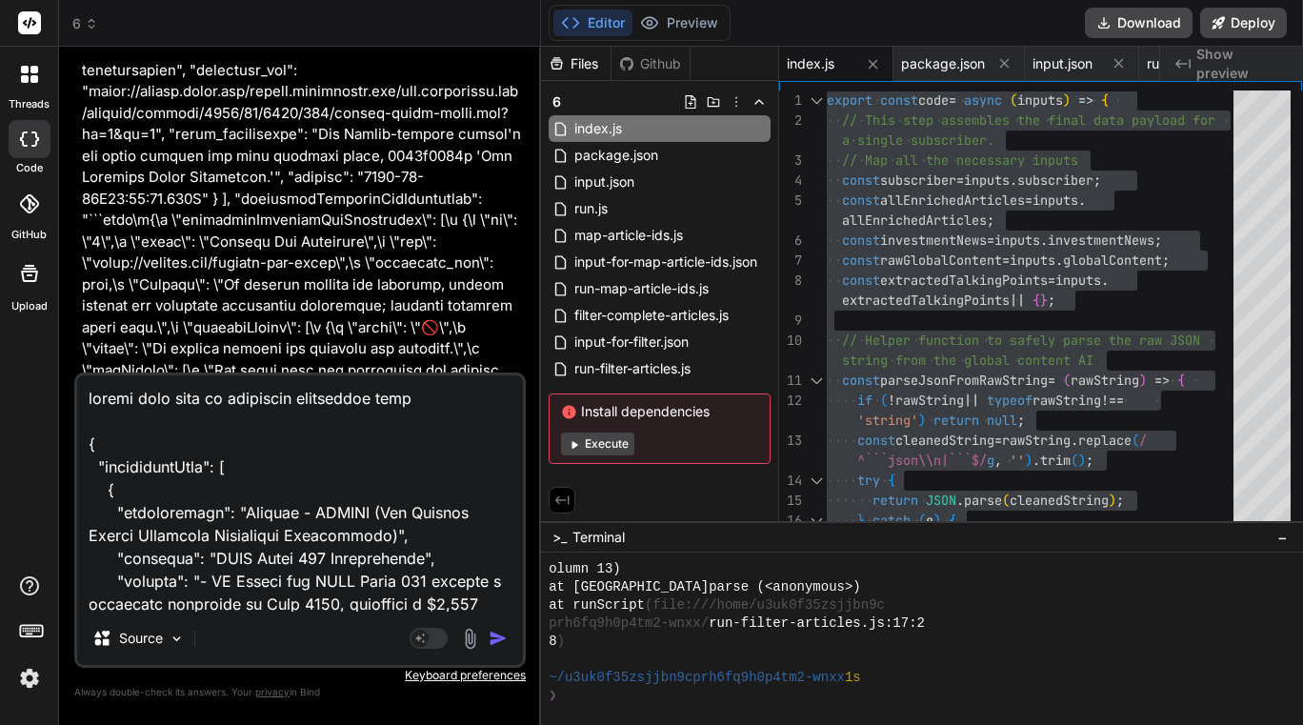
click at [194, 398] on textarea at bounding box center [300, 493] width 446 height 236
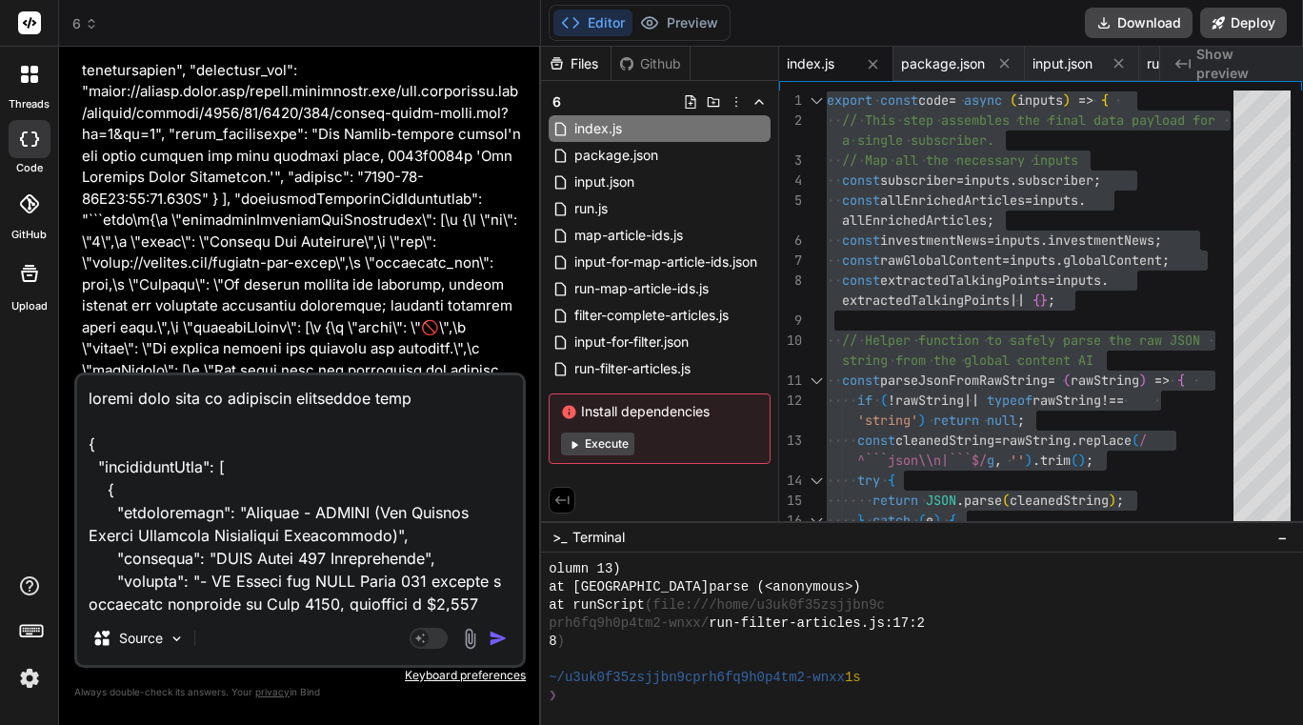
type textarea "x"
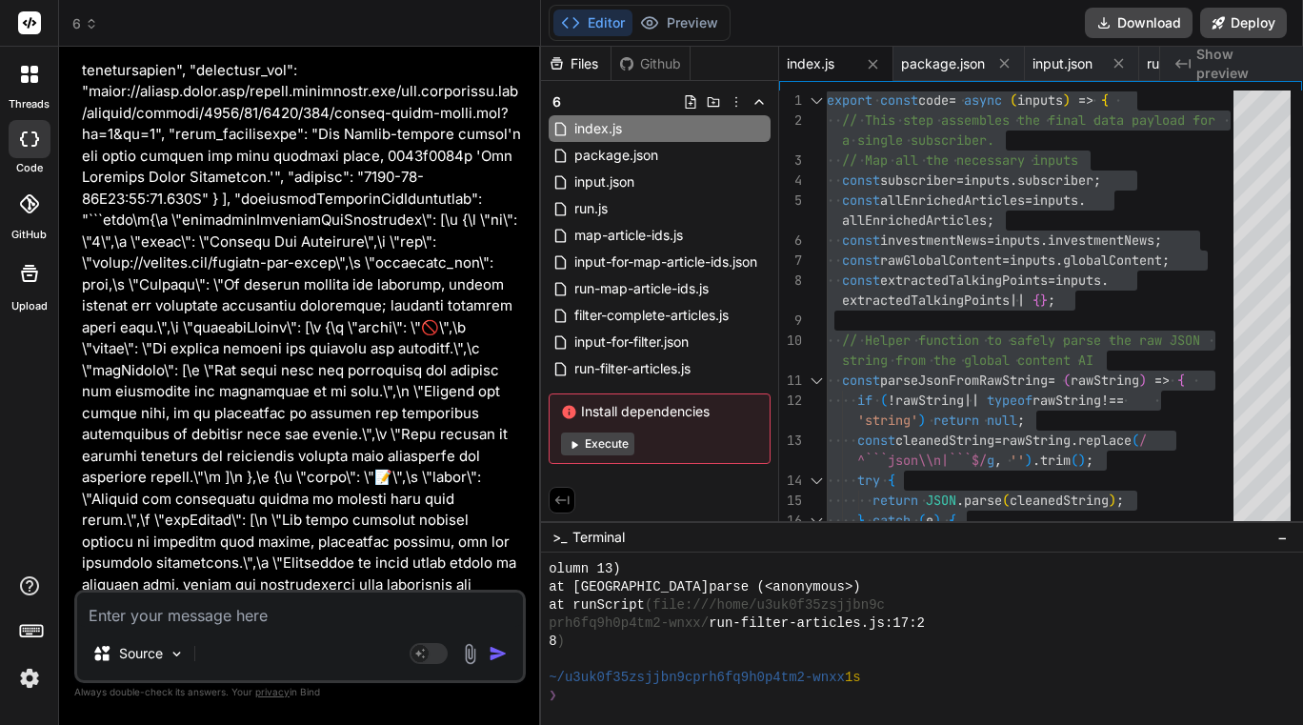
paste textarea "update this code so processed subscibers show"
type textarea "update this code so processed subscibers show"
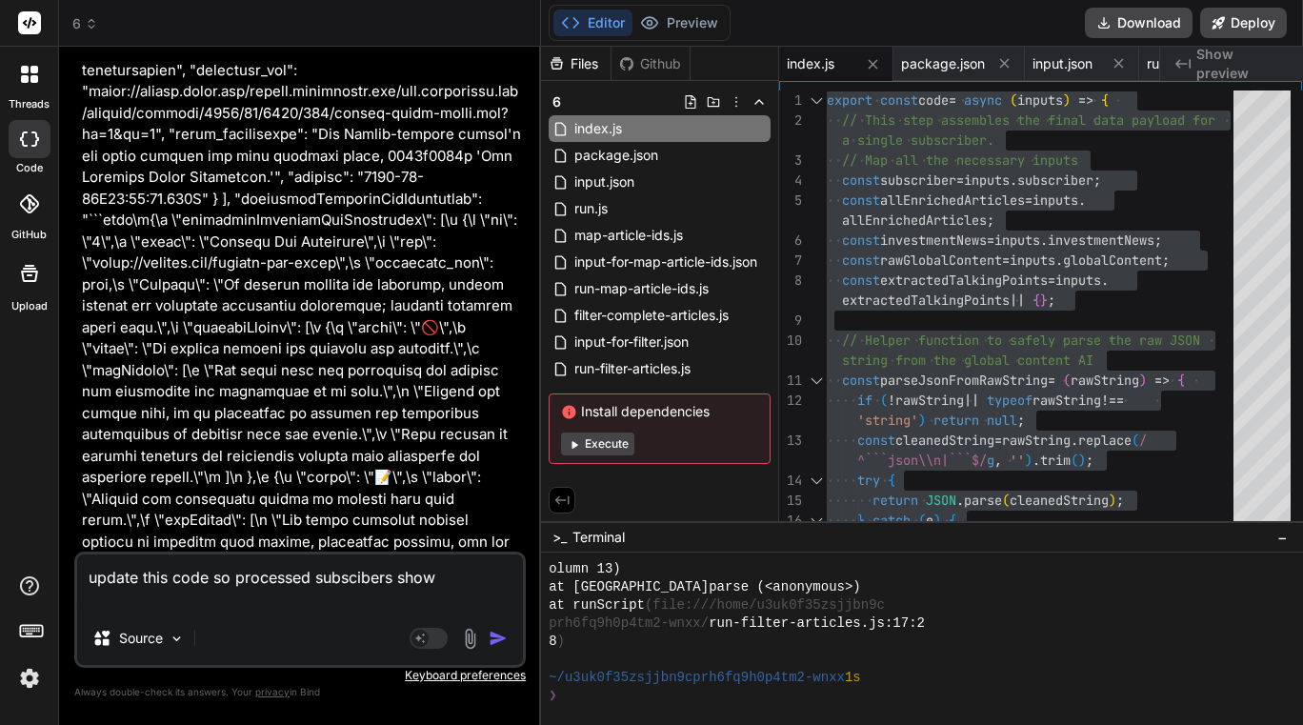
type textarea "x"
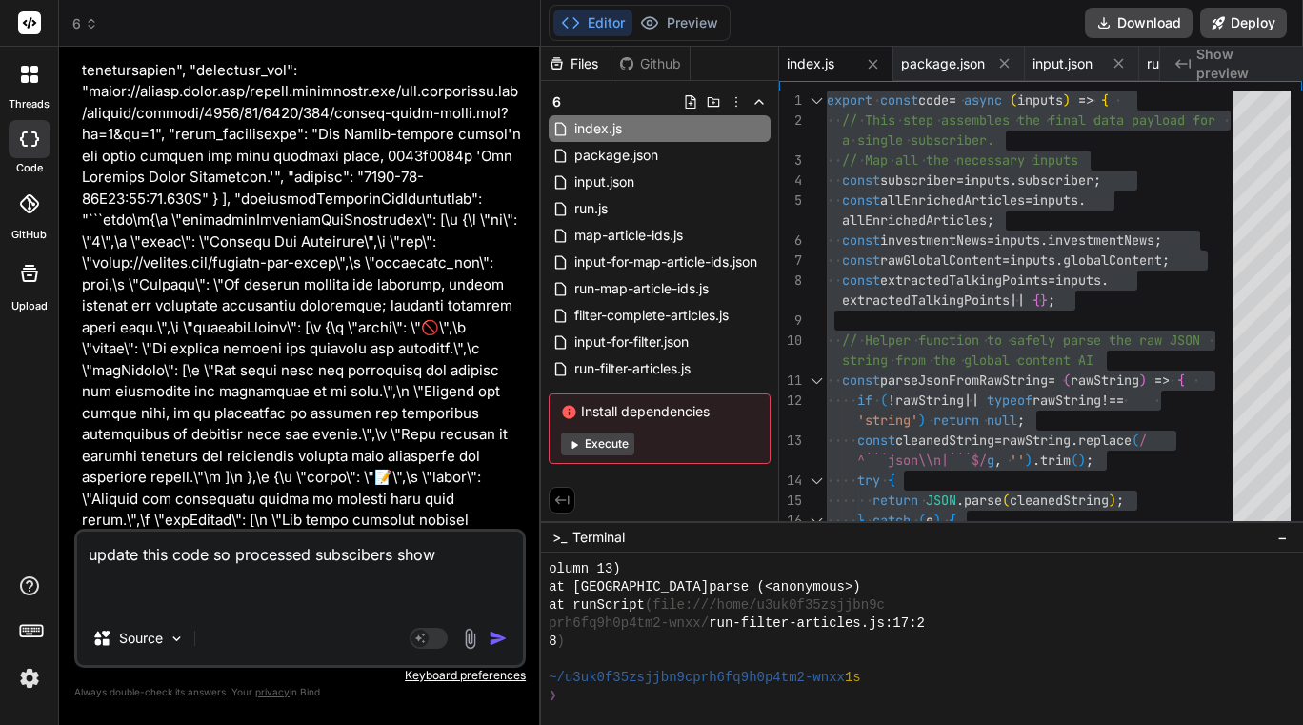
paste textarea "export const code = async (inputs) => { // --- All potential data sources from …"
type textarea "update this code so processed subscibers show export const code = async (inputs…"
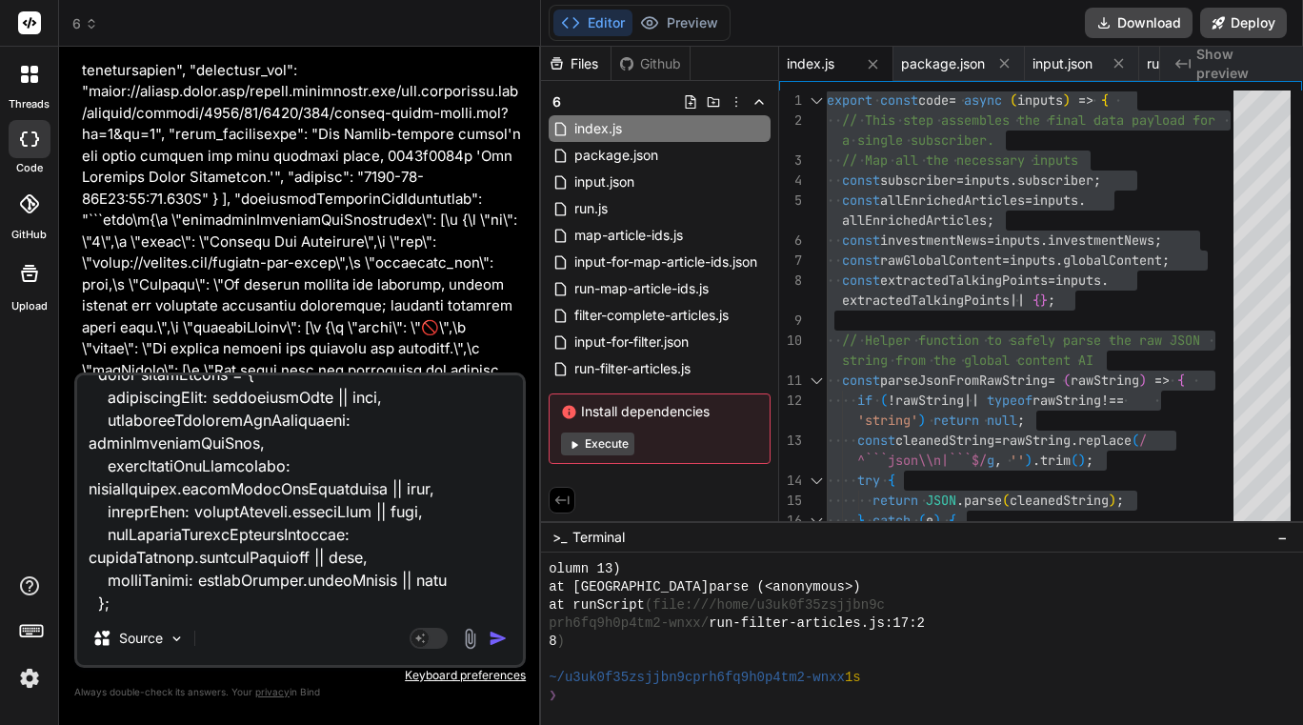
type textarea "x"
type textarea "update this code so processed subscibers show export const code = async (inputs…"
type textarea "x"
click at [271, 553] on textarea at bounding box center [300, 493] width 446 height 236
paste textarea "{ "investmentNews": [ { "organization": "Empower - LACERA (Los Angeles County E…"
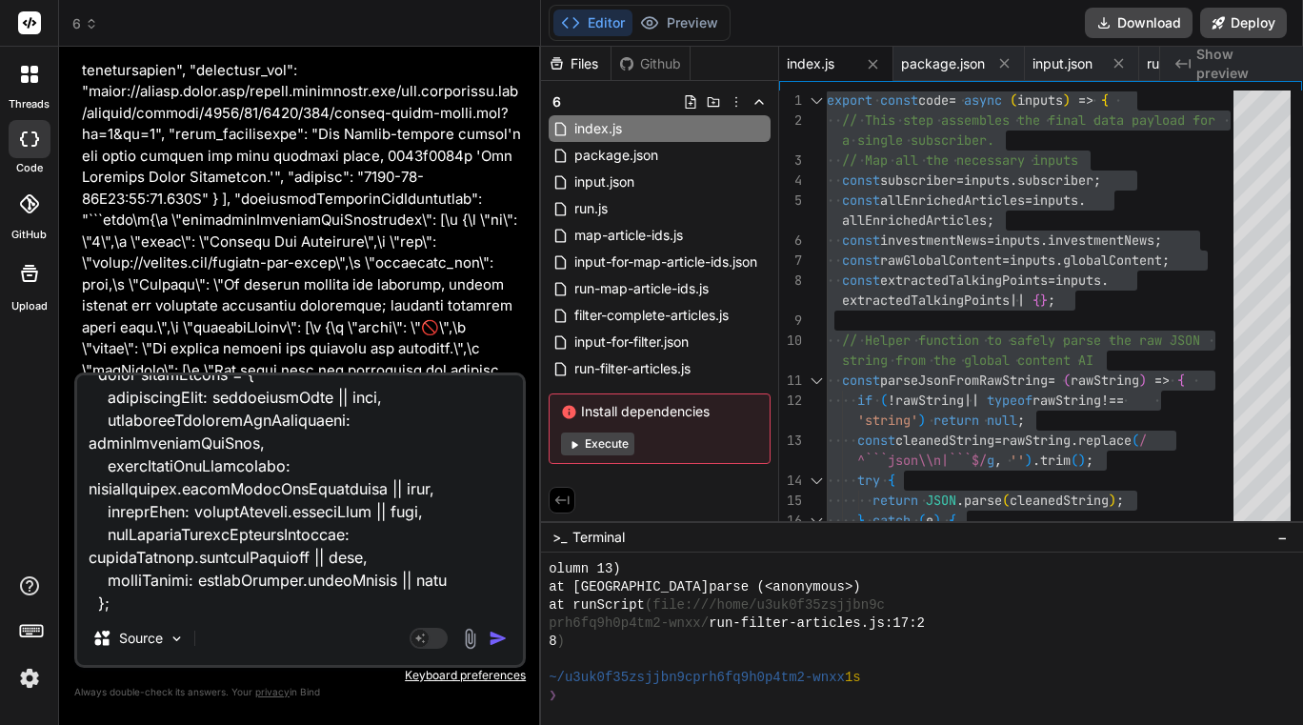
type textarea "{ "investmentNews": [ { "organization": "Empower - LACERA (Los Angeles County E…"
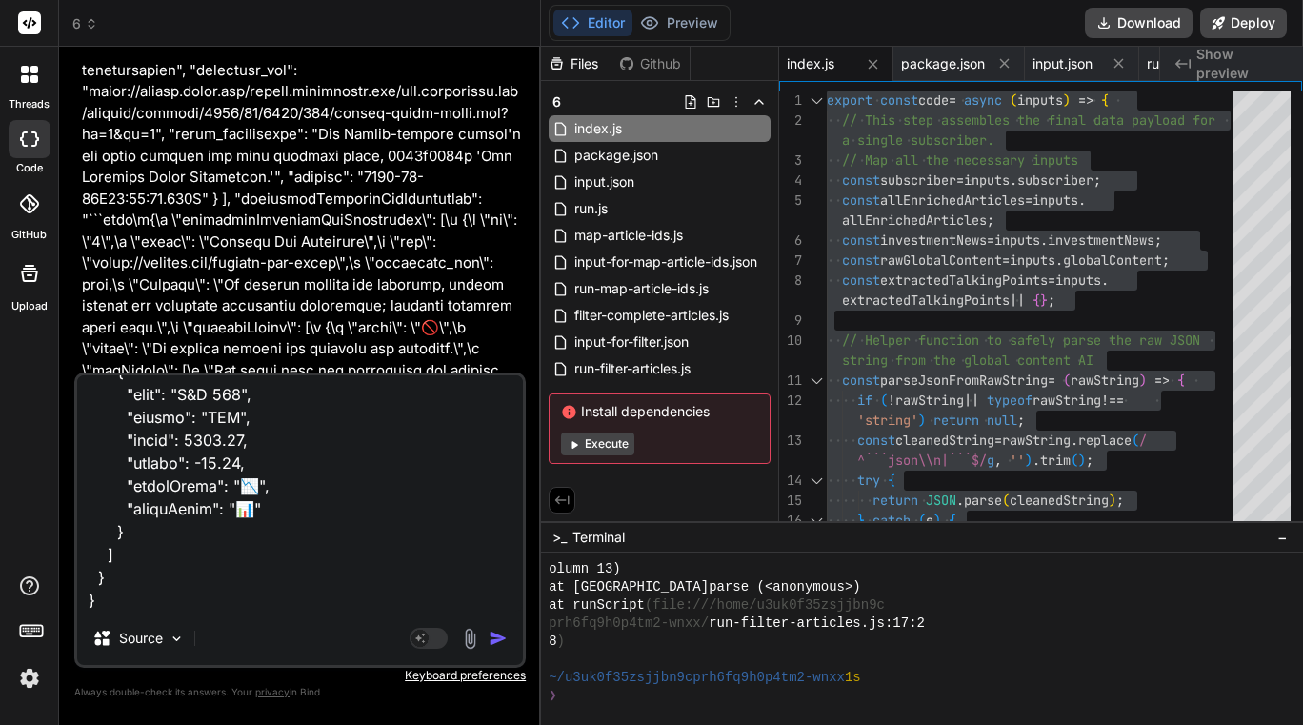
scroll to position [5099, 0]
type textarea "x"
type textarea "{ "investmentNews": [ { "organization": "Empower - LACERA (Los Angeles County E…"
type textarea "x"
type textarea "{ "investmentNews": [ { "organization": "Empower - LACERA (Los Angeles County E…"
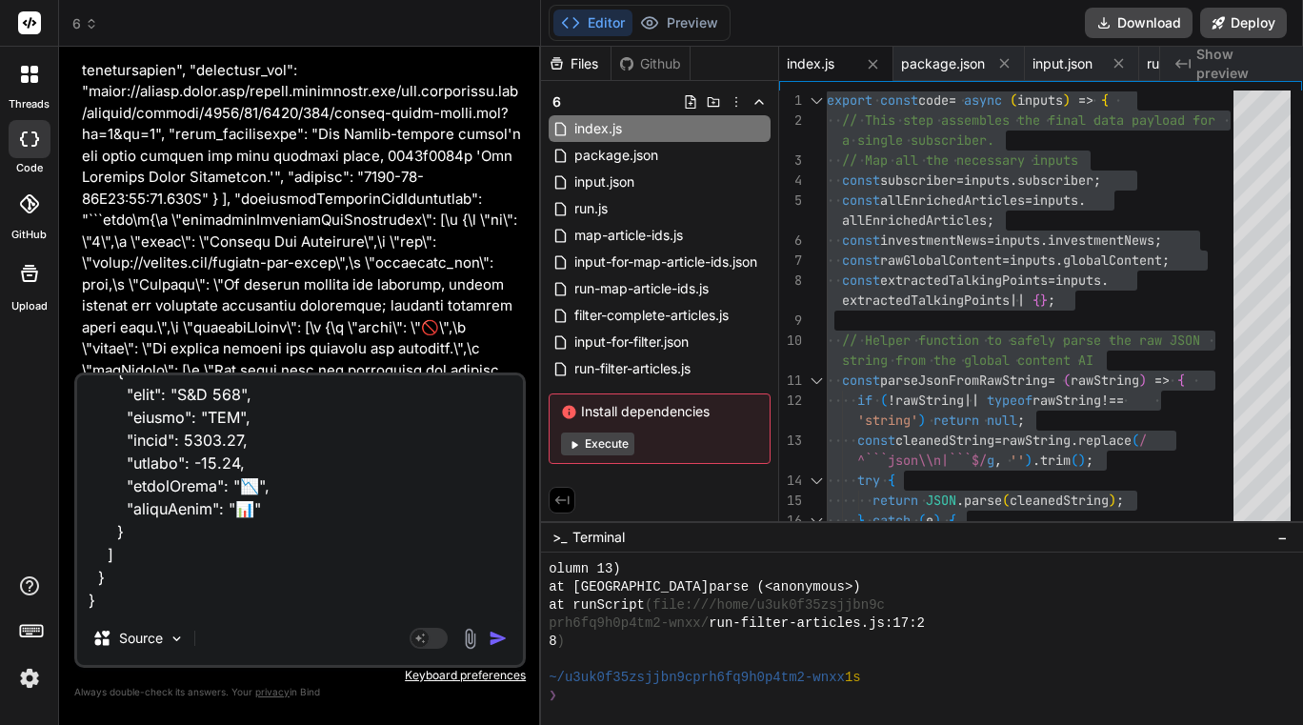
type textarea "x"
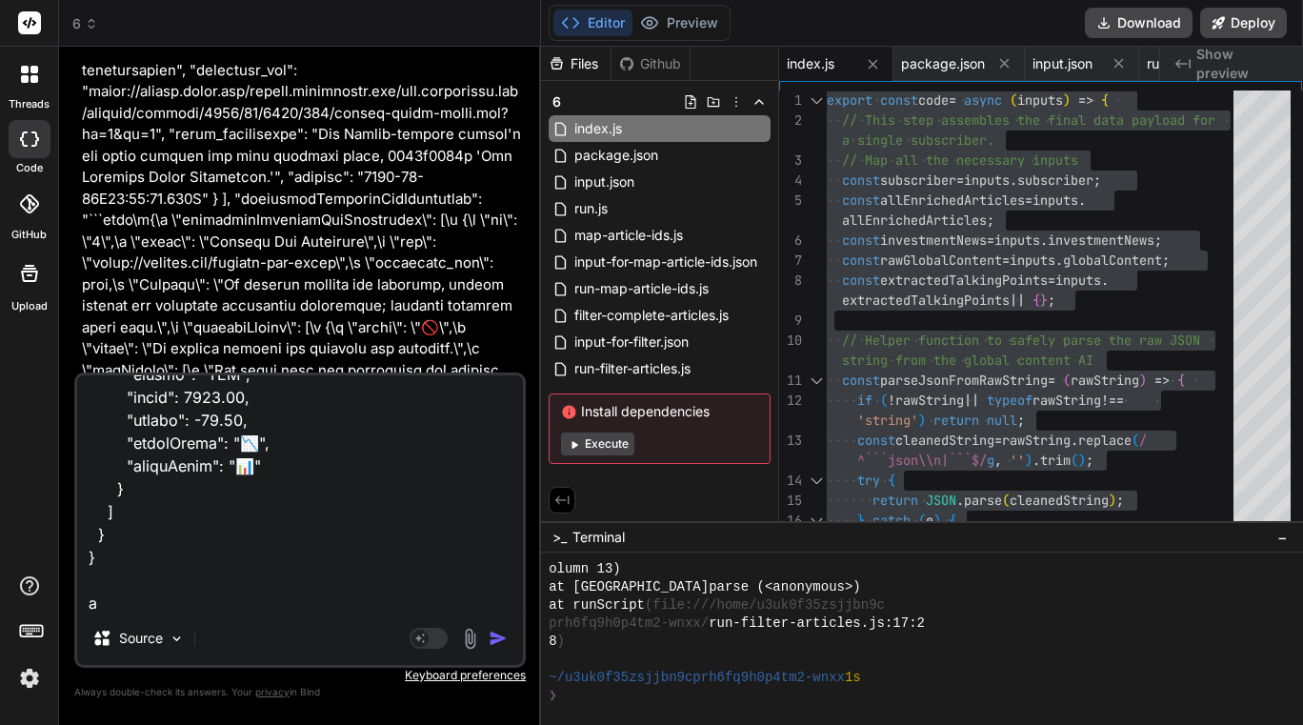
scroll to position [5145, 0]
type textarea "{ "investmentNews": [ { "organization": "Empower - LACERA (Los Angeles County E…"
type textarea "x"
type textarea "{ "investmentNews": [ { "organization": "Empower - LACERA (Los Angeles County E…"
type textarea "x"
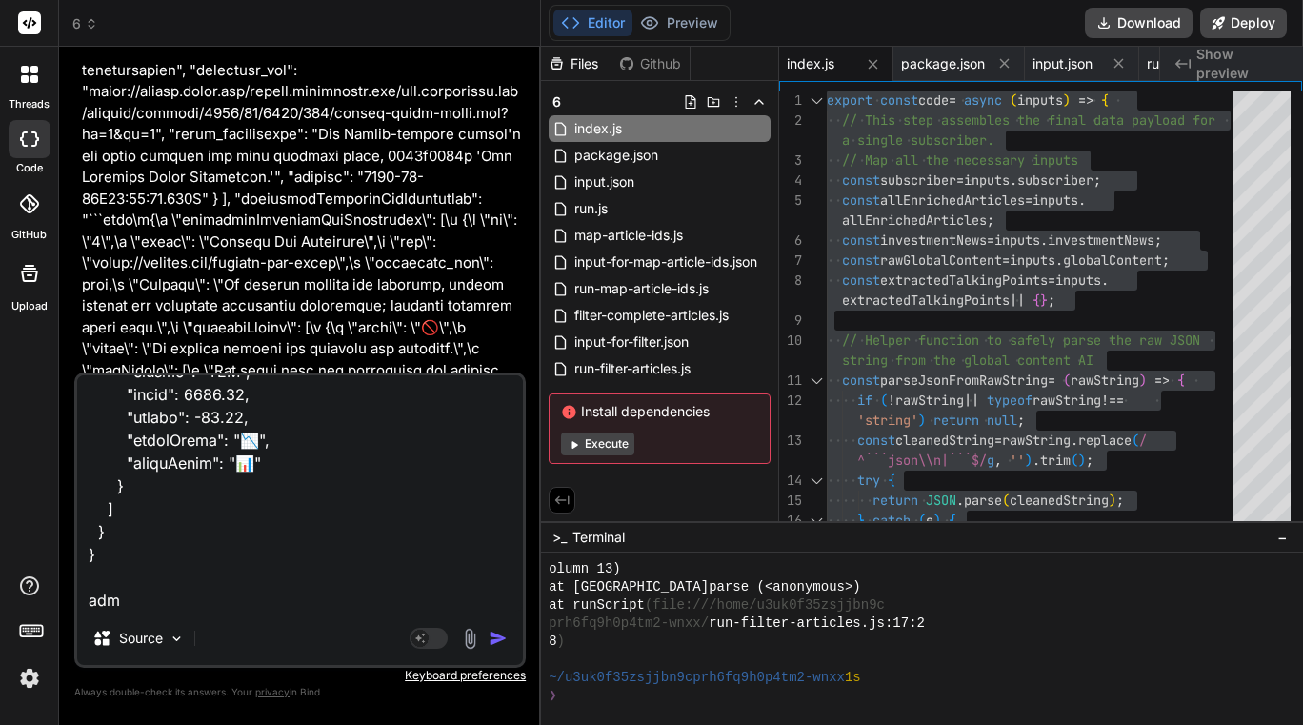
type textarea "{ "investmentNews": [ { "organization": "Empower - LACERA (Los Angeles County E…"
type textarea "x"
type textarea "{ "investmentNews": [ { "organization": "Empower - LACERA (Los Angeles County E…"
type textarea "x"
type textarea "{ "investmentNews": [ { "organization": "Empower - LACERA (Los Angeles County E…"
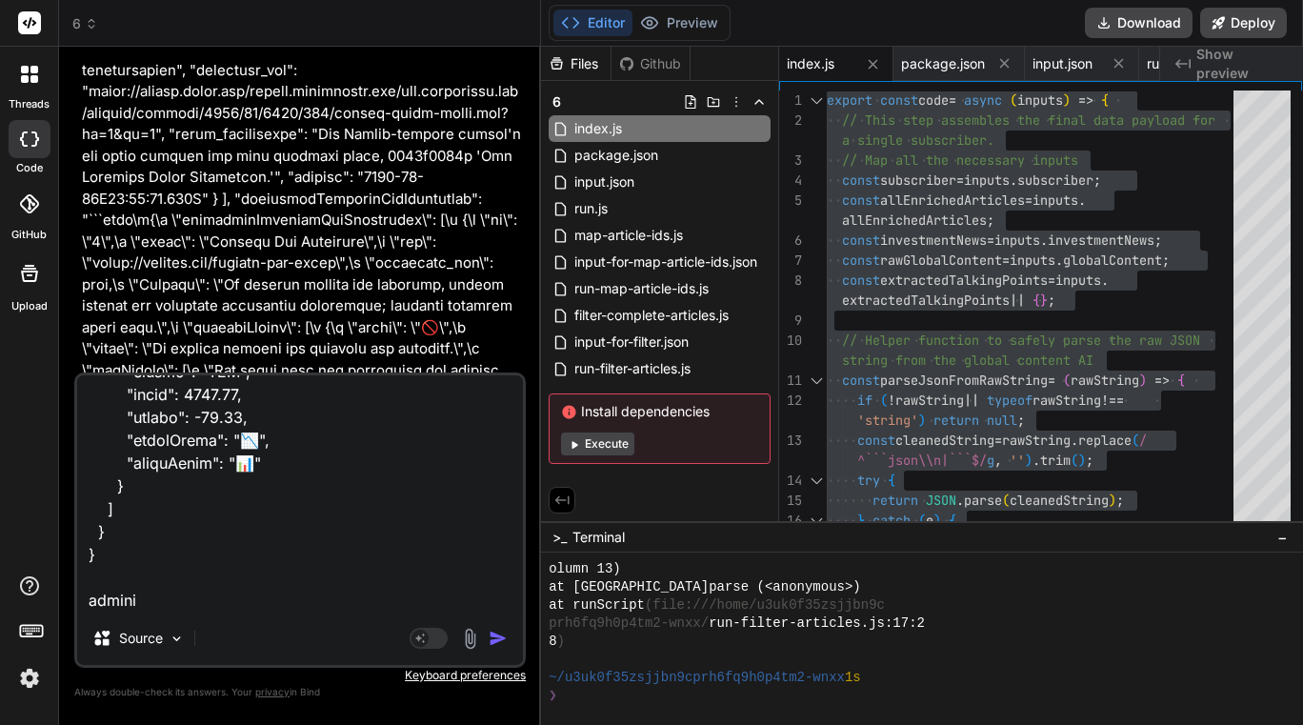
type textarea "x"
type textarea "{ "investmentNews": [ { "organization": "Empower - LACERA (Los Angeles County E…"
type textarea "x"
type textarea "{ "investmentNews": [ { "organization": "Empower - LACERA (Los Angeles County E…"
type textarea "x"
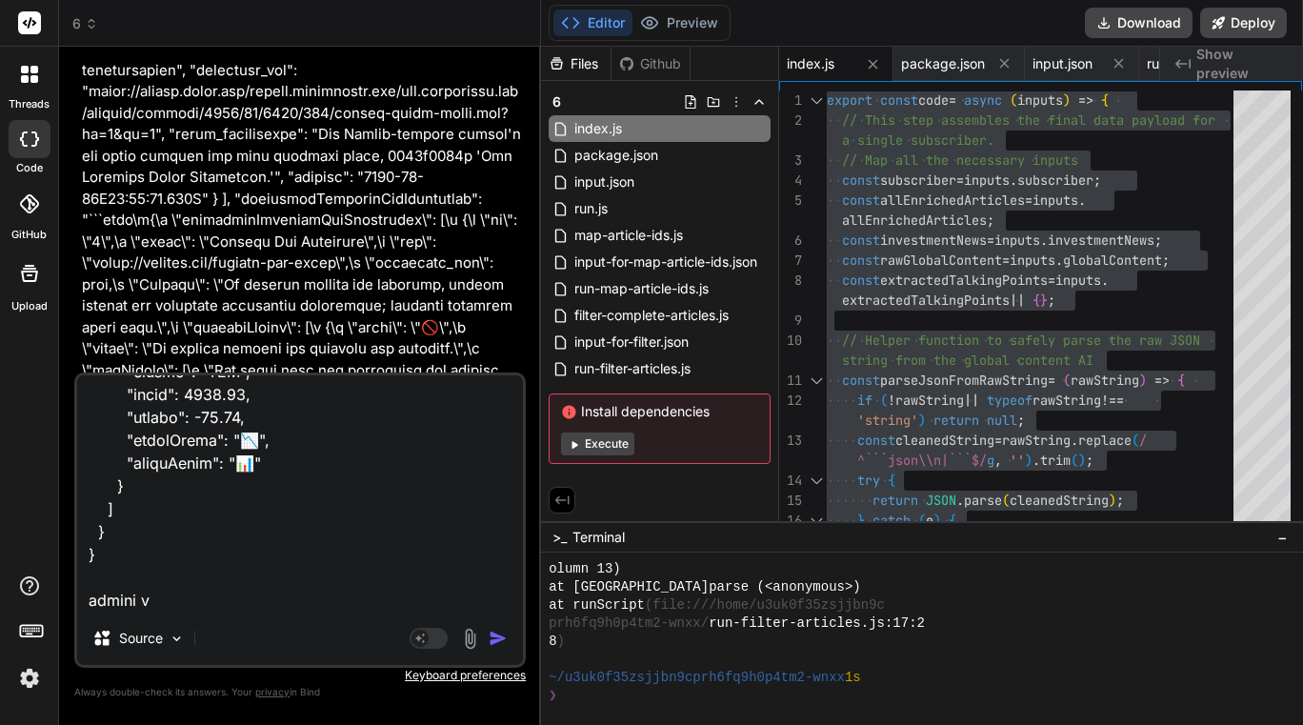
type textarea "{ "investmentNews": [ { "organization": "Empower - LACERA (Los Angeles County E…"
type textarea "x"
type textarea "{ "investmentNews": [ { "organization": "Empower - LACERA (Los Angeles County E…"
type textarea "x"
type textarea "{ "investmentNews": [ { "organization": "Empower - LACERA (Los Angeles County E…"
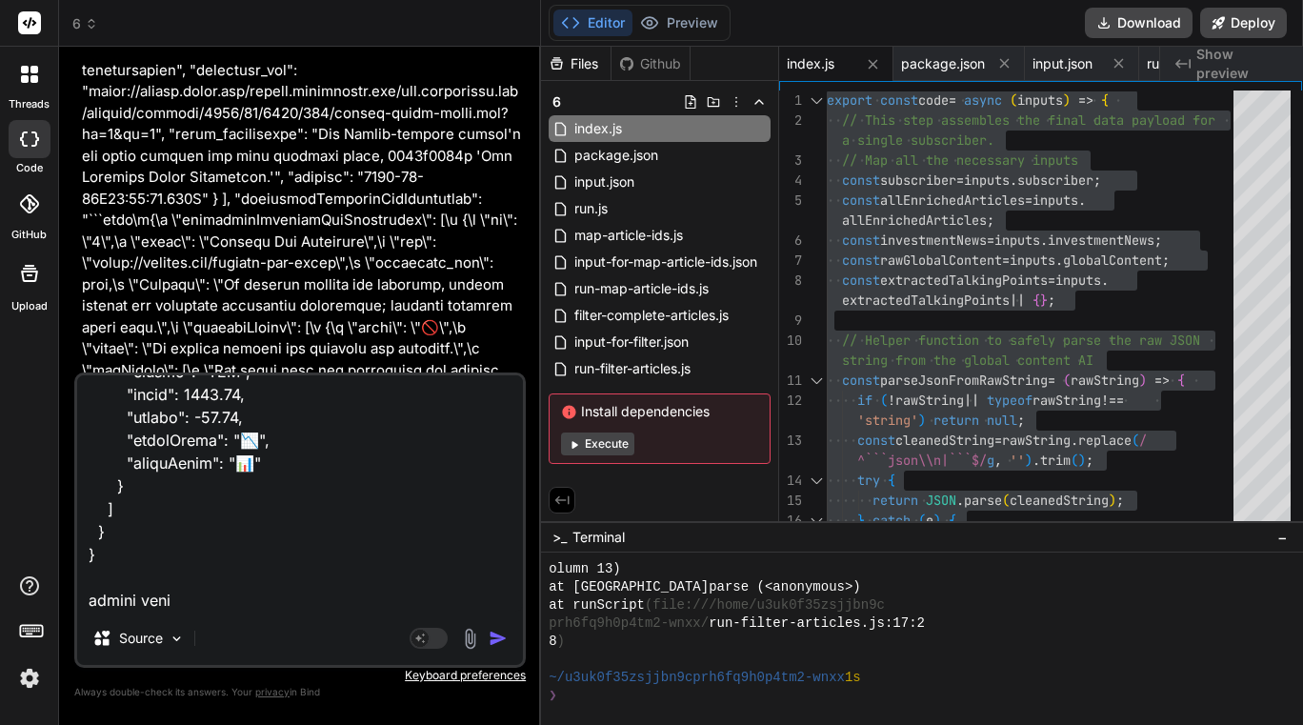
type textarea "x"
type textarea "{ "investmentNews": [ { "organization": "Empower - LACERA (Los Angeles County E…"
type textarea "x"
type textarea "{ "investmentNews": [ { "organization": "Empower - LACERA (Los Angeles County E…"
type textarea "x"
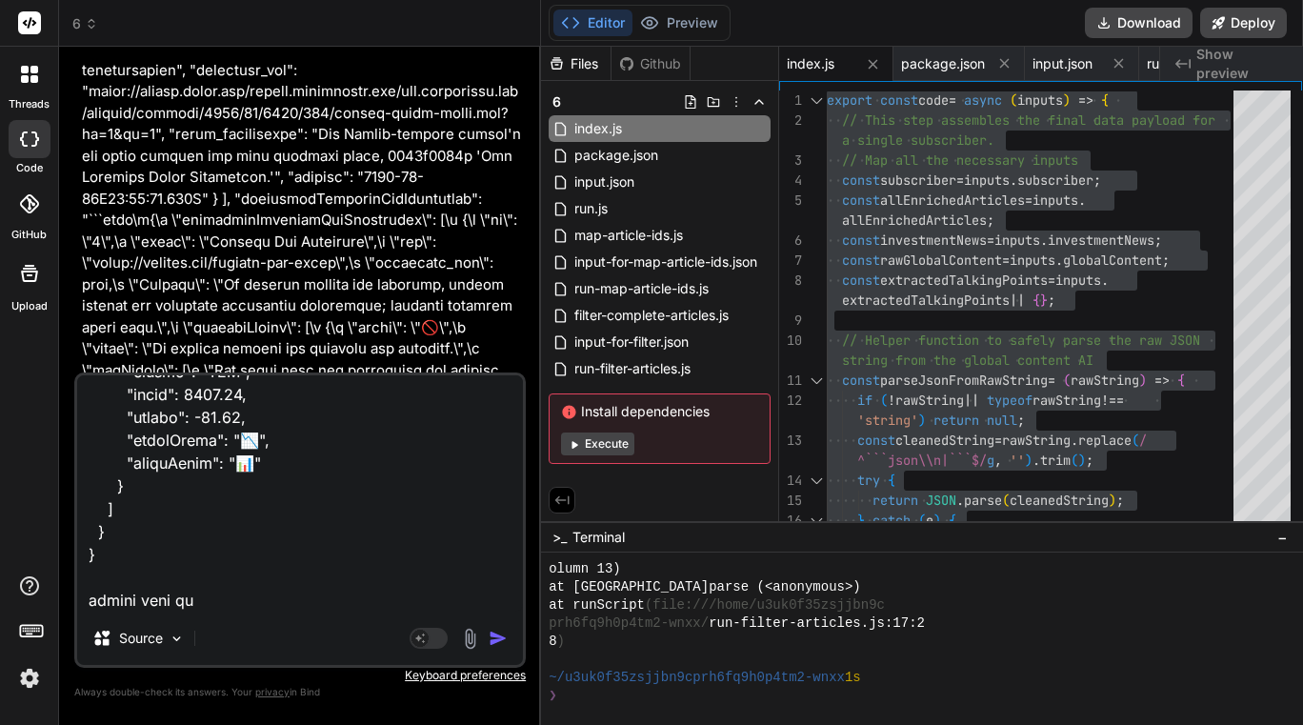
type textarea "{ "investmentNews": [ { "organization": "Empower - LACERA (Los Angeles County E…"
type textarea "x"
type textarea "{ "investmentNews": [ { "organization": "Empower - LACERA (Los Angeles County E…"
type textarea "x"
type textarea "{ "investmentNews": [ { "organization": "Empower - LACERA (Los Angeles County E…"
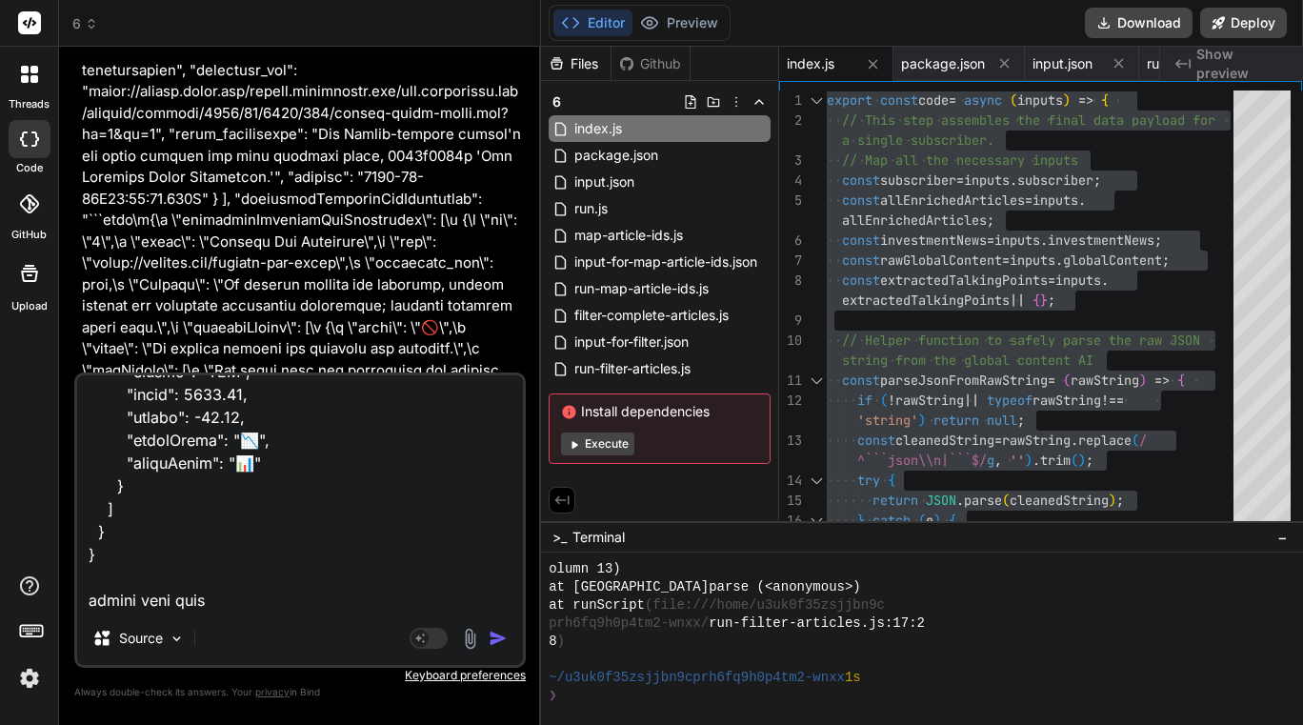
type textarea "x"
type textarea "{ "investmentNews": [ { "organization": "Empower - LACERA (Los Angeles County E…"
type textarea "x"
type textarea "{ "investmentNews": [ { "organization": "Empower - LACERA (Los Angeles County E…"
type textarea "x"
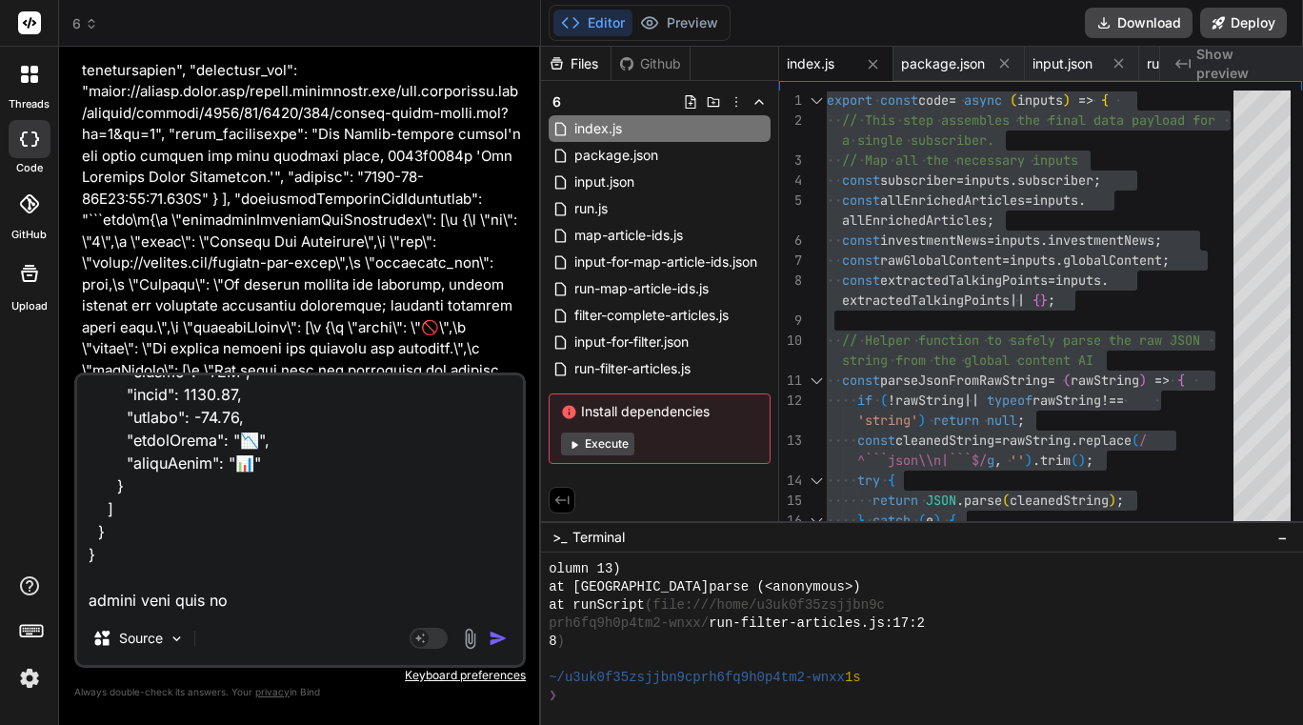
type textarea "{ "investmentNews": [ { "organization": "Empower - LACERA (Los Angeles County E…"
type textarea "x"
type textarea "{ "investmentNews": [ { "organization": "Empower - LACERA (Los Angeles County E…"
type textarea "x"
type textarea "{ "investmentNews": [ { "organization": "Empower - LACERA (Los Angeles County E…"
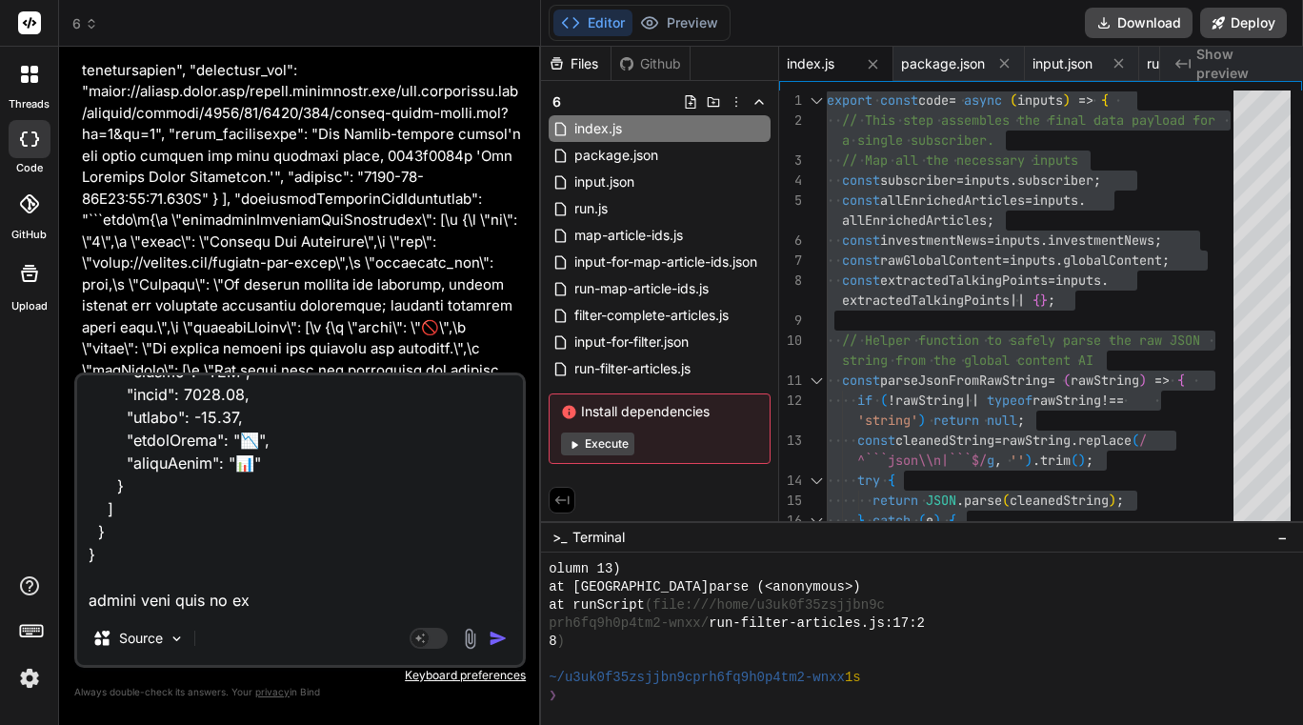
type textarea "x"
type textarea "{ "investmentNews": [ { "organization": "Empower - LACERA (Los Angeles County E…"
type textarea "x"
type textarea "{ "investmentNews": [ { "organization": "Empower - LACERA (Los Angeles County E…"
type textarea "x"
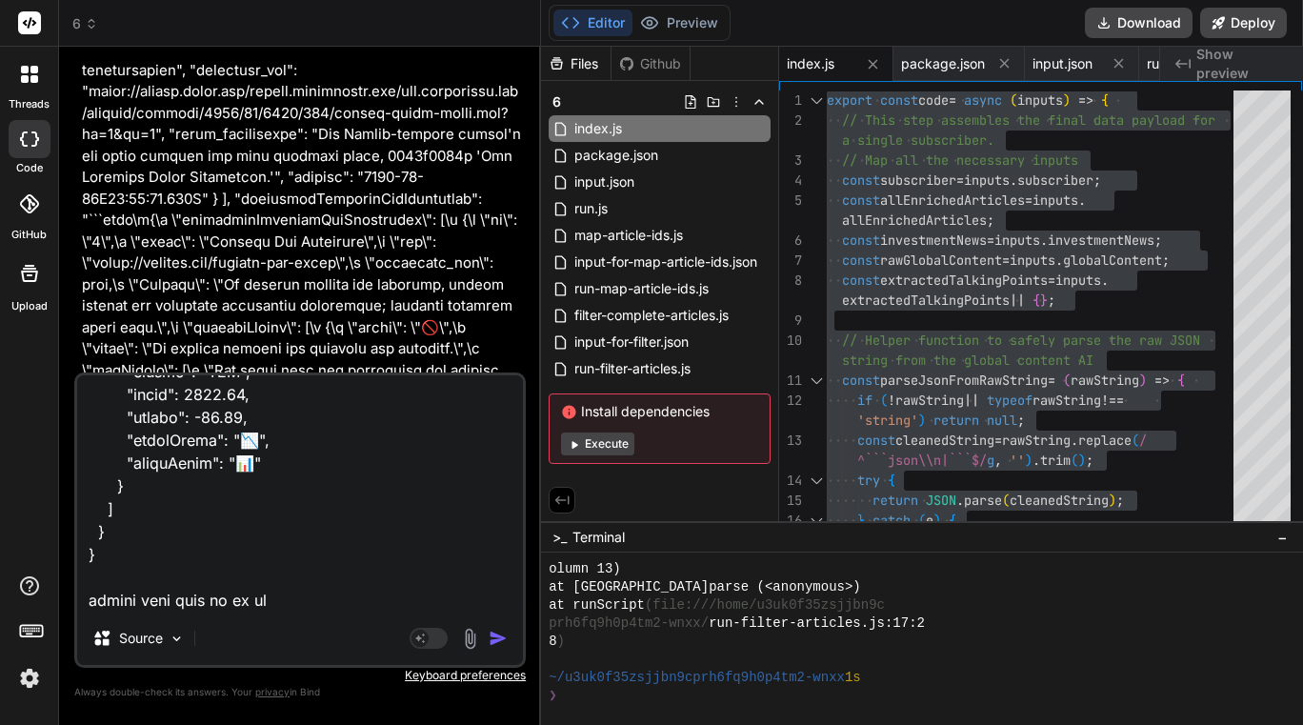
type textarea "{ "investmentNews": [ { "organization": "Empower - LACERA (Los Angeles County E…"
type textarea "x"
type textarea "{ "investmentNews": [ { "organization": "Empower - LACERA (Los Angeles County E…"
type textarea "x"
type textarea "{ "investmentNews": [ { "organization": "Empower - LACERA (Los Angeles County E…"
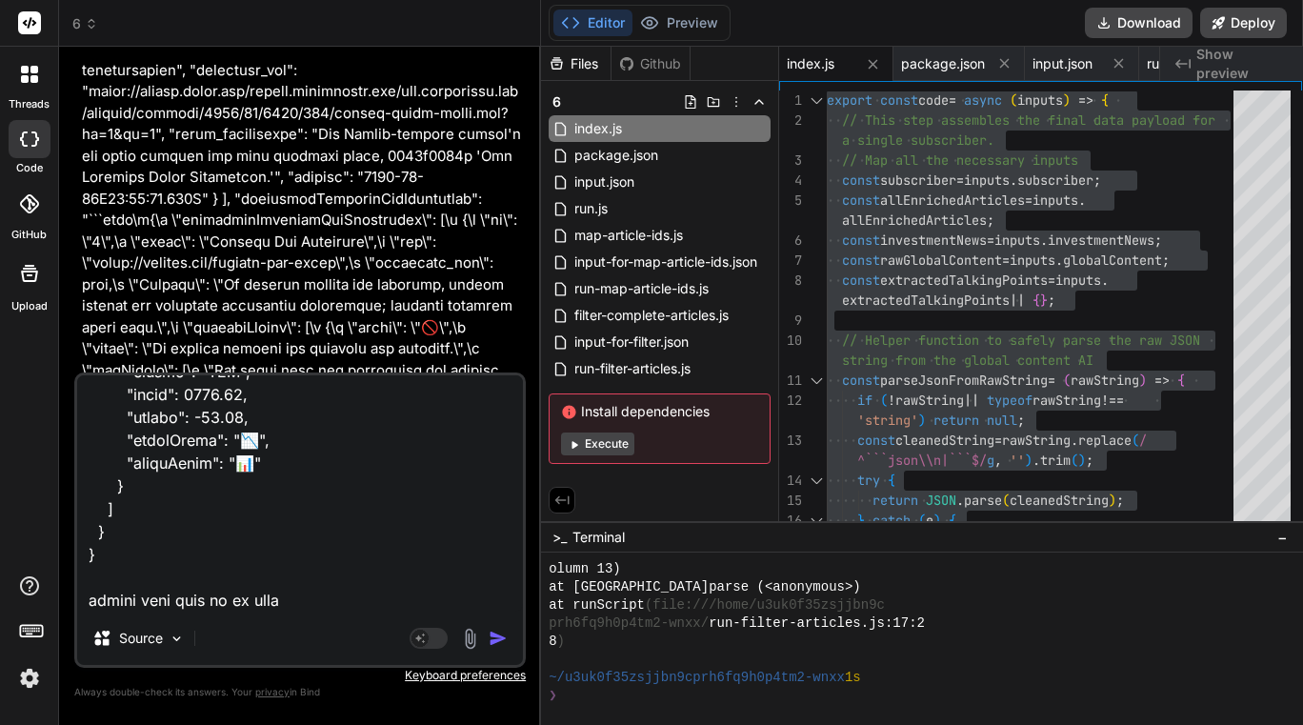
type textarea "x"
type textarea "{ "investmentNews": [ { "organization": "Empower - LACERA (Los Angeles County E…"
type textarea "x"
type textarea "{ "investmentNews": [ { "organization": "Empower - LACERA (Los Angeles County E…"
type textarea "x"
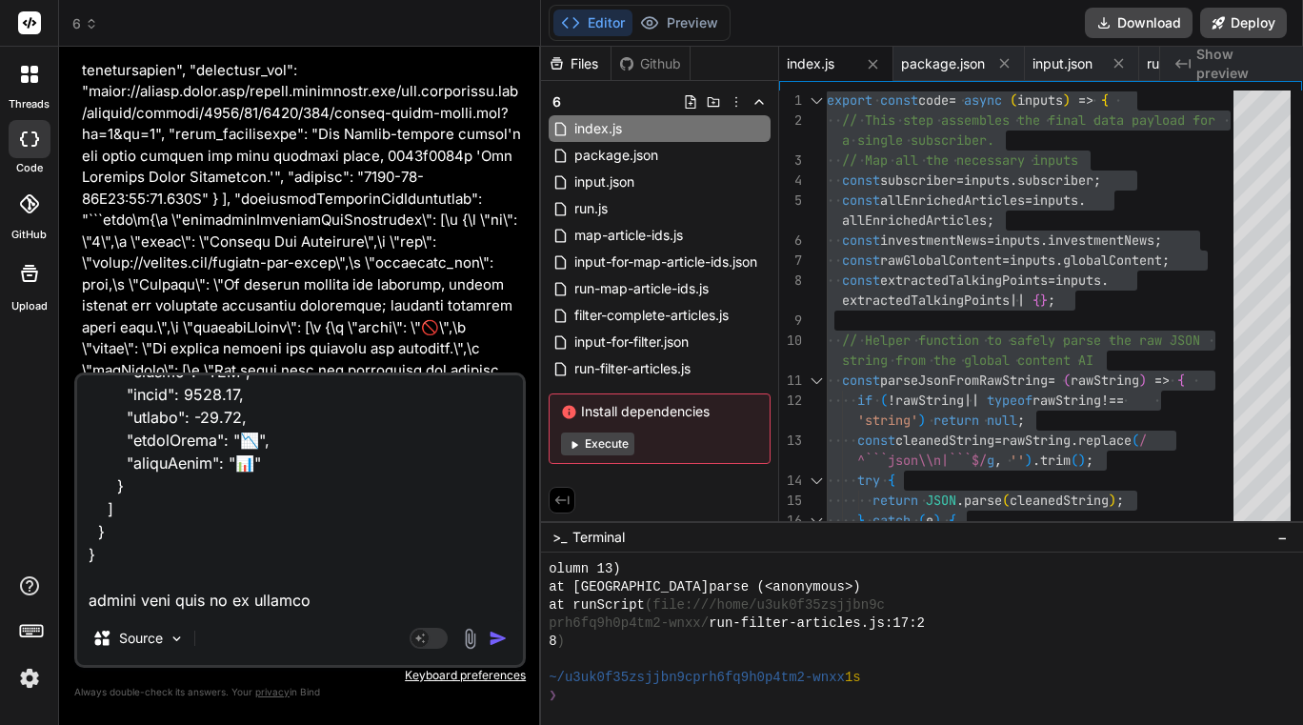
type textarea "{ "investmentNews": [ { "organization": "Empower - LACERA (Los Angeles County E…"
type textarea "x"
type textarea "{ "investmentNews": [ { "organization": "Empower - LACERA (Los Angeles County E…"
type textarea "x"
type textarea "{ "investmentNews": [ { "organization": "Empower - LACERA (Los Angeles County E…"
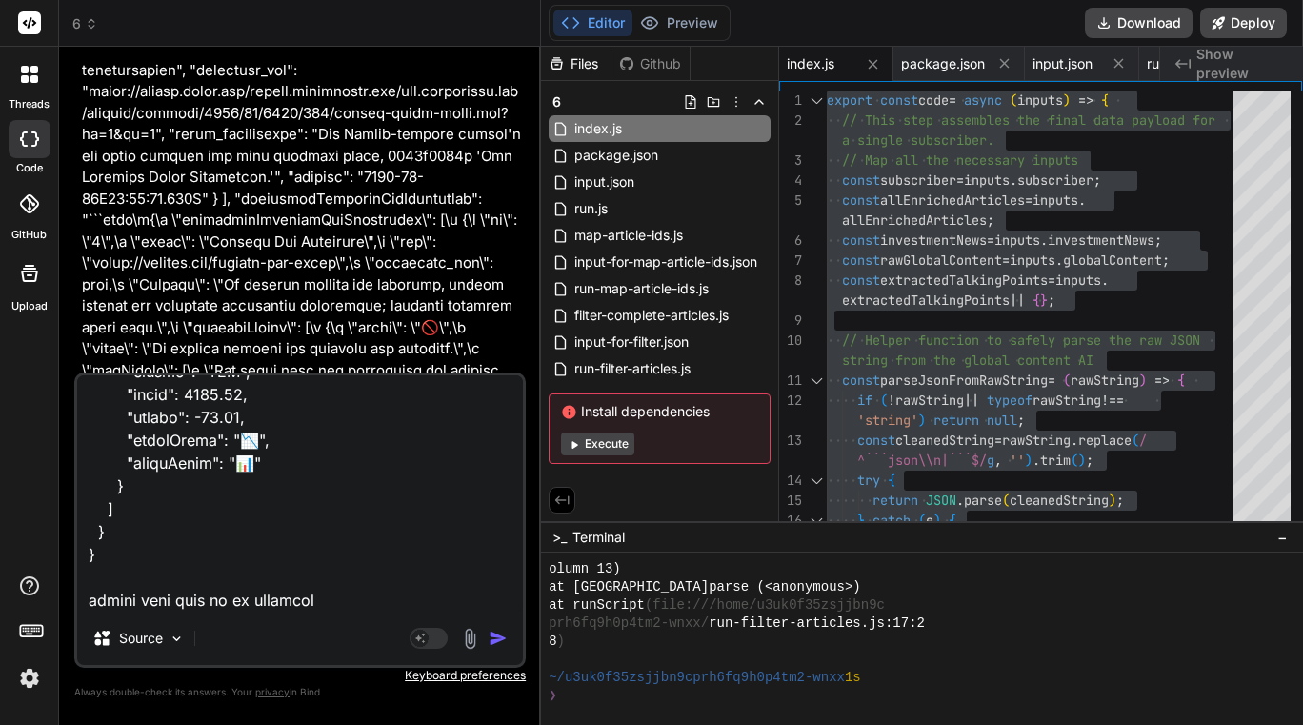
type textarea "x"
type textarea "{ "investmentNews": [ { "organization": "Empower - LACERA (Los Angeles County E…"
type textarea "x"
type textarea "{ "investmentNews": [ { "organization": "Empower - LACERA (Los Angeles County E…"
type textarea "x"
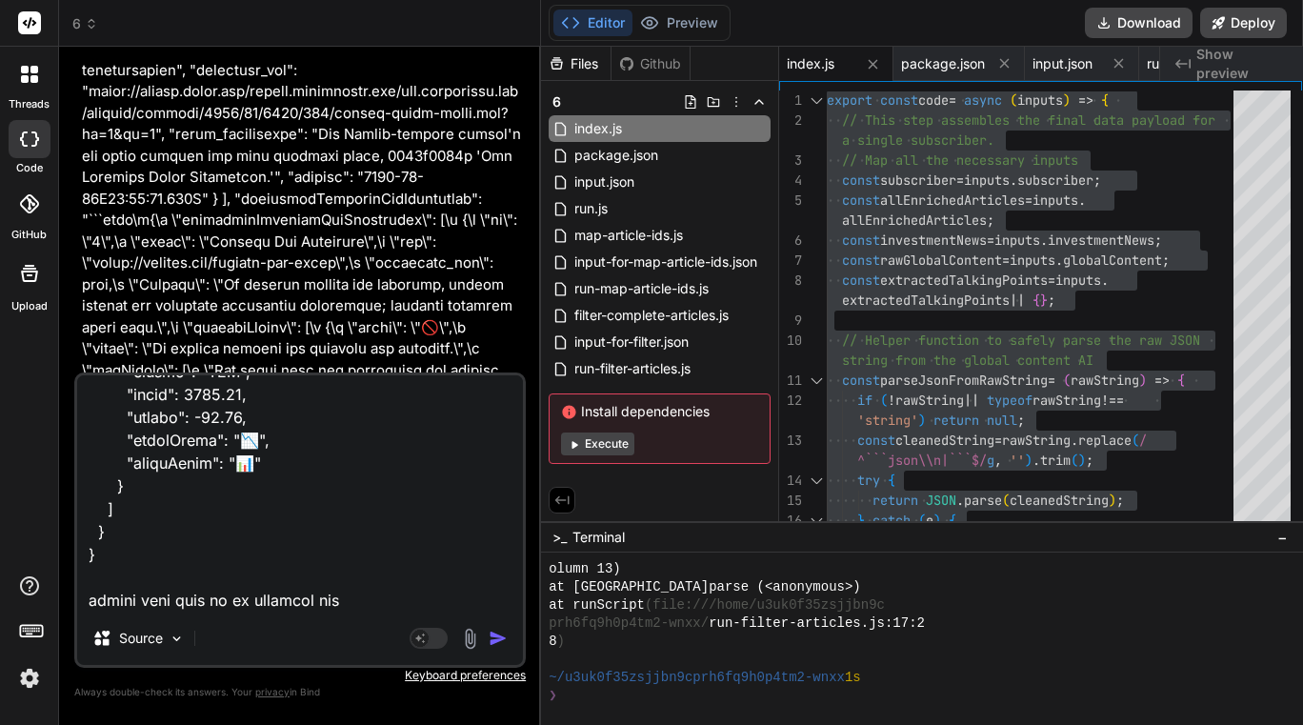
type textarea "{ "investmentNews": [ { "organization": "Empower - LACERA (Los Angeles County E…"
type textarea "x"
type textarea "{ "investmentNews": [ { "organization": "Empower - LACERA (Los Angeles County E…"
type textarea "x"
type textarea "{ "investmentNews": [ { "organization": "Empower - LACERA (Los Angeles County E…"
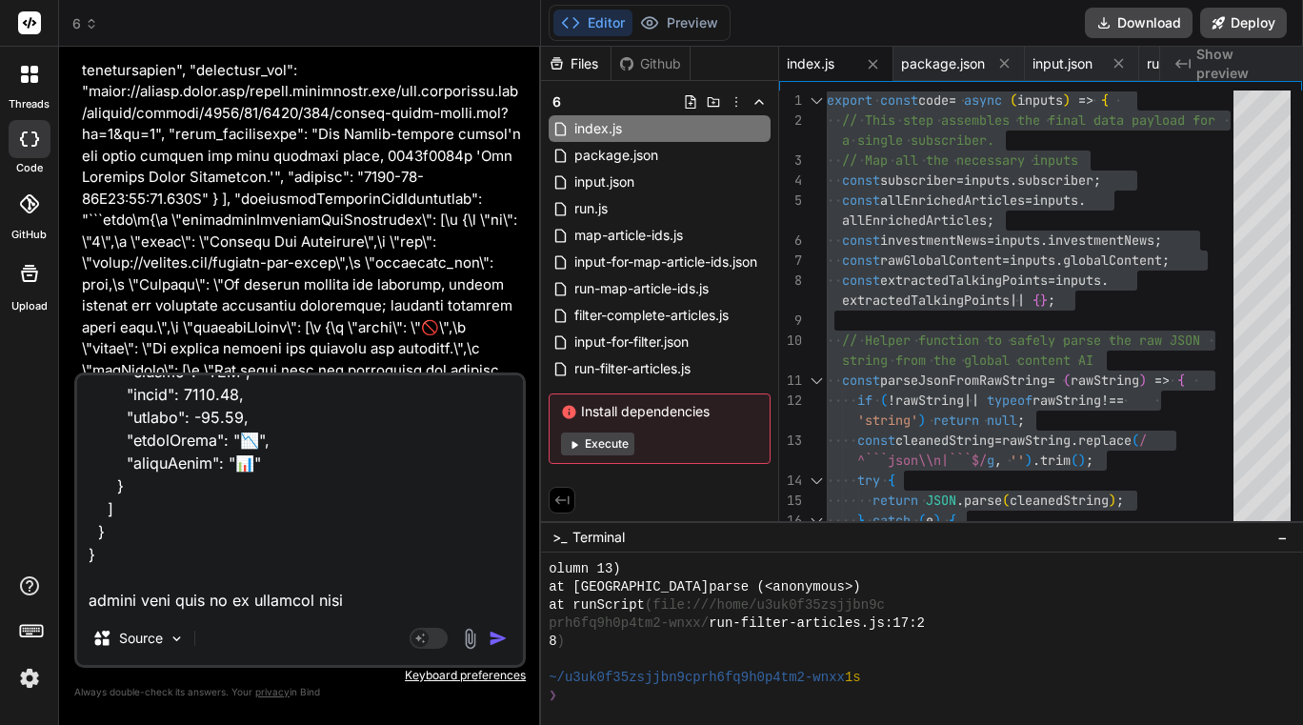
type textarea "x"
type textarea "{ "investmentNews": [ { "organization": "Empower - LACERA (Los Angeles County E…"
type textarea "x"
type textarea "{ "investmentNews": [ { "organization": "Empower - LACERA (Los Angeles County E…"
type textarea "x"
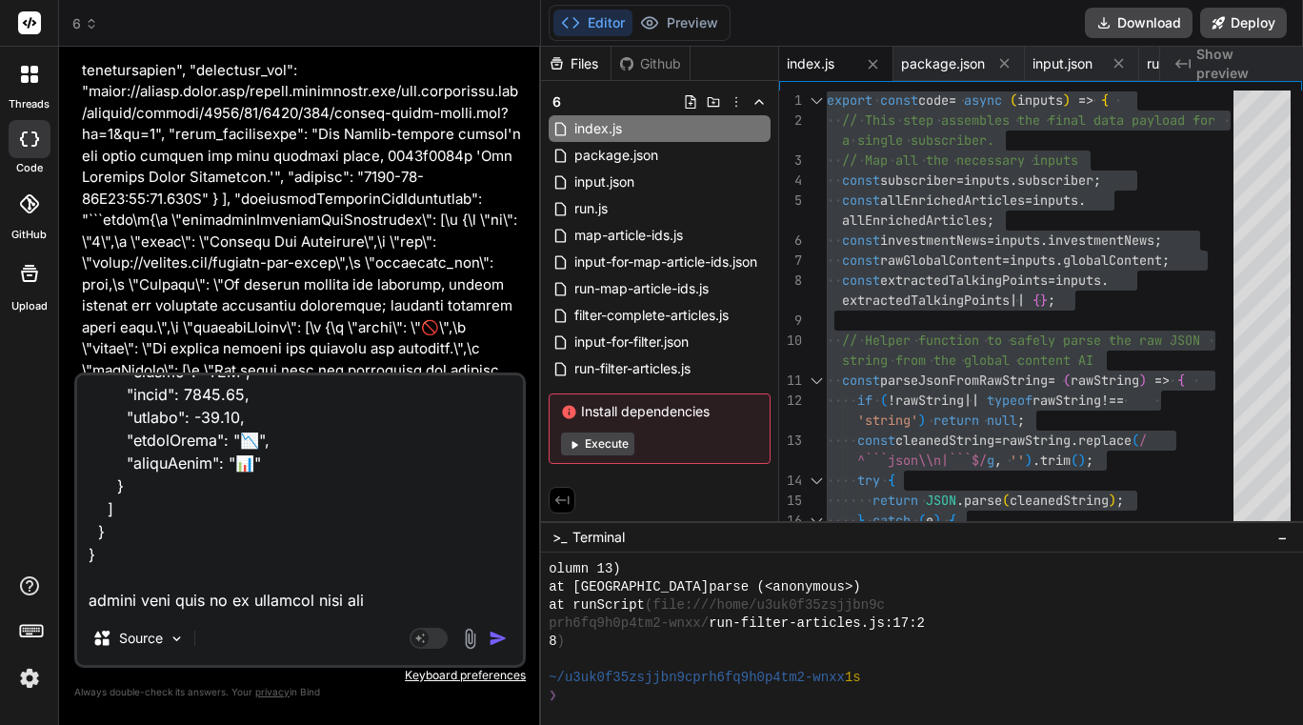
type textarea "{ "investmentNews": [ { "organization": "Empower - LACERA (Los Angeles County E…"
type textarea "x"
type textarea "{ "investmentNews": [ { "organization": "Empower - LACERA (Los Angeles County E…"
type textarea "x"
type textarea "{ "investmentNews": [ { "organization": "Empower - LACERA (Los Angeles County E…"
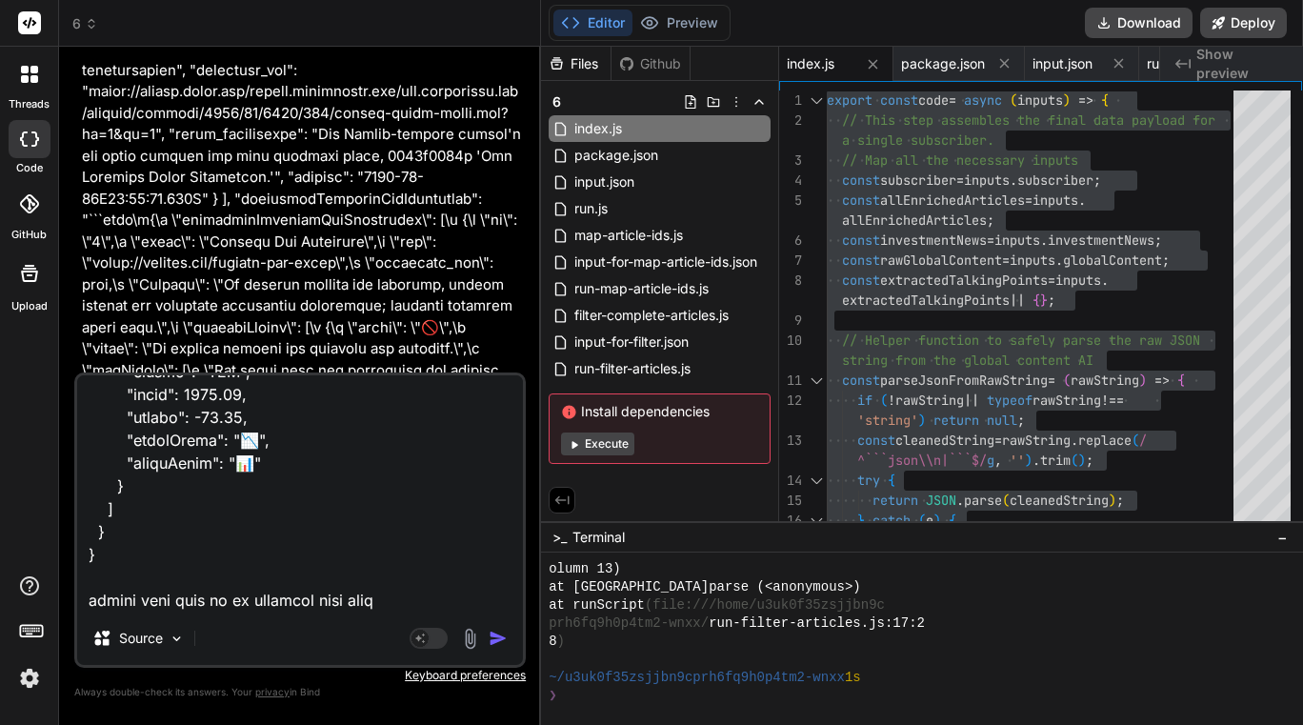
type textarea "x"
paste textarea "{ "subscriber": "lannmann1@gmail.com", "globalContent": "```json\n{\n \"dailyQu…"
type textarea "{ "investmentNews": [ { "organization": "Empower - LACERA (Los Angeles County E…"
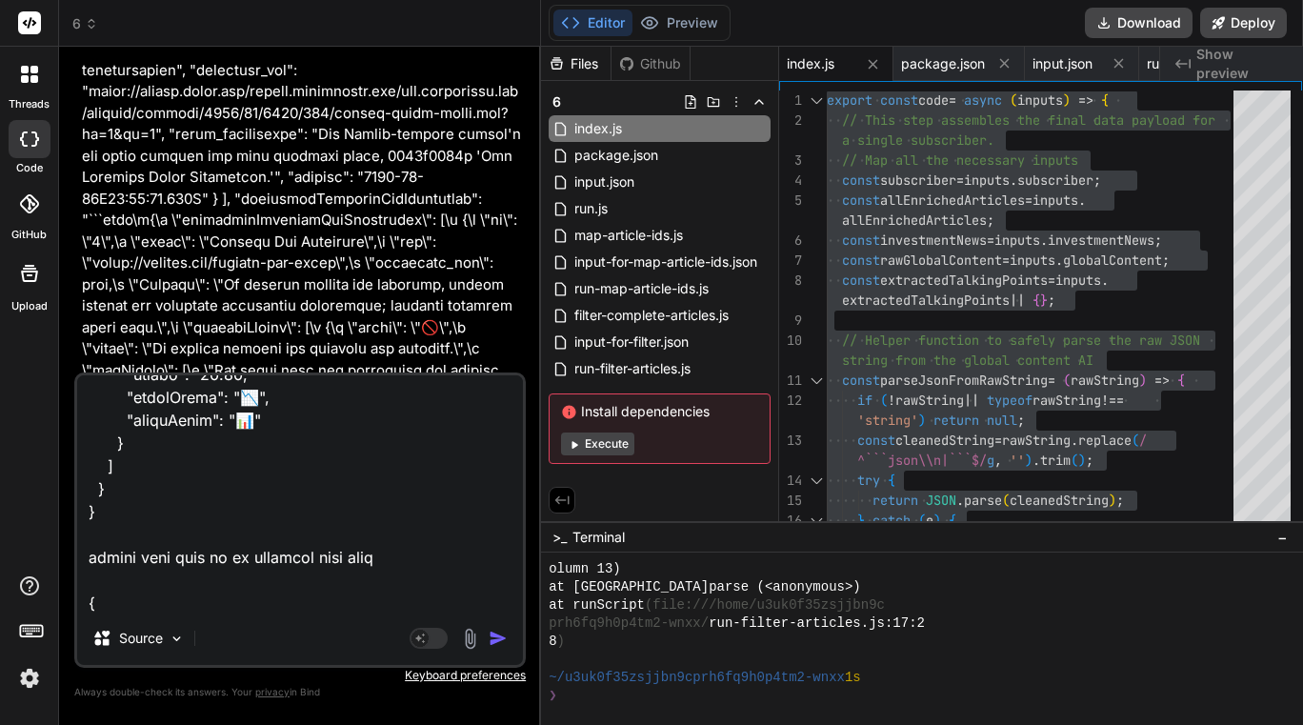
scroll to position [16553, 0]
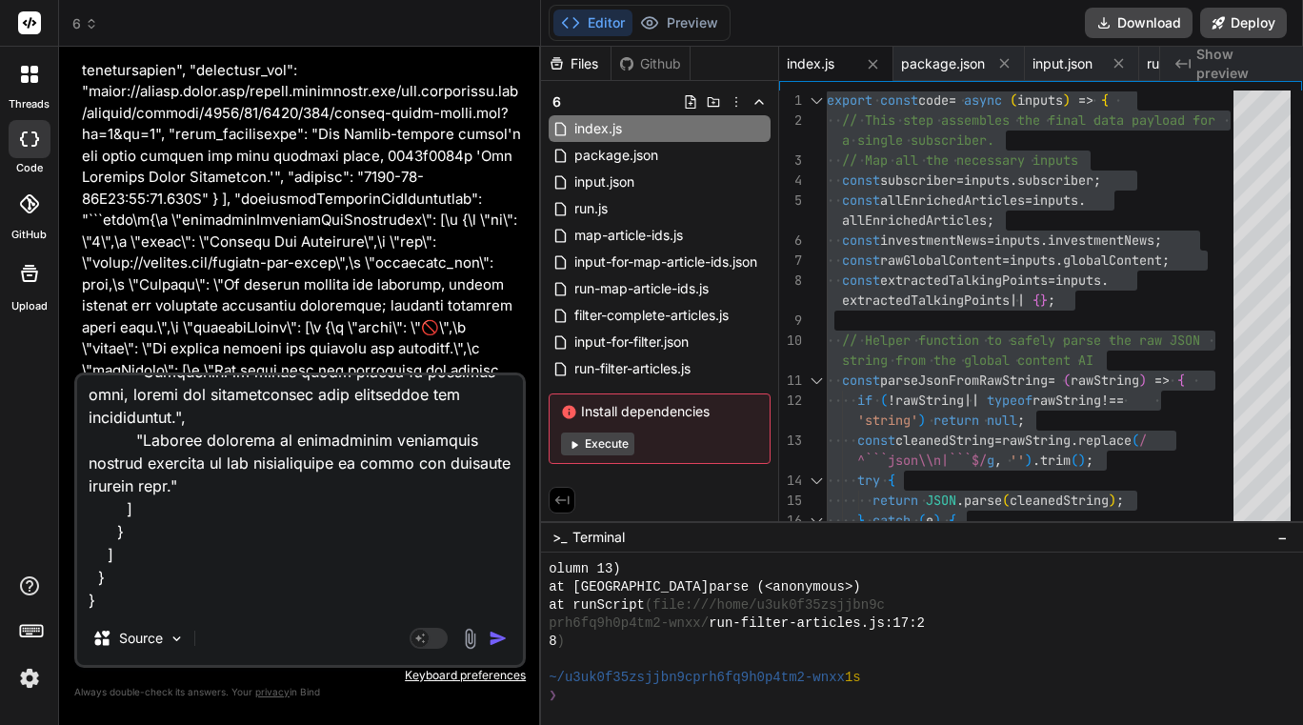
type textarea "x"
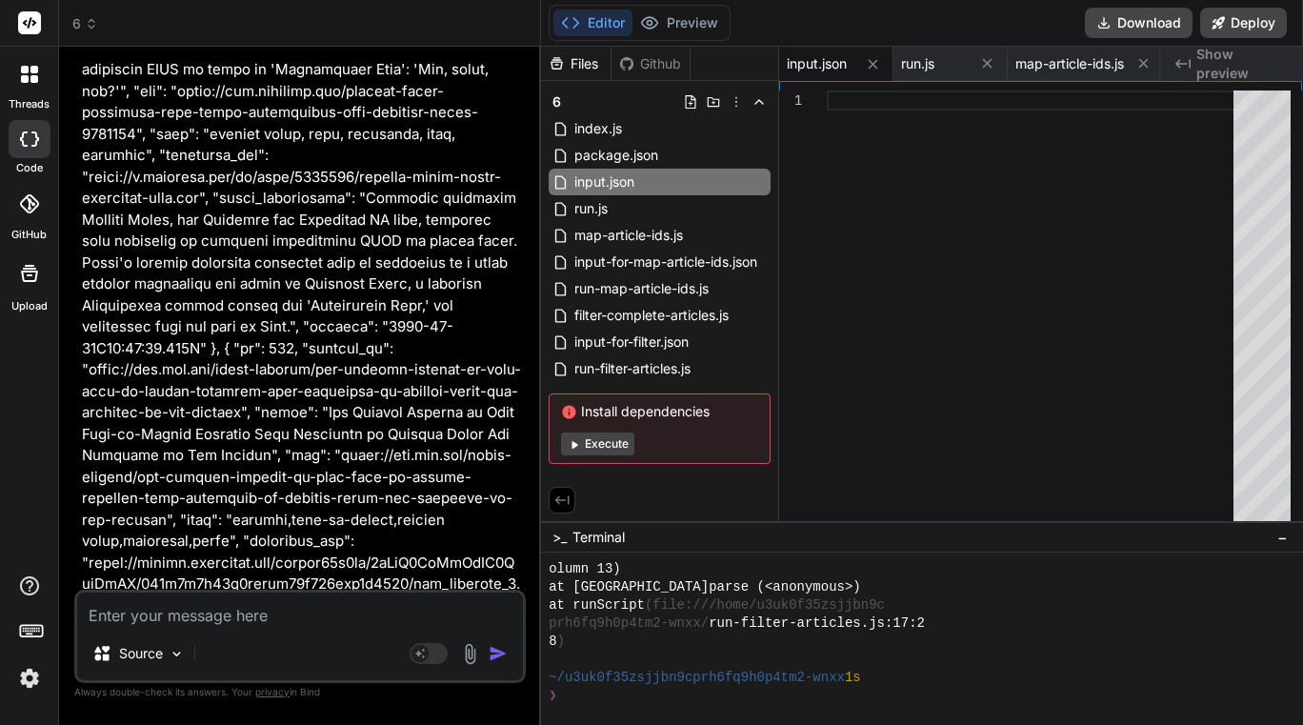
scroll to position [209132, 0]
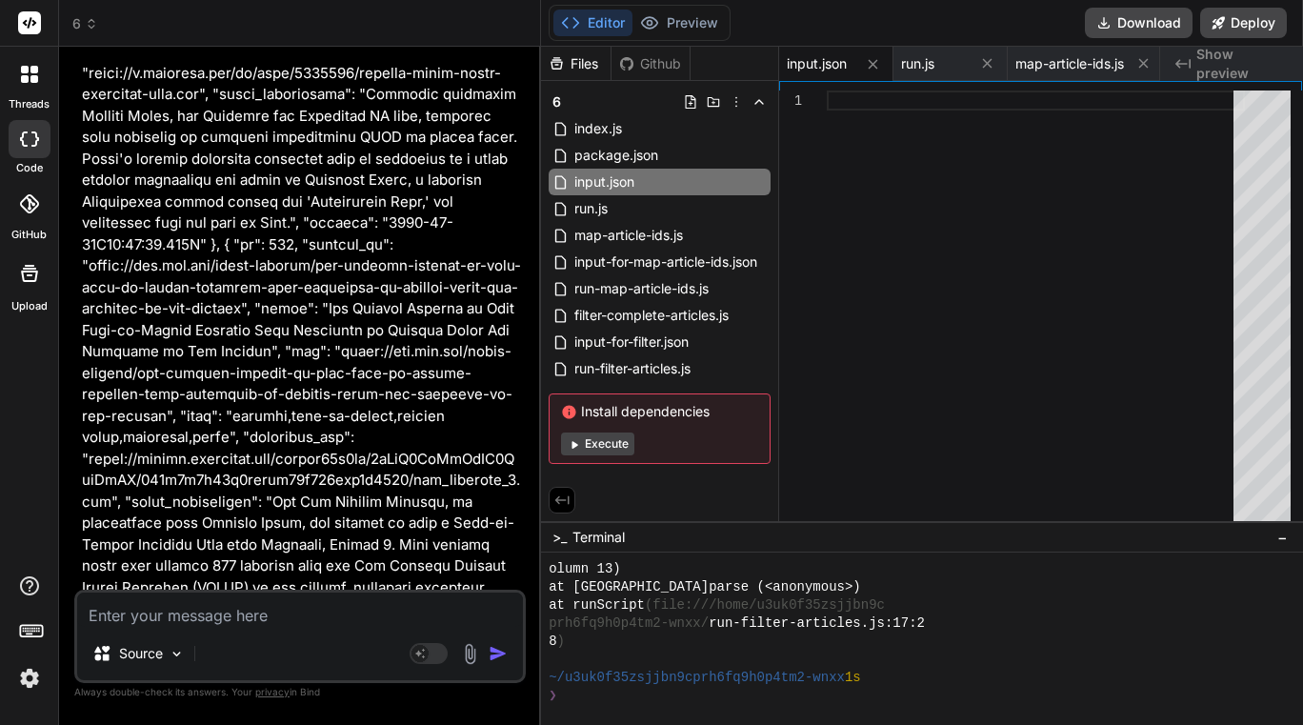
click at [939, 62] on span "input-for-filter.json" at bounding box center [924, 63] width 114 height 19
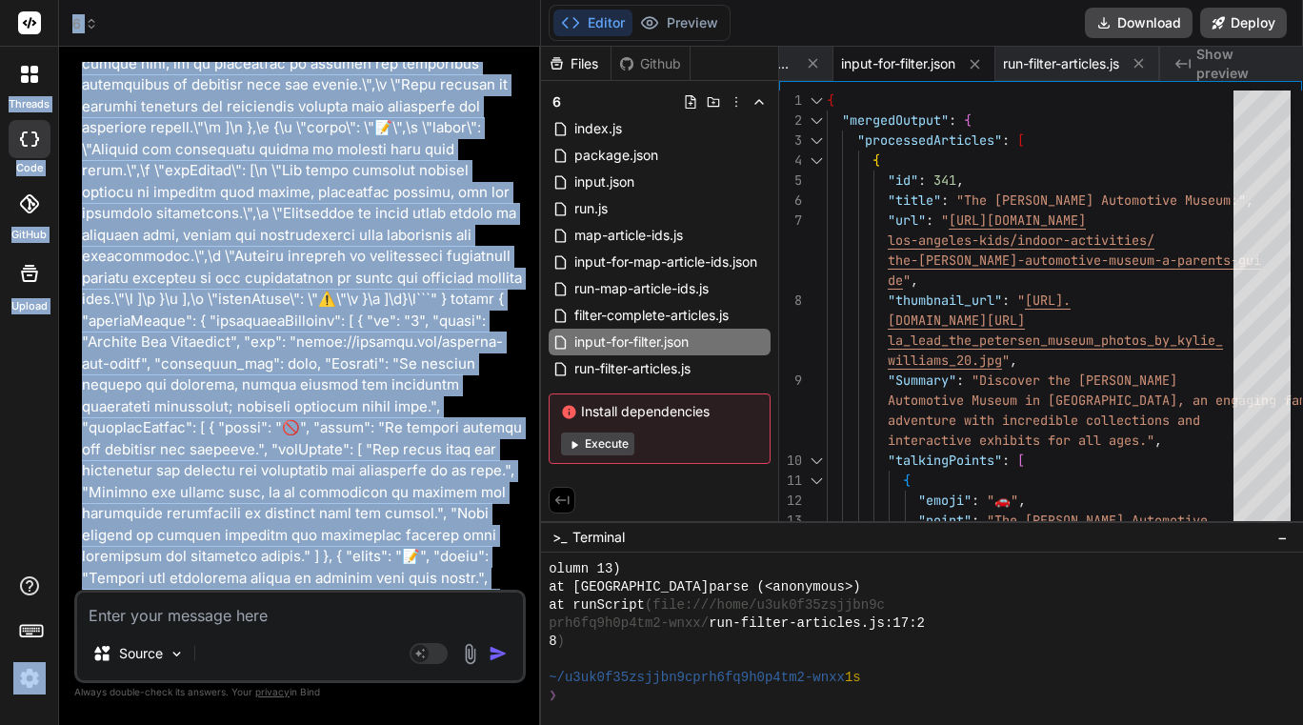
scroll to position [198751, 0]
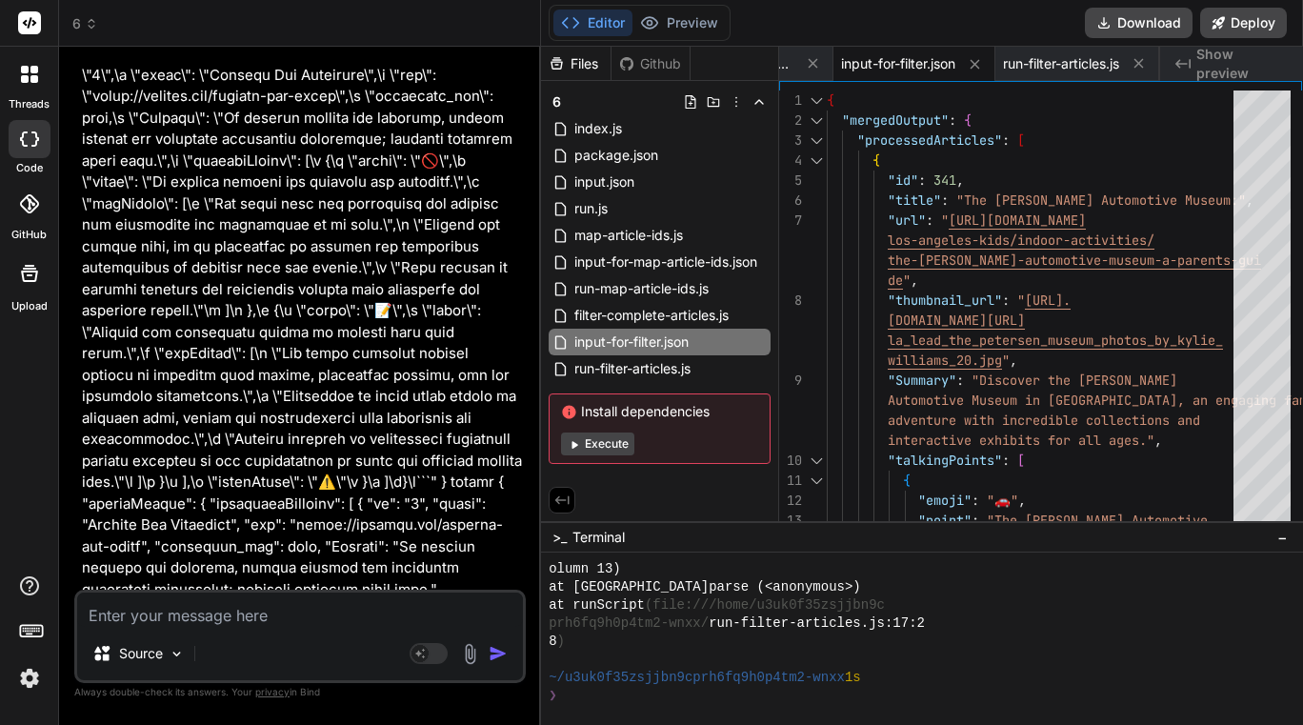
drag, startPoint x: 479, startPoint y: 345, endPoint x: 103, endPoint y: 222, distance: 395.8
click at [103, 222] on div "You Bind AI It seems there might still be a misunderstanding. The text you've p…" at bounding box center [302, 326] width 448 height 528
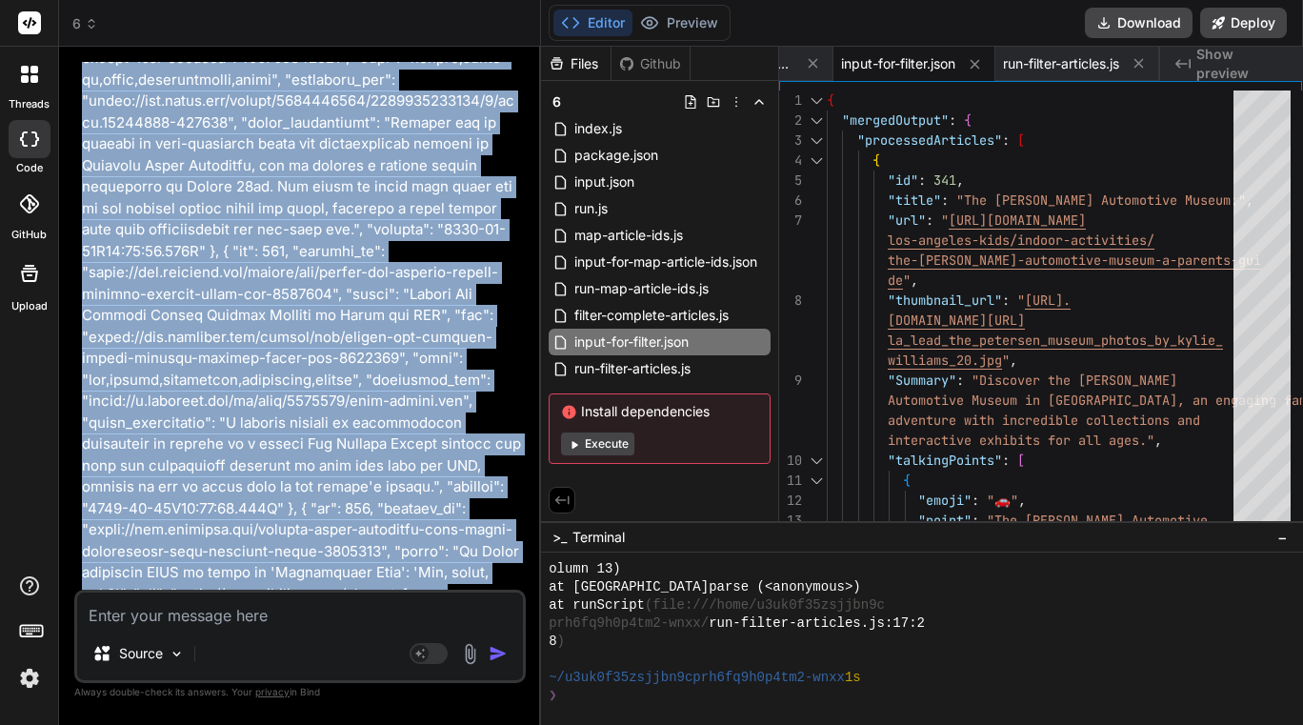
scroll to position [208532, 0]
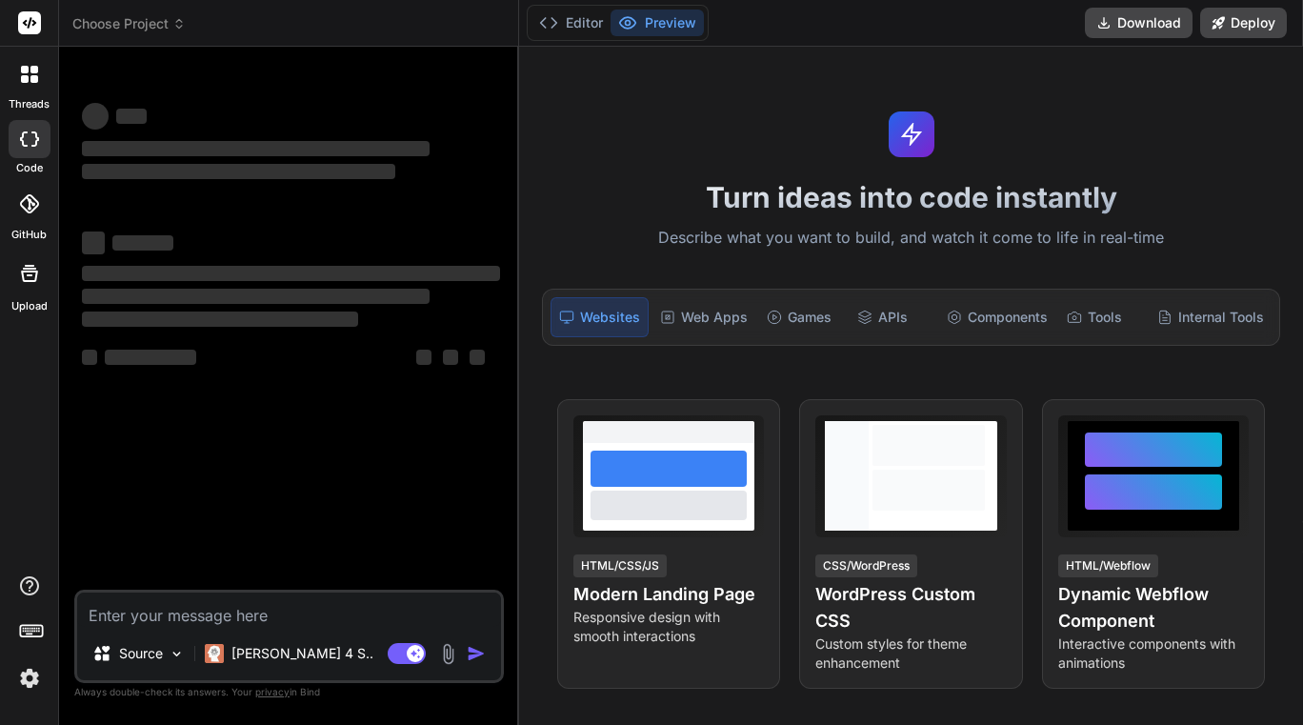
click at [180, 610] on textarea at bounding box center [289, 609] width 424 height 34
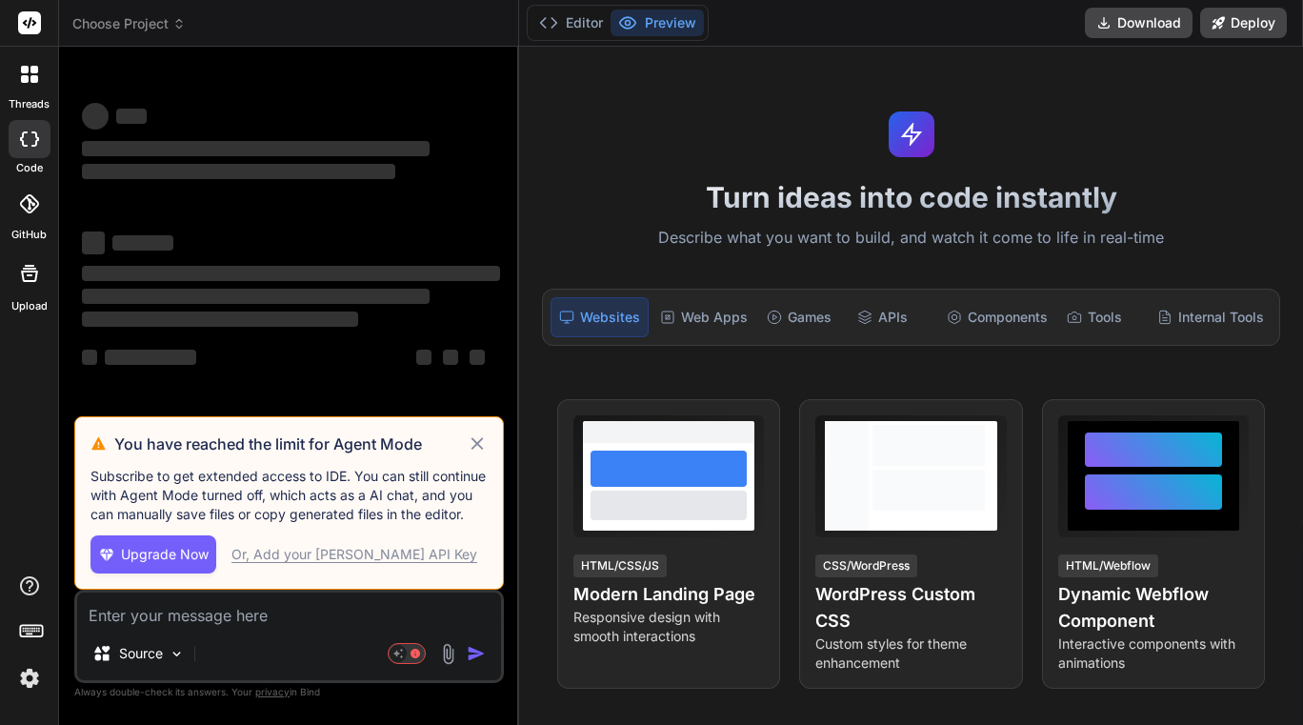
type textarea "x"
type textarea "u"
type textarea "x"
type textarea "up"
type textarea "x"
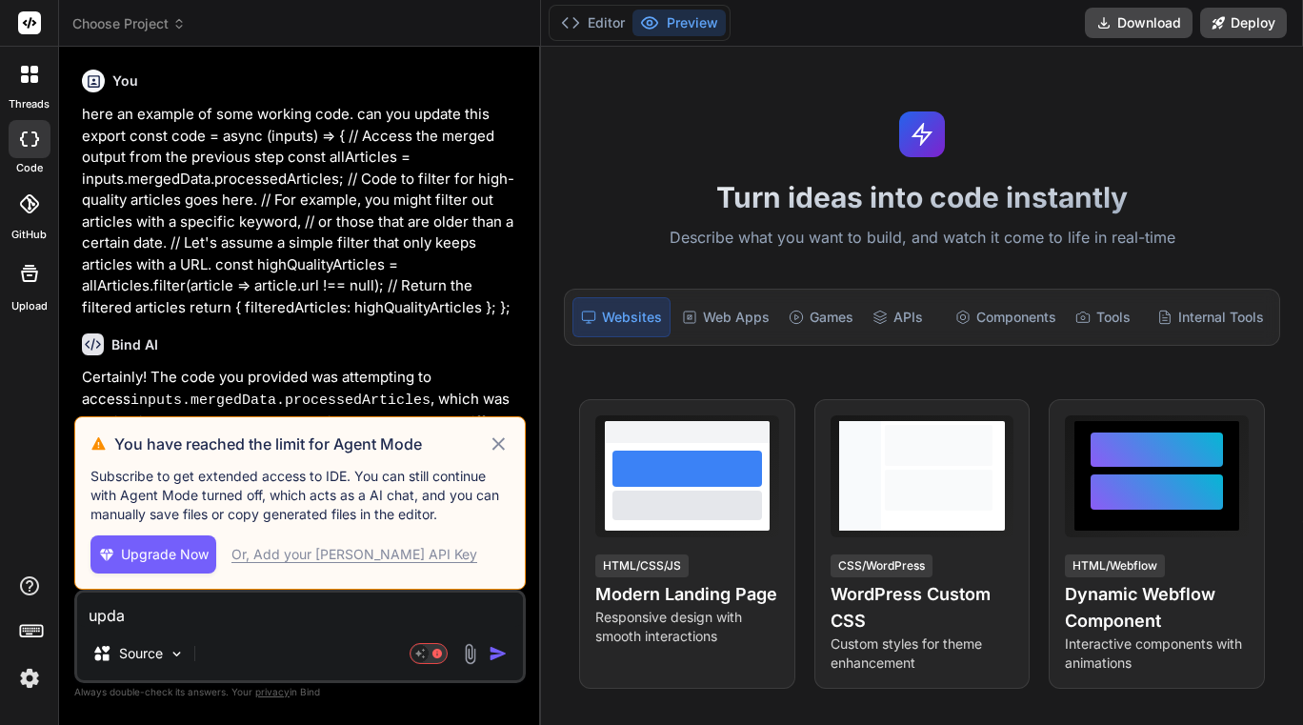
type textarea "updat"
type textarea "x"
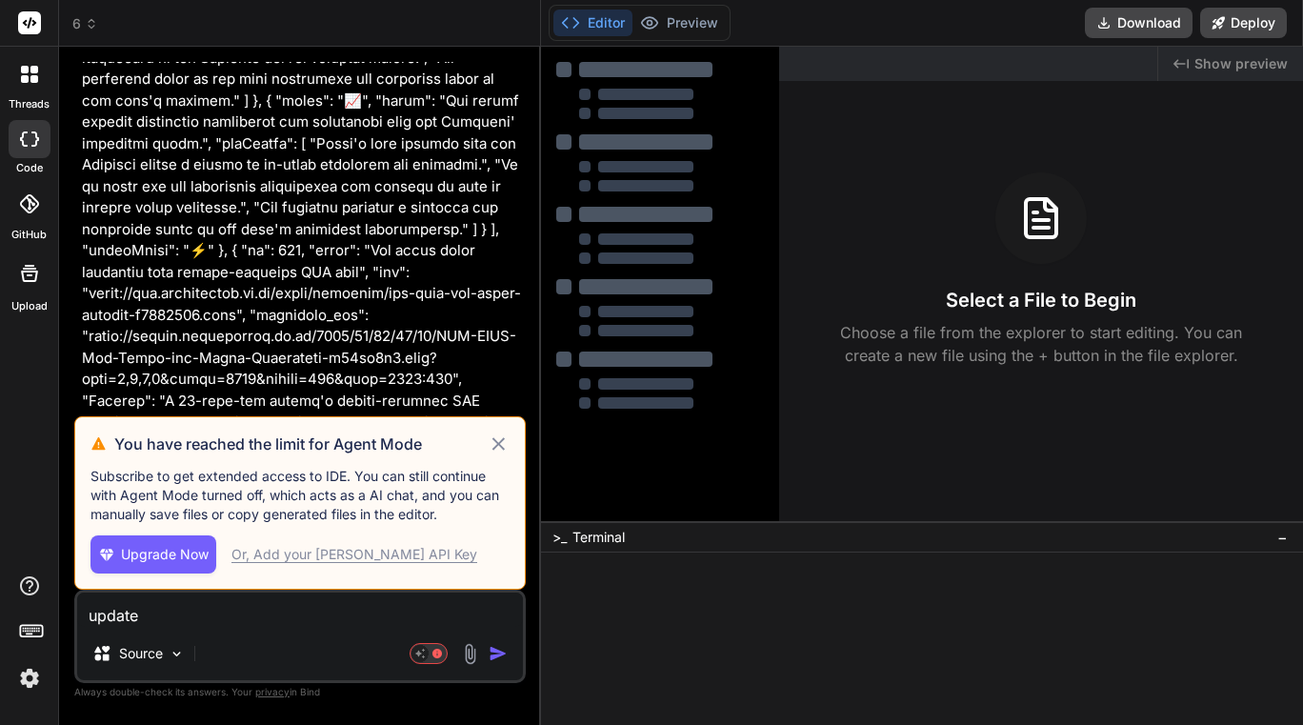
type textarea "update"
type textarea "x"
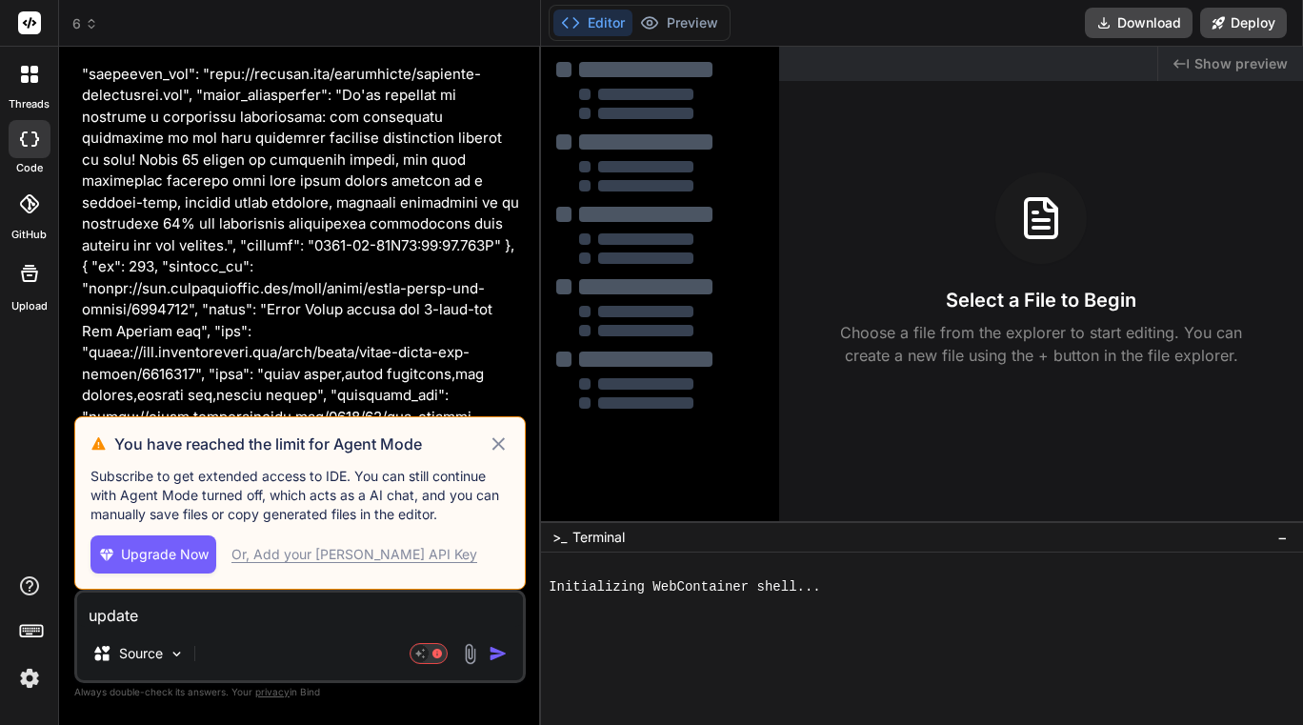
type textarea "update t"
type textarea "x"
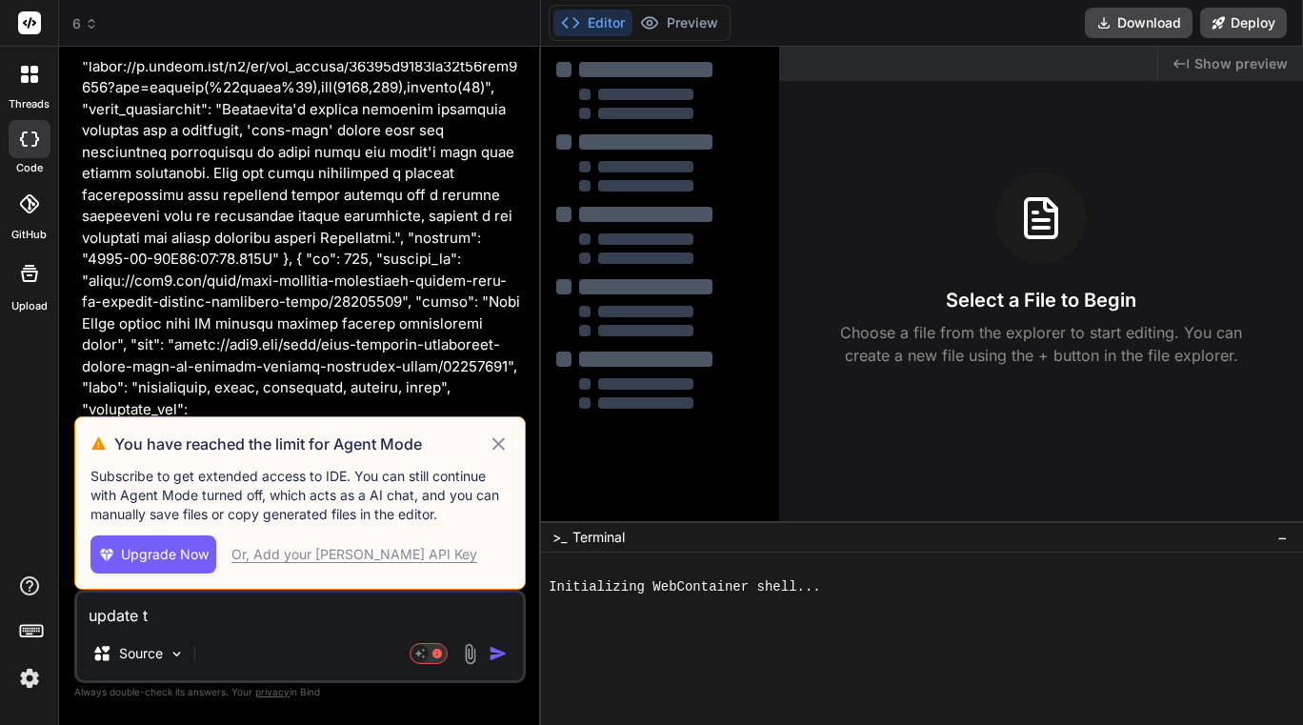
type textarea "update th"
type textarea "x"
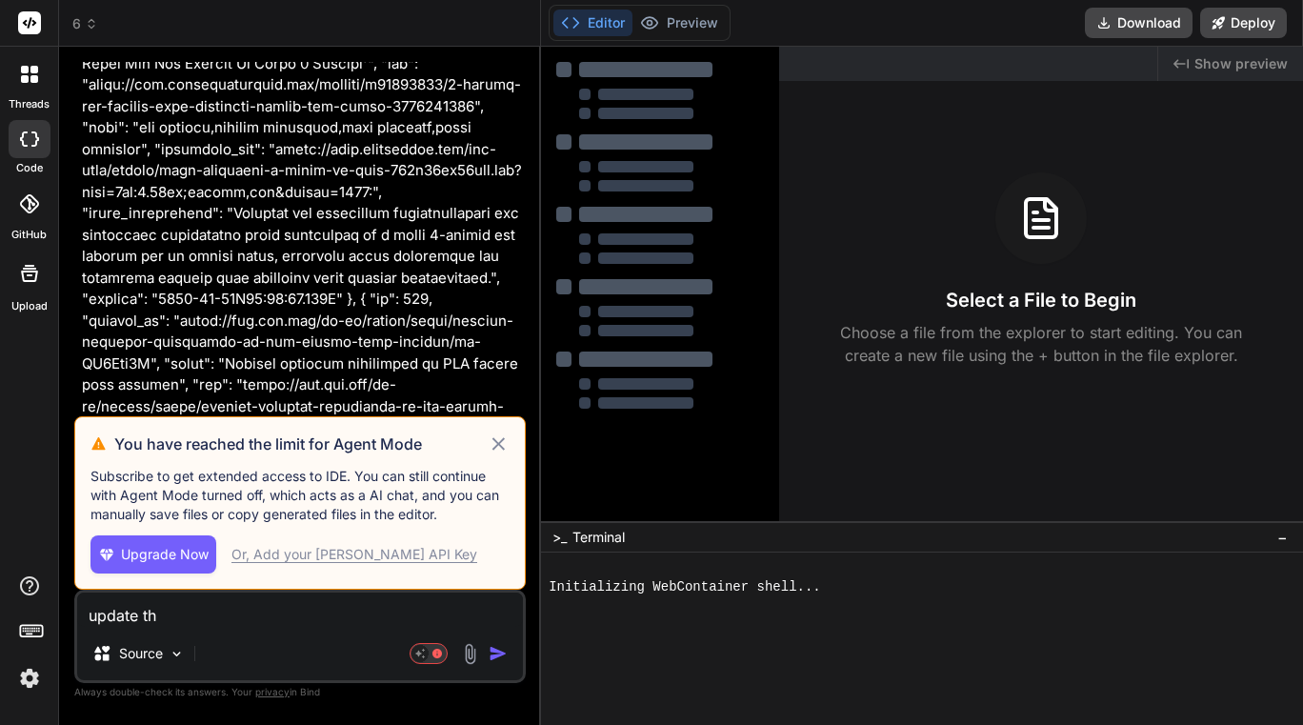
type textarea "update thi"
type textarea "x"
type textarea "update this"
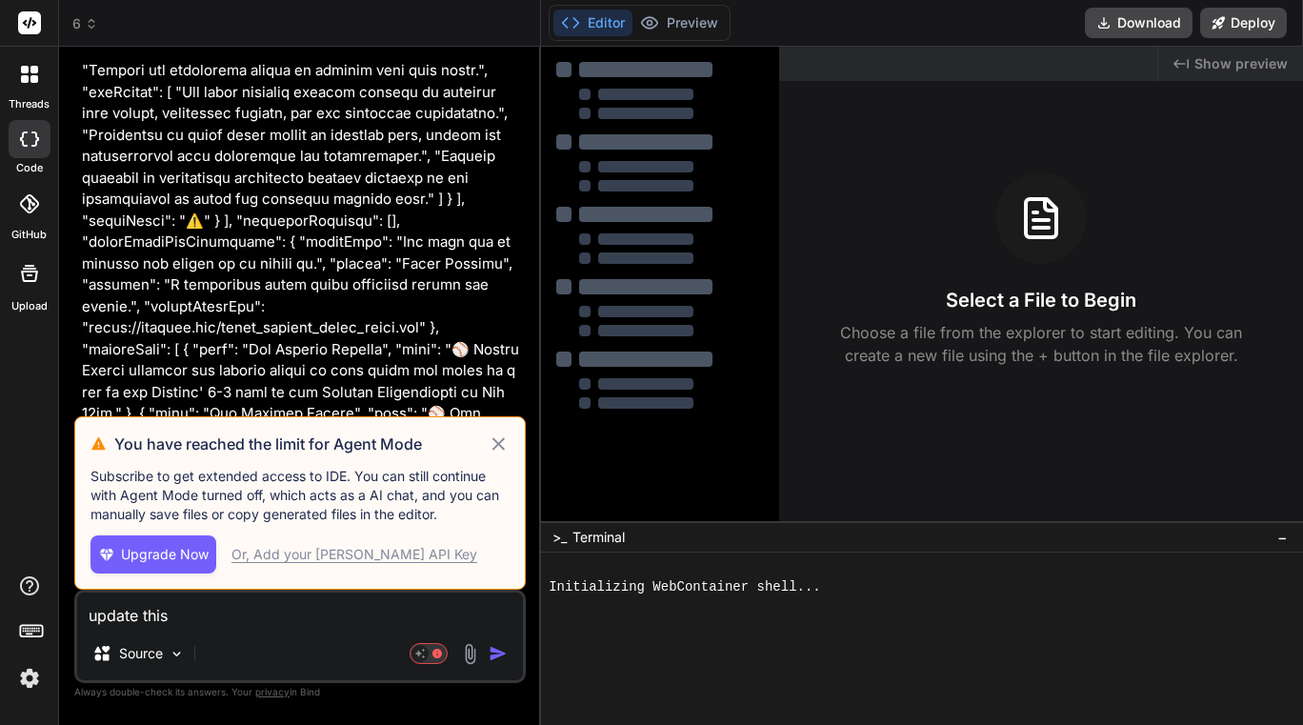
type textarea "x"
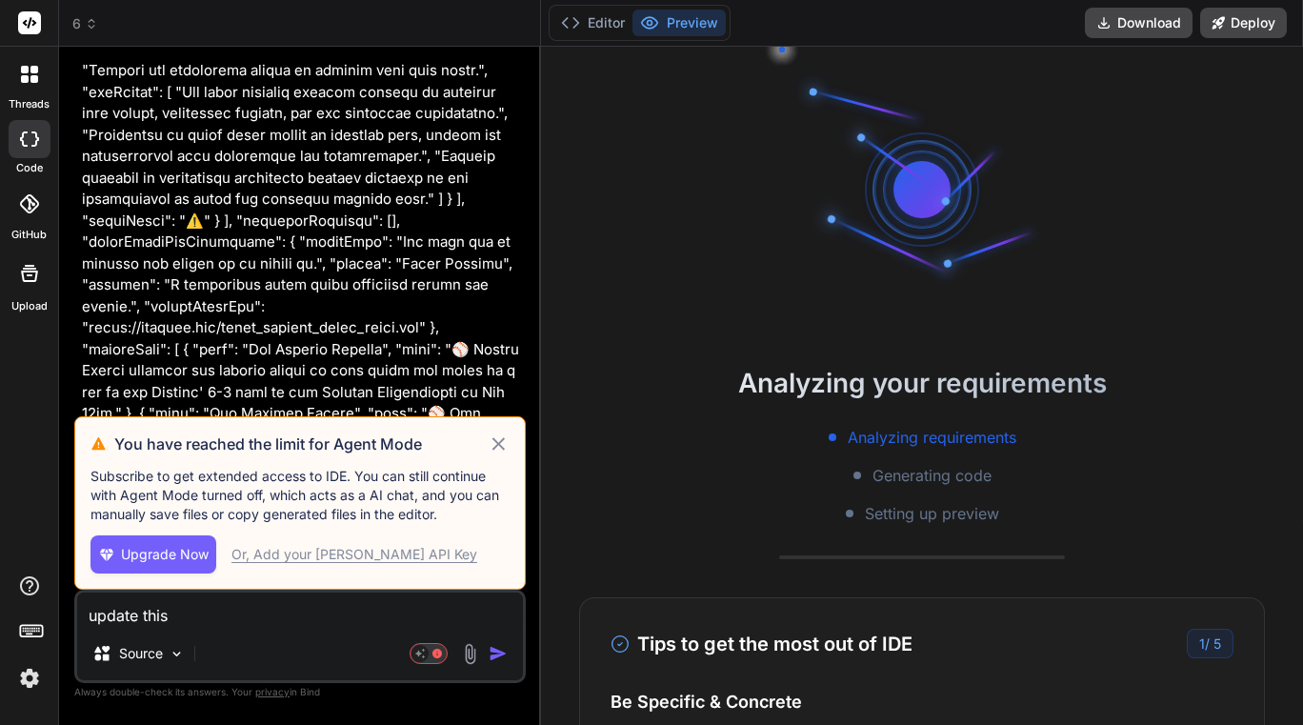
type textarea "update this"
type textarea "x"
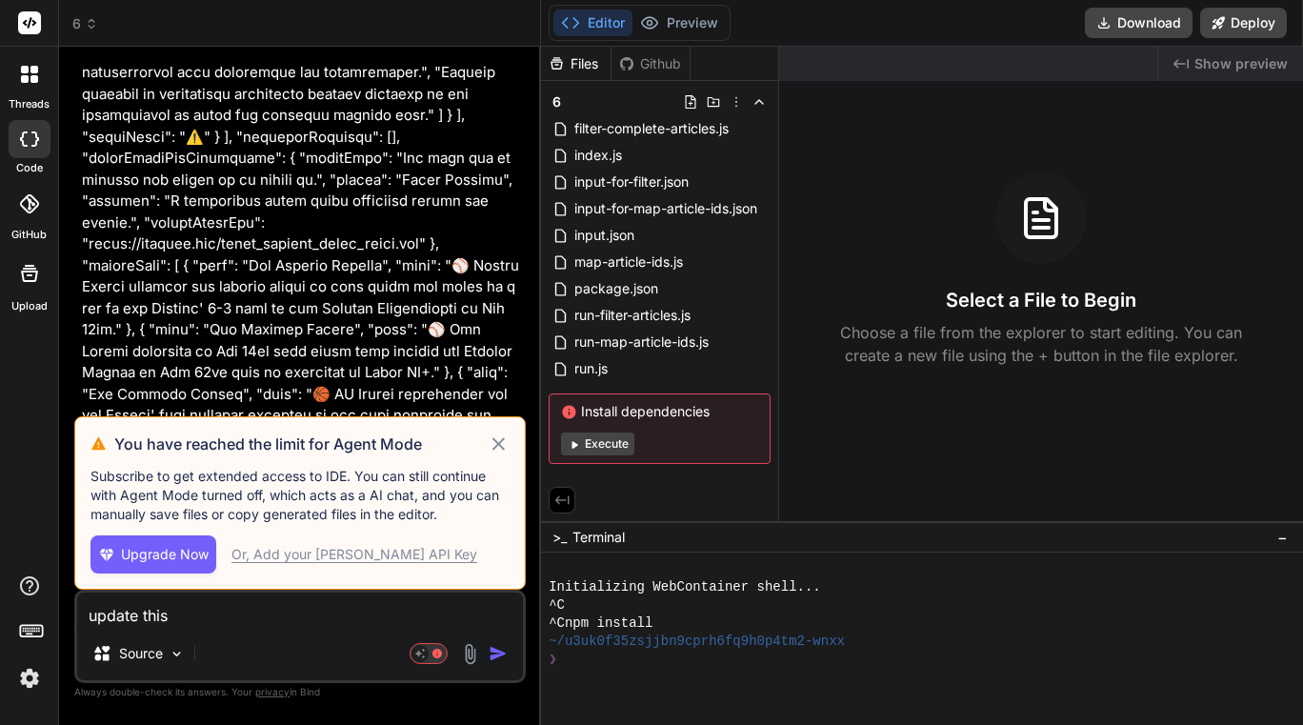
type textarea "update this c"
type textarea "x"
type textarea "update this co"
type textarea "x"
type textarea "update this cod"
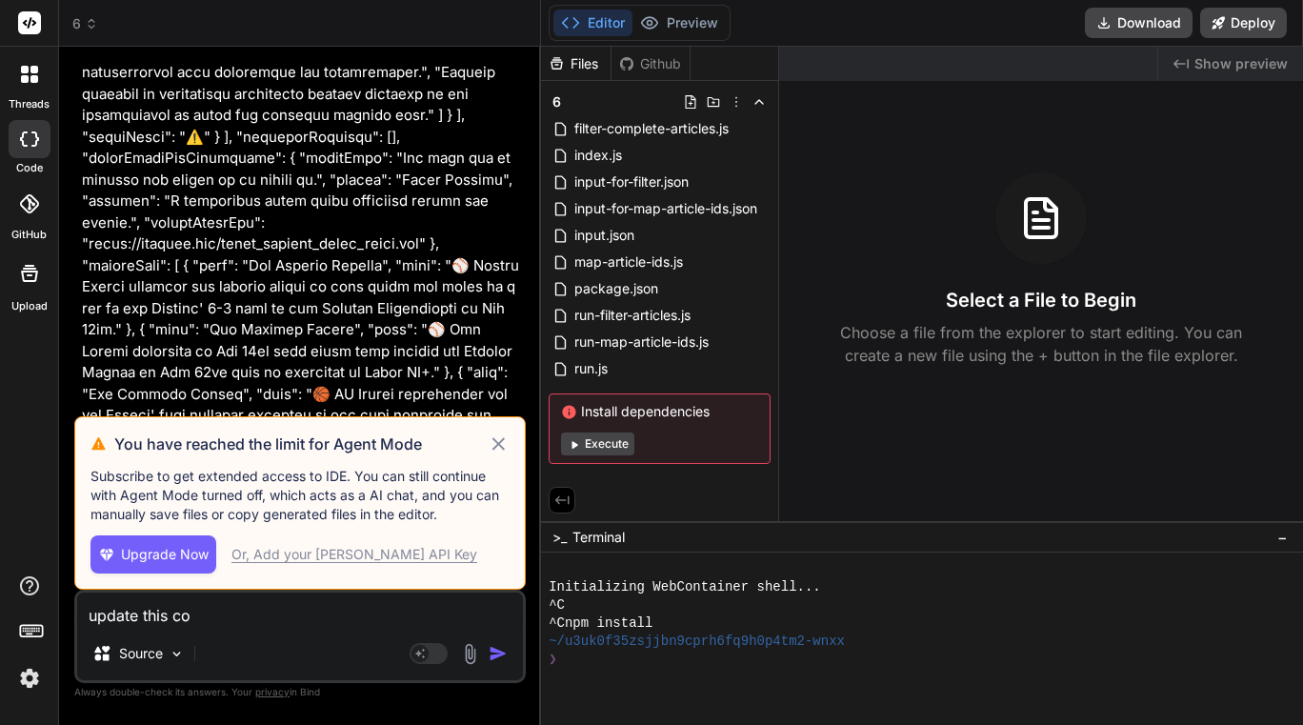
type textarea "x"
type textarea "update this code"
type textarea "x"
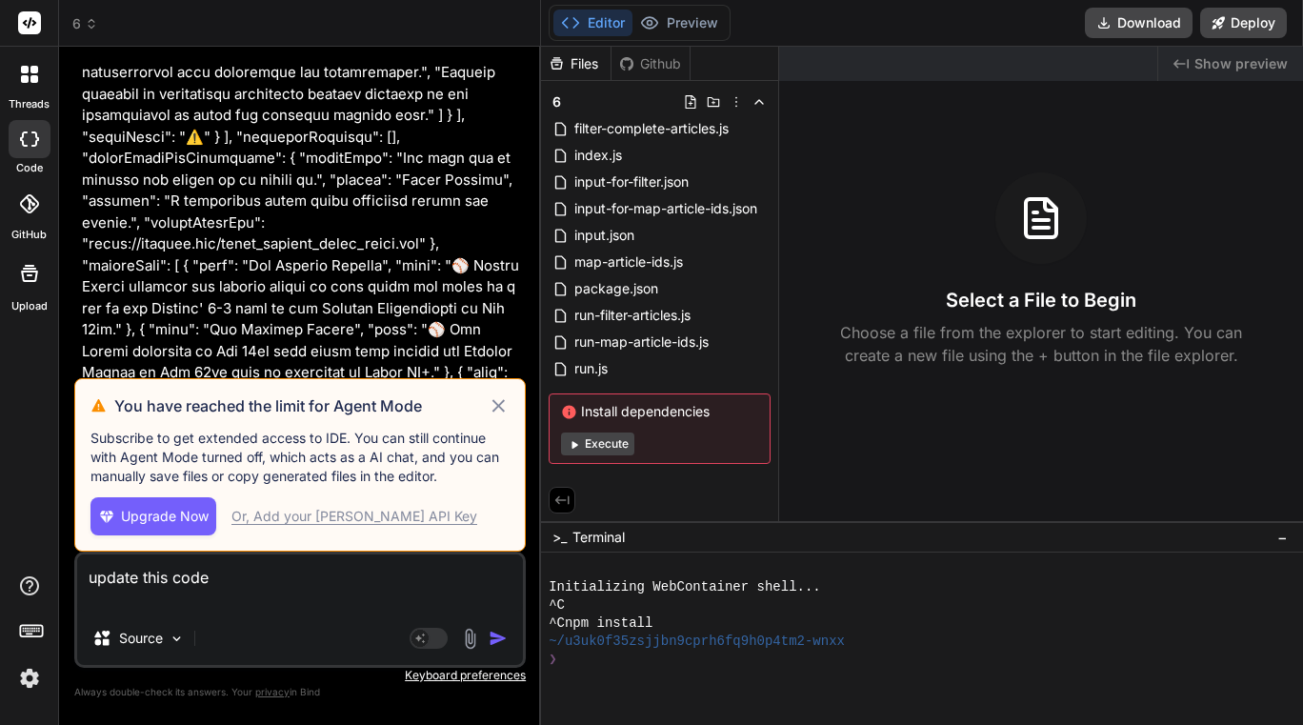
type textarea "update this code"
type textarea "x"
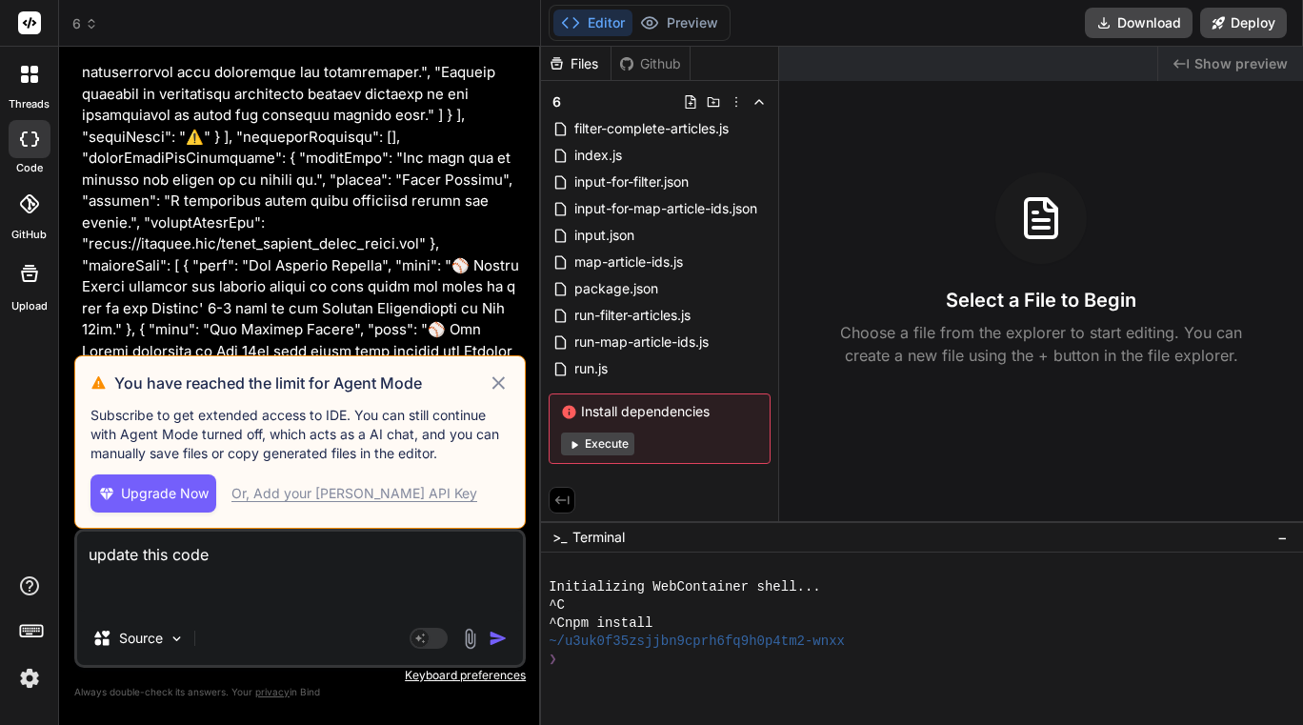
paste textarea "export const code = async (inputs) => { // This step assembles the final data p…"
type textarea "update this code export const code = async (inputs) => { // This step assembles…"
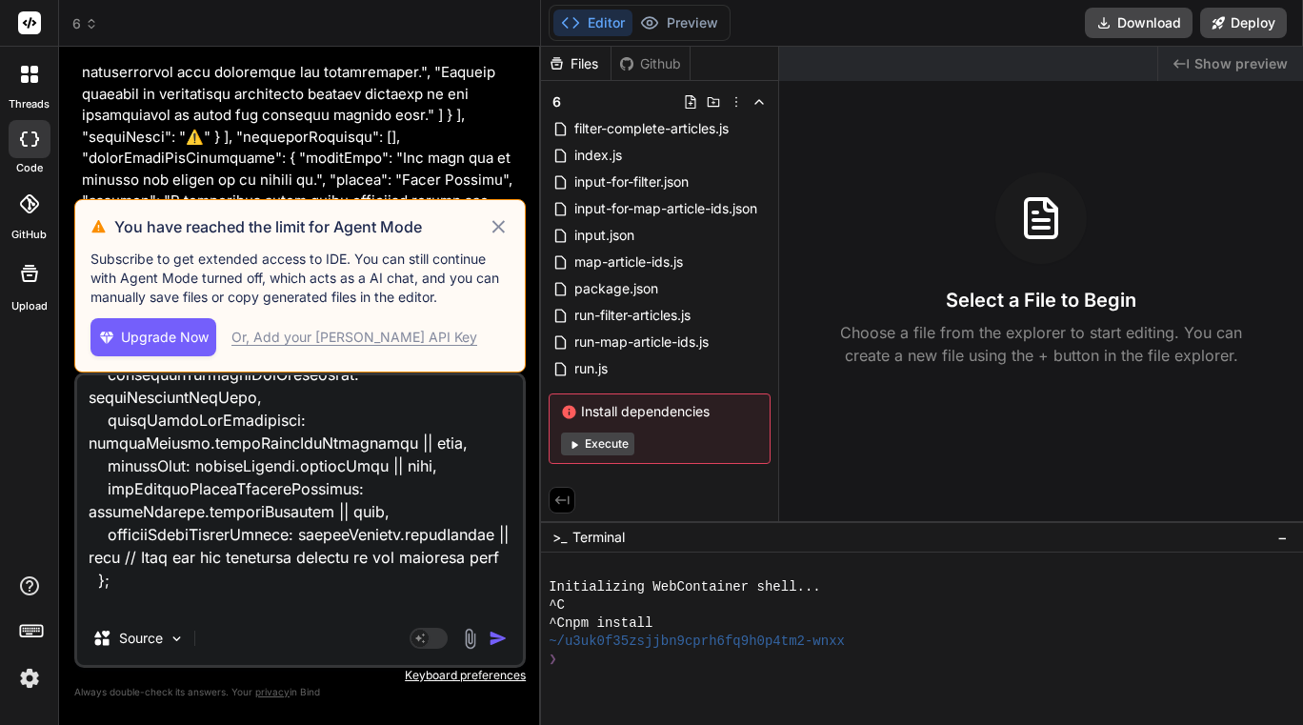
type textarea "x"
type textarea "update this code export const code = async (inputs) => { // This step assembles…"
type textarea "x"
type textarea "update this code export const code = async (inputs) => { // This step assembles…"
type textarea "x"
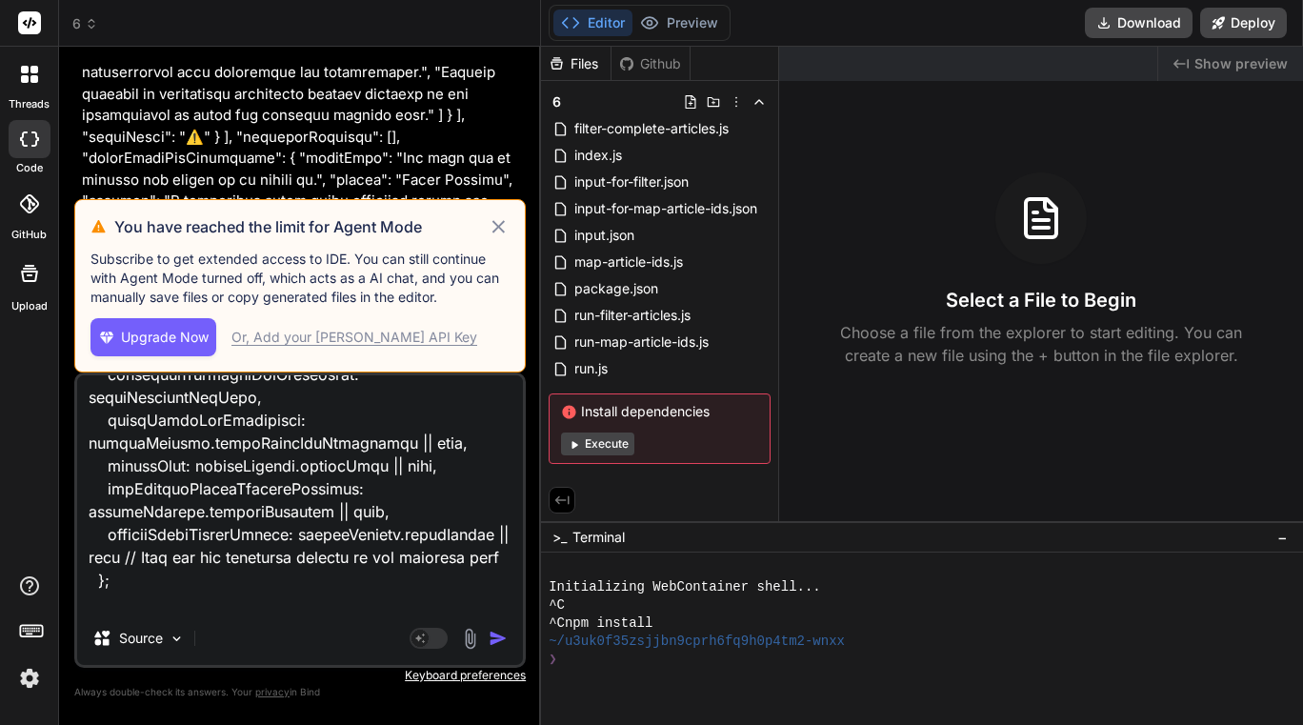
scroll to position [2447, 0]
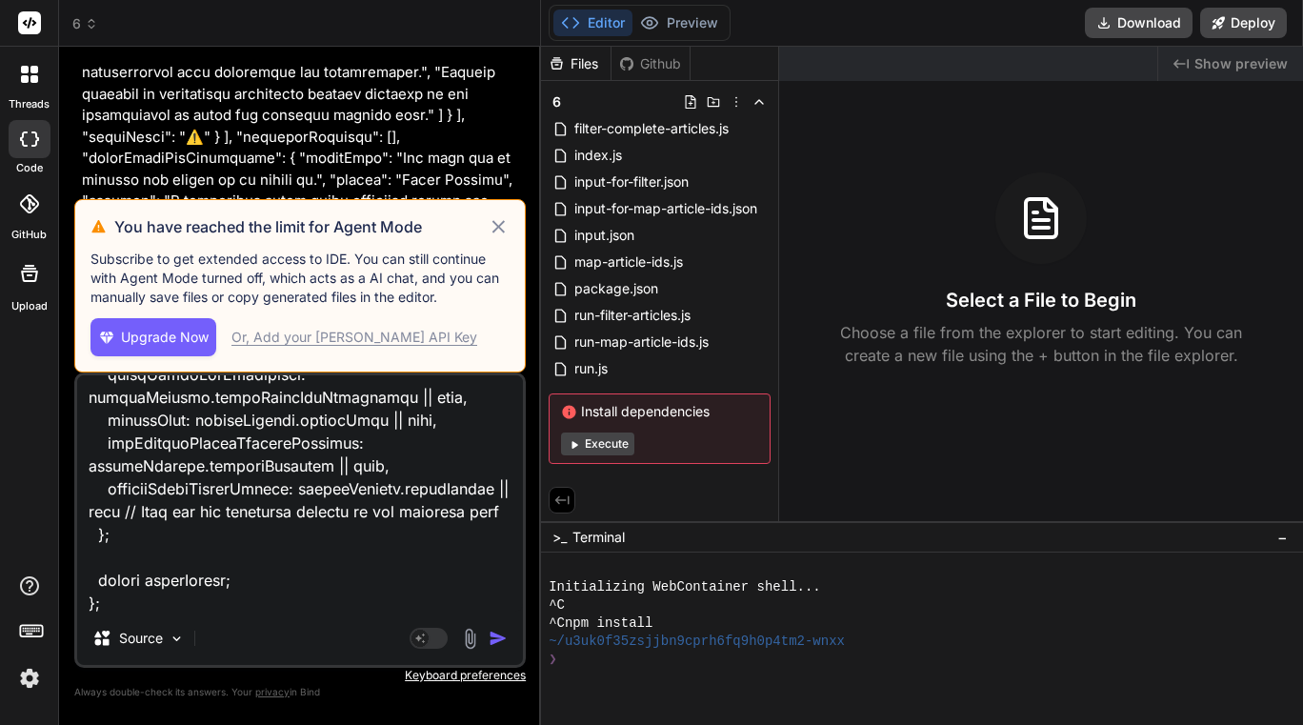
type textarea "update this code export const code = async (inputs) => { // This step assembles…"
type textarea "x"
type textarea "update this code export const code = async (inputs) => { // This step assembles…"
type textarea "x"
type textarea "update this code export const code = async (inputs) => { // This step assembles…"
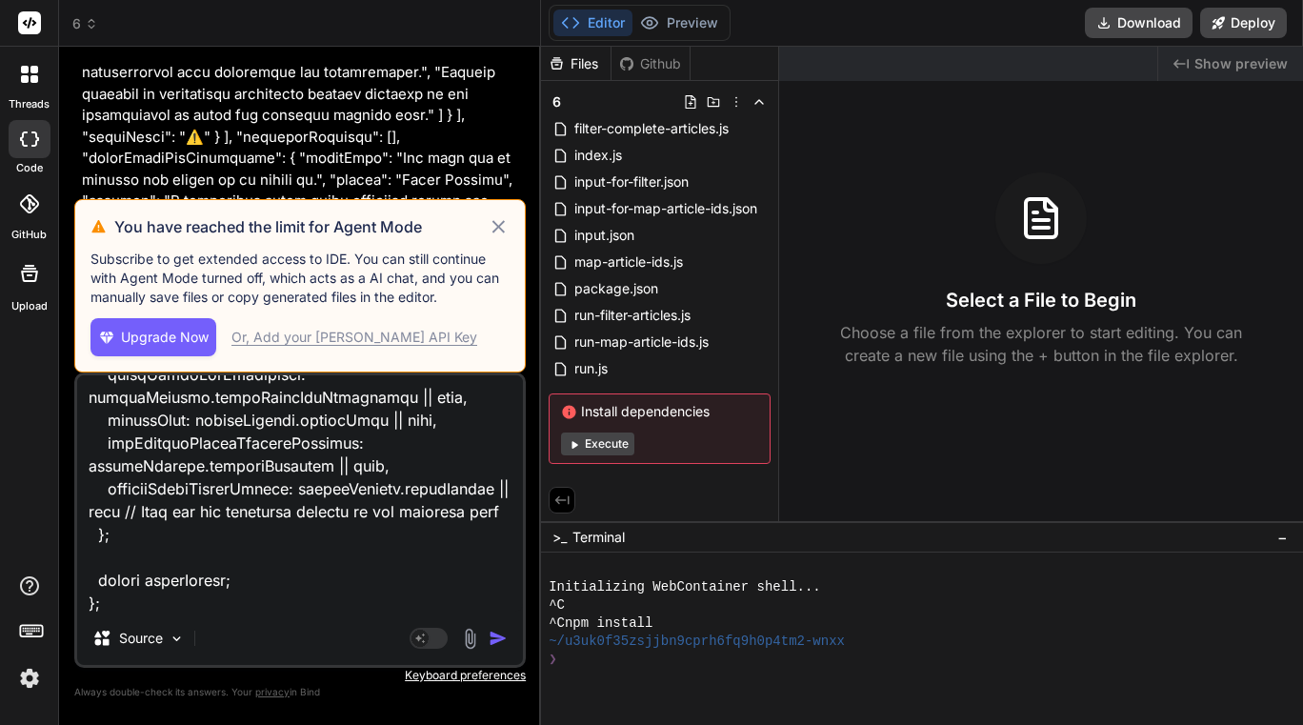
type textarea "x"
type textarea "update this code export const code = async (inputs) => { // This step assembles…"
type textarea "x"
type textarea "update this code export const code = async (inputs) => { // This step assembles…"
type textarea "x"
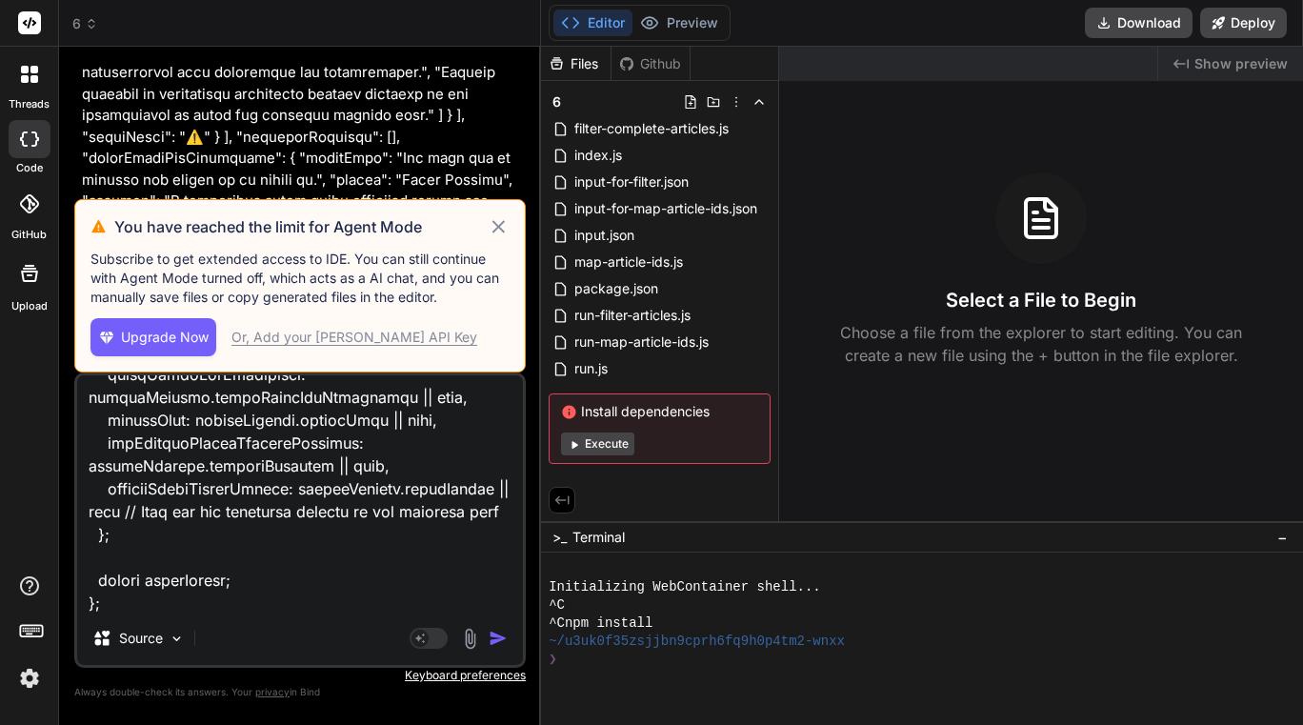
type textarea "update this code export const code = async (inputs) => { // This step assembles…"
type textarea "x"
type textarea "update this code export const code = async (inputs) => { // This step assembles…"
type textarea "x"
type textarea "update this code export const code = async (inputs) => { // This step assembles…"
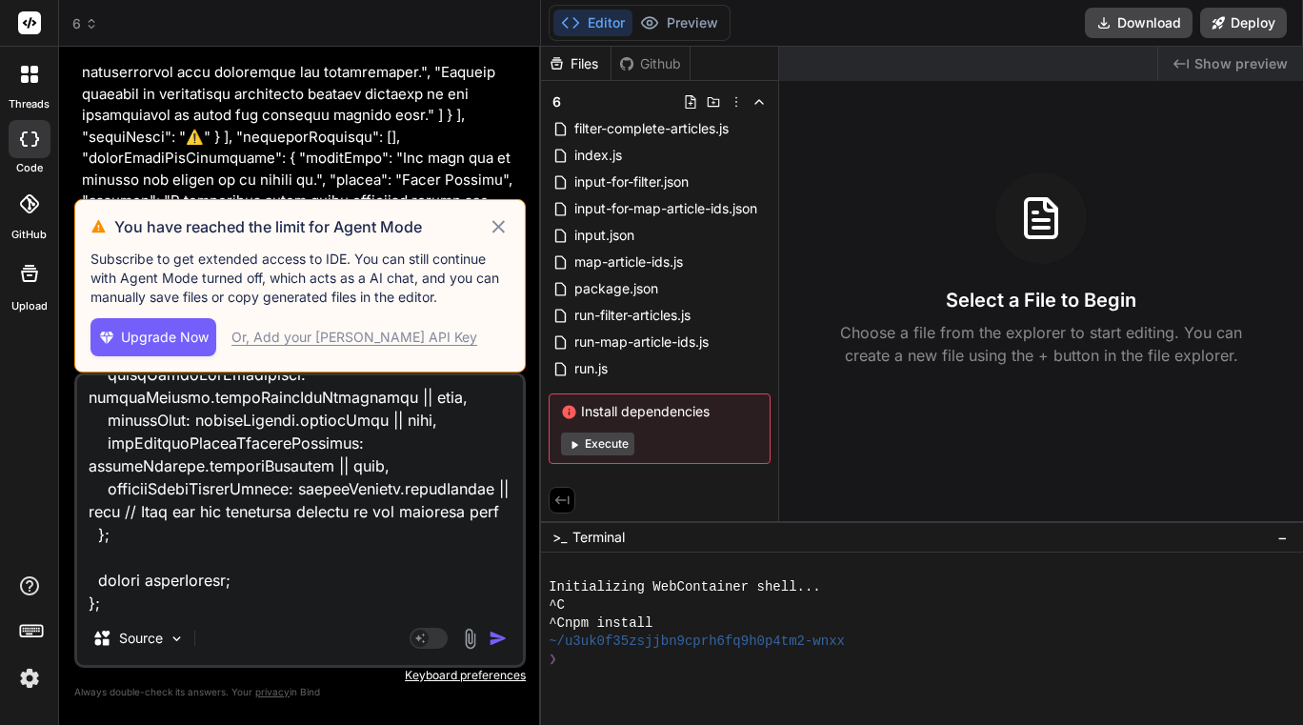
type textarea "x"
type textarea "update this code export const code = async (inputs) => { // This step assembles…"
type textarea "x"
type textarea "update this code export const code = async (inputs) => { // This step assembles…"
type textarea "x"
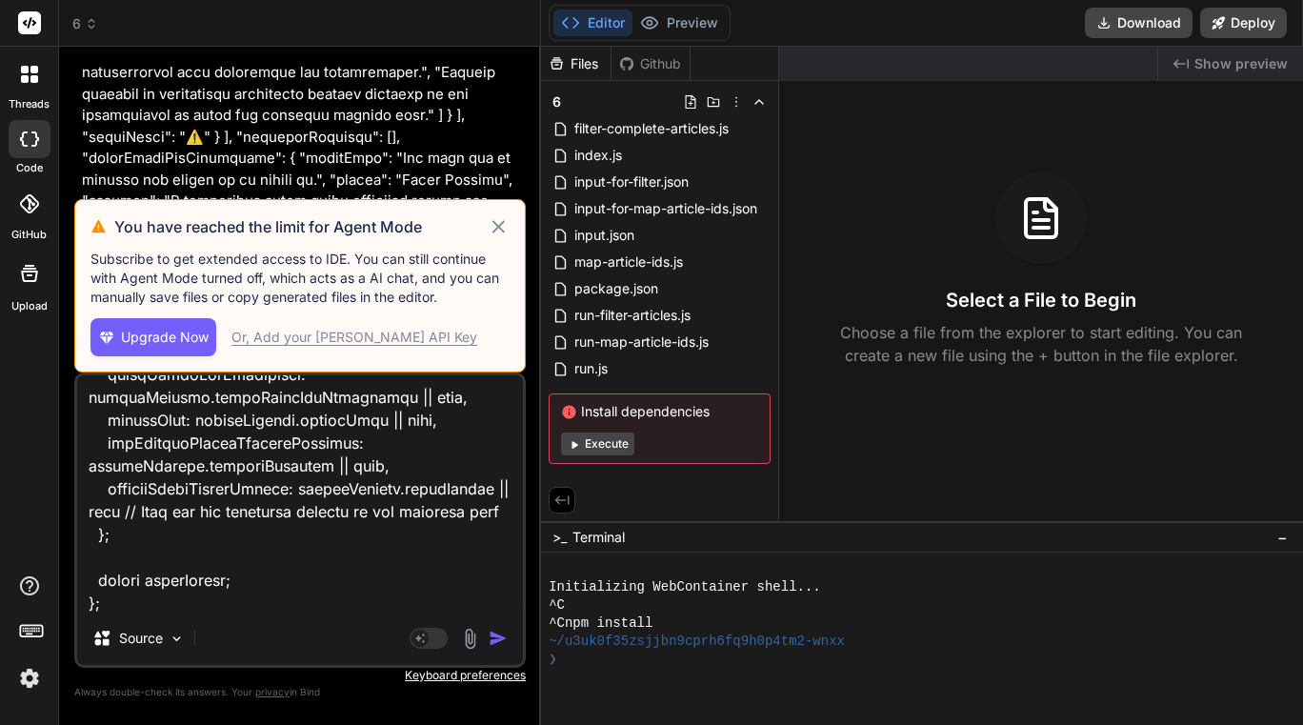
type textarea "update this code export const code = async (inputs) => { // This step assembles…"
type textarea "x"
type textarea "update this code export const code = async (inputs) => { // This step assembles…"
type textarea "x"
type textarea "update this code export const code = async (inputs) => { // This step assembles…"
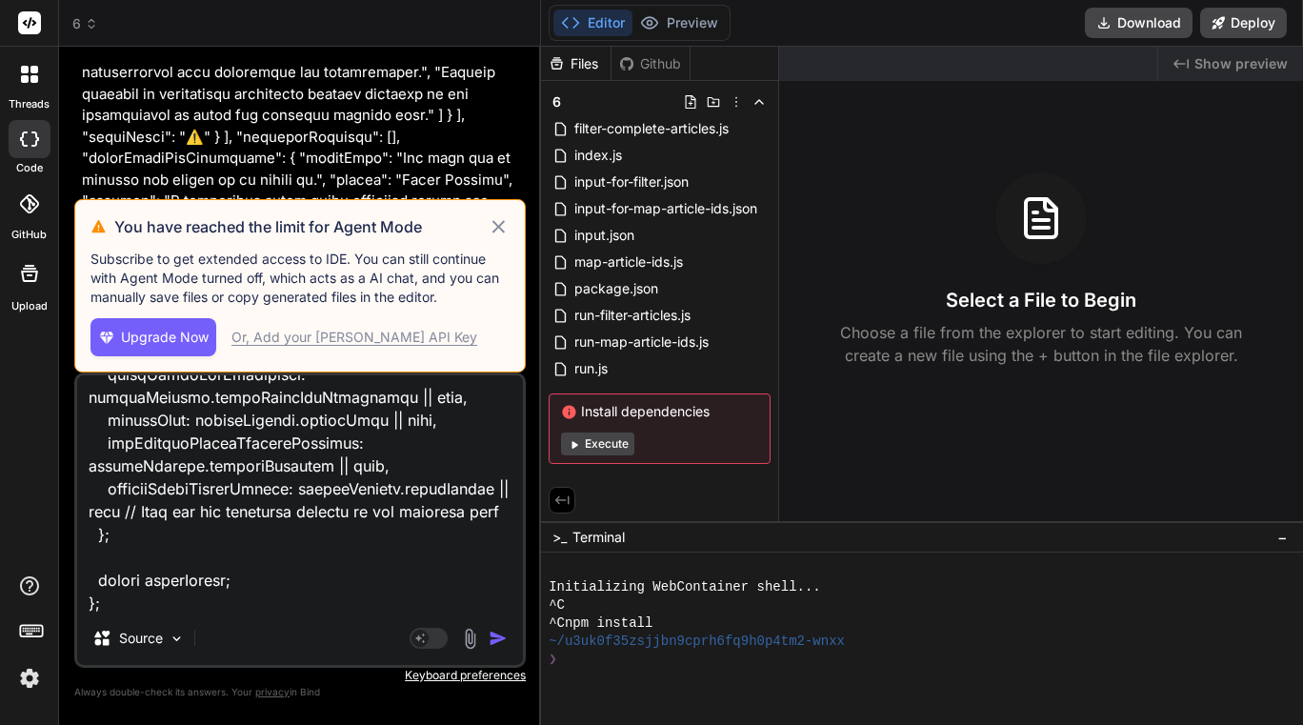
type textarea "x"
type textarea "update this code export const code = async (inputs) => { // This step assembles…"
type textarea "x"
type textarea "update this code export const code = async (inputs) => { // This step assembles…"
type textarea "x"
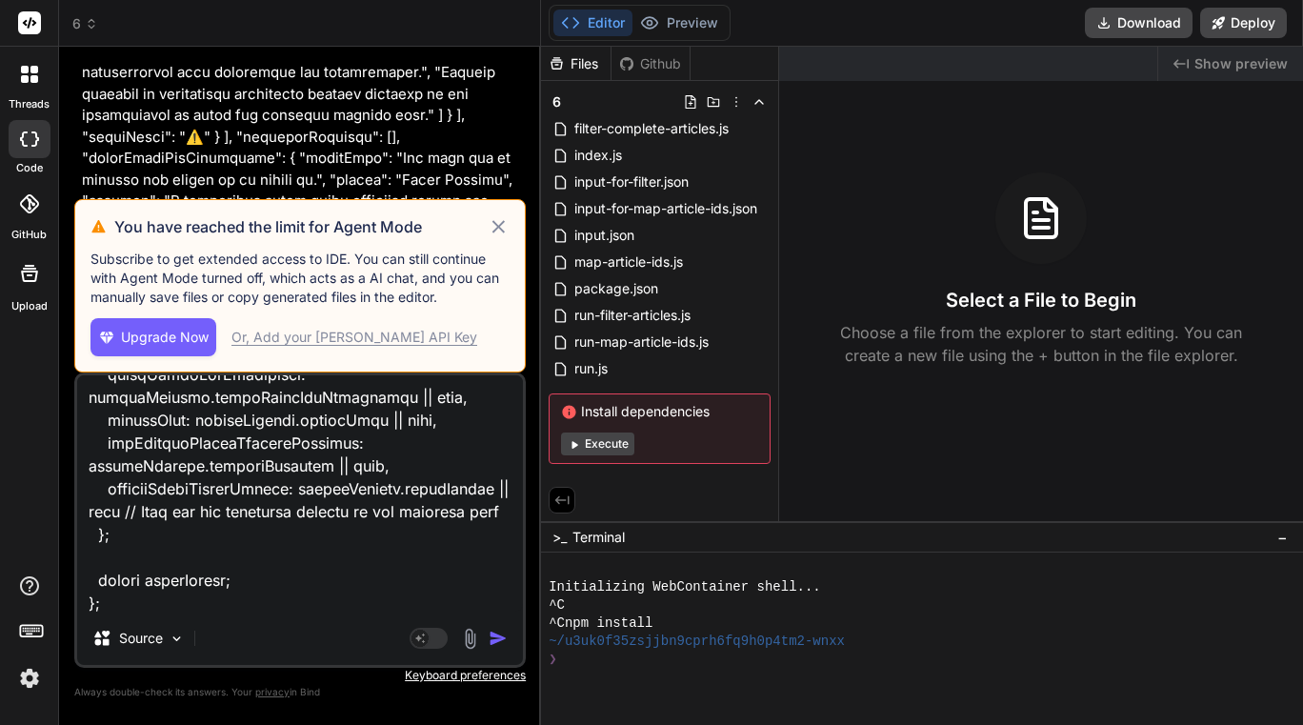
type textarea "update this code export const code = async (inputs) => { // This step assembles…"
type textarea "x"
type textarea "update this code export const code = async (inputs) => { // This step assembles…"
type textarea "x"
type textarea "update this code export const code = async (inputs) => { // This step assembles…"
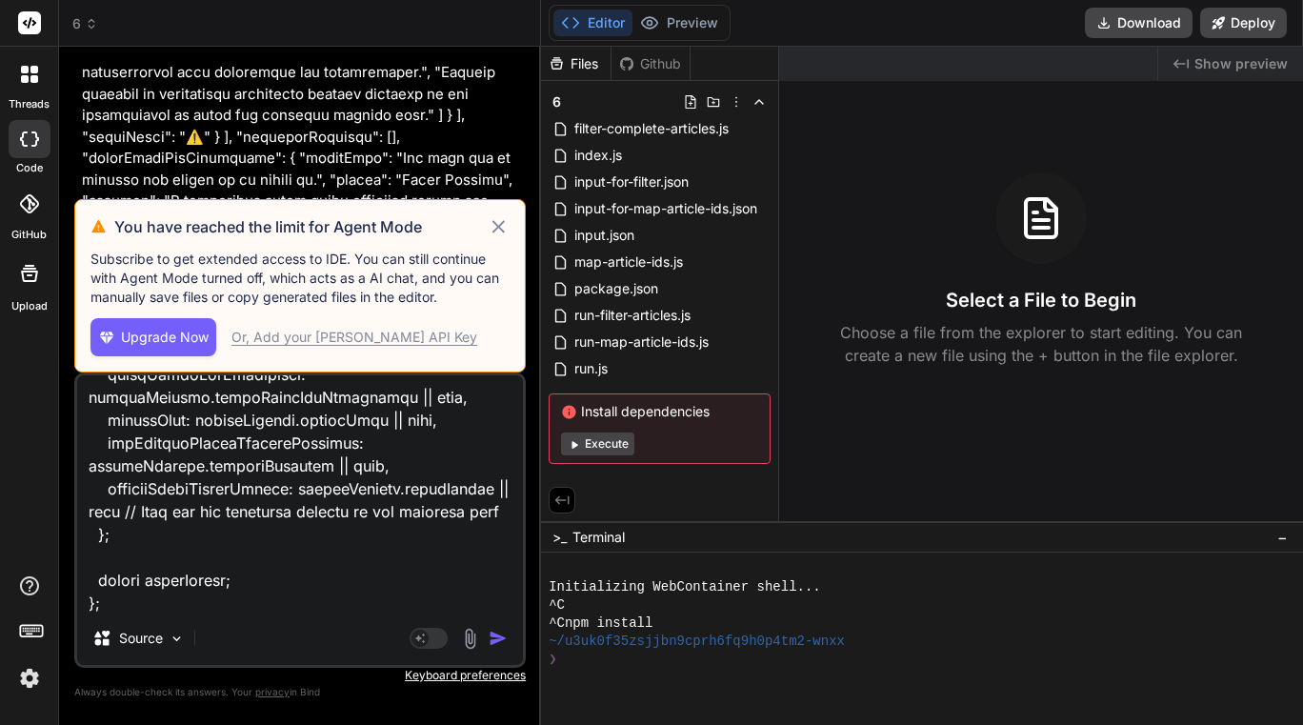
type textarea "x"
type textarea "update this code export const code = async (inputs) => { // This step assembles…"
type textarea "x"
type textarea "update this code export const code = async (inputs) => { // This step assembles…"
type textarea "x"
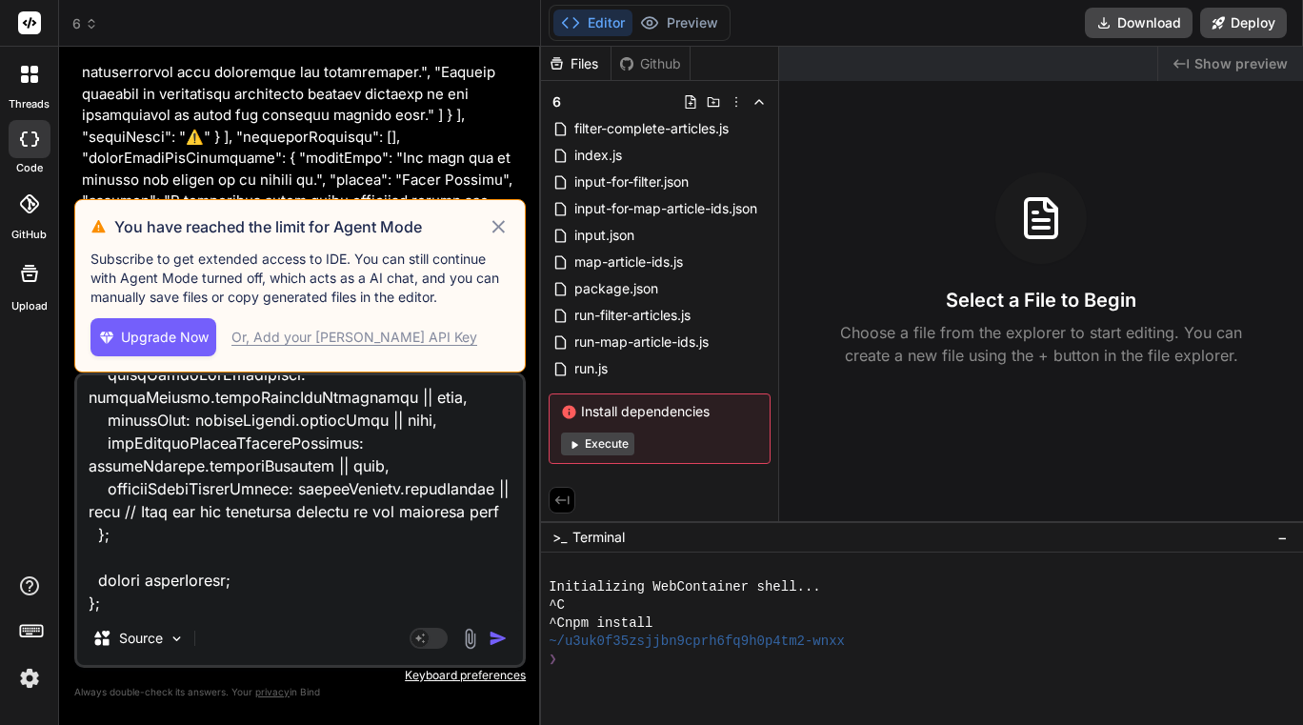
type textarea "update this code export const code = async (inputs) => { // This step assembles…"
type textarea "x"
type textarea "update this code export const code = async (inputs) => { // This step assembles…"
type textarea "x"
type textarea "update this code export const code = async (inputs) => { // This step assembles…"
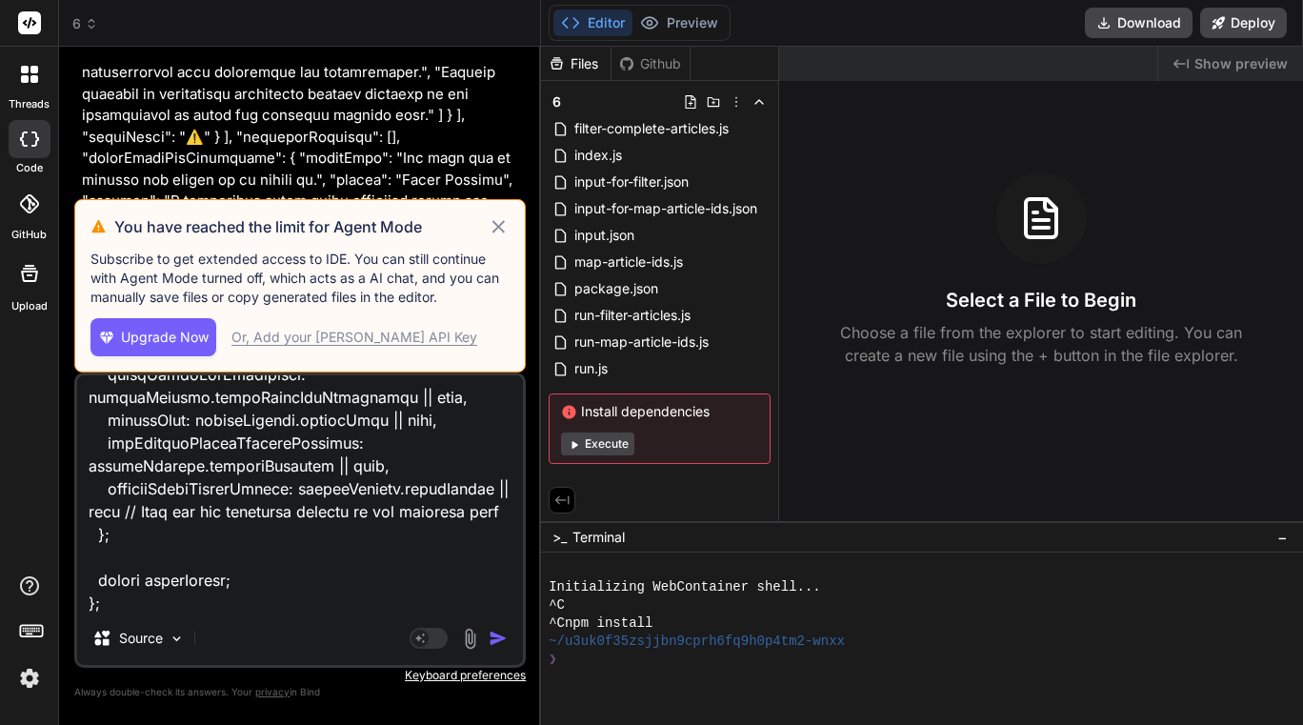
type textarea "x"
type textarea "update this code export const code = async (inputs) => { // This step assembles…"
click at [265, 604] on textarea at bounding box center [300, 493] width 446 height 236
type textarea "x"
type textarea "update this code export const code = async (inputs) => { // This step assembles…"
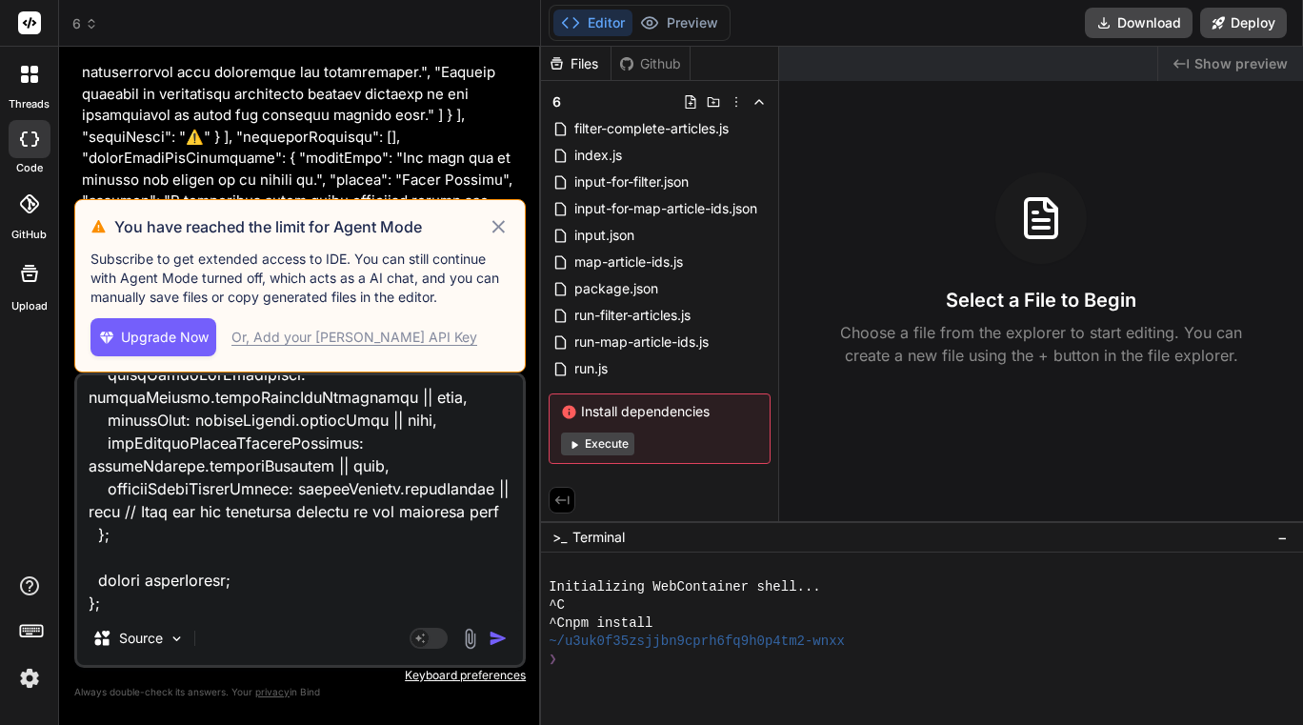
type textarea "x"
paste textarea "{ "loremipsum": "dolorsit1@ametc.adi", "elitseDdoeius": "```temp\i{\u \"laborEe…"
type textarea "update this code export const code = async (inputs) => { // This step assembles…"
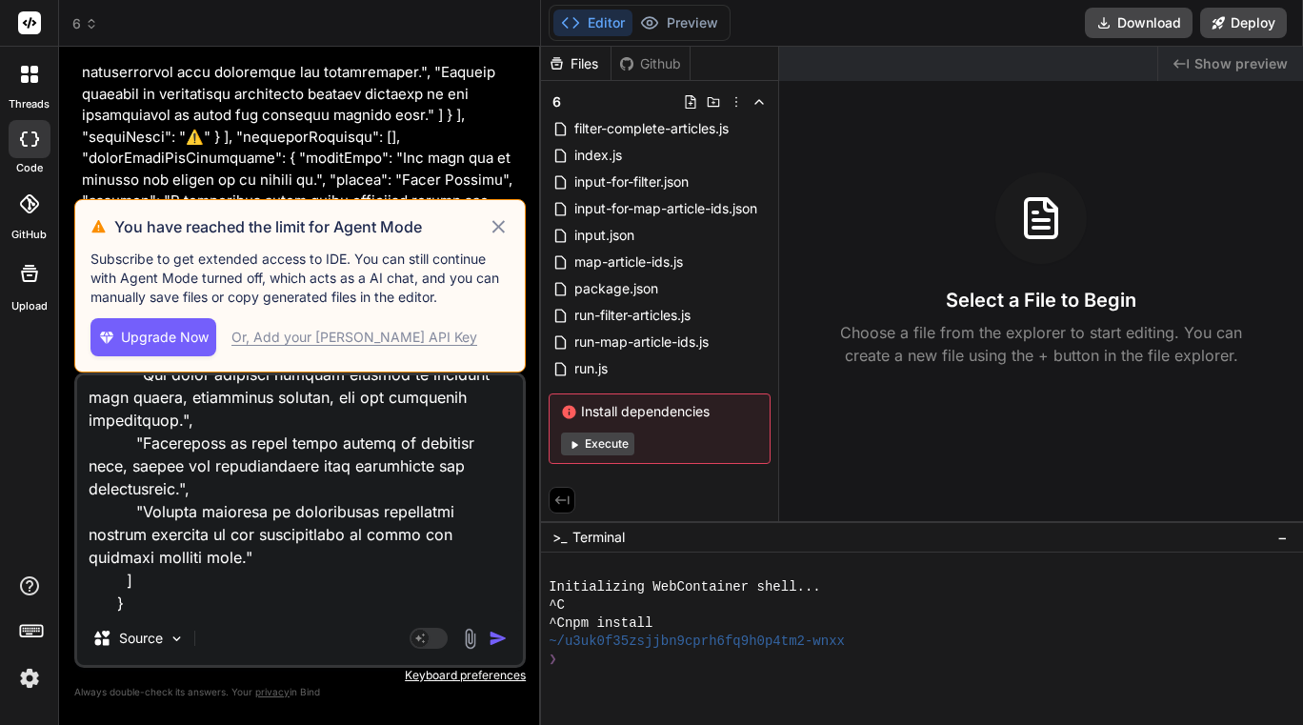
scroll to position [13855, 0]
type textarea "x"
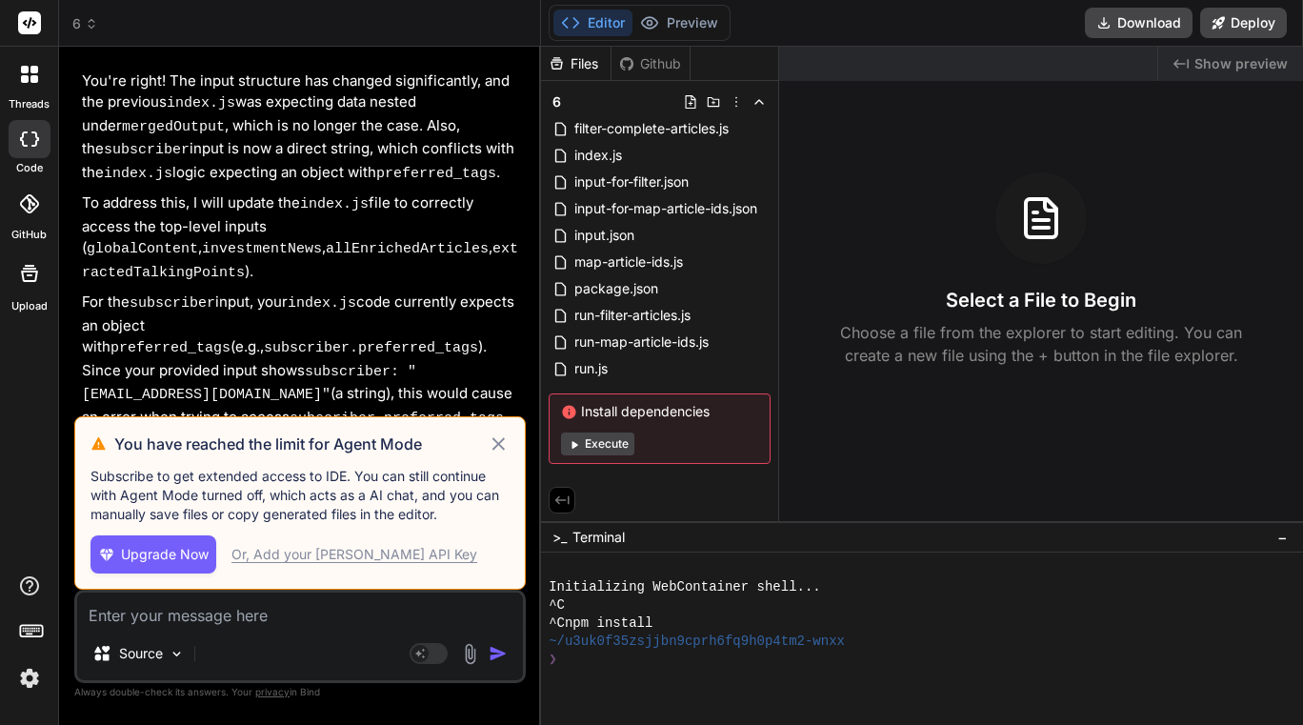
scroll to position [88046, 0]
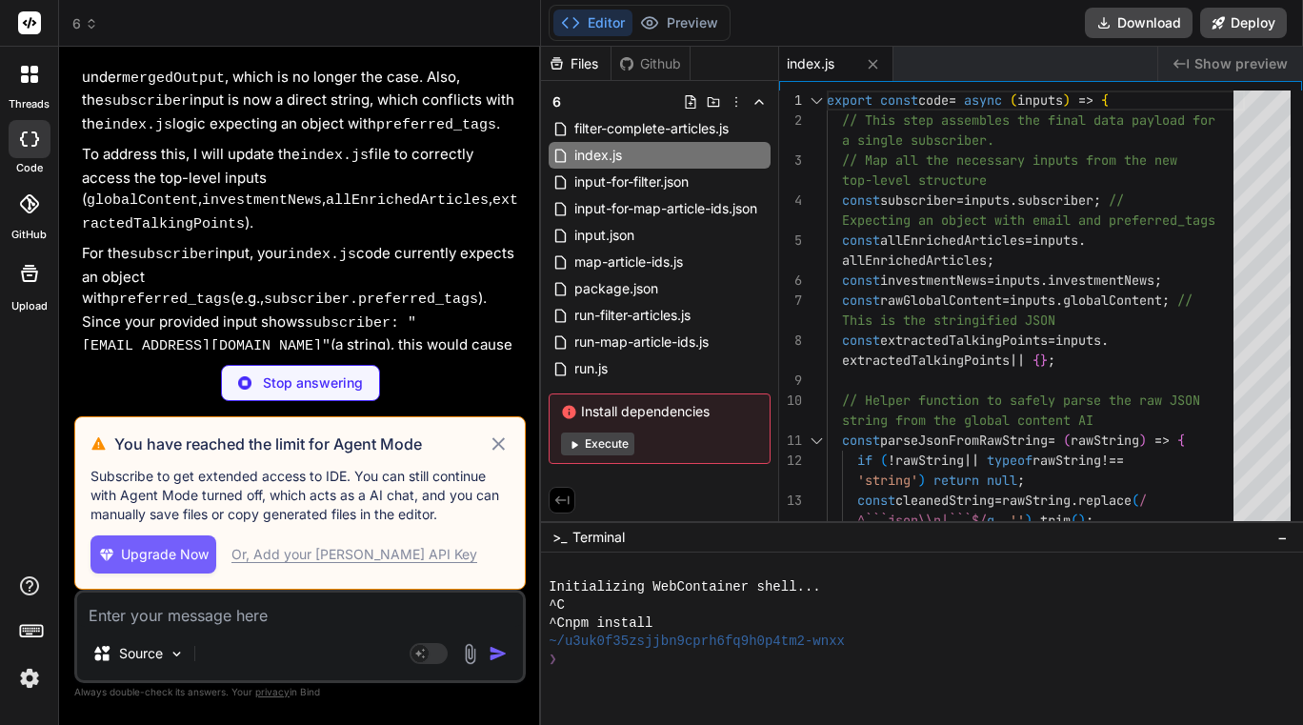
type textarea "x"
type textarea "deep disillusionment with government's policies.\", \"Propelling him to seek le…"
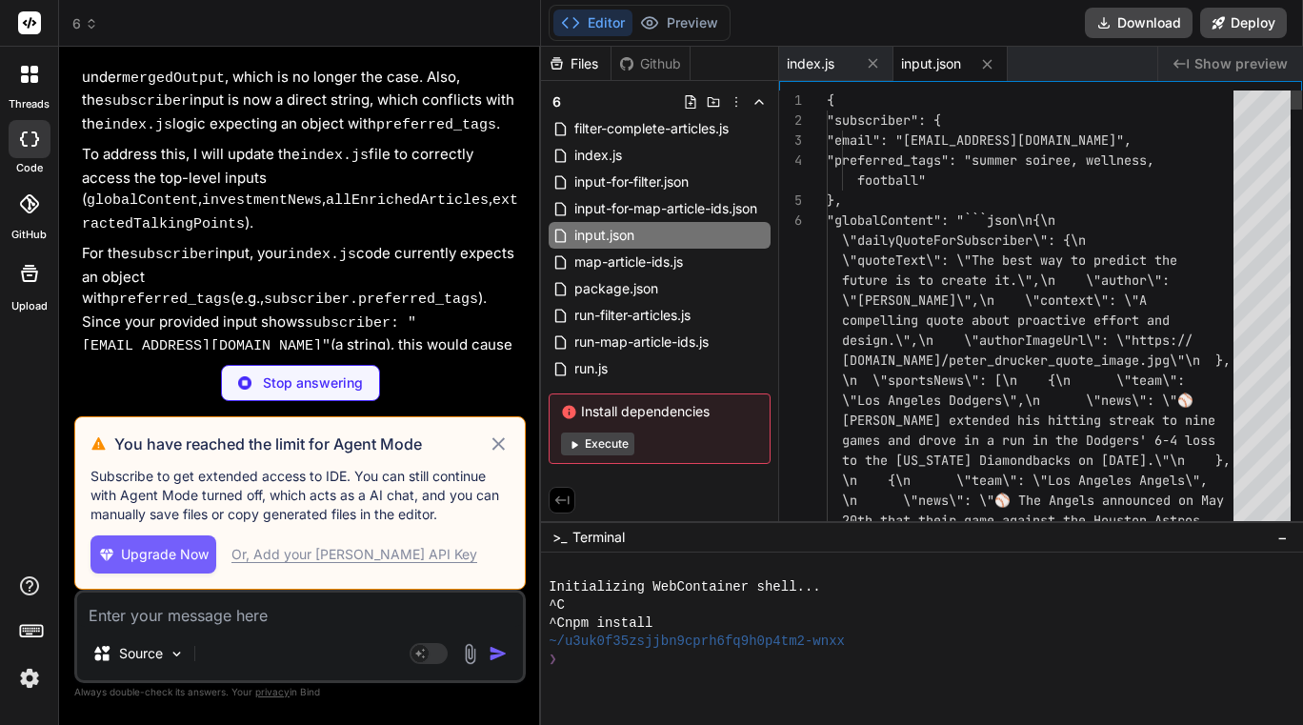
type textarea "x"
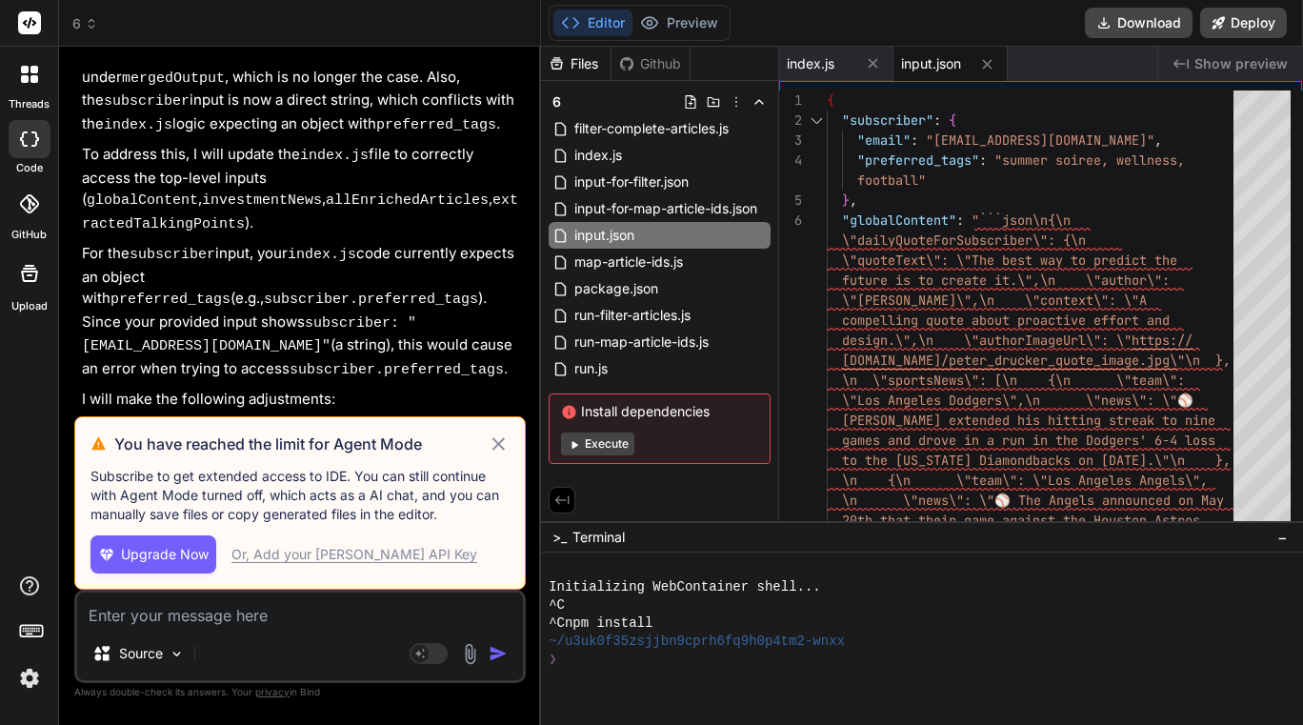
click at [509, 440] on icon at bounding box center [499, 443] width 22 height 23
type textarea "x"
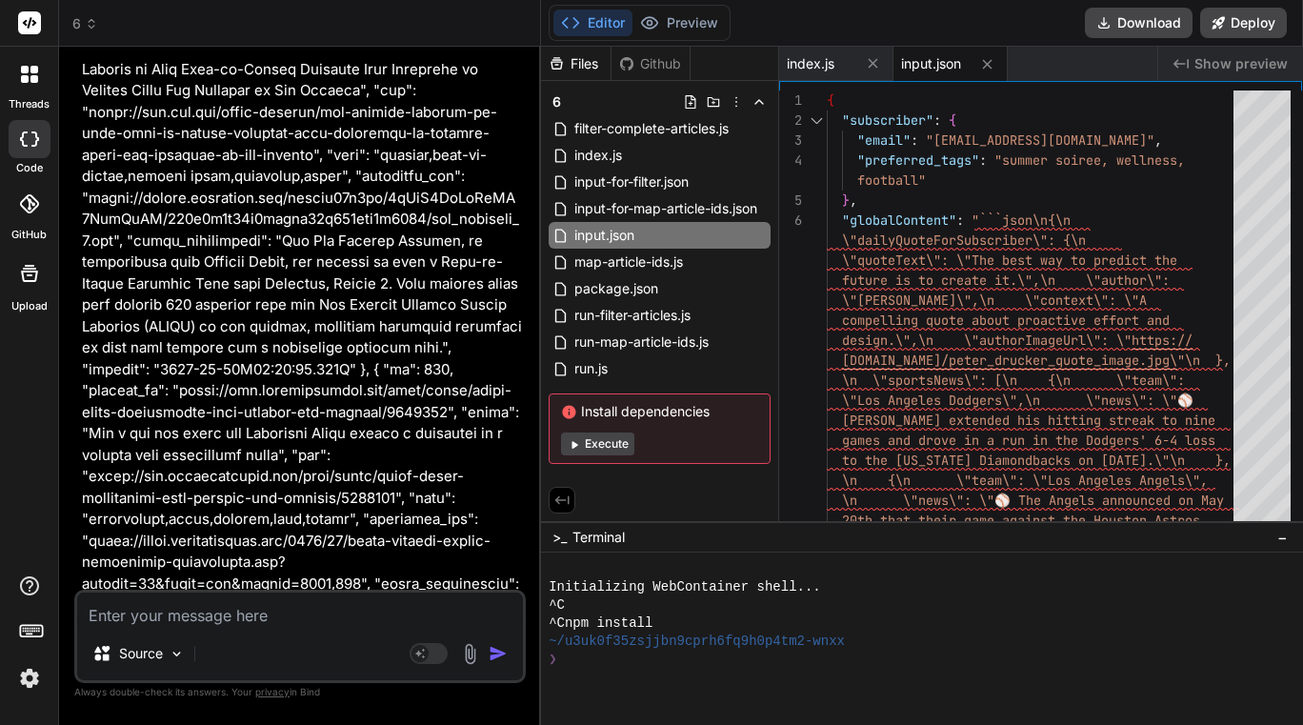
scroll to position [96493, 0]
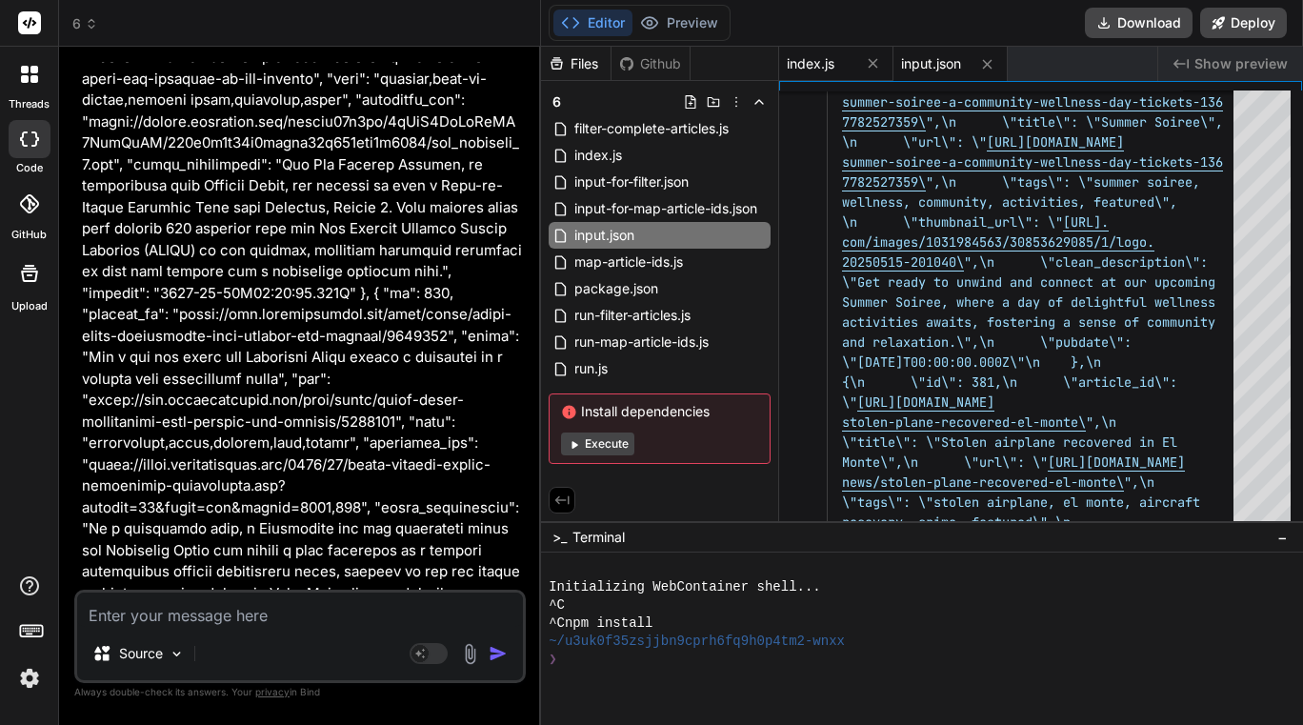
click at [826, 54] on span "index.js" at bounding box center [811, 63] width 48 height 19
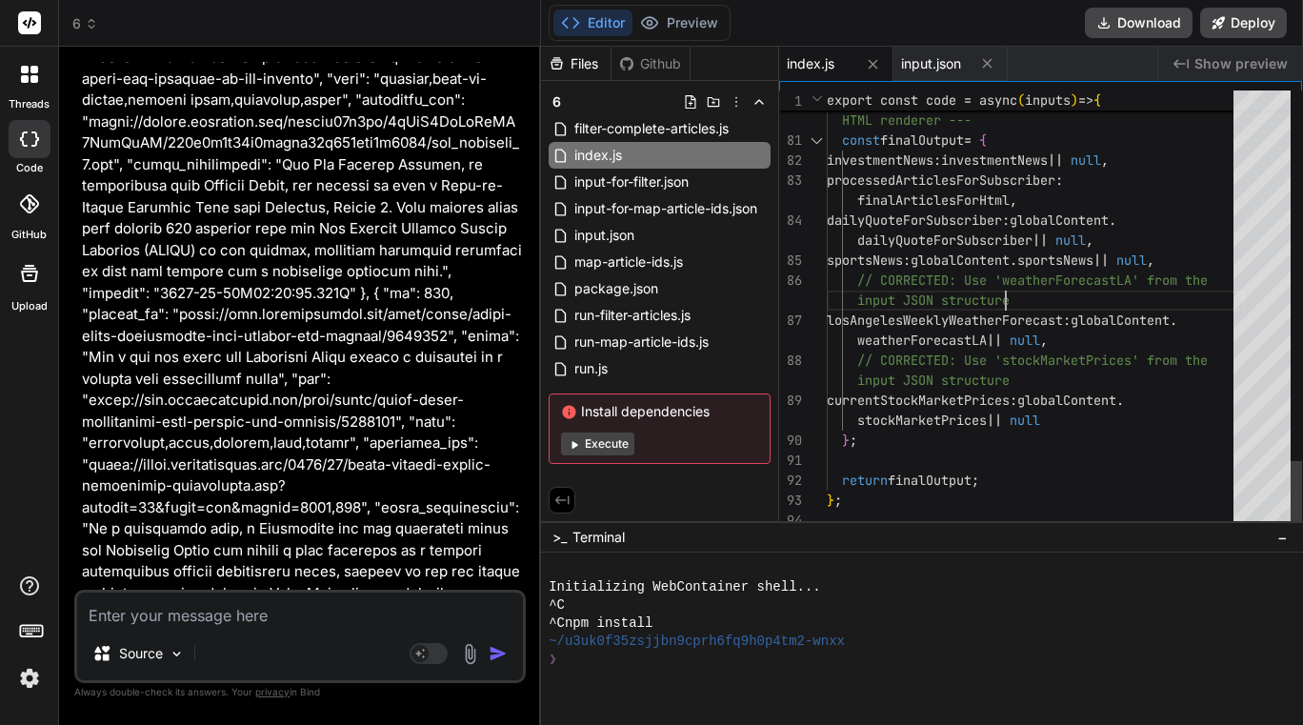
type textarea "export const code = async (inputs) => { // This step assembles the final data p…"
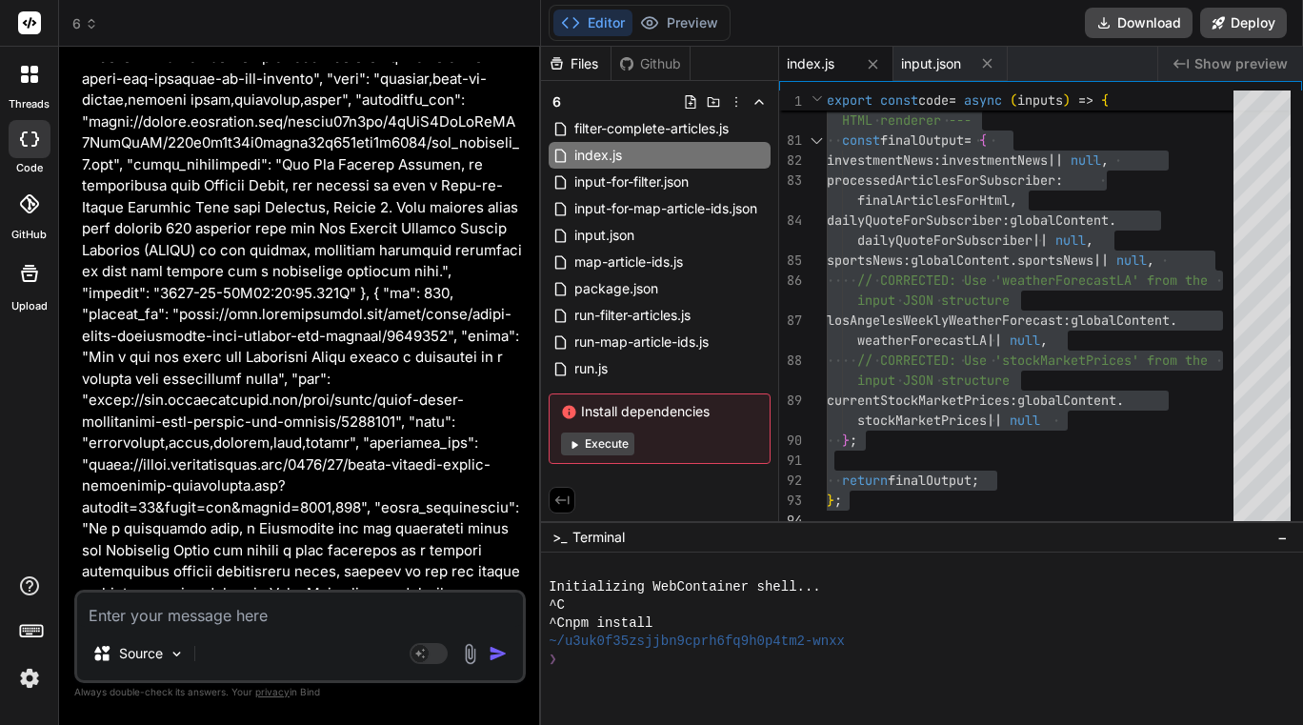
click at [371, 614] on textarea at bounding box center [300, 609] width 446 height 34
paste textarea ""\"Missing or invalid 'subscriber' input (expected object with email).\"""
type textarea ""\"Missing or invalid 'subscriber' input (expected object with email).\"""
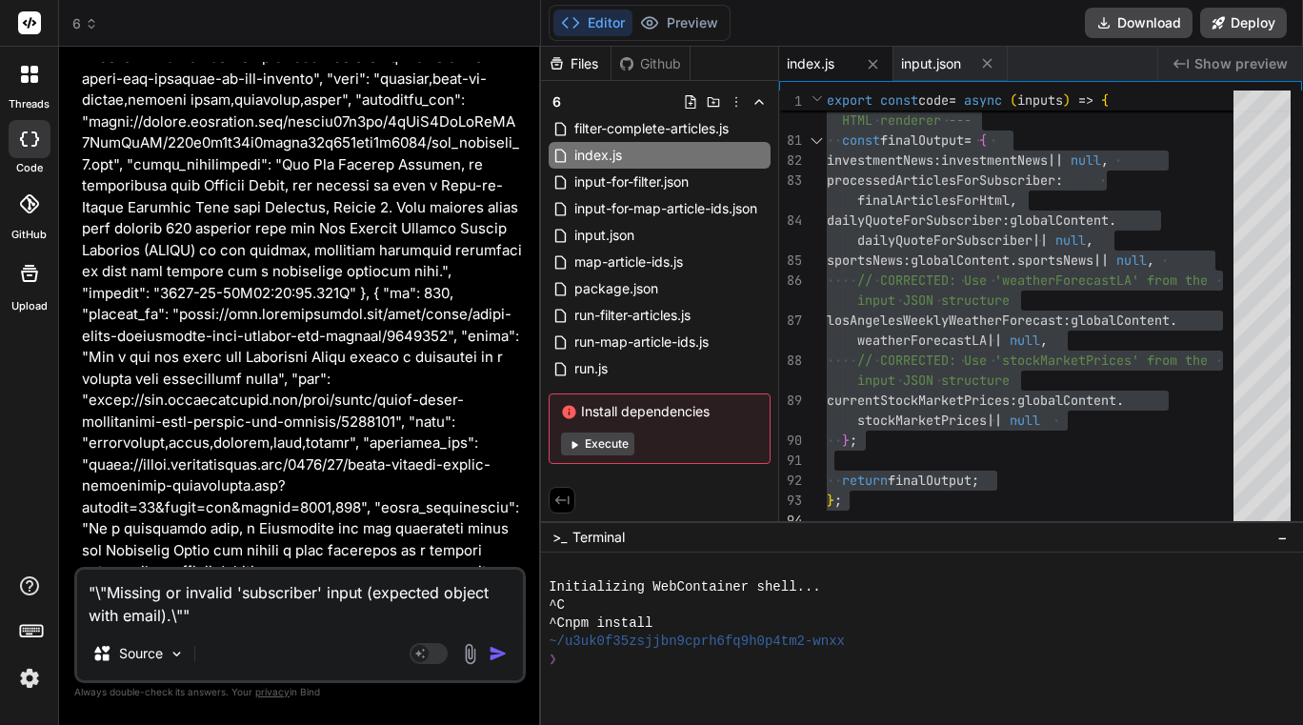
type textarea "x"
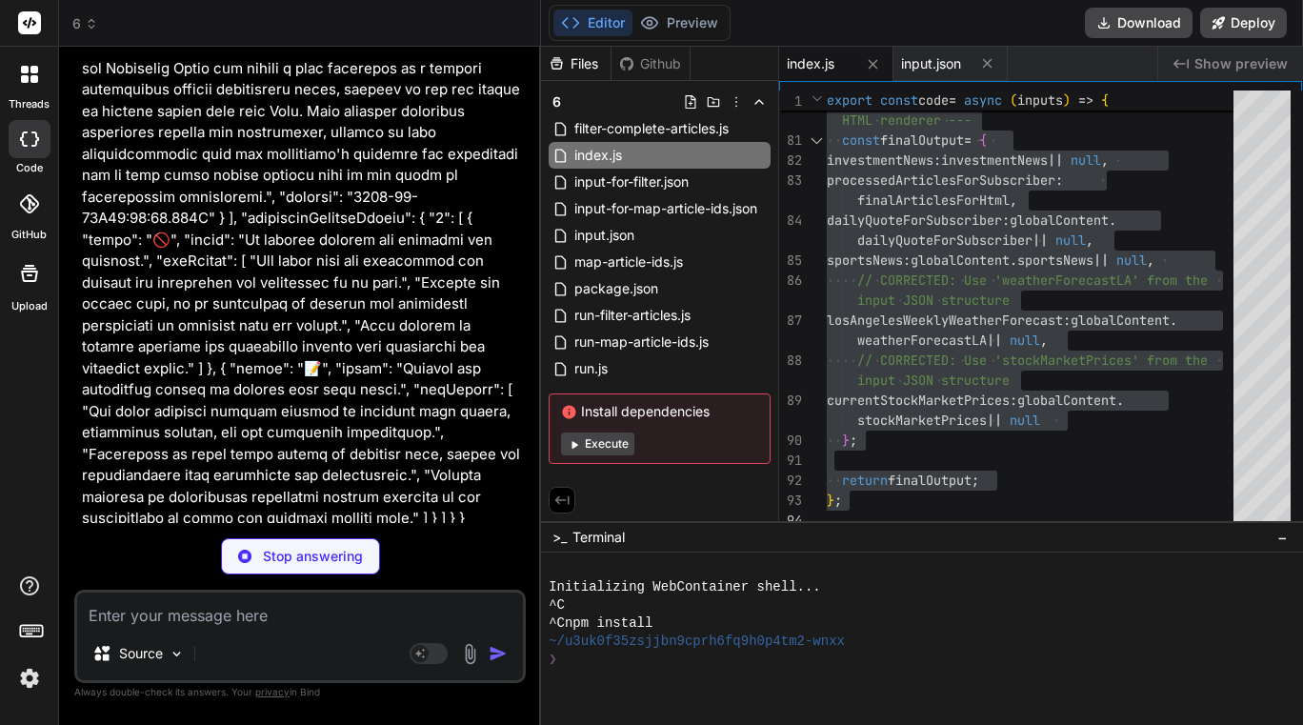
scroll to position [97190, 0]
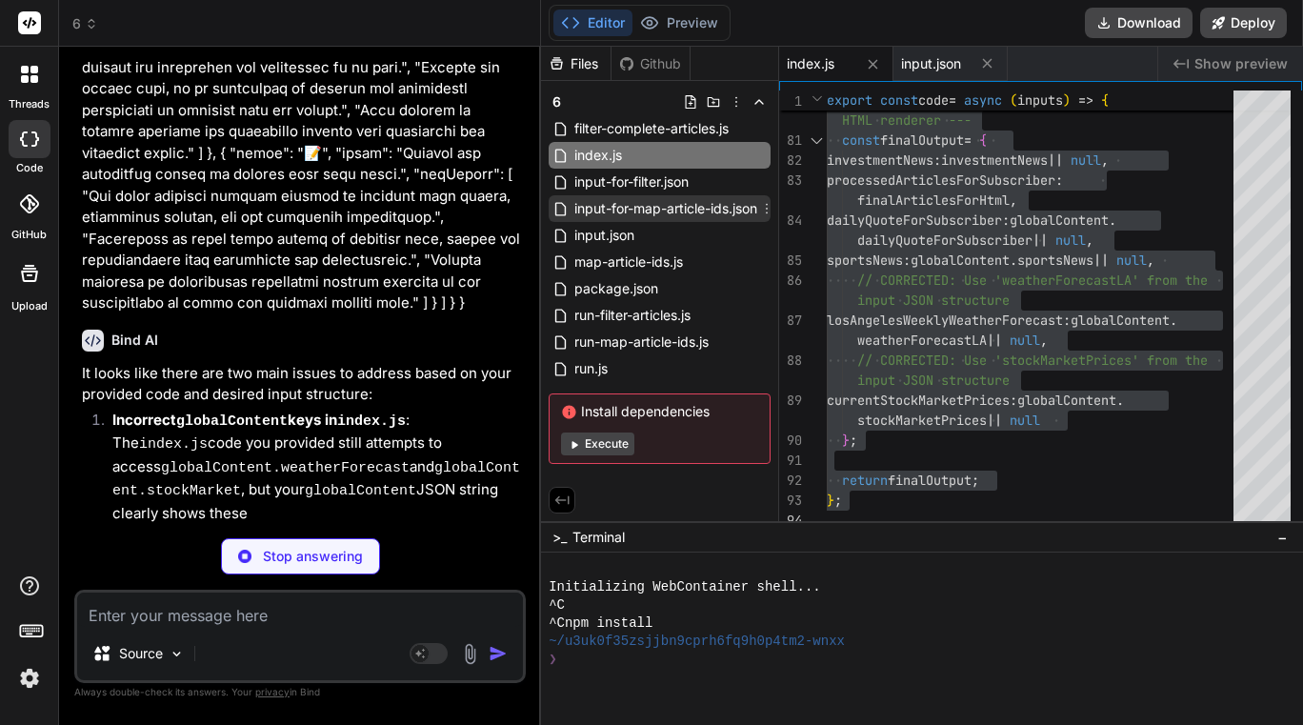
type textarea "x"
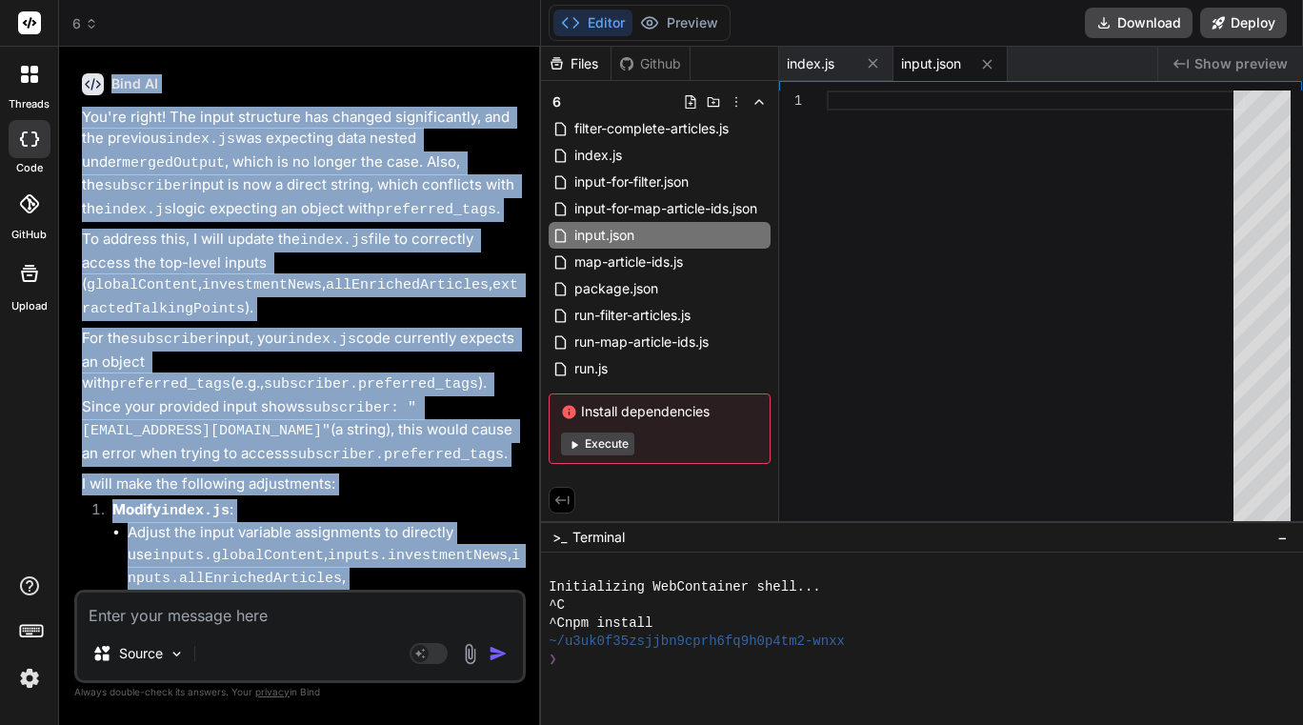
scroll to position [87860, 0]
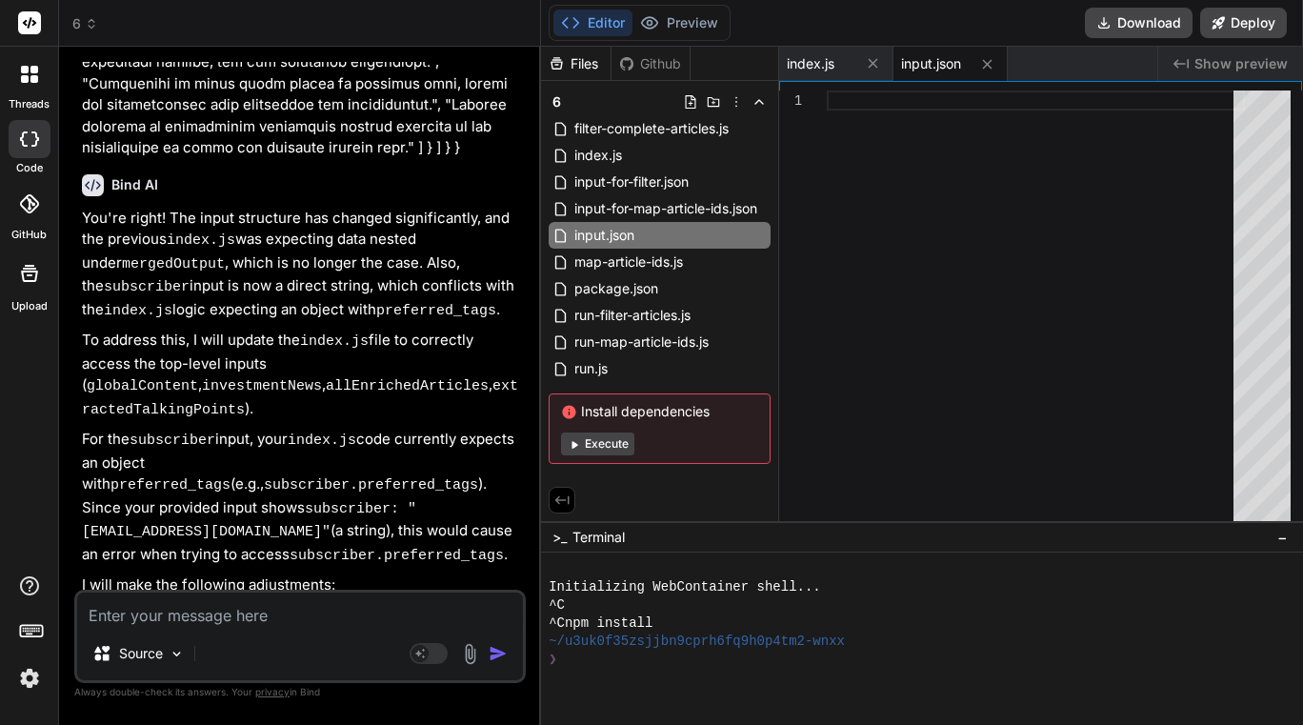
drag, startPoint x: 484, startPoint y: 535, endPoint x: 82, endPoint y: 299, distance: 466.3
click at [82, 299] on div "You here an example of some working code. can you update this export const code…" at bounding box center [302, 326] width 448 height 528
copy div "update this code export const code = async (inputs) => { // This step assembles…"
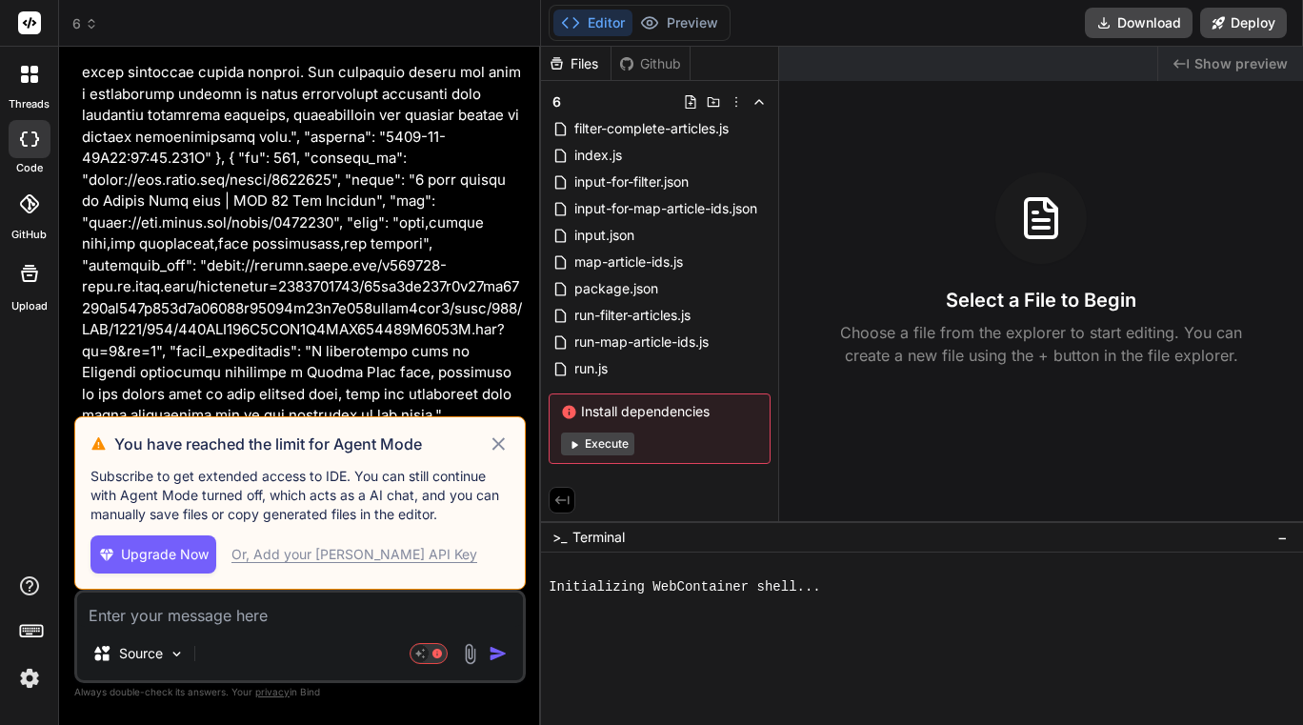
scroll to position [87400, 0]
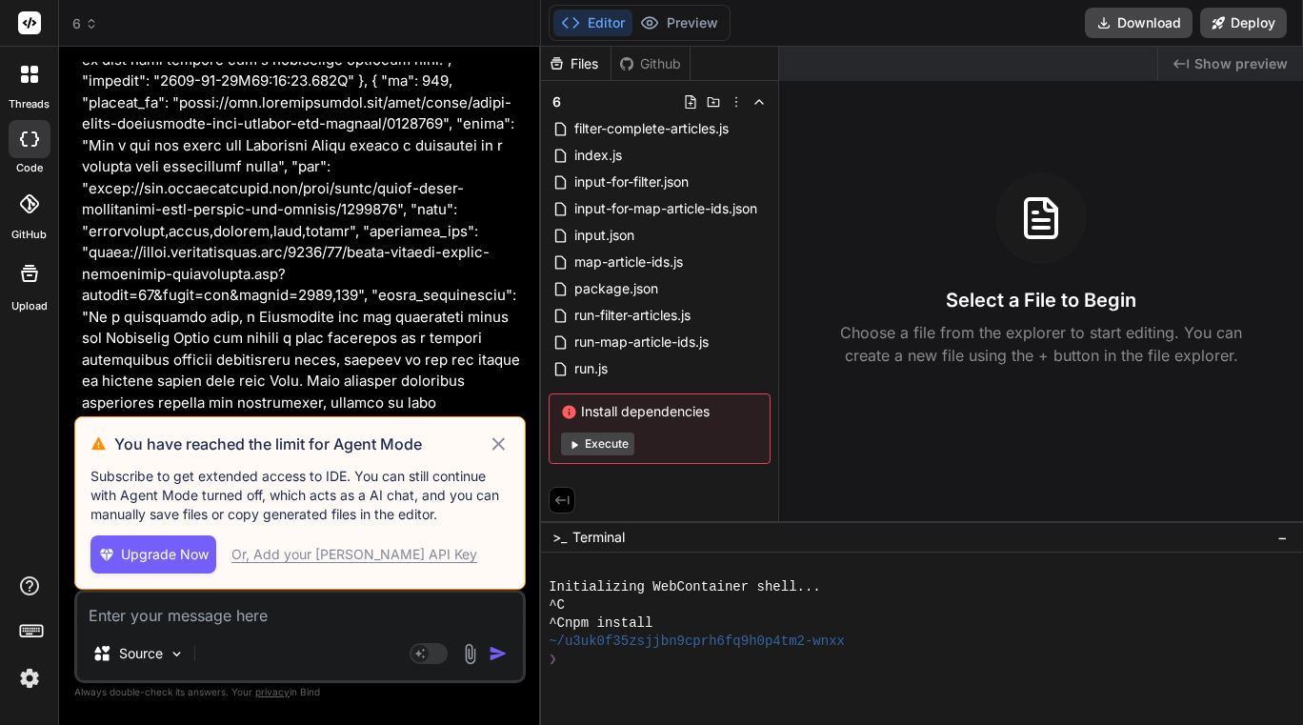
click at [501, 444] on icon at bounding box center [499, 443] width 22 height 23
type textarea "x"
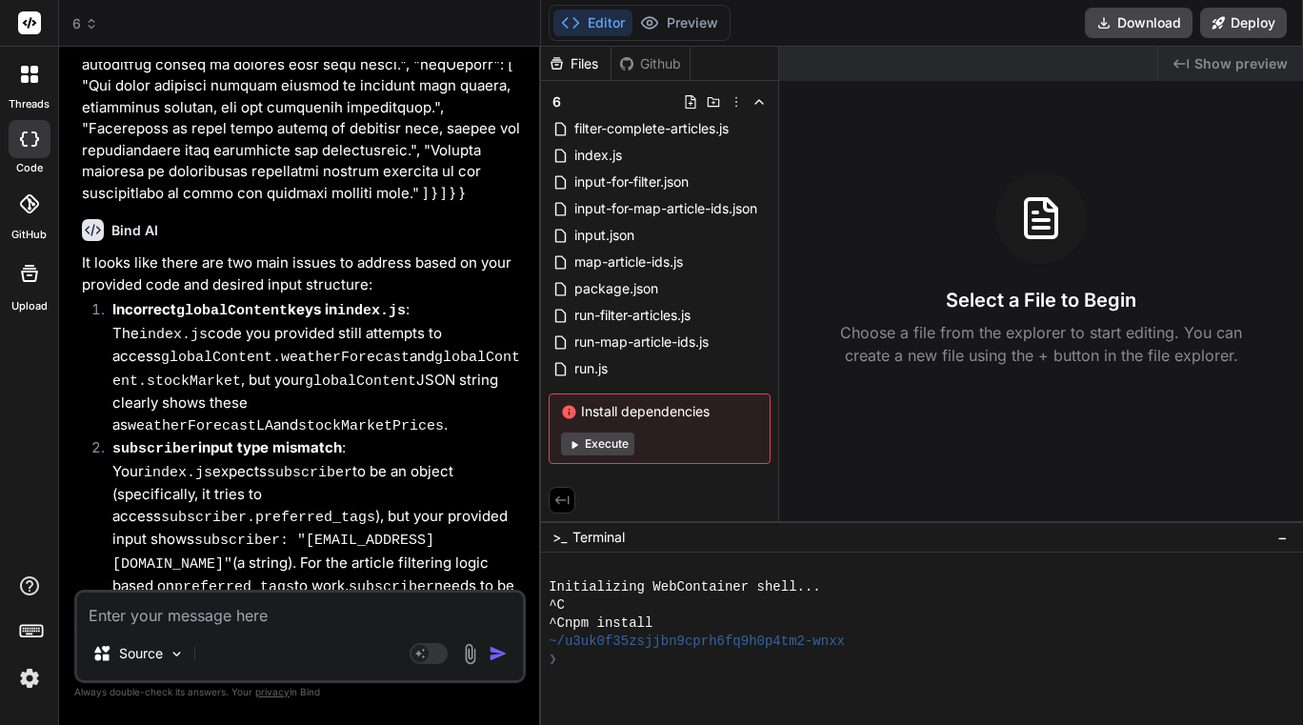
scroll to position [88092, 0]
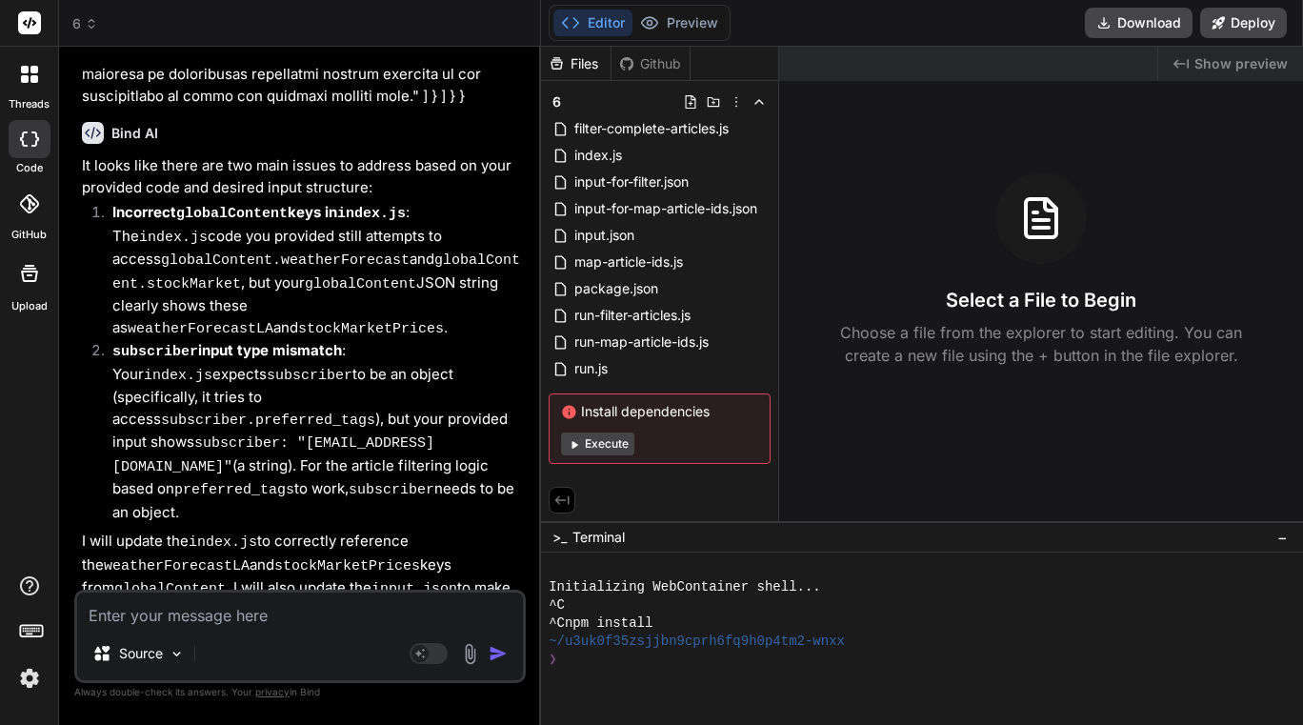
click at [272, 618] on textarea at bounding box center [300, 609] width 446 height 34
paste textarea "update this code export const code = async (inputs) => { // This step assembles…"
type textarea "update this code export const code = async (inputs) => { // This step assembles…"
type textarea "x"
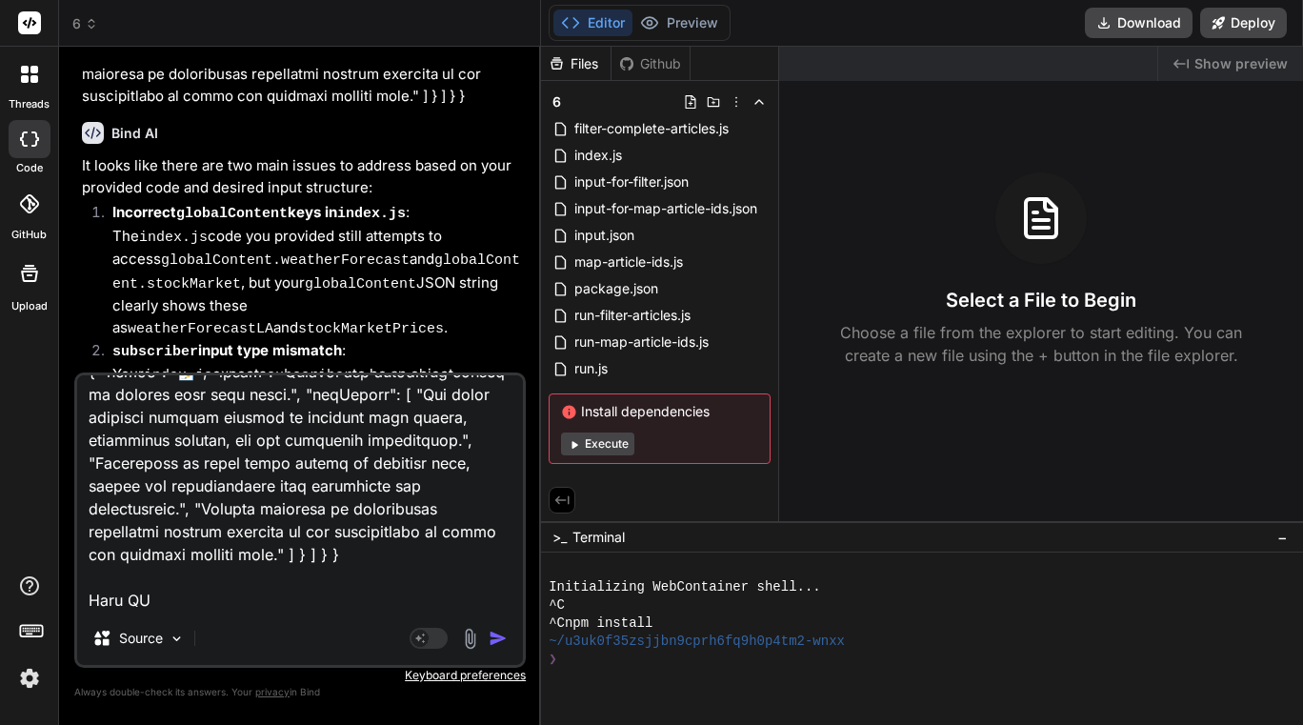
scroll to position [9854, 0]
type textarea "update this code export const code = async (inputs) => { // This step assembles…"
type textarea "x"
type textarea "update this code export const code = async (inputs) => { // This step assembles…"
type textarea "x"
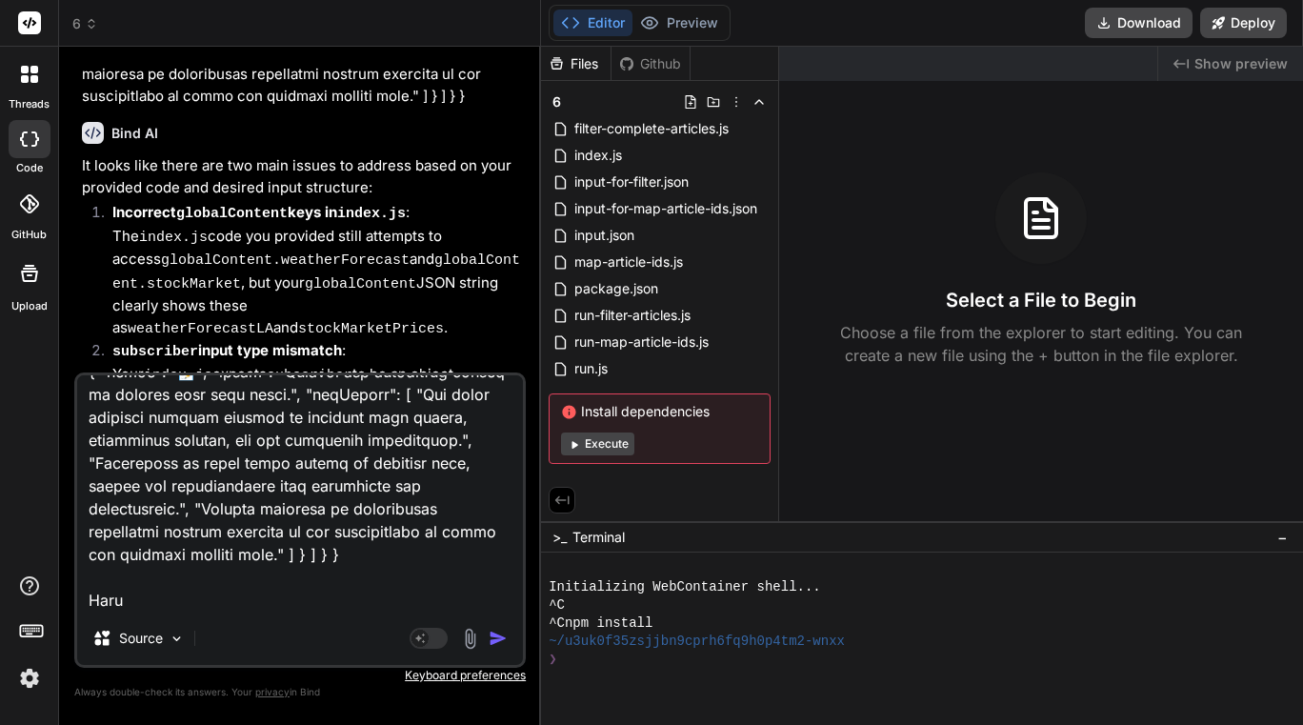
type textarea "update this code export const code = async (inputs) => { // This step assembles…"
type textarea "x"
type textarea "update this code export const code = async (inputs) => { // This step assembles…"
type textarea "x"
type textarea "update this code export const code = async (inputs) => { // This step assembles…"
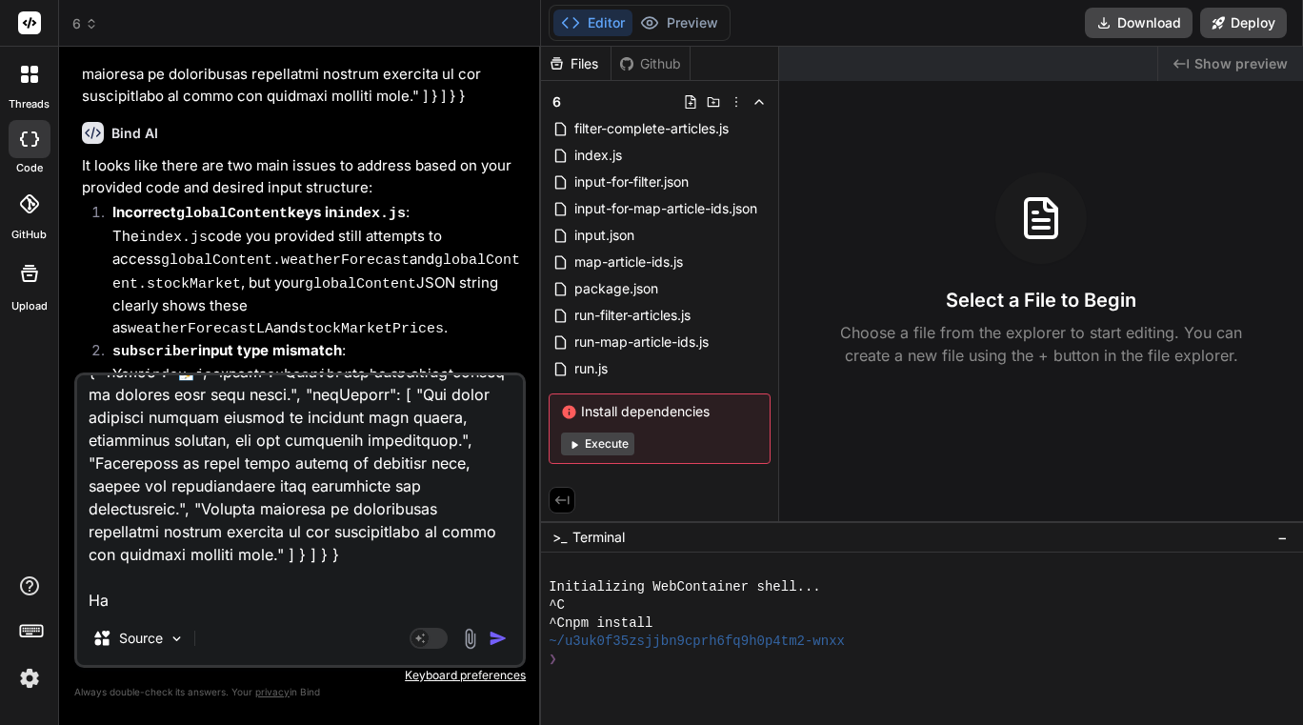
type textarea "x"
type textarea "update this code export const code = async (inputs) => { // This step assembles…"
type textarea "x"
type textarea "update this code export const code = async (inputs) => { // This step assembles…"
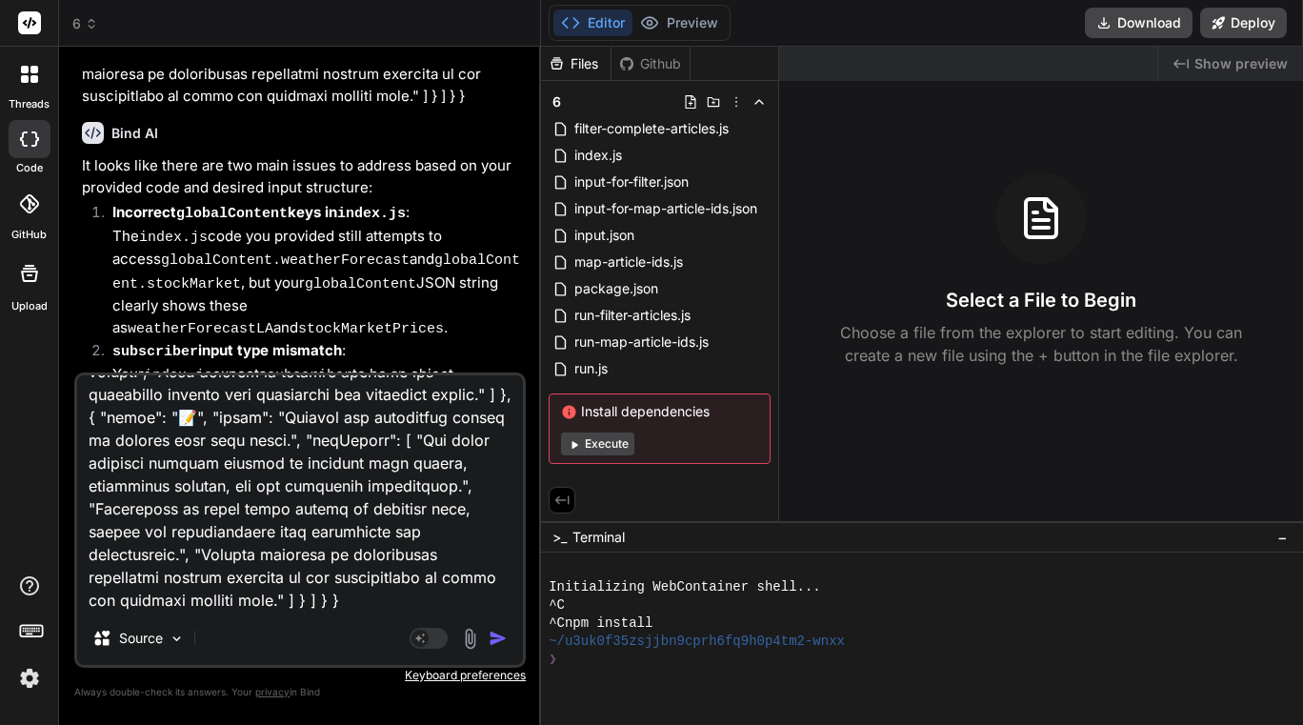
type textarea "x"
type textarea "update this code export const code = async (inputs) => { // This step assembles…"
type textarea "x"
type textarea "update this code export const code = async (inputs) => { // This step assembles…"
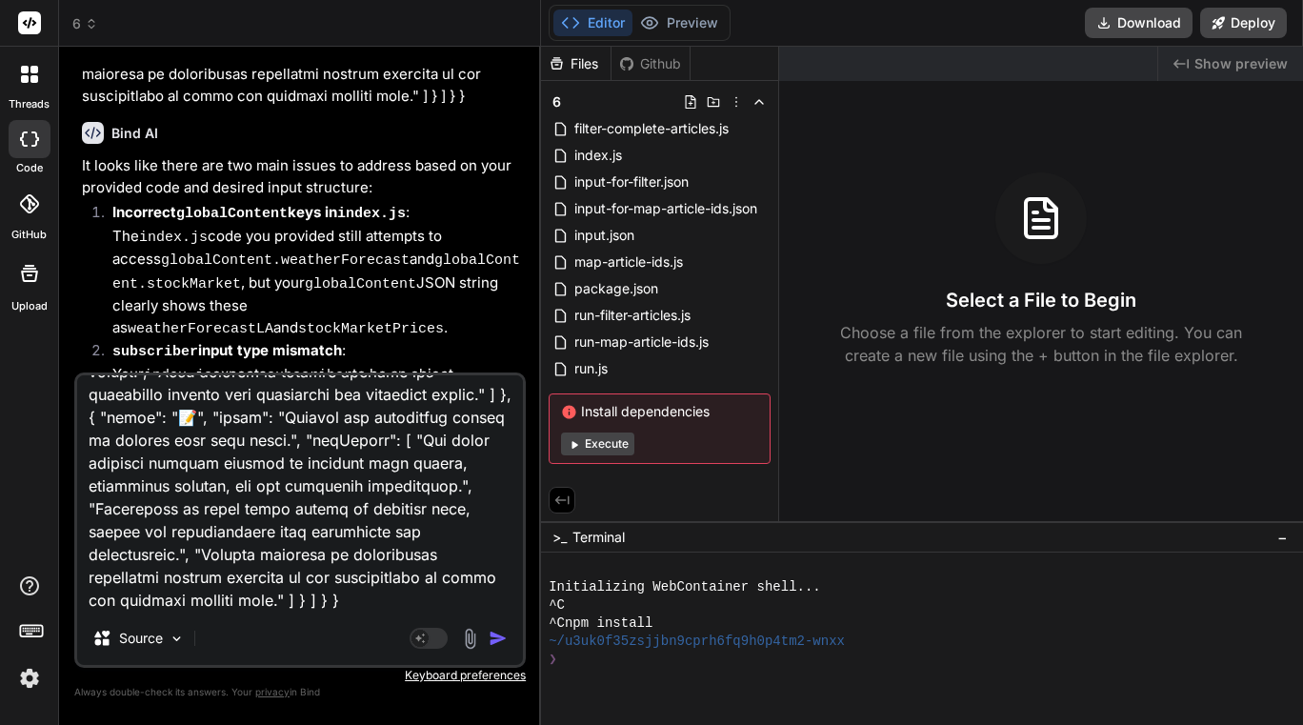
type textarea "x"
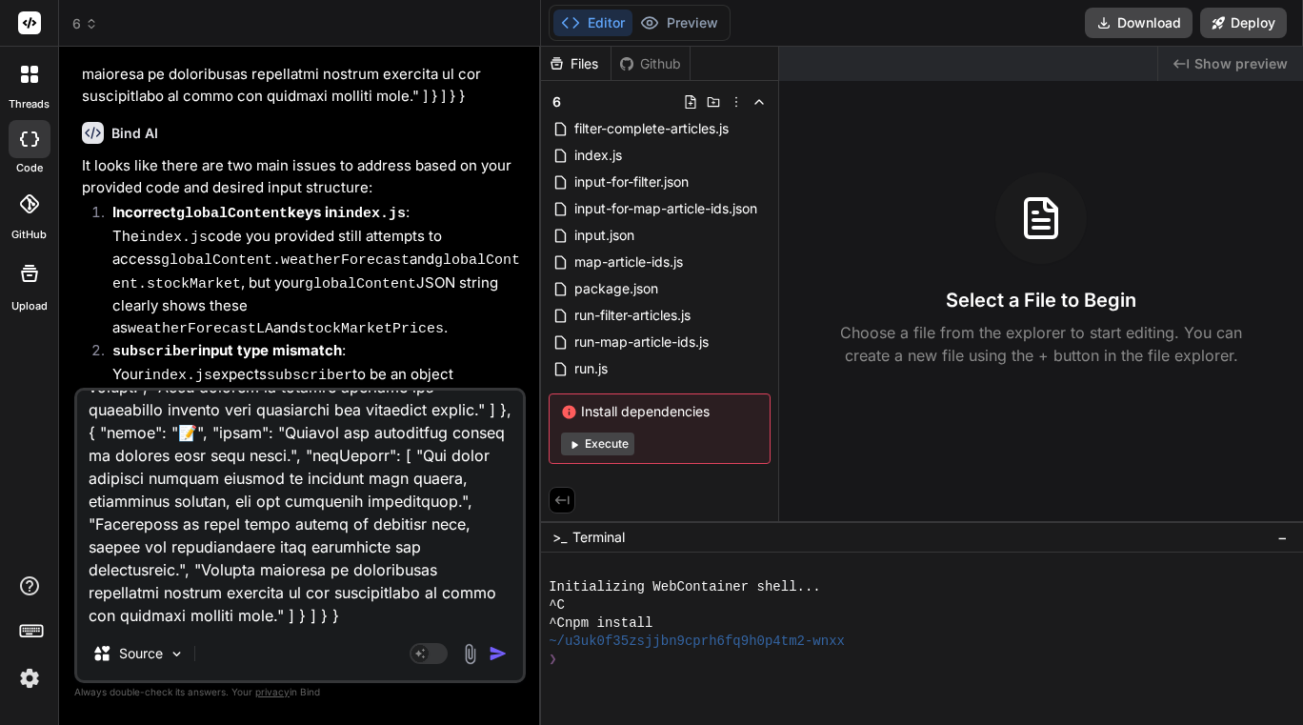
scroll to position [9811, 0]
type textarea "update this code export const code = async (inputs) => { // This step assembles…"
click at [503, 653] on img "button" at bounding box center [498, 653] width 19 height 19
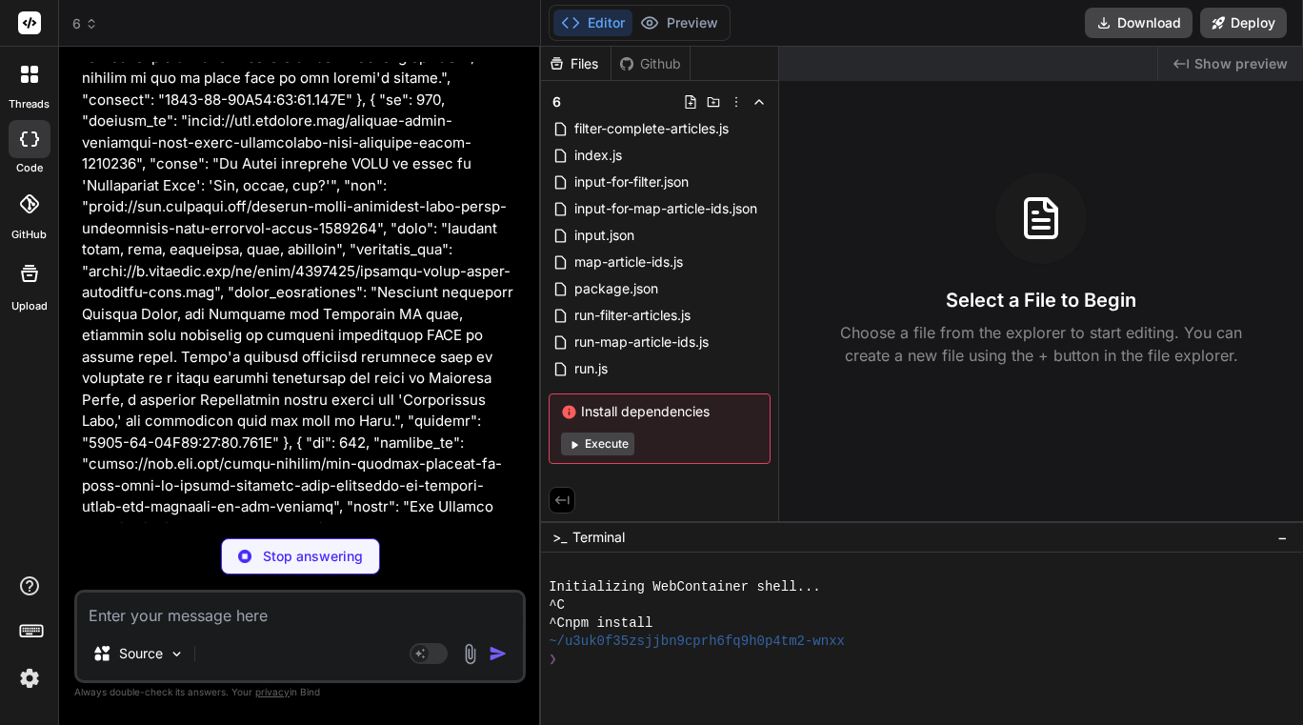
scroll to position [96541, 0]
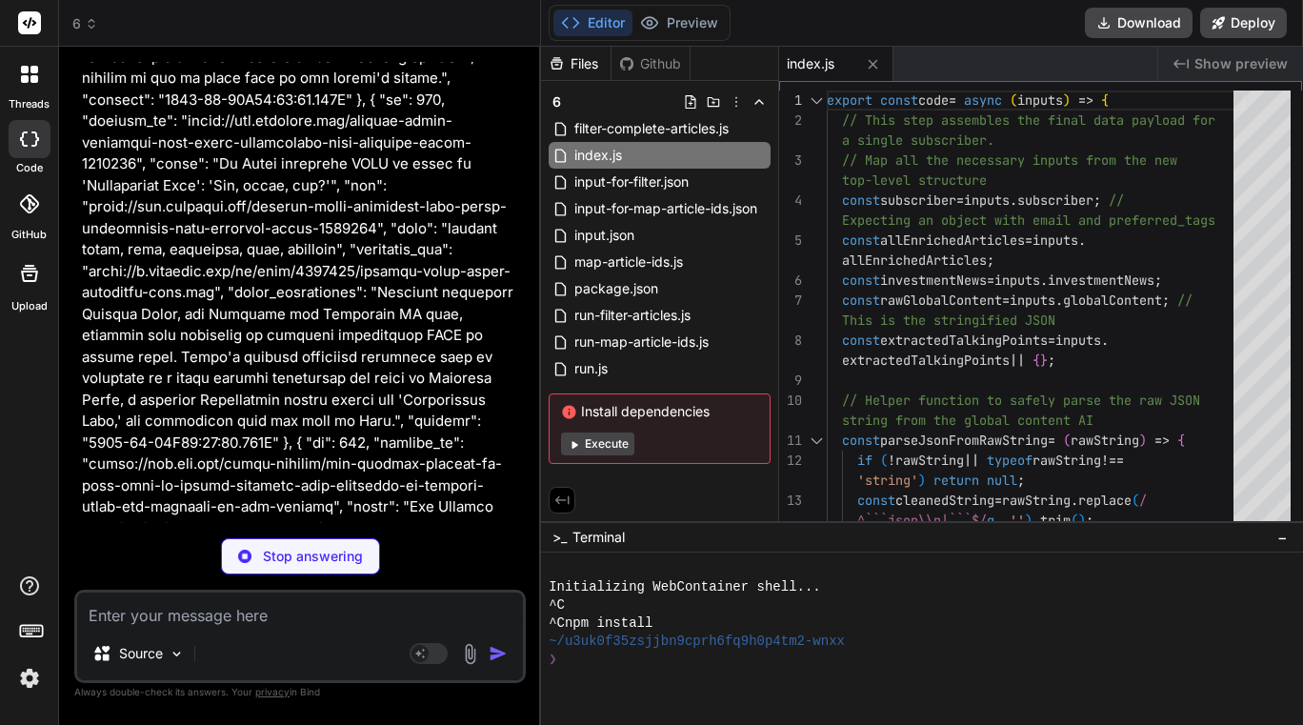
type textarea "x"
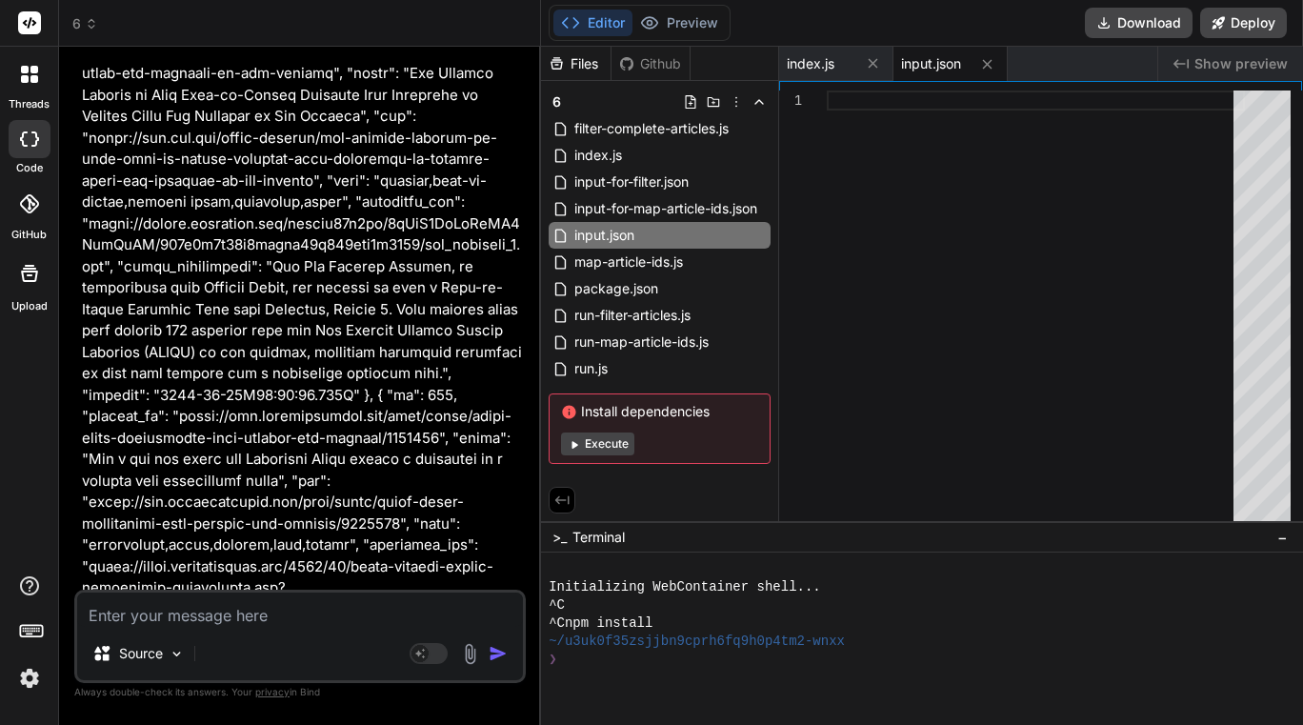
scroll to position [97109, 0]
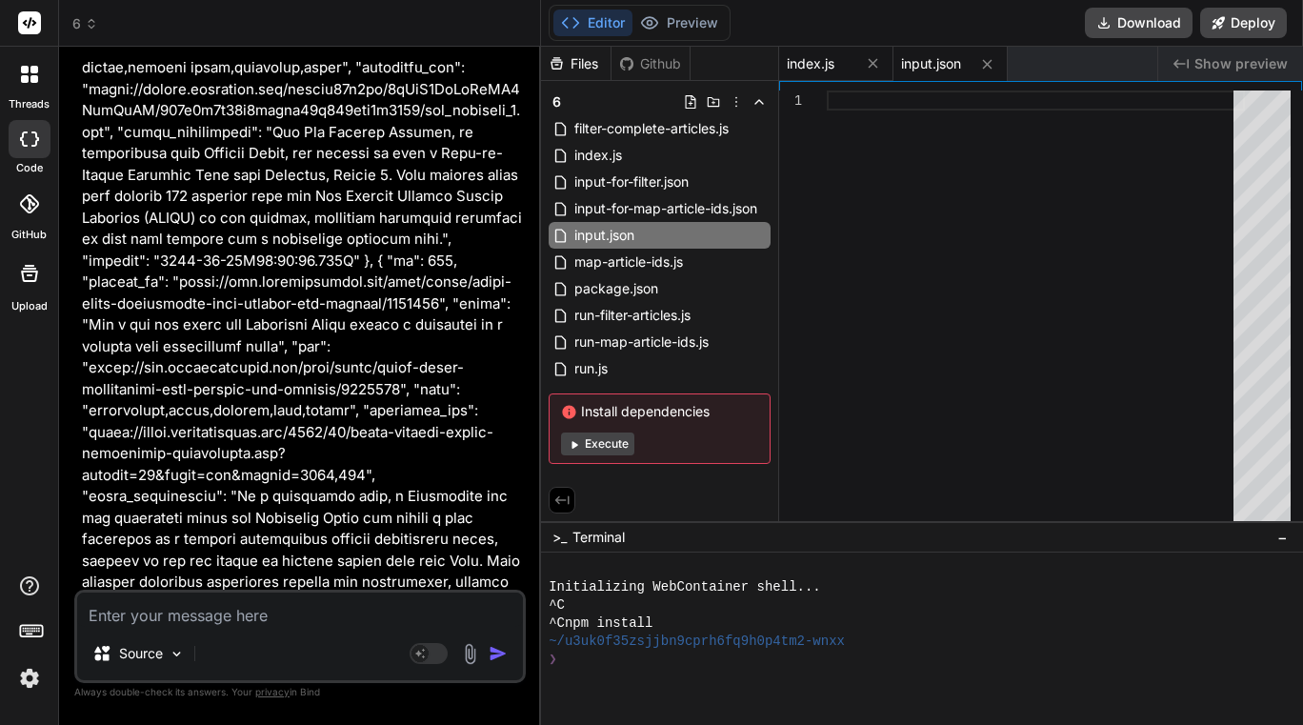
click at [819, 52] on div "index.js" at bounding box center [836, 64] width 114 height 34
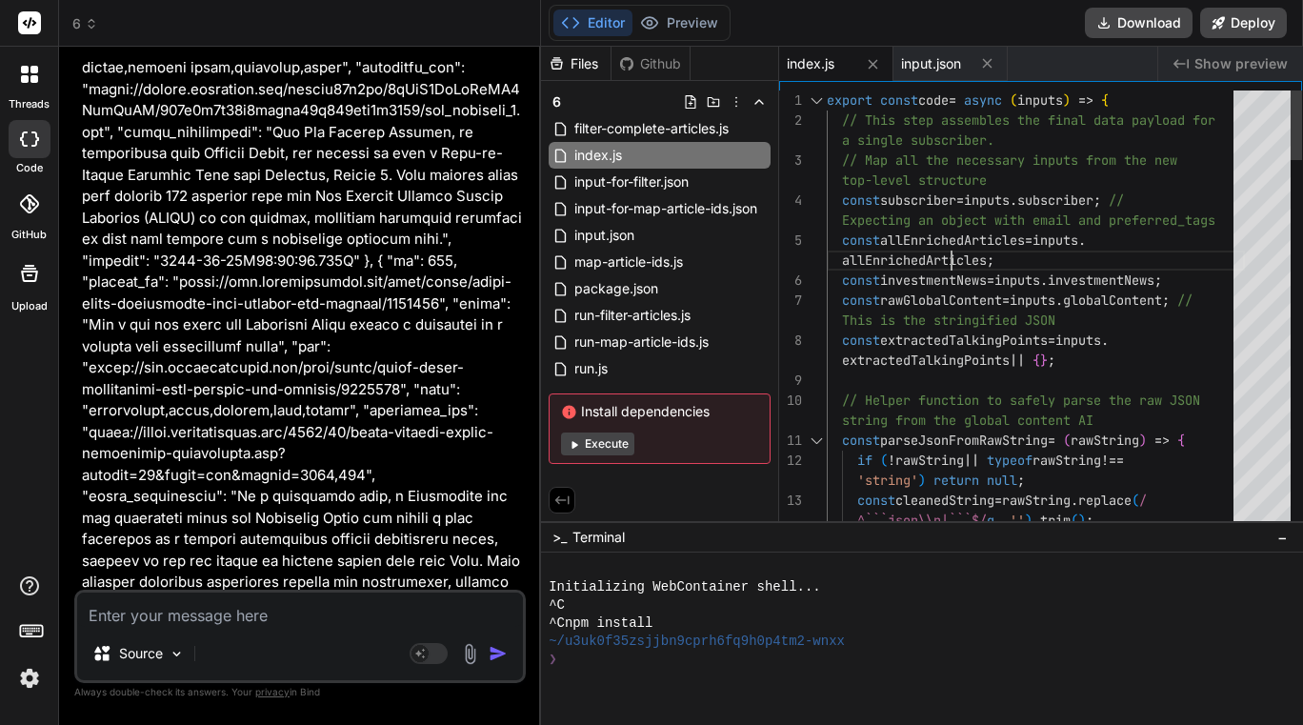
type textarea "export const code = async (inputs) => { // This step assembles the final data p…"
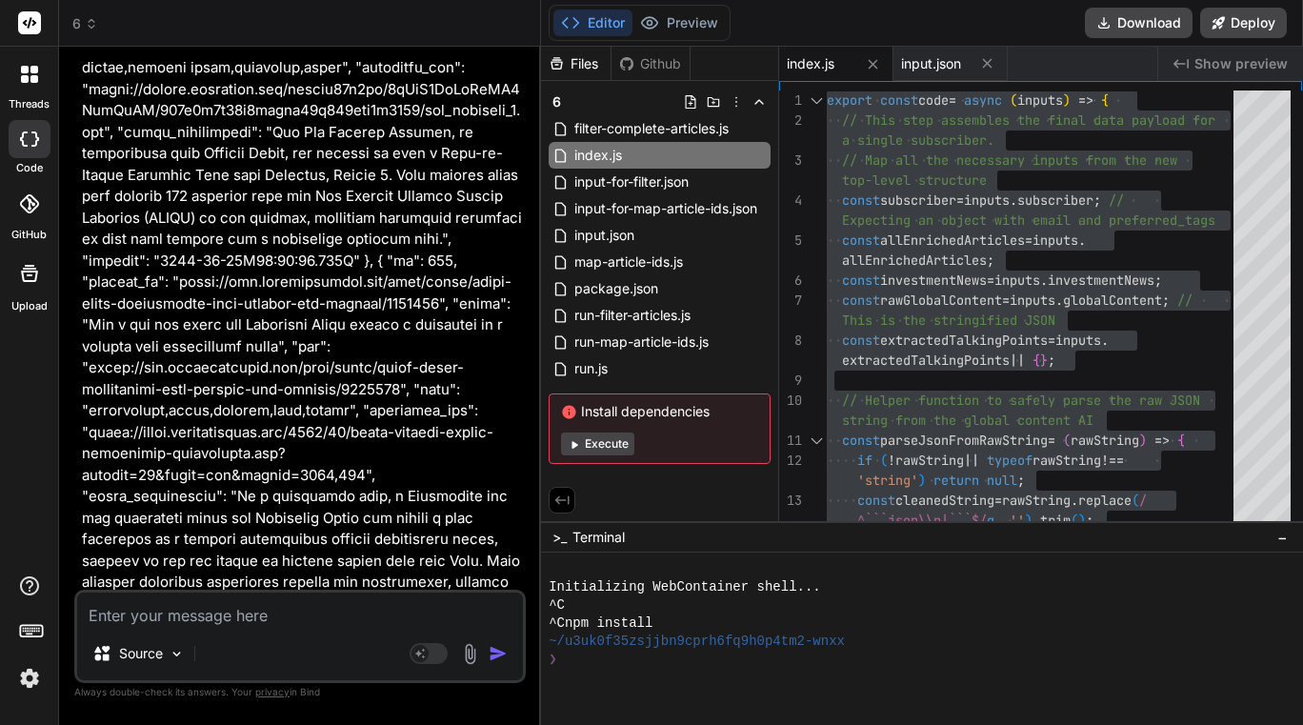
click at [194, 621] on textarea at bounding box center [300, 609] width 446 height 34
paste textarea ""\"Missing or invalid 'subscriber' input (expected object with email).\"""
type textarea ""\"Missing or invalid 'subscriber' input (expected object with email).\"""
type textarea "x"
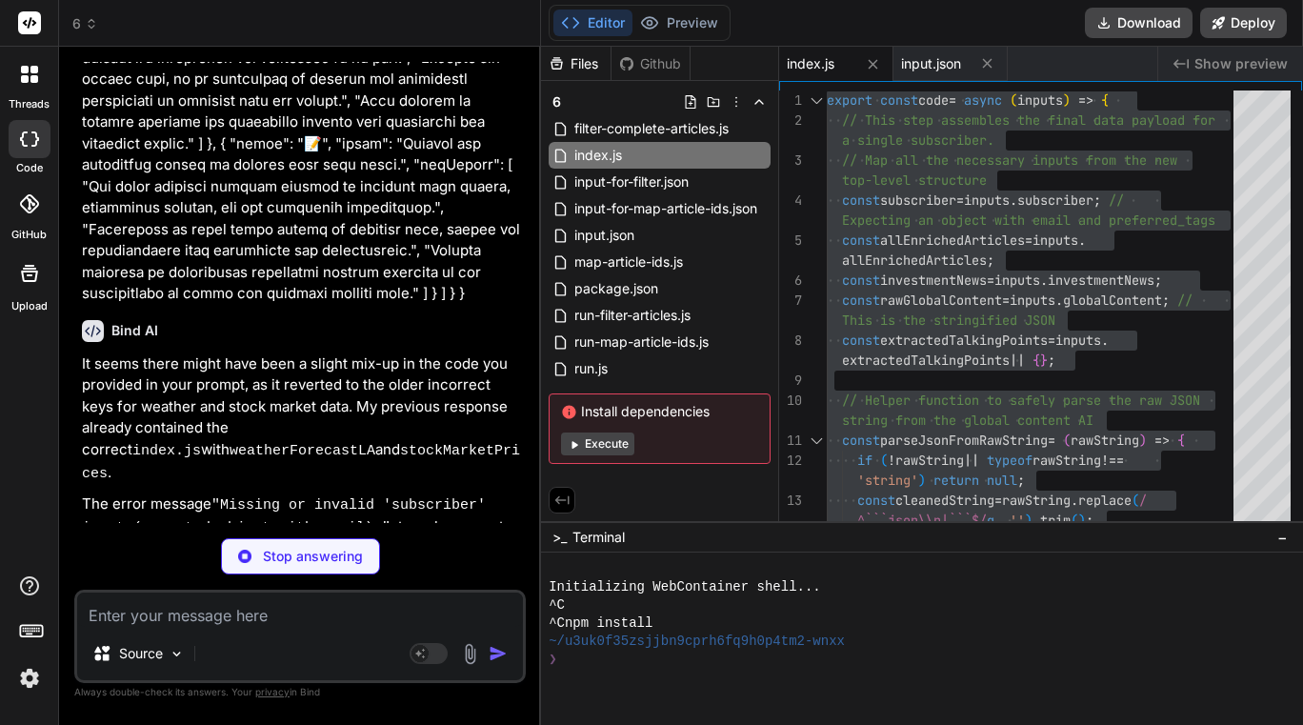
scroll to position [97785, 0]
type textarea "x"
type textarea "error);\n }\n}\n\nrunScript();\n" }, <bindAction type="shell">node run.js"
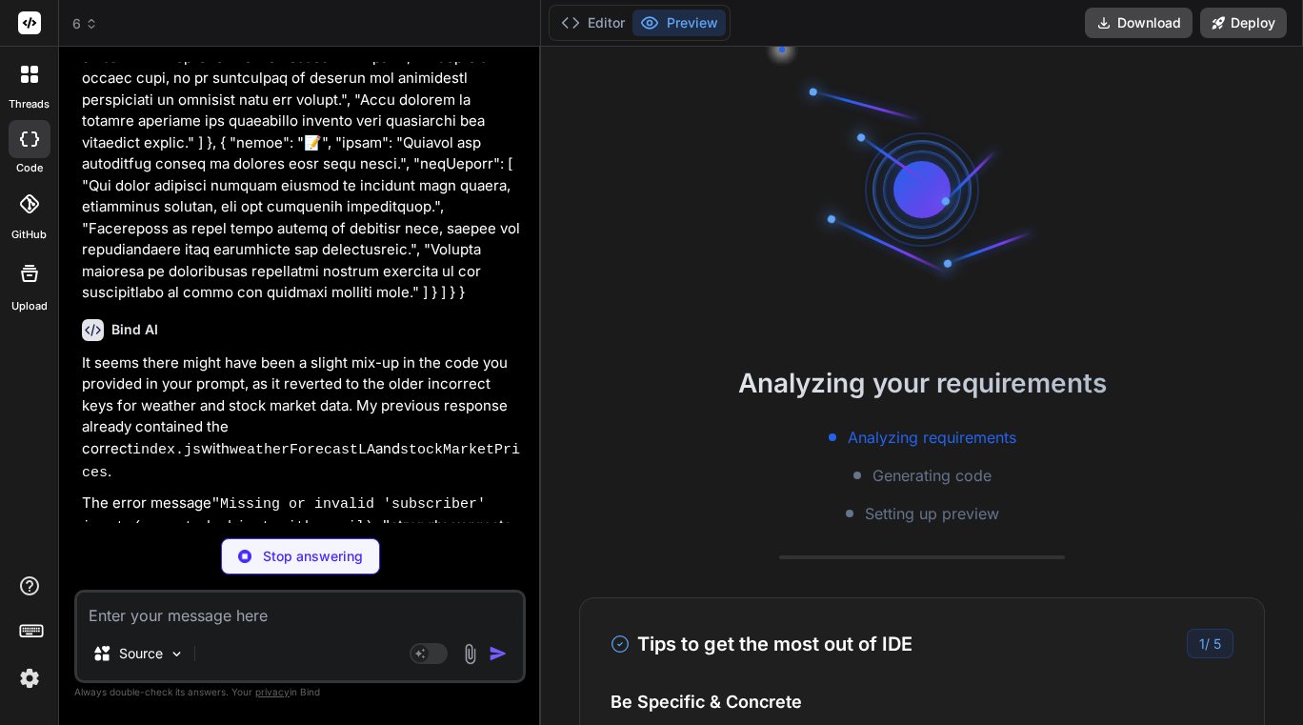
type textarea "x"
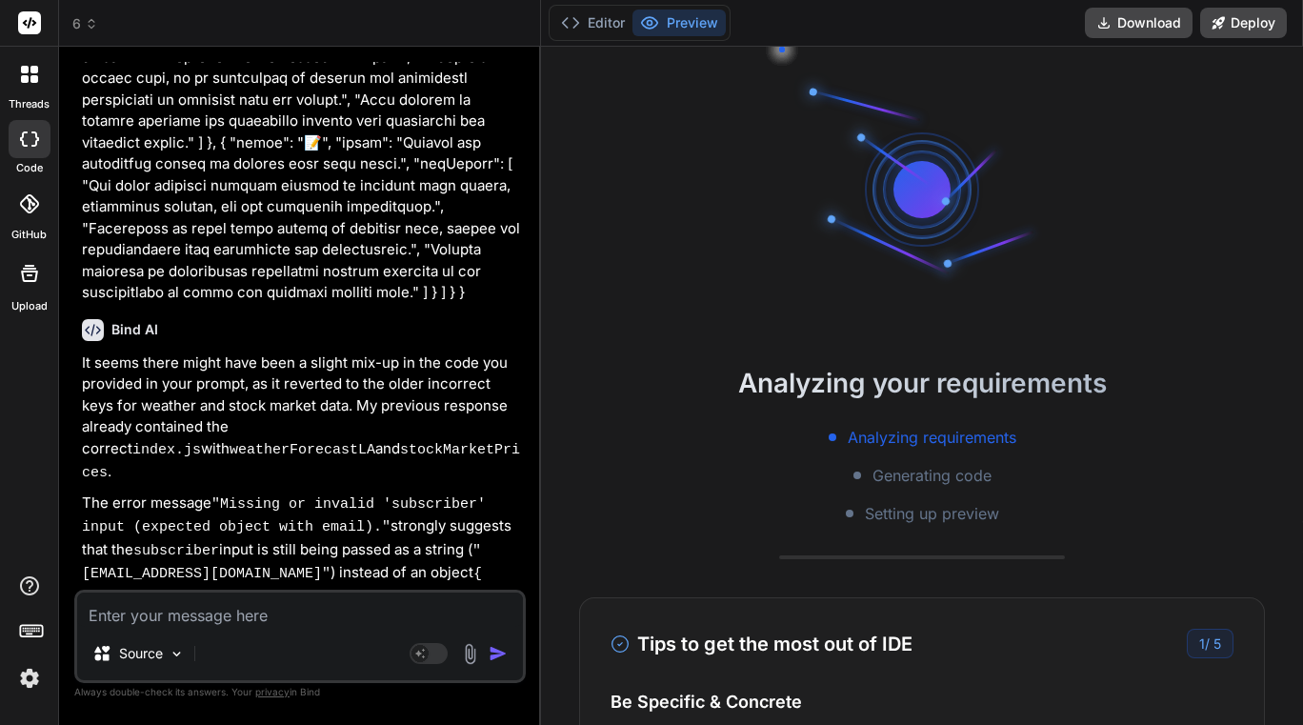
scroll to position [97718, 0]
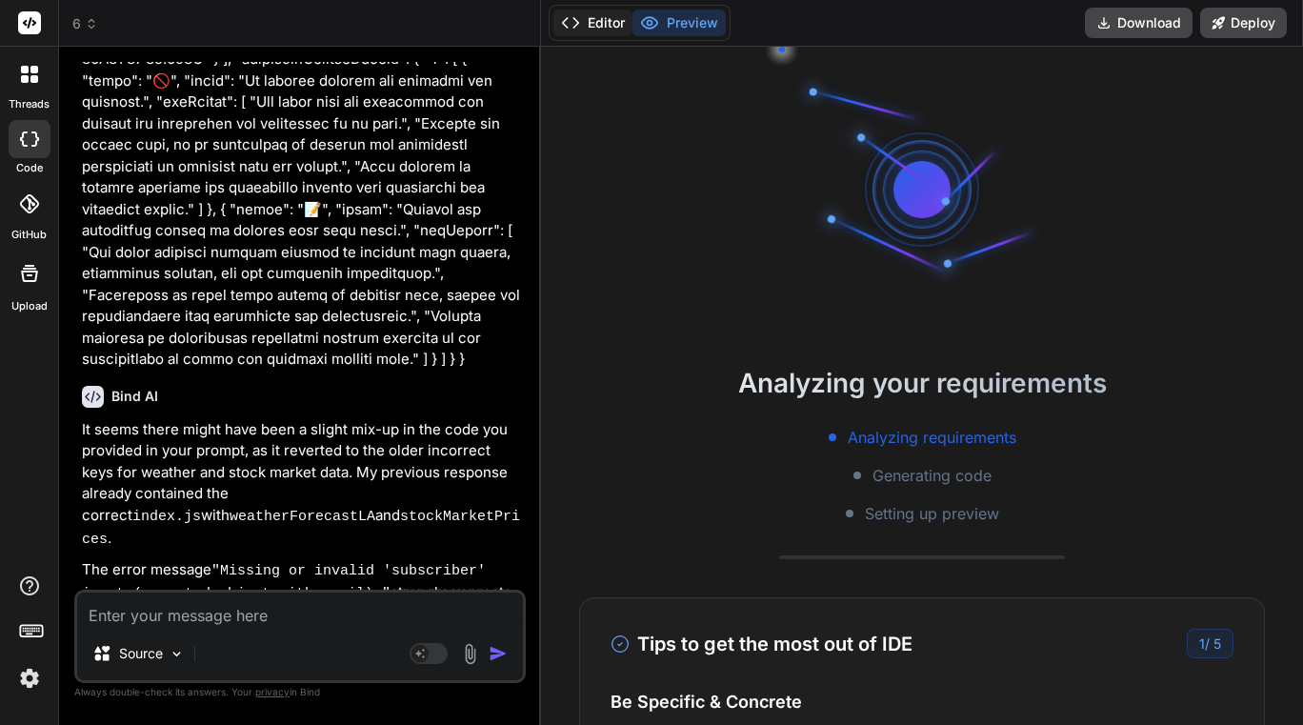
click at [615, 18] on button "Editor" at bounding box center [592, 23] width 79 height 27
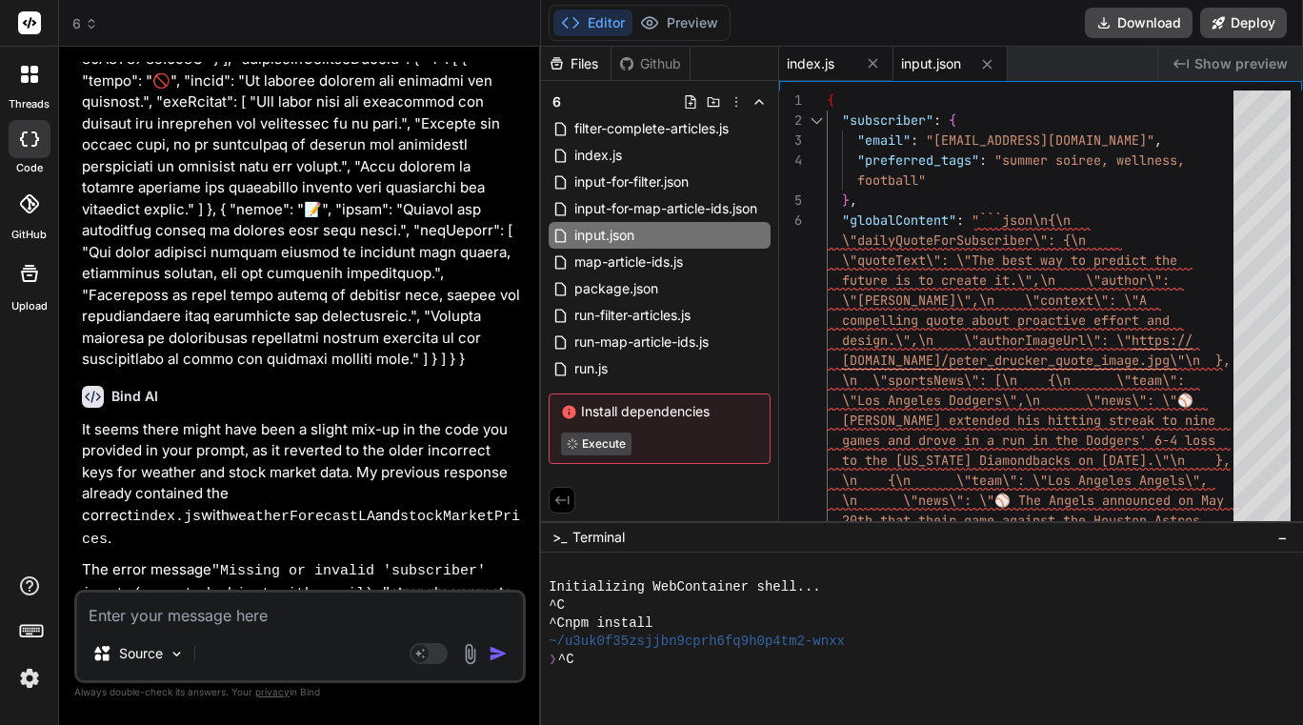
click at [819, 63] on span "index.js" at bounding box center [811, 63] width 48 height 19
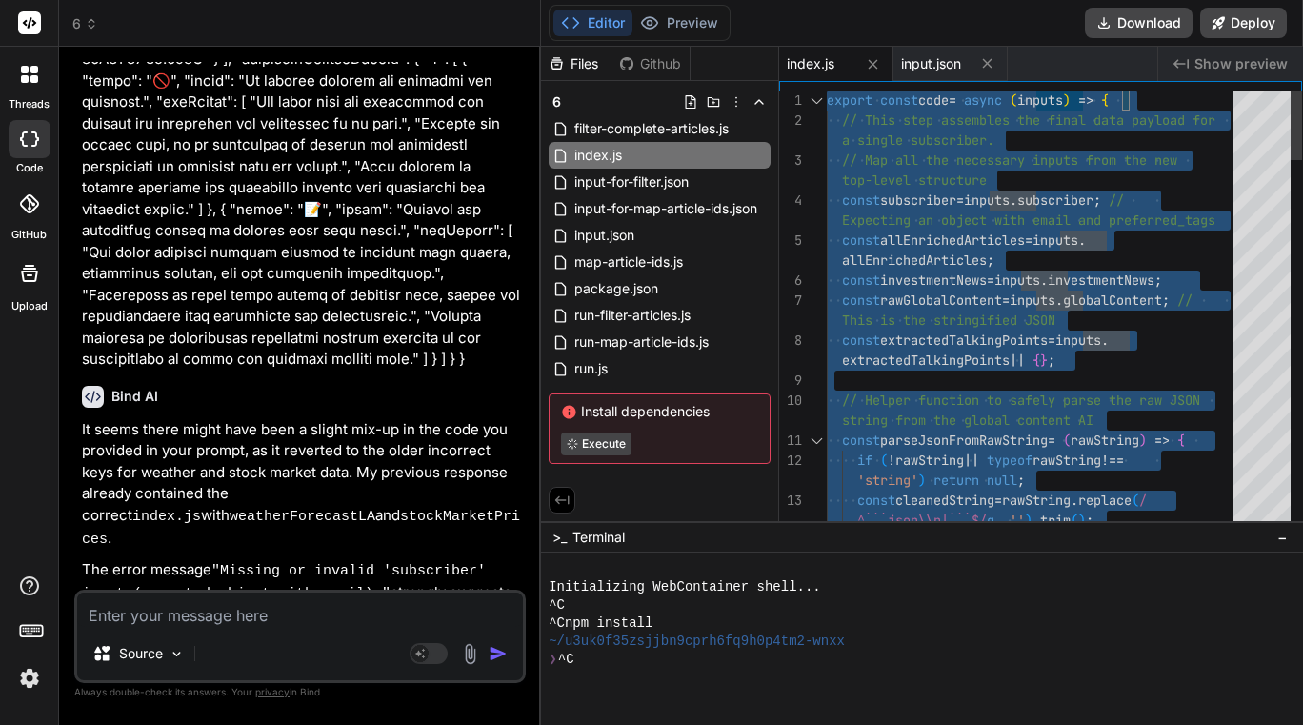
type textarea "export const code = async (inputs) => { // This step assembles the final data p…"
click at [189, 633] on div "Source Agent Mode. When this toggle is activated, AI automatically makes decisi…" at bounding box center [300, 636] width 452 height 93
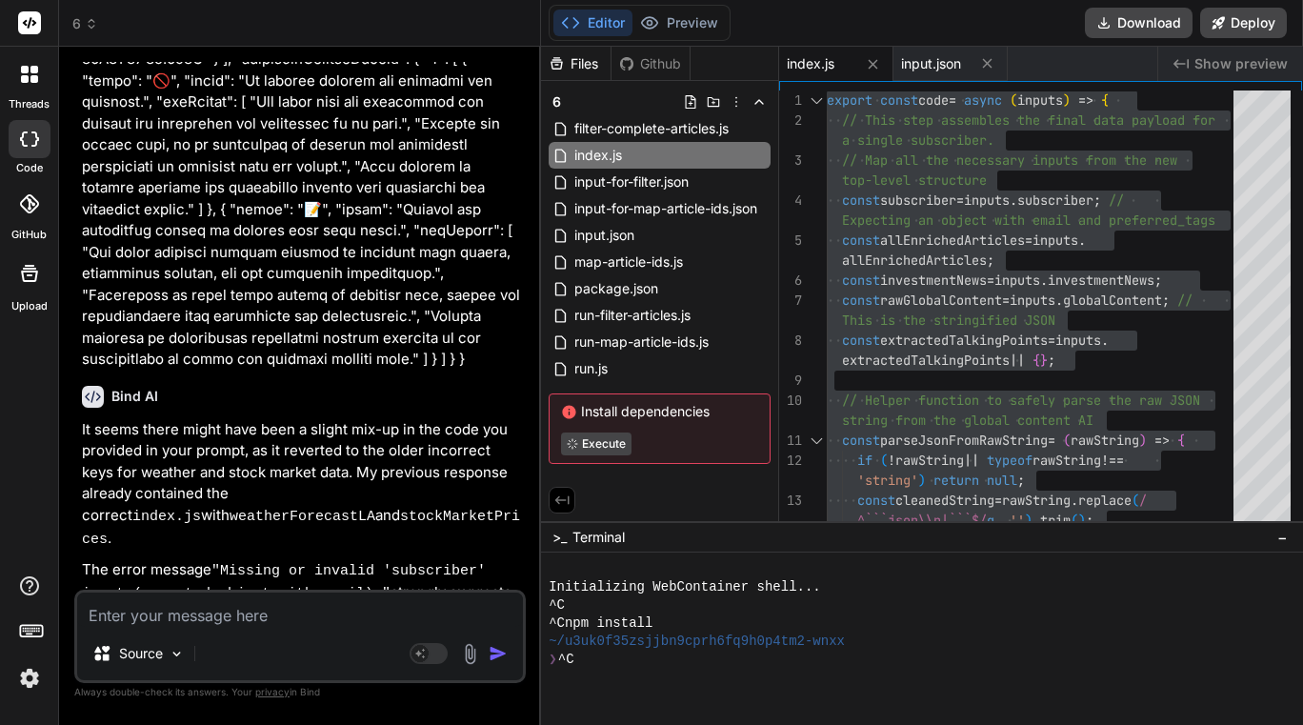
click at [179, 629] on div "Source Agent Mode. When this toggle is activated, AI automatically makes decisi…" at bounding box center [300, 636] width 452 height 93
click at [212, 610] on textarea at bounding box center [300, 609] width 446 height 34
paste textarea ""\"Missing or invalid 'subscriber' input (expected object with email).\"""
type textarea ""\"Missing or invalid 'subscriber' input (expected object with email).\"""
type textarea "x"
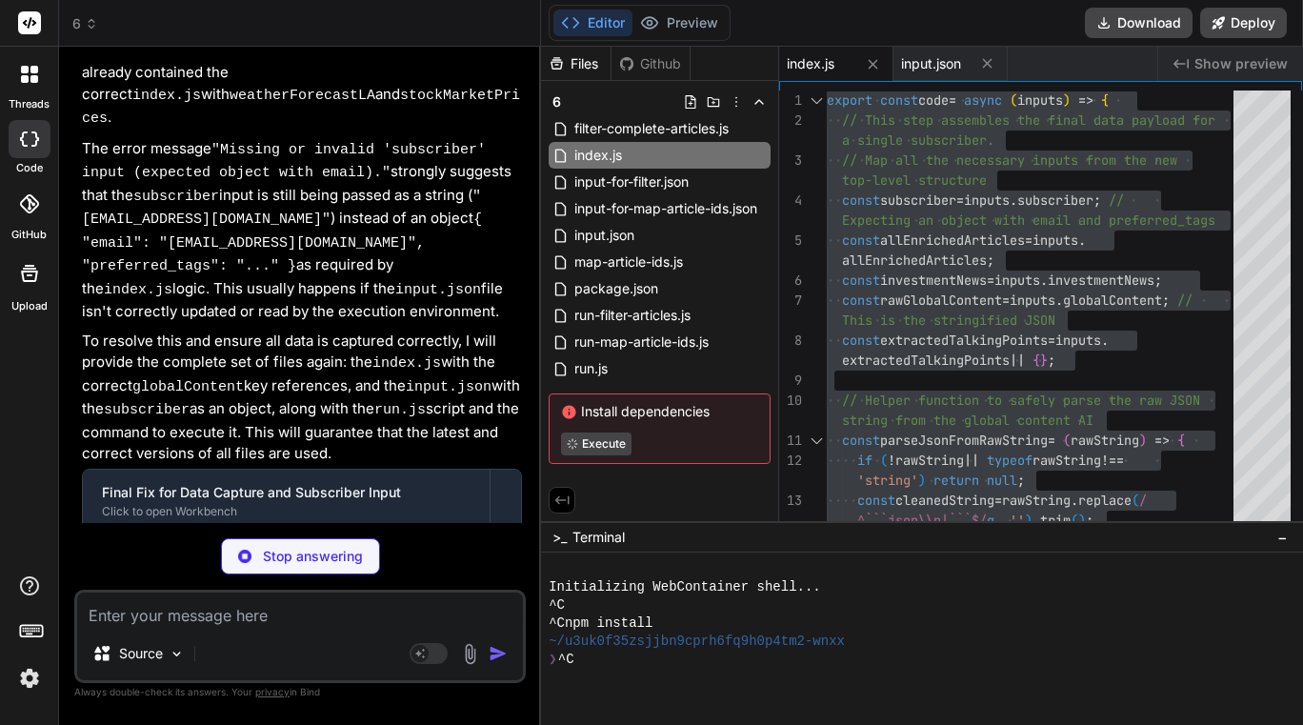
scroll to position [98393, 0]
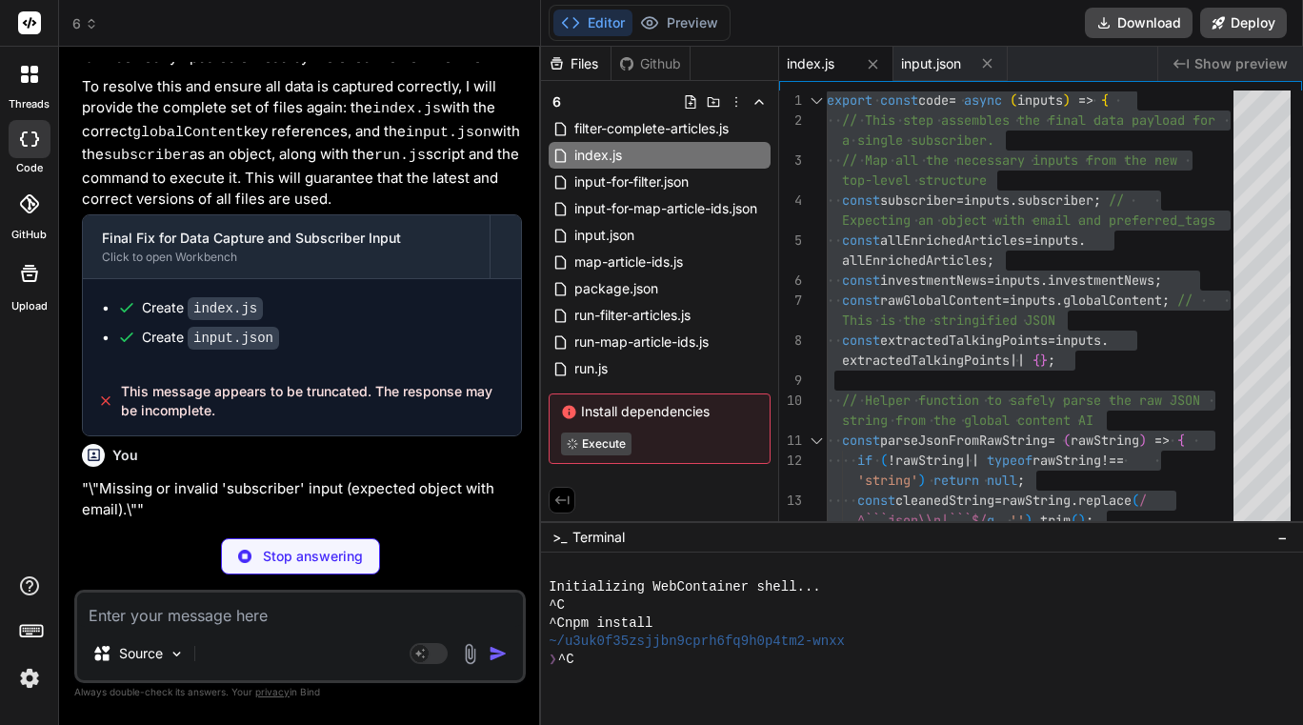
type textarea "x"
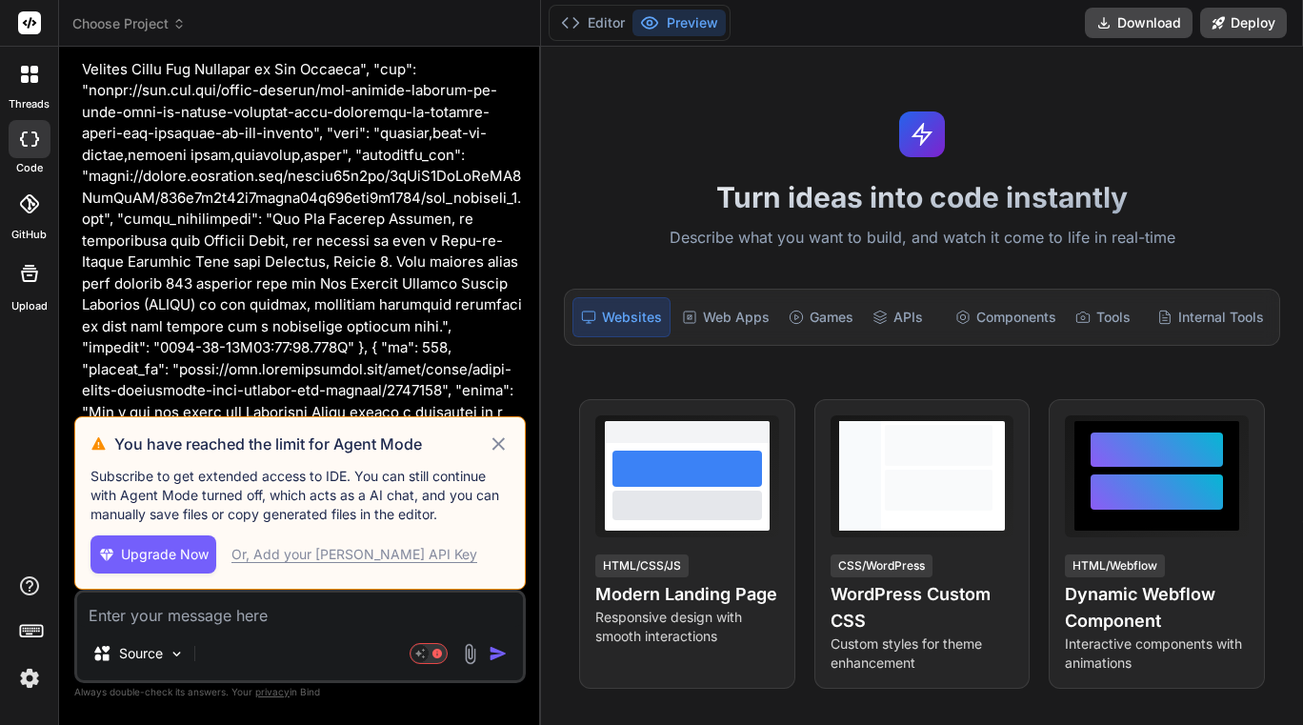
scroll to position [87400, 0]
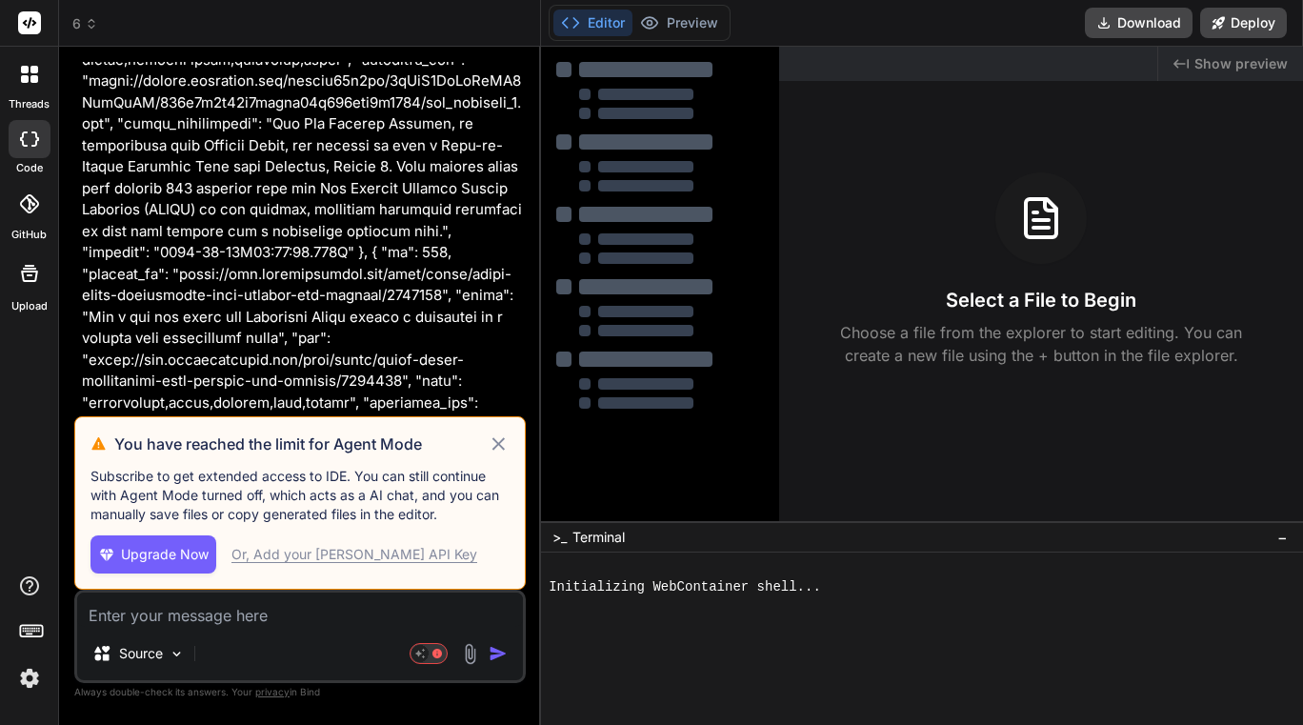
click at [503, 452] on icon at bounding box center [499, 443] width 22 height 23
type textarea "x"
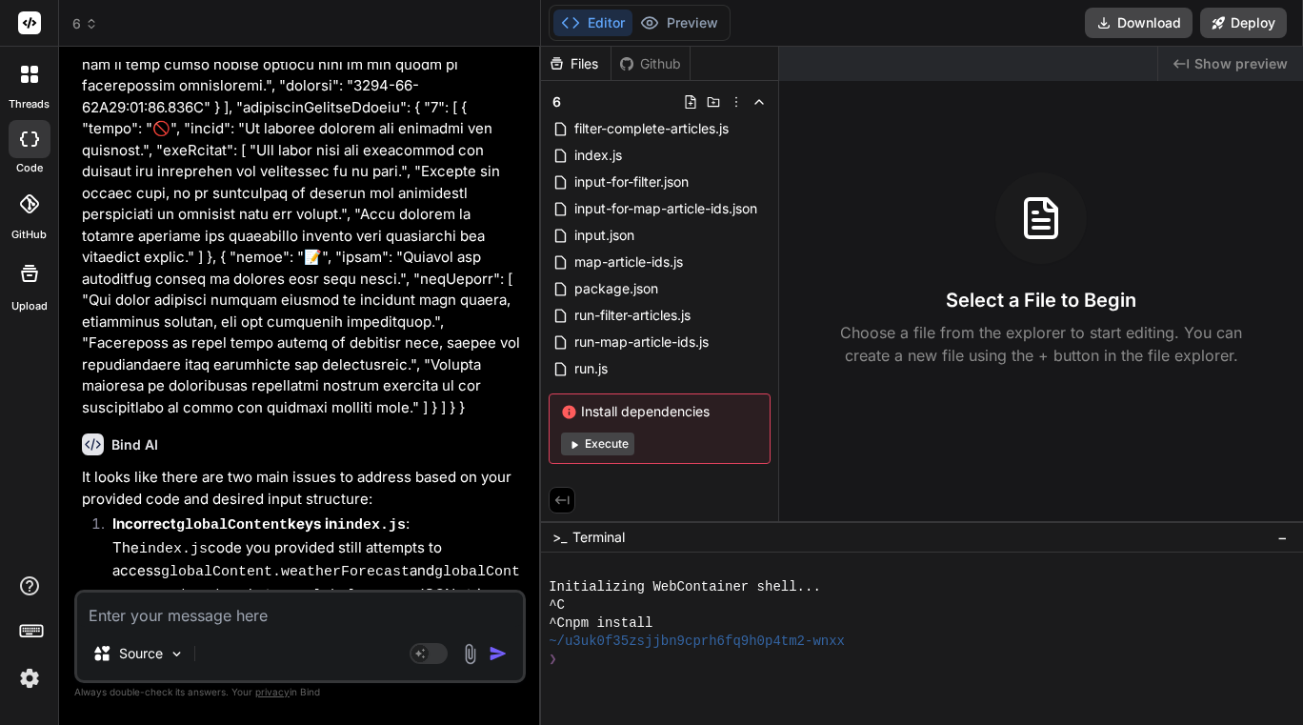
scroll to position [88092, 0]
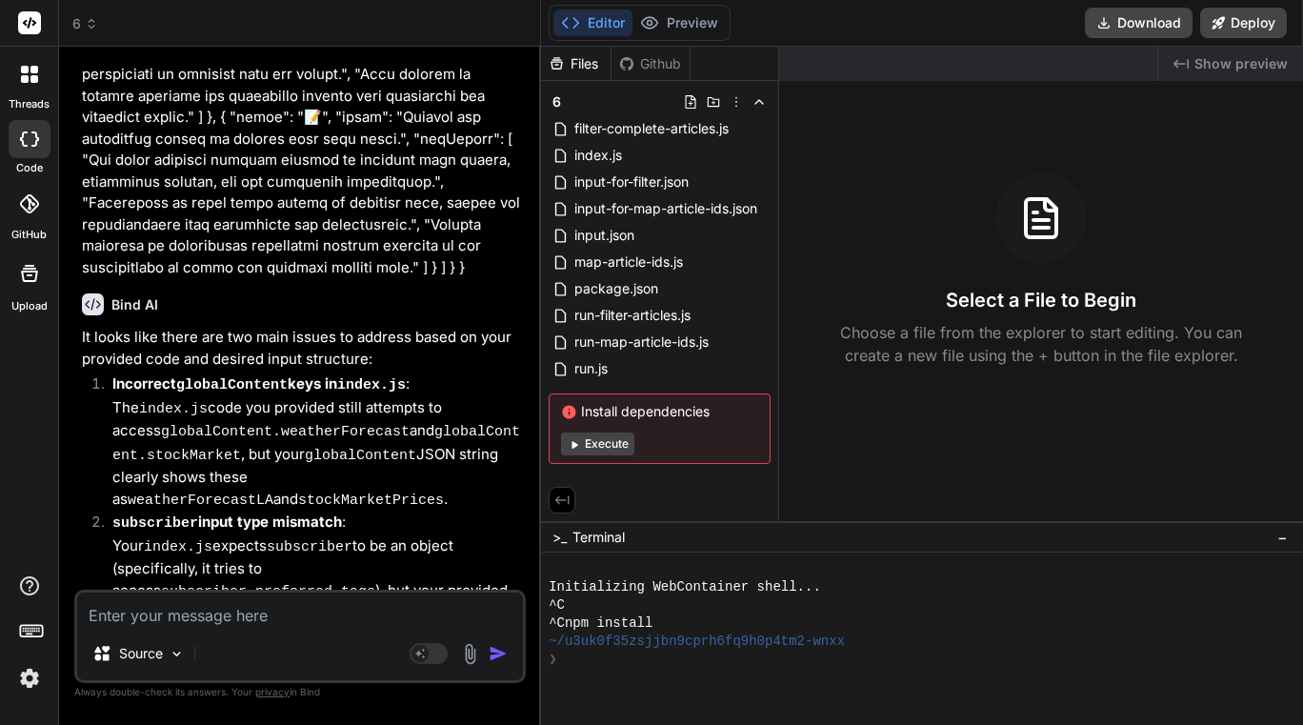
click at [87, 24] on icon at bounding box center [91, 23] width 13 height 13
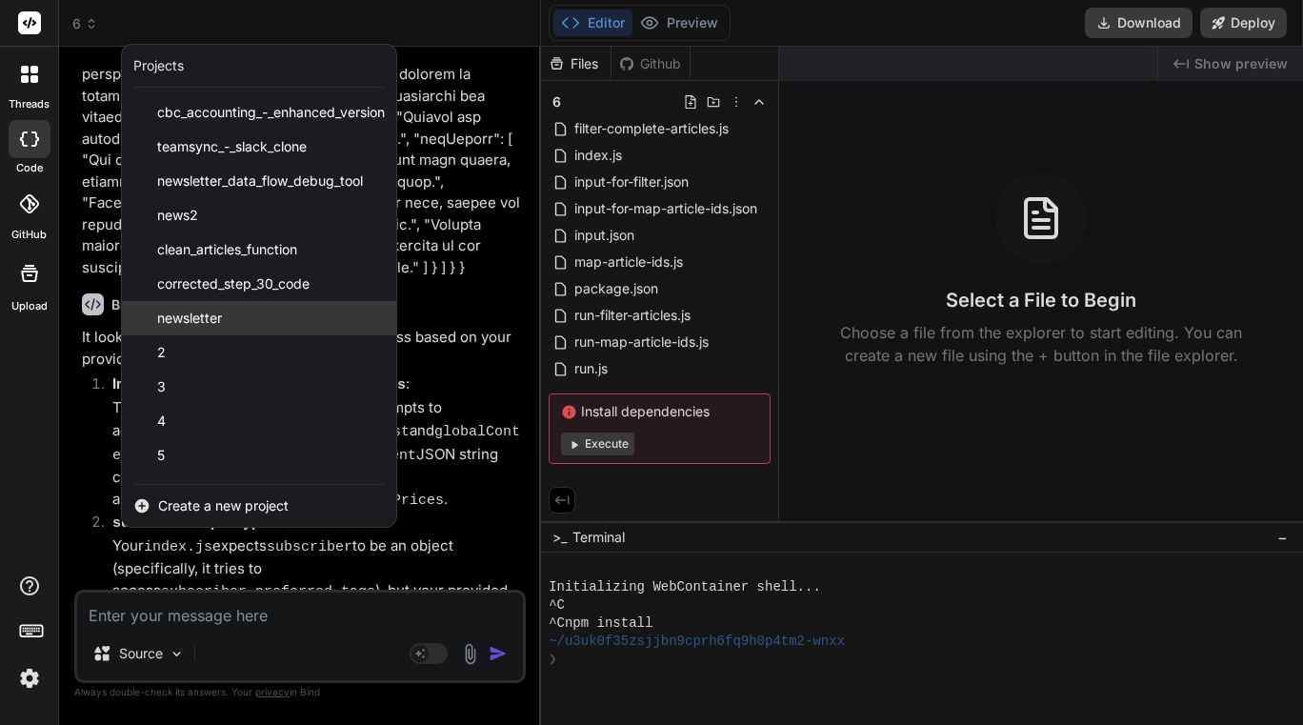
scroll to position [30, 0]
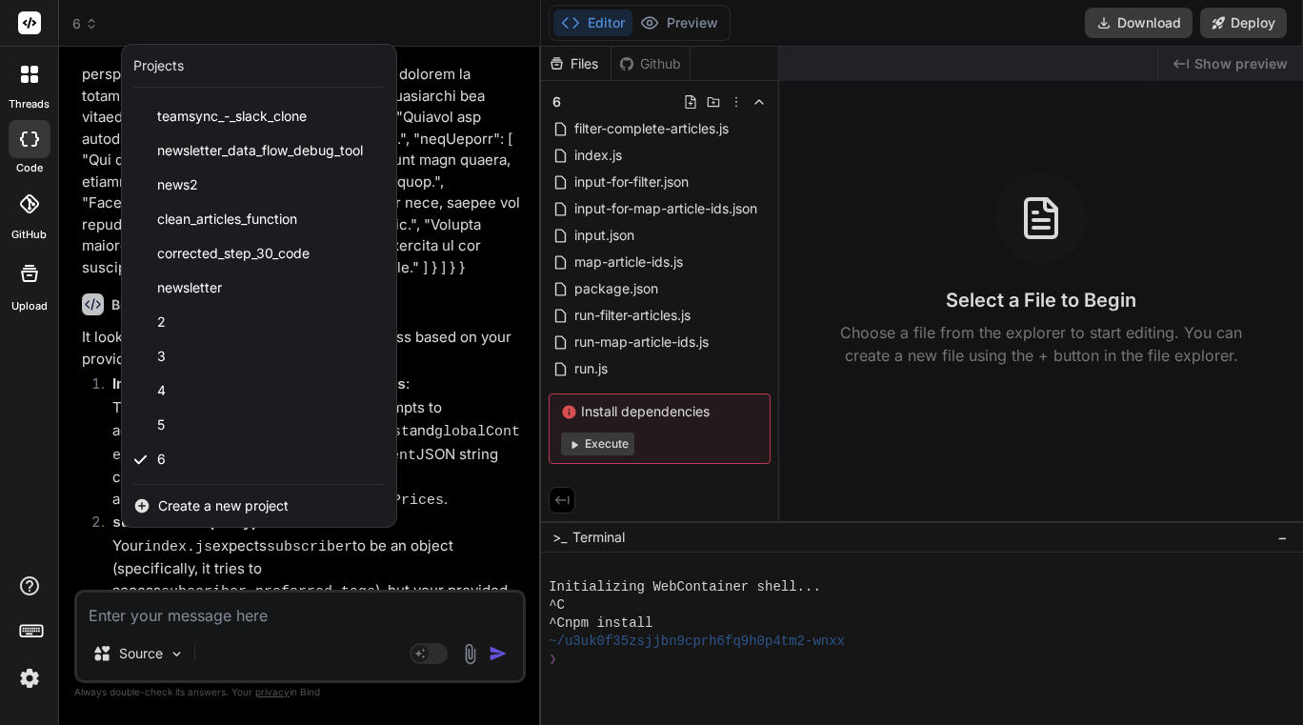
click at [268, 614] on div at bounding box center [651, 362] width 1303 height 725
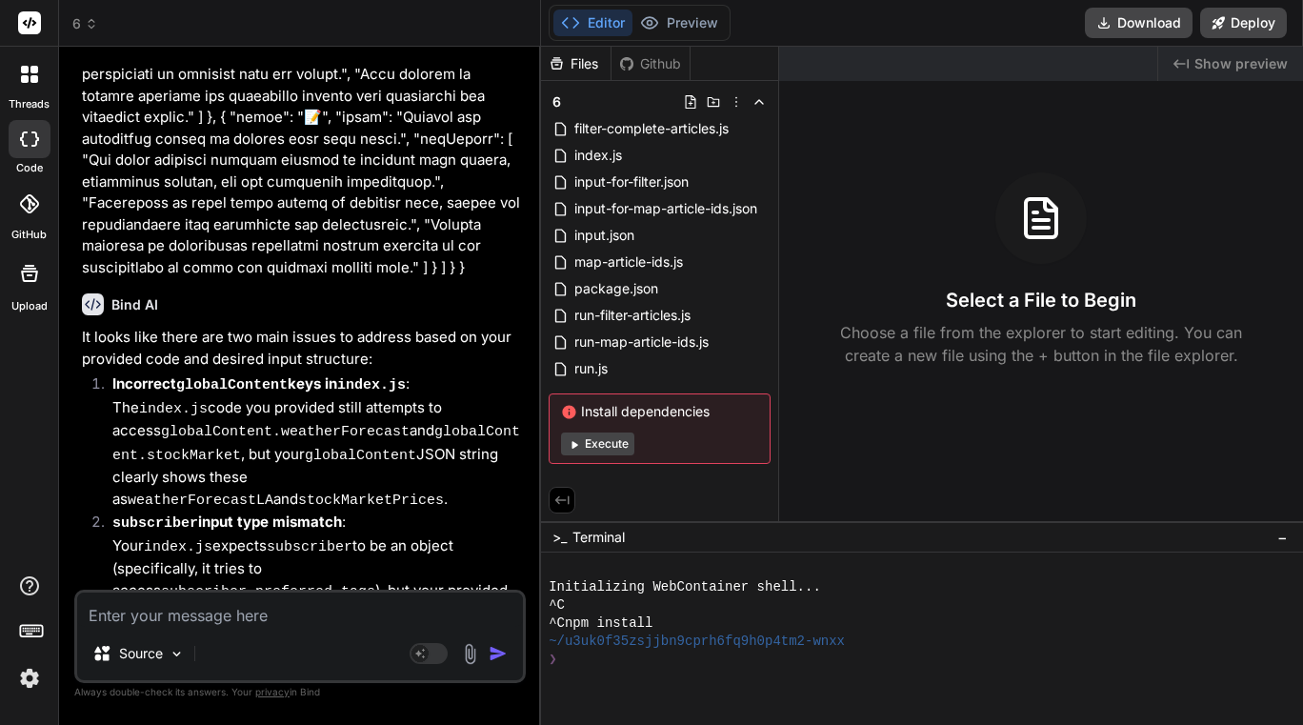
click at [268, 614] on textarea at bounding box center [300, 609] width 446 height 34
type textarea "p"
type textarea "x"
type textarea "pr"
type textarea "x"
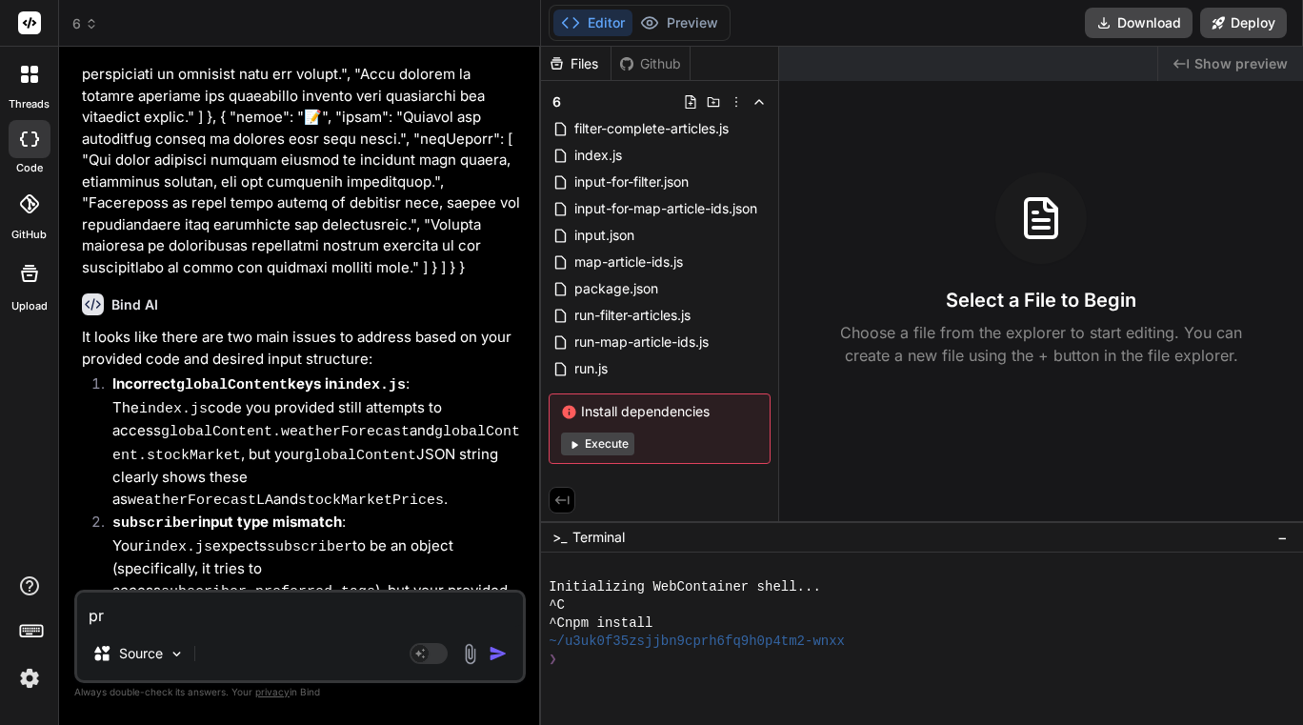
type textarea "pro"
type textarea "x"
type textarea "prov"
type textarea "x"
type textarea "provi"
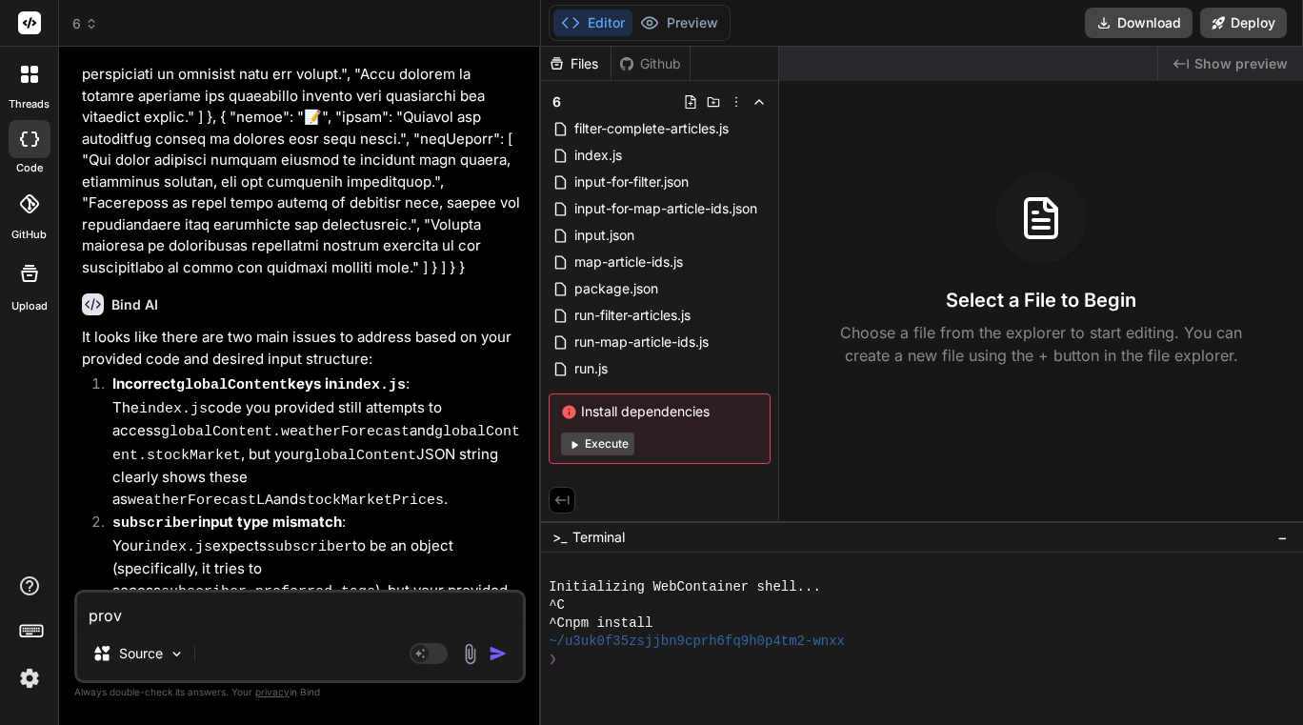
type textarea "x"
type textarea "provid"
type textarea "x"
type textarea "provide"
type textarea "x"
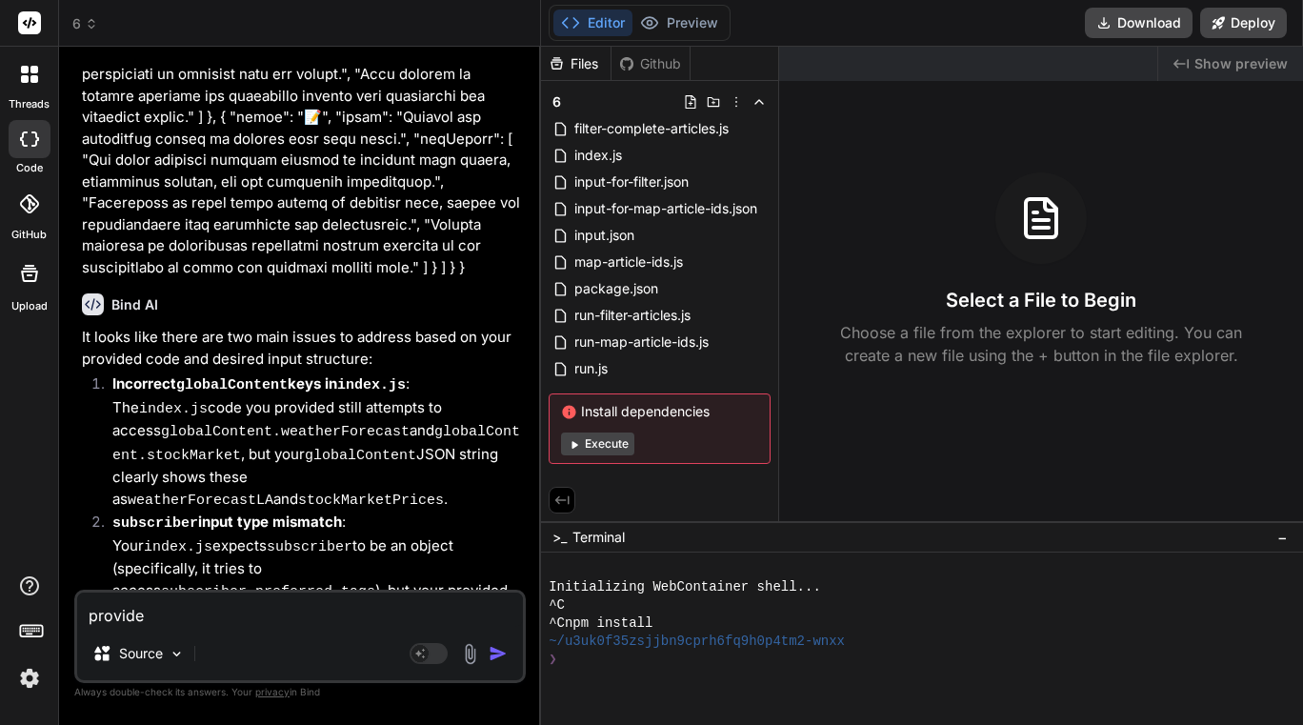
type textarea "provide"
type textarea "x"
type textarea "provide t"
type textarea "x"
type textarea "provide th"
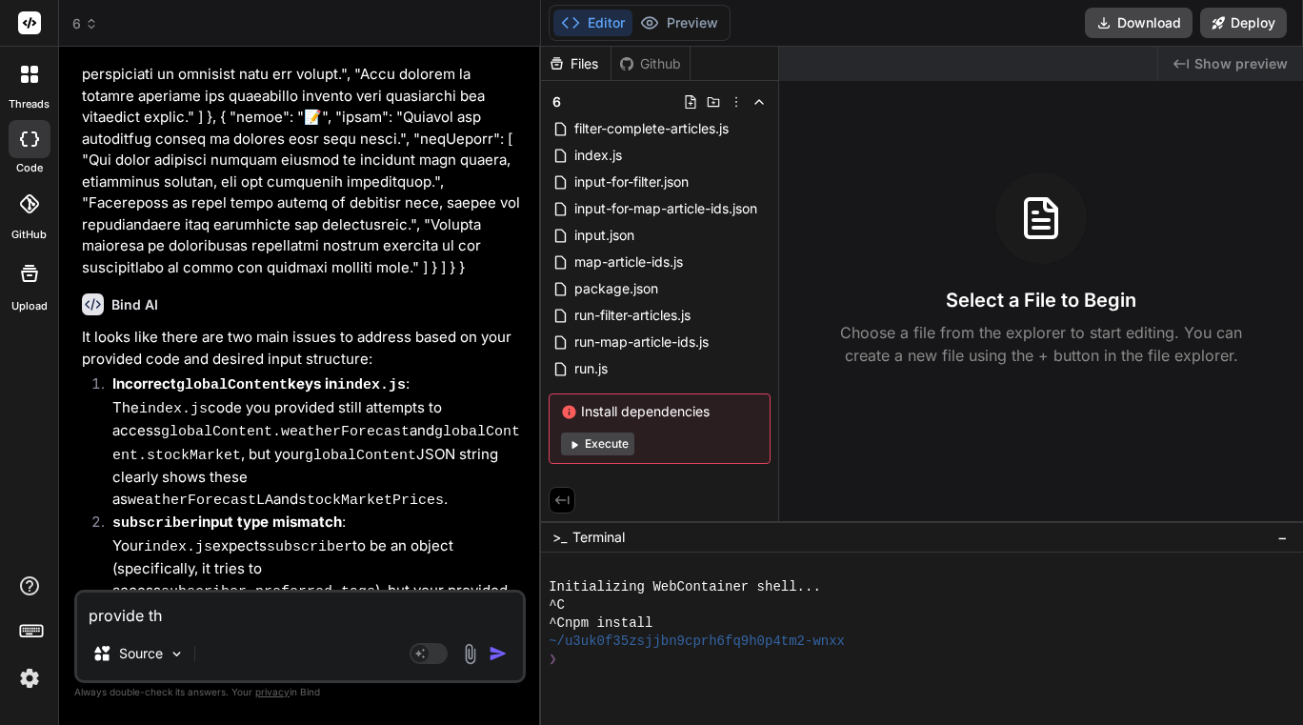
type textarea "x"
type textarea "provide tha"
type textarea "x"
type textarea "provide that"
type textarea "x"
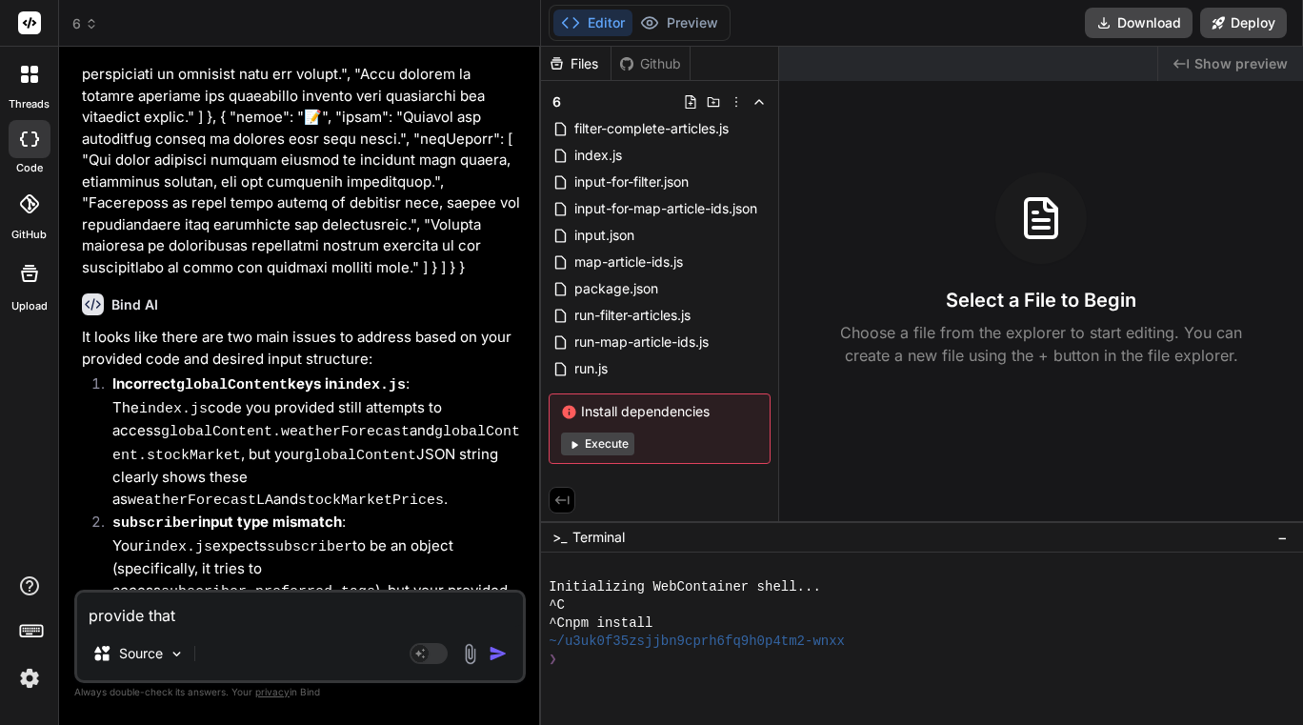
type textarea "provide that"
type textarea "x"
type textarea "provide that c"
type textarea "x"
type textarea "provide that co"
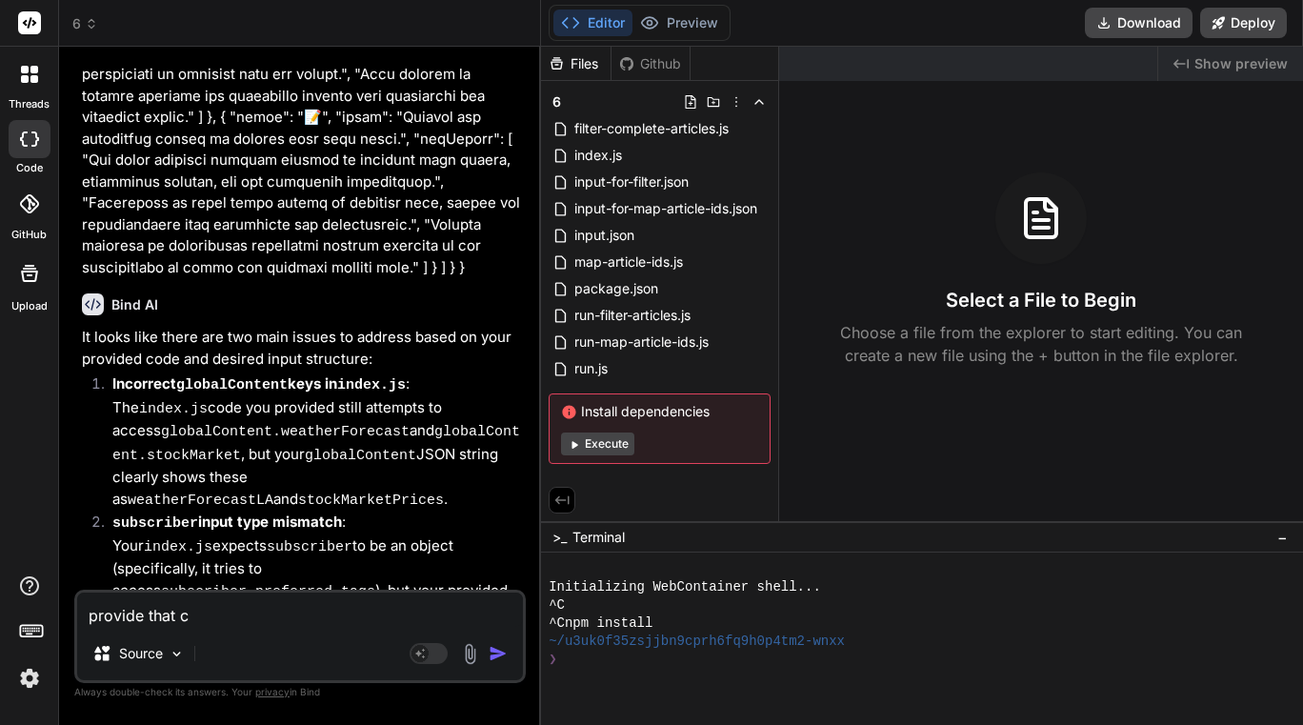
type textarea "x"
type textarea "provide that cod"
type textarea "x"
type textarea "provide that code"
type textarea "x"
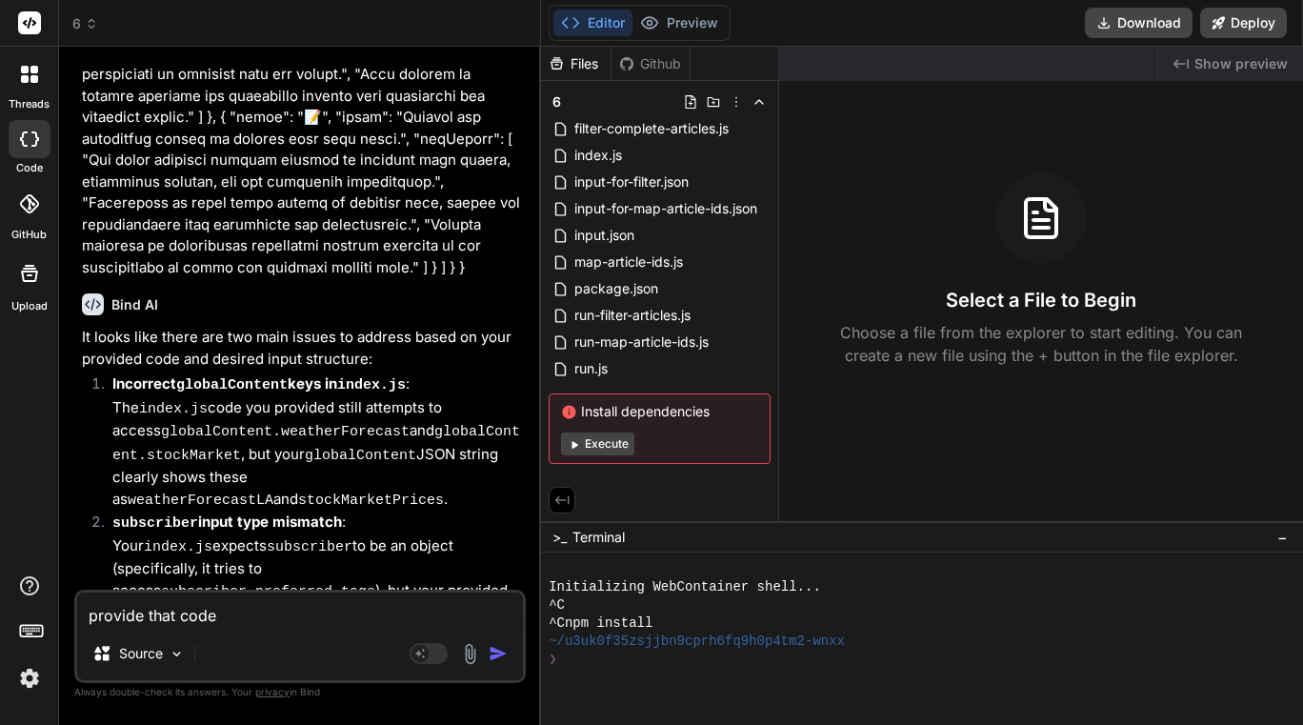
type textarea "provide that code"
type textarea "x"
type textarea "provide that code a"
type textarea "x"
type textarea "provide that code ag"
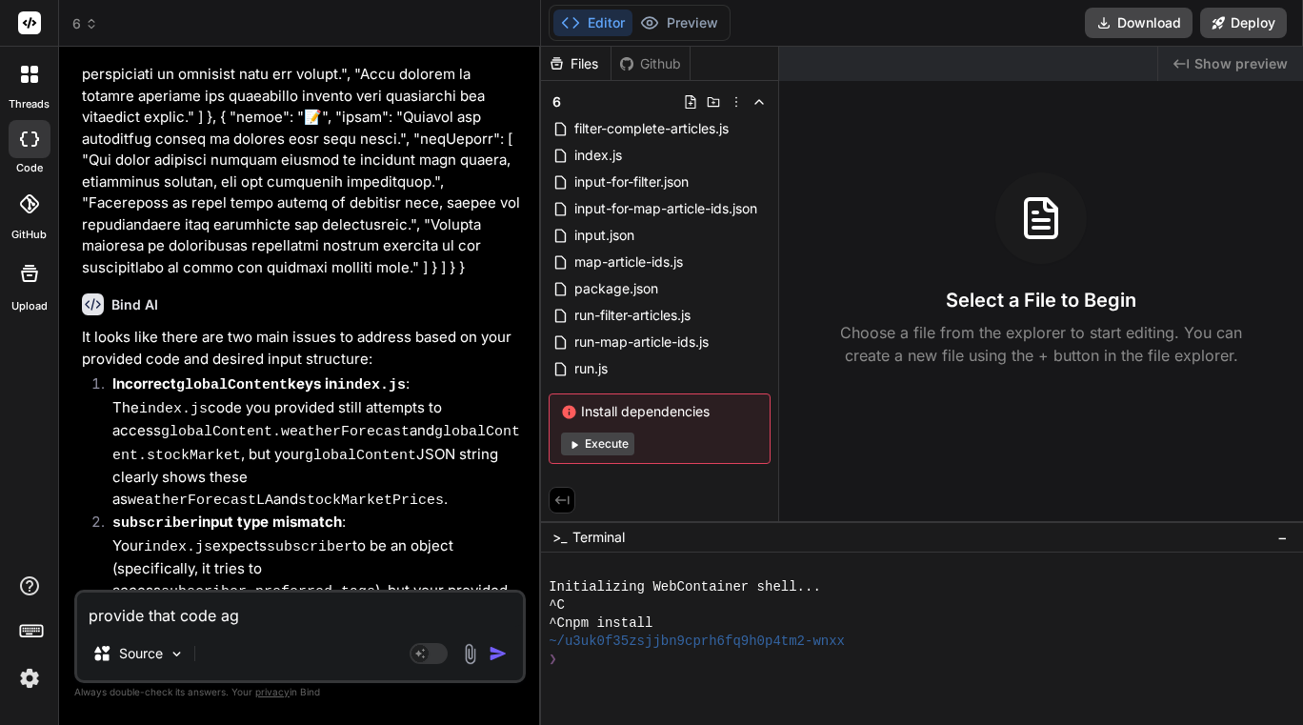
type textarea "x"
type textarea "provide that code aga"
type textarea "x"
type textarea "provide that code agai"
type textarea "x"
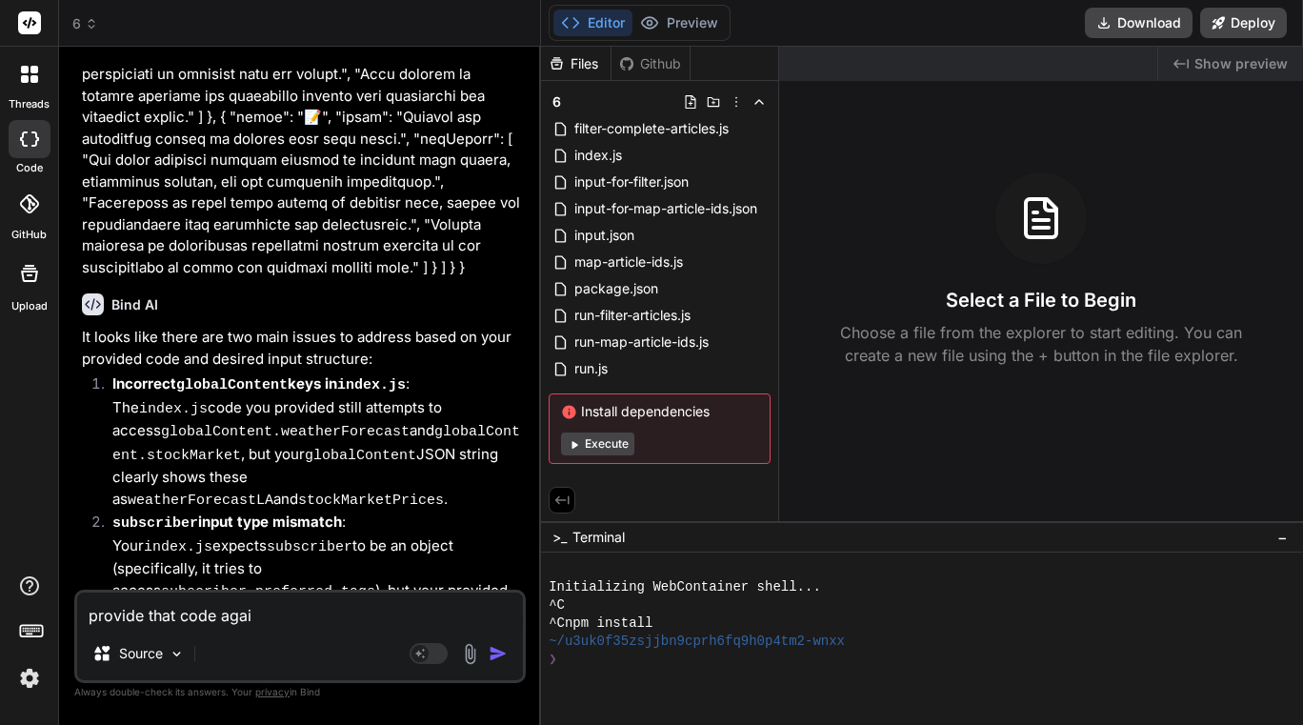
type textarea "provide that code again"
type textarea "x"
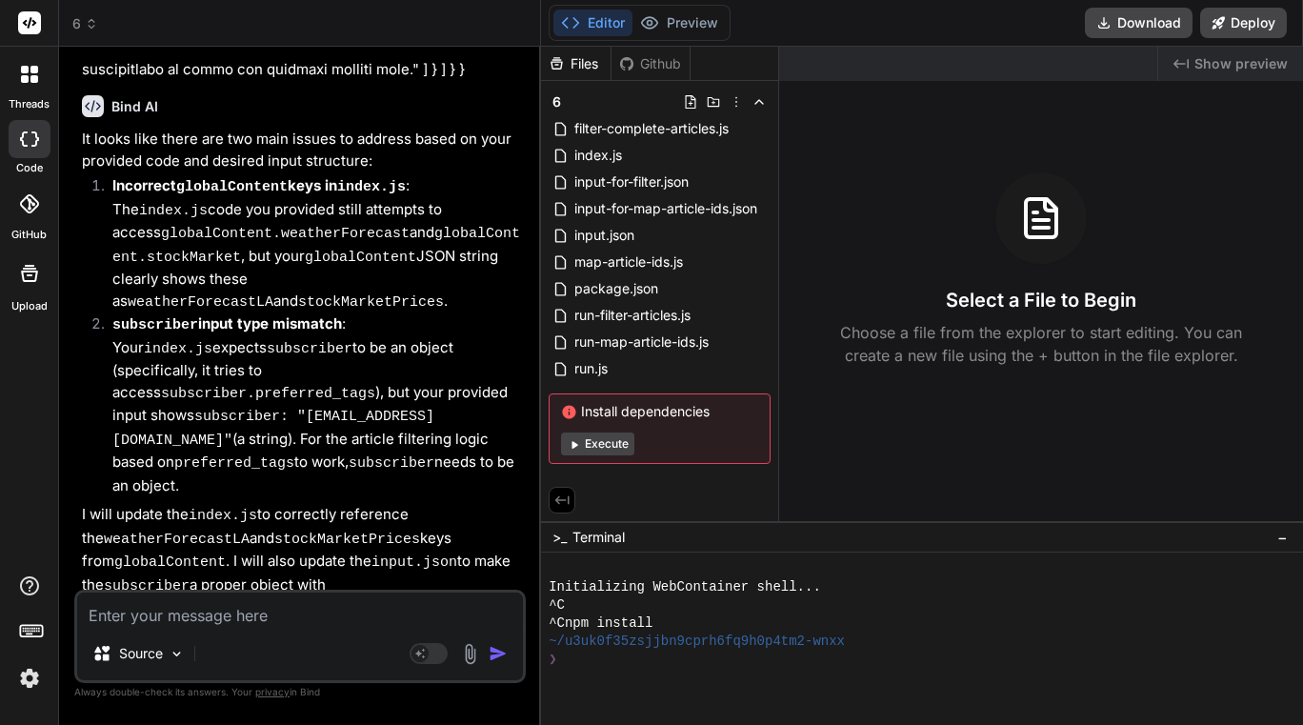
scroll to position [88290, 0]
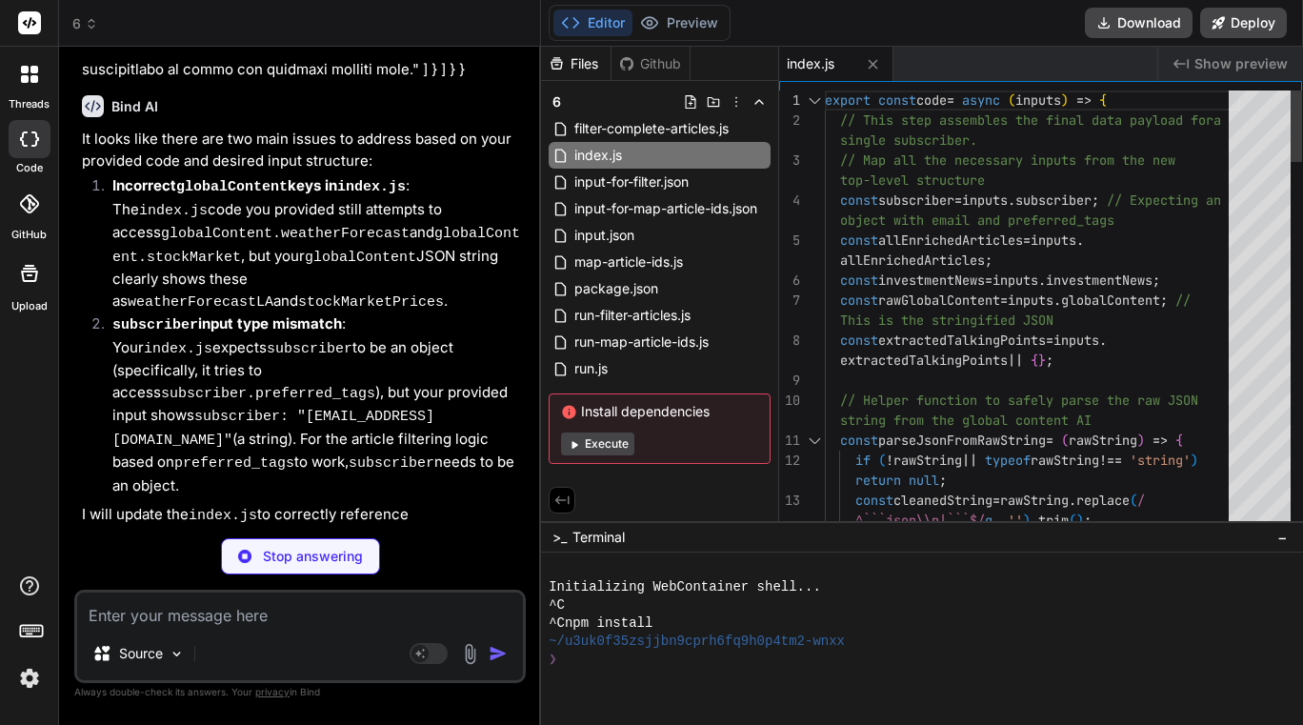
type textarea "x"
type textarea "export const code = async (inputs) => { // This step assembles the final data p…"
type textarea "x"
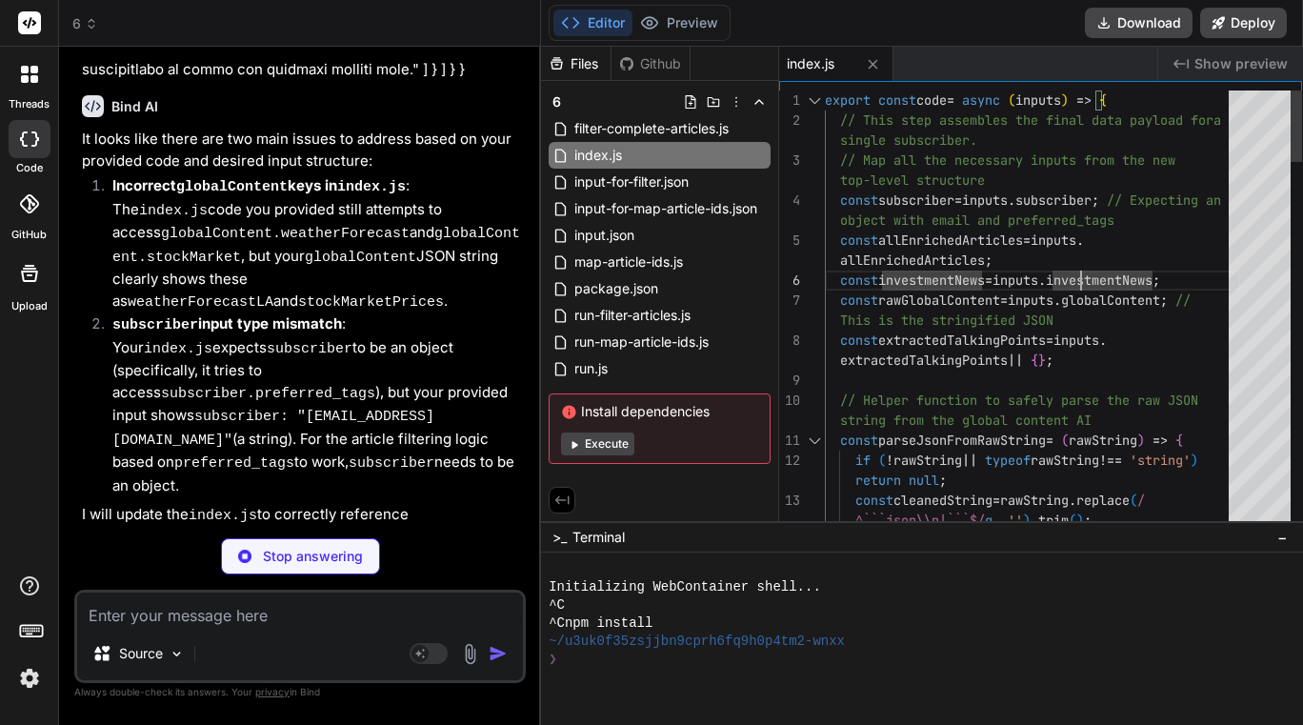
type textarea "export const code = async (inputs) => { // This step assembles the final data p…"
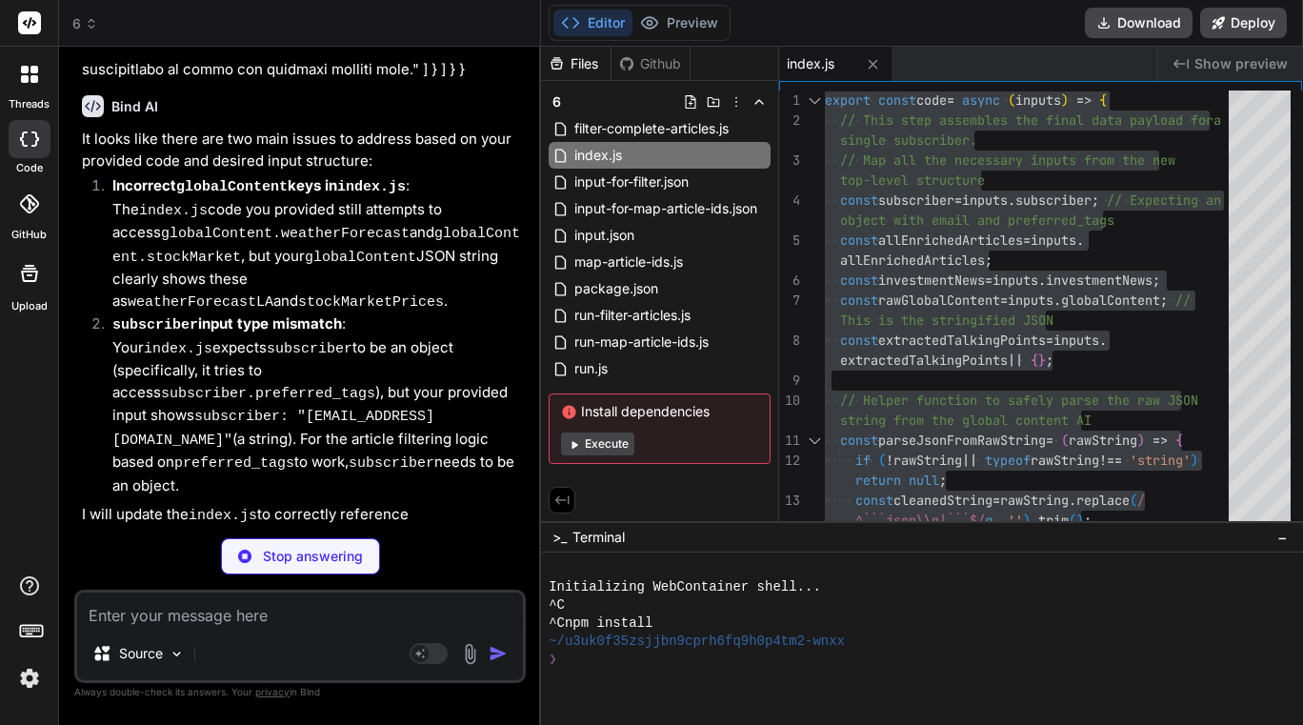
type textarea "x"
type textarea "perceived overreaching enforcement.\"]\n }\n ]\n }\n}\n" }"
type textarea "x"
type textarea "console.error("Error running the script:", error); } } runScript();"
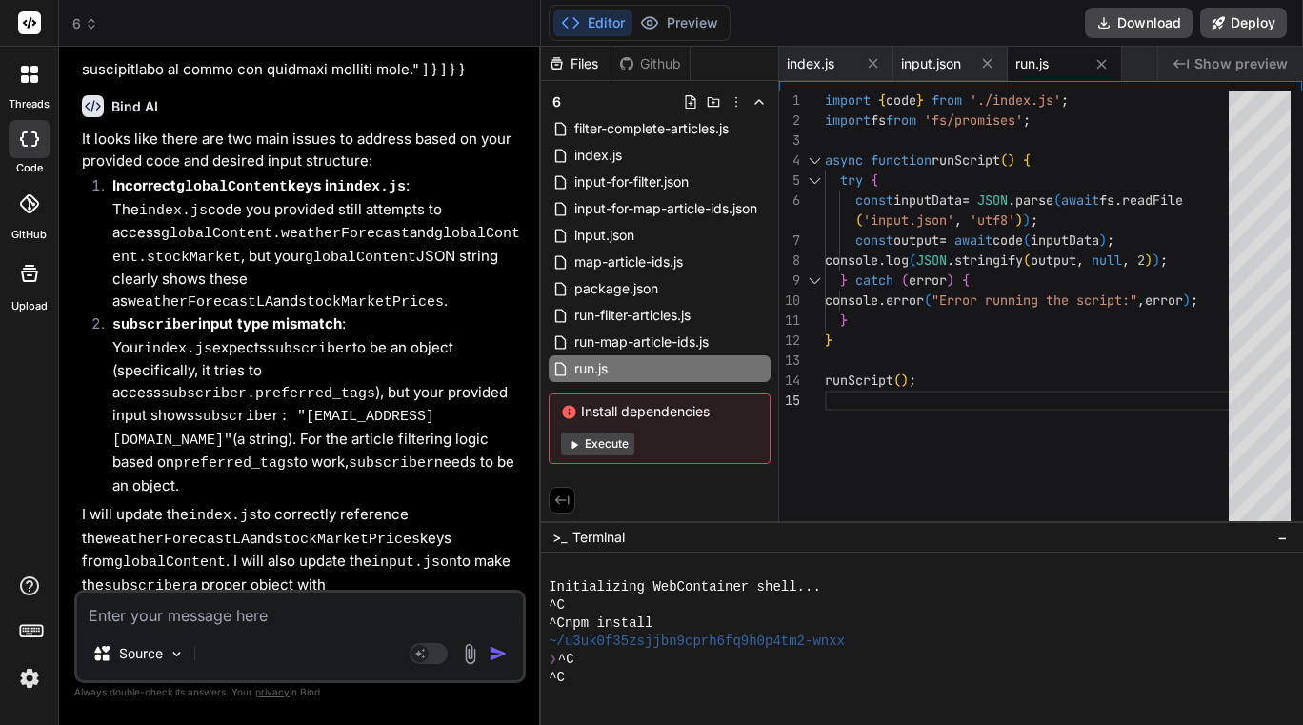
type textarea "x"
click at [84, 31] on span "6" at bounding box center [85, 23] width 26 height 19
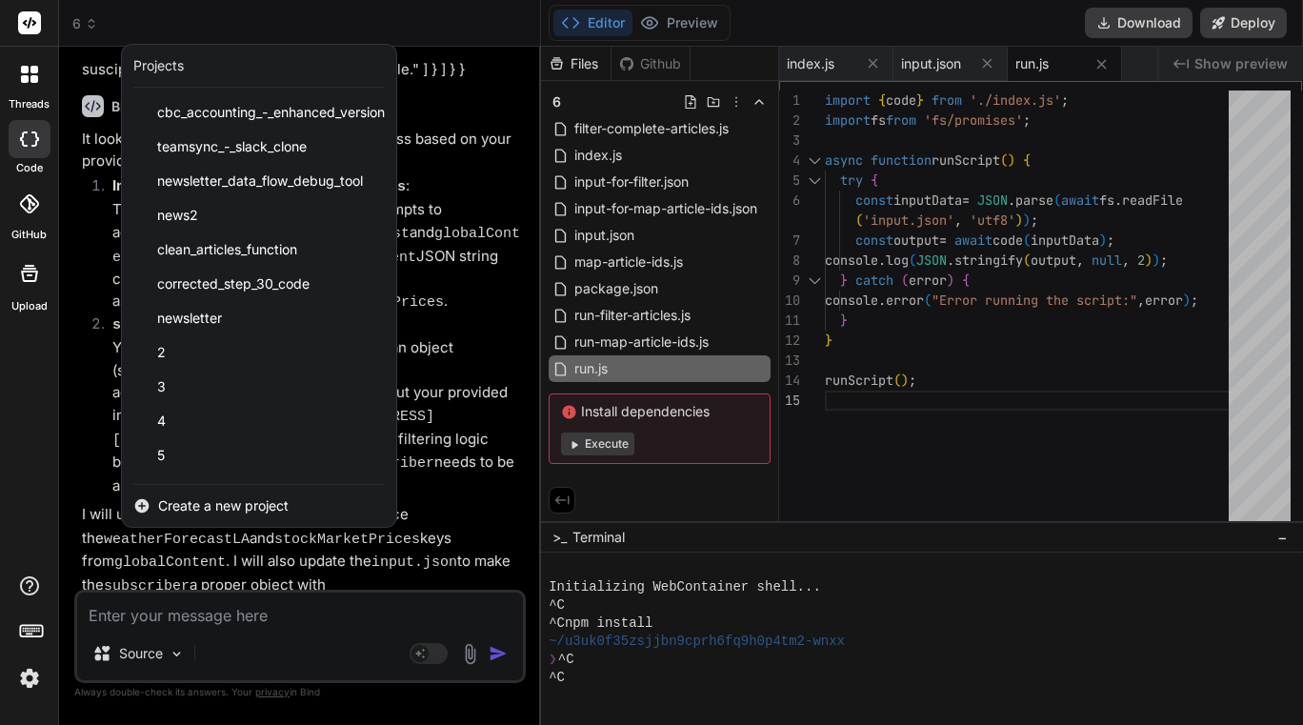
click at [253, 496] on span "Create a new project" at bounding box center [223, 505] width 131 height 19
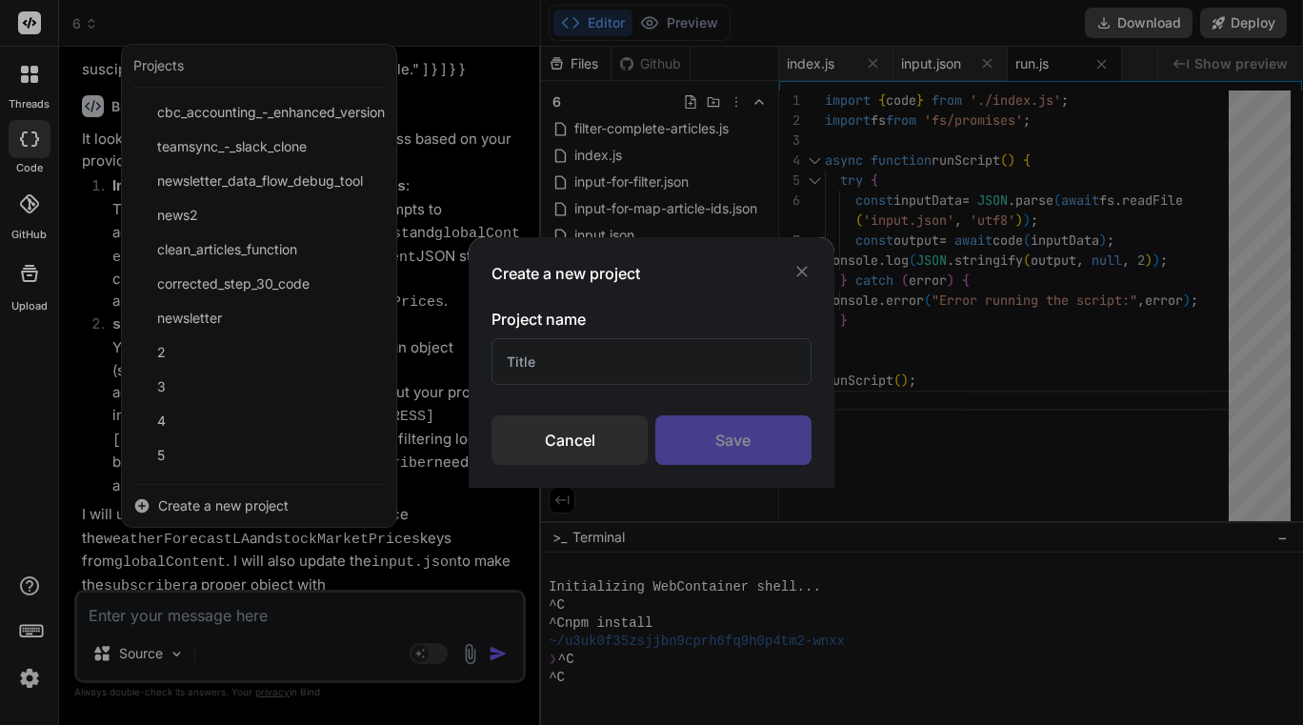
click at [532, 356] on input "text" at bounding box center [651, 361] width 319 height 47
type input "7"
click at [720, 428] on div "Save" at bounding box center [733, 440] width 156 height 50
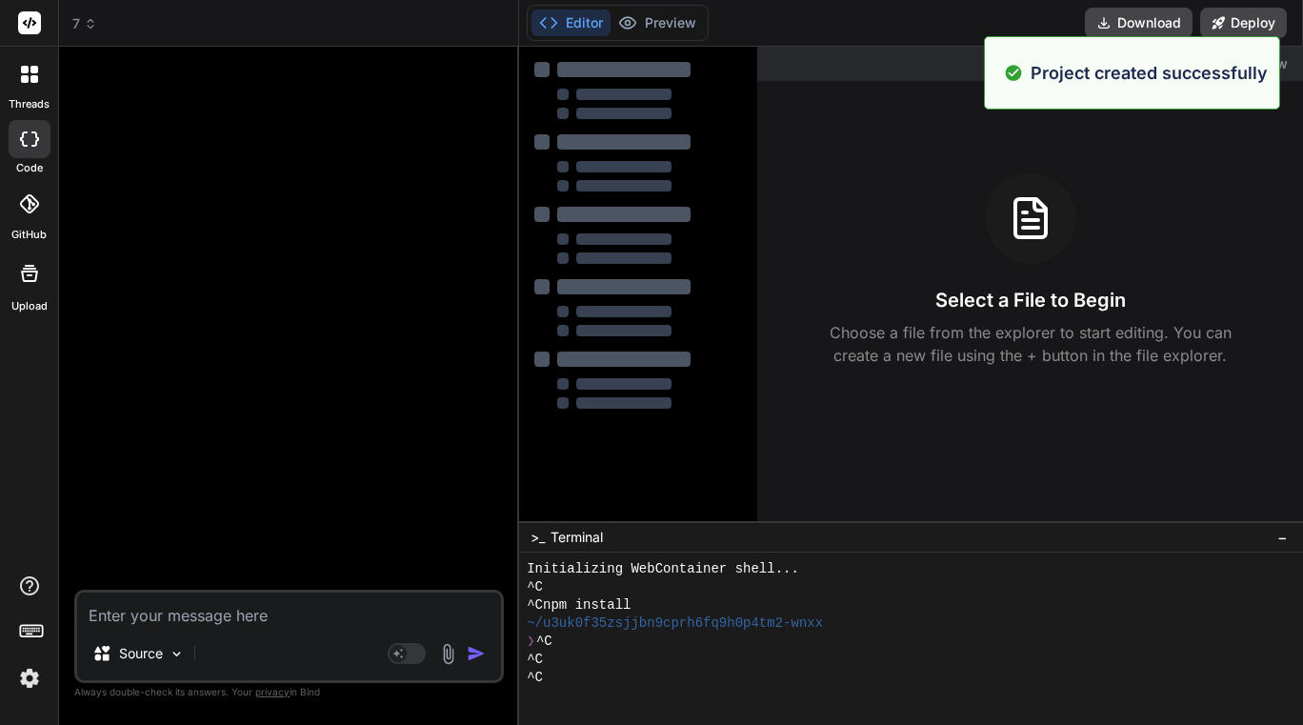
type textarea "x"
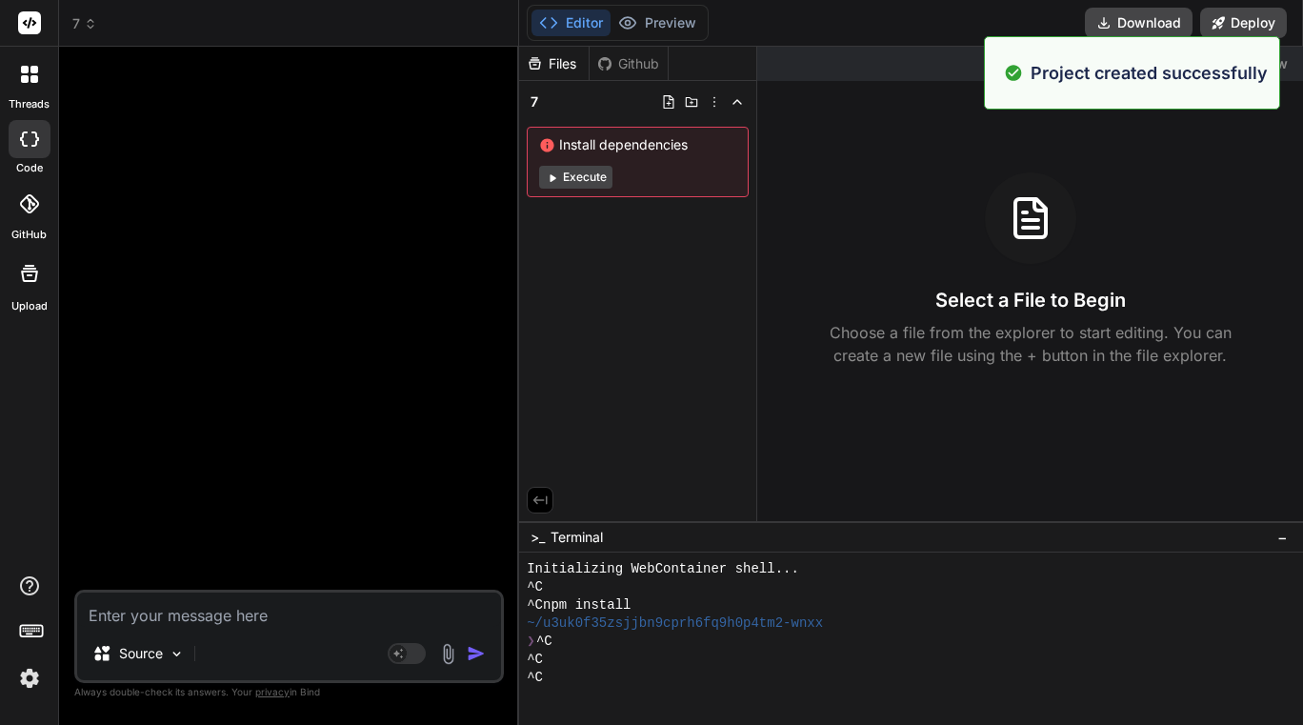
click at [374, 622] on textarea at bounding box center [289, 609] width 424 height 34
type textarea "f"
type textarea "x"
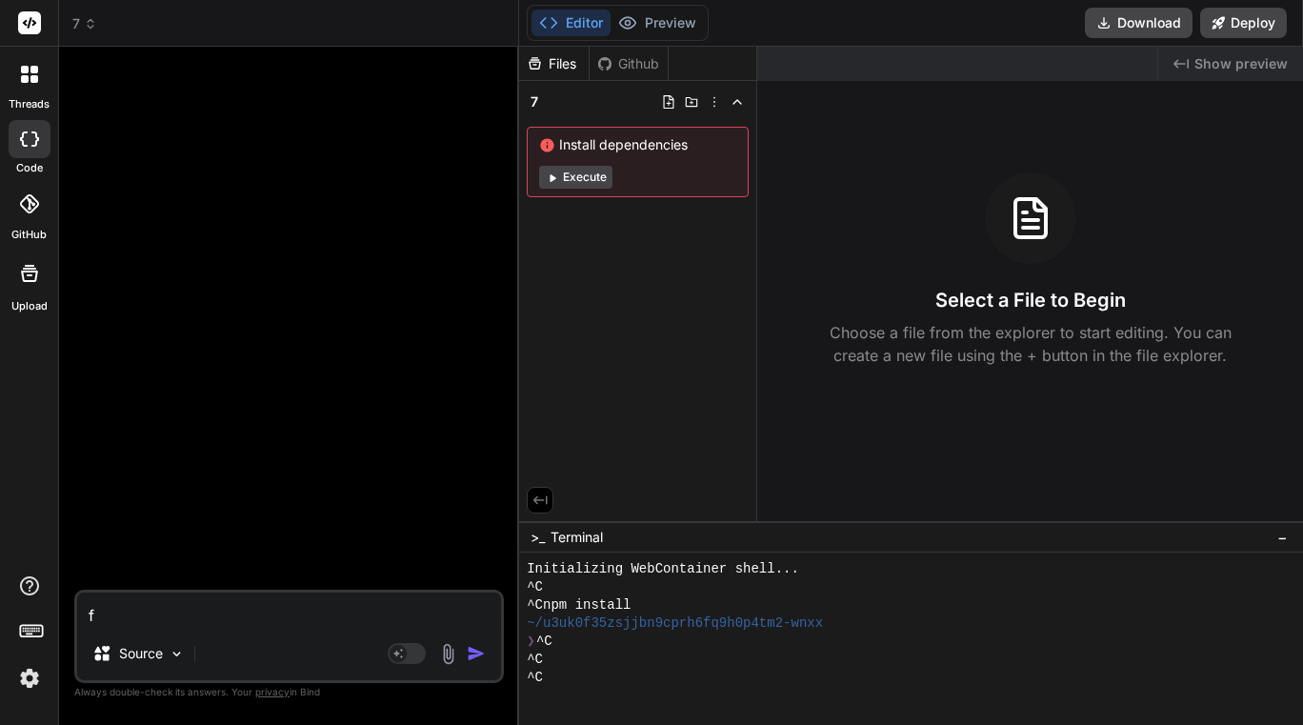
type textarea "x"
paste textarea "export const code = async (inputs) => { // Map all the necessary inputs const s…"
type textarea "export const code = async (inputs) => { // Map all the necessary inputs const s…"
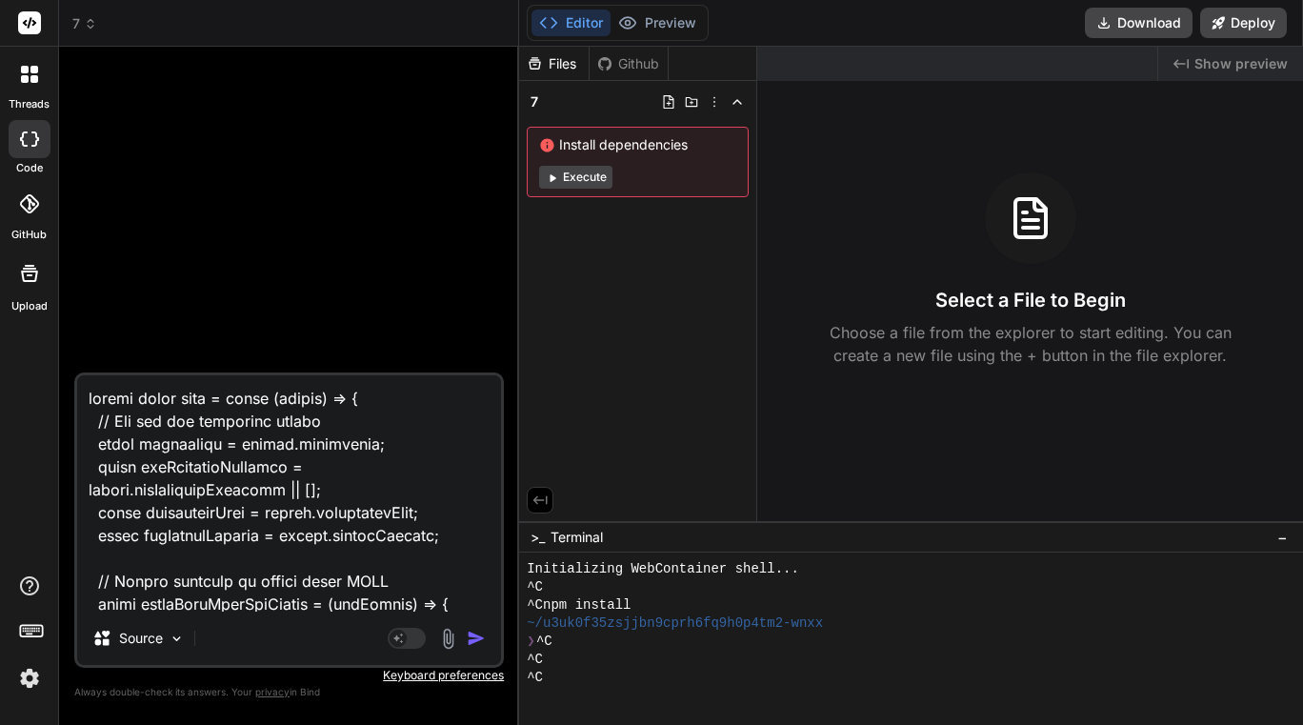
scroll to position [1830, 0]
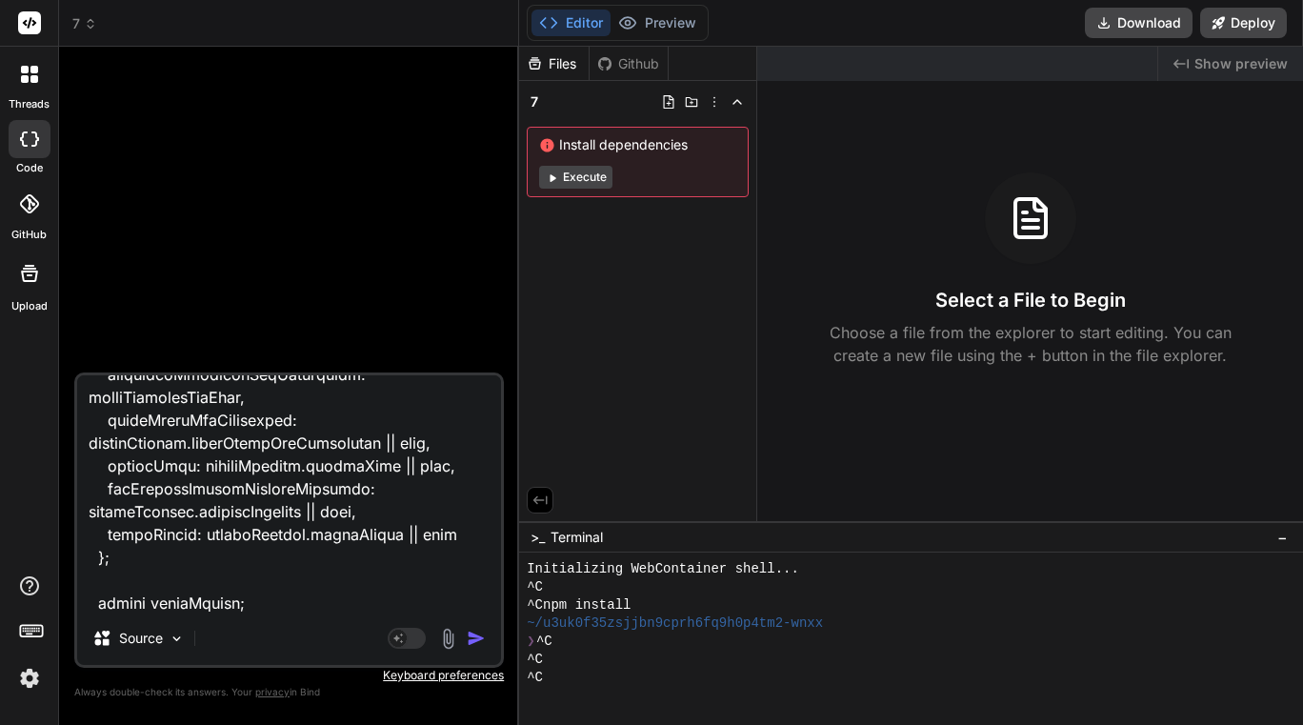
type textarea "x"
type textarea "export const code = async (inputs) => { // Map all the necessary inputs const s…"
type textarea "x"
type textarea "export const code = async (inputs) => { // Map all the necessary inputs const s…"
type textarea "x"
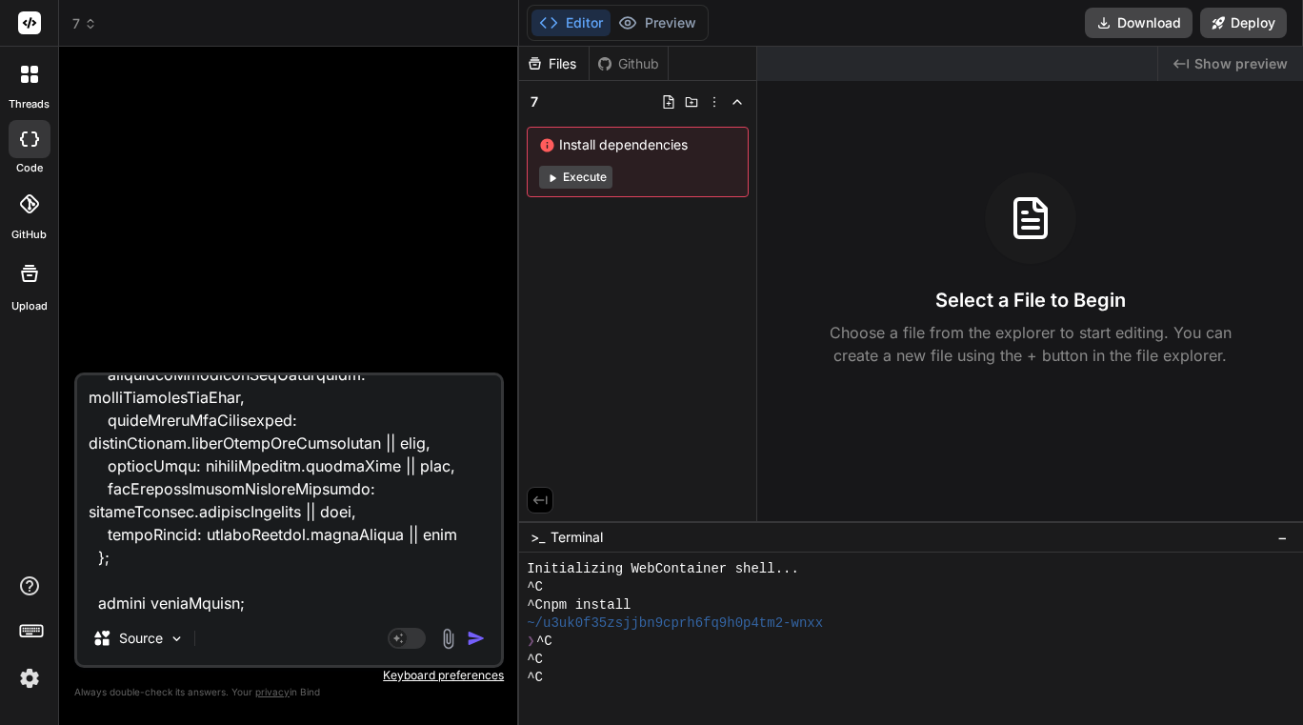
scroll to position [1876, 0]
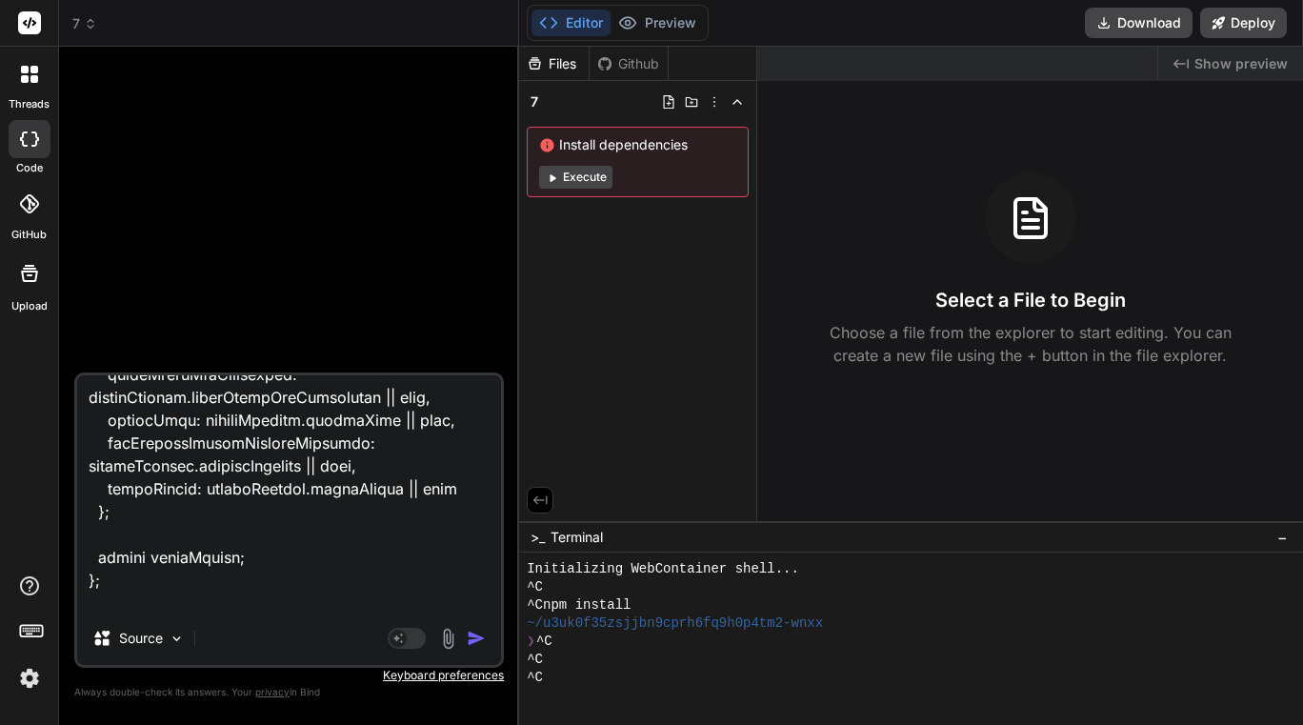
type textarea "export const code = async (inputs) => { // Map all the necessary inputs const s…"
type textarea "x"
type textarea "export const code = async (inputs) => { // Map all the necessary inputs const s…"
type textarea "x"
type textarea "export const code = async (inputs) => { // Map all the necessary inputs const s…"
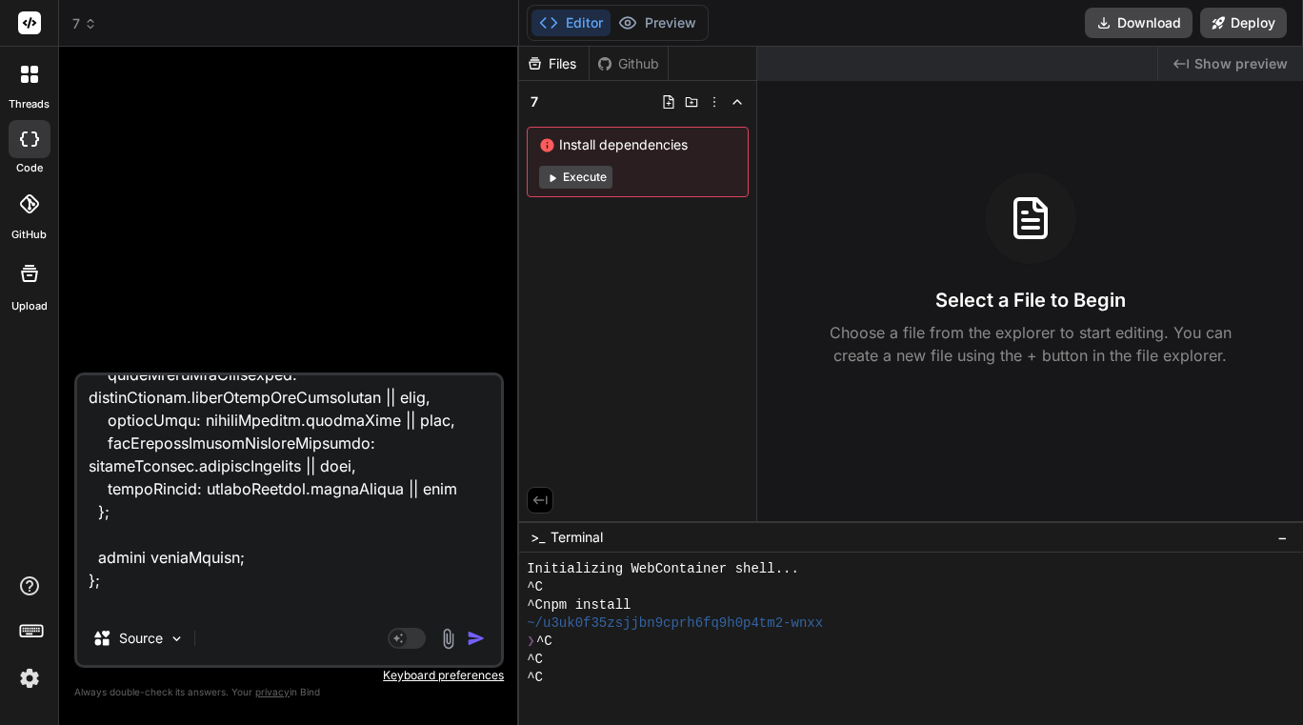
type textarea "x"
type textarea "export const code = async (inputs) => { // Map all the necessary inputs const s…"
type textarea "x"
type textarea "export const code = async (inputs) => { // Map all the necessary inputs const s…"
type textarea "x"
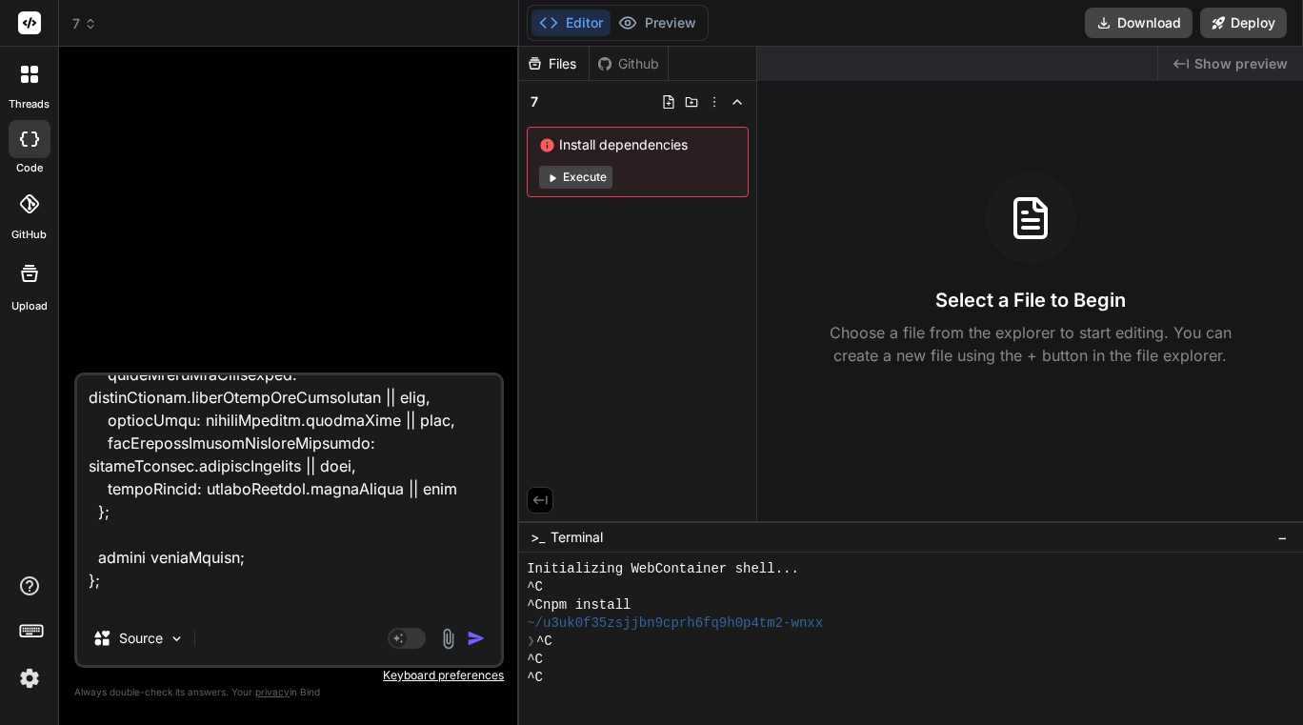
type textarea "export const code = async (inputs) => { // Map all the necessary inputs const s…"
type textarea "x"
type textarea "export const code = async (inputs) => { // Map all the necessary inputs const s…"
type textarea "x"
type textarea "export const code = async (inputs) => { // Map all the necessary inputs const s…"
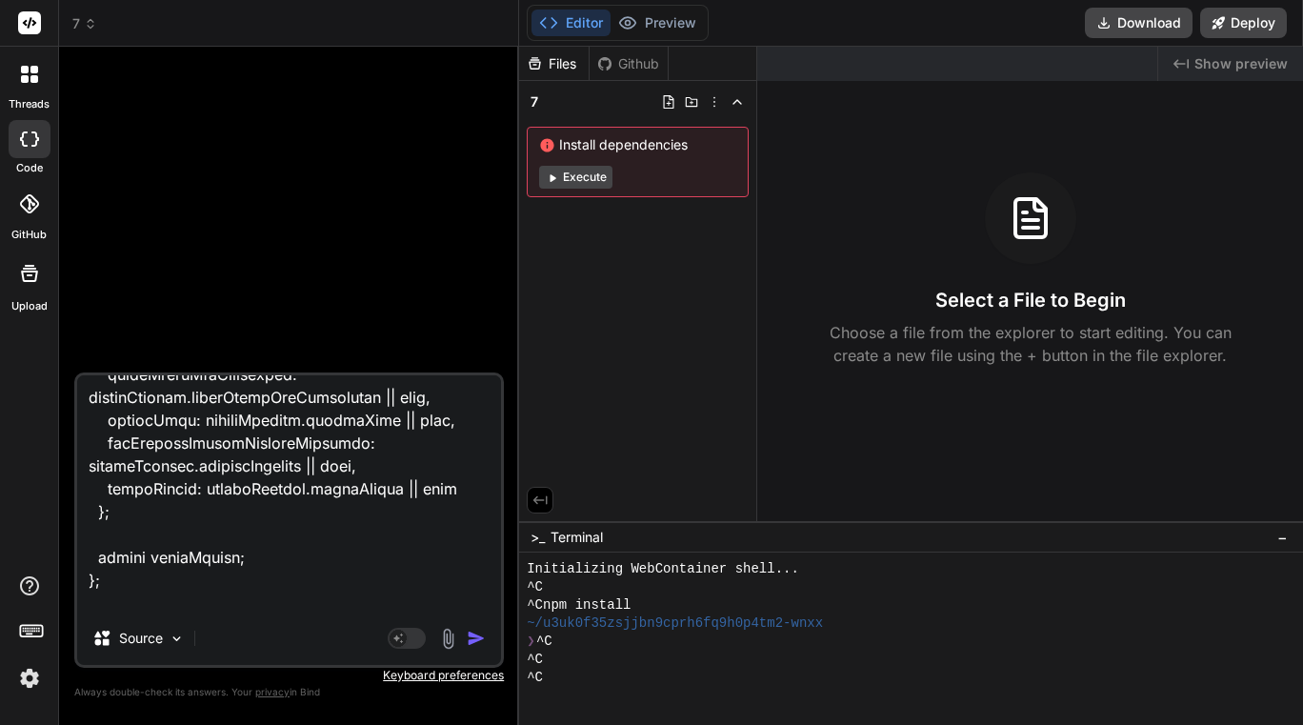
type textarea "x"
type textarea "export const code = async (inputs) => { // Map all the necessary inputs const s…"
type textarea "x"
type textarea "export const code = async (inputs) => { // Map all the necessary inputs const s…"
type textarea "x"
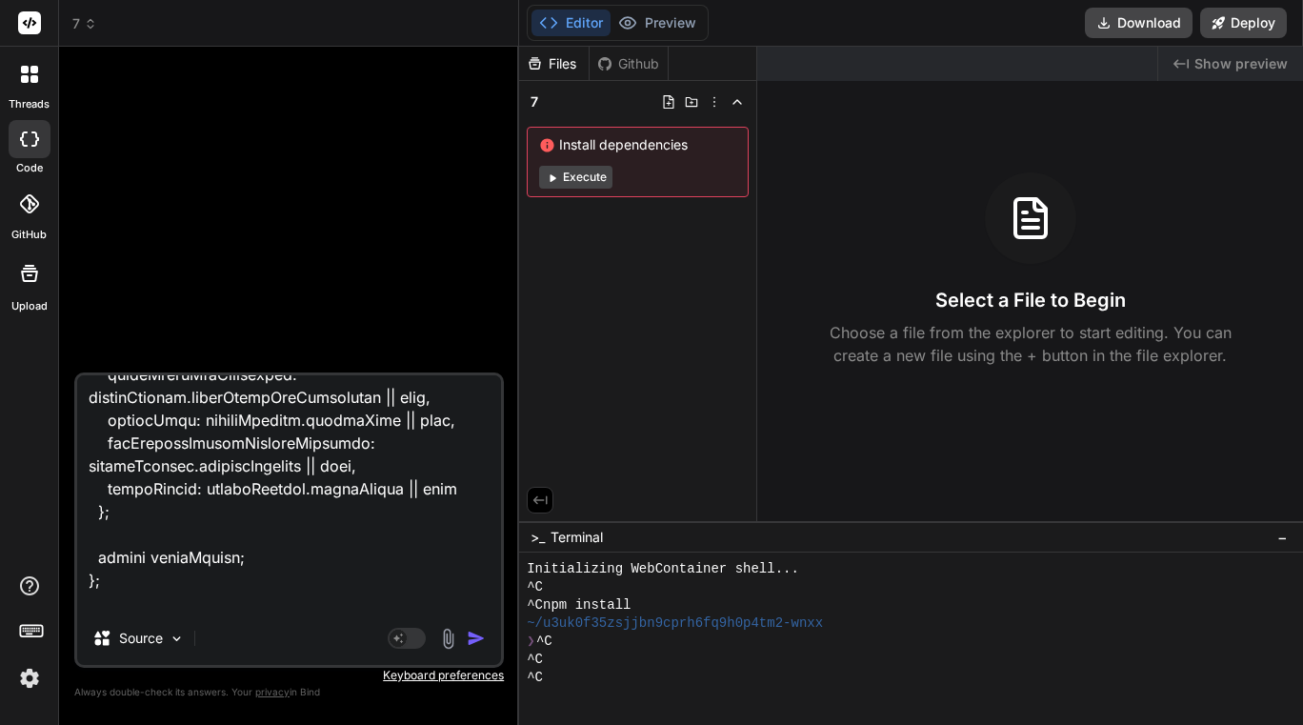
type textarea "export const code = async (inputs) => { // Map all the necessary inputs const s…"
type textarea "x"
type textarea "export const code = async (inputs) => { // Map all the necessary inputs const s…"
type textarea "x"
type textarea "export const code = async (inputs) => { // Map all the necessary inputs const s…"
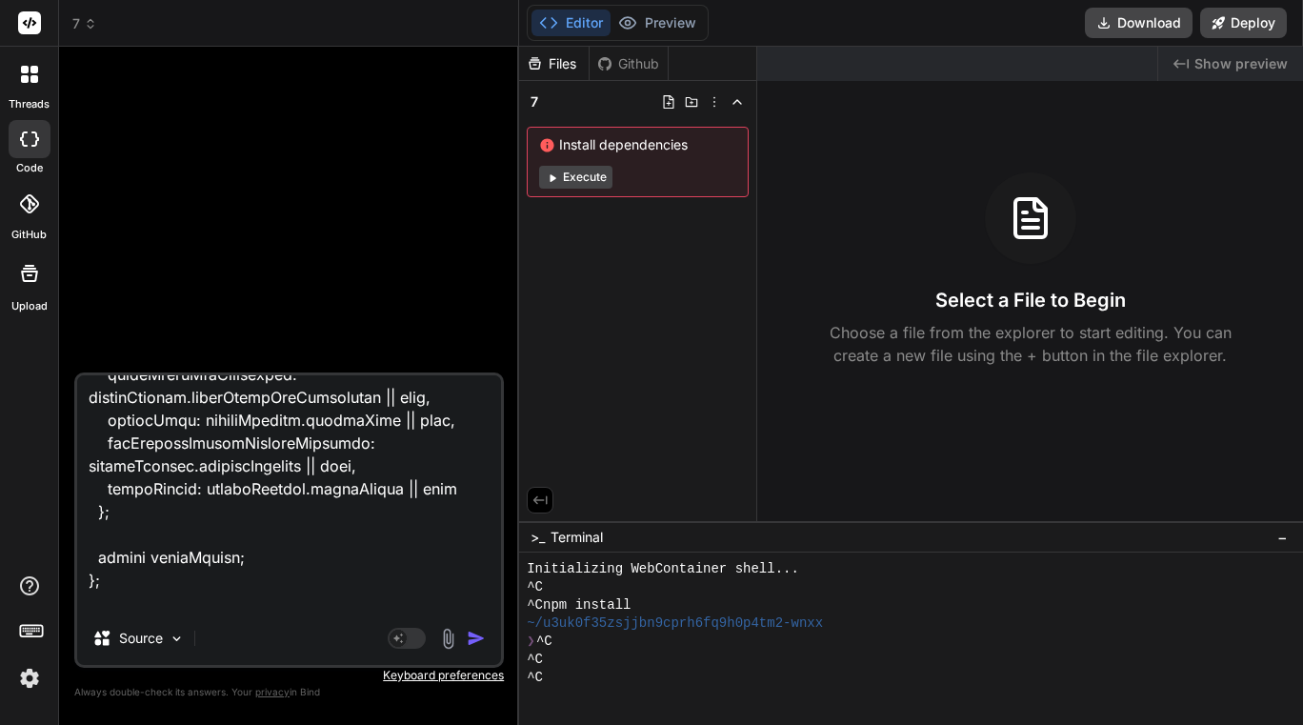
type textarea "x"
type textarea "export const code = async (inputs) => { // Map all the necessary inputs const s…"
type textarea "x"
type textarea "export const code = async (inputs) => { // Map all the necessary inputs const s…"
type textarea "x"
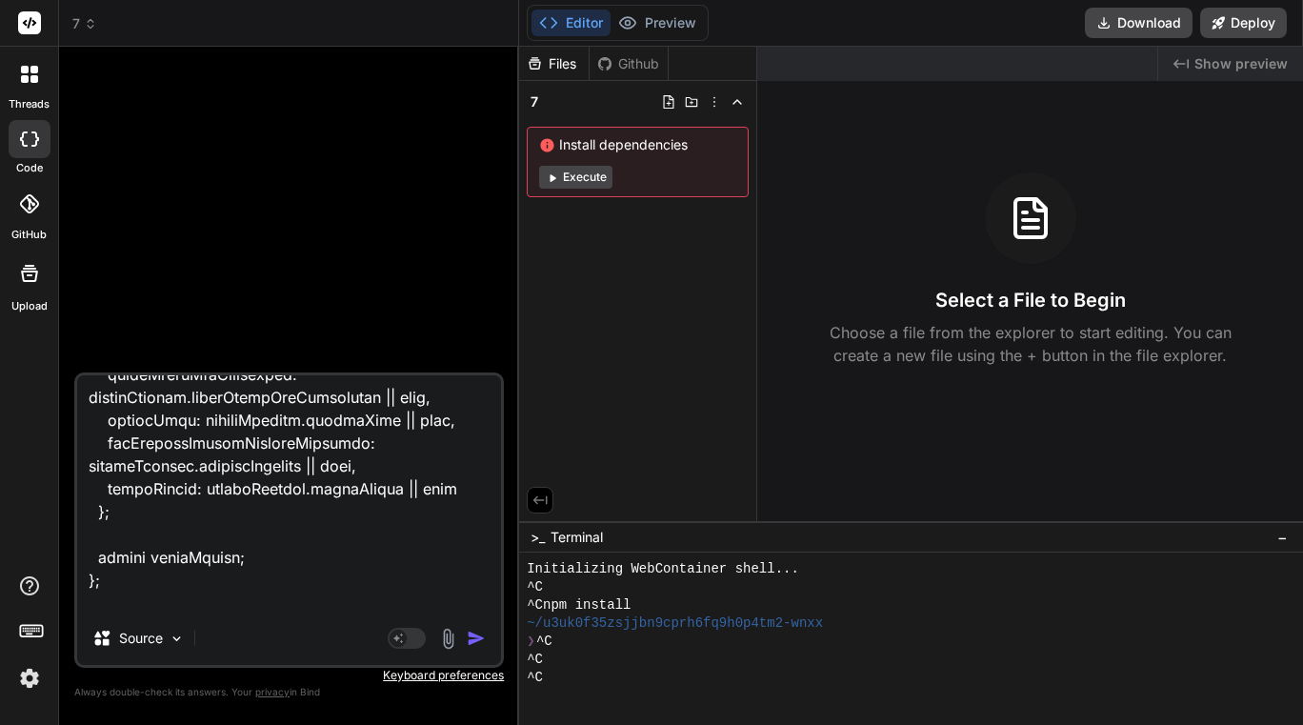
type textarea "export const code = async (inputs) => { // Map all the necessary inputs const s…"
type textarea "x"
type textarea "export const code = async (inputs) => { // Map all the necessary inputs const s…"
type textarea "x"
type textarea "export const code = async (inputs) => { // Map all the necessary inputs const s…"
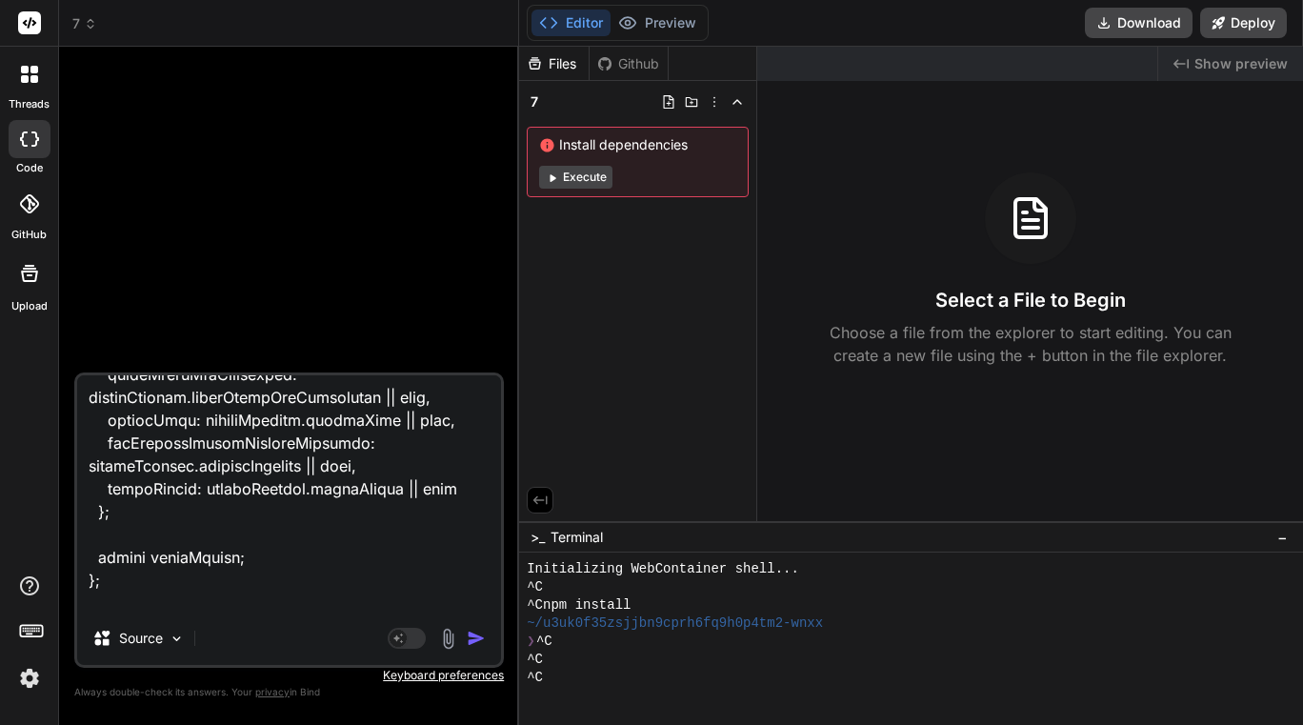
type textarea "x"
type textarea "export const code = async (inputs) => { // Map all the necessary inputs const s…"
type textarea "x"
type textarea "export const code = async (inputs) => { // Map all the necessary inputs const s…"
type textarea "x"
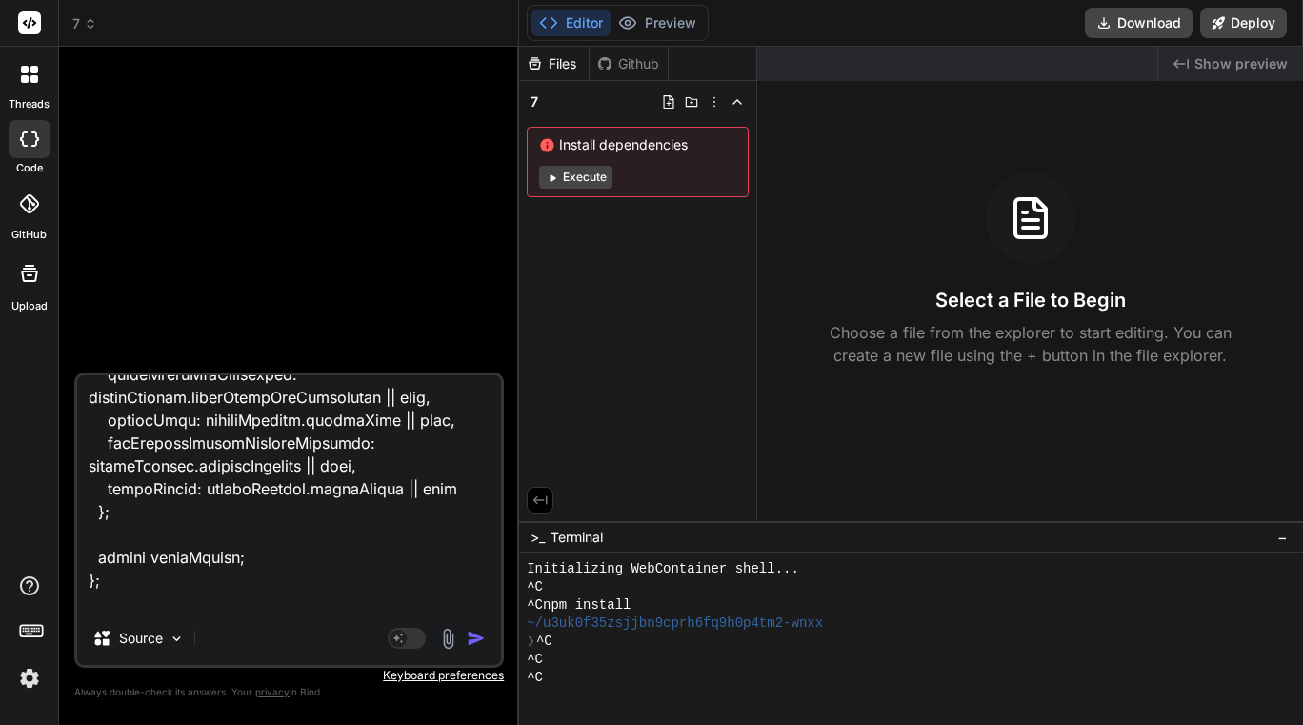
type textarea "export const code = async (inputs) => { // Map all the necessary inputs const s…"
type textarea "x"
type textarea "export const code = async (inputs) => { // Map all the necessary inputs const s…"
type textarea "x"
type textarea "export const code = async (inputs) => { // Map all the necessary inputs const s…"
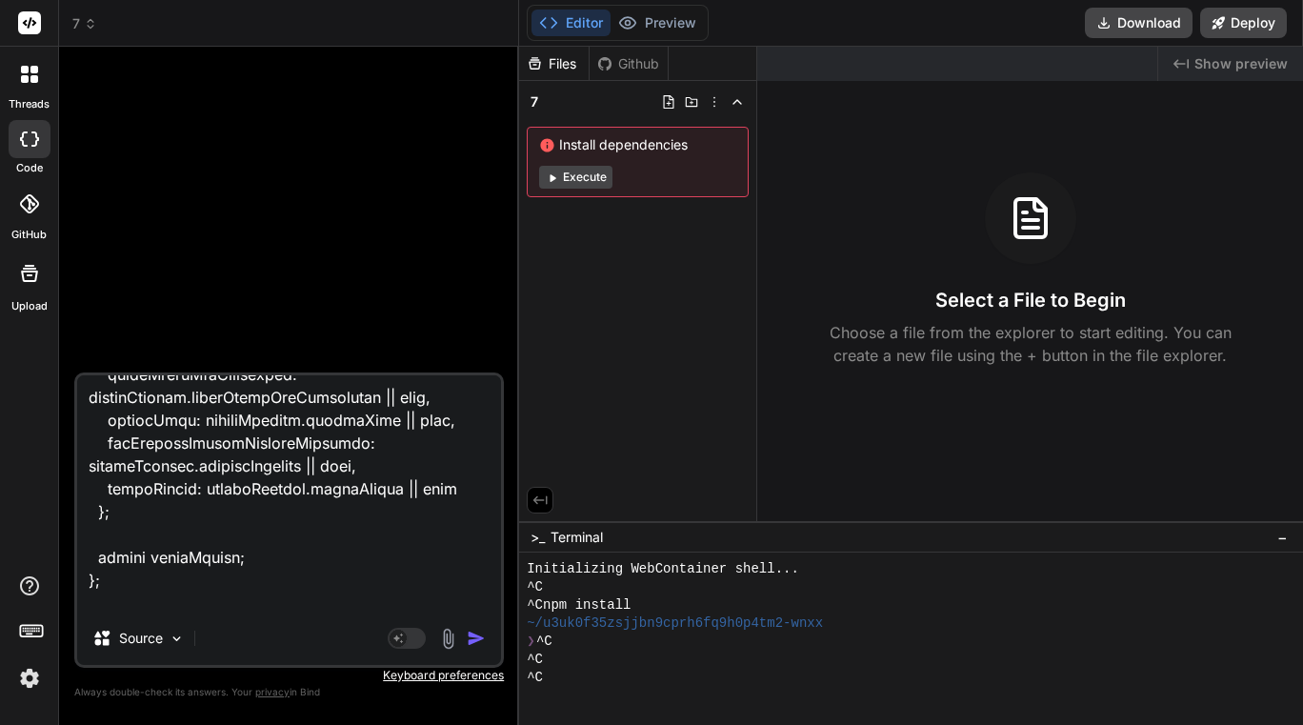
type textarea "x"
type textarea "export const code = async (inputs) => { // Map all the necessary inputs const s…"
type textarea "x"
type textarea "export const code = async (inputs) => { // Map all the necessary inputs const s…"
type textarea "x"
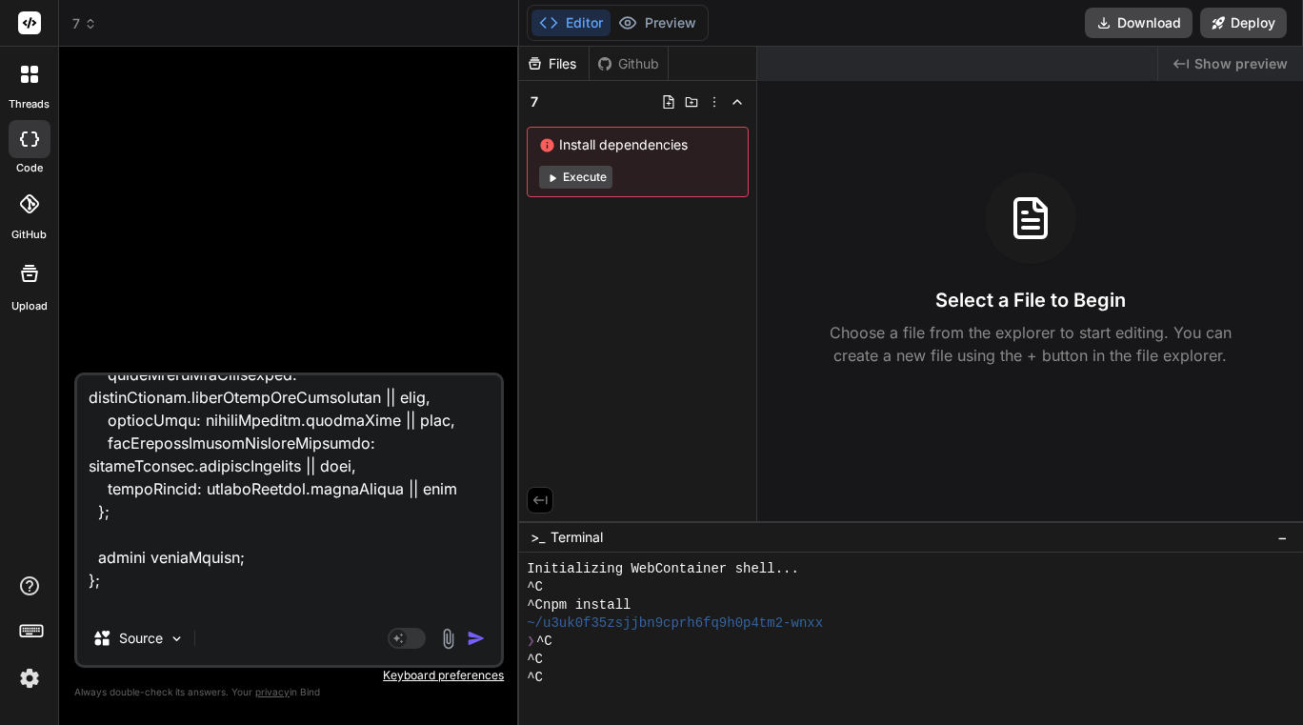
type textarea "export const code = async (inputs) => { // Map all the necessary inputs const s…"
type textarea "x"
type textarea "export const code = async (inputs) => { // Map all the necessary inputs const s…"
type textarea "x"
type textarea "export const code = async (inputs) => { // Map all the necessary inputs const s…"
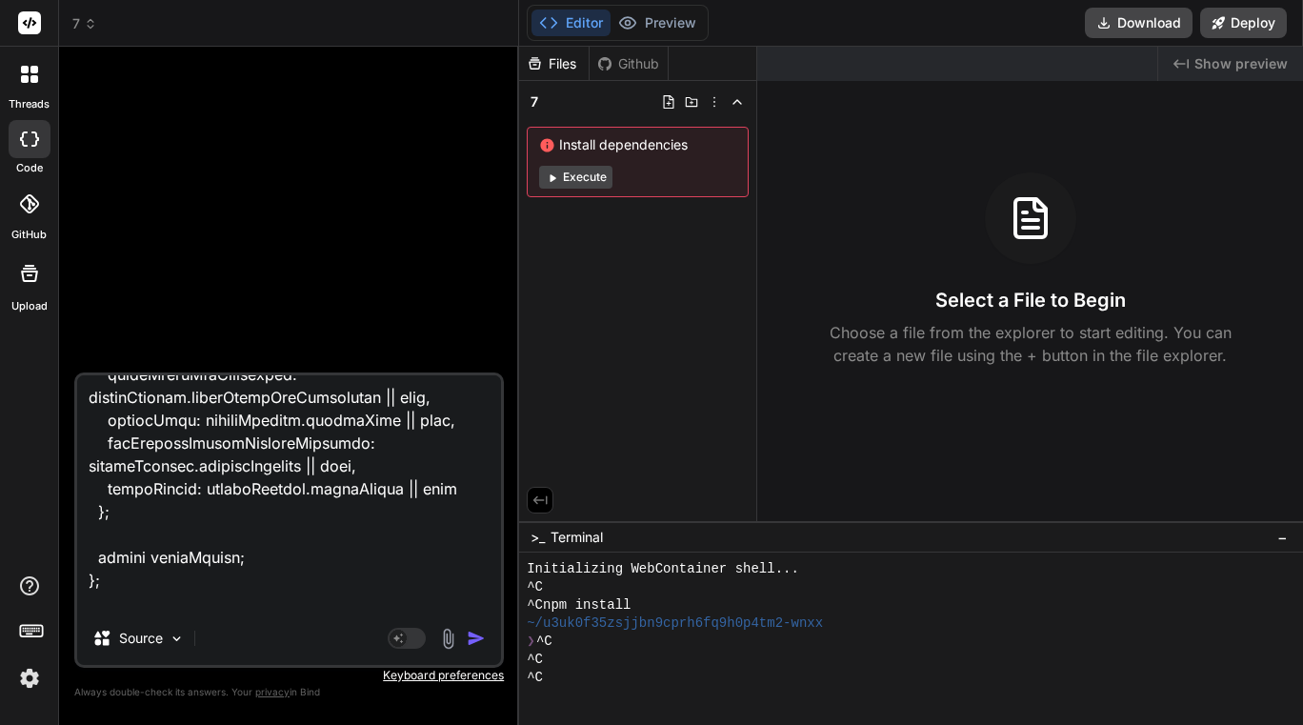
type textarea "x"
type textarea "export const code = async (inputs) => { // Map all the necessary inputs const s…"
type textarea "x"
type textarea "export const code = async (inputs) => { // Map all the necessary inputs const s…"
type textarea "x"
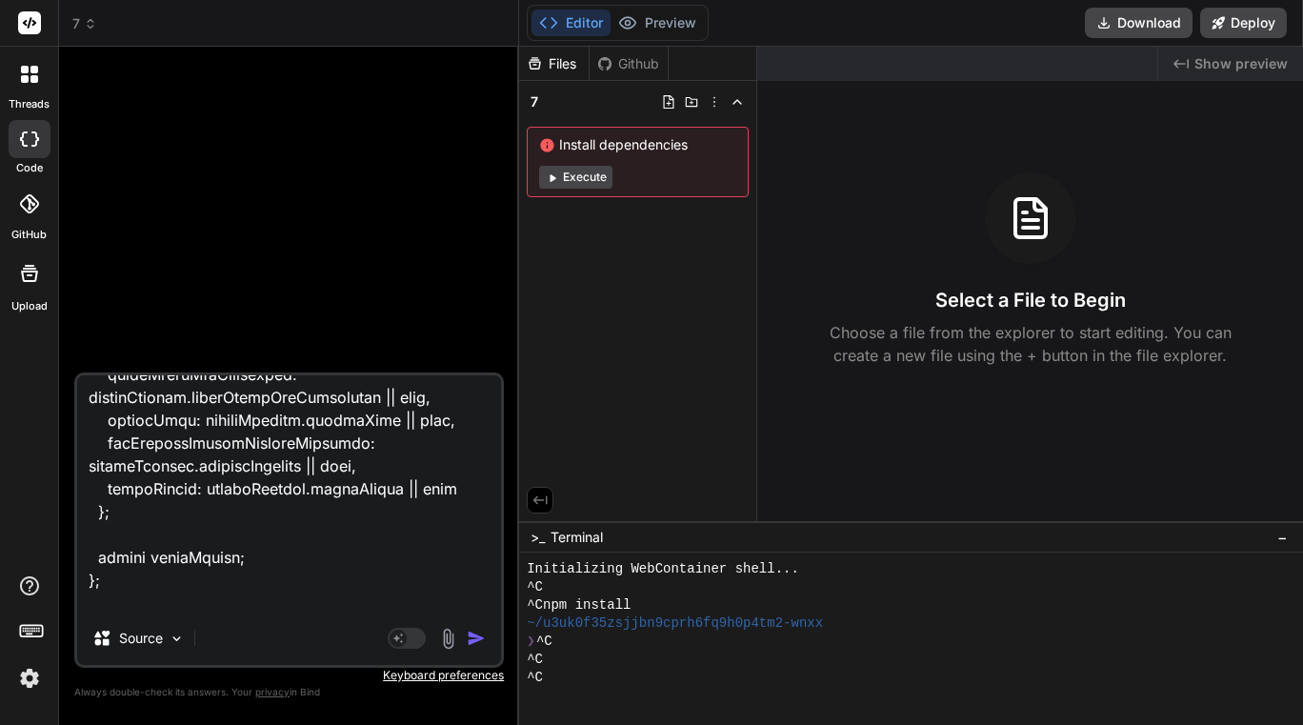
type textarea "export const code = async (inputs) => { // Map all the necessary inputs const s…"
type textarea "x"
type textarea "export const code = async (inputs) => { // Map all the necessary inputs const s…"
type textarea "x"
type textarea "export const code = async (inputs) => { // Map all the necessary inputs const s…"
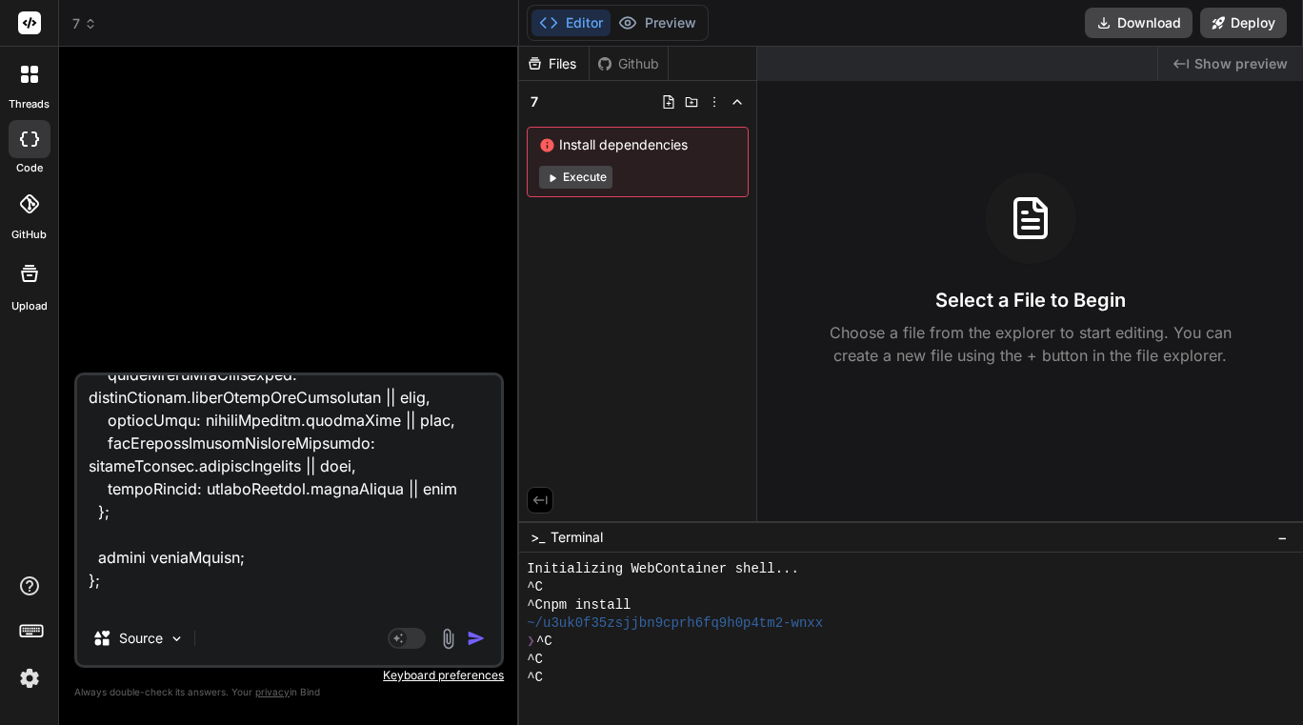
type textarea "x"
type textarea "export const code = async (inputs) => { // Map all the necessary inputs const s…"
type textarea "x"
type textarea "export const code = async (inputs) => { // Map all the necessary inputs const s…"
type textarea "x"
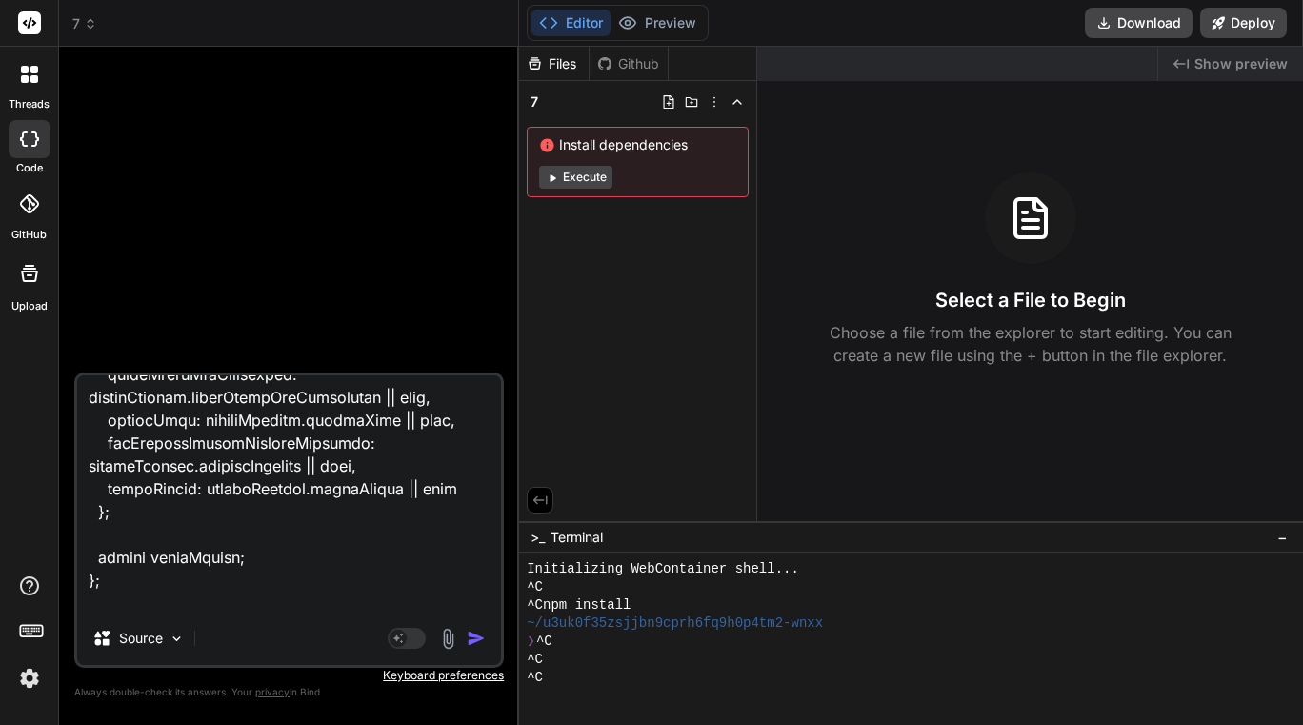
type textarea "export const code = async (inputs) => { // Map all the necessary inputs const s…"
type textarea "x"
type textarea "export const code = async (inputs) => { // Map all the necessary inputs const s…"
type textarea "x"
type textarea "export const code = async (inputs) => { // Map all the necessary inputs const s…"
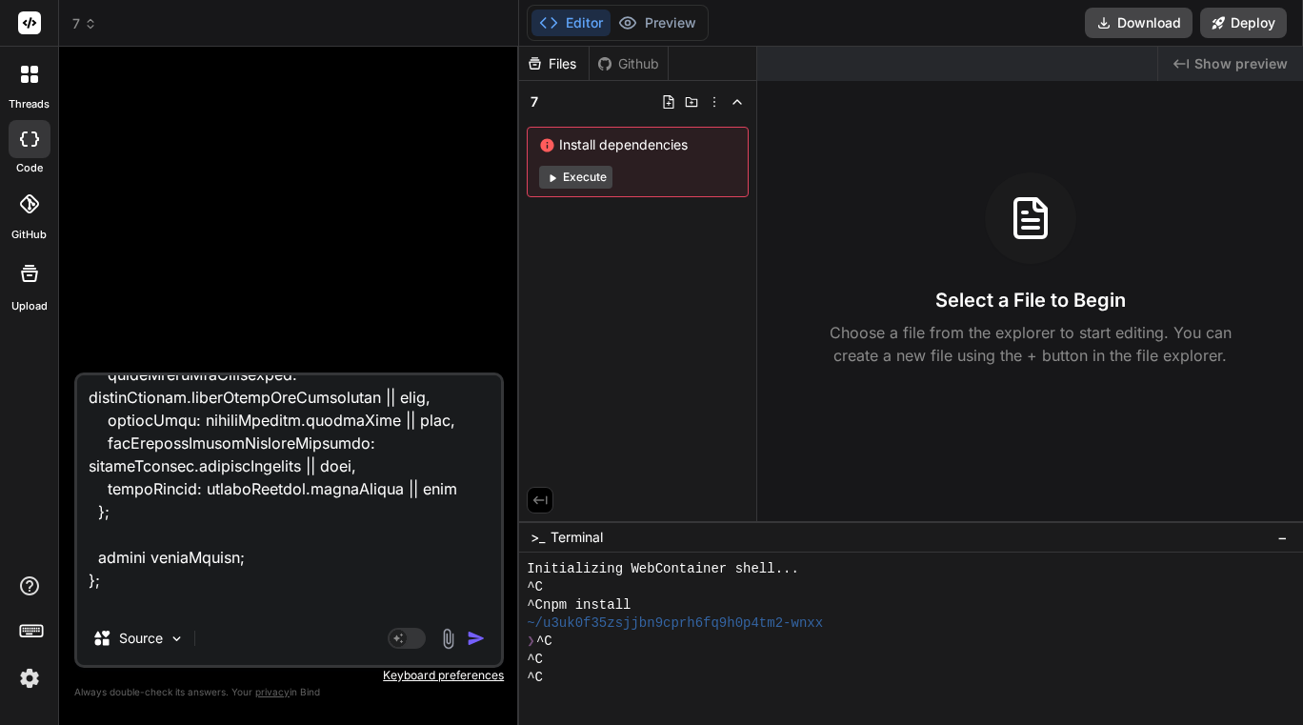
type textarea "x"
type textarea "export const code = async (inputs) => { // Map all the necessary inputs const s…"
type textarea "x"
type textarea "export const code = async (inputs) => { // Map all the necessary inputs const s…"
type textarea "x"
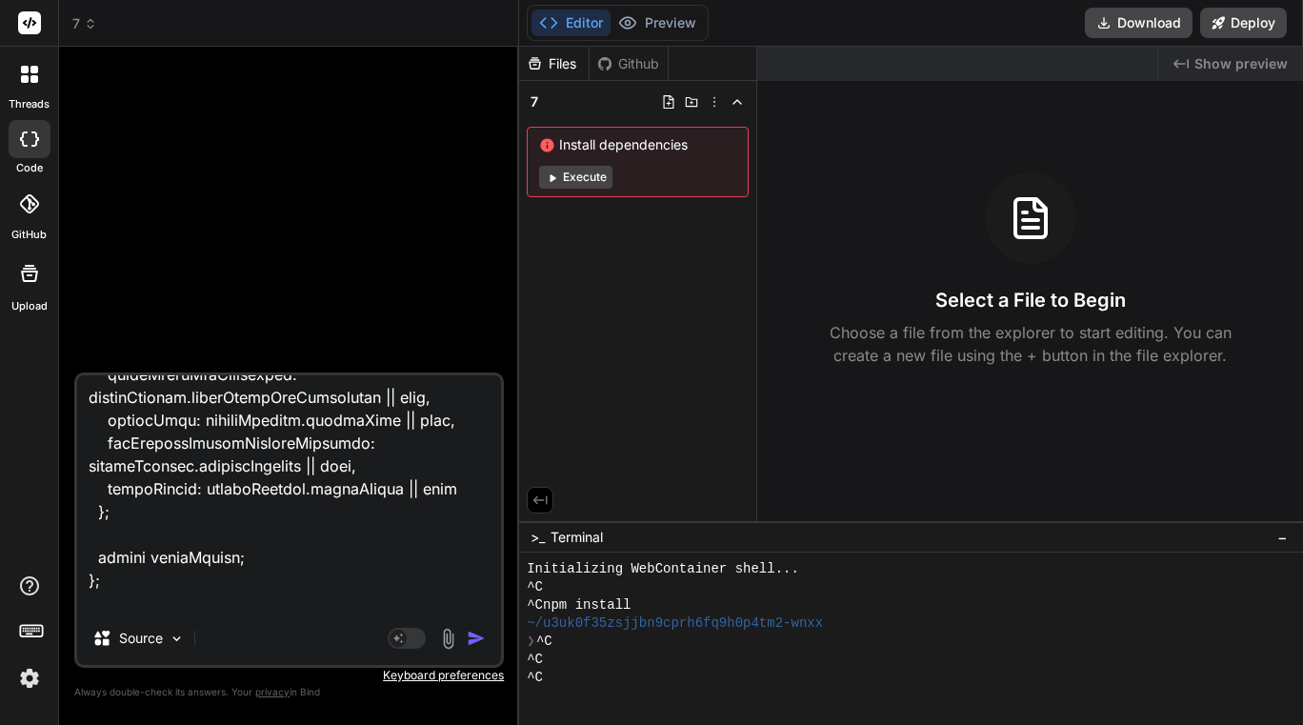
type textarea "export const code = async (inputs) => { // Map all the necessary inputs const s…"
type textarea "x"
type textarea "export const code = async (inputs) => { // Map all the necessary inputs const s…"
type textarea "x"
type textarea "export const code = async (inputs) => { // Map all the necessary inputs const s…"
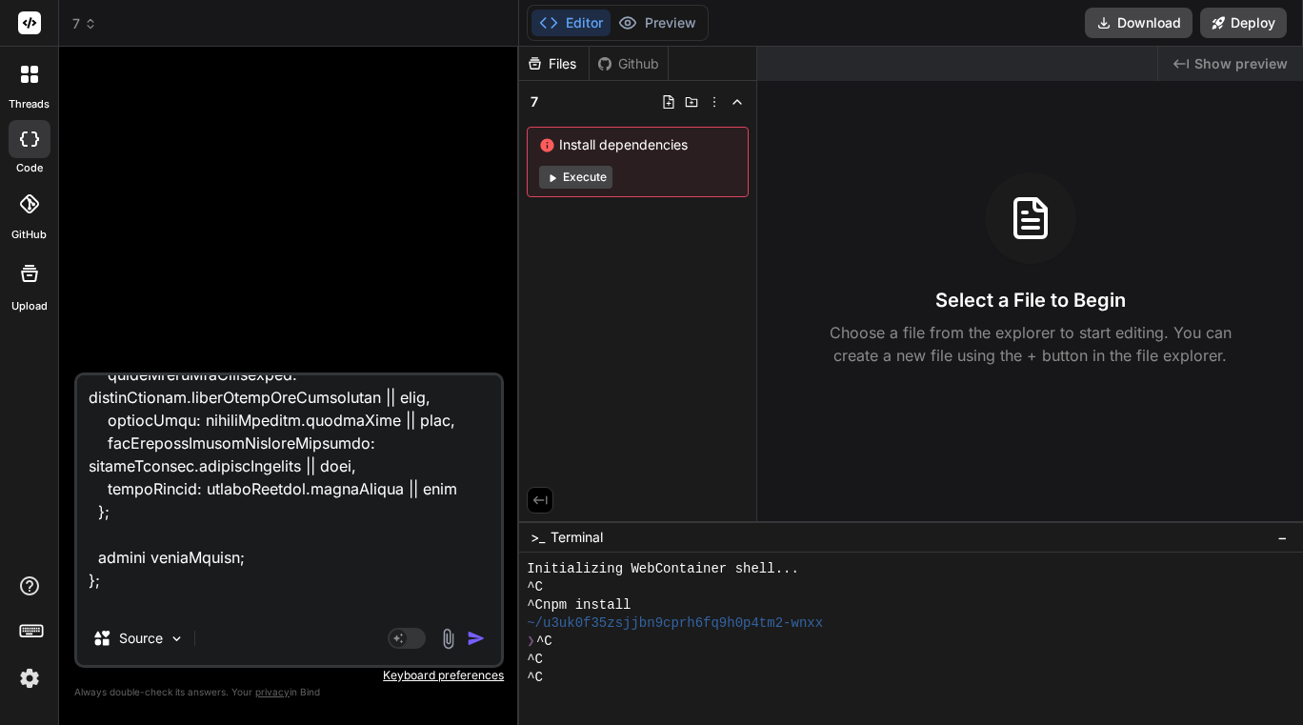
type textarea "x"
type textarea "export const code = async (inputs) => { // Map all the necessary inputs const s…"
type textarea "x"
type textarea "export const code = async (inputs) => { // Map all the necessary inputs const s…"
type textarea "x"
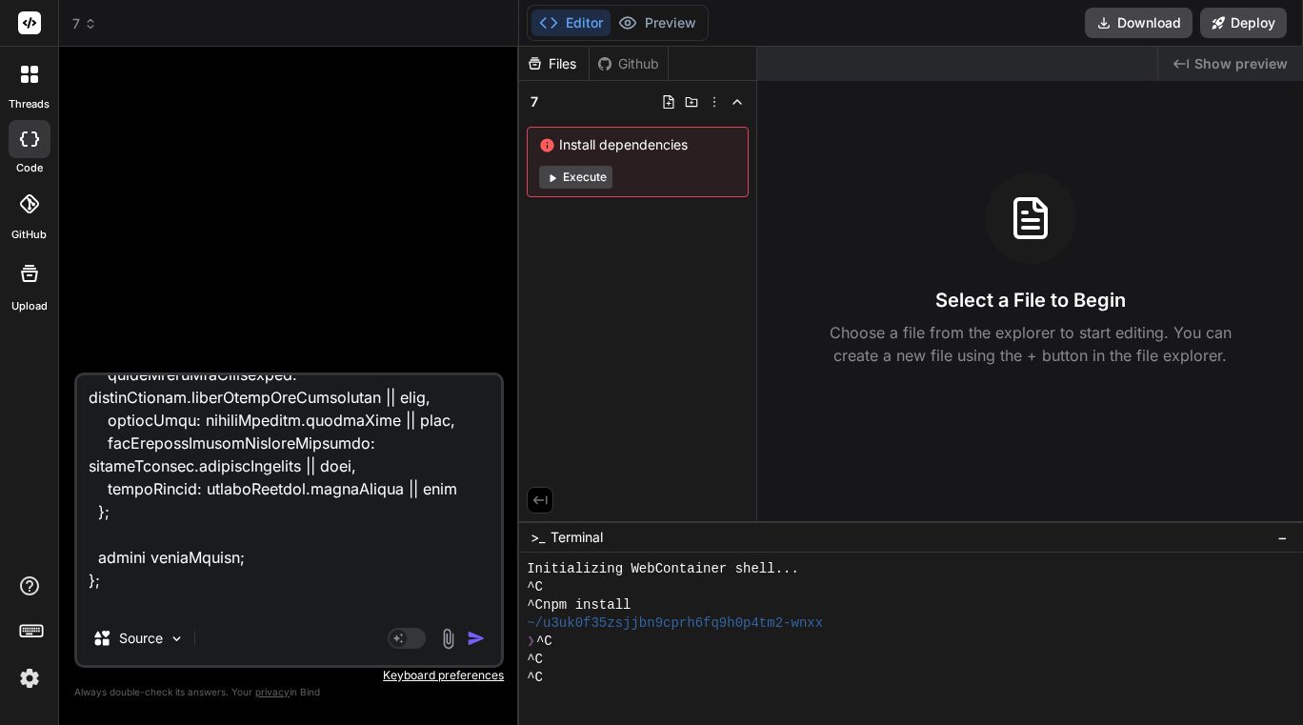
type textarea "export const code = async (inputs) => { // Map all the necessary inputs const s…"
type textarea "x"
type textarea "export const code = async (inputs) => { // Map all the necessary inputs const s…"
type textarea "x"
type textarea "export const code = async (inputs) => { // Map all the necessary inputs const s…"
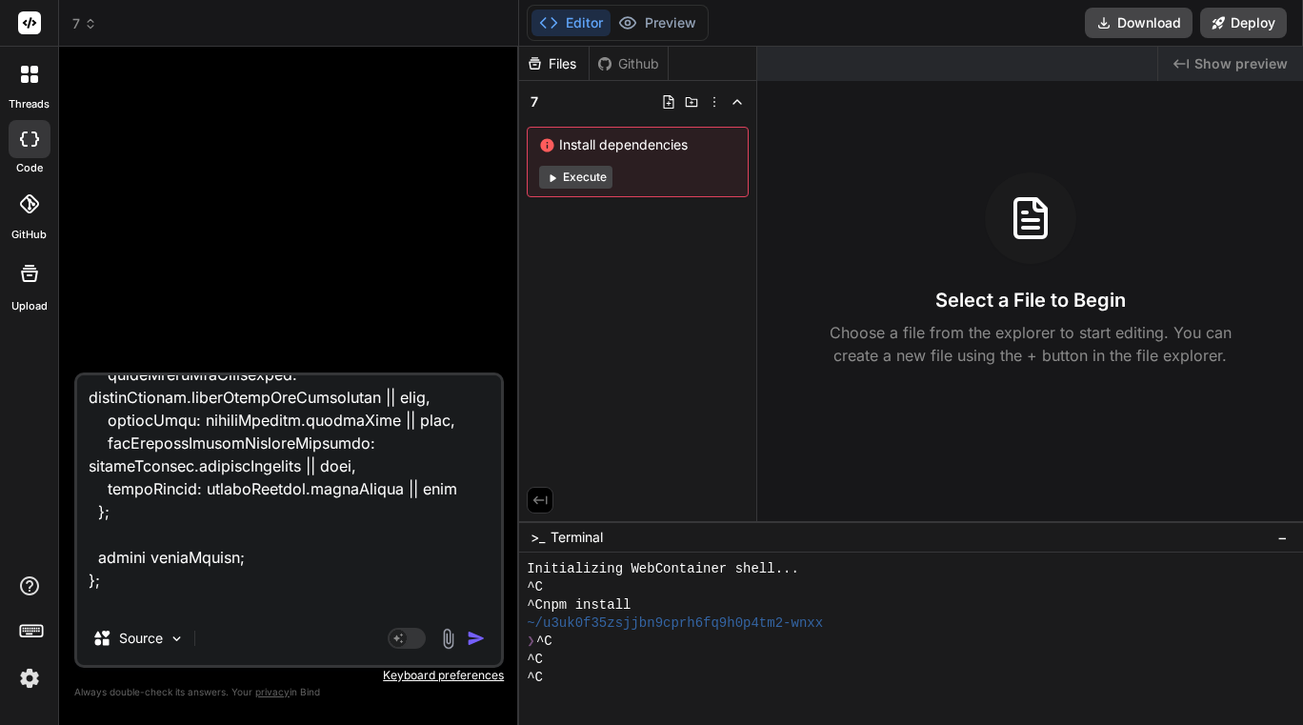
type textarea "x"
type textarea "export const code = async (inputs) => { // Map all the necessary inputs const s…"
type textarea "x"
type textarea "export const code = async (inputs) => { // Map all the necessary inputs const s…"
type textarea "x"
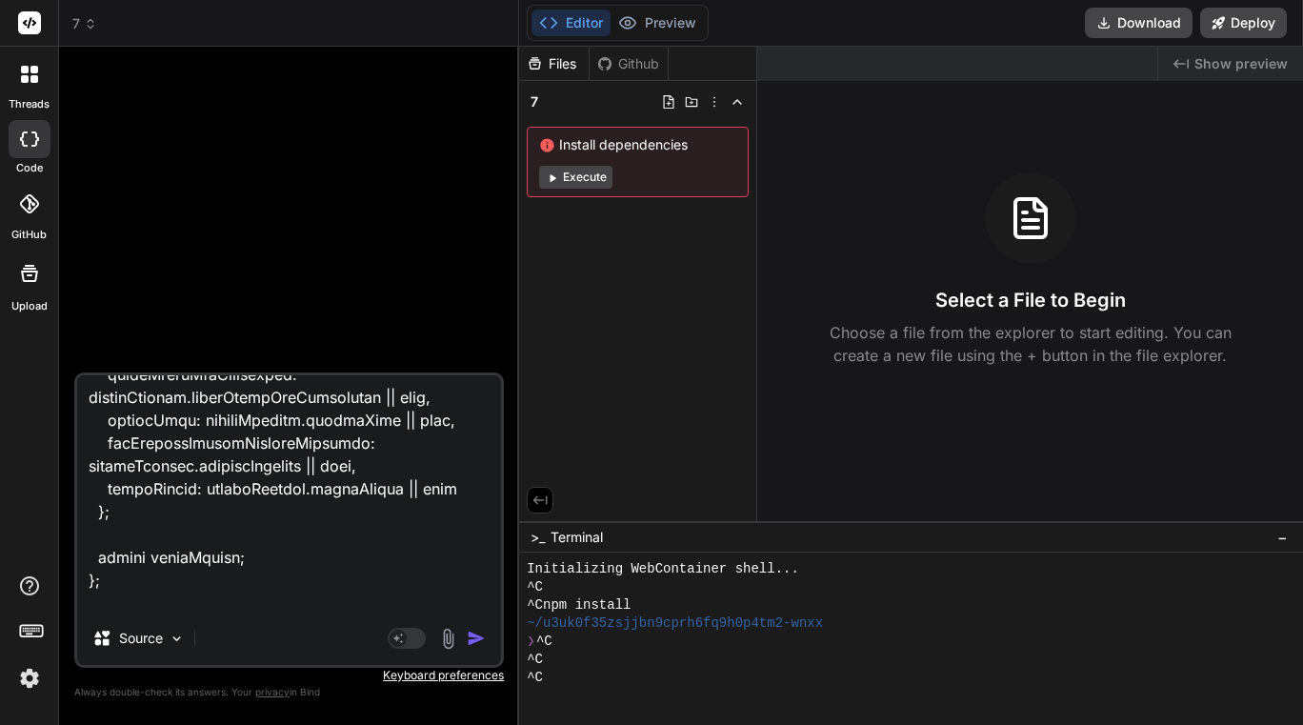
type textarea "export const code = async (inputs) => { // Map all the necessary inputs const s…"
click at [459, 603] on textarea at bounding box center [289, 493] width 424 height 236
type textarea "x"
type textarea "export const code = async (inputs) => { // Map all the necessary inputs const s…"
type textarea "x"
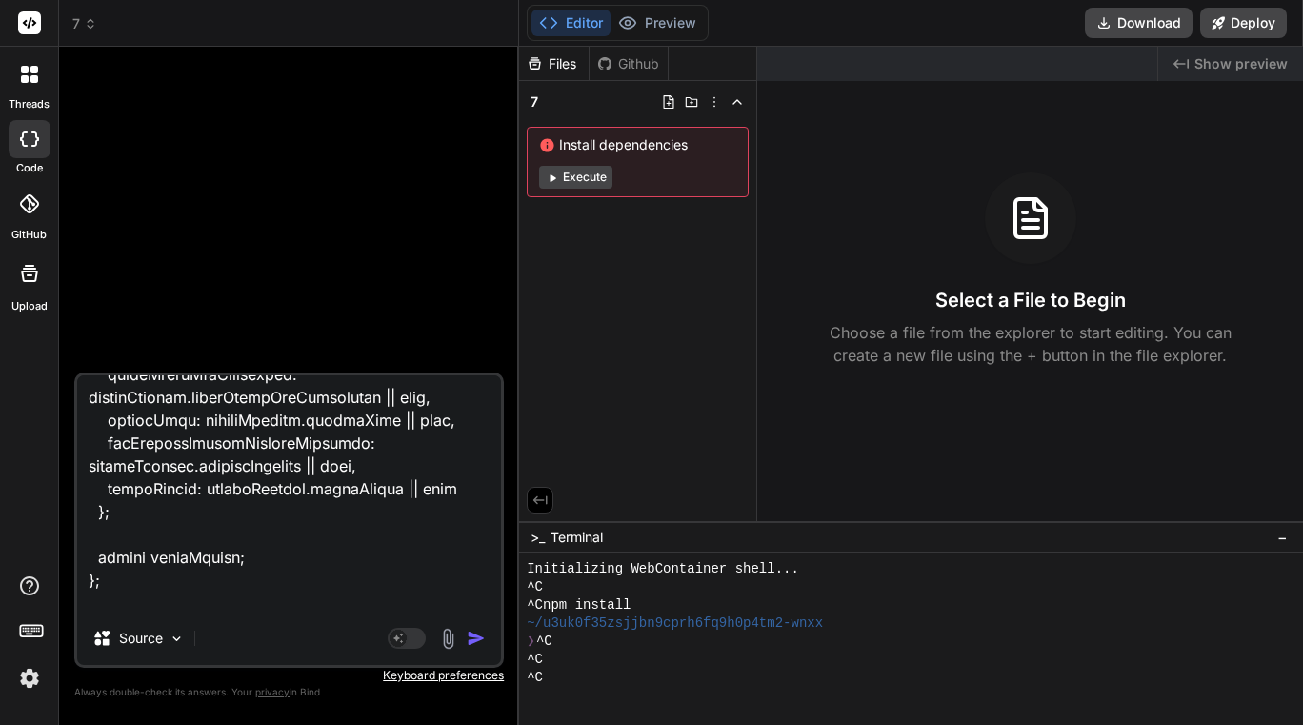
paste textarea "export const code = async (inputs) => { // Map all the necessary inputs const s…"
type textarea "export const code = async (inputs) => { // Map all the necessary inputs const s…"
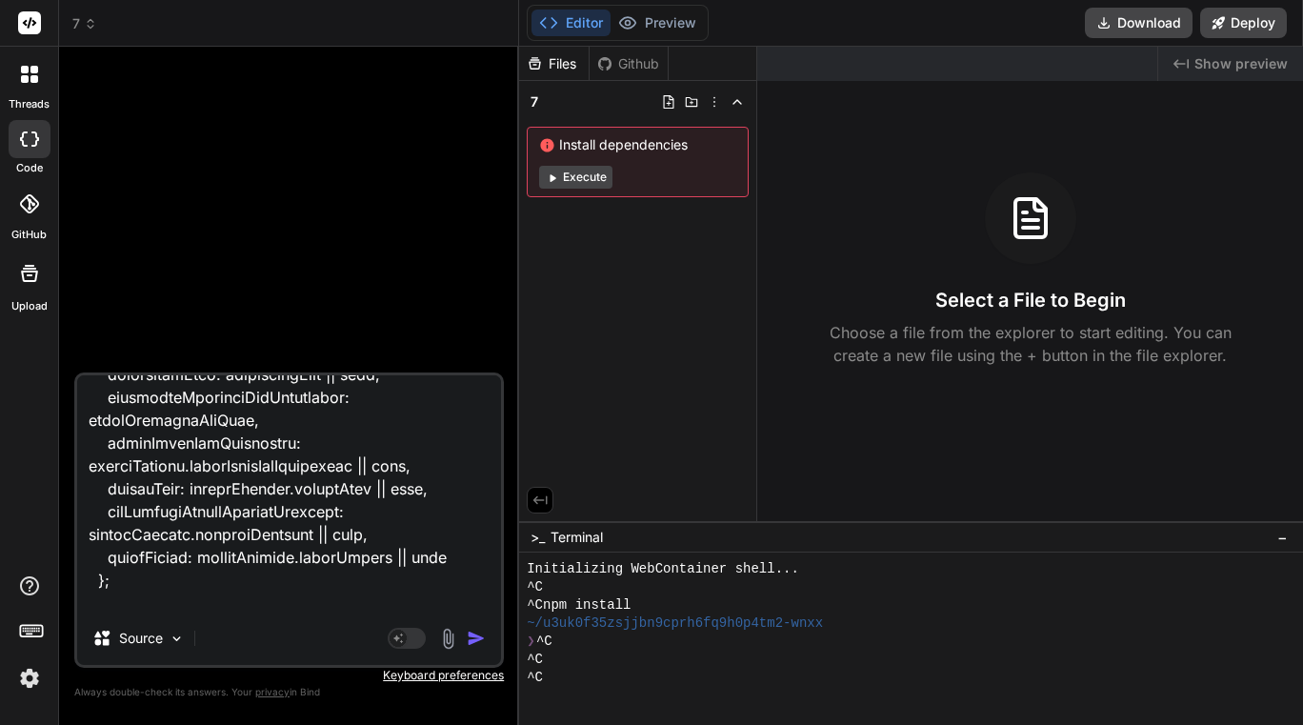
type textarea "x"
type textarea "export const code = async (inputs) => { // Map all the necessary inputs const s…"
type textarea "x"
type textarea "export const code = async (inputs) => { // Map all the necessary inputs const s…"
click at [164, 616] on div "Source Agent Mode. When this toggle is activated, AI automatically makes decisi…" at bounding box center [289, 519] width 430 height 295
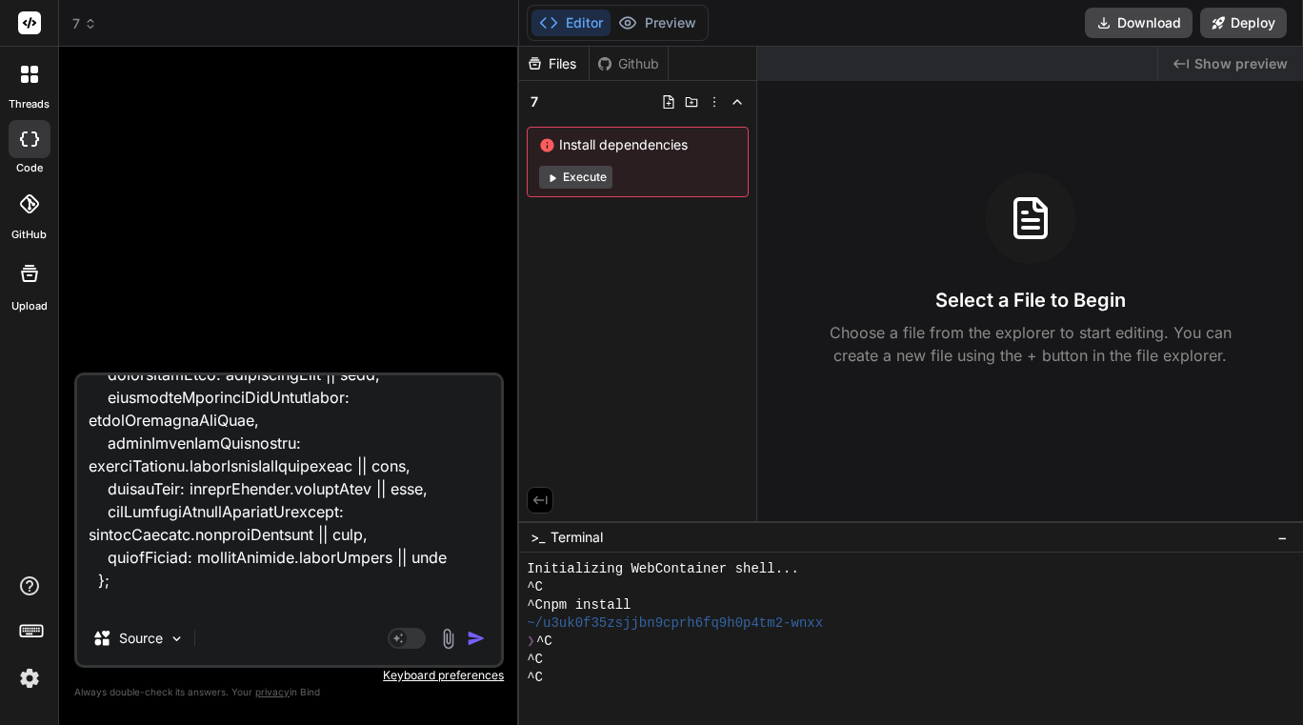
click at [155, 610] on textarea at bounding box center [289, 493] width 424 height 236
type textarea "x"
type textarea "export const code = async (inputs) => { // Map all the necessary inputs const s…"
type textarea "x"
paste textarea "{ "investmentNews": [ { "organization": "Empower - LACERA (Los Angeles County E…"
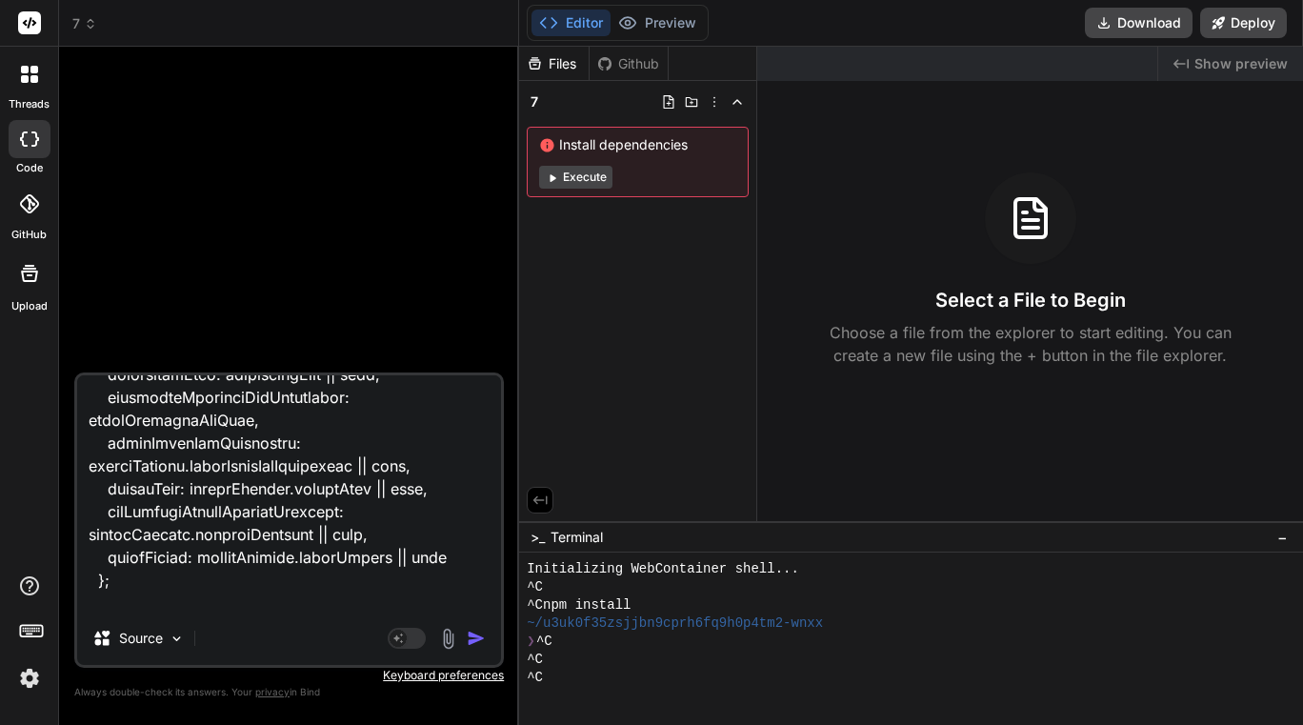
type textarea "export const code = async (inputs) => { // Map all the necessary inputs const s…"
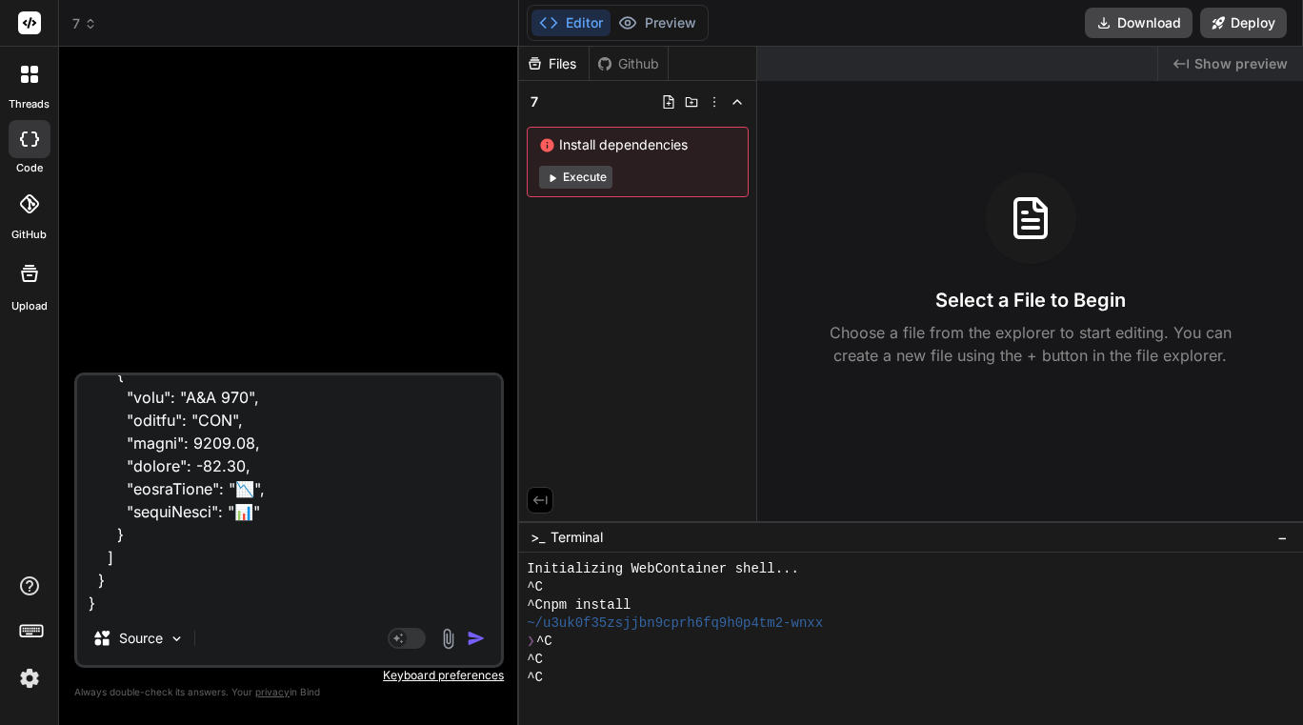
scroll to position [10220, 0]
type textarea "x"
type textarea "export const code = async (inputs) => { // Map all the necessary inputs const s…"
type textarea "x"
type textarea "export const code = async (inputs) => { // Map all the necessary inputs const s…"
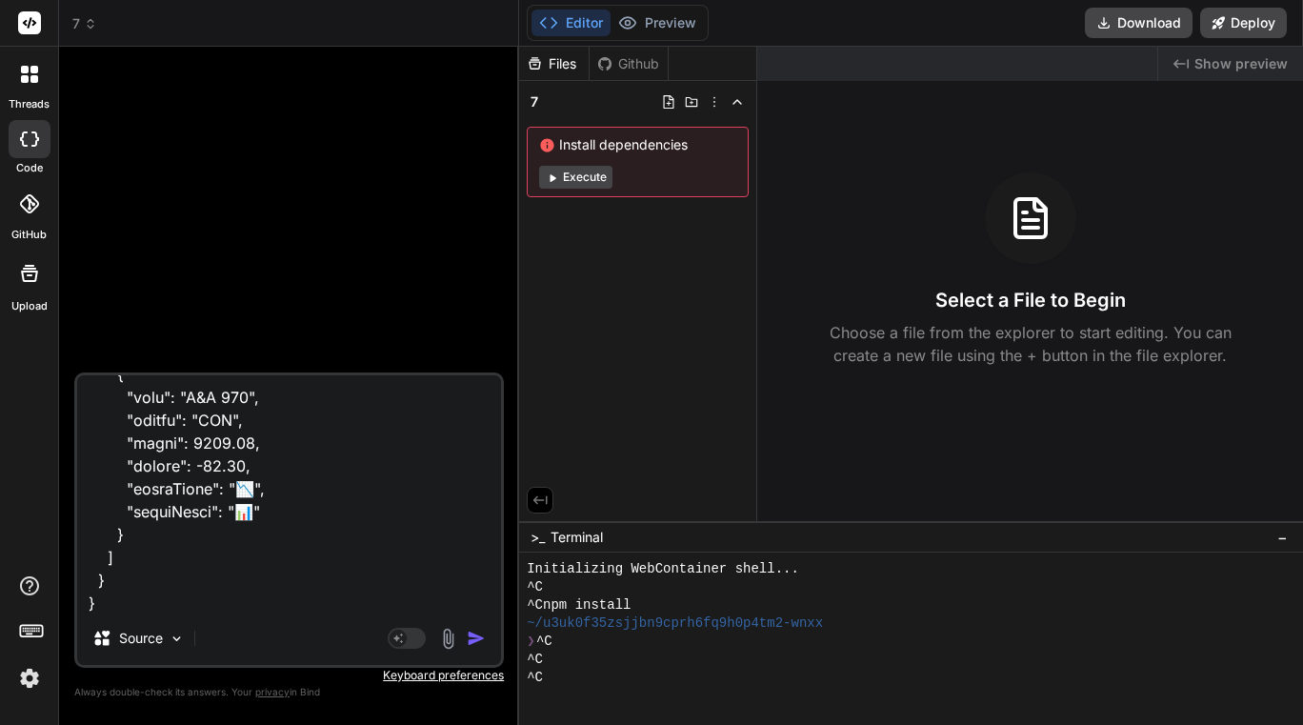
type textarea "x"
type textarea "export const code = async (inputs) => { // Map all the necessary inputs const s…"
type textarea "x"
type textarea "export const code = async (inputs) => { // Map all the necessary inputs const s…"
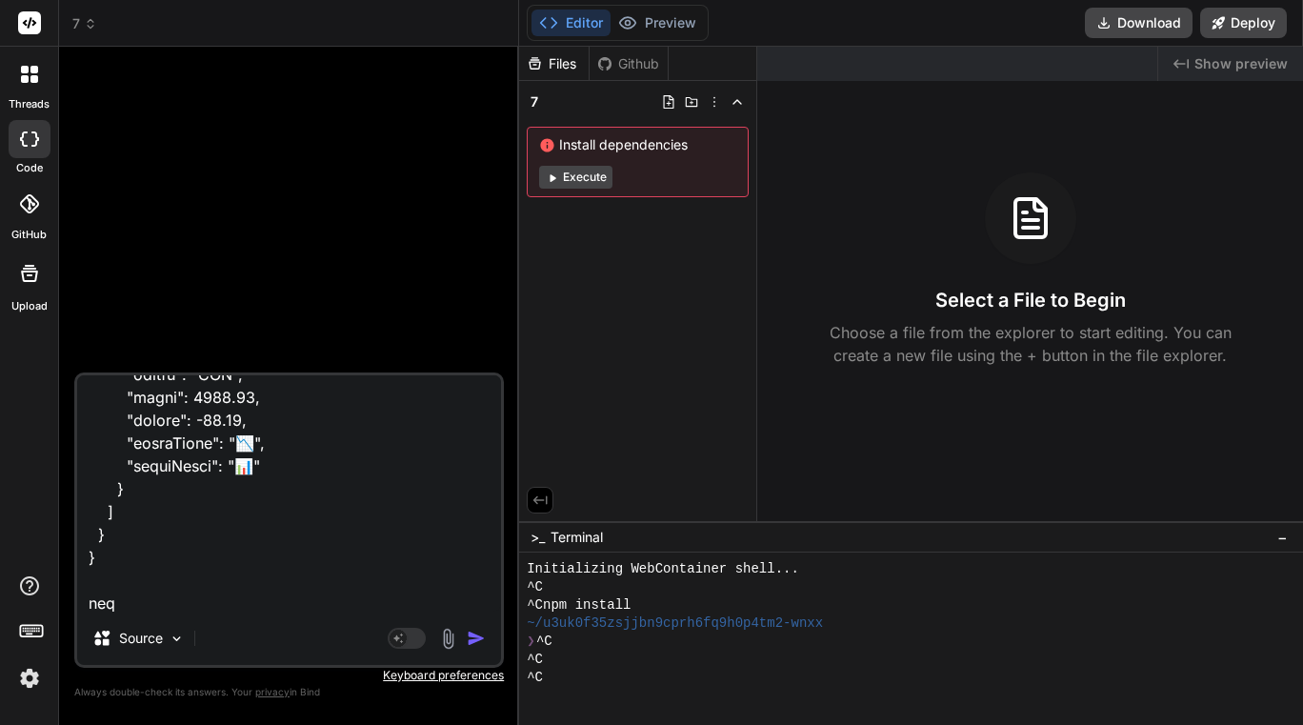
type textarea "x"
type textarea "export const code = async (inputs) => { // Map all the necessary inputs const s…"
type textarea "x"
type textarea "export const code = async (inputs) => { // Map all the necessary inputs const s…"
type textarea "x"
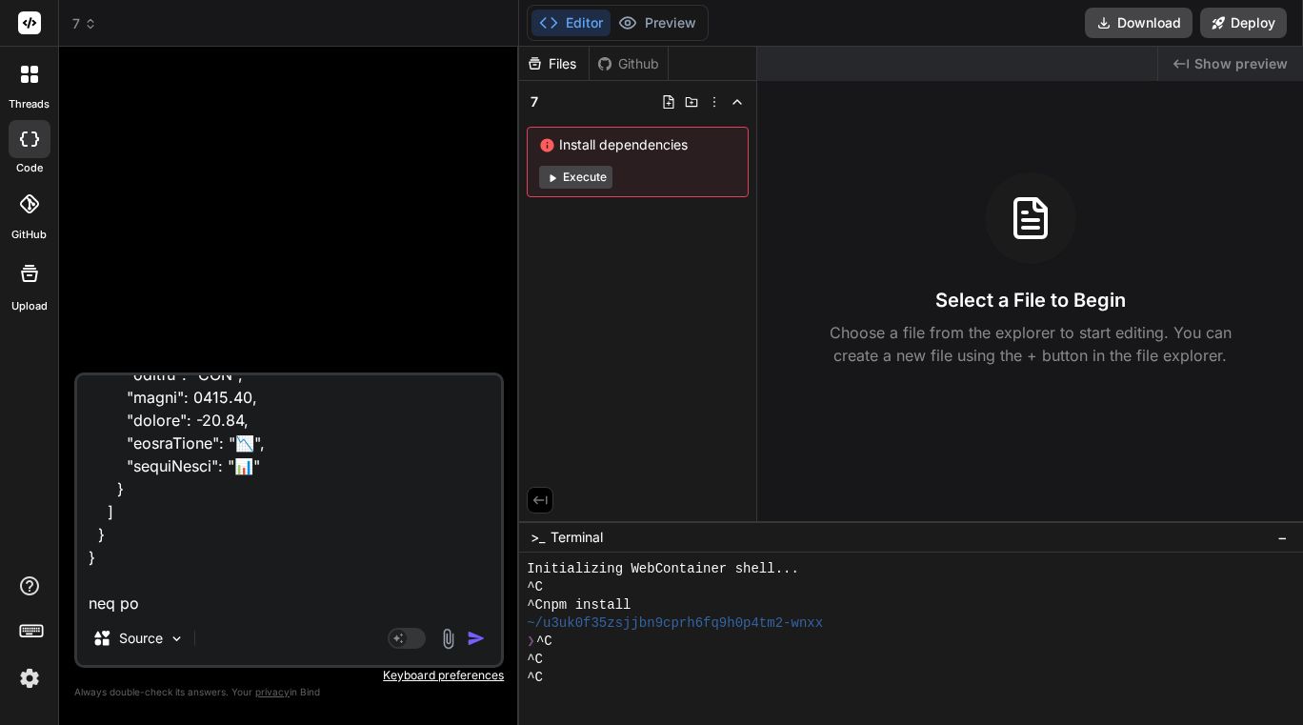
type textarea "export const code = async (inputs) => { // Map all the necessary inputs const s…"
type textarea "x"
type textarea "export const code = async (inputs) => { // Map all the necessary inputs const s…"
type textarea "x"
type textarea "export const code = async (inputs) => { // Map all the necessary inputs const s…"
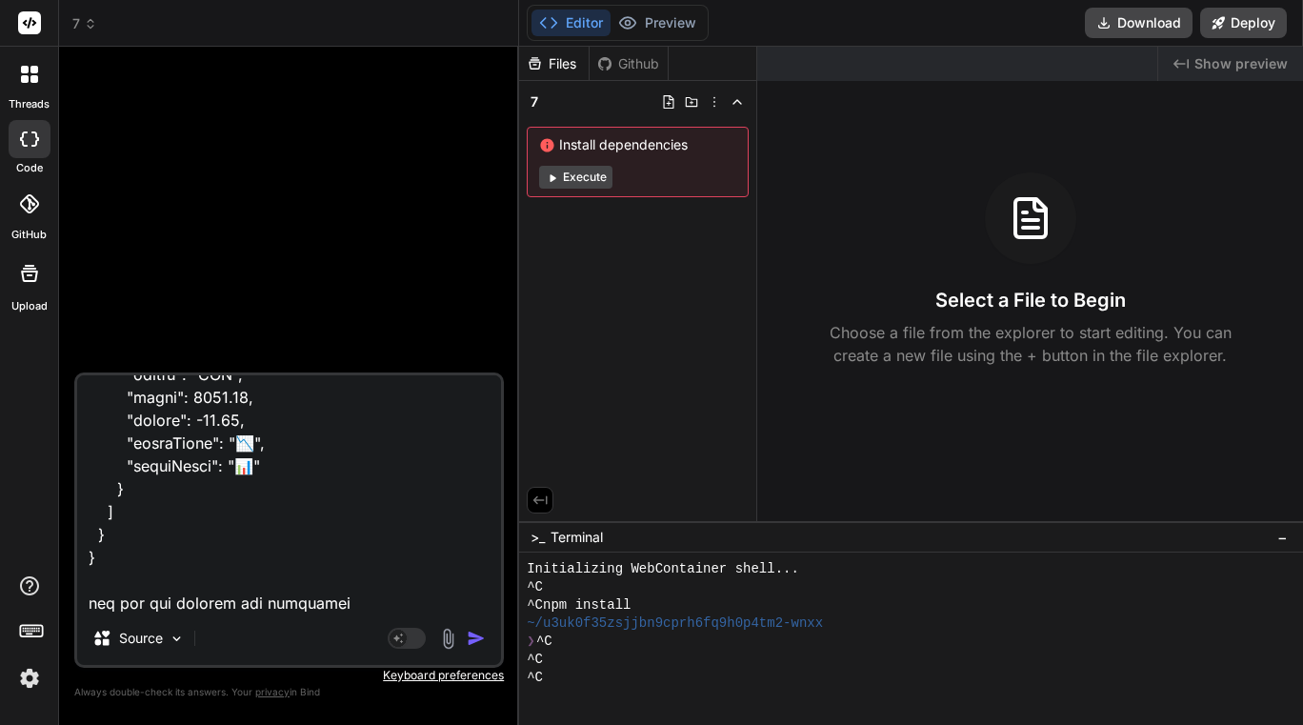
scroll to position [10312, 0]
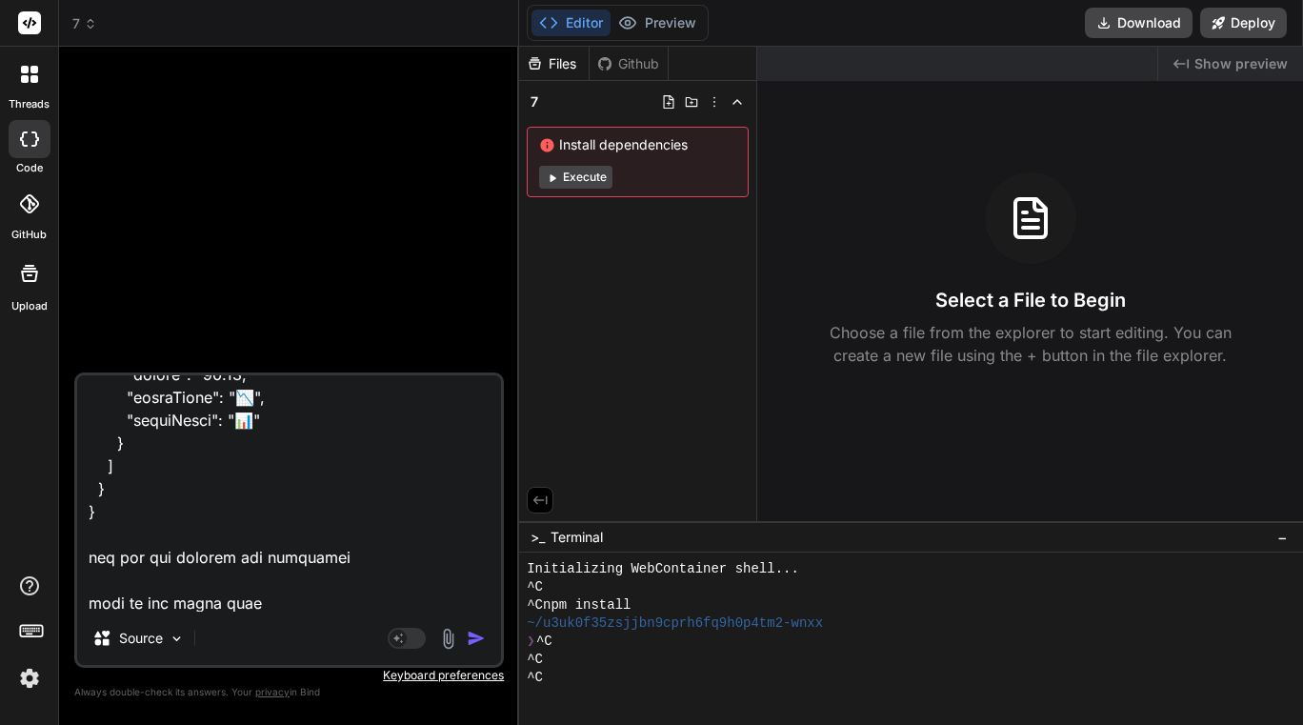
click at [285, 599] on textarea at bounding box center [289, 493] width 424 height 236
paste textarea "extractedTalkingPoints"
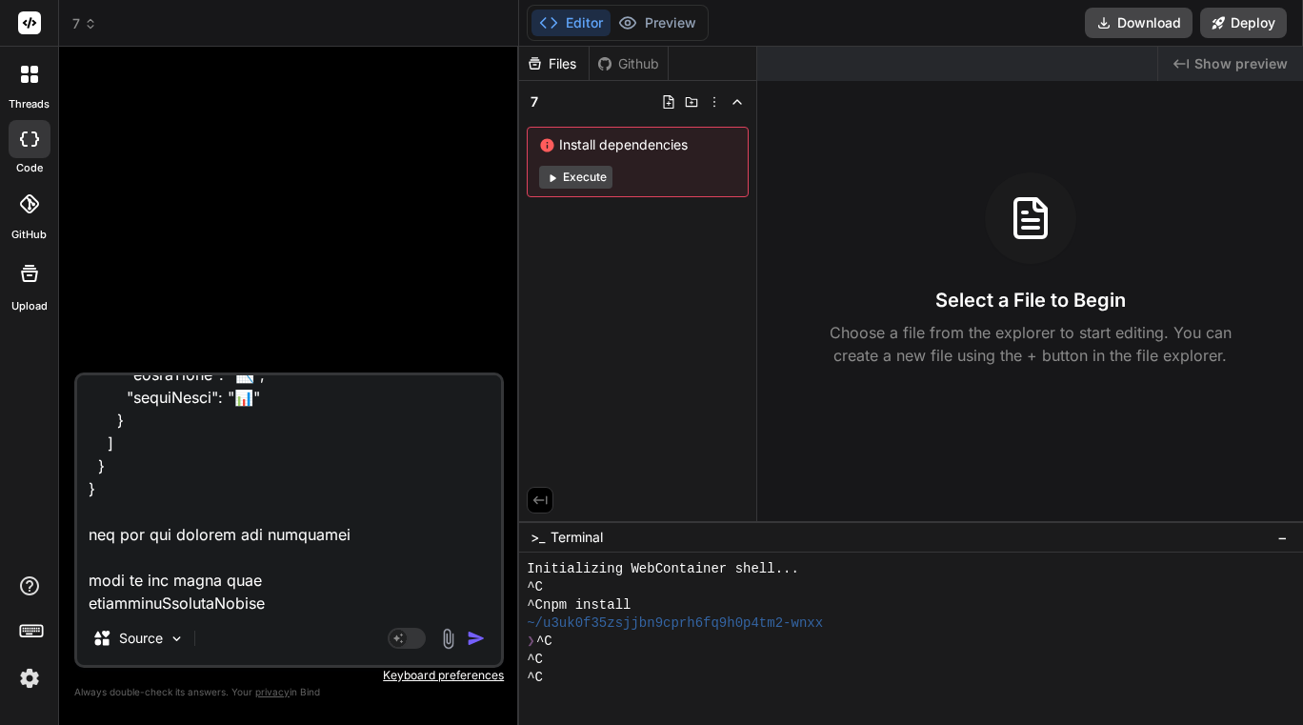
click at [267, 606] on textarea at bounding box center [289, 493] width 424 height 236
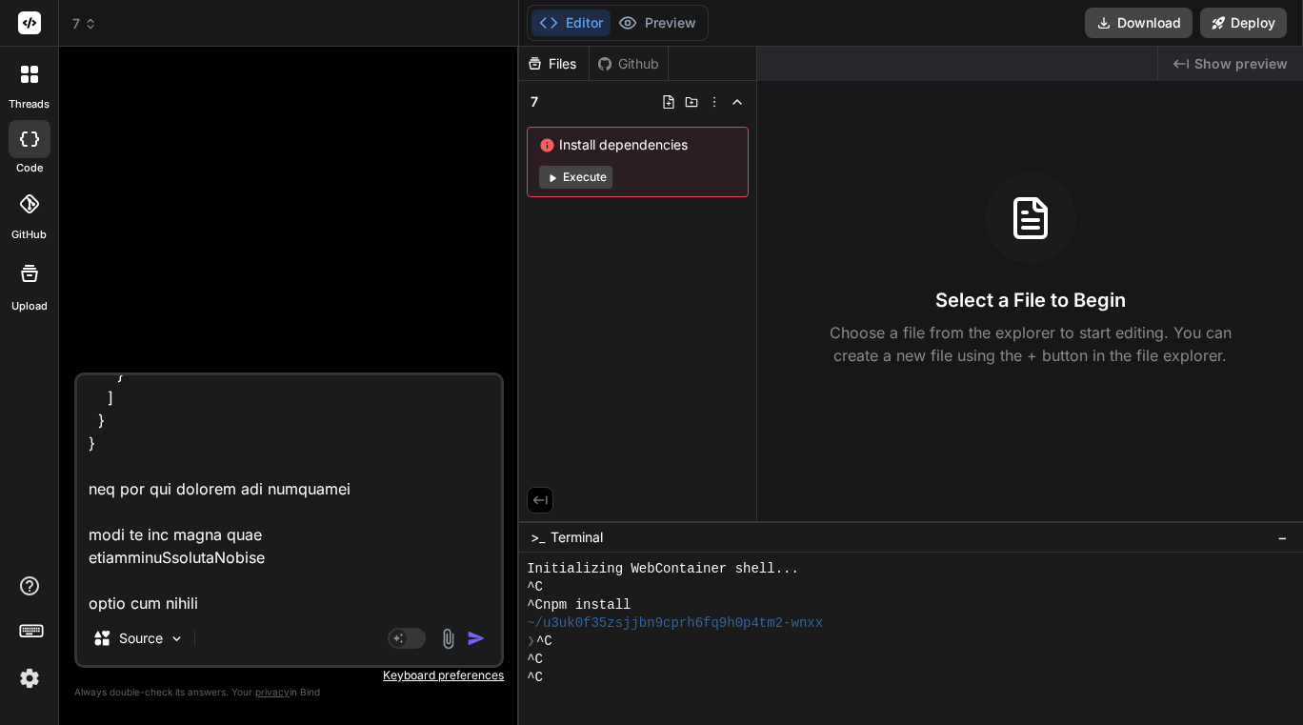
paste textarea "{ "loremipsuMdolorsItamet": { "548": [ { "conse": "🚗", "adipi": "Eli Seddoeiu T…"
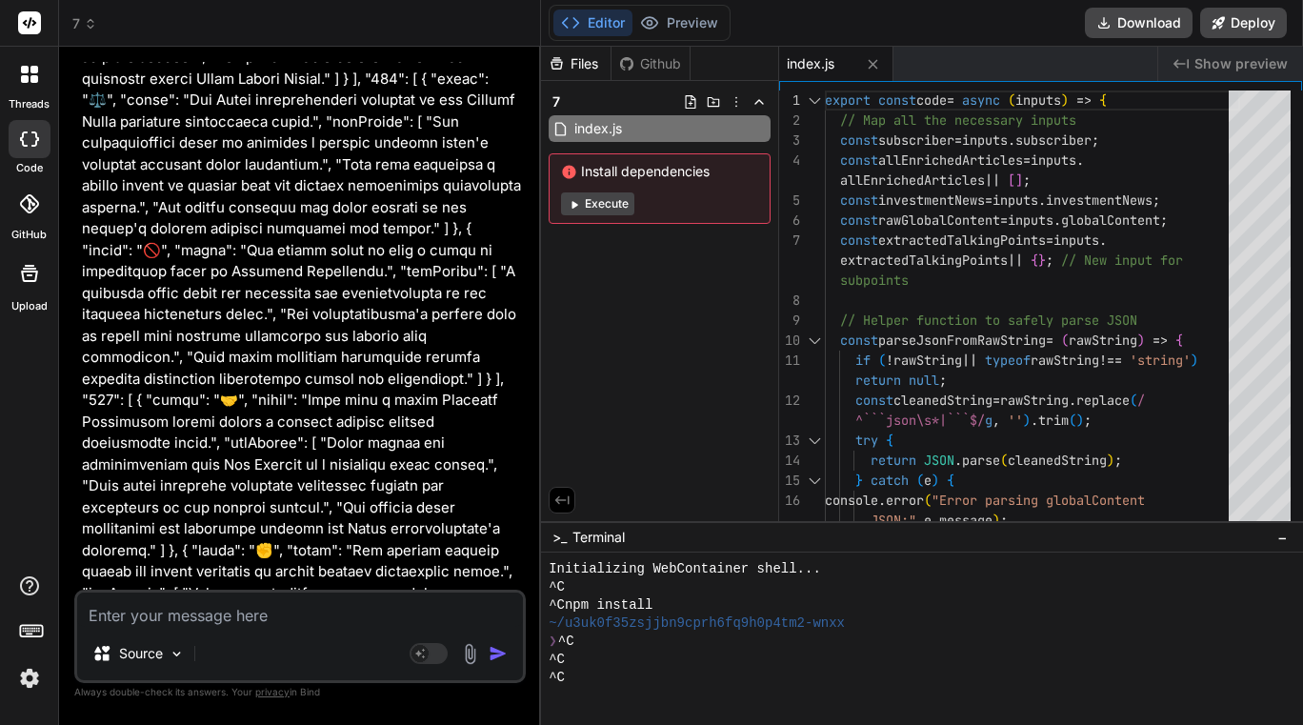
scroll to position [7478, 0]
